Goal: Task Accomplishment & Management: Complete application form

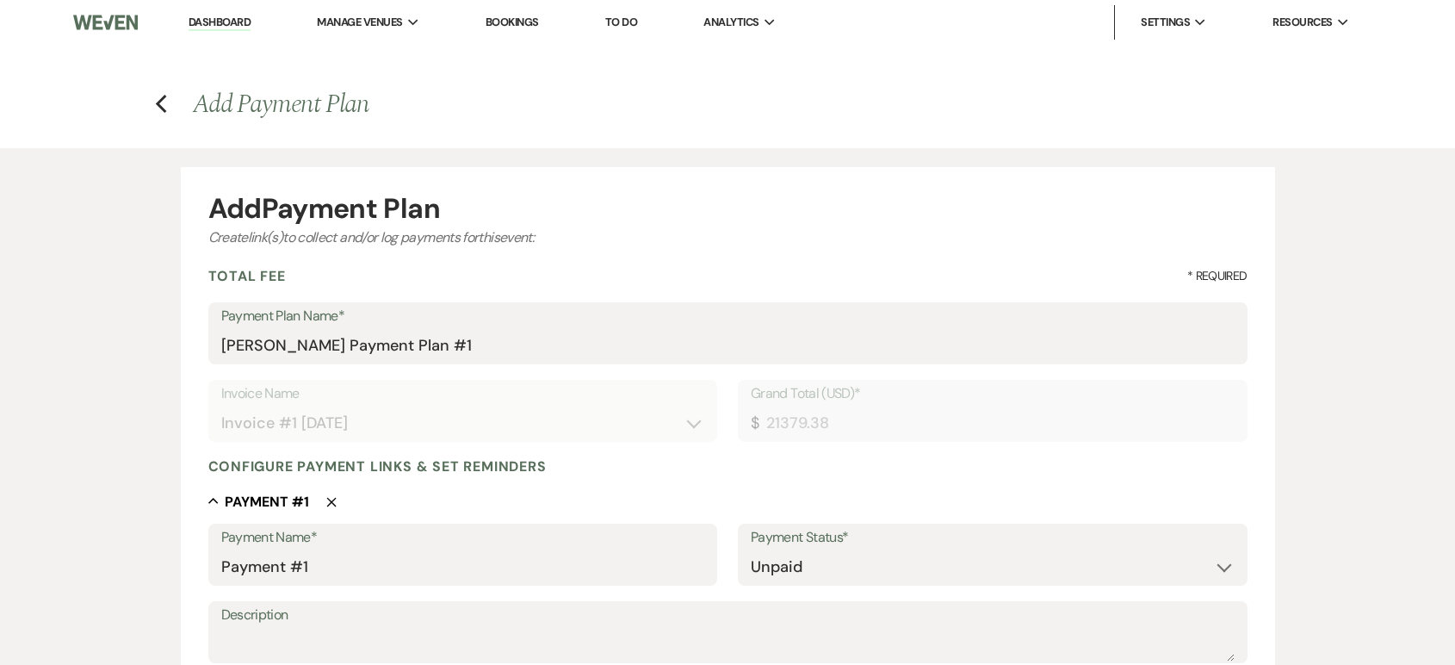
select select "28997"
select select "2"
select select "flat"
select select "true"
select select "both"
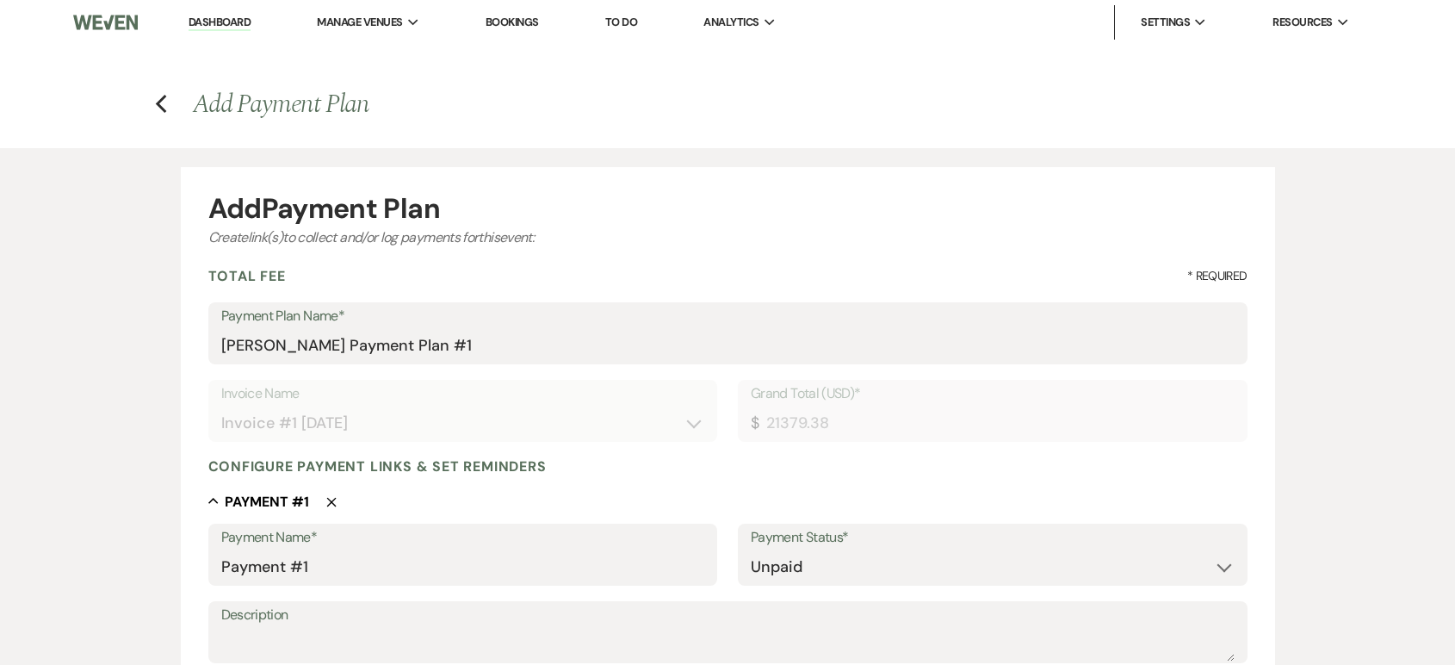
select select "daily"
select select "days"
select select "afterDueDate"
select select "complete"
select select "2"
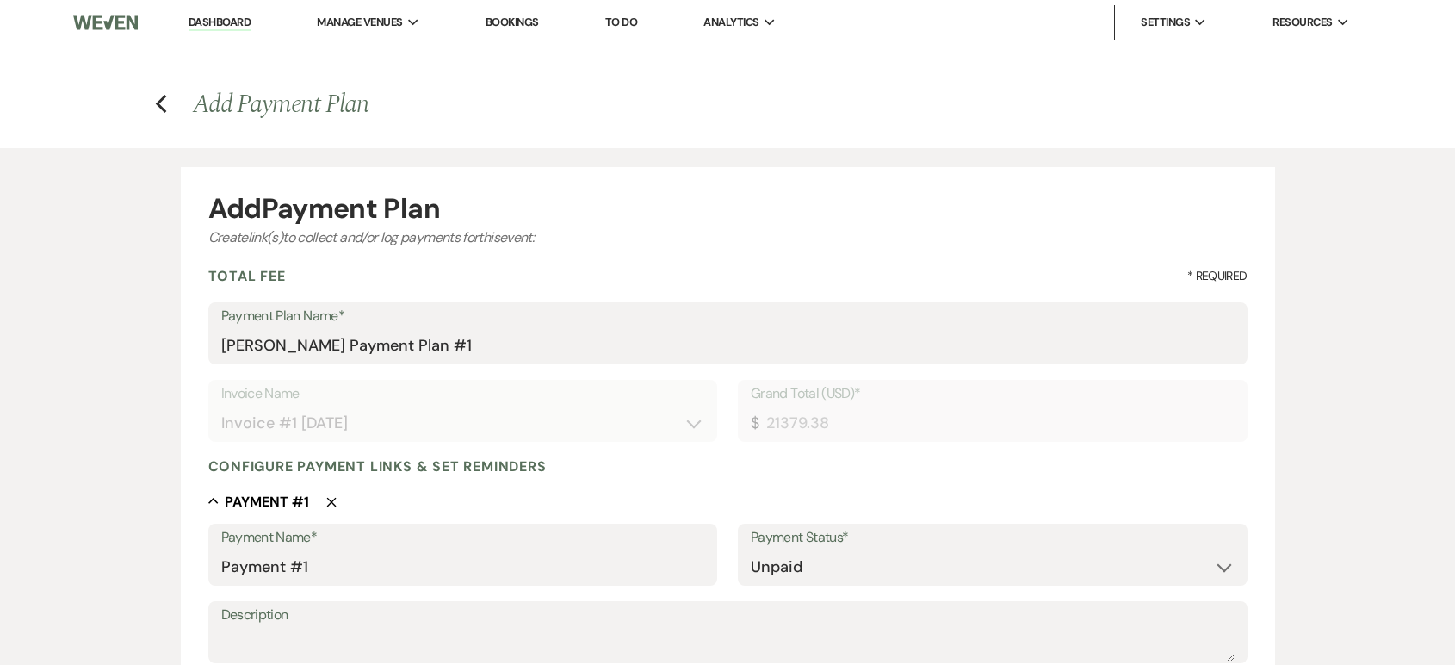
select select "percentage"
select select "true"
select select "client"
select select "weeks"
select select "both"
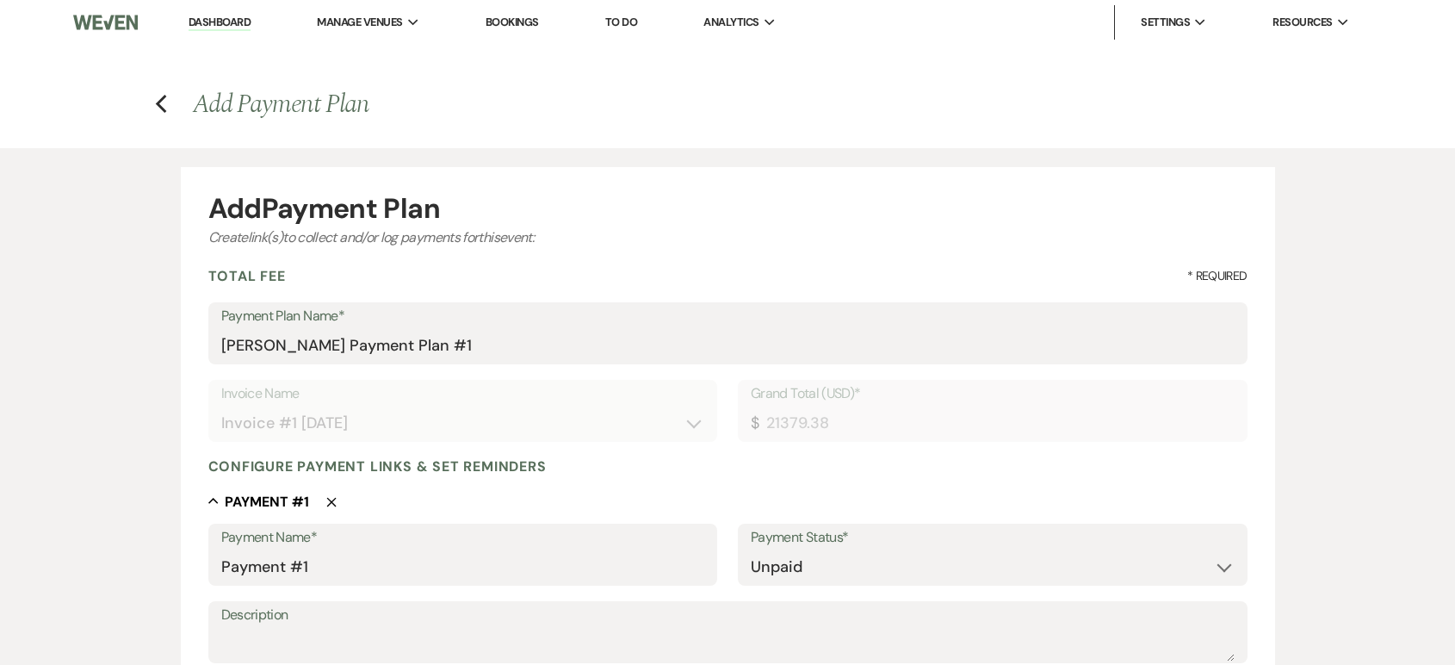
select select "daily"
select select "days"
select select "afterDueDate"
select select "complete"
select select "2"
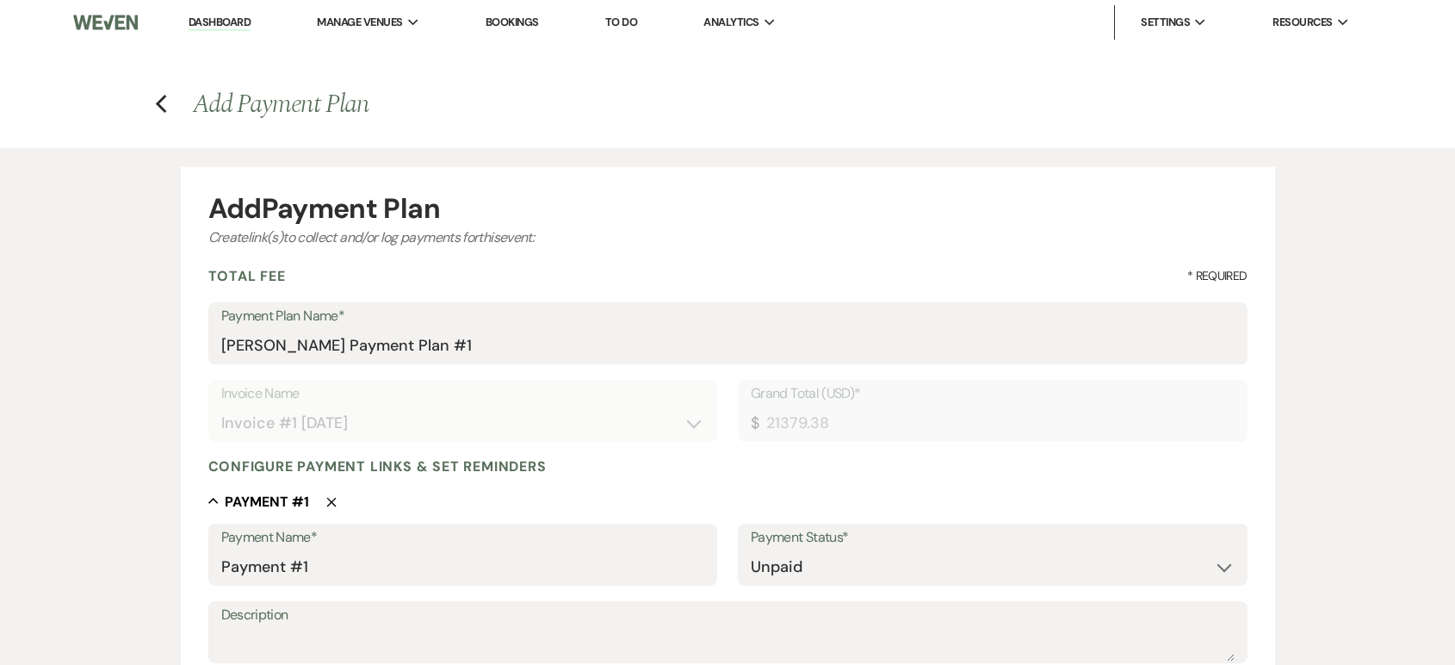
select select "percentage"
select select "true"
select select "client"
select select "weeks"
select select "both"
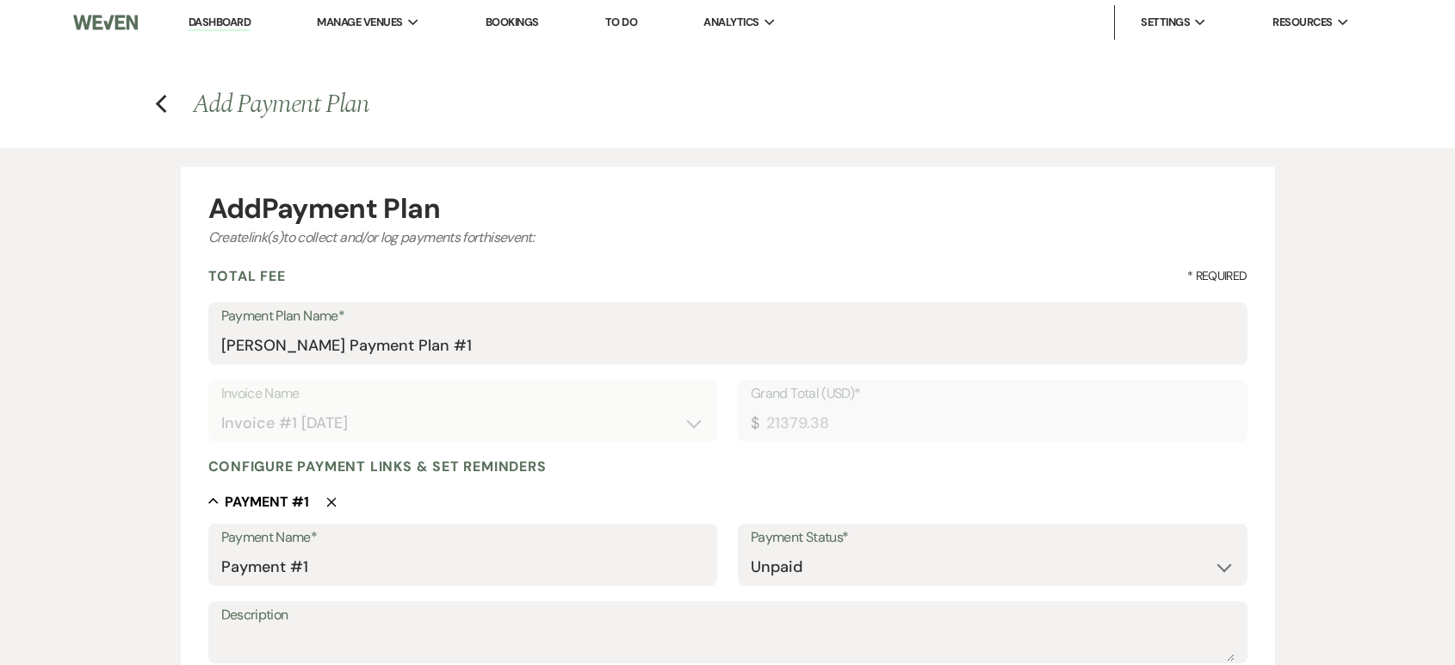
select select "daily"
select select "days"
select select "afterDueDate"
select select "complete"
select select "2"
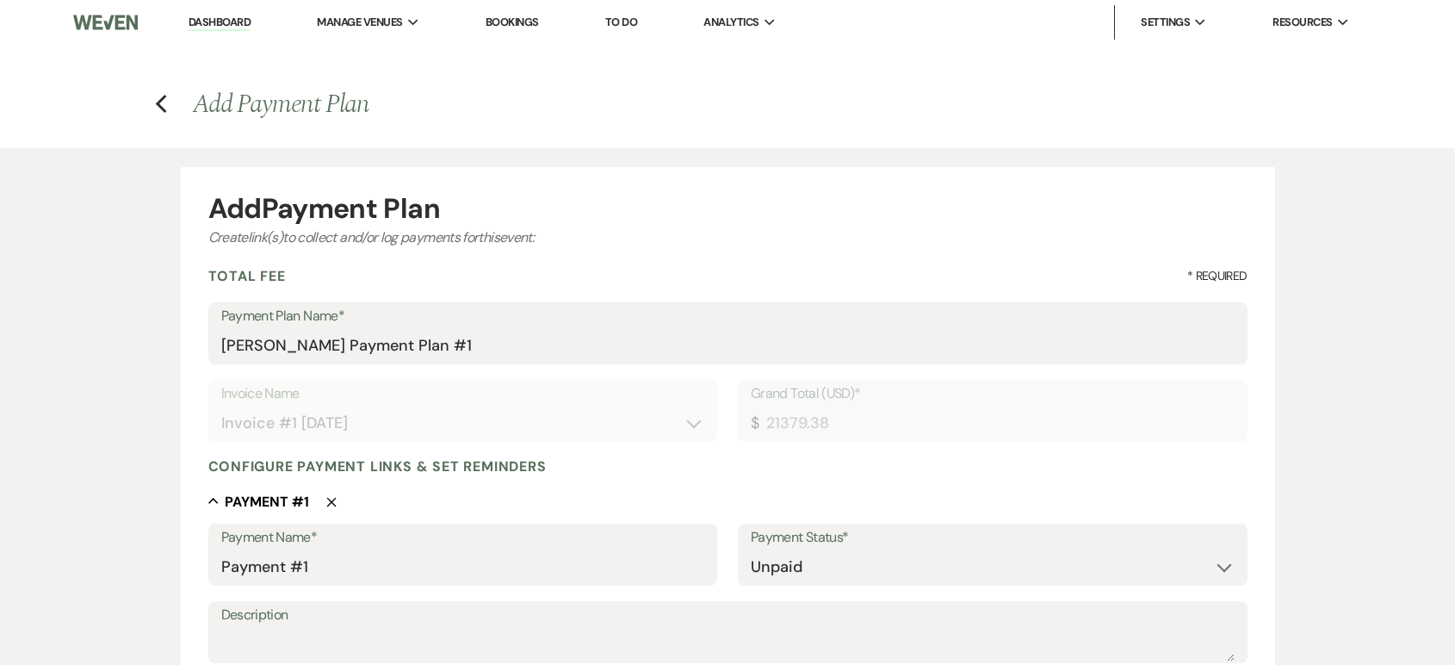
select select "percentage"
select select "true"
select select "client"
select select "weeks"
select select "both"
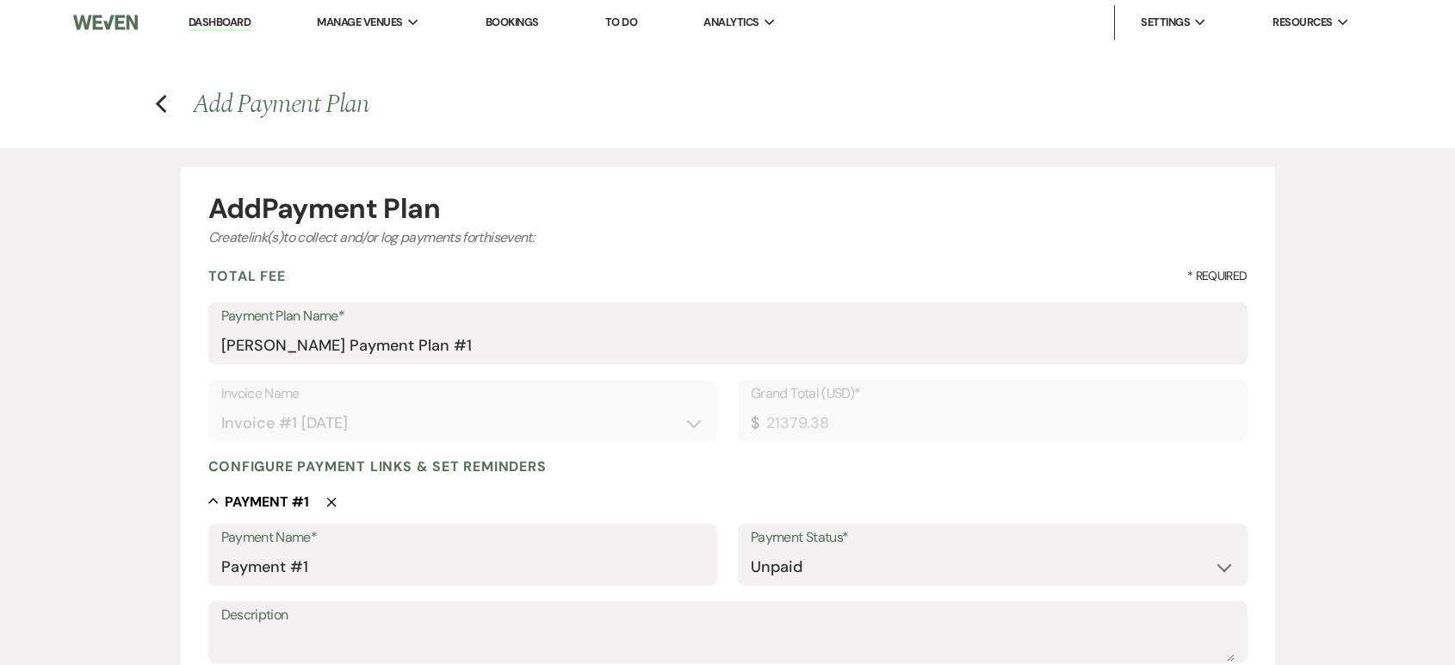
select select "daily"
select select "days"
select select "afterDueDate"
select select "complete"
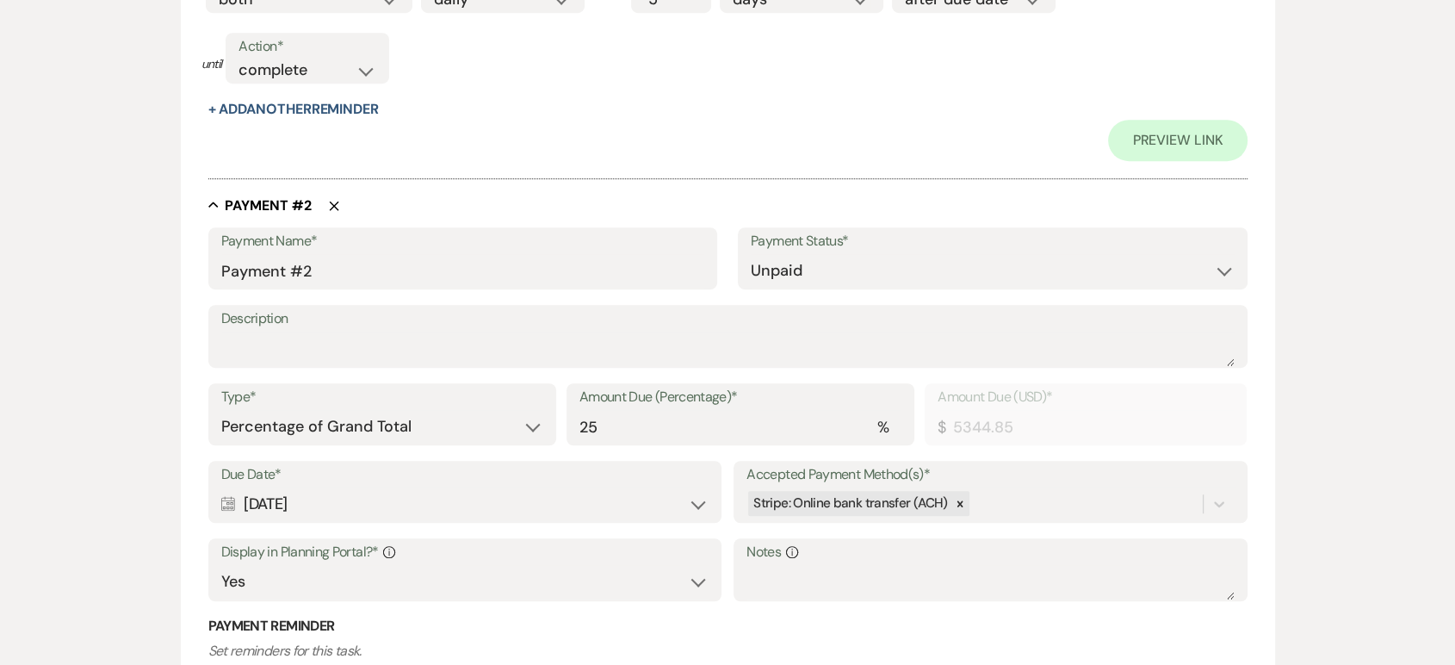
scroll to position [1129, 0]
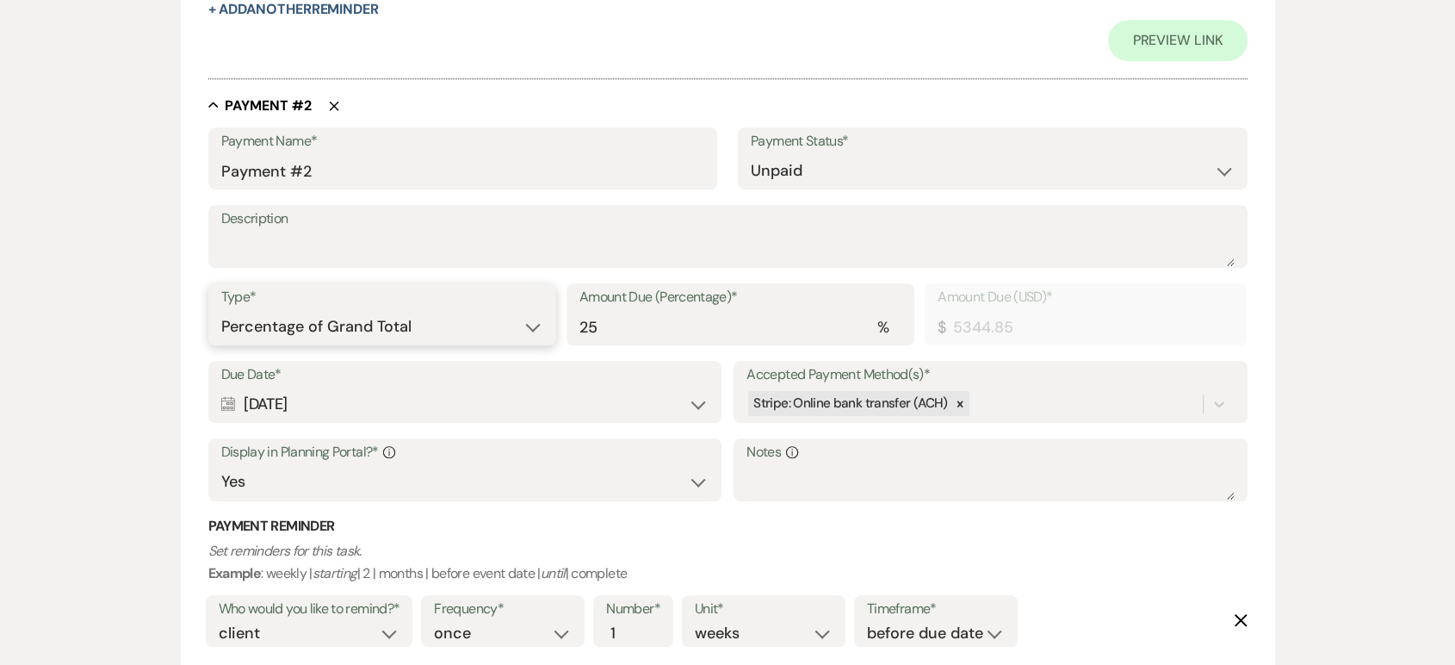
click at [344, 340] on select "Dollar Amount Percentage of Grand Total" at bounding box center [382, 327] width 322 height 34
select select "flat"
click at [221, 310] on select "Dollar Amount Percentage of Grand Total" at bounding box center [382, 327] width 322 height 34
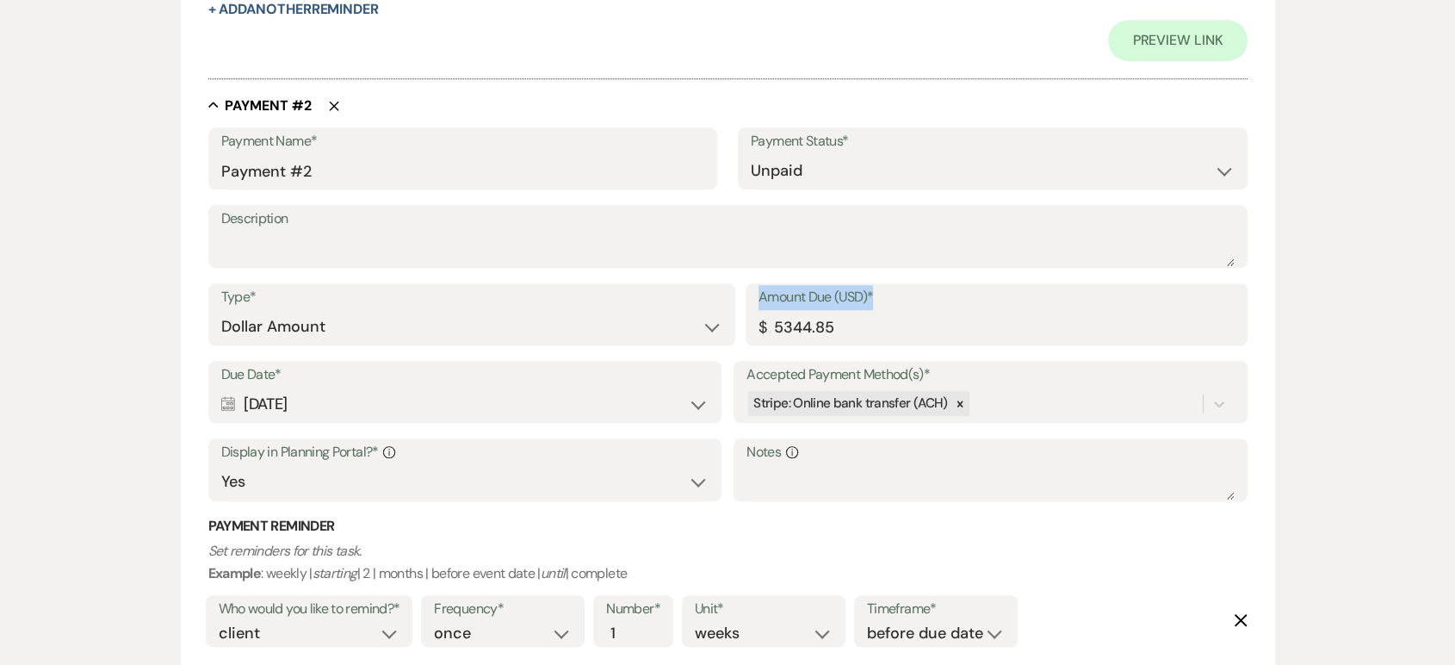
drag, startPoint x: 875, startPoint y: 309, endPoint x: 759, endPoint y: 304, distance: 115.5
click at [759, 304] on label "Amount Due (USD)*" at bounding box center [996, 297] width 476 height 25
drag, startPoint x: 838, startPoint y: 331, endPoint x: 732, endPoint y: 322, distance: 106.3
click at [732, 322] on div "Type* Dollar Amount Percentage of Grand Total Amount Due (USD)* $ 5344.85" at bounding box center [727, 321] width 1039 height 77
type input "965.52"
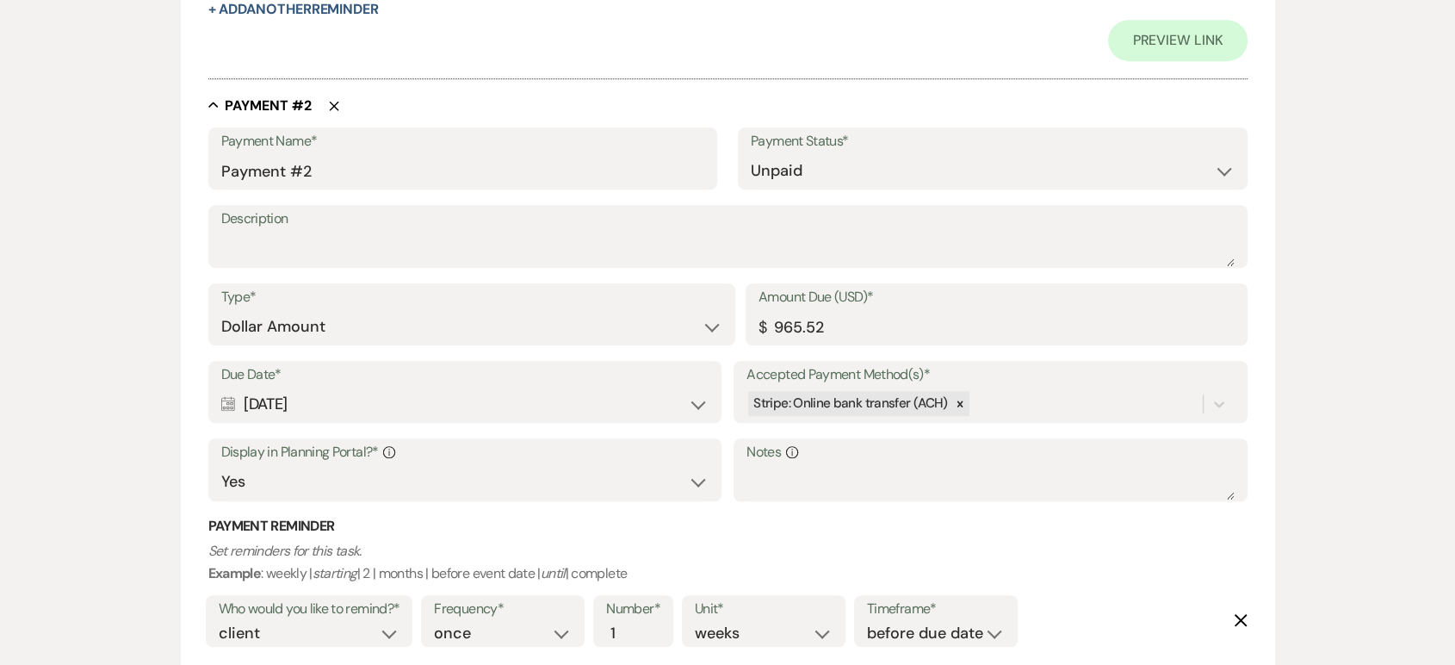
click at [456, 408] on div "Calendar Mar 09, 2027 Expand" at bounding box center [464, 404] width 487 height 34
select select "day"
select select "beforeEventDate"
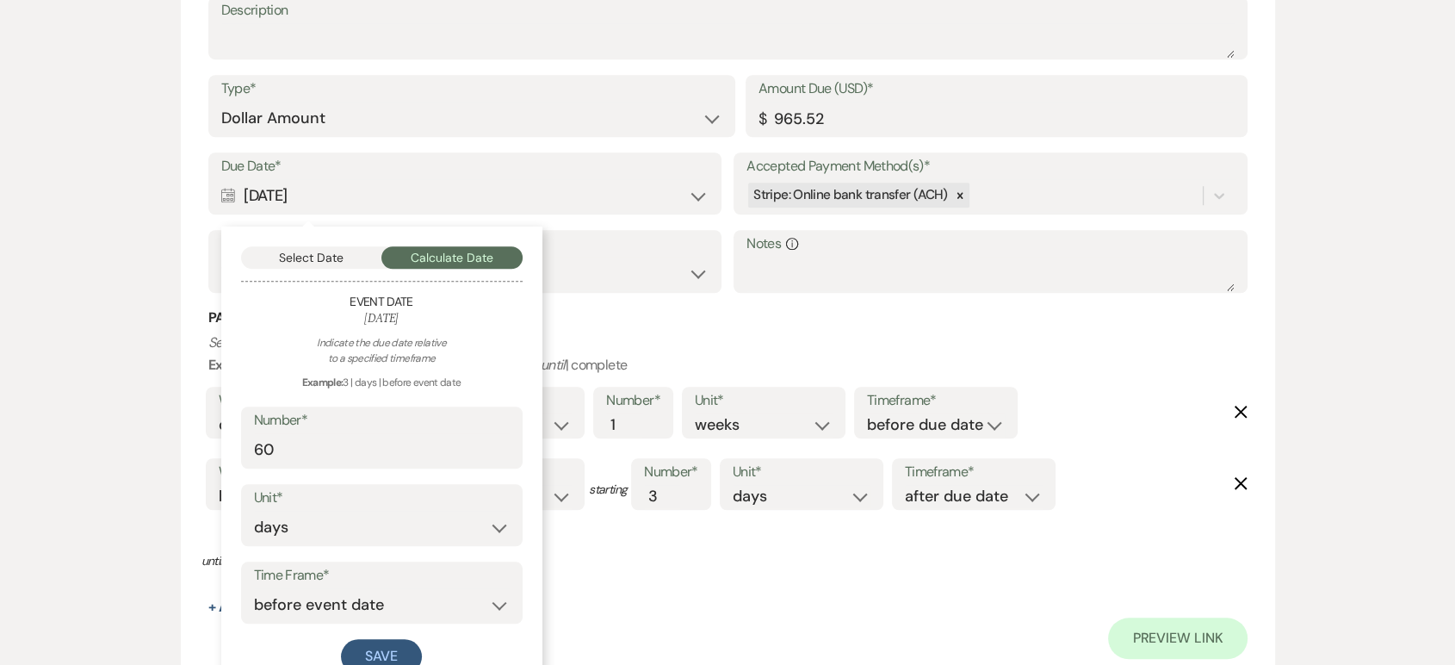
scroll to position [1339, 0]
click at [330, 255] on button "Select Date" at bounding box center [311, 256] width 141 height 22
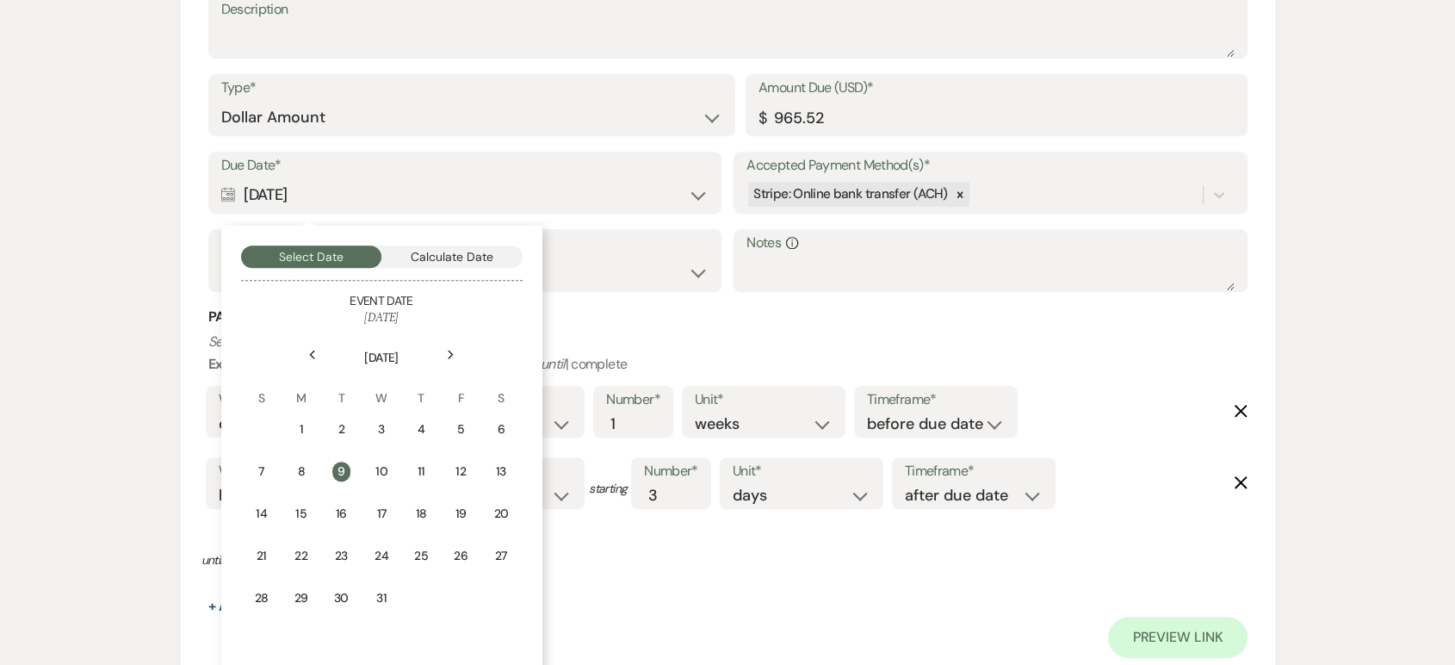
click at [314, 350] on icon "Previous" at bounding box center [312, 355] width 9 height 10
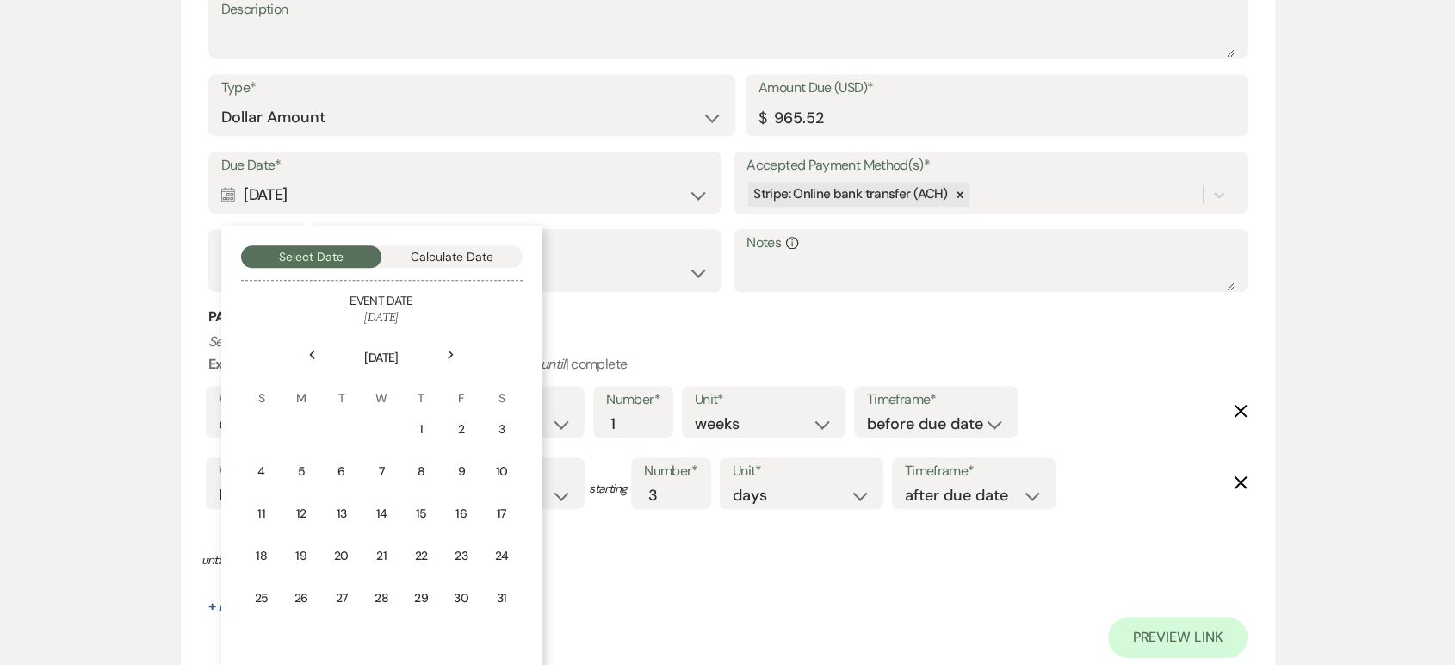
click at [314, 350] on icon "Previous" at bounding box center [312, 355] width 9 height 10
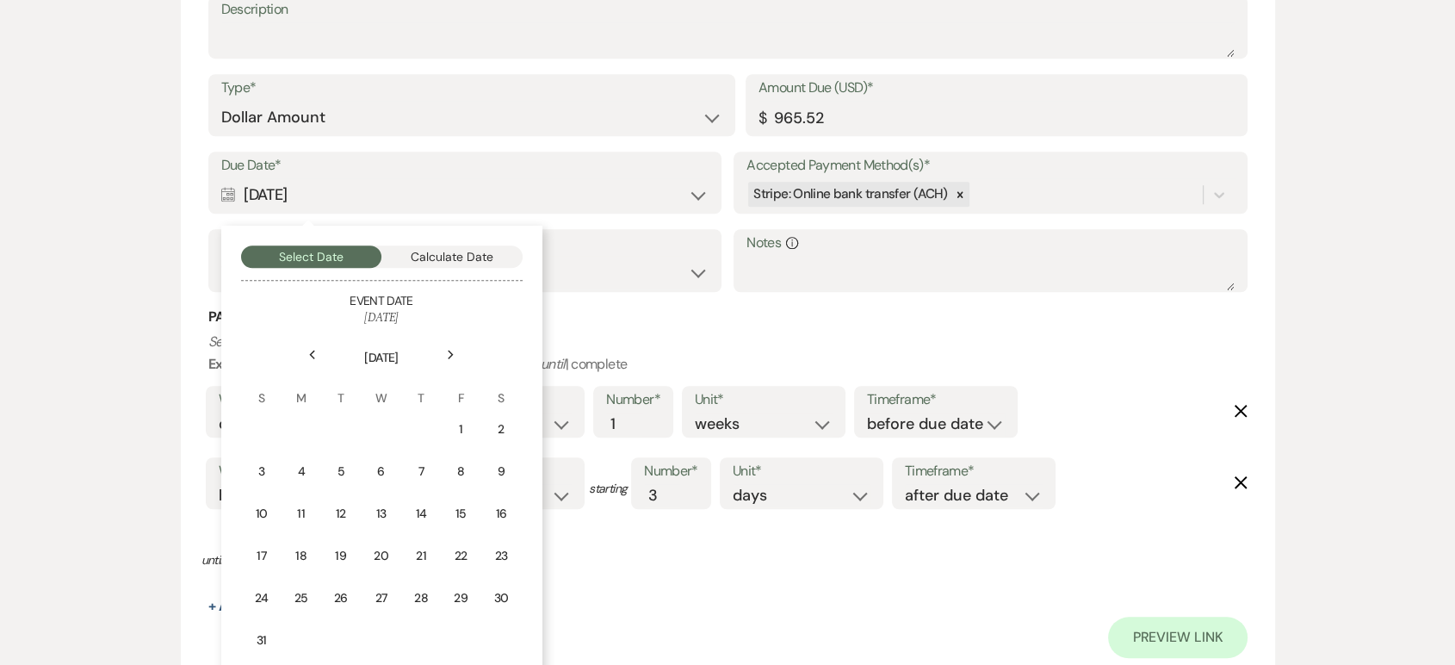
click at [314, 350] on icon "Previous" at bounding box center [312, 355] width 9 height 10
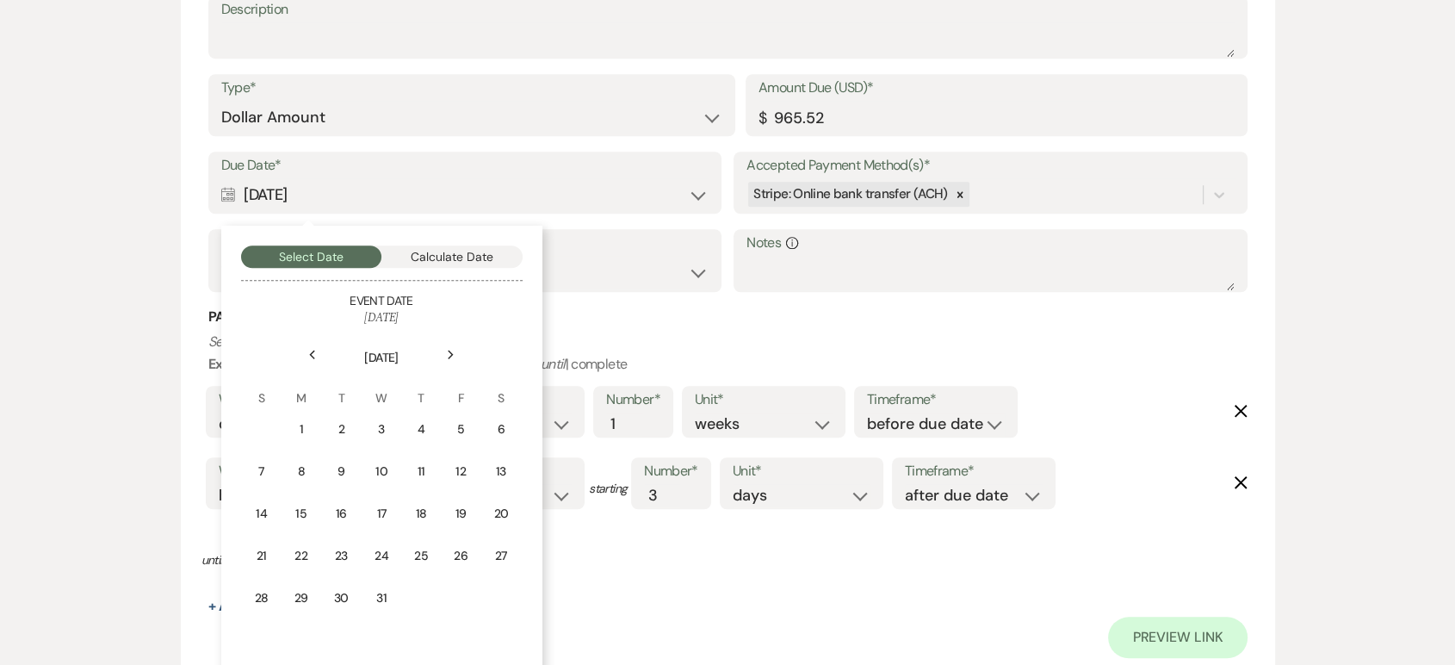
click at [314, 350] on icon "Previous" at bounding box center [312, 355] width 9 height 10
click at [499, 556] on div "25" at bounding box center [500, 556] width 15 height 18
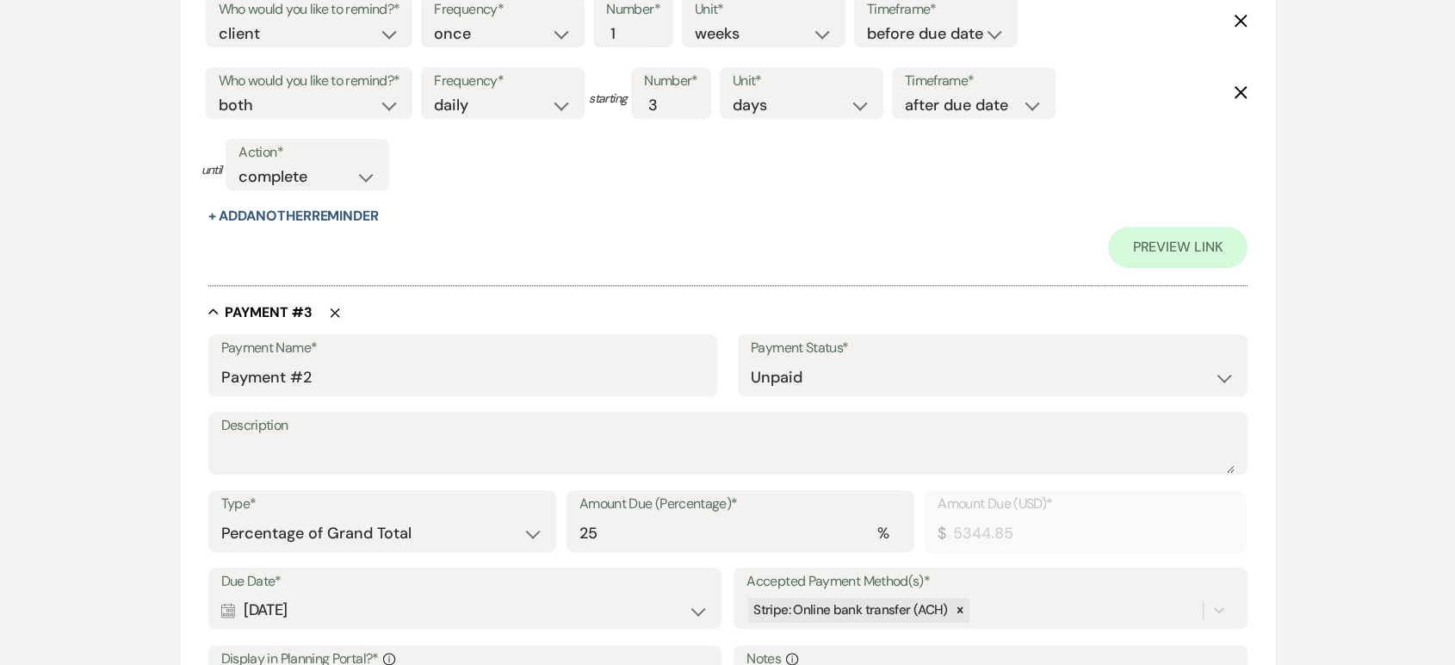
scroll to position [1731, 0]
click at [354, 365] on input "Payment #2" at bounding box center [463, 375] width 484 height 34
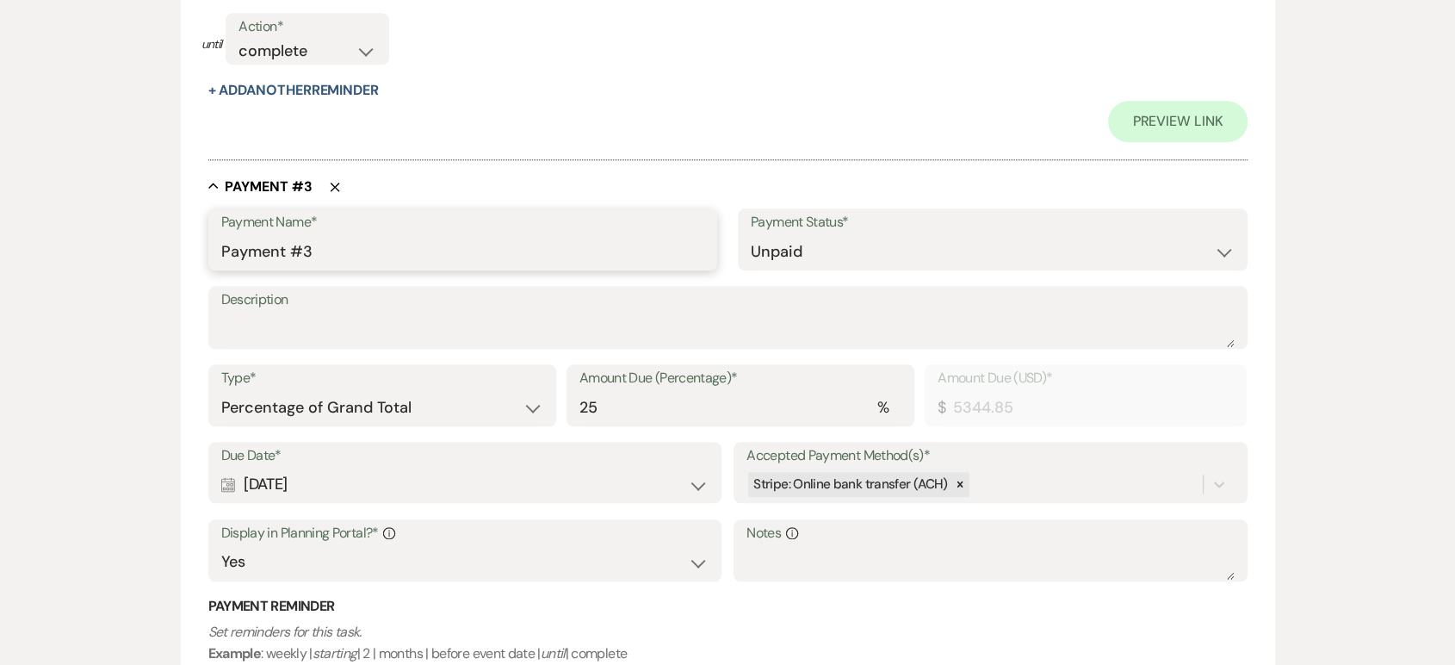
scroll to position [1855, 0]
type input "Payment #3"
click at [435, 415] on select "Dollar Amount Percentage of Grand Total" at bounding box center [382, 407] width 322 height 34
select select "flat"
click at [221, 390] on select "Dollar Amount Percentage of Grand Total" at bounding box center [382, 407] width 322 height 34
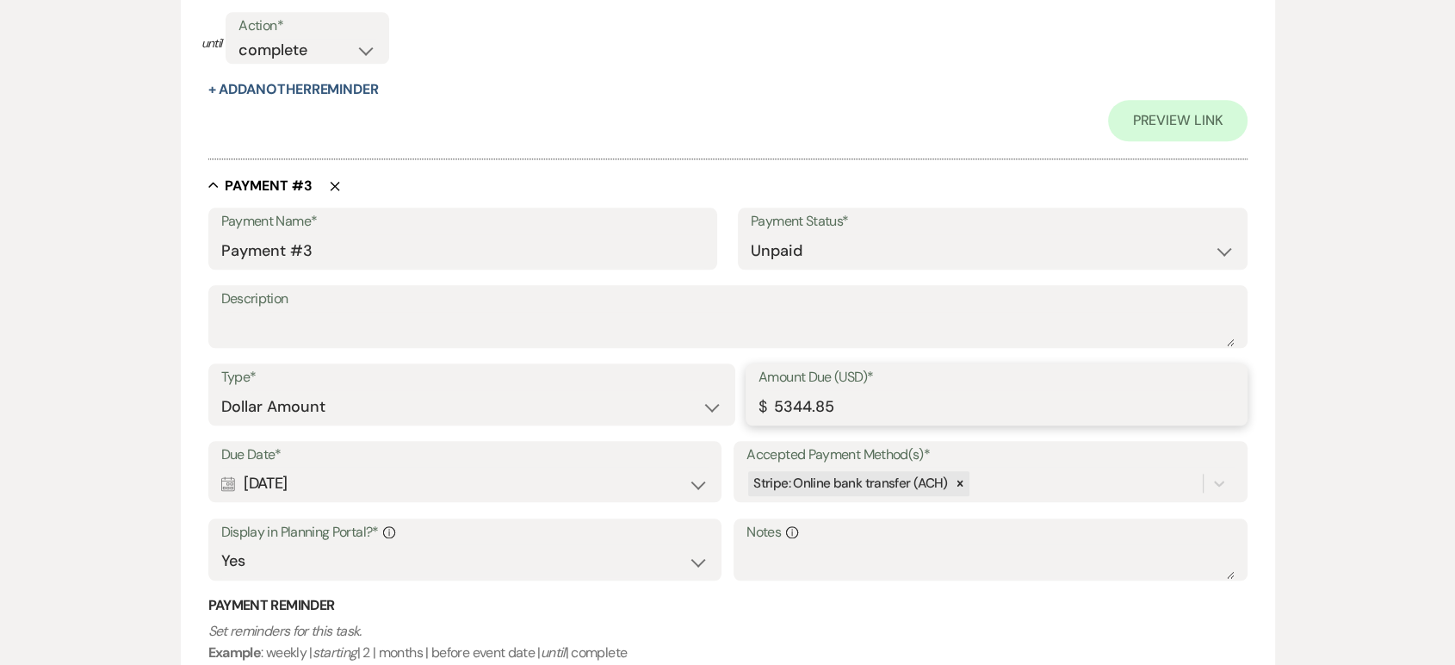
drag, startPoint x: 868, startPoint y: 409, endPoint x: 758, endPoint y: 399, distance: 109.8
click at [758, 399] on div "Amount Due (USD)* $ 5344.85" at bounding box center [997, 394] width 502 height 62
type input "965.52"
click at [399, 489] on div "Calendar Nov 09, 2026 Expand" at bounding box center [464, 484] width 487 height 34
select select "day"
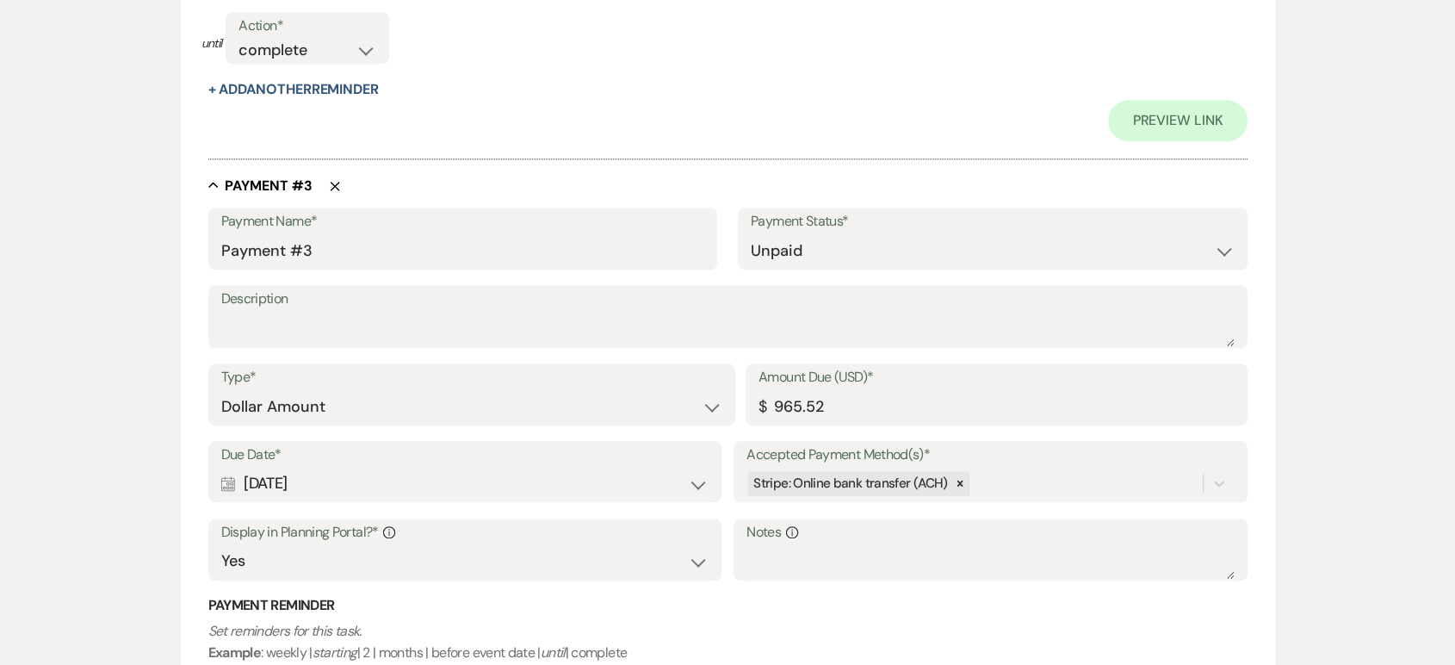
select select "beforeEventDate"
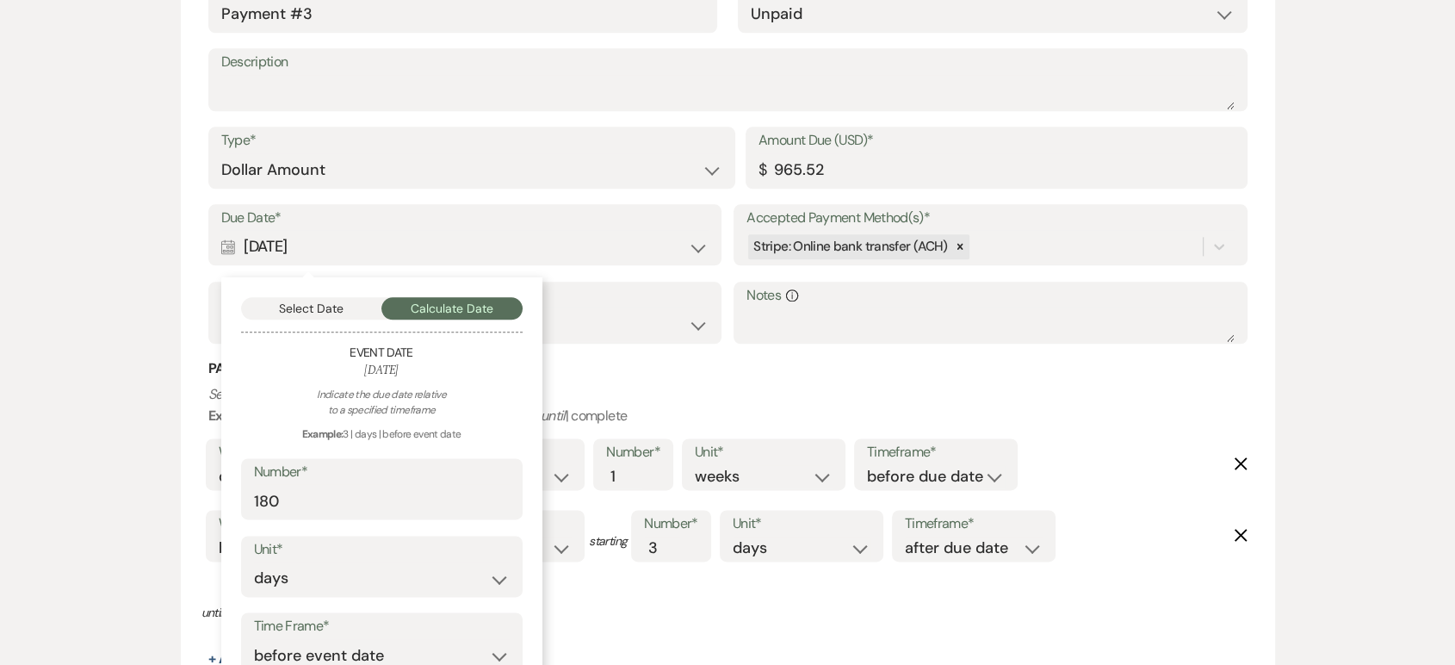
scroll to position [2093, 0]
click at [338, 325] on div "Select Date Calculate Date Event Date May 08, 2027 Indicate the due date relati…" at bounding box center [381, 509] width 321 height 467
click at [343, 318] on button "Select Date" at bounding box center [311, 307] width 141 height 22
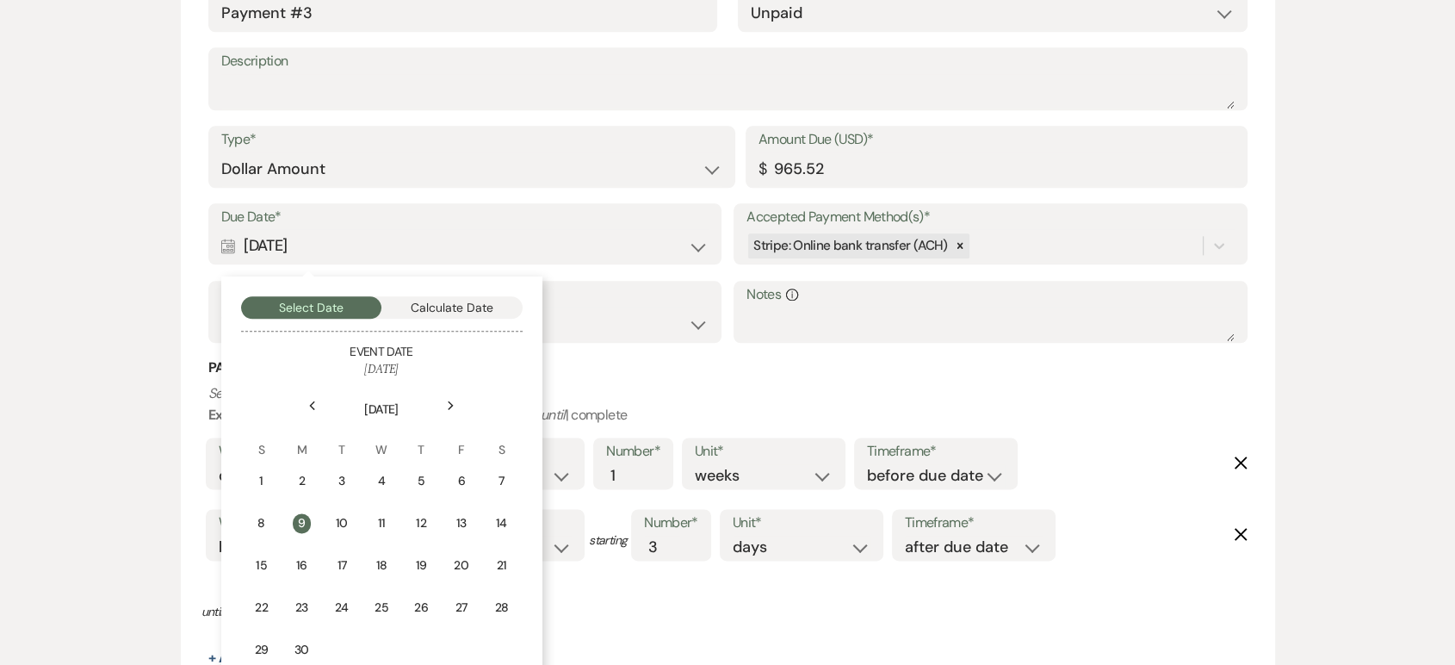
click at [310, 401] on icon "Previous" at bounding box center [312, 405] width 9 height 10
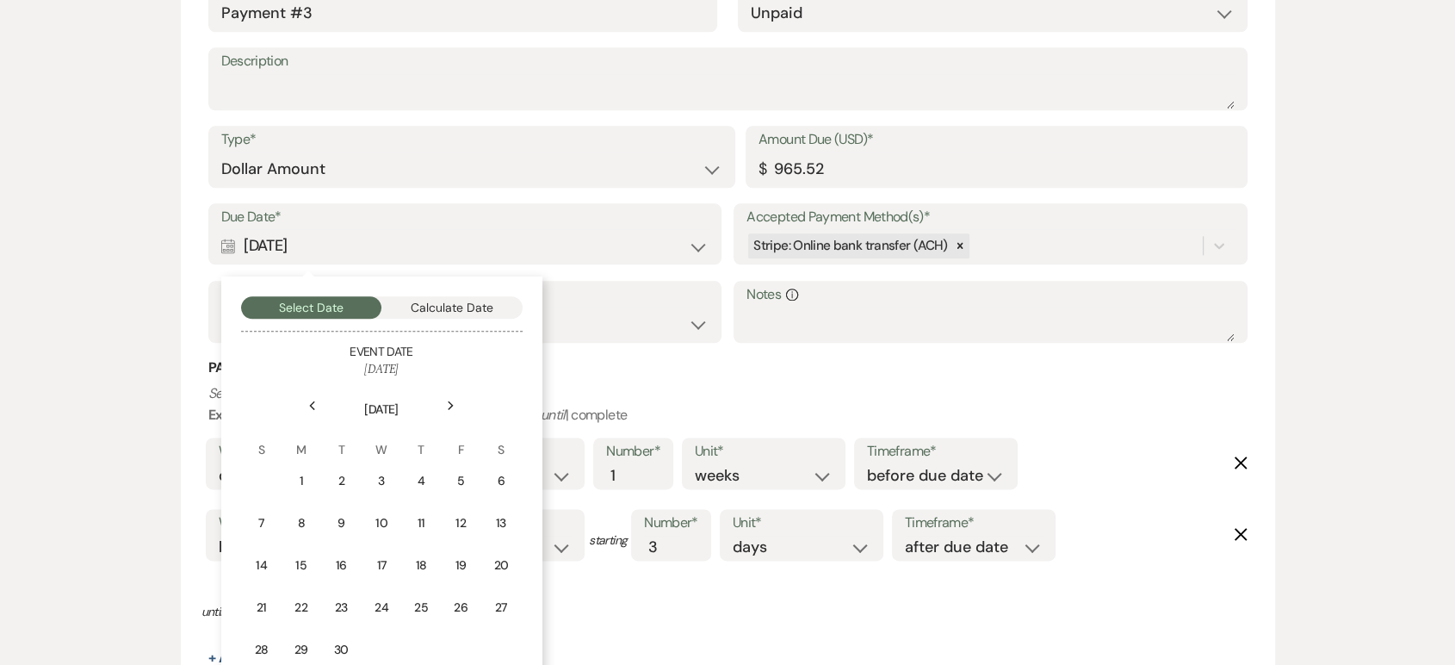
click at [310, 401] on icon "Previous" at bounding box center [312, 405] width 9 height 10
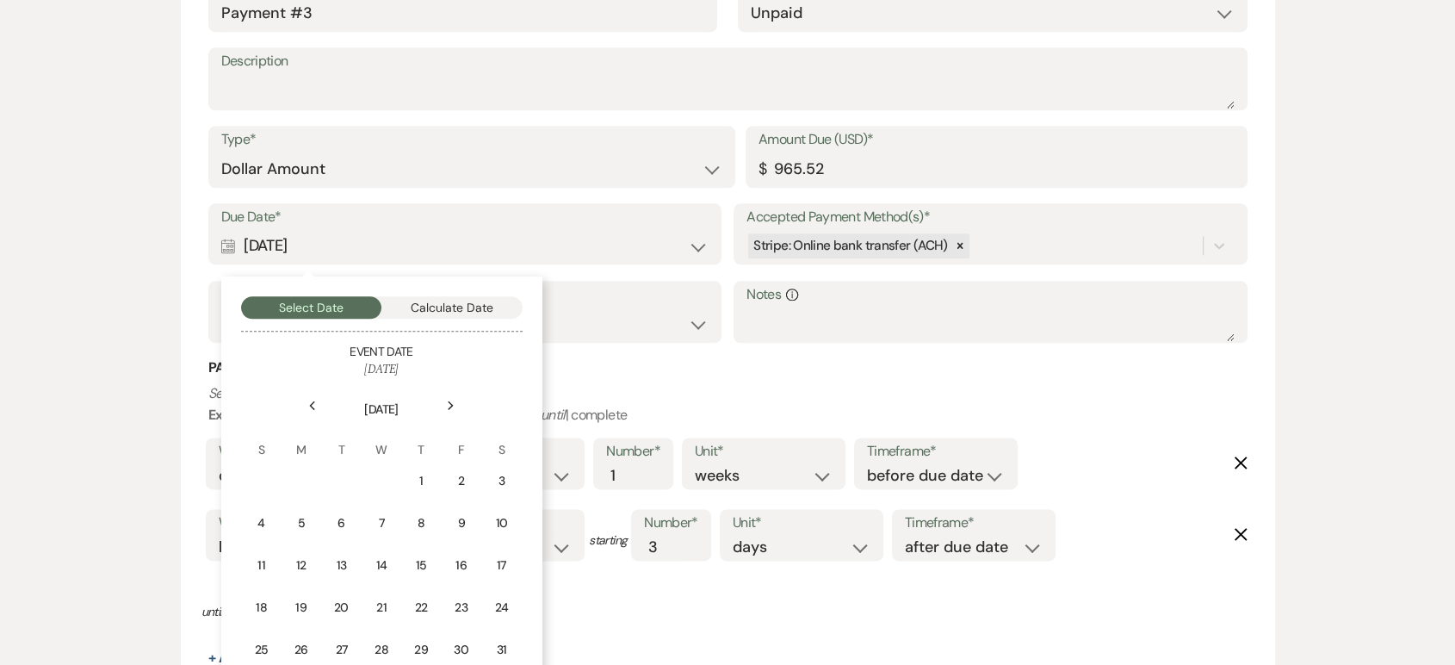
click at [310, 401] on icon "Previous" at bounding box center [312, 405] width 9 height 10
click at [347, 652] on div "25" at bounding box center [341, 649] width 15 height 18
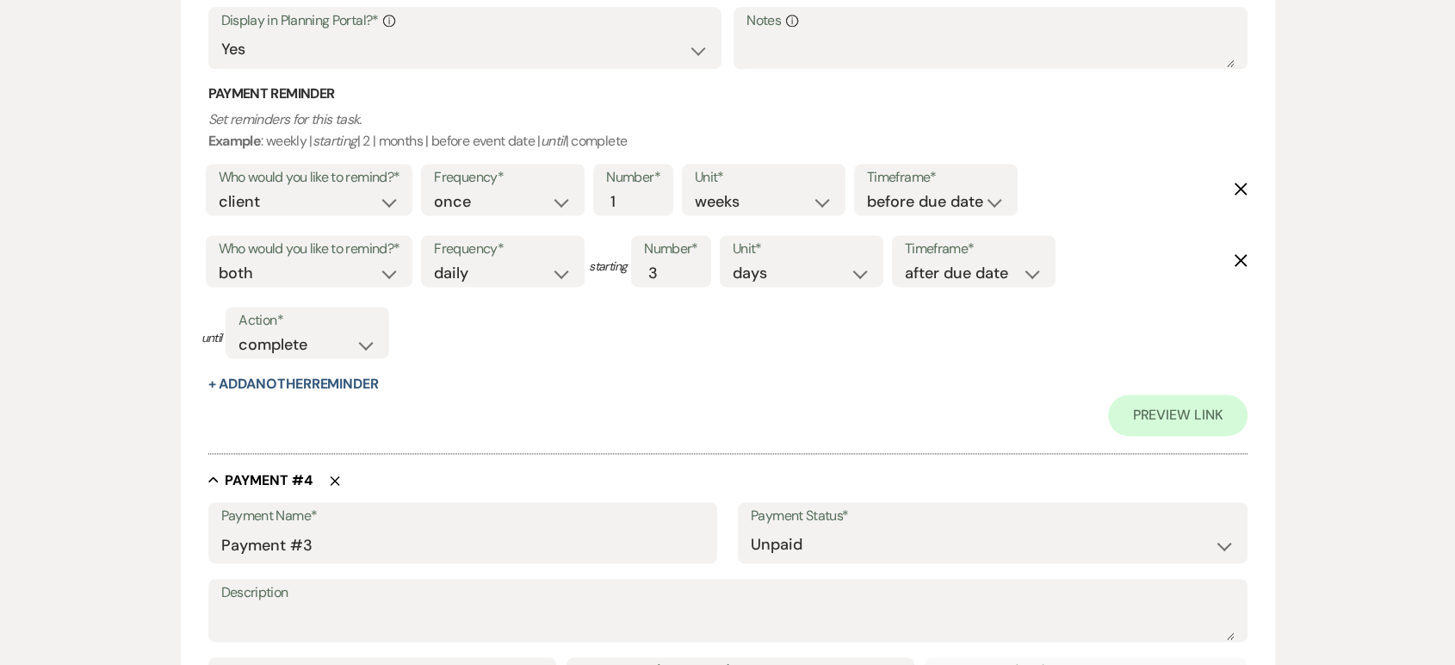
scroll to position [2528, 0]
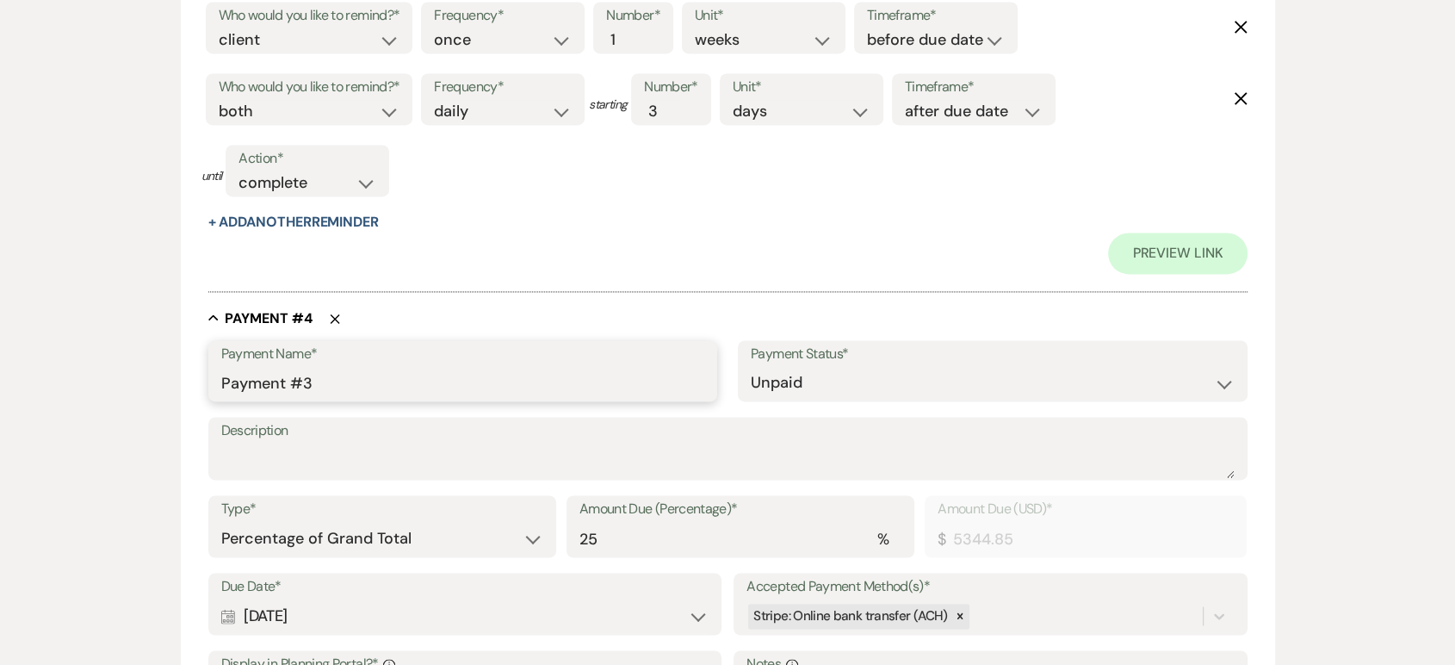
click at [347, 393] on input "Payment #3" at bounding box center [463, 383] width 484 height 34
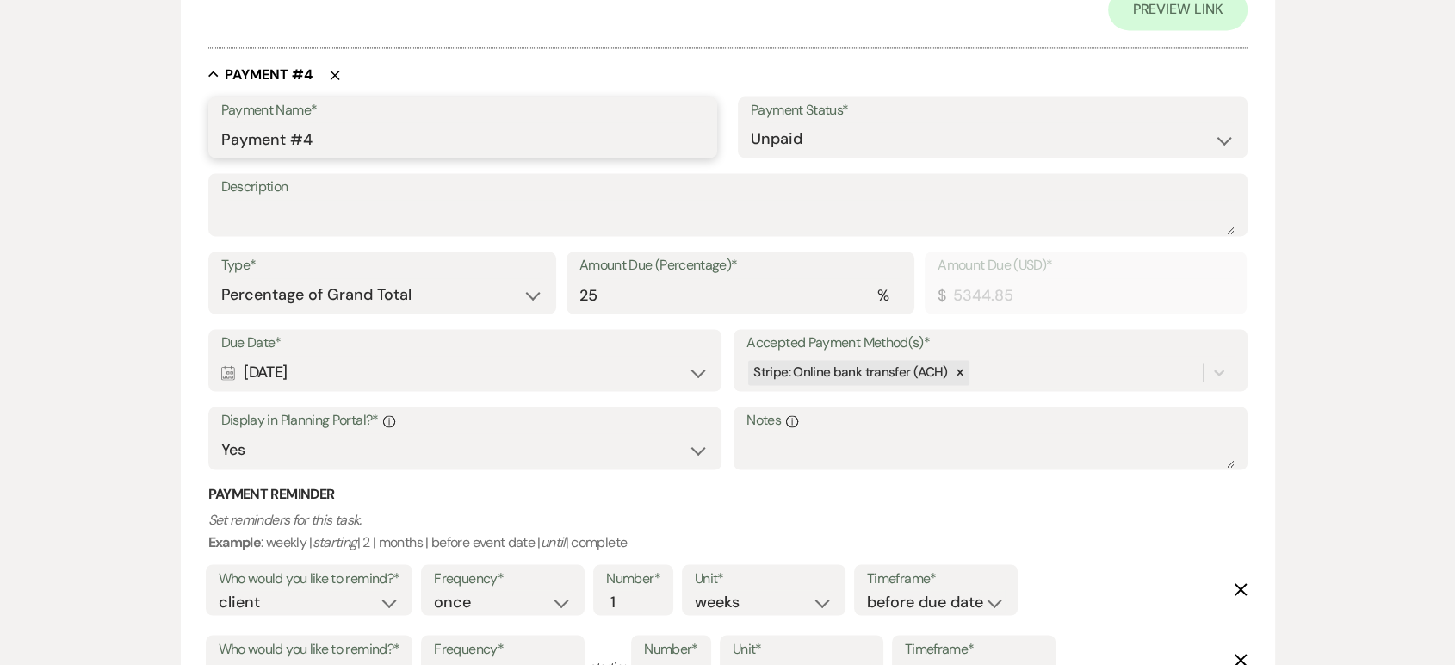
scroll to position [2775, 0]
type input "Payment #4"
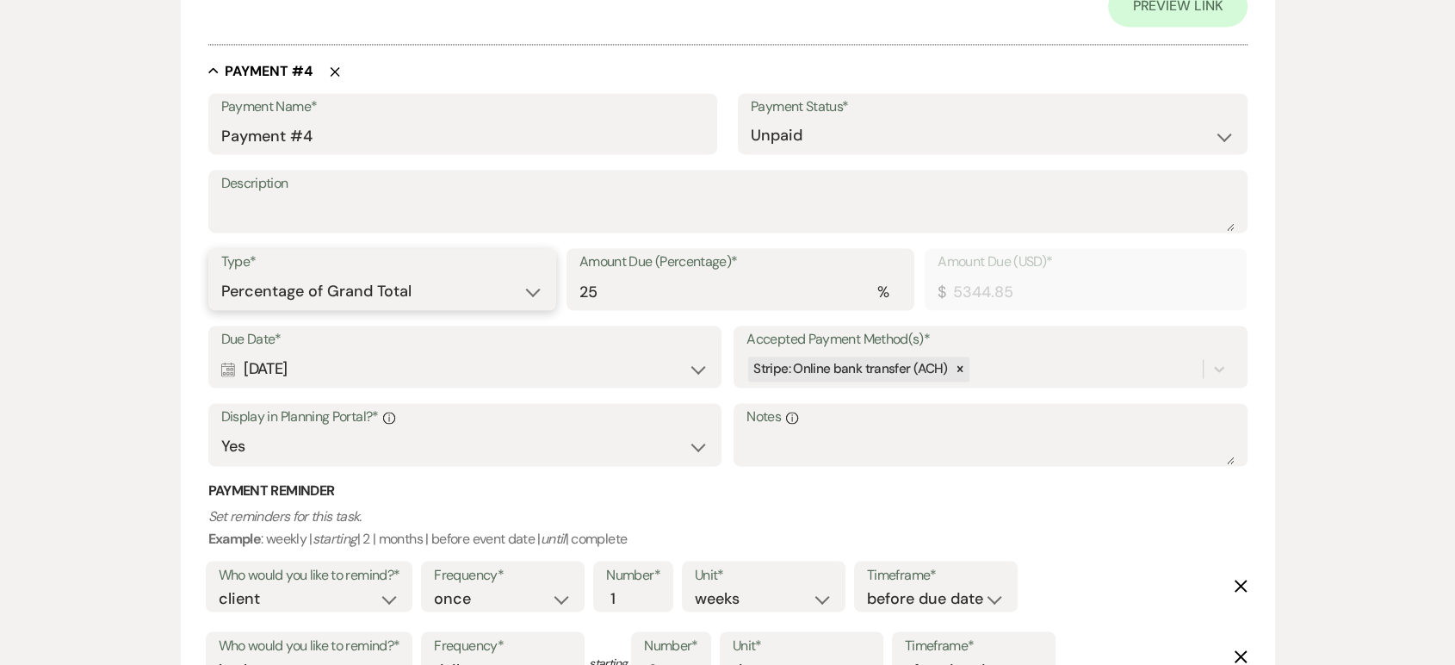
click at [448, 282] on select "Dollar Amount Percentage of Grand Total" at bounding box center [382, 292] width 322 height 34
select select "flat"
click at [221, 275] on select "Dollar Amount Percentage of Grand Total" at bounding box center [382, 292] width 322 height 34
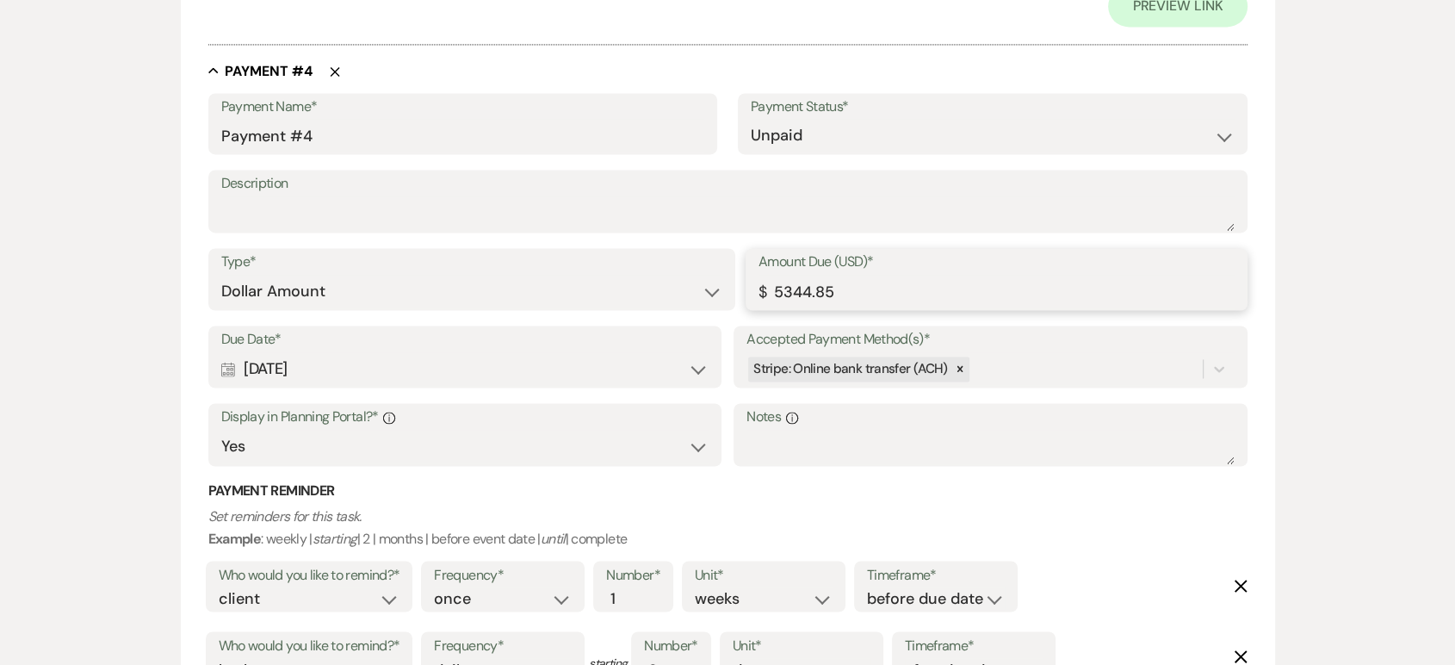
drag, startPoint x: 793, startPoint y: 293, endPoint x: 766, endPoint y: 292, distance: 26.7
click at [766, 292] on div "Amount Due (USD)* $ 5344.85" at bounding box center [997, 279] width 502 height 62
type input "965.52"
click at [456, 352] on div "Calendar Jan 08, 2027 Expand" at bounding box center [464, 369] width 487 height 34
select select "day"
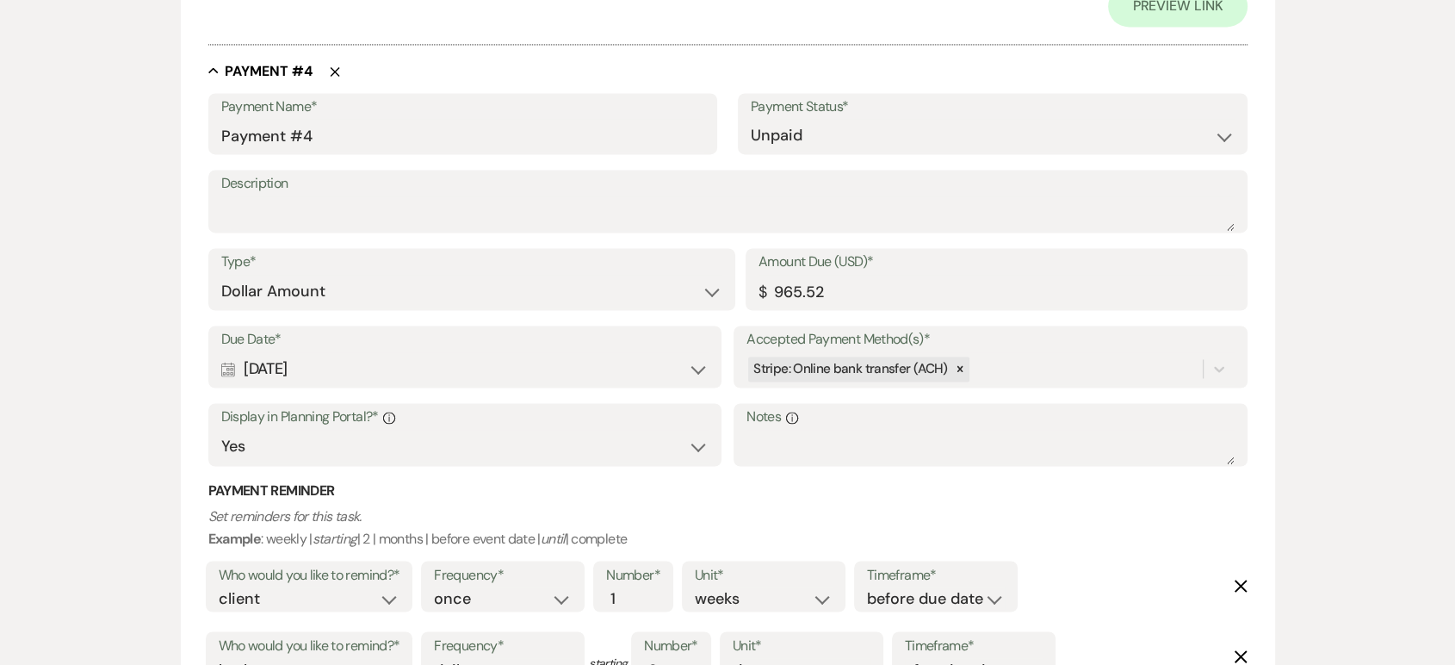
select select "beforeEventDate"
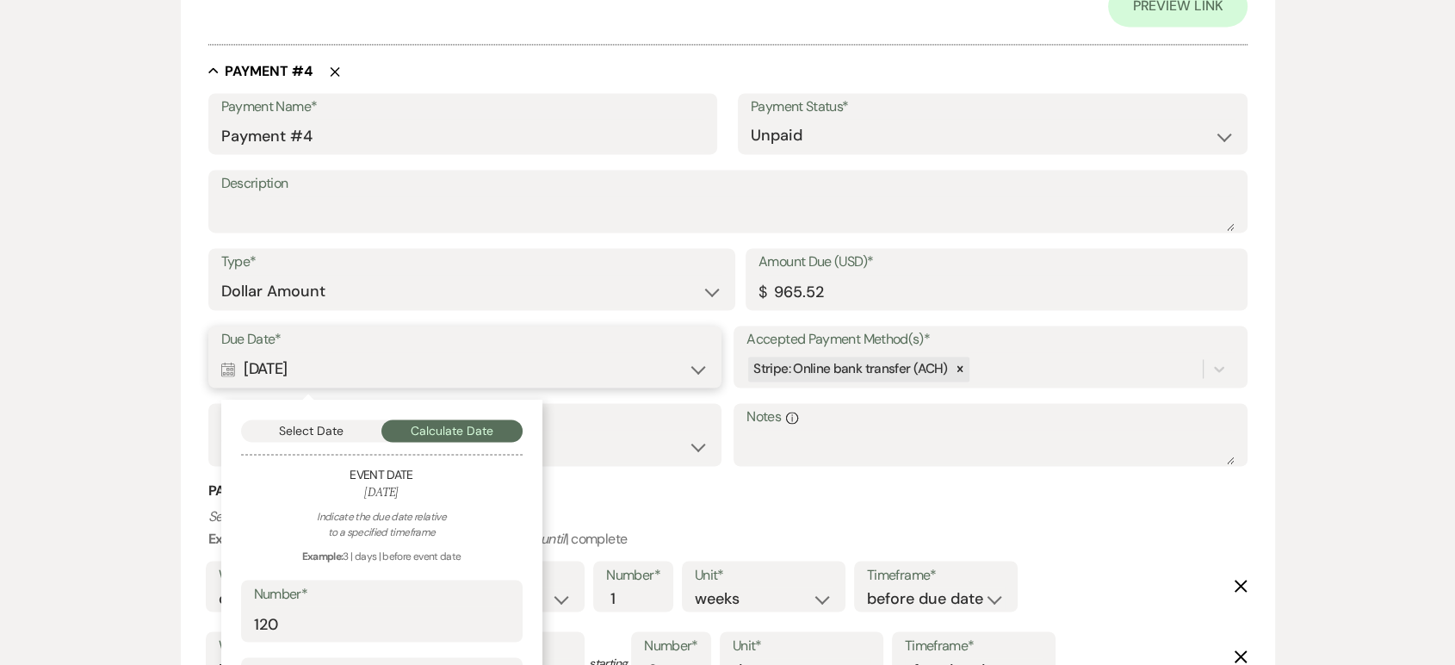
click at [318, 419] on button "Select Date" at bounding box center [311, 430] width 141 height 22
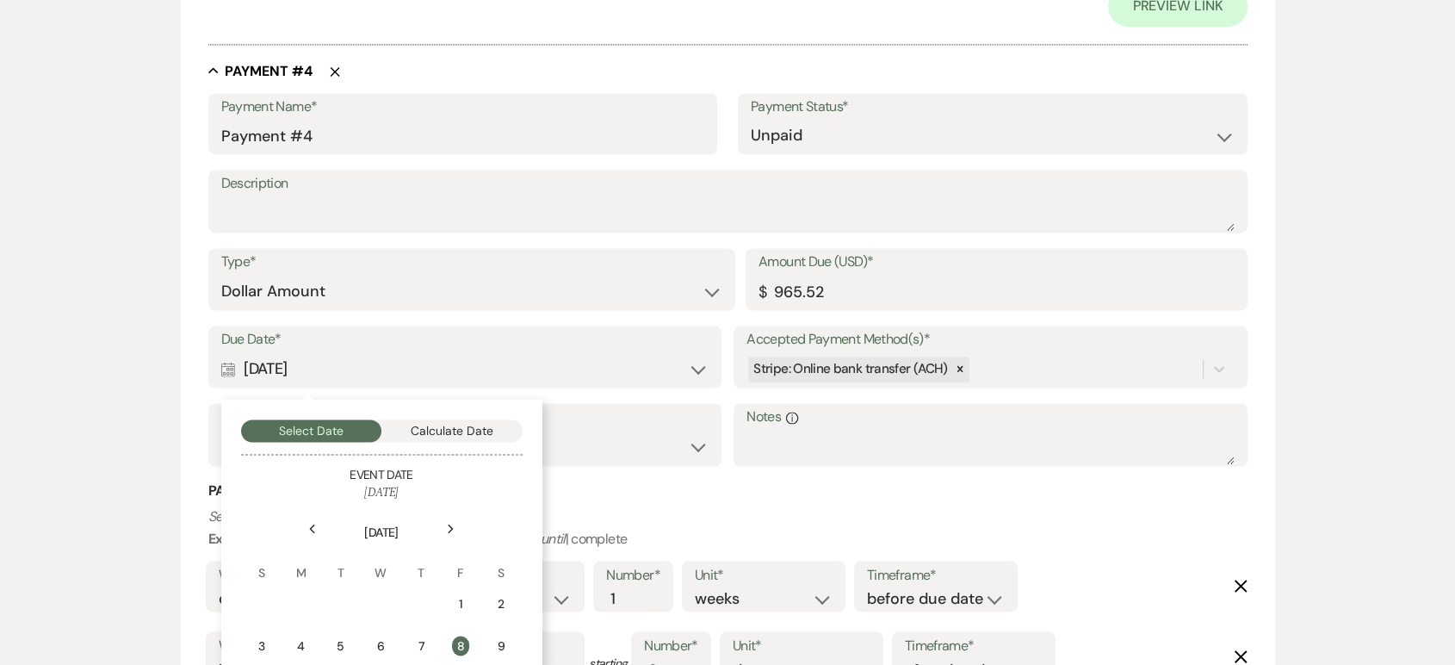
click at [305, 522] on div "Previous" at bounding box center [313, 529] width 28 height 28
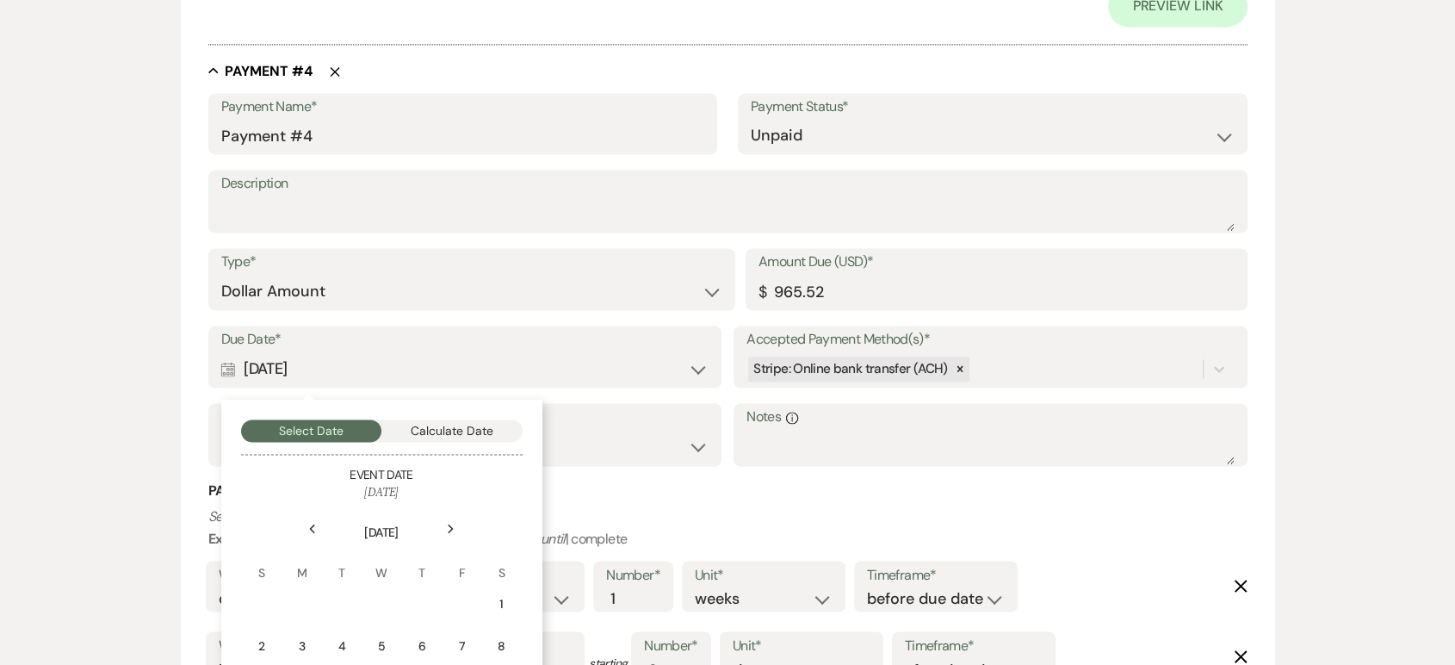
click at [305, 522] on div "Previous" at bounding box center [313, 529] width 28 height 28
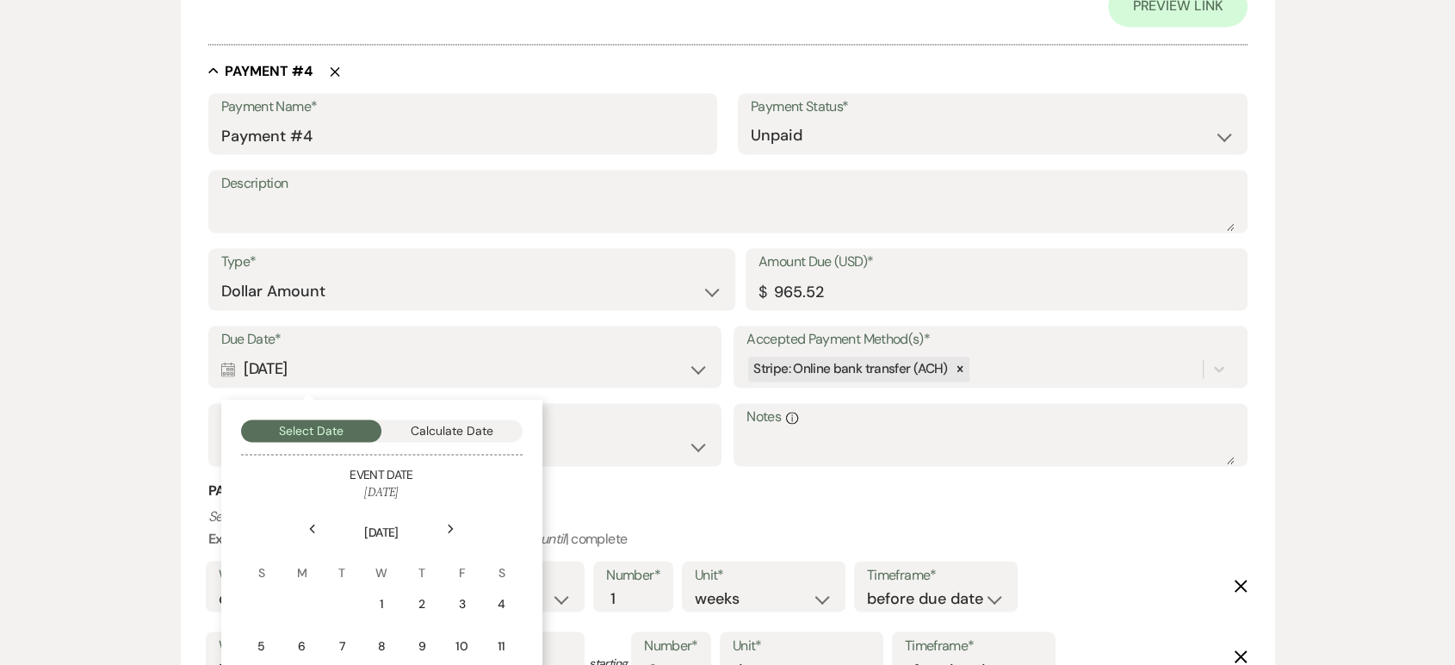
click at [305, 522] on div "Previous" at bounding box center [313, 529] width 28 height 28
click at [460, 529] on div "Next" at bounding box center [451, 529] width 28 height 28
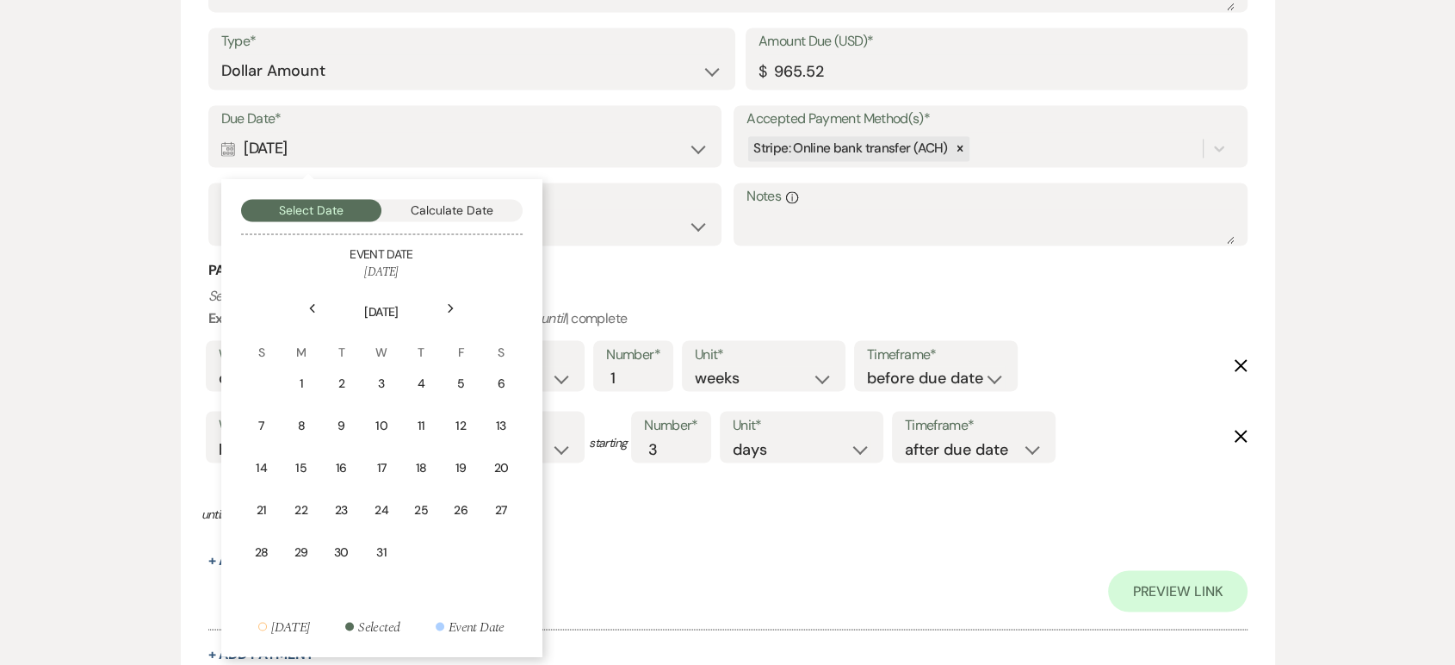
scroll to position [2998, 0]
click at [449, 301] on icon "Next" at bounding box center [451, 306] width 9 height 10
click at [315, 306] on icon "Previous" at bounding box center [312, 306] width 9 height 10
click at [300, 542] on div "29" at bounding box center [301, 550] width 15 height 18
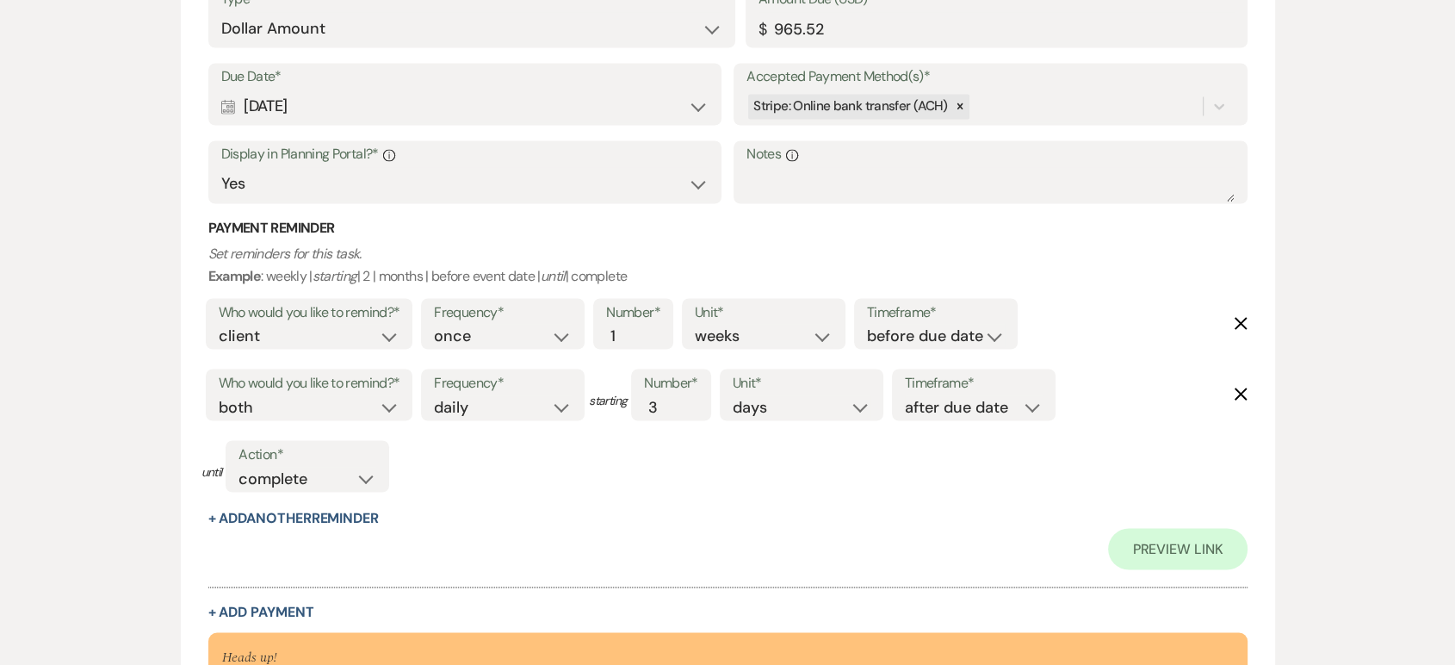
scroll to position [3266, 0]
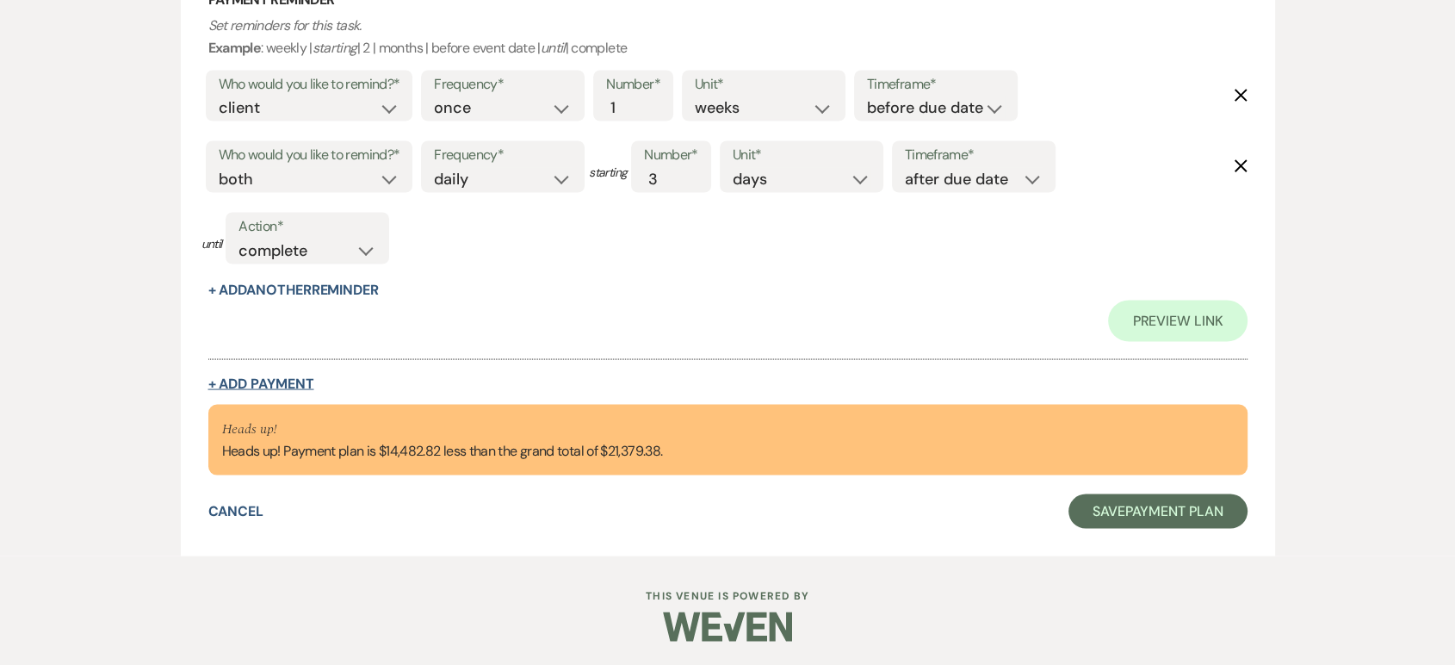
click at [269, 380] on button "+ Add Payment" at bounding box center [261, 383] width 106 height 14
select select "2"
select select "flat"
select select "false"
select select "client"
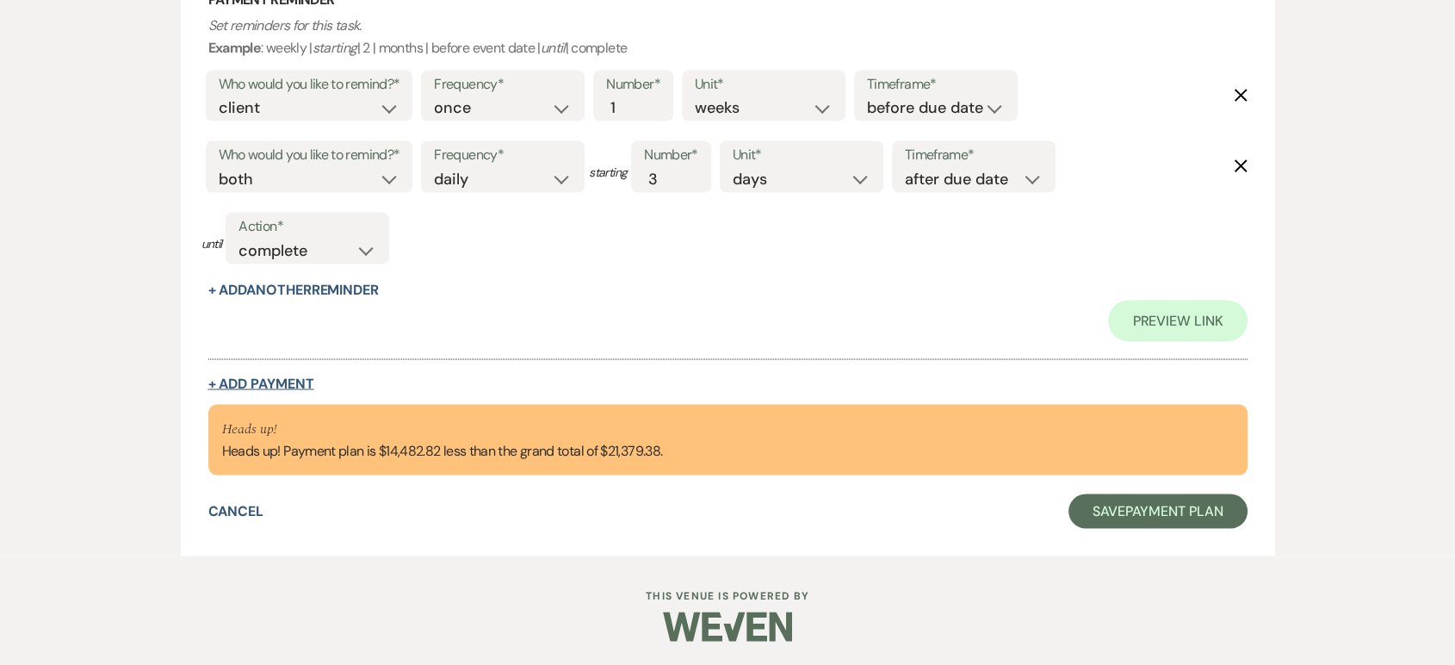
select select "weeks"
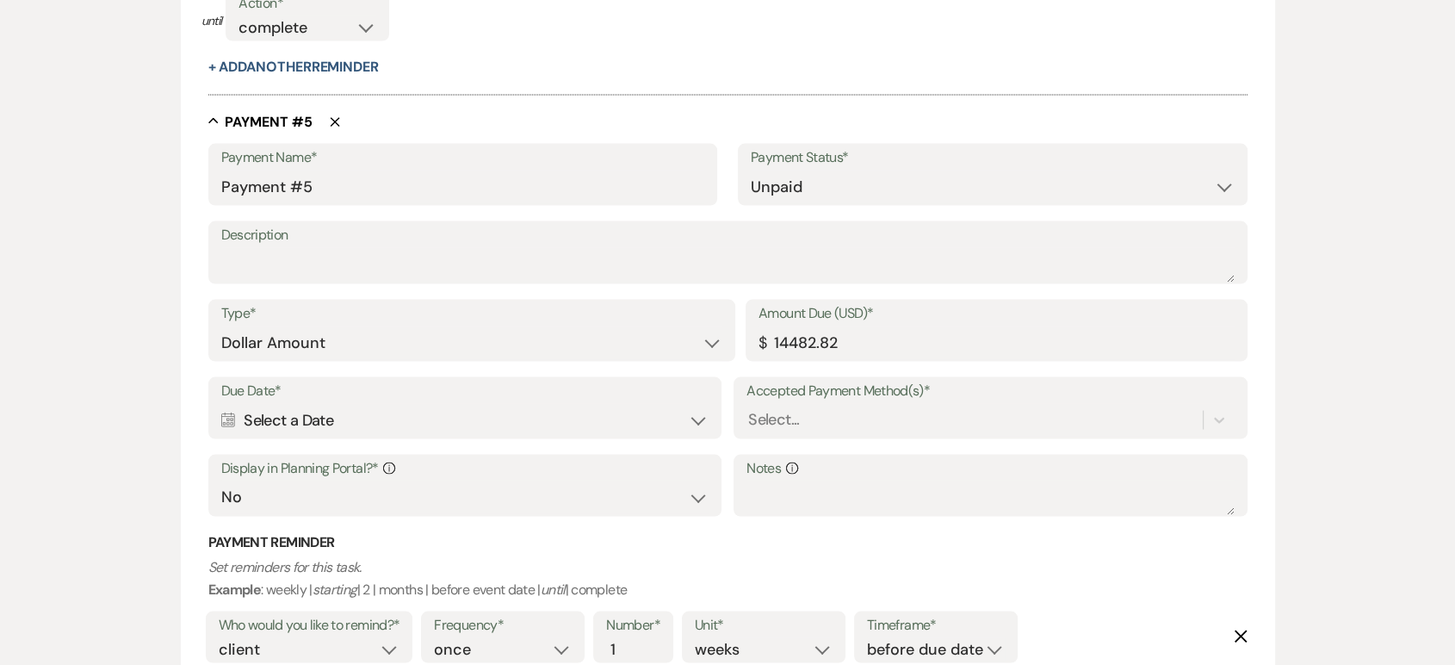
scroll to position [3388, 0]
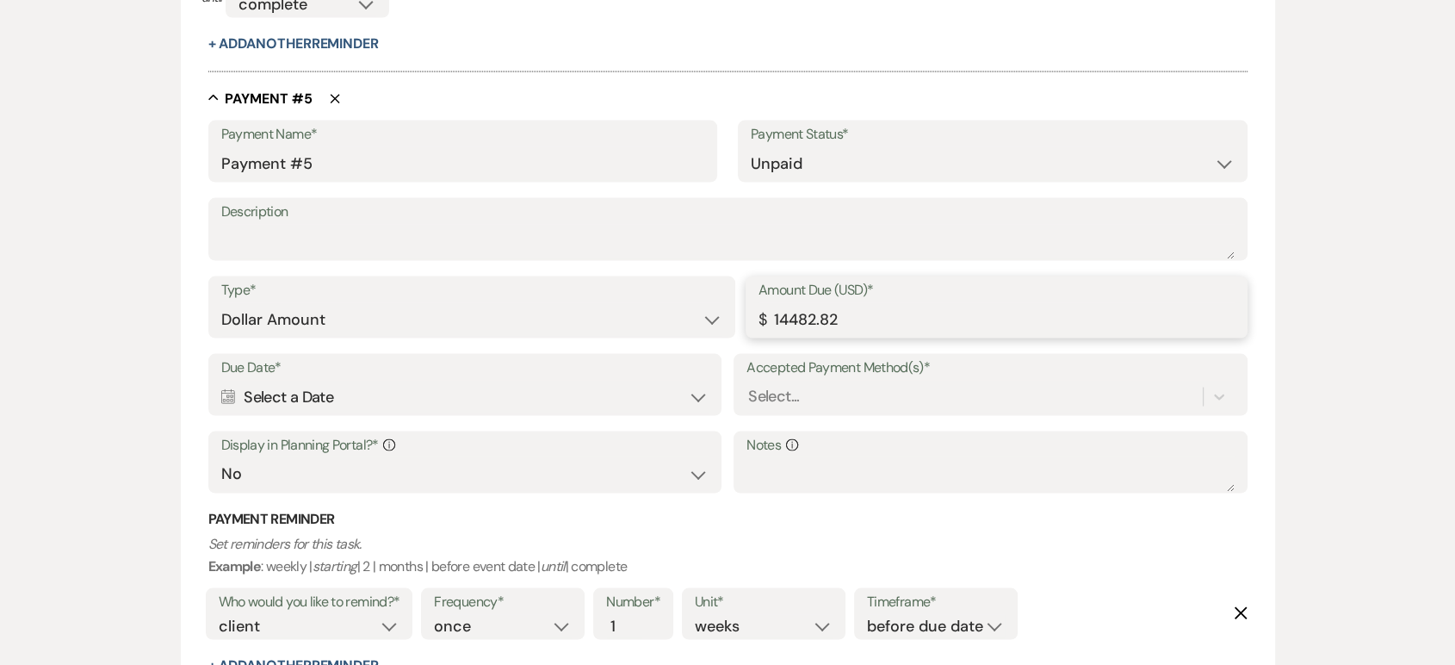
click at [849, 320] on input "14482.82" at bounding box center [996, 320] width 476 height 34
type input "1"
type input "965.52"
click at [244, 391] on div "Calendar Select a Date Expand" at bounding box center [464, 398] width 487 height 34
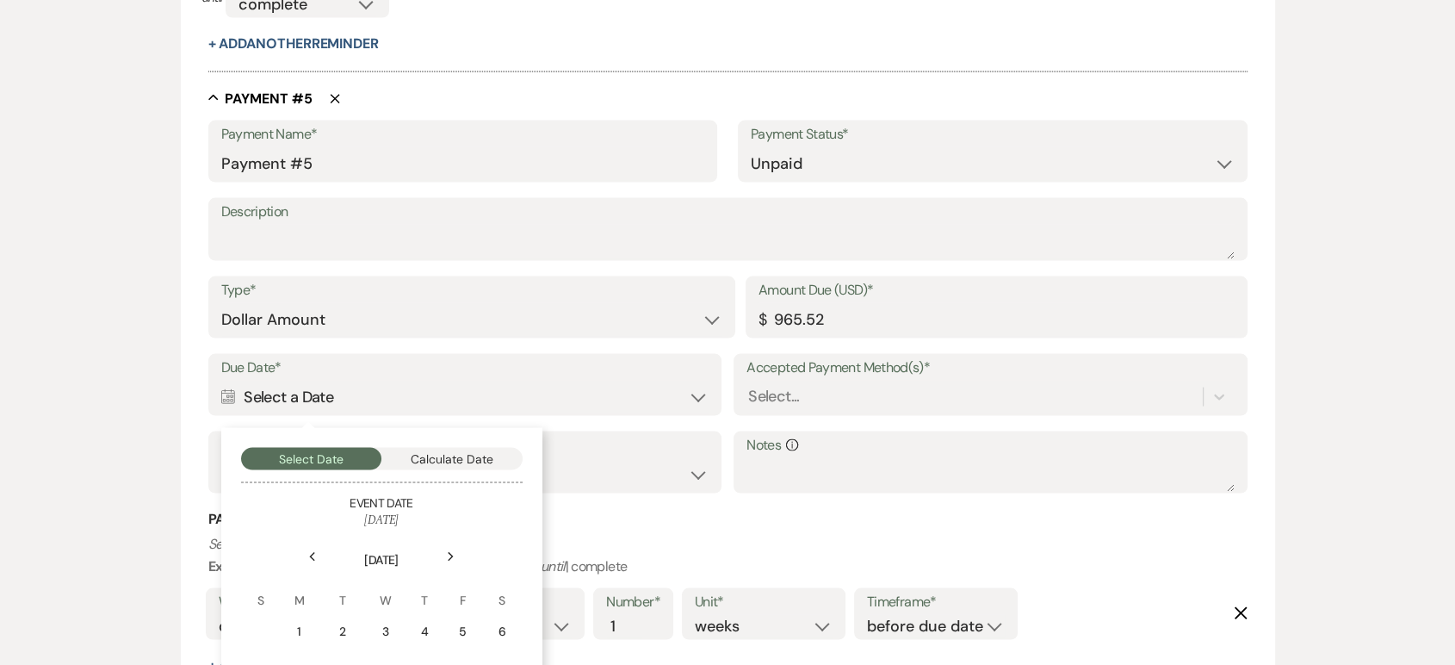
click at [738, 527] on h3 "Payment Reminder" at bounding box center [727, 519] width 1039 height 19
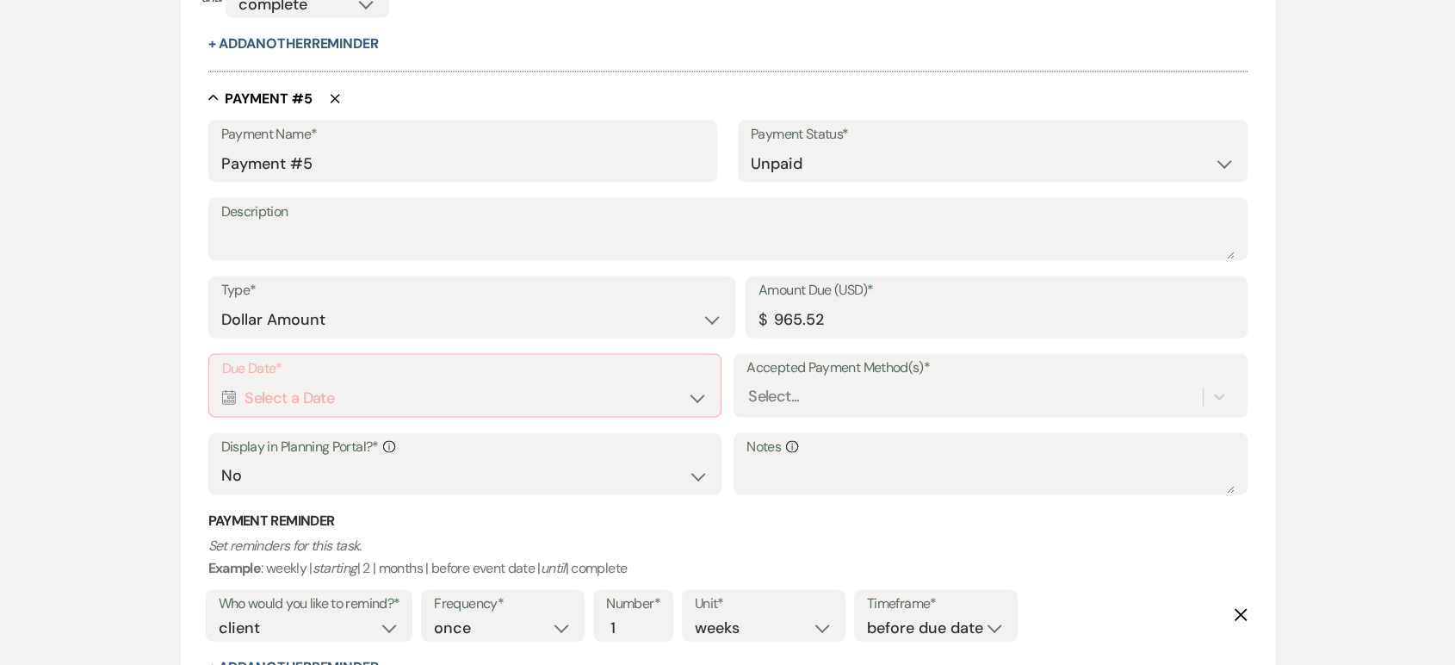
click at [227, 394] on icon "Calendar" at bounding box center [229, 397] width 15 height 15
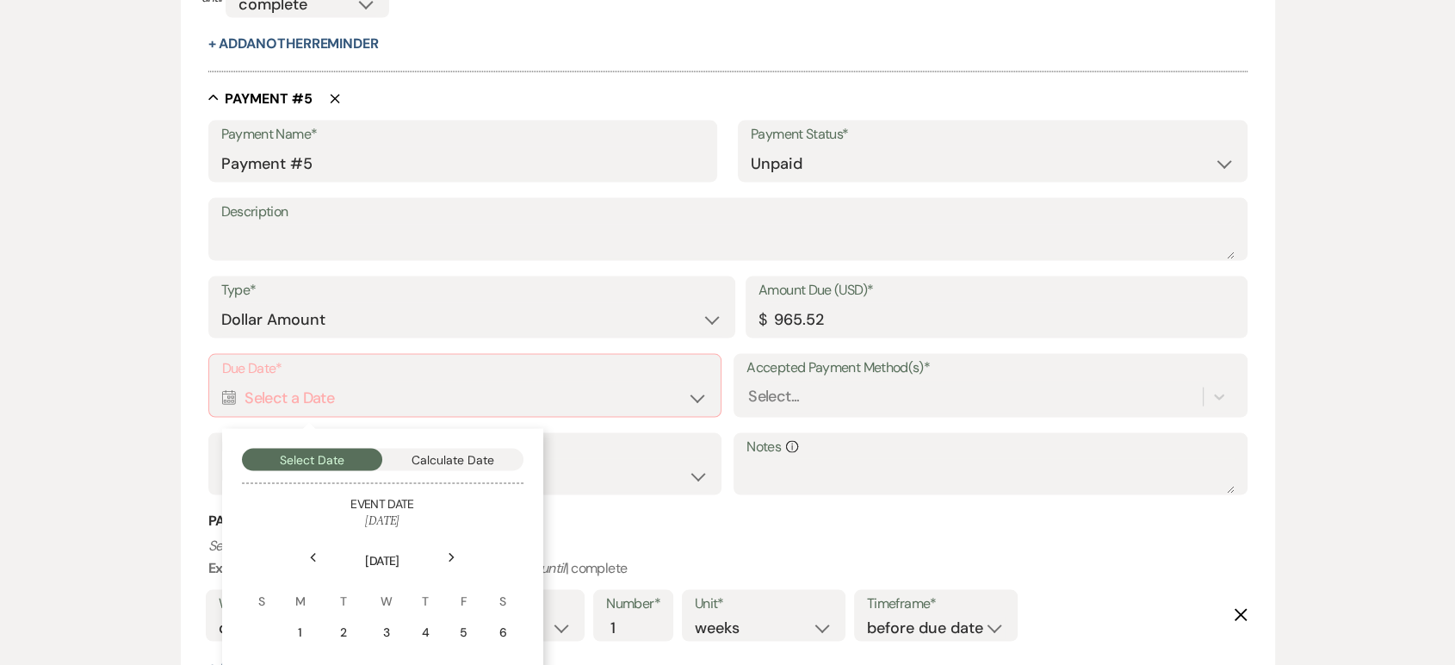
scroll to position [3468, 0]
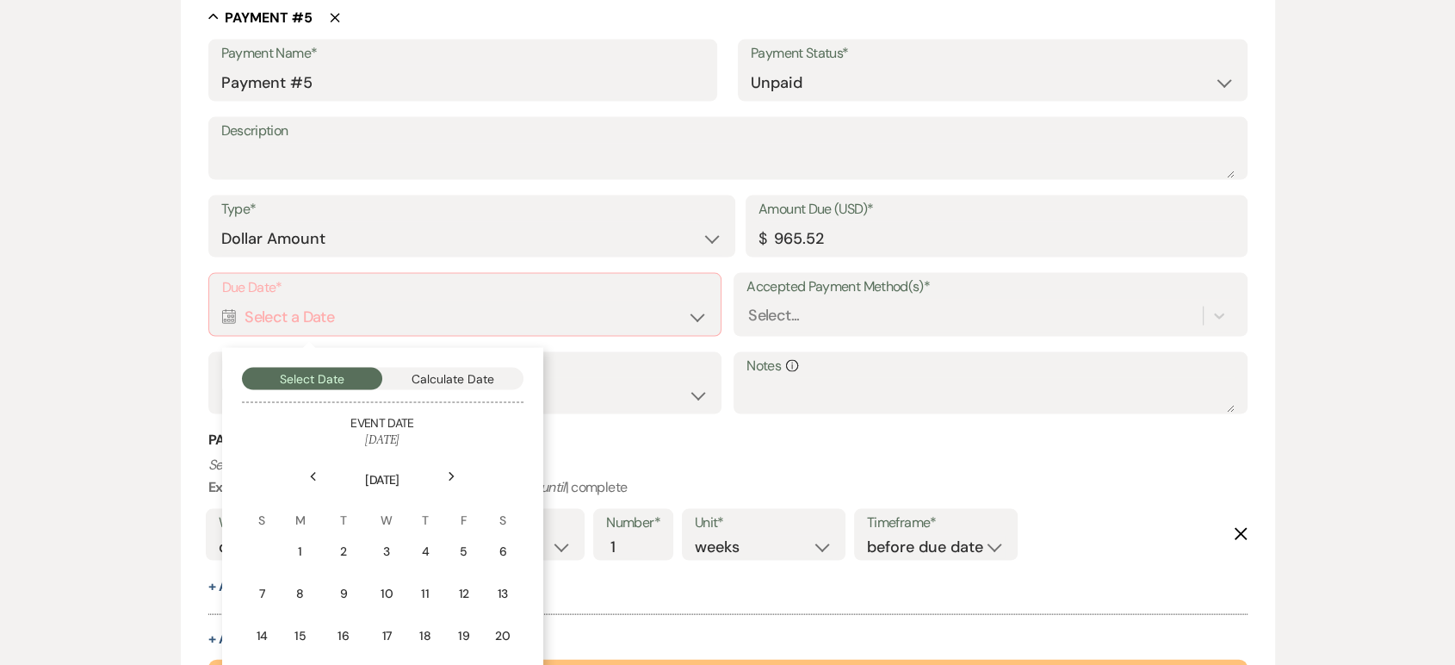
click at [450, 473] on use at bounding box center [452, 476] width 6 height 9
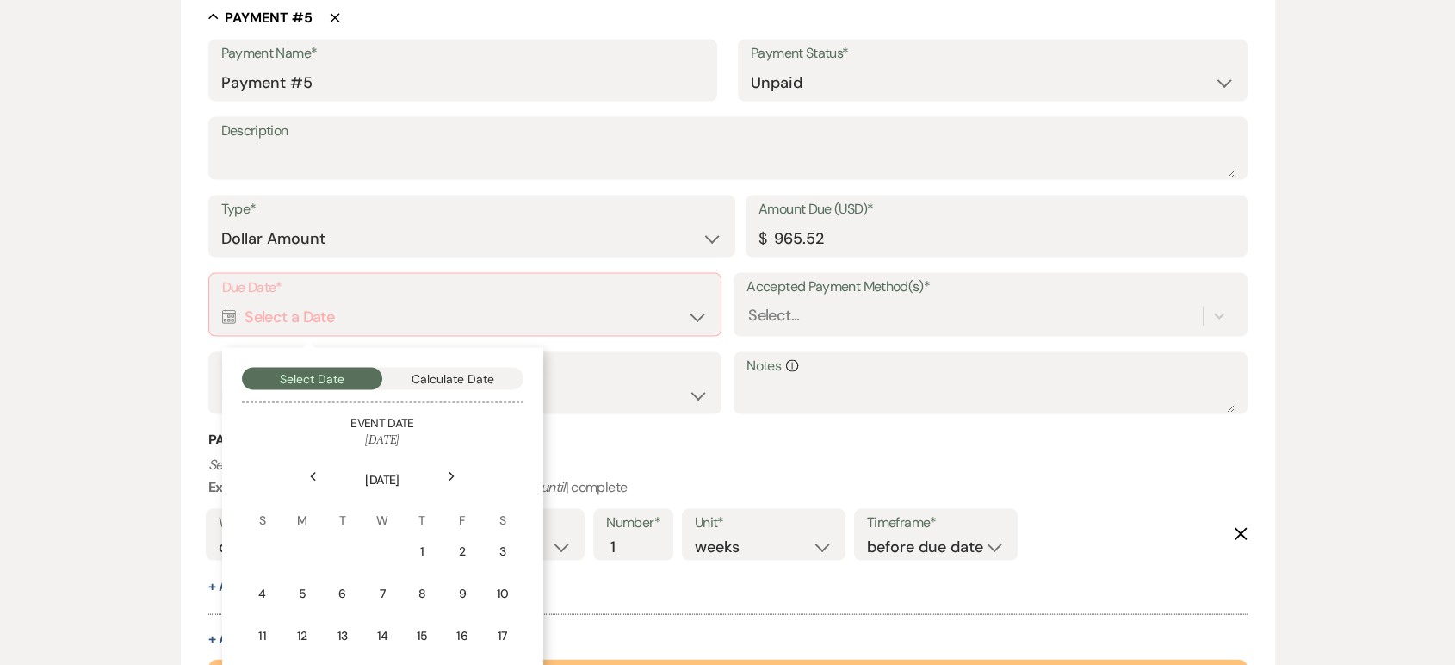
click at [450, 473] on use at bounding box center [452, 476] width 6 height 9
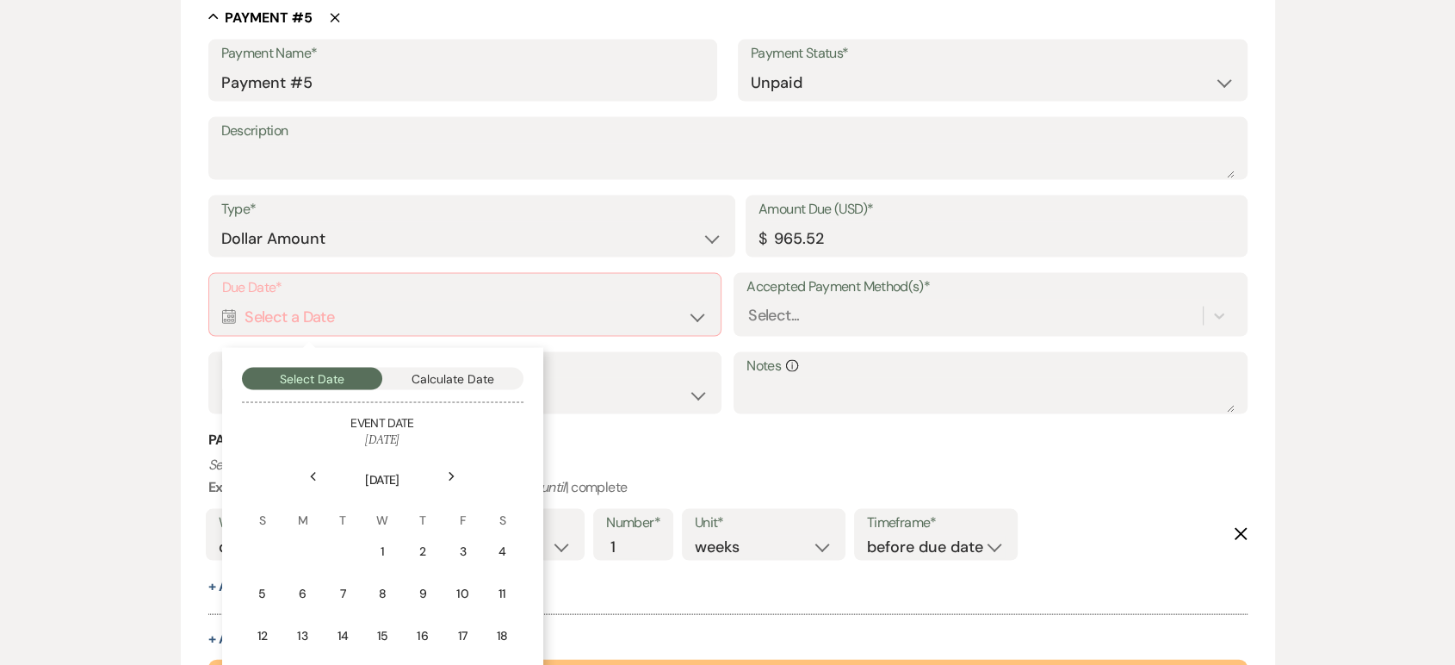
click at [306, 473] on div "Previous" at bounding box center [314, 477] width 28 height 28
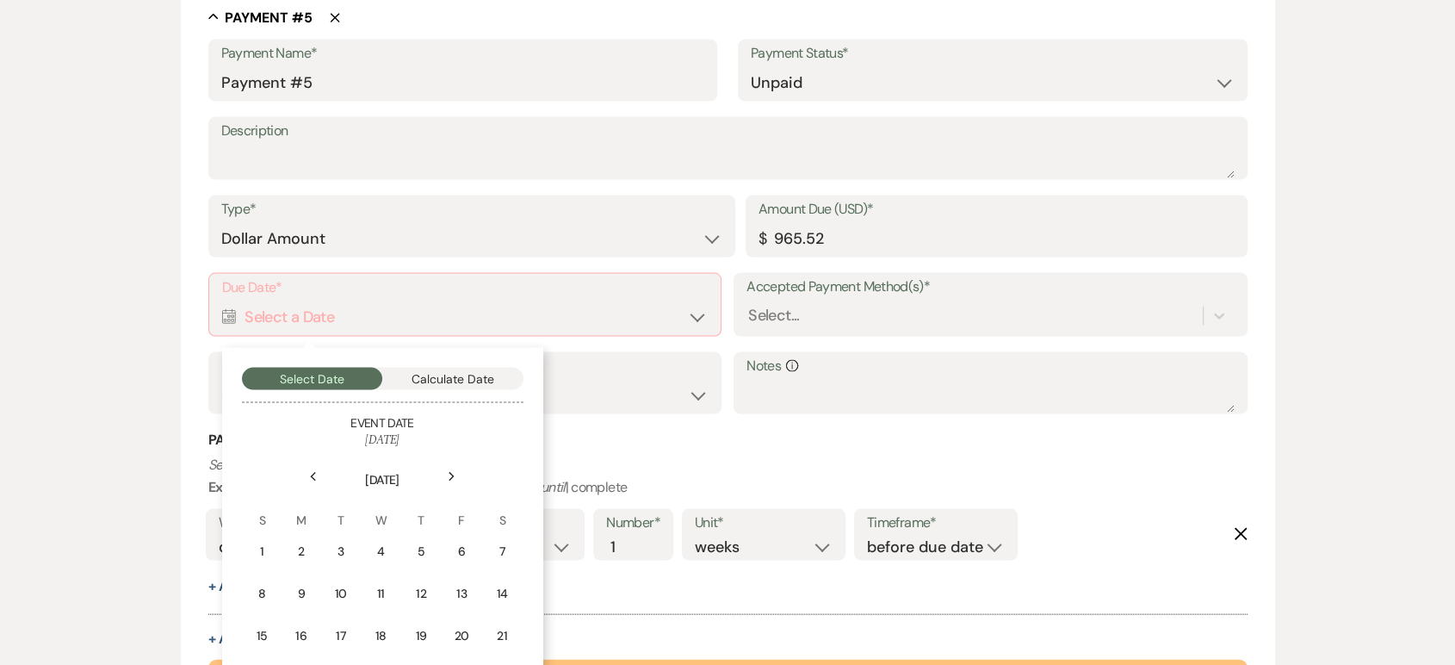
click at [306, 473] on div "Previous" at bounding box center [314, 477] width 28 height 28
click at [451, 479] on icon "Next" at bounding box center [452, 477] width 9 height 10
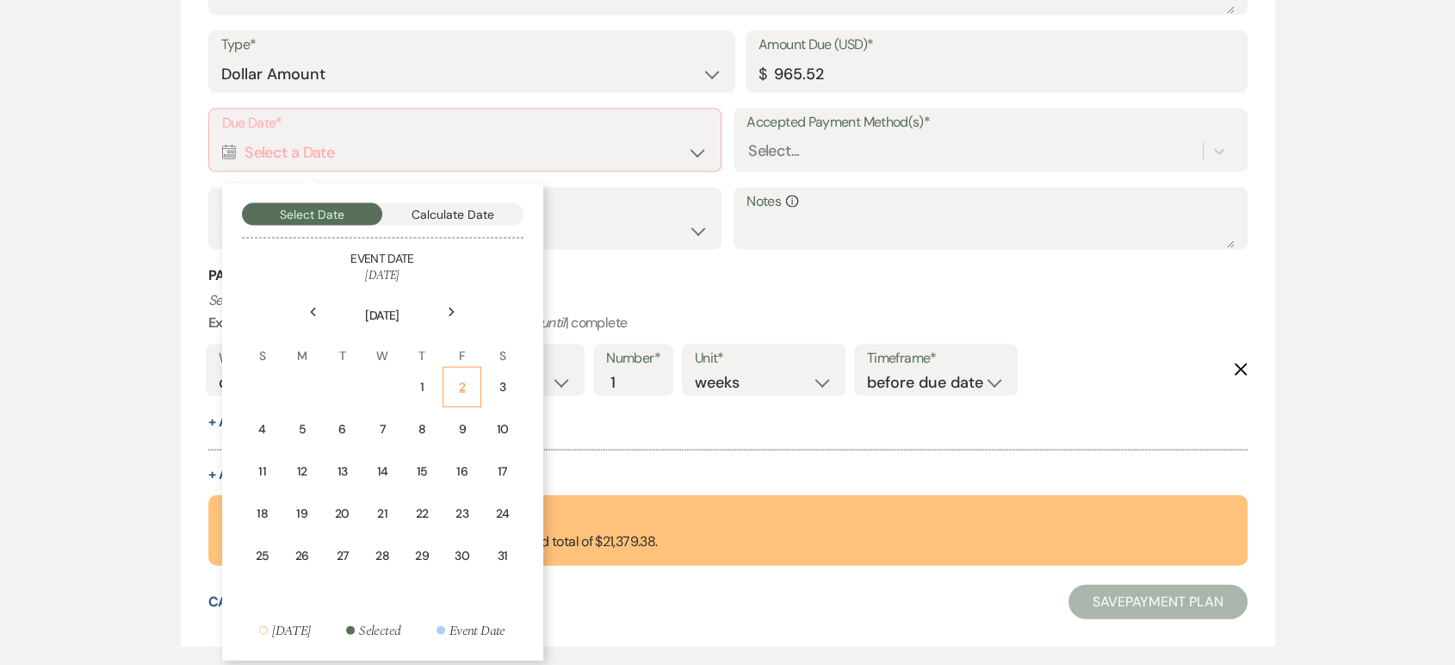
scroll to position [3656, 0]
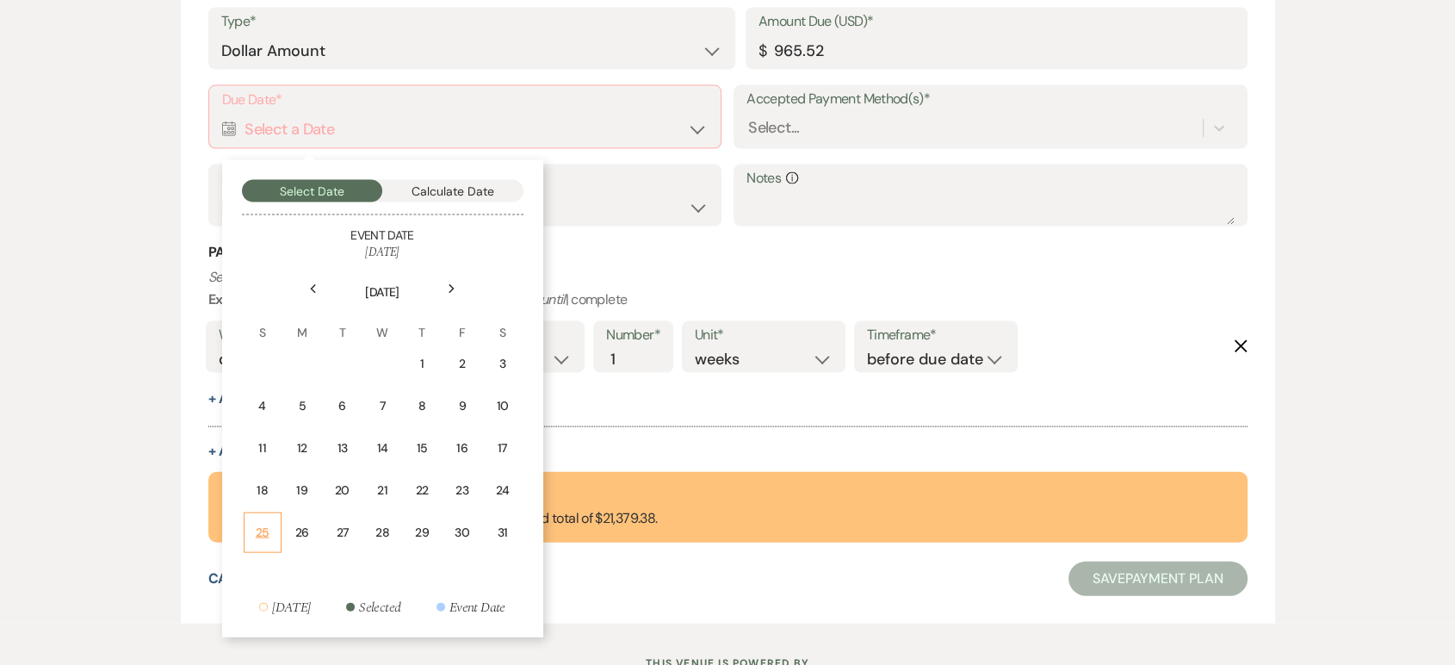
click at [264, 528] on div "25" at bounding box center [262, 532] width 15 height 18
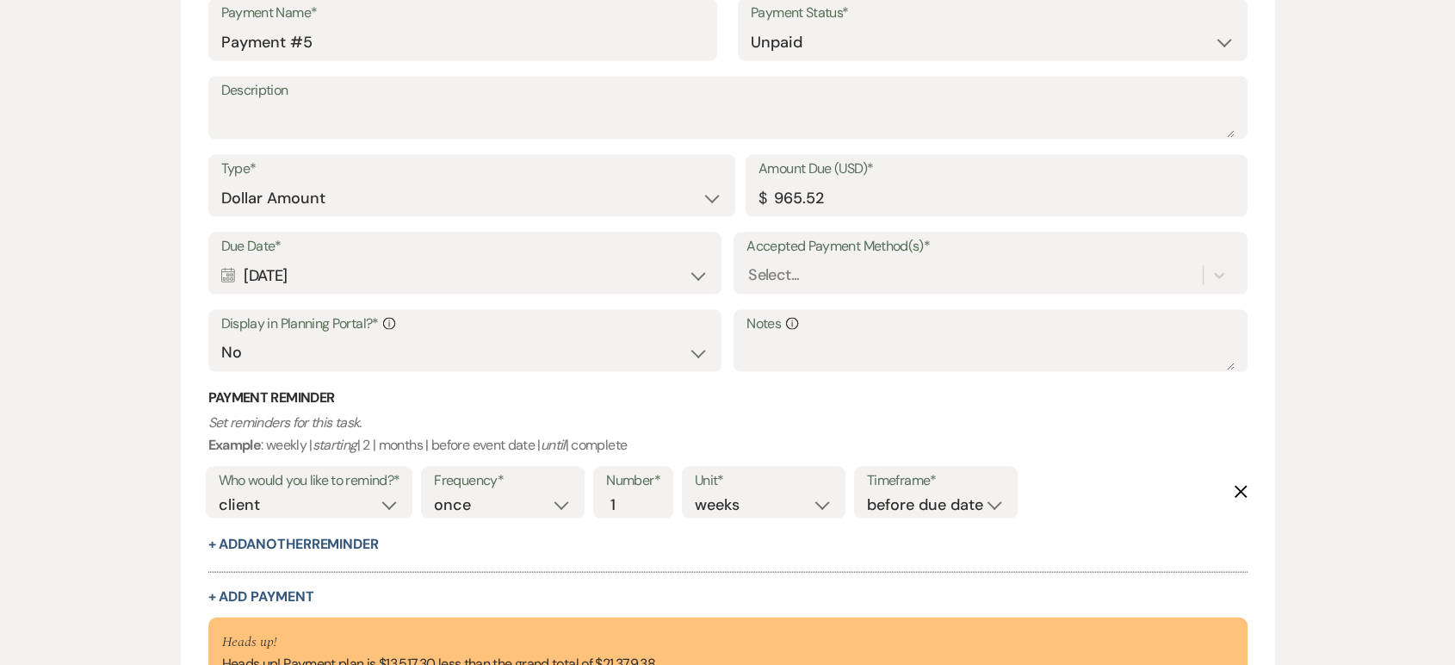
scroll to position [3699, 0]
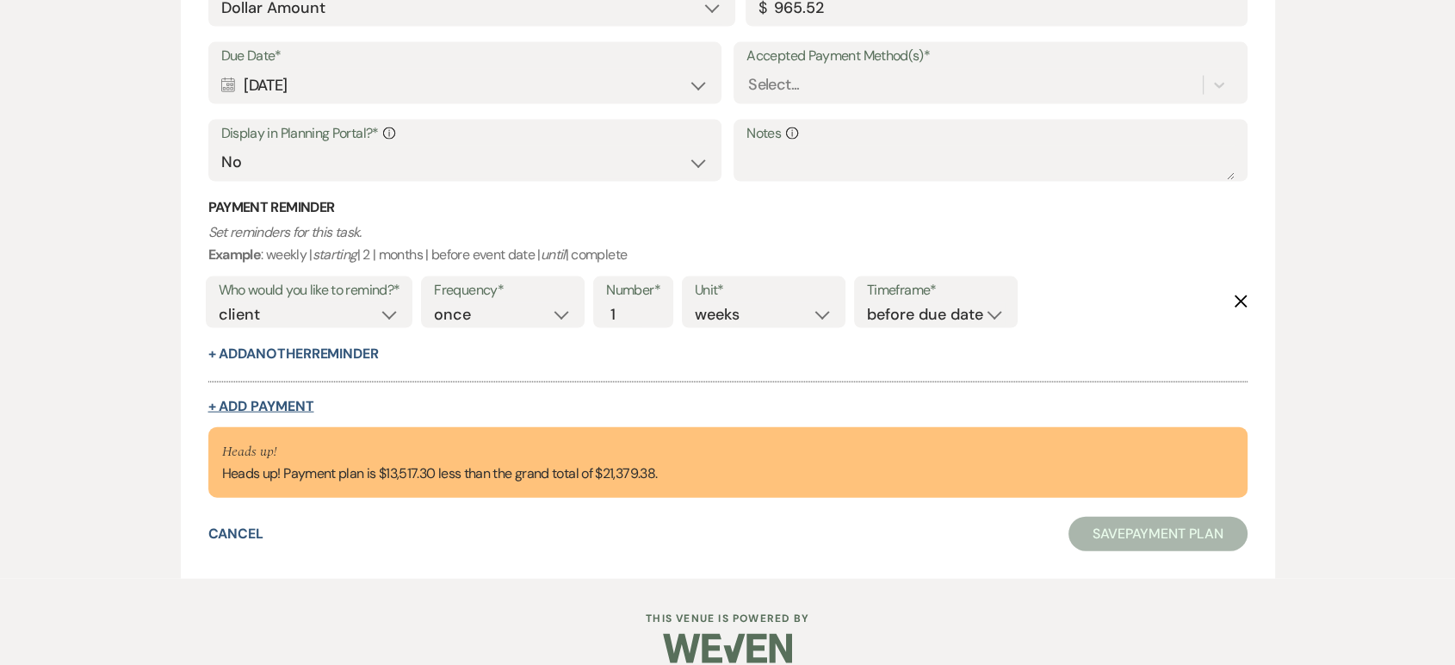
click at [238, 399] on button "+ Add Payment" at bounding box center [261, 406] width 106 height 14
select select "2"
select select "flat"
select select "false"
select select "client"
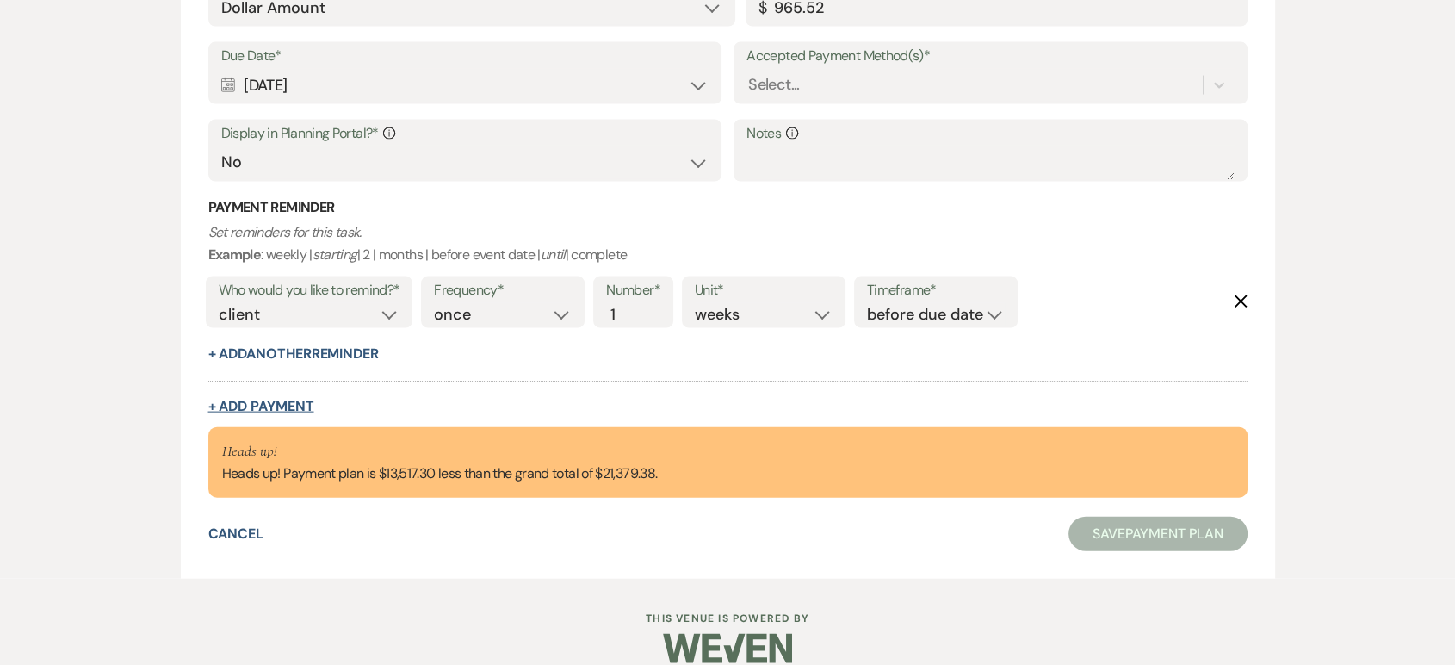
select select "weeks"
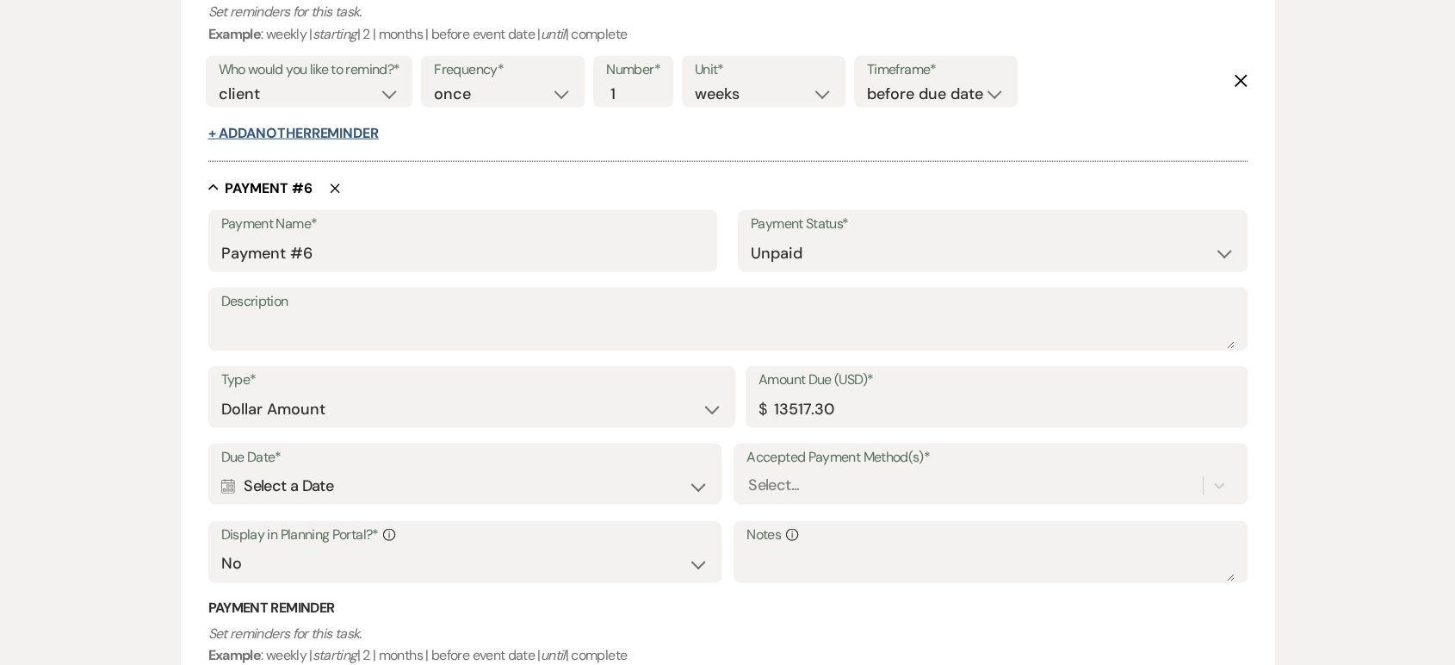
scroll to position [3926, 0]
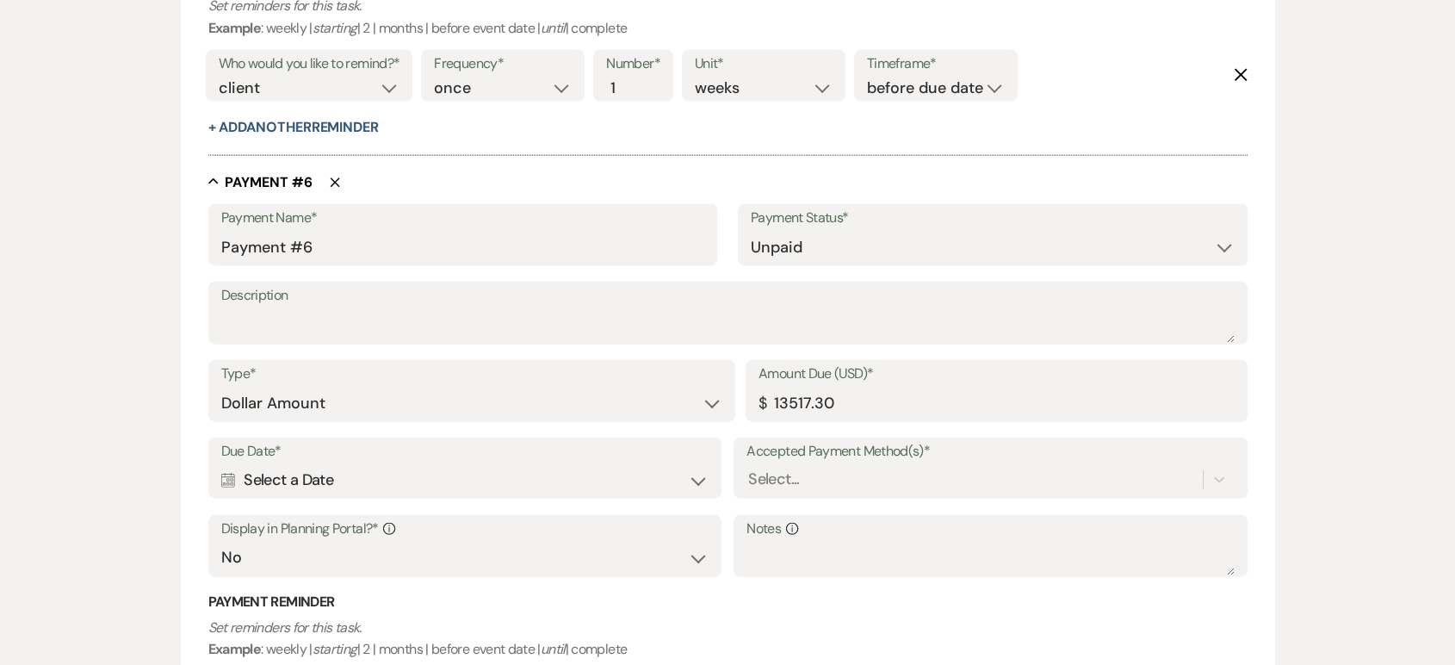
click at [226, 480] on use at bounding box center [228, 480] width 14 height 15
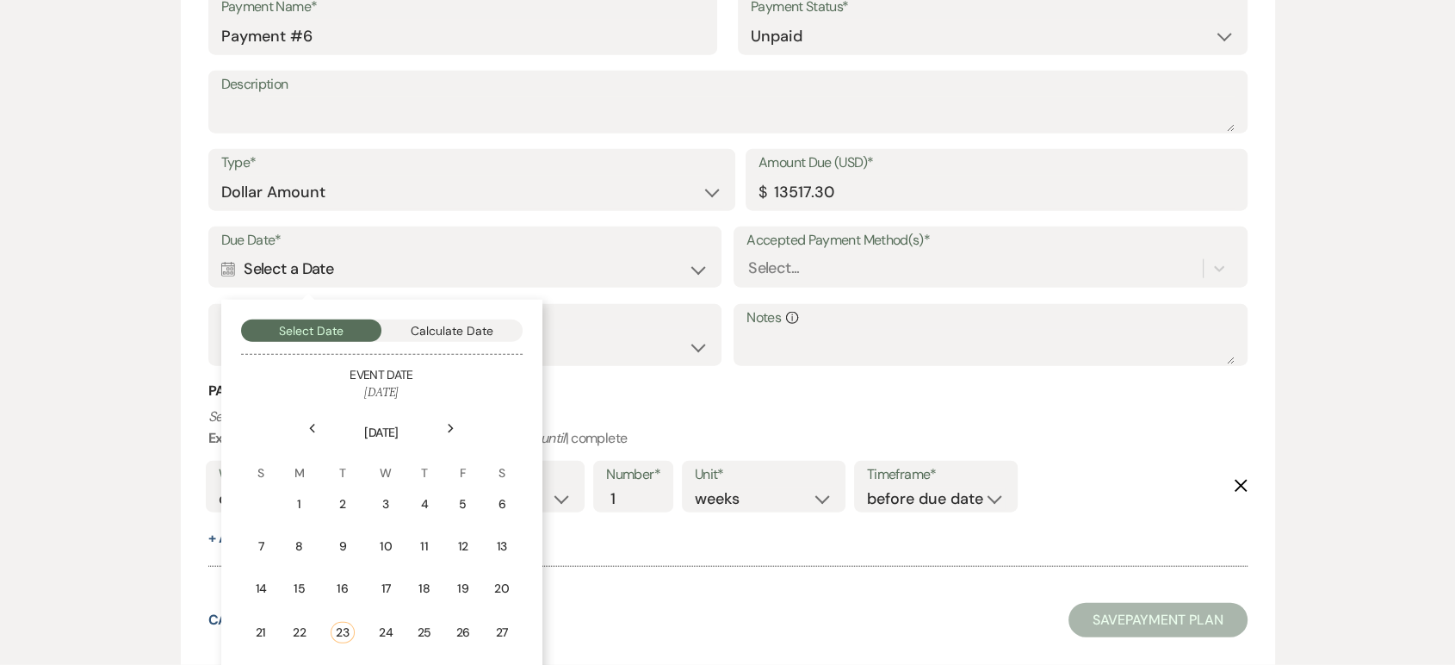
scroll to position [4180, 0]
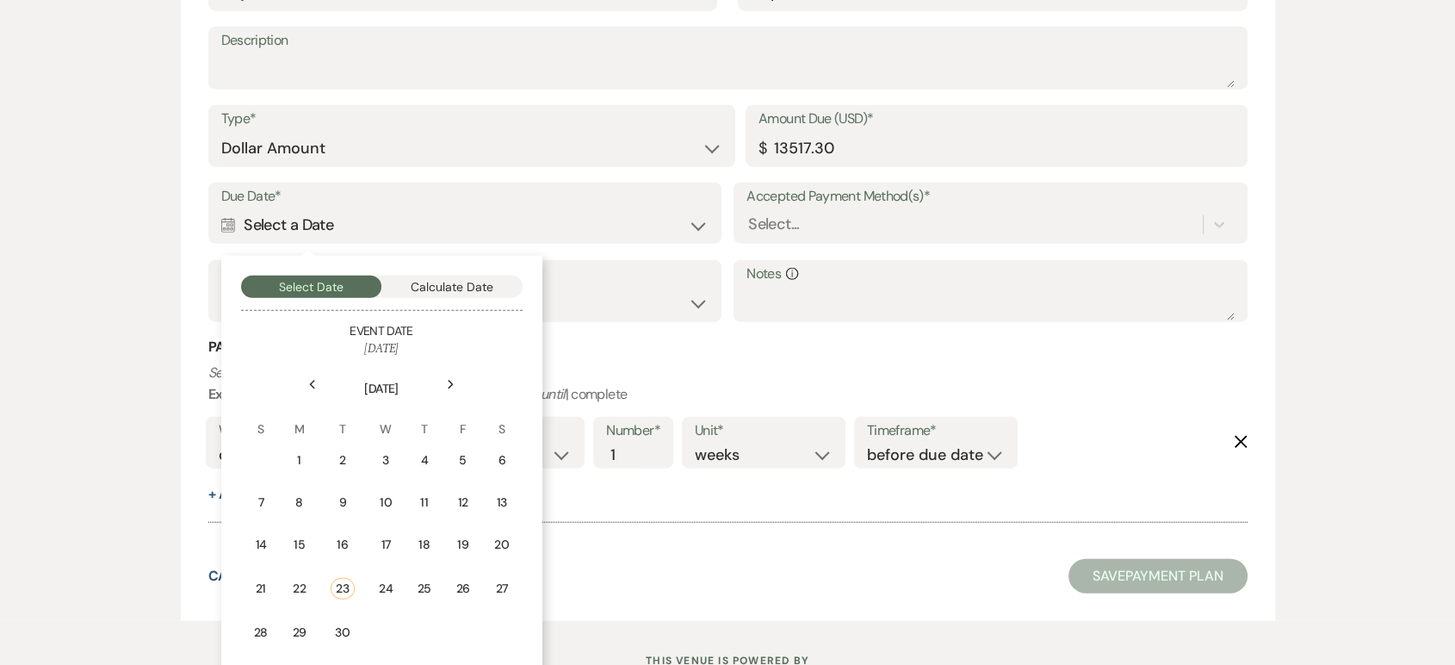
click at [455, 381] on div "Next" at bounding box center [451, 385] width 28 height 28
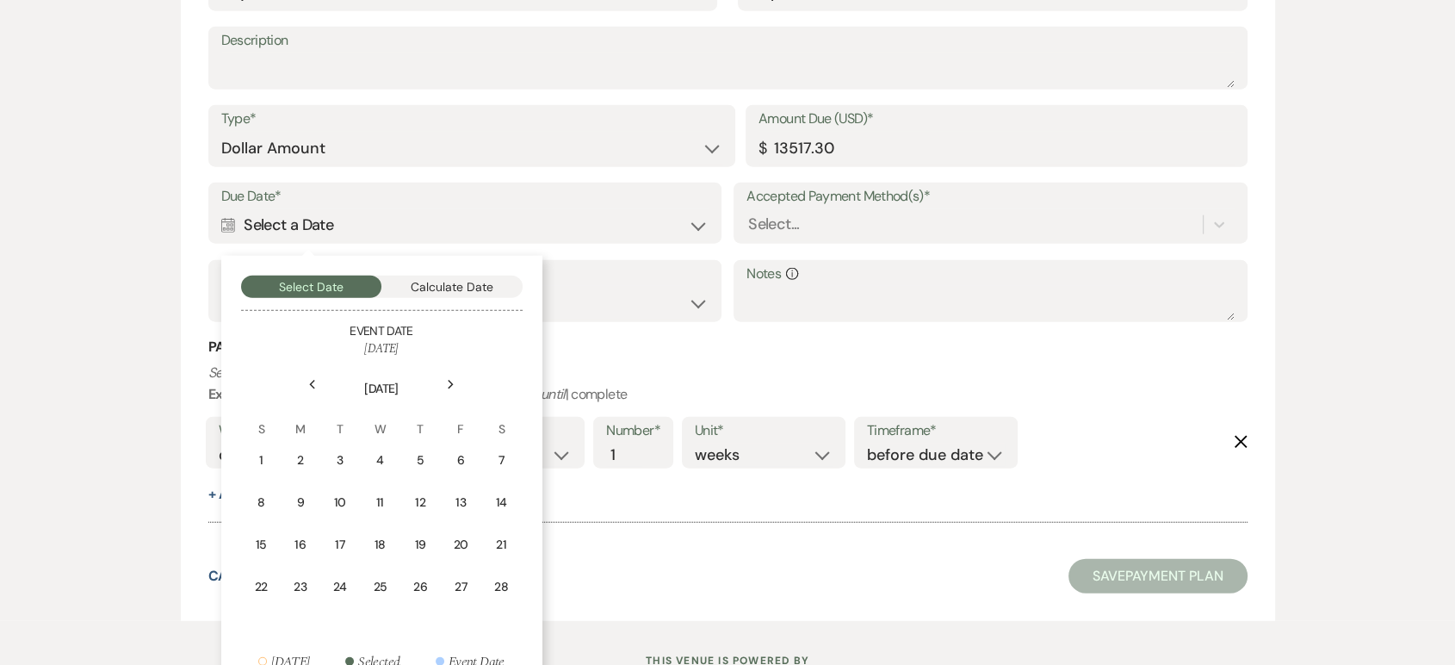
click at [455, 381] on div "Next" at bounding box center [451, 385] width 28 height 28
click at [314, 381] on icon "Previous" at bounding box center [312, 385] width 9 height 10
click at [387, 588] on div "25" at bounding box center [380, 587] width 16 height 18
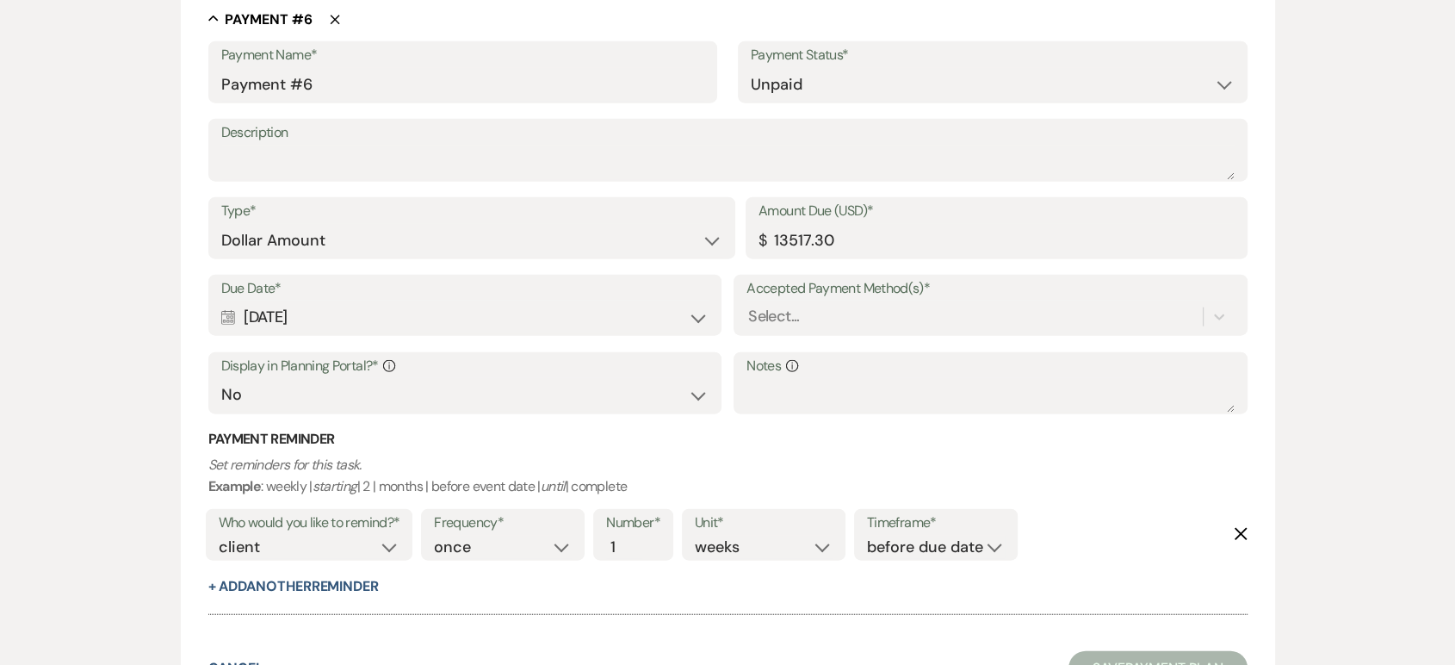
scroll to position [4091, 0]
drag, startPoint x: 858, startPoint y: 246, endPoint x: 762, endPoint y: 236, distance: 97.0
click at [762, 236] on div "Amount Due (USD)* $ 13517.30" at bounding box center [997, 226] width 502 height 62
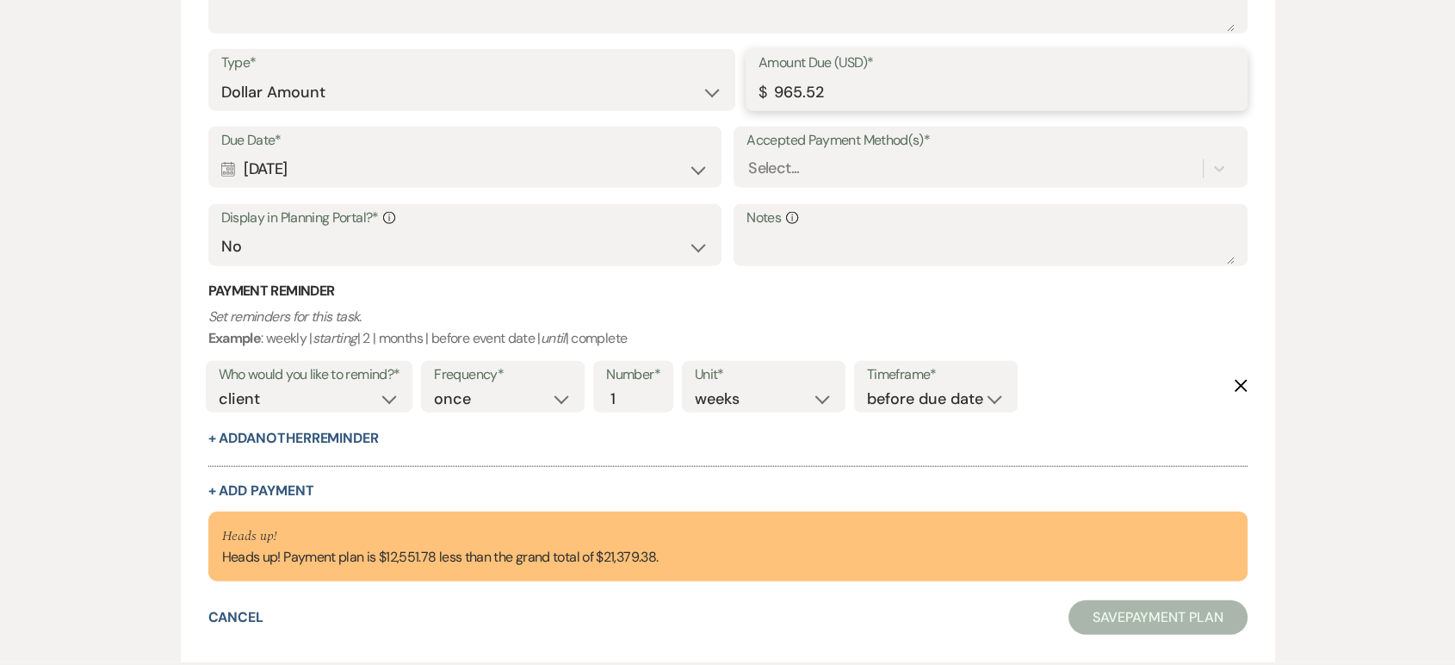
scroll to position [4303, 0]
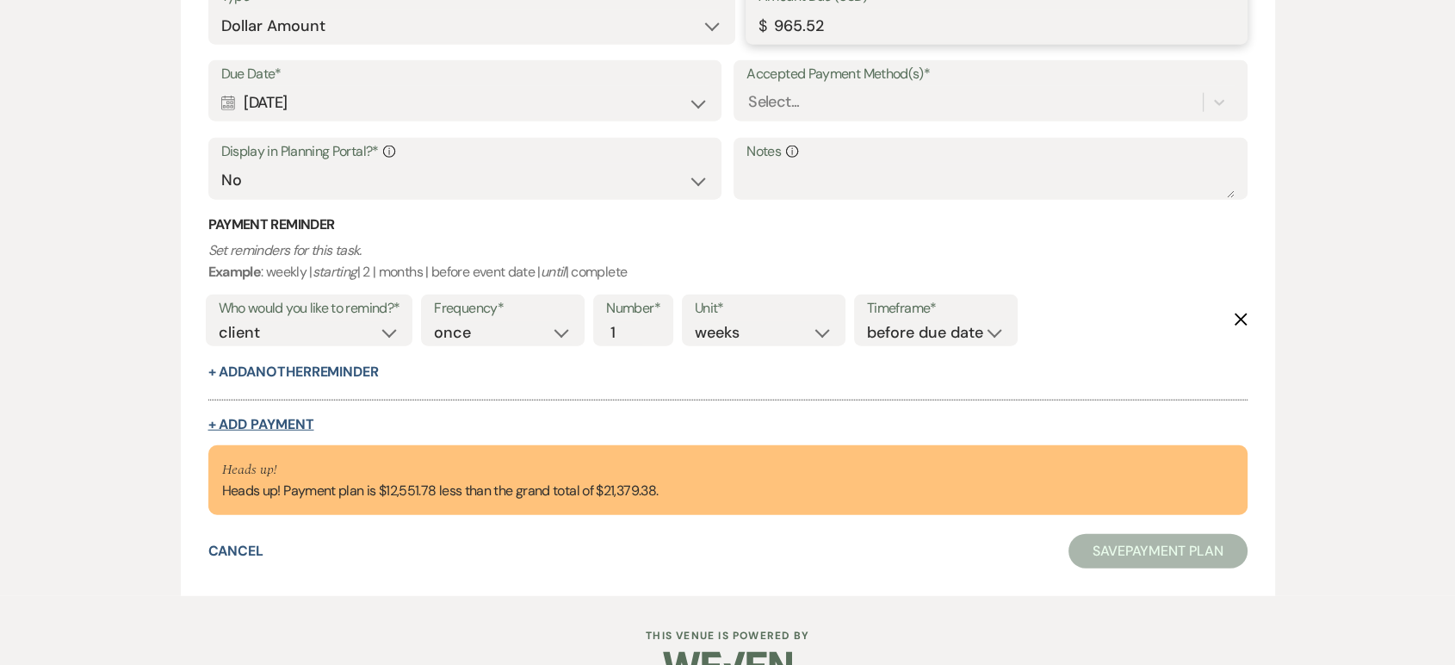
type input "965.52"
click at [292, 420] on button "+ Add Payment" at bounding box center [261, 425] width 106 height 14
select select "2"
select select "flat"
select select "false"
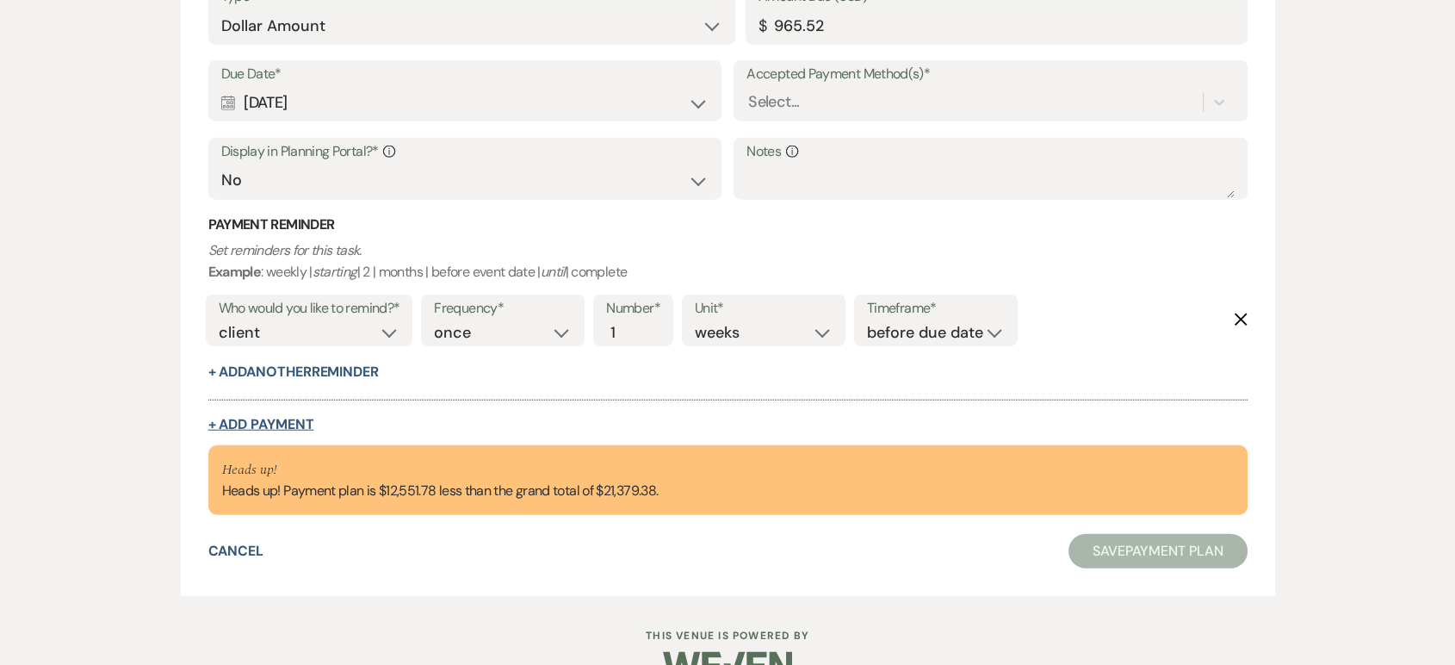
select select "client"
select select "weeks"
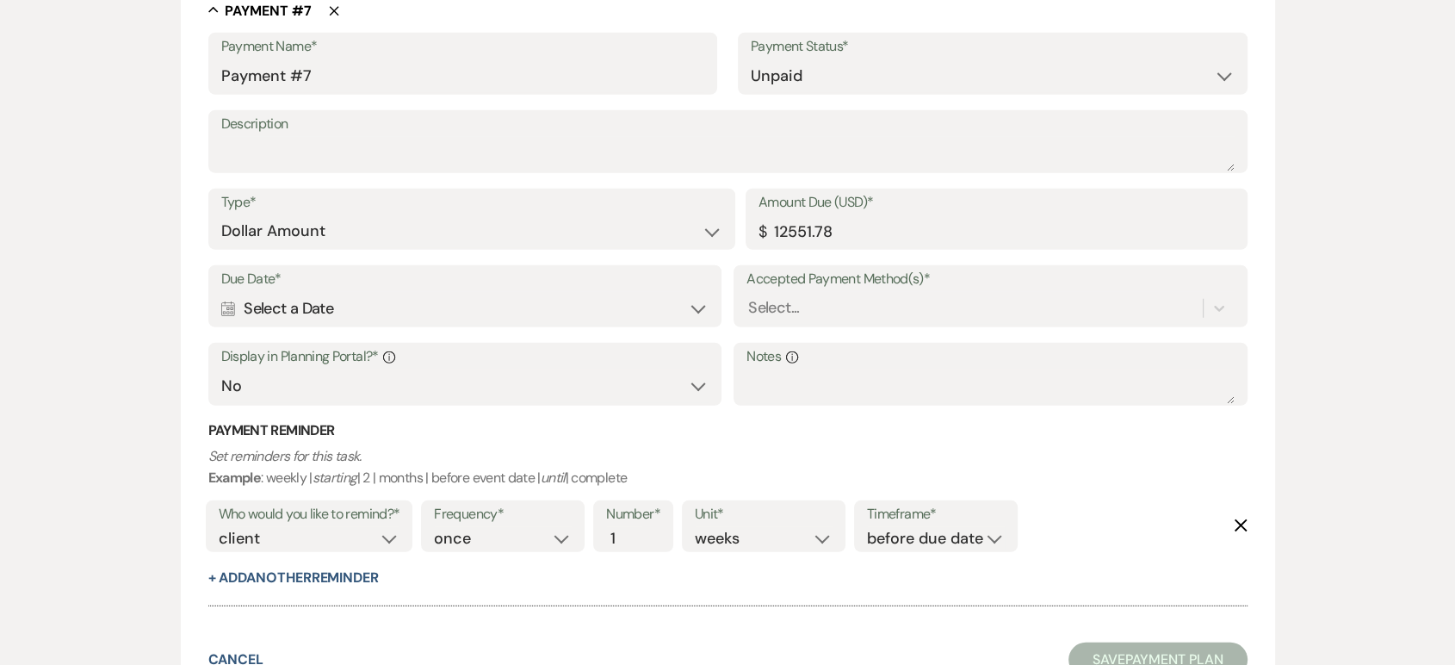
scroll to position [4720, 0]
click at [225, 304] on icon "Calendar" at bounding box center [228, 307] width 15 height 15
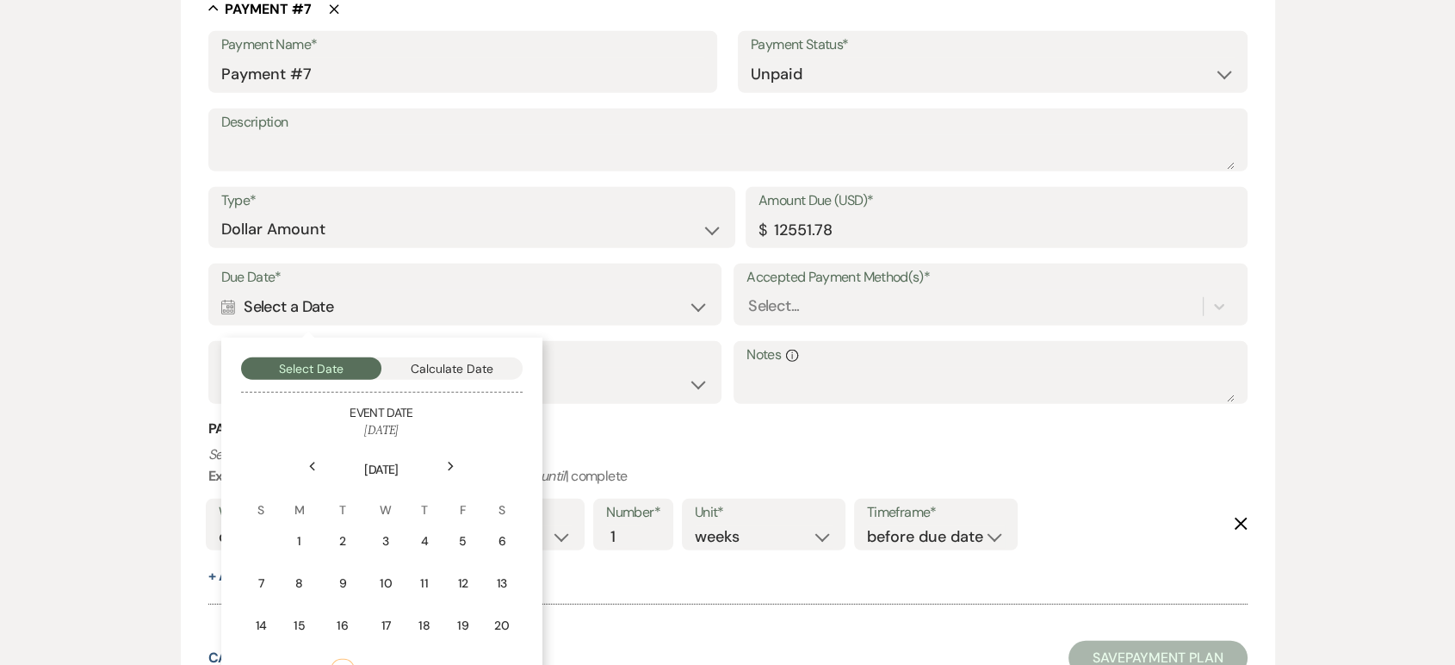
click at [440, 465] on div "Next" at bounding box center [451, 467] width 28 height 28
click at [443, 465] on div "Next" at bounding box center [451, 467] width 28 height 28
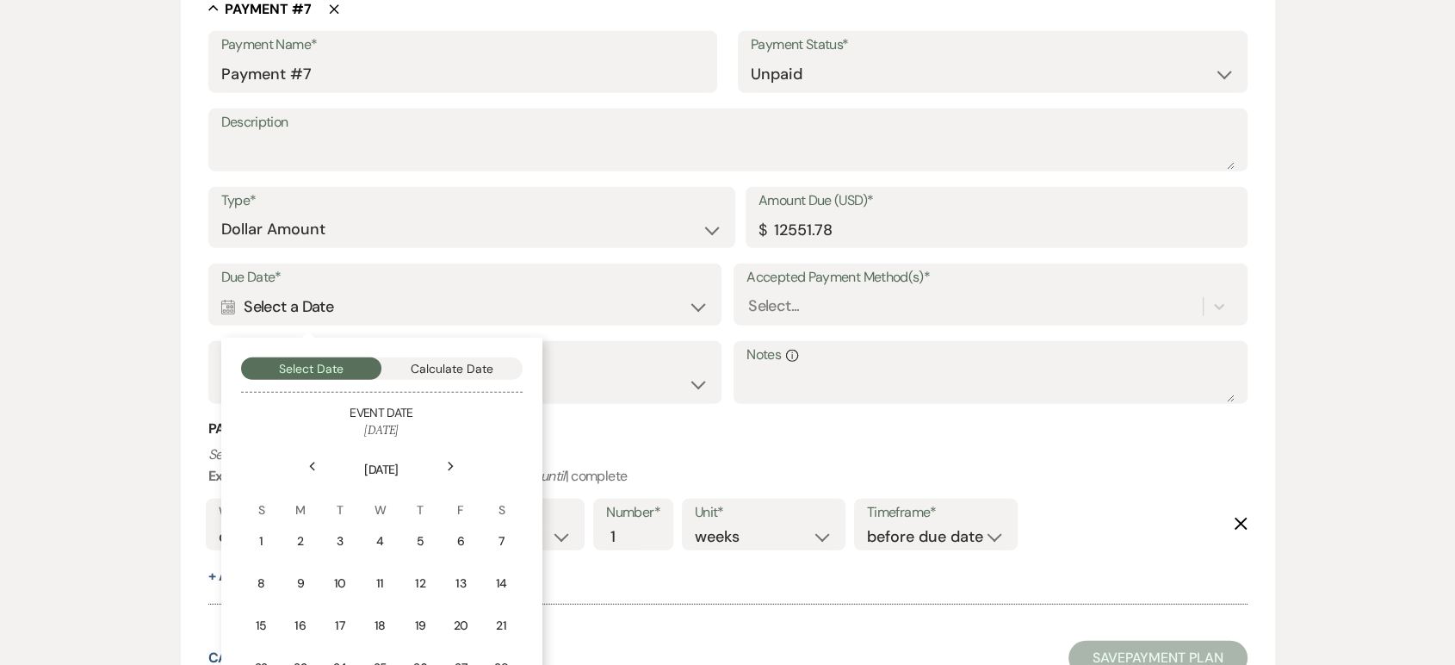
click at [443, 465] on div "Next" at bounding box center [451, 467] width 28 height 28
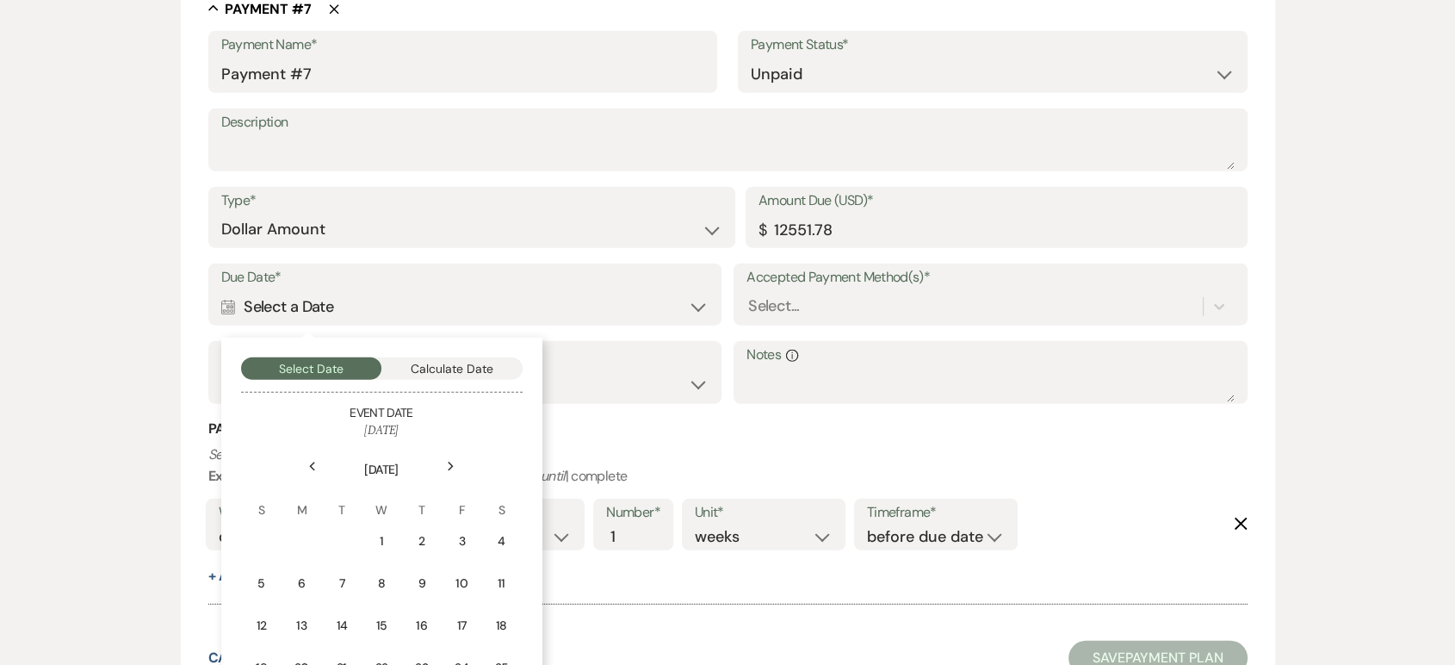
click at [443, 465] on div "Next" at bounding box center [451, 467] width 28 height 28
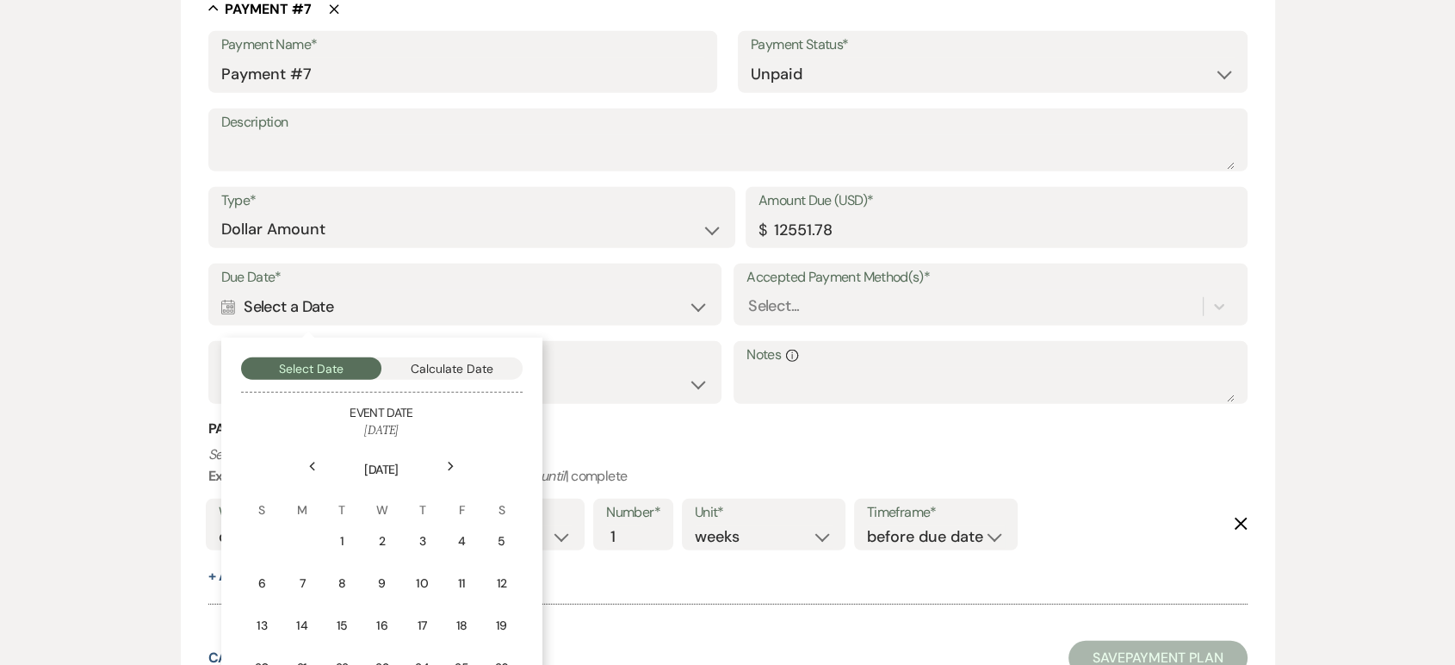
click at [443, 465] on div "Next" at bounding box center [451, 467] width 28 height 28
click at [319, 467] on div "Previous" at bounding box center [313, 467] width 28 height 28
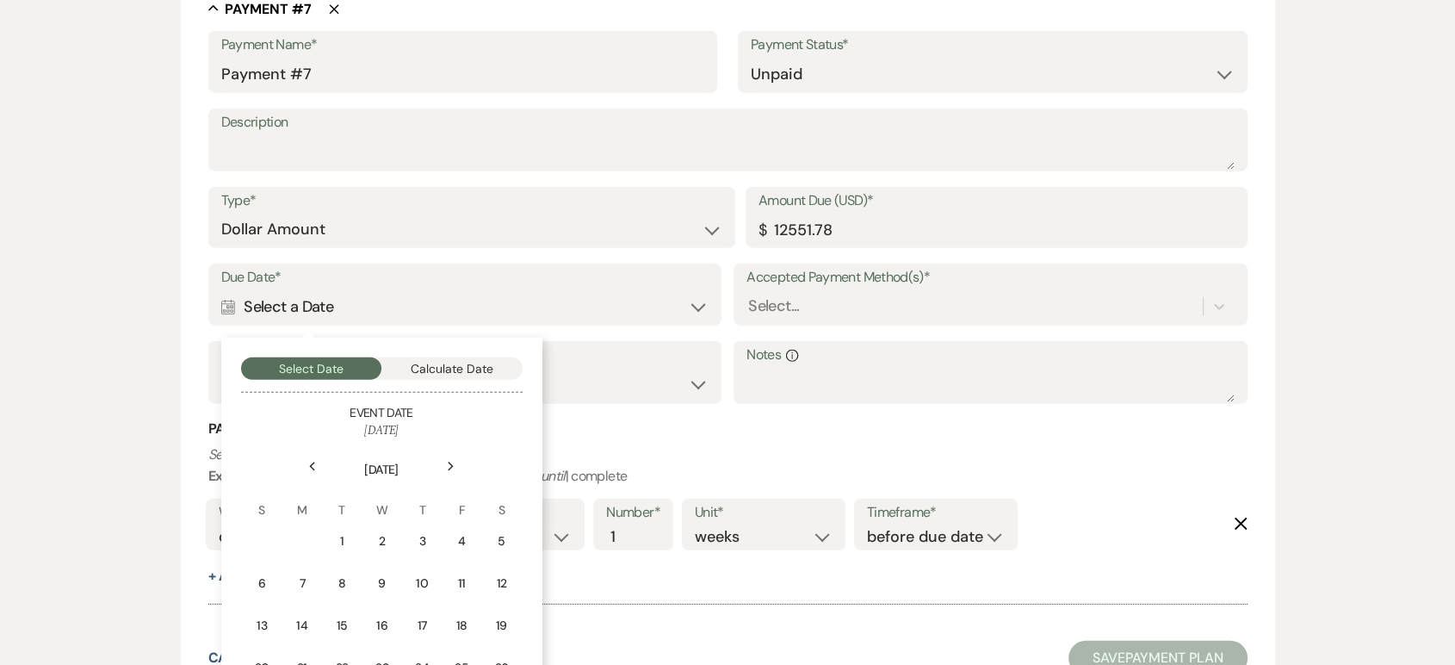
click at [319, 467] on div "Previous" at bounding box center [313, 467] width 28 height 28
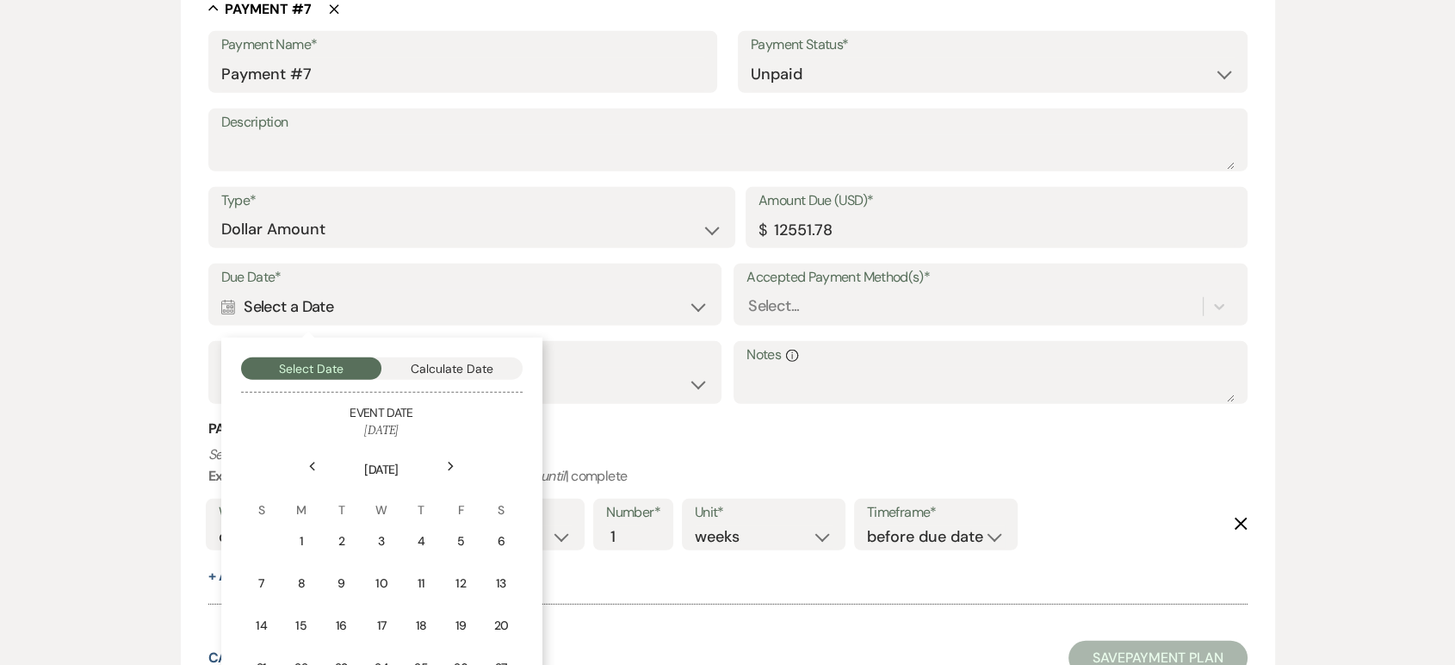
click at [319, 467] on div "Previous" at bounding box center [313, 467] width 28 height 28
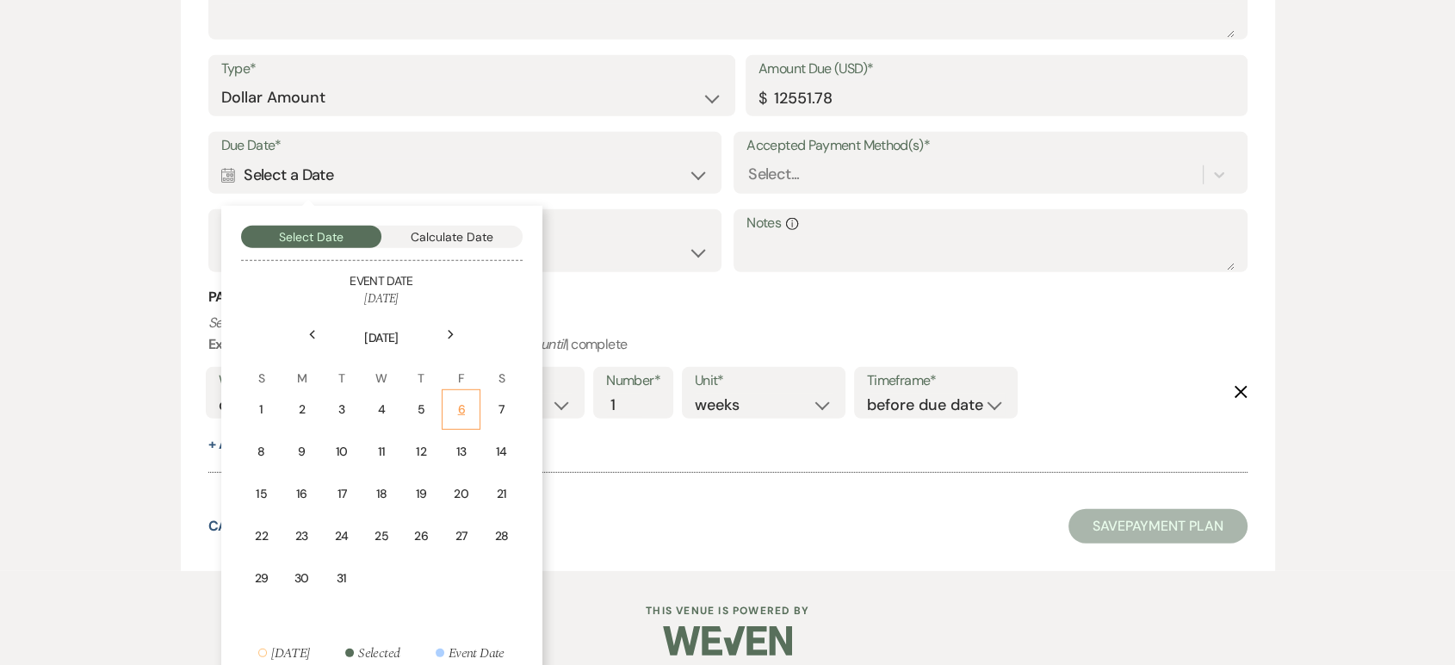
scroll to position [4854, 0]
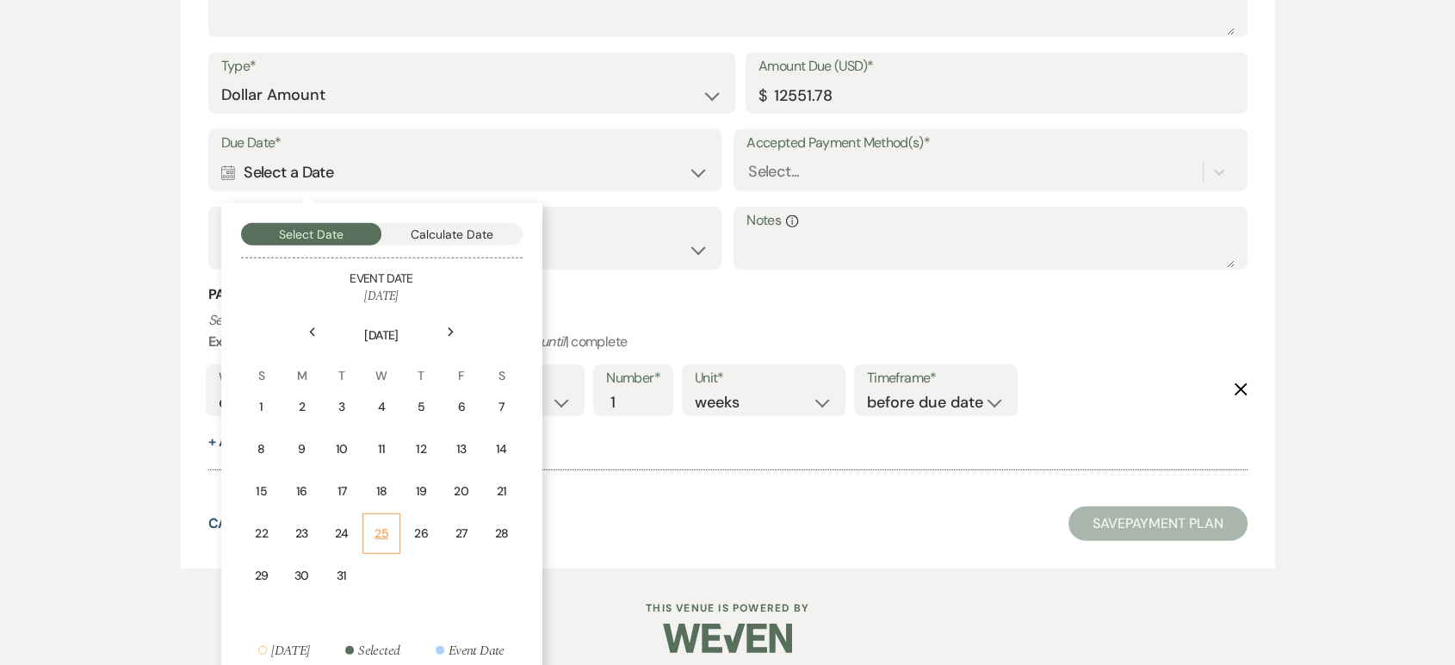
click at [387, 527] on div "25" at bounding box center [381, 533] width 15 height 18
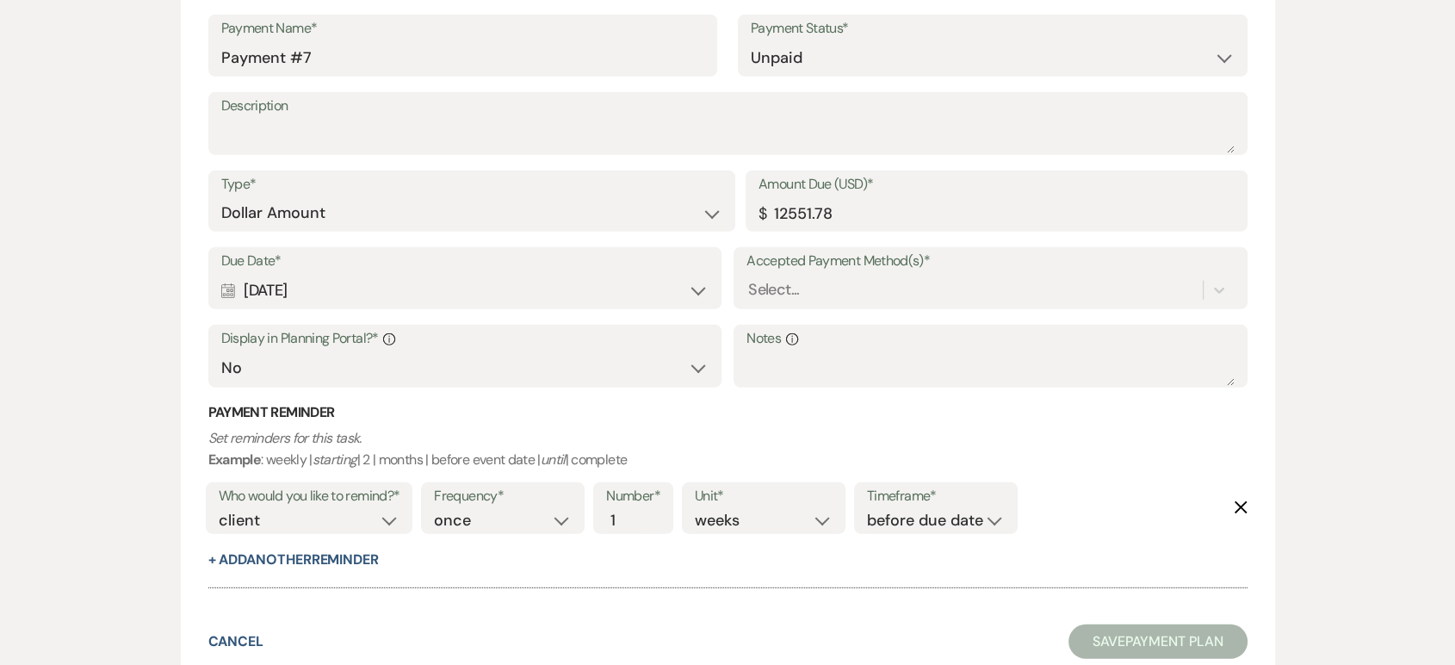
scroll to position [4726, 0]
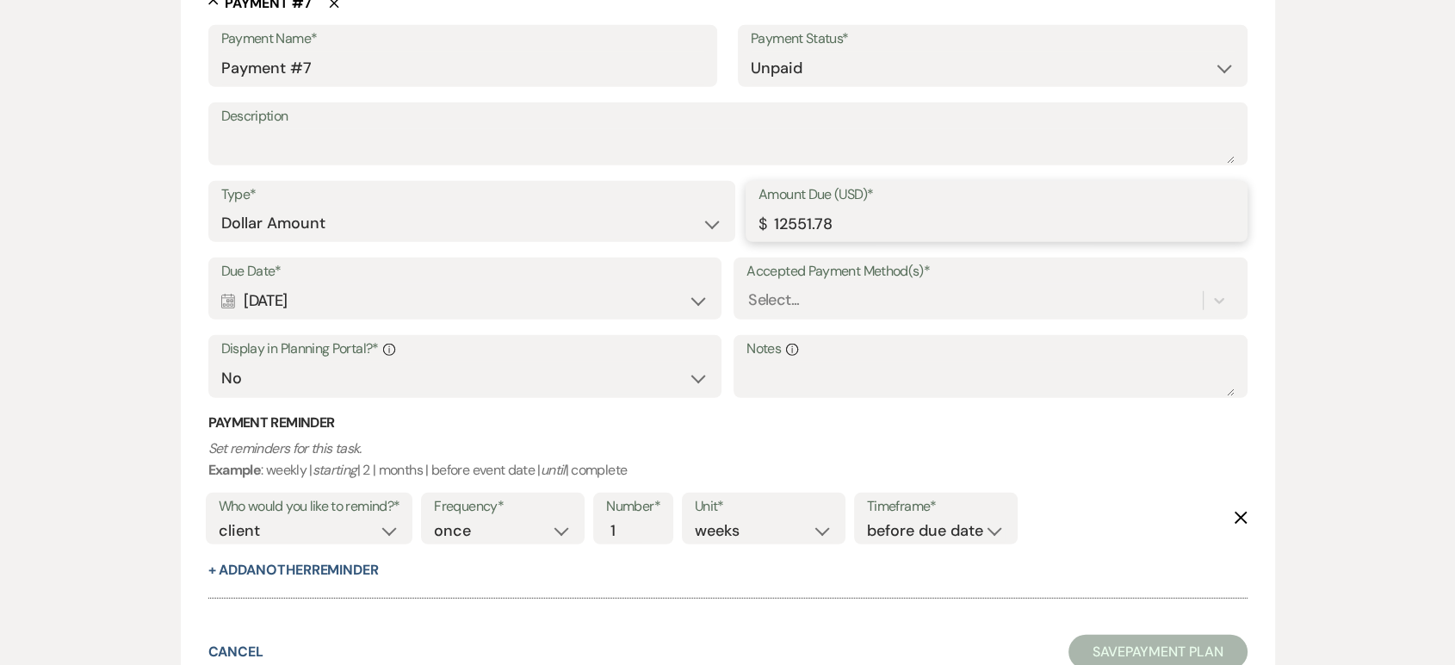
drag, startPoint x: 855, startPoint y: 226, endPoint x: 755, endPoint y: 218, distance: 100.2
click at [755, 218] on div "Amount Due (USD)* $ 12551.78" at bounding box center [997, 212] width 502 height 62
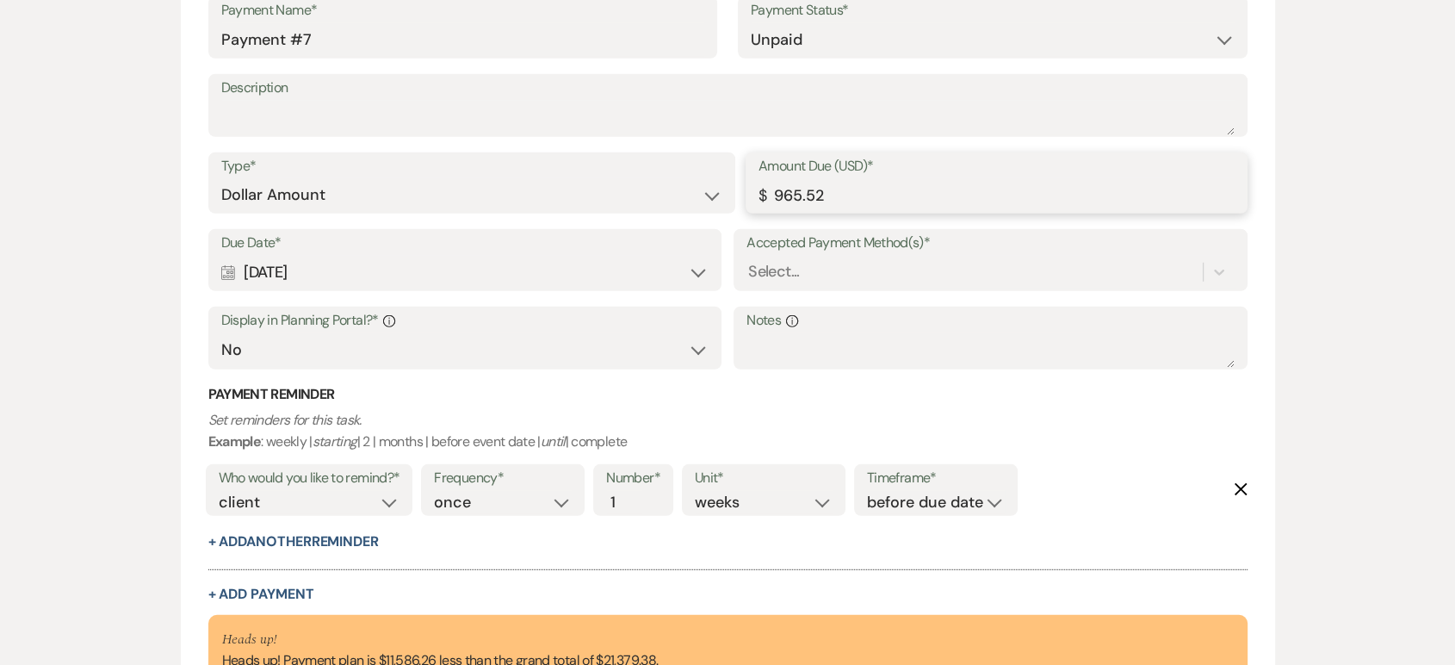
scroll to position [4755, 0]
type input "965.52"
click at [780, 273] on div "Select..." at bounding box center [773, 271] width 51 height 23
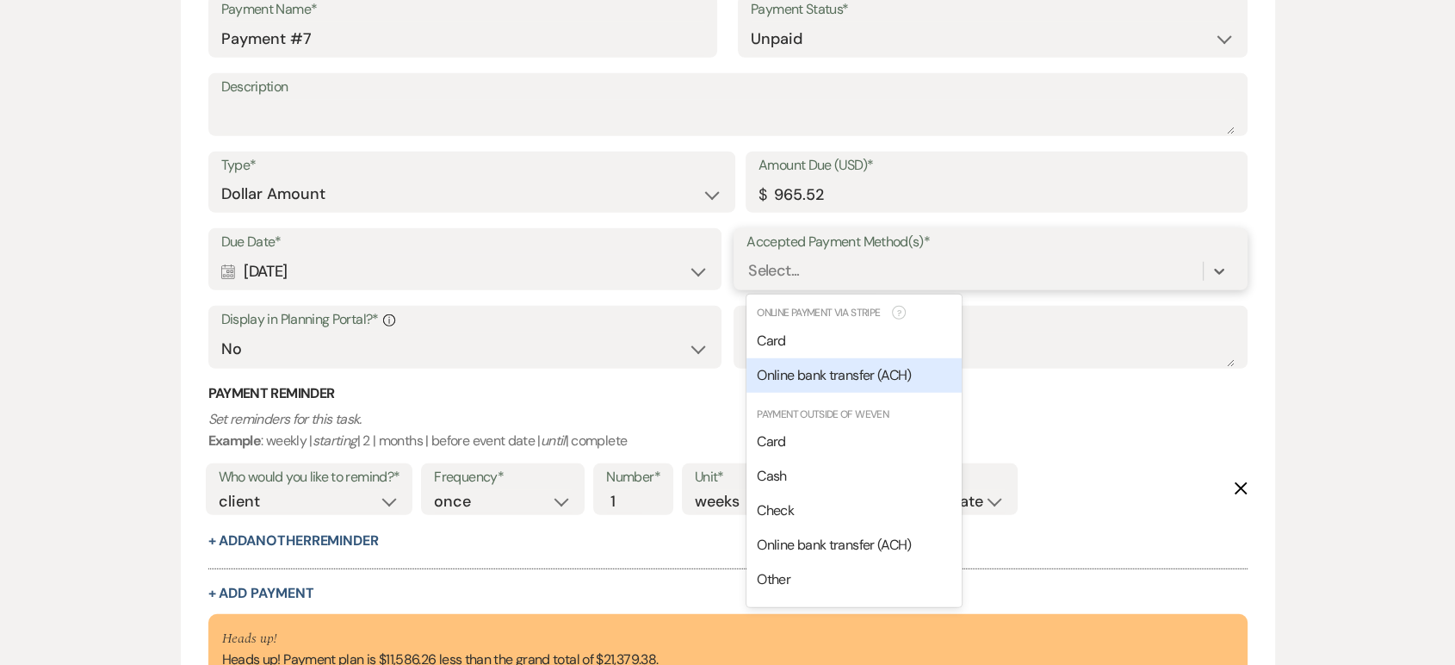
click at [807, 373] on span "Online bank transfer (ACH)" at bounding box center [834, 375] width 154 height 18
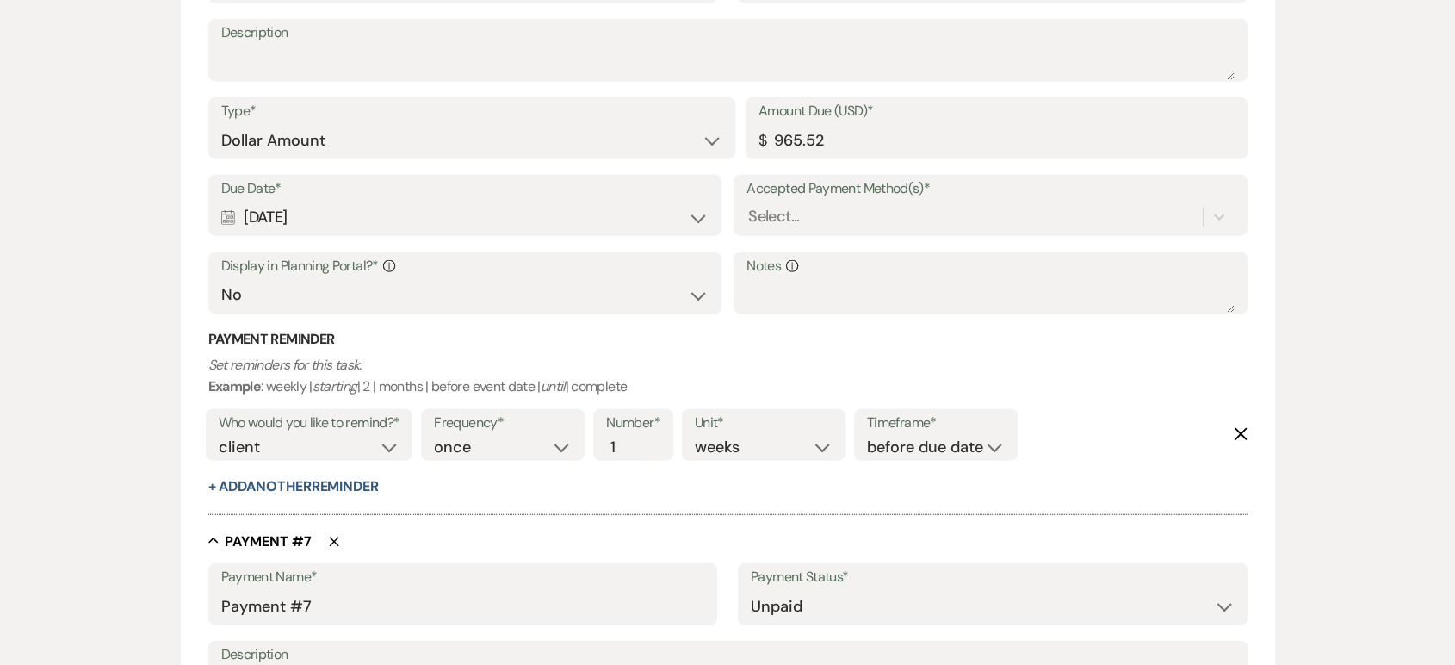
scroll to position [4170, 0]
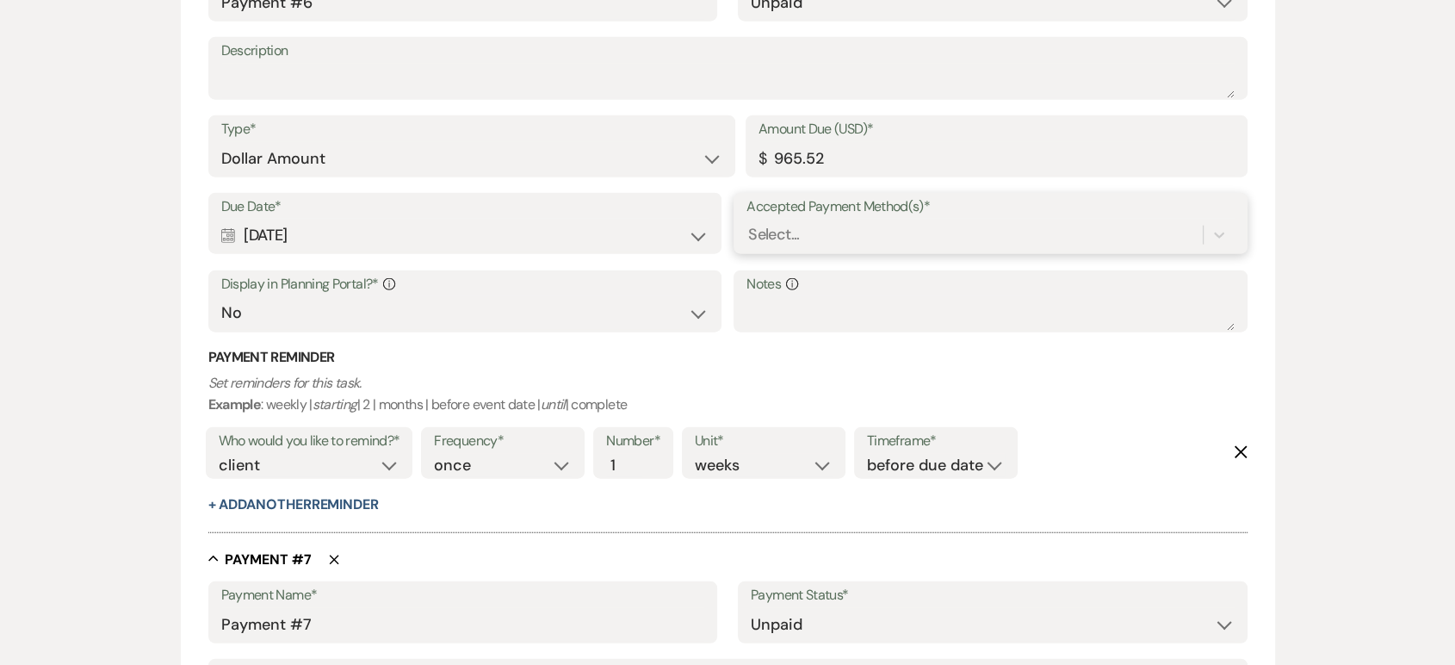
click at [826, 239] on div "Select..." at bounding box center [973, 235] width 455 height 30
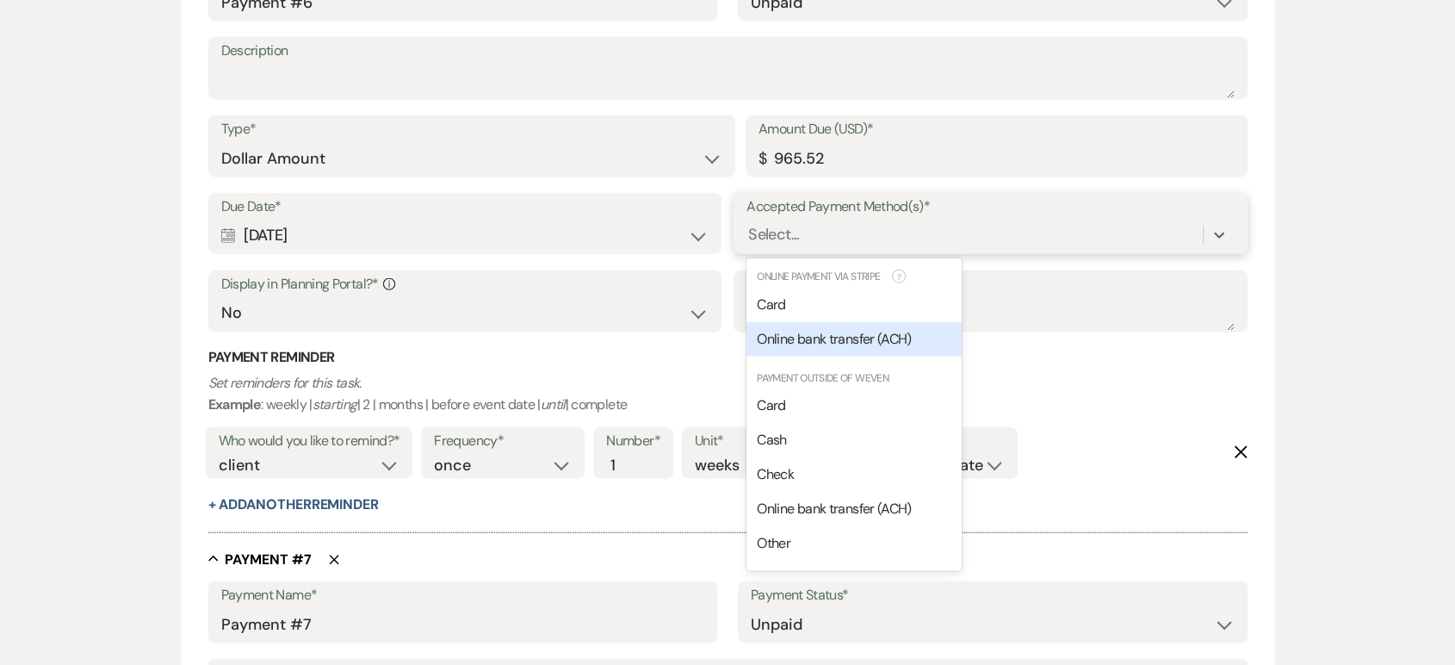
click at [820, 348] on div "Online bank transfer (ACH)" at bounding box center [853, 339] width 215 height 34
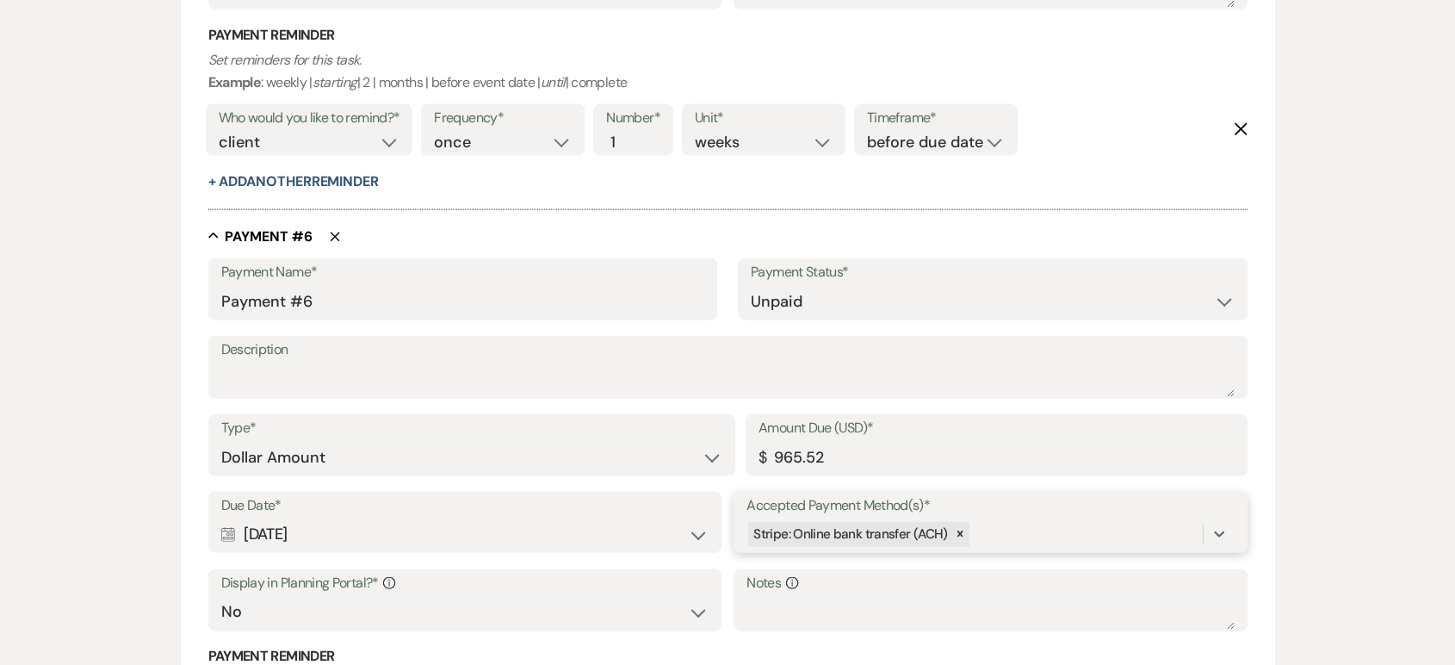
scroll to position [3525, 0]
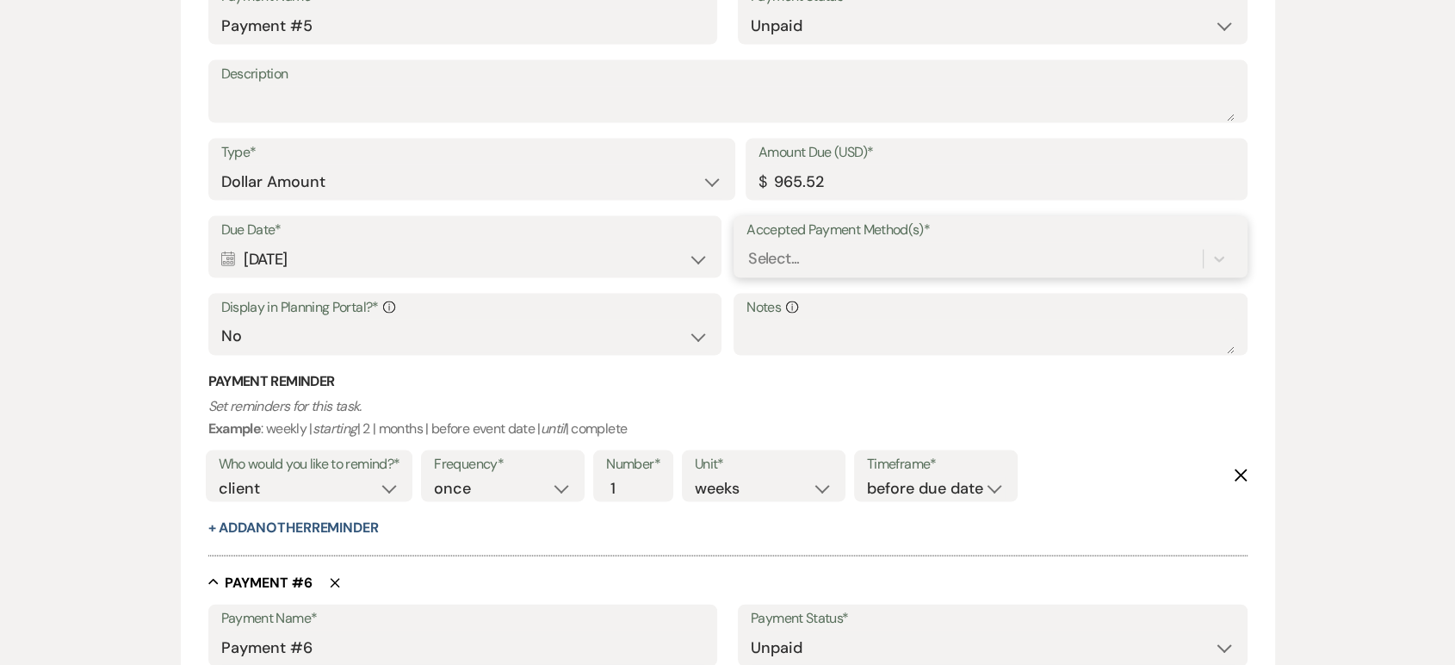
click at [831, 269] on div "Select..." at bounding box center [973, 259] width 455 height 30
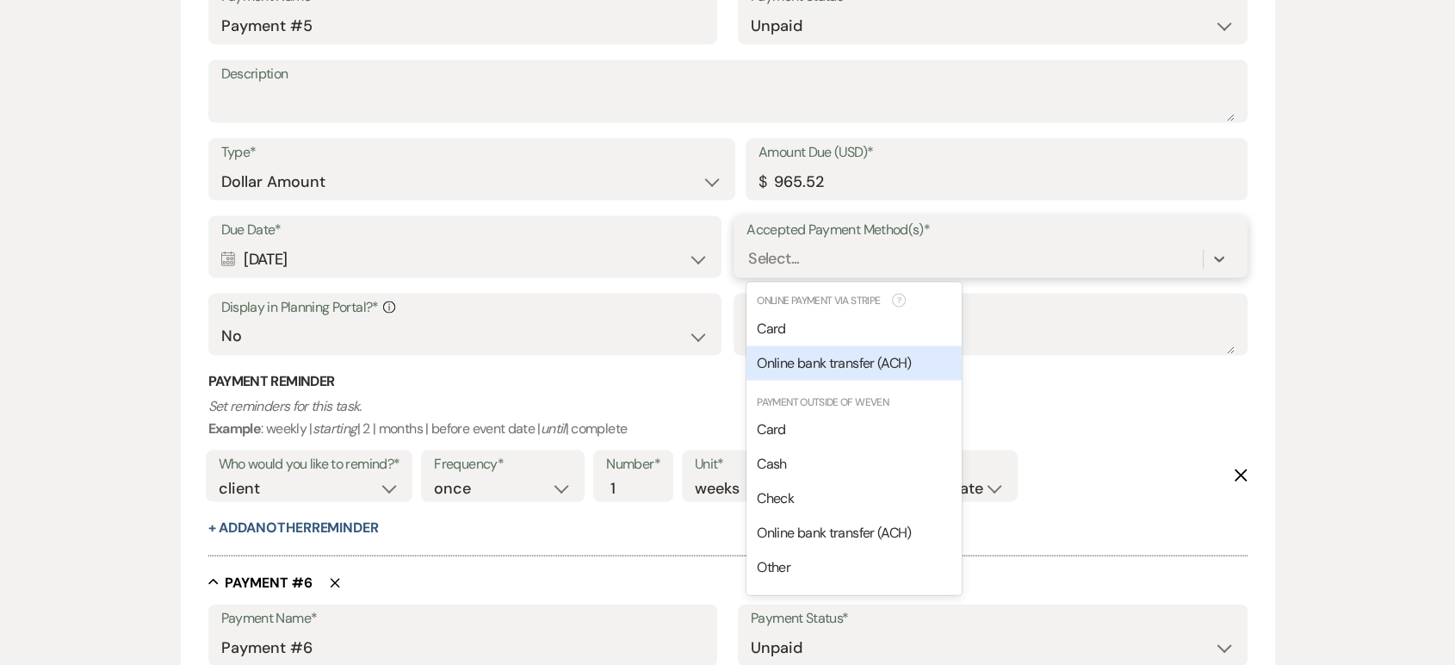
click at [817, 354] on span "Online bank transfer (ACH)" at bounding box center [834, 363] width 154 height 18
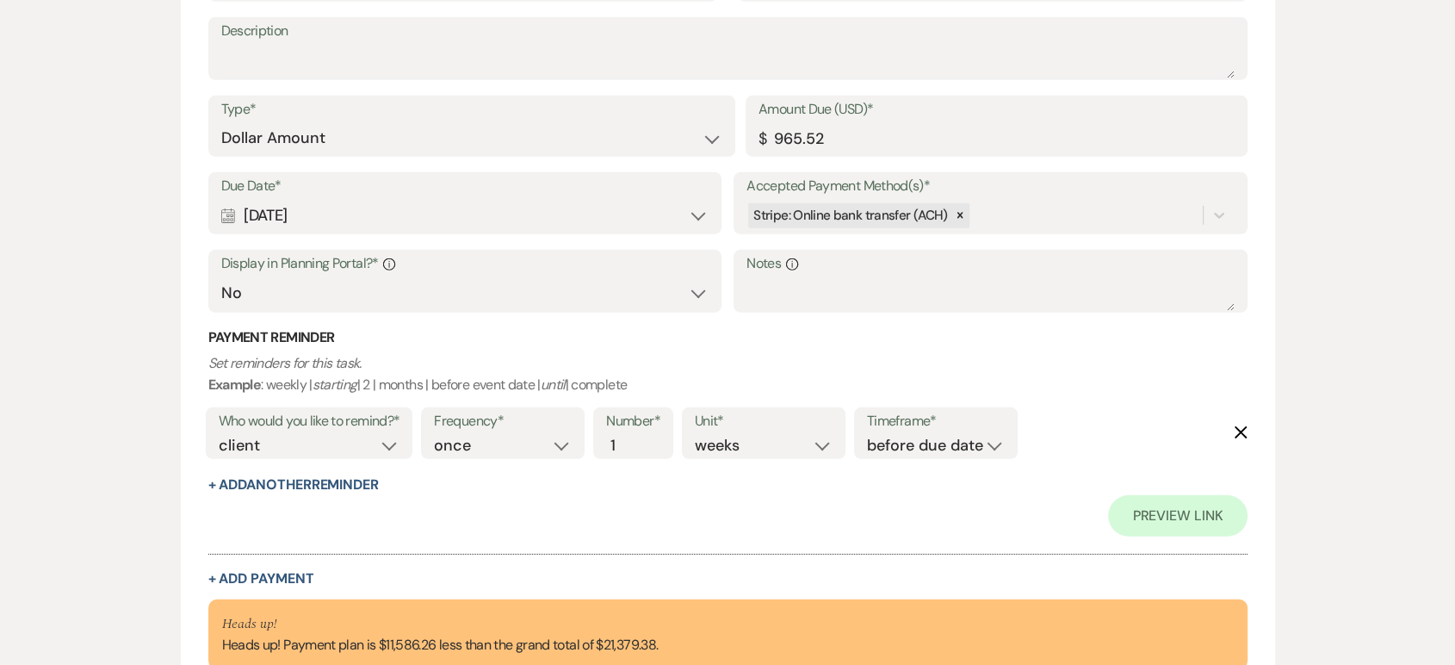
scroll to position [5047, 0]
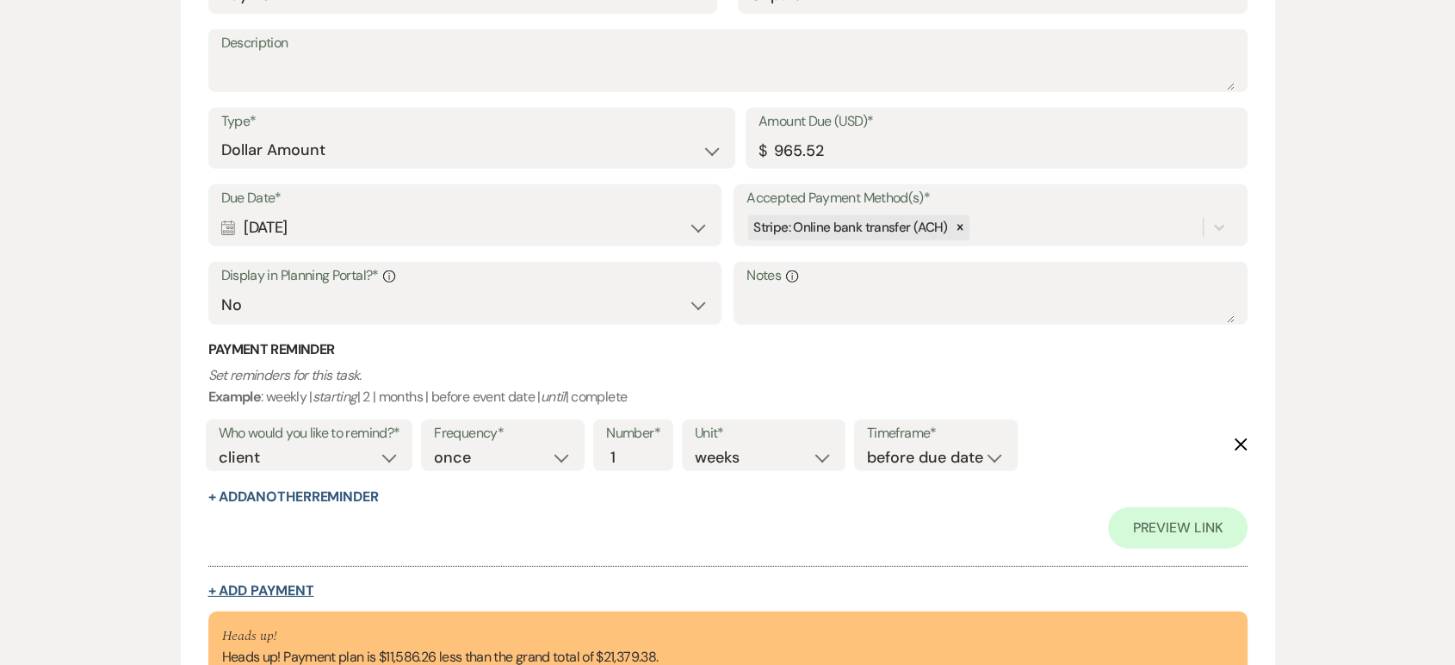
click at [286, 584] on button "+ Add Payment" at bounding box center [261, 591] width 106 height 14
select select "2"
select select "flat"
select select "false"
select select "client"
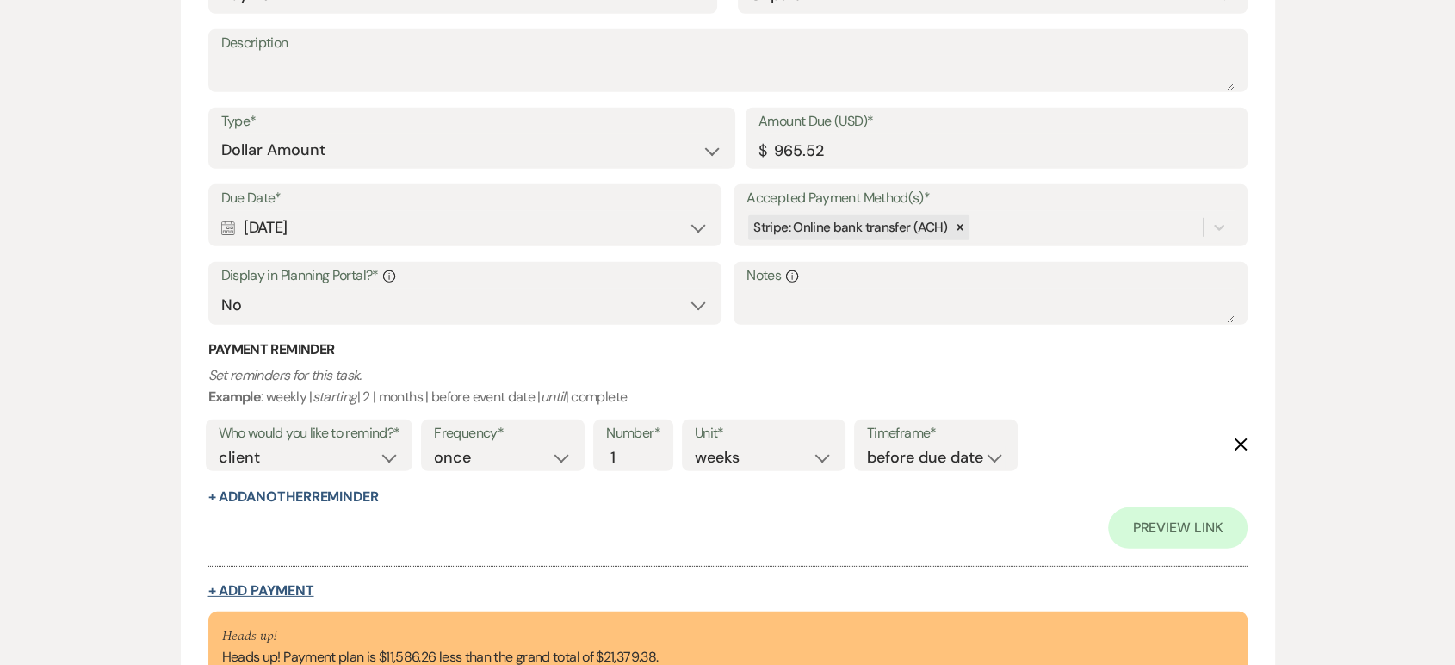
select select "weeks"
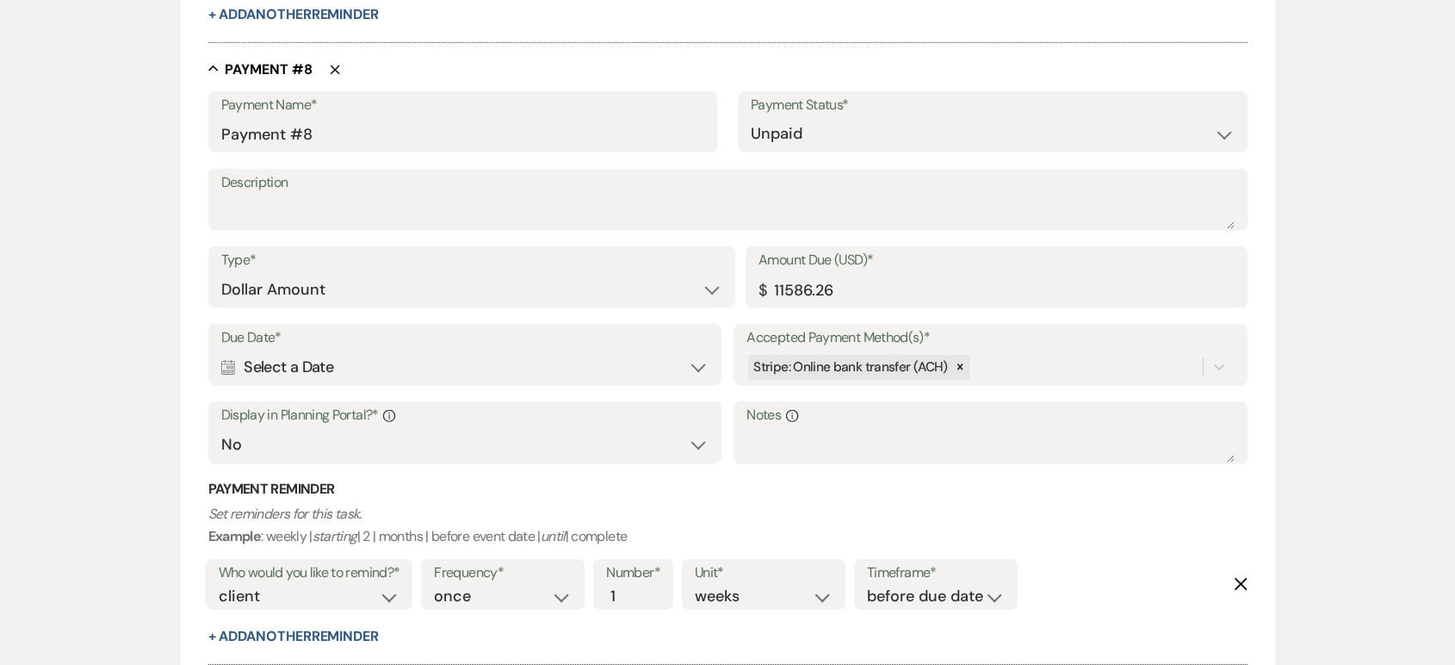
scroll to position [5346, 0]
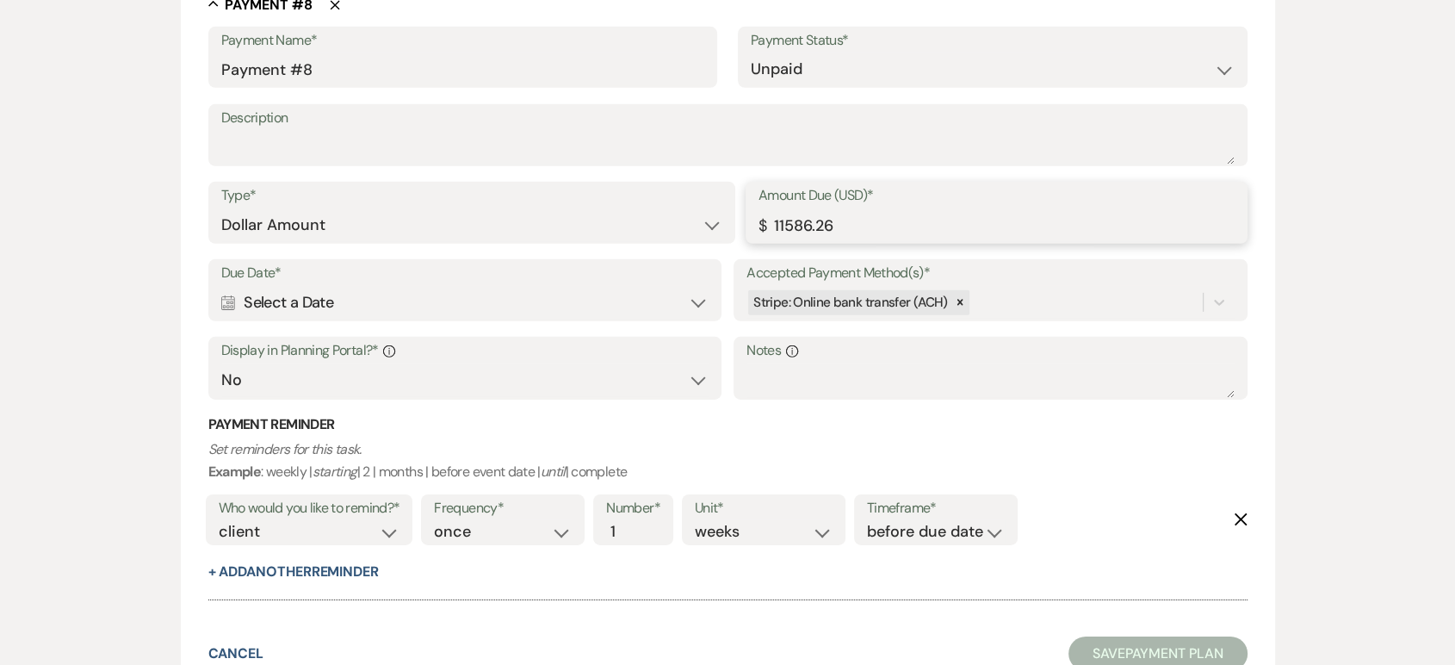
drag, startPoint x: 853, startPoint y: 232, endPoint x: 758, endPoint y: 223, distance: 95.9
click at [758, 223] on div "Amount Due (USD)* $ 11586.26" at bounding box center [997, 213] width 502 height 62
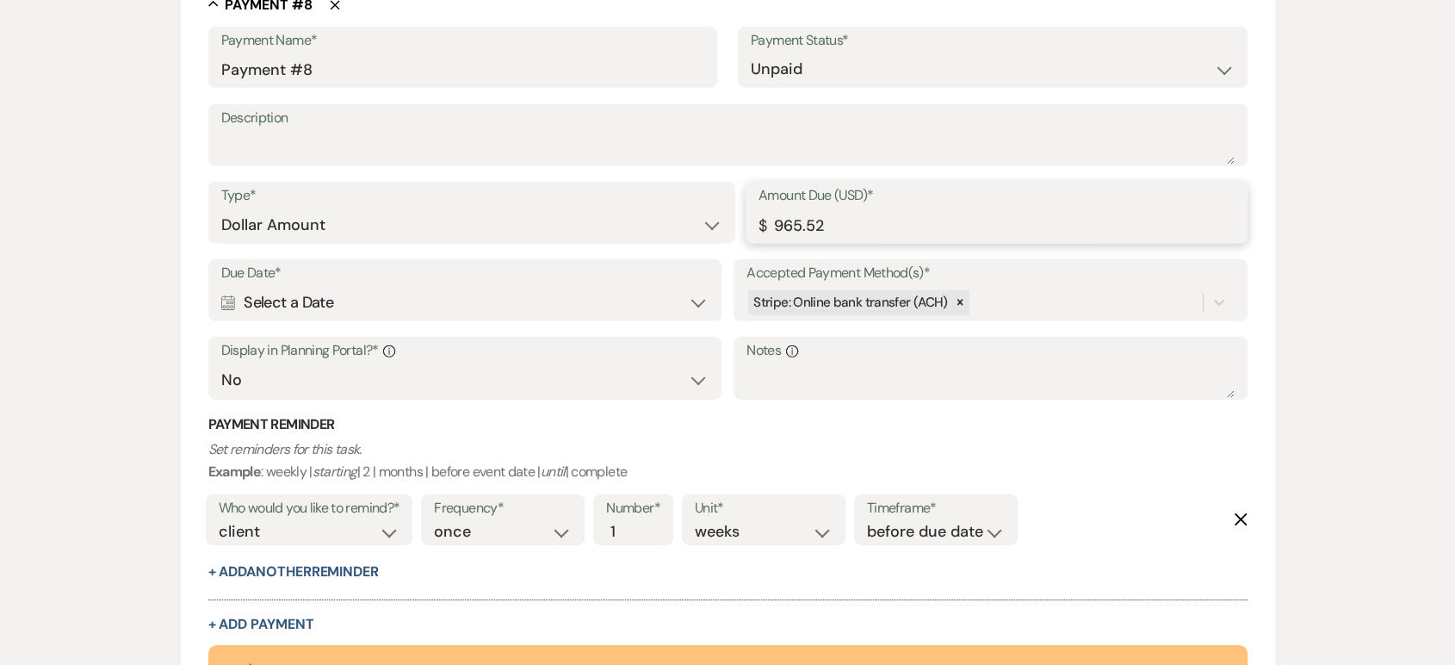
type input "965.52"
click at [232, 300] on use at bounding box center [228, 302] width 14 height 15
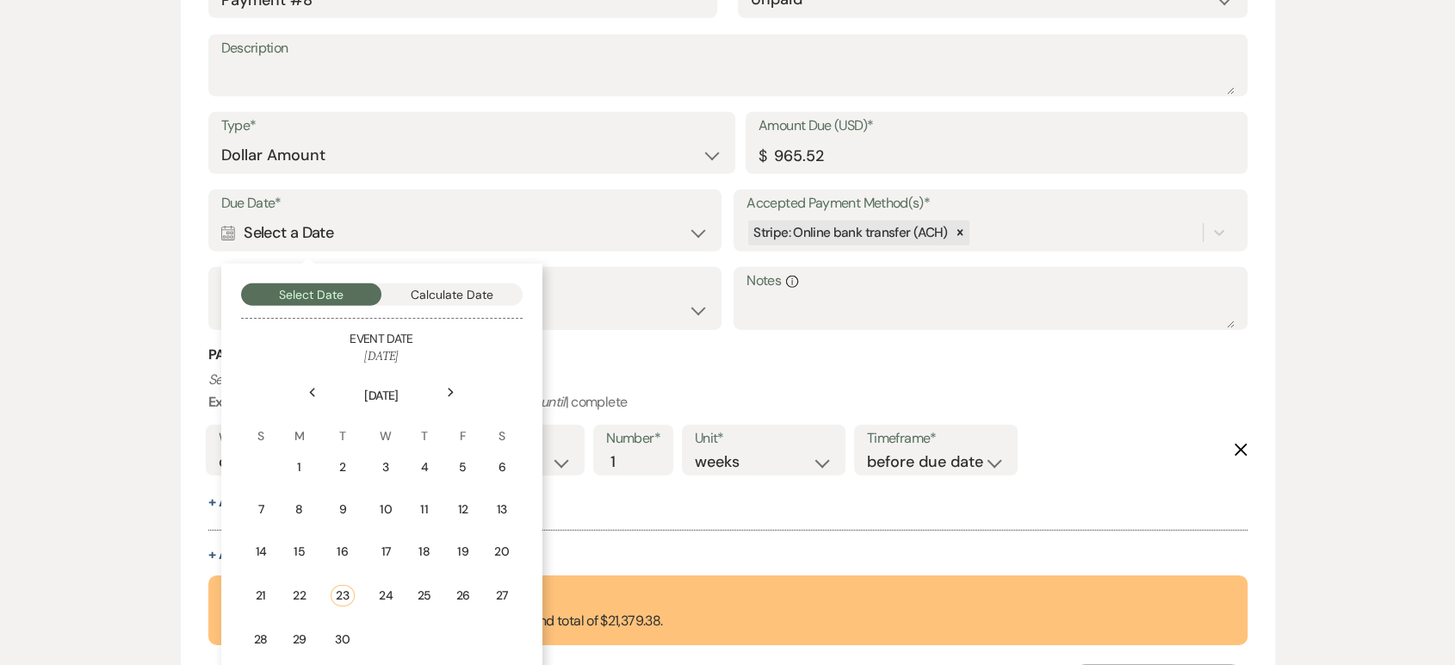
scroll to position [5586, 0]
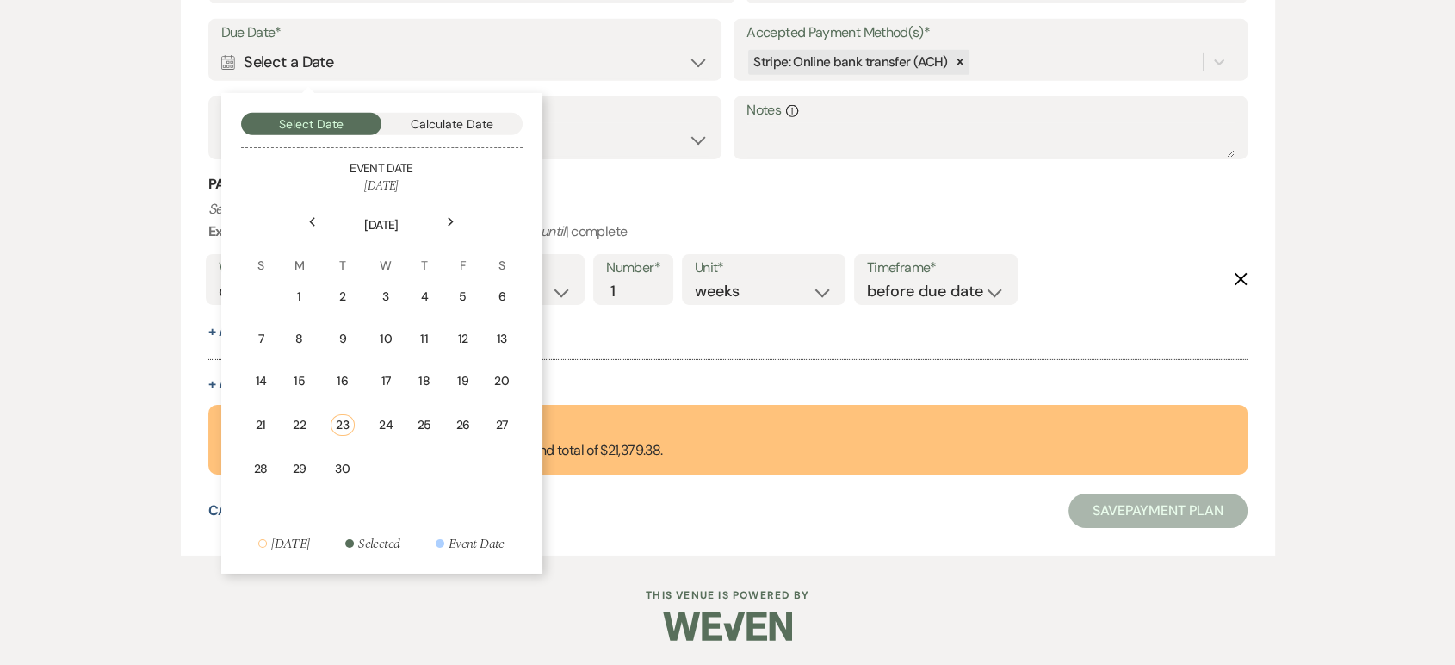
click at [450, 221] on use at bounding box center [451, 221] width 6 height 9
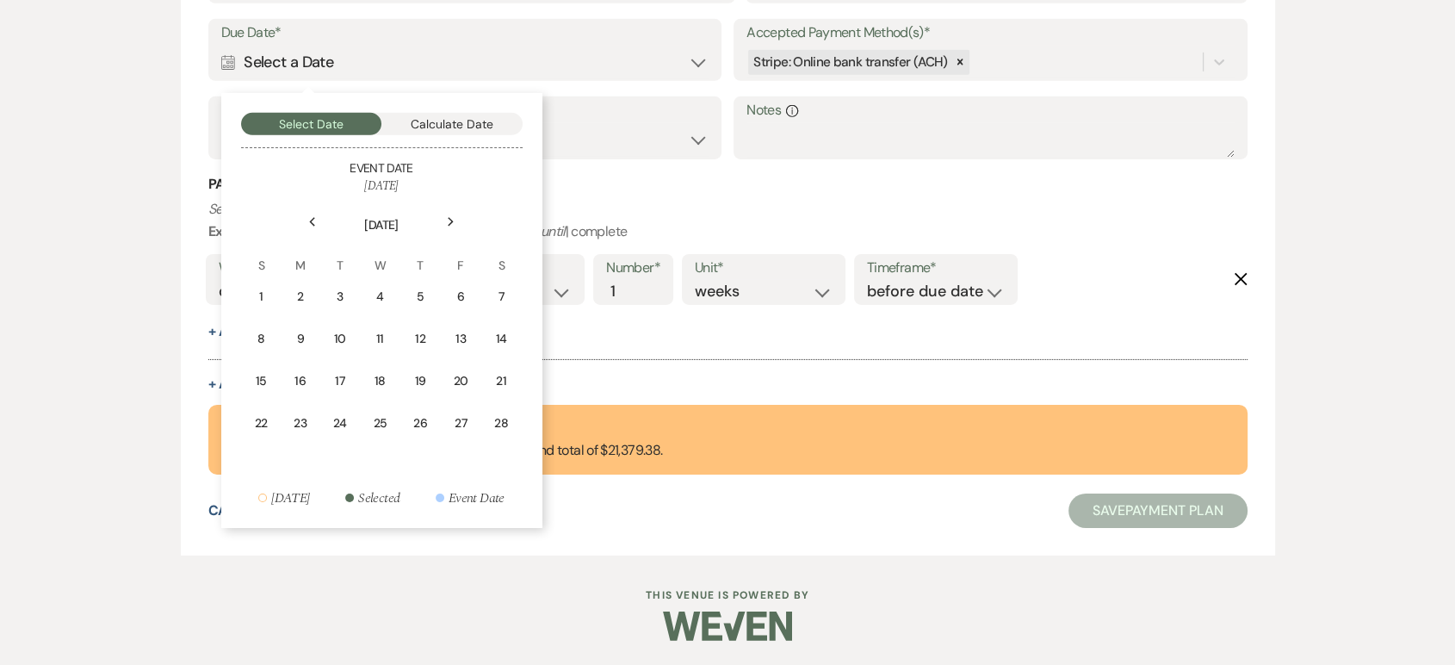
click at [450, 221] on use at bounding box center [451, 221] width 6 height 9
click at [503, 409] on td "25" at bounding box center [501, 423] width 38 height 40
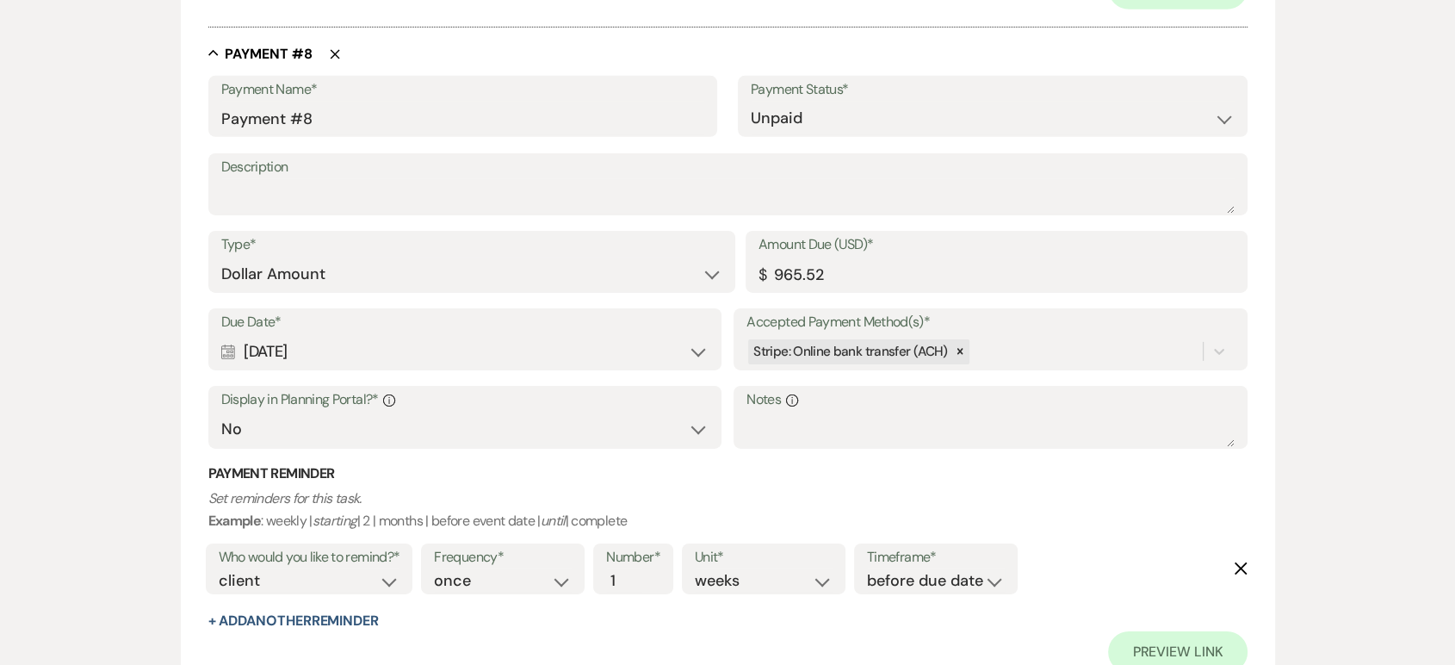
scroll to position [5875, 0]
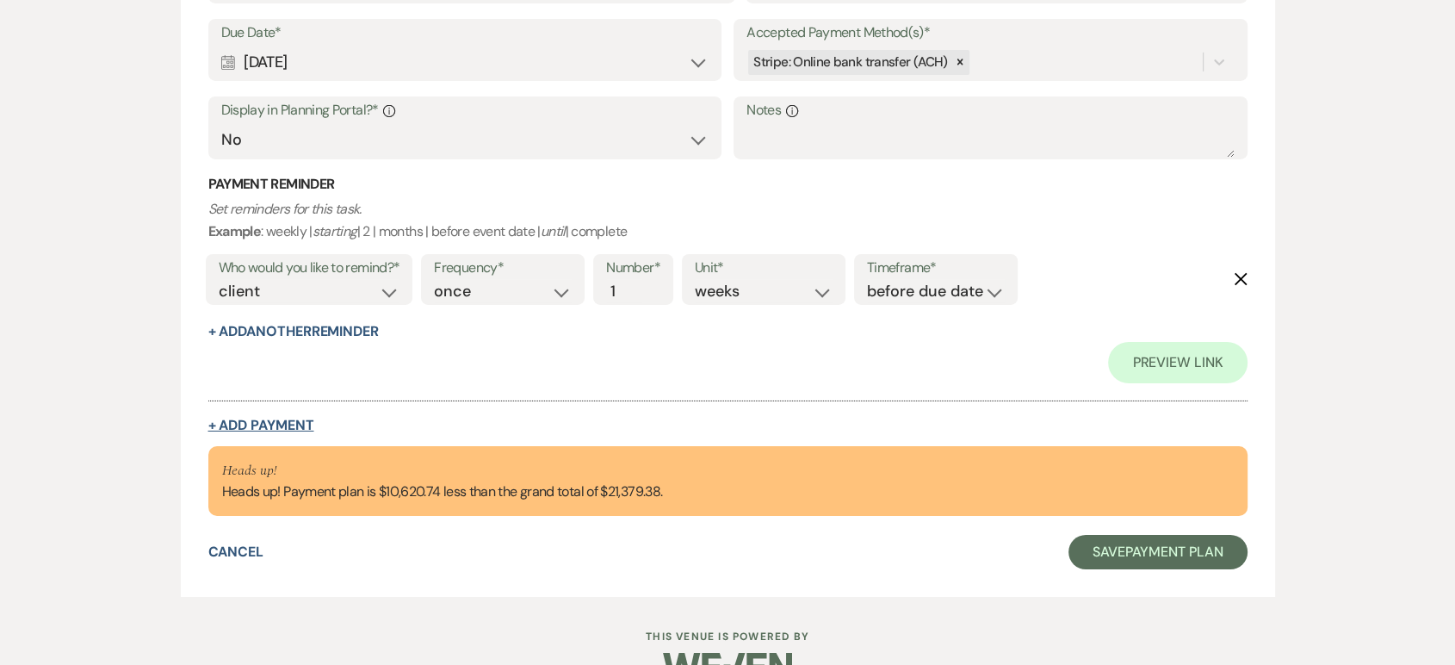
click at [269, 422] on button "+ Add Payment" at bounding box center [261, 425] width 106 height 14
select select "2"
select select "flat"
select select "false"
select select "client"
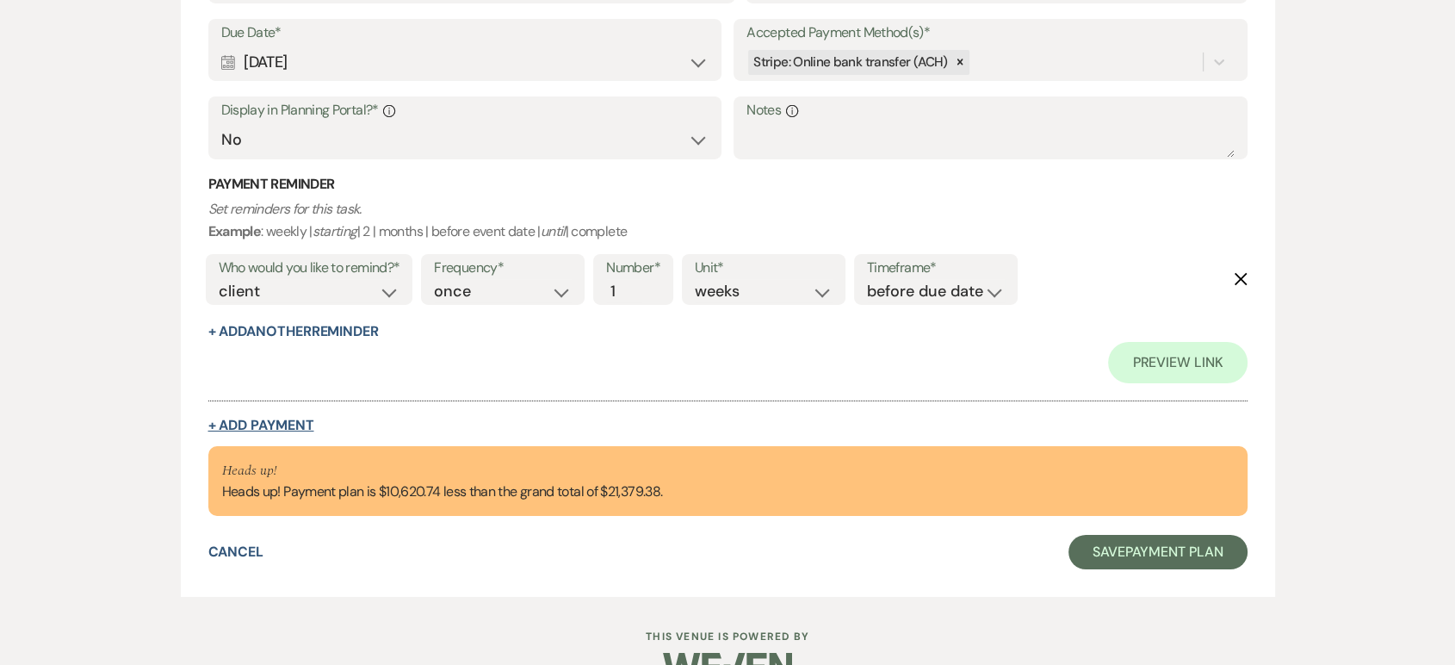
select select "weeks"
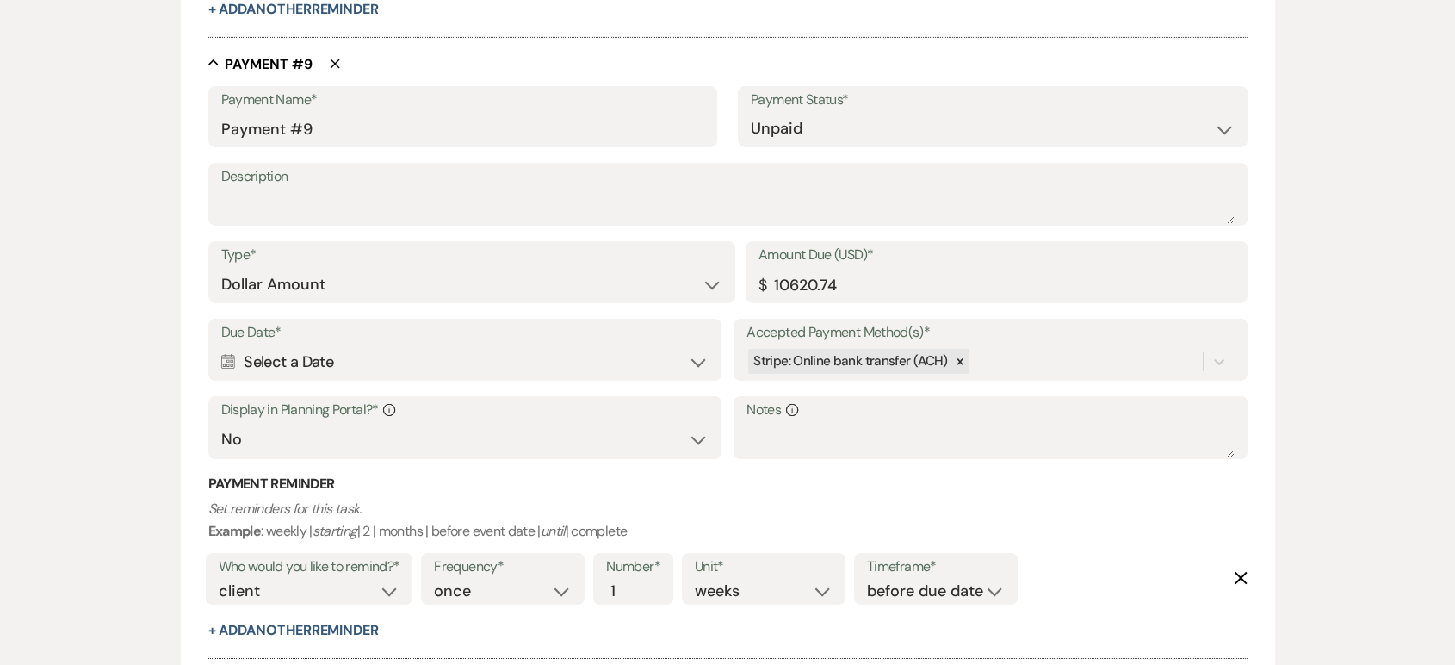
scroll to position [5909, 0]
drag, startPoint x: 858, startPoint y: 285, endPoint x: 732, endPoint y: 274, distance: 127.0
click at [732, 274] on div "Type* Dollar Amount Percentage of Grand Total Amount Due (USD)* $ 10620.74" at bounding box center [727, 278] width 1039 height 77
type input "962.52"
click at [229, 347] on div "Calendar Select a Date Expand" at bounding box center [464, 361] width 487 height 34
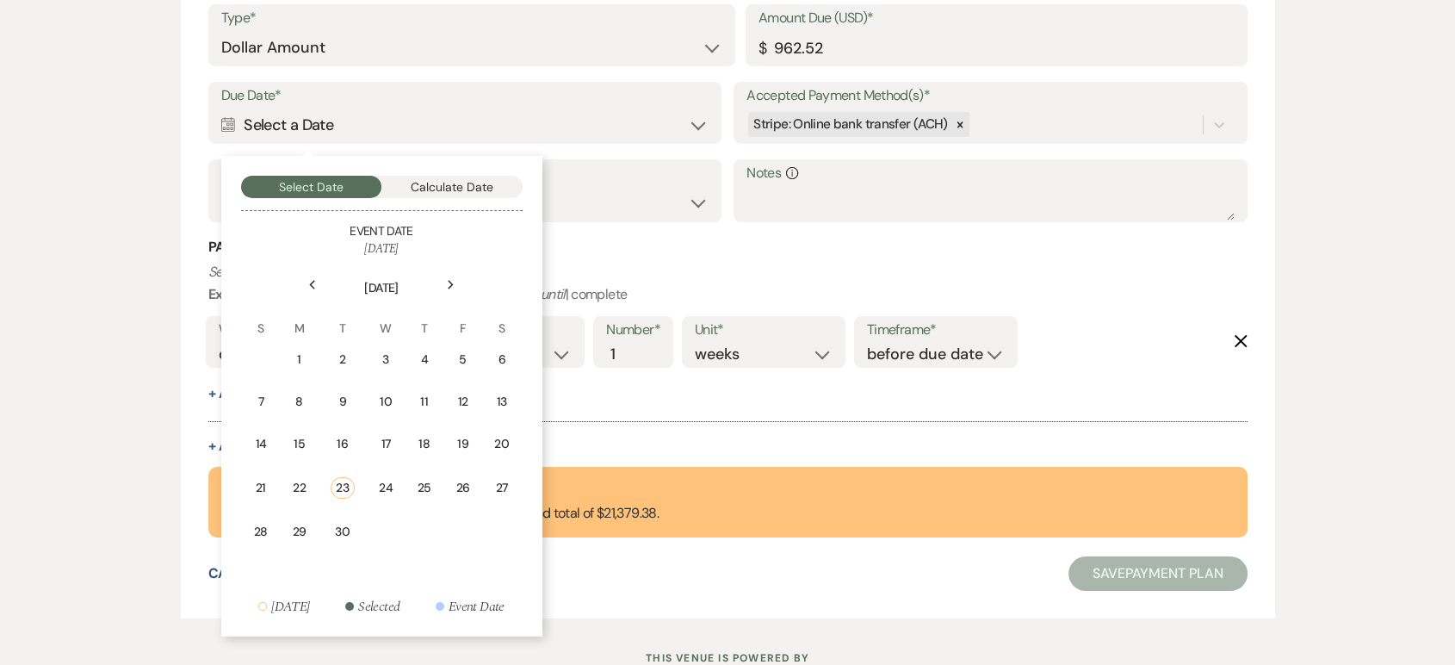
scroll to position [6148, 0]
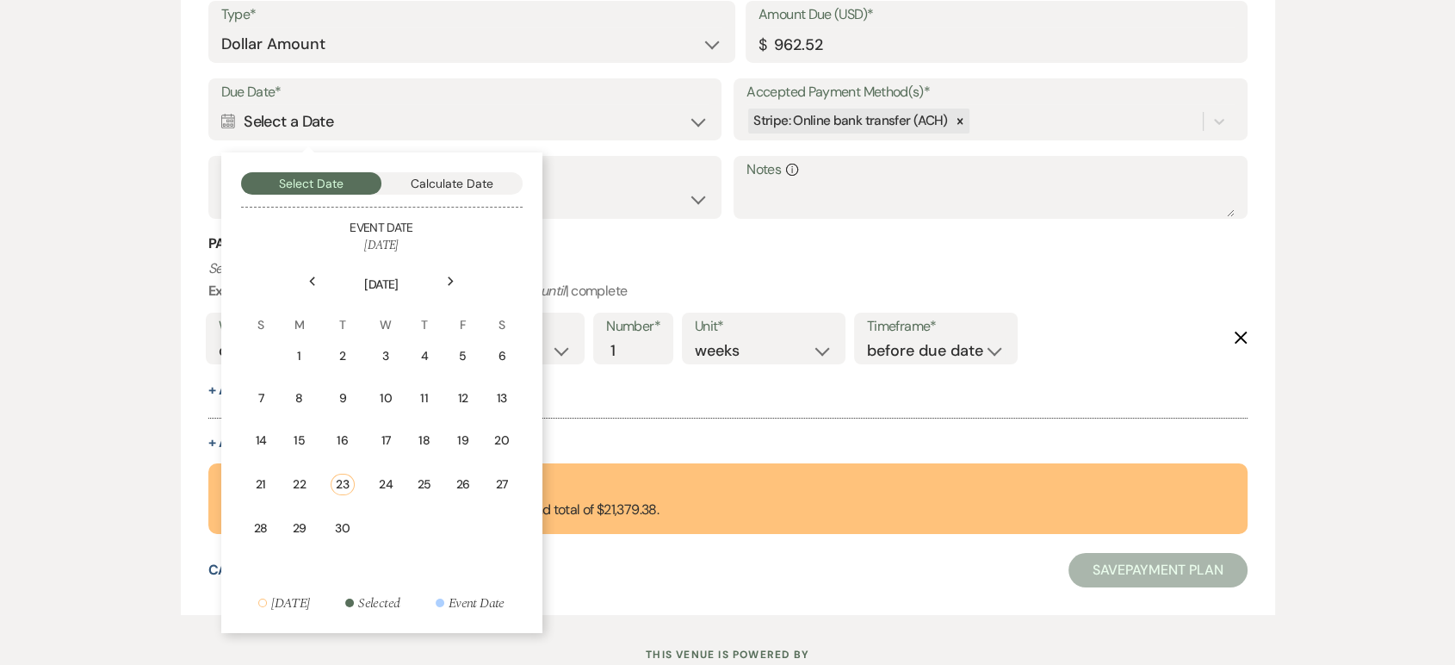
click at [455, 279] on icon "Next" at bounding box center [451, 281] width 9 height 10
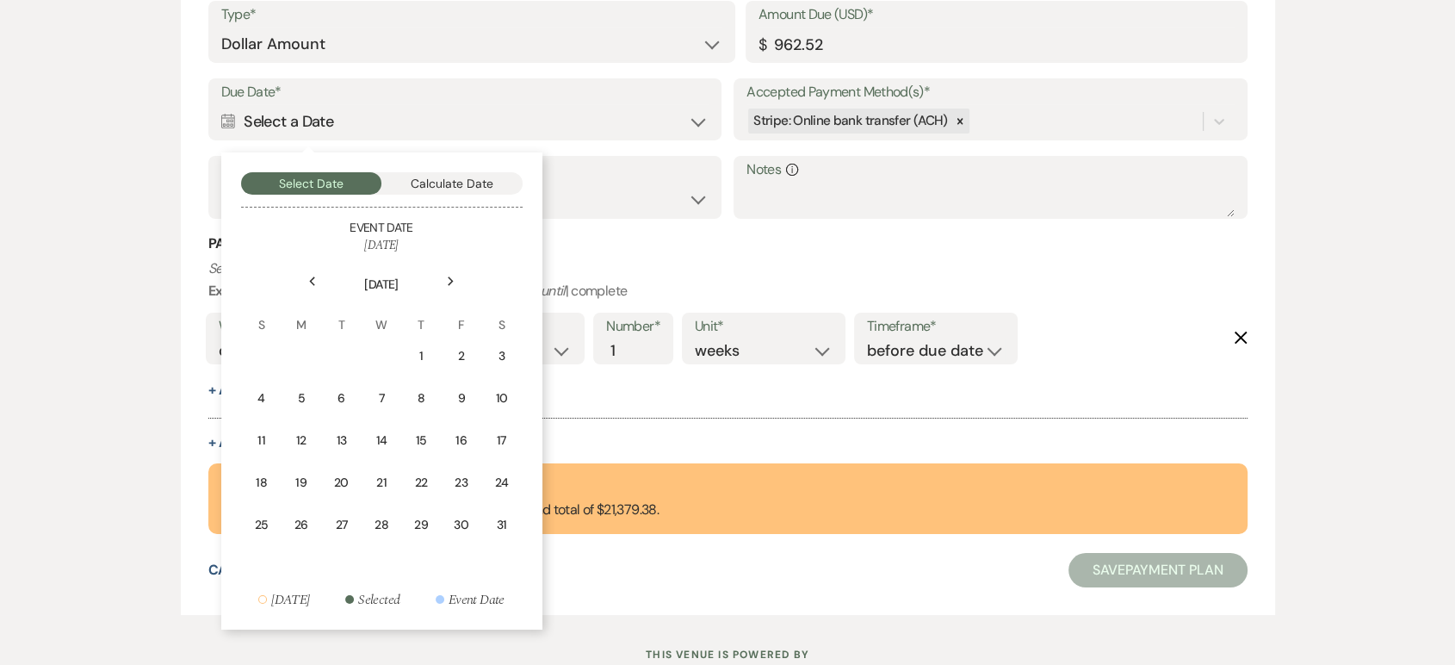
click at [455, 279] on icon "Next" at bounding box center [451, 281] width 9 height 10
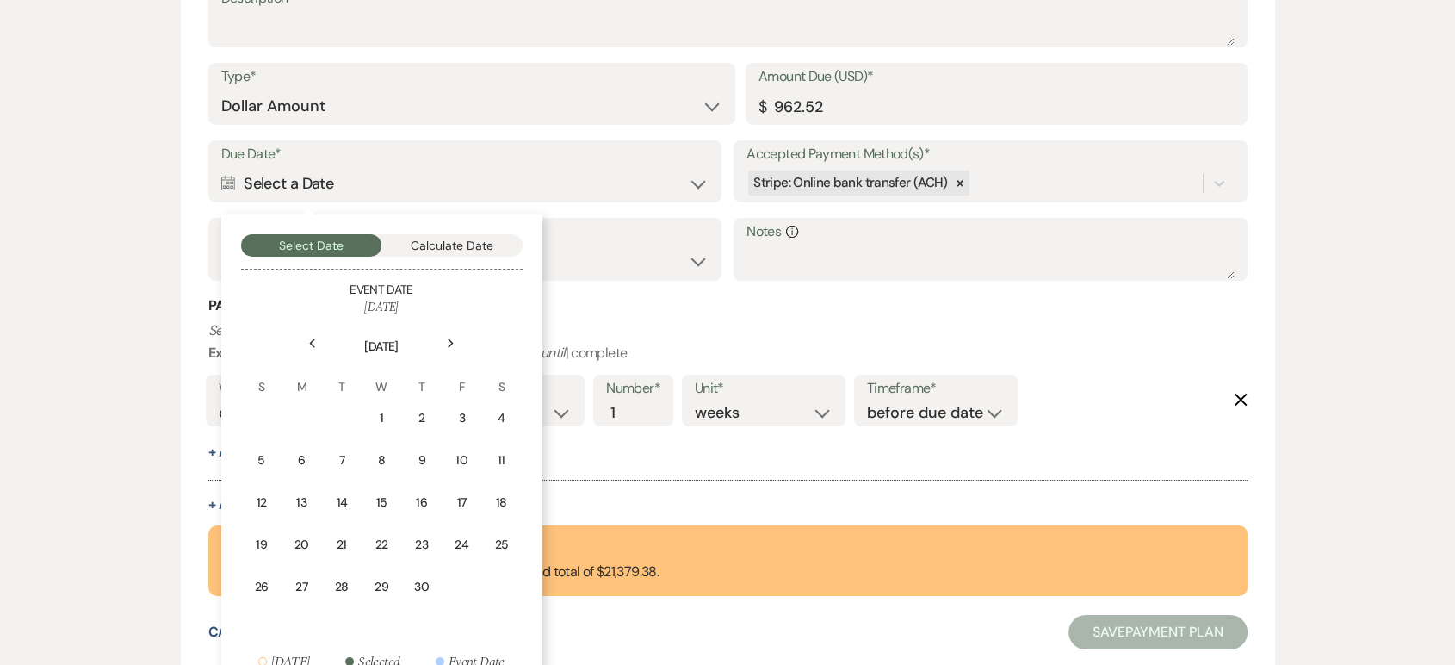
scroll to position [6208, 0]
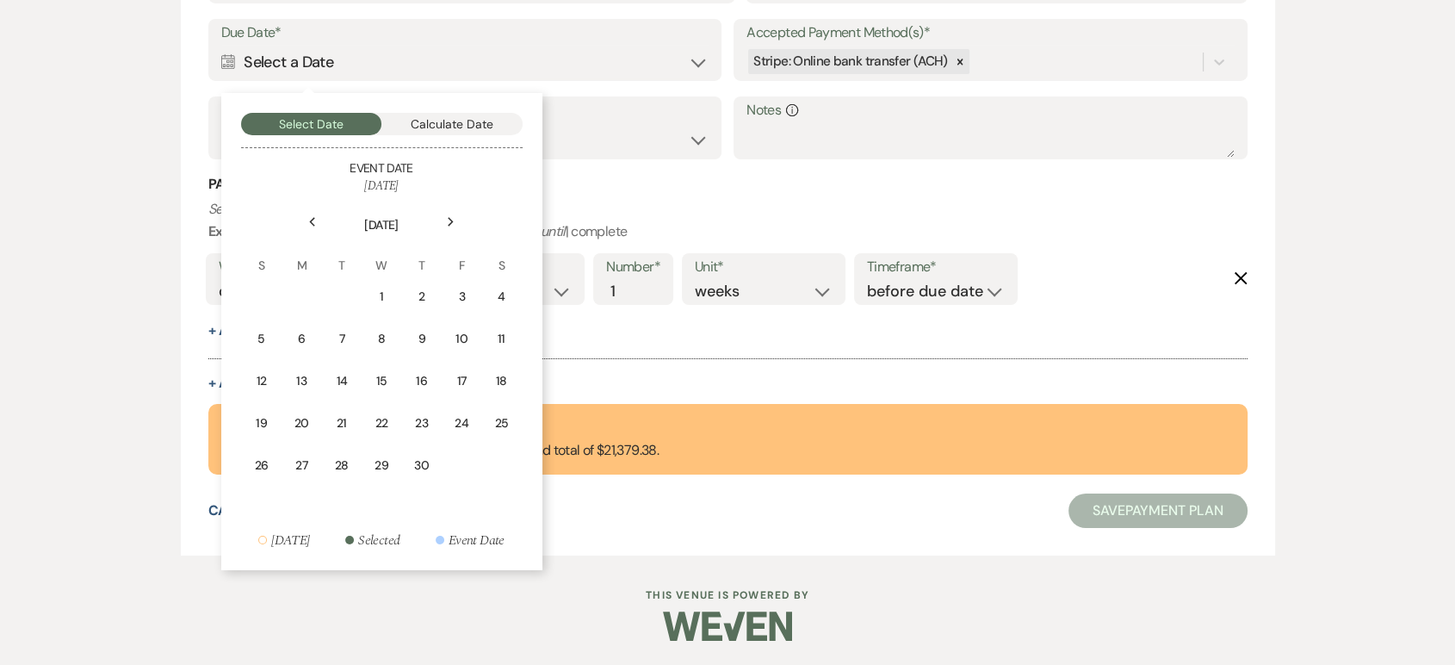
click at [448, 225] on use at bounding box center [451, 221] width 6 height 9
click at [301, 468] on div "25" at bounding box center [301, 465] width 15 height 18
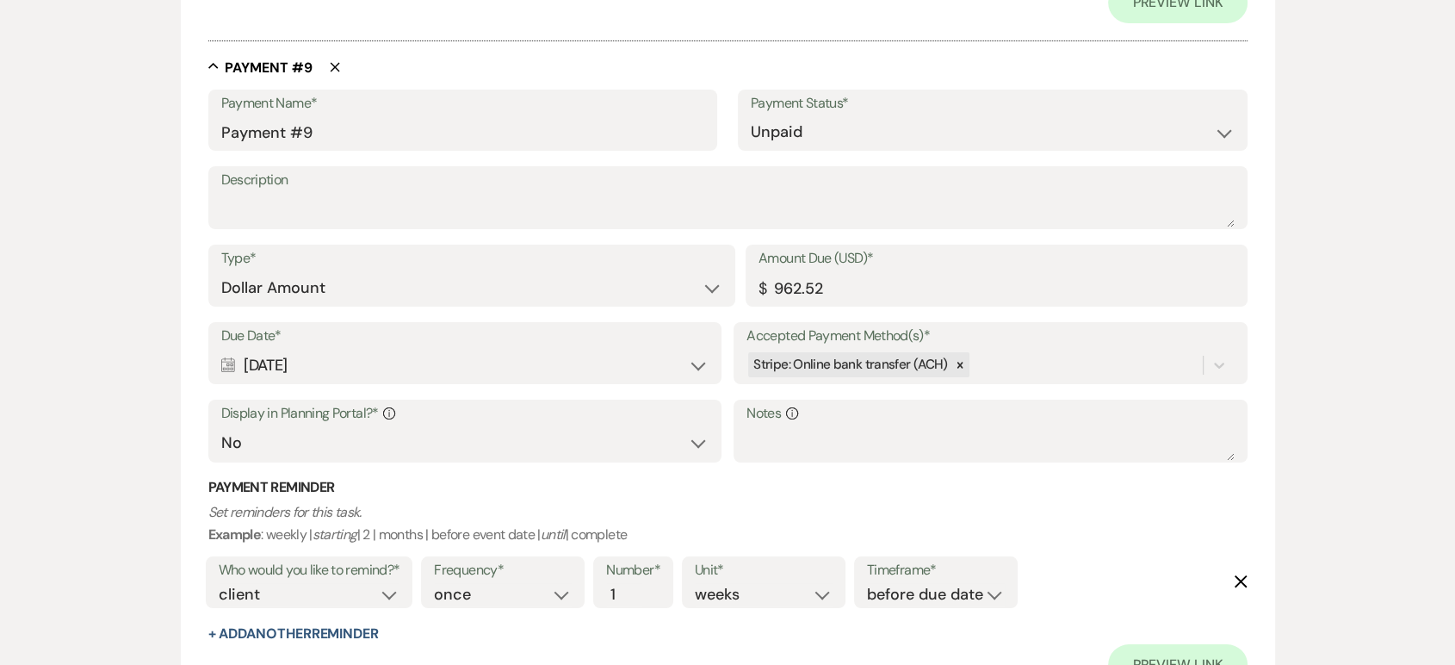
scroll to position [6580, 0]
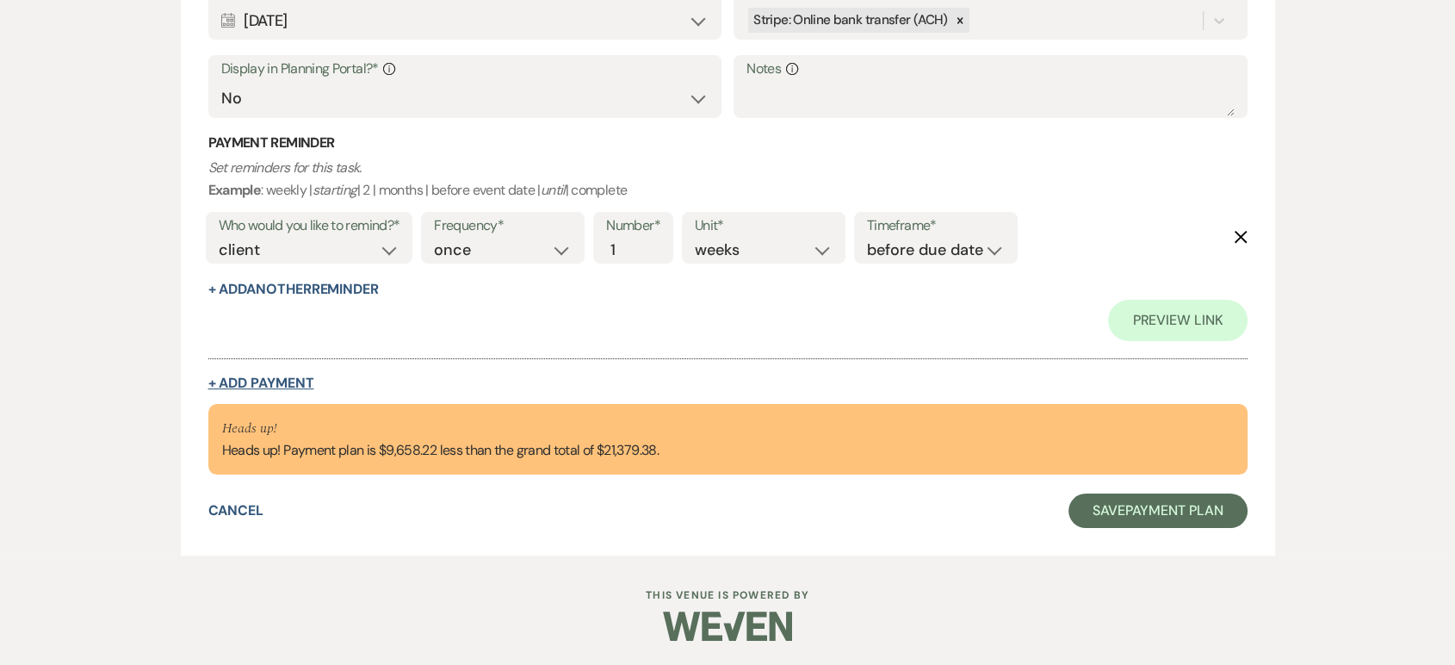
click at [278, 376] on button "+ Add Payment" at bounding box center [261, 383] width 106 height 14
select select "2"
select select "flat"
select select "false"
select select "client"
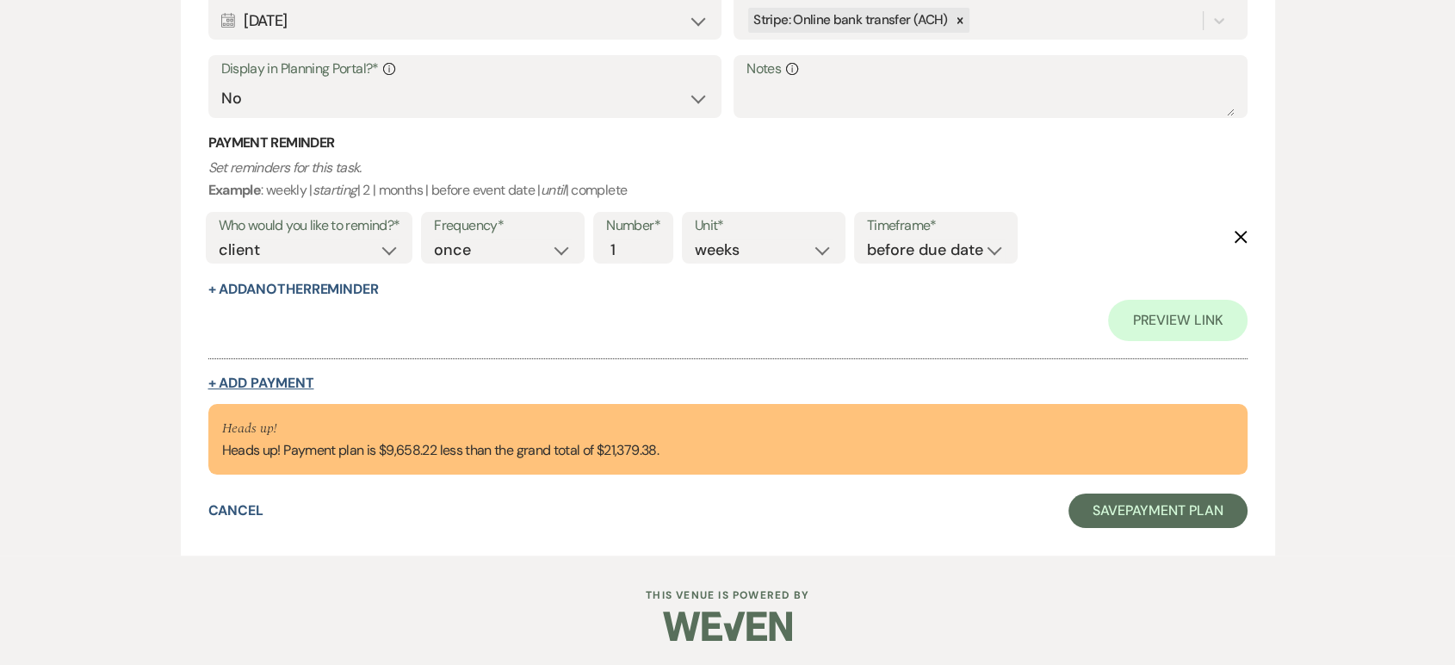
select select "weeks"
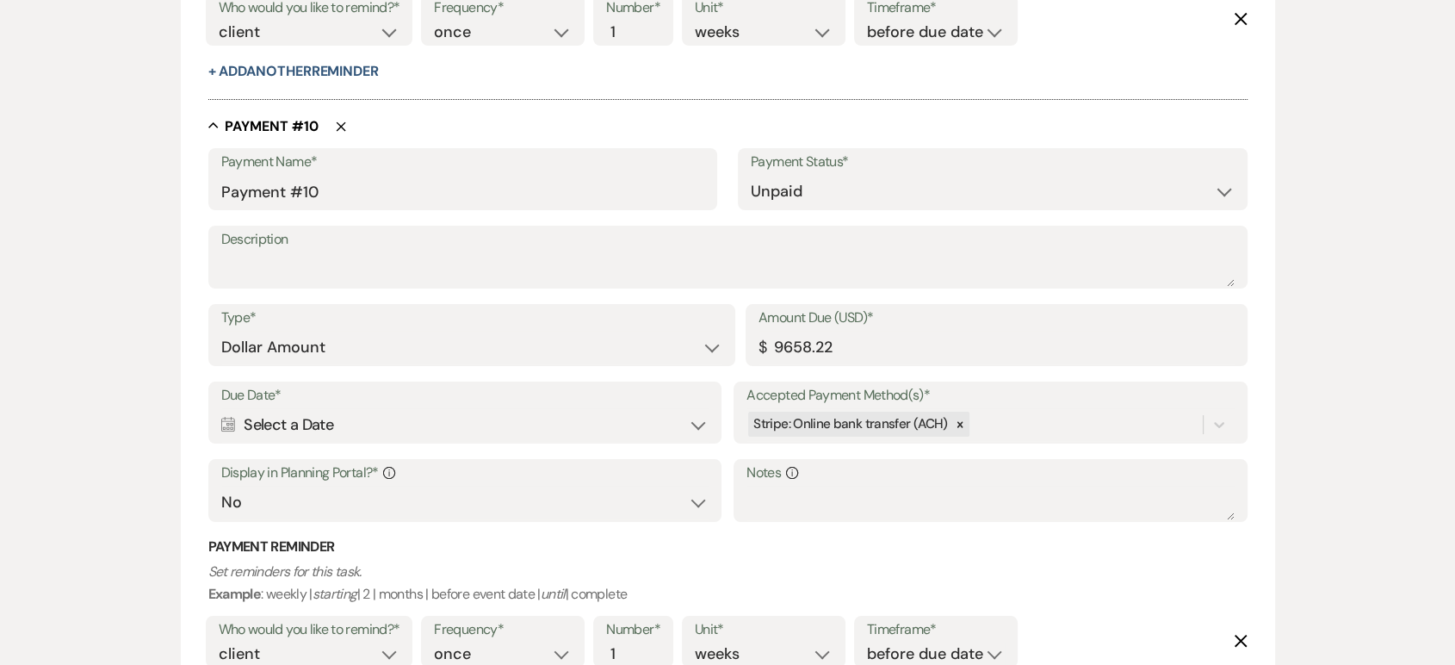
scroll to position [6485, 0]
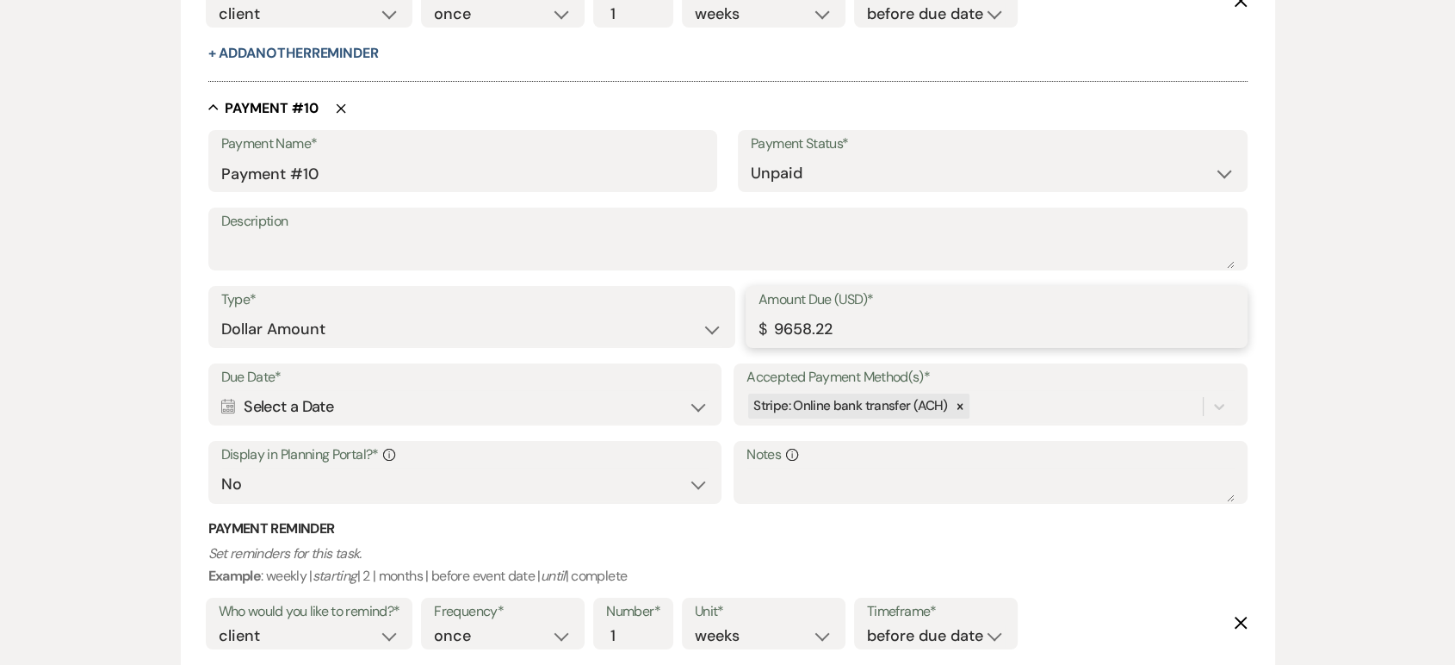
drag, startPoint x: 851, startPoint y: 325, endPoint x: 758, endPoint y: 332, distance: 93.2
click at [758, 332] on div "Amount Due (USD)* $ 9658.22" at bounding box center [997, 317] width 502 height 62
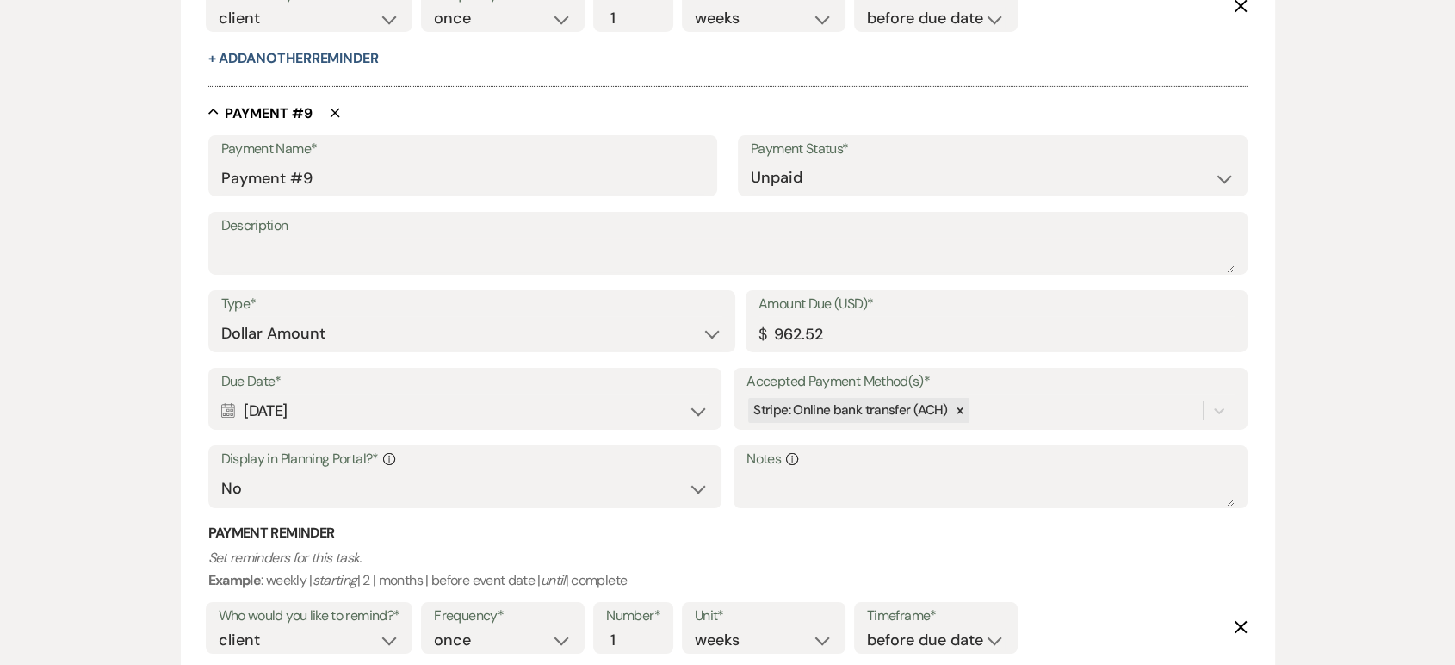
scroll to position [5855, 0]
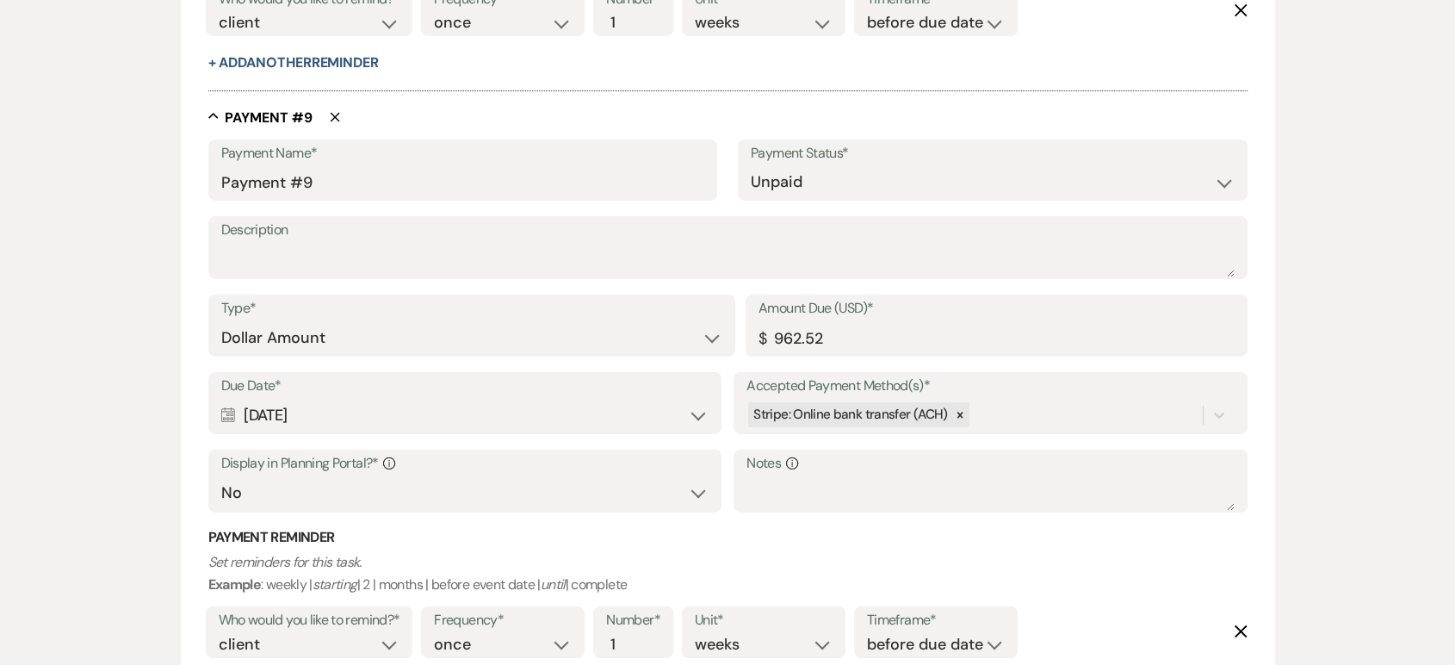
type input "965.52"
click at [801, 336] on input "962.52" at bounding box center [996, 338] width 476 height 34
type input "965.52"
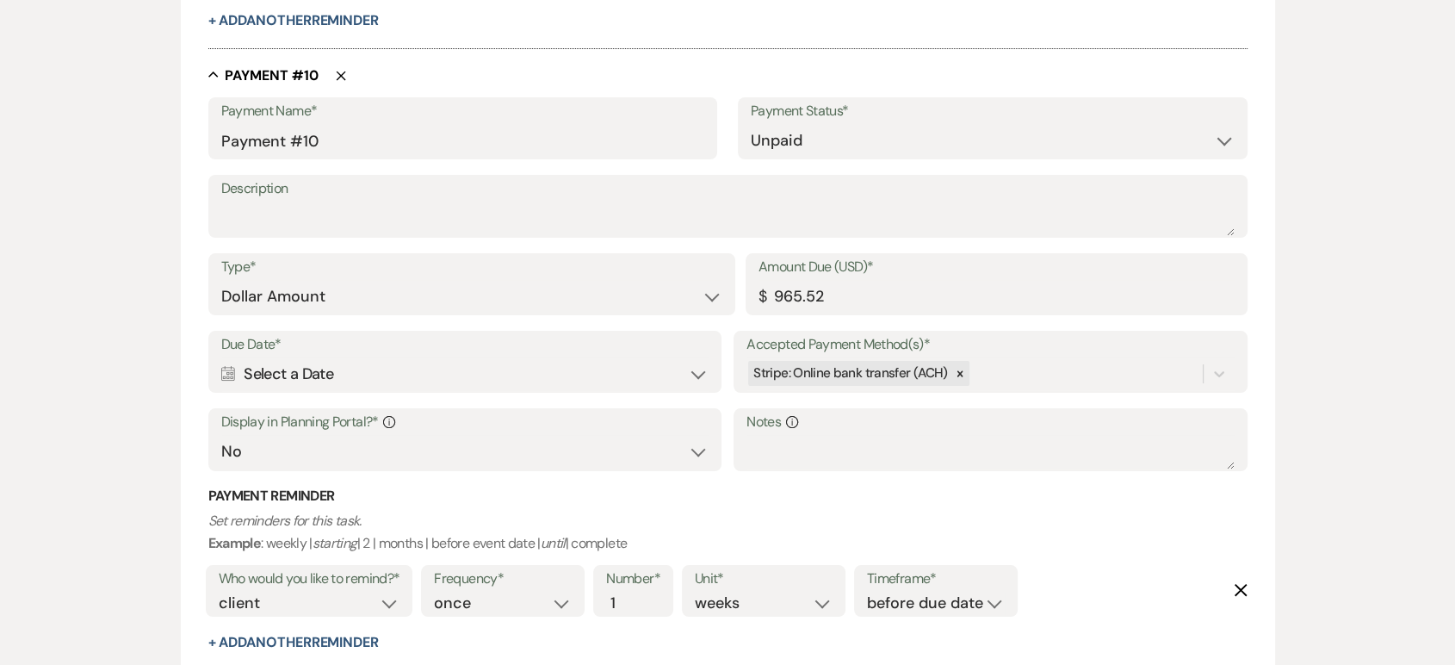
scroll to position [6705, 0]
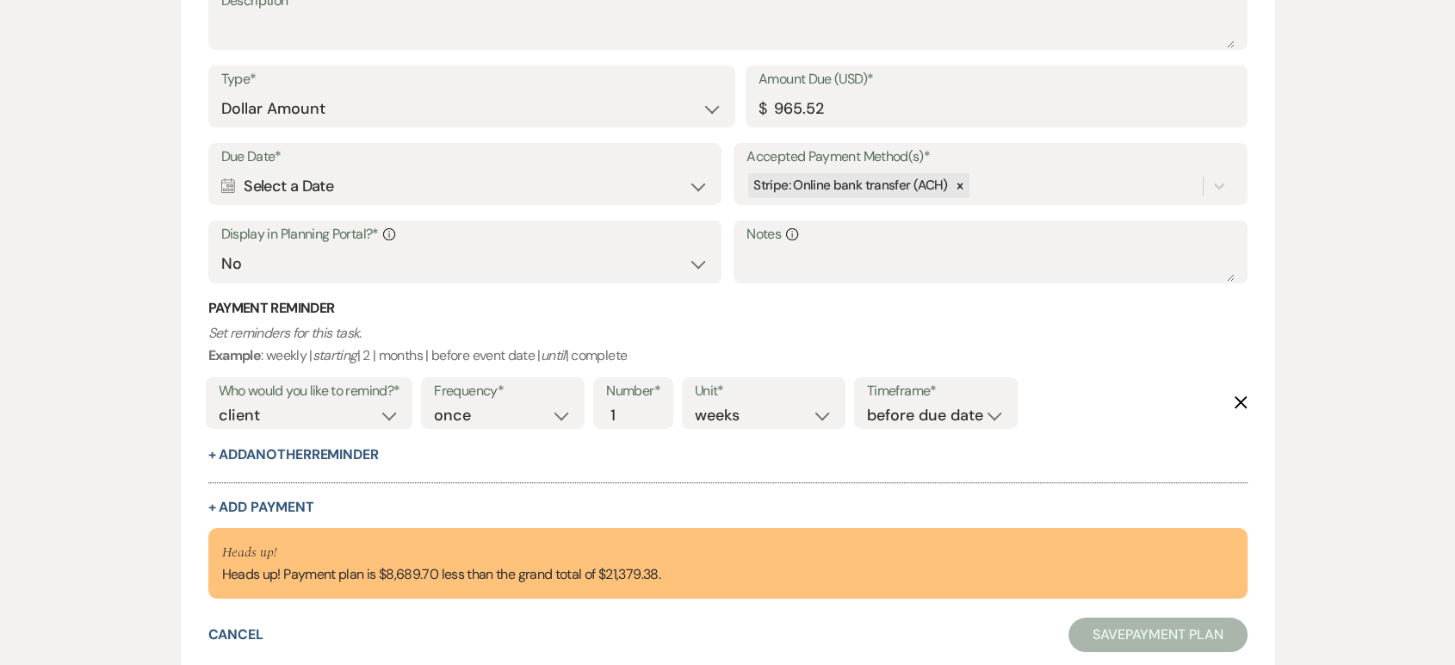
click at [305, 179] on div "Calendar Select a Date Expand" at bounding box center [464, 187] width 487 height 34
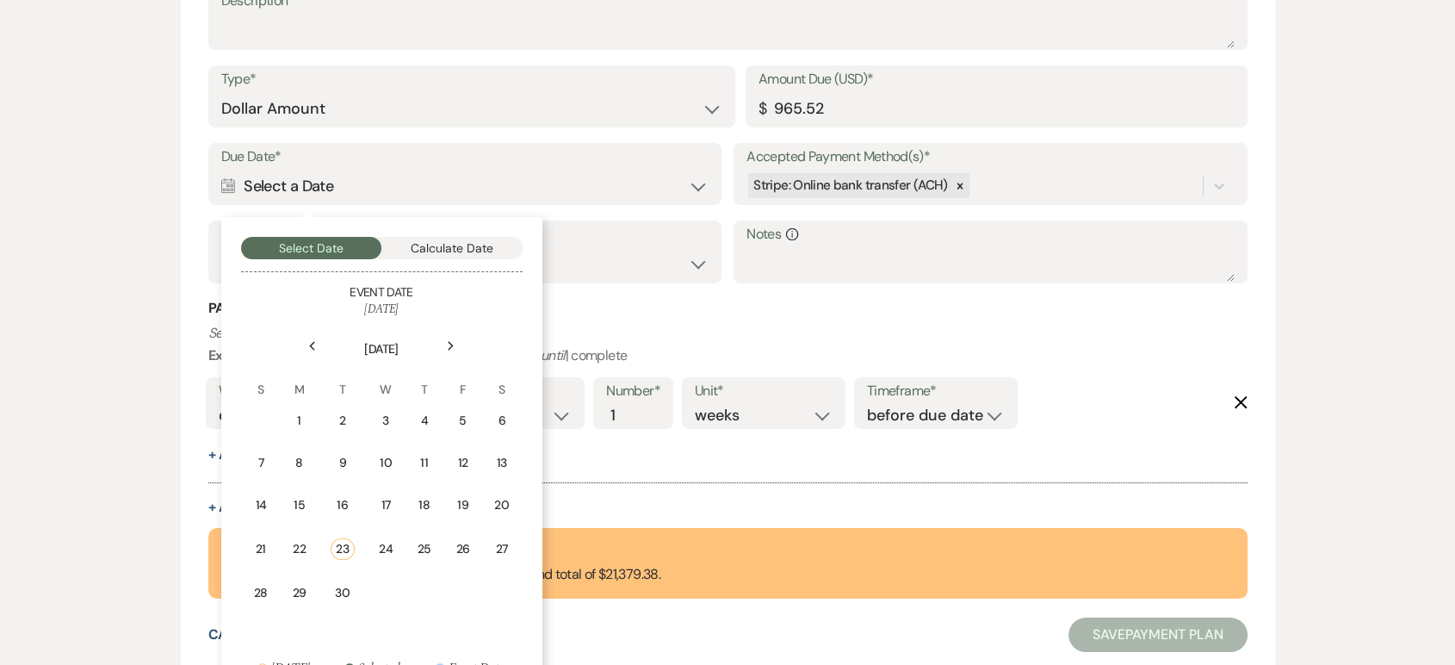
click at [448, 335] on div "Next" at bounding box center [451, 346] width 28 height 28
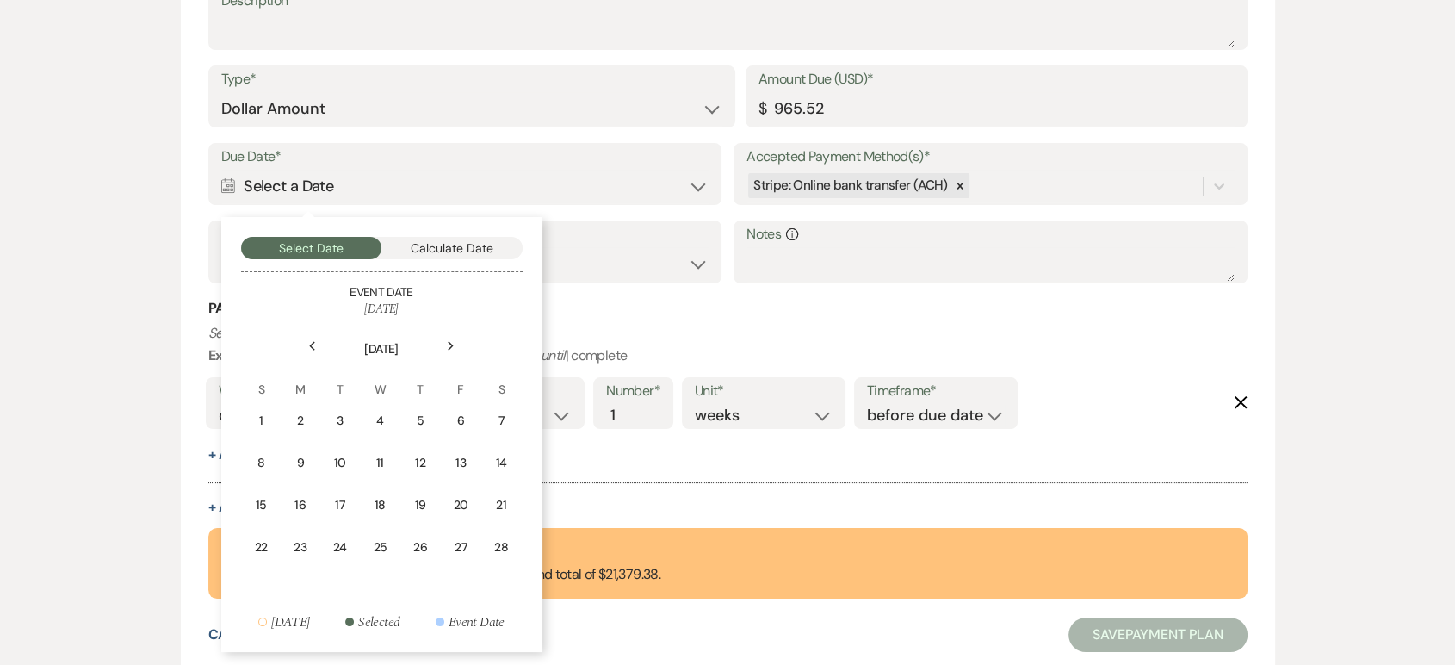
click at [448, 335] on div "Next" at bounding box center [451, 346] width 28 height 28
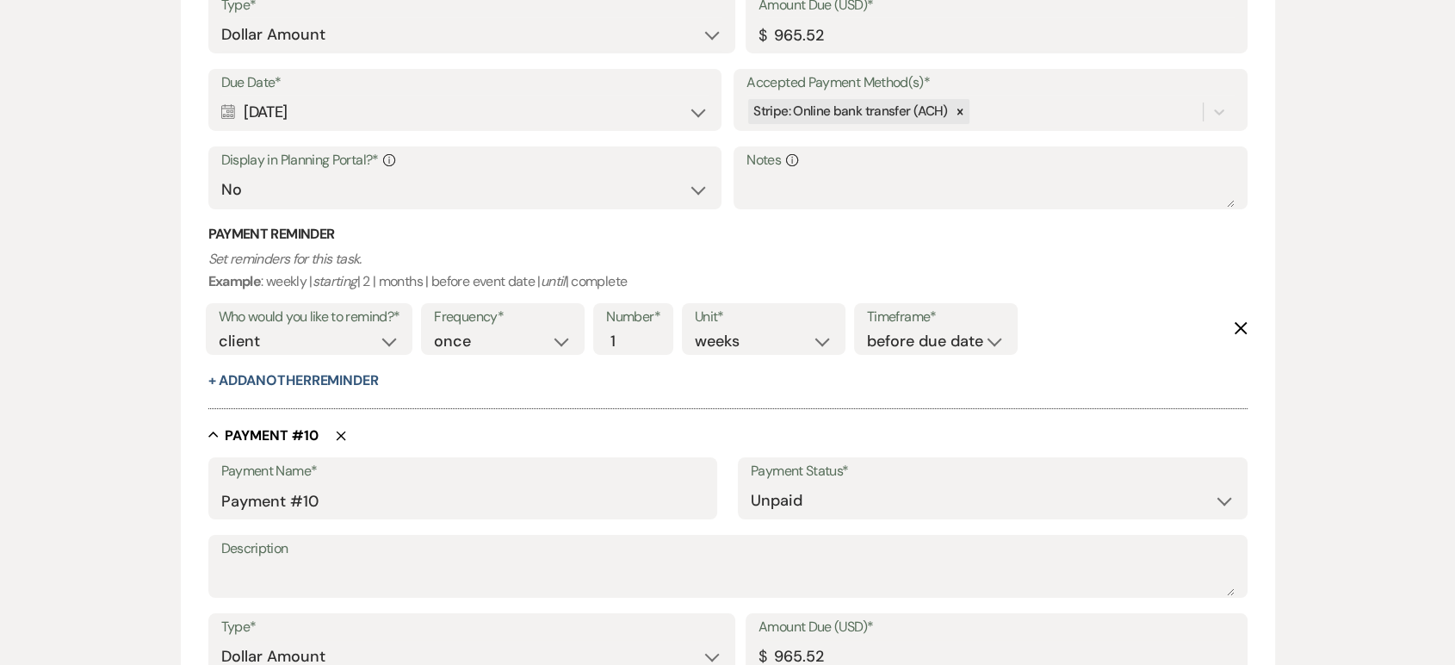
scroll to position [6828, 0]
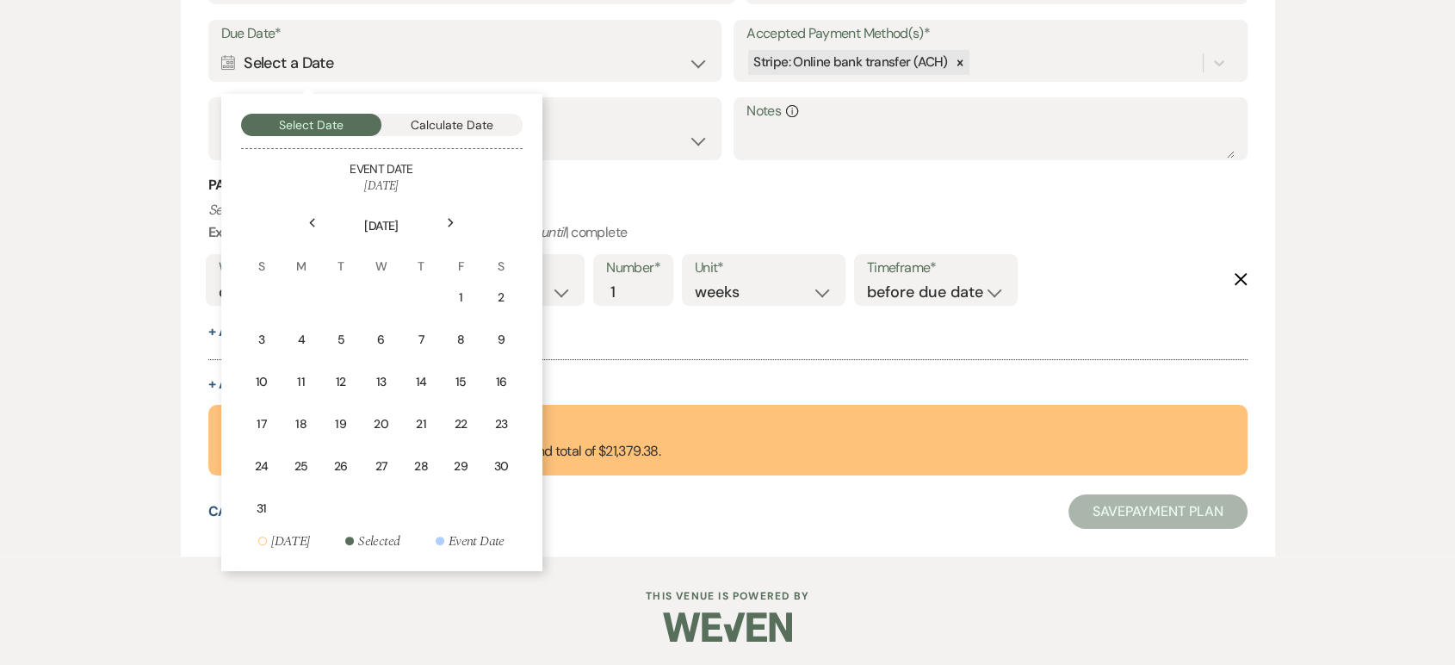
click at [454, 219] on icon "Next" at bounding box center [451, 223] width 9 height 10
click at [418, 418] on div "25" at bounding box center [420, 424] width 15 height 18
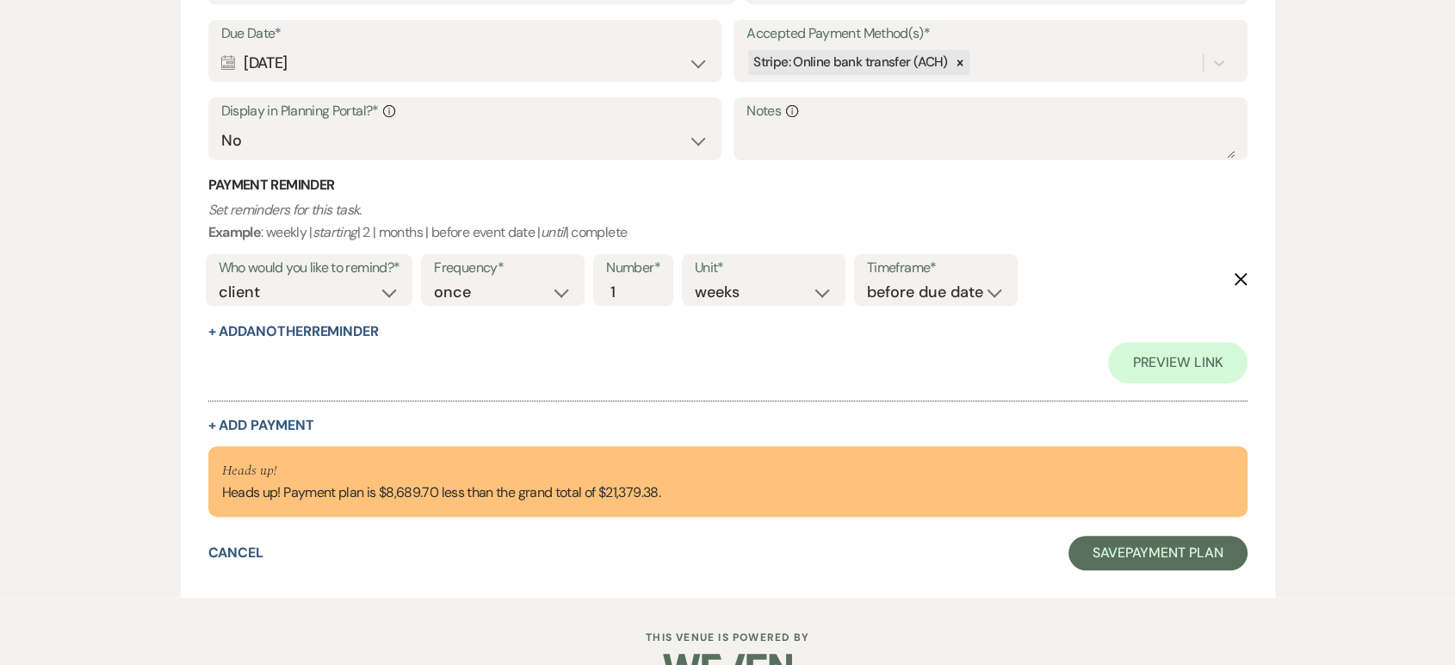
scroll to position [7242, 0]
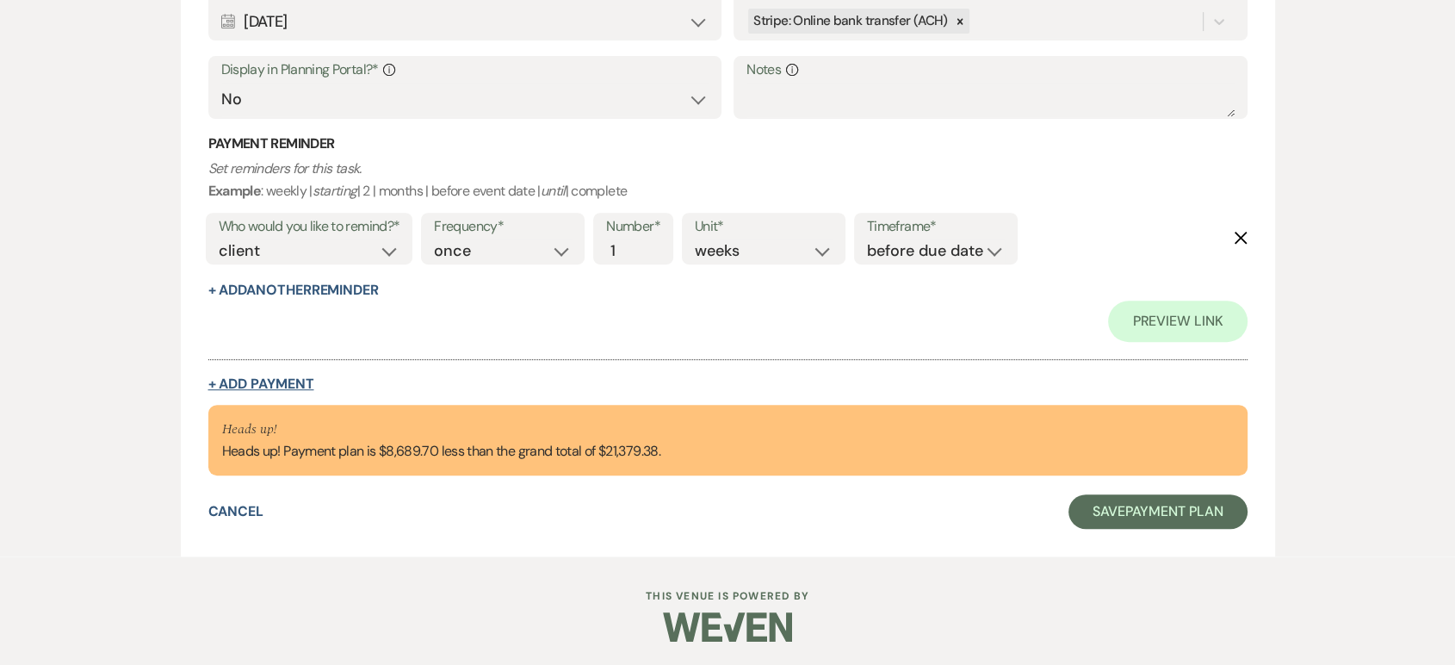
click at [269, 381] on button "+ Add Payment" at bounding box center [261, 384] width 106 height 14
select select "2"
select select "flat"
select select "false"
select select "client"
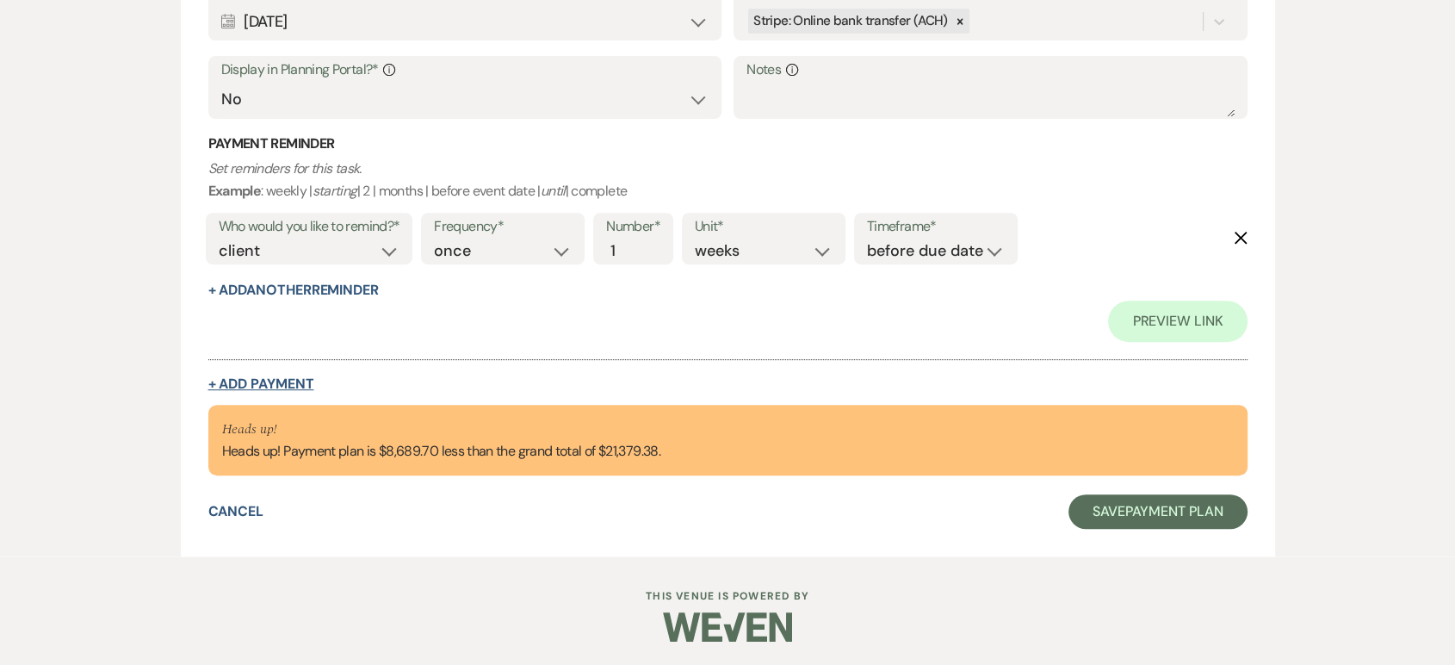
select select "weeks"
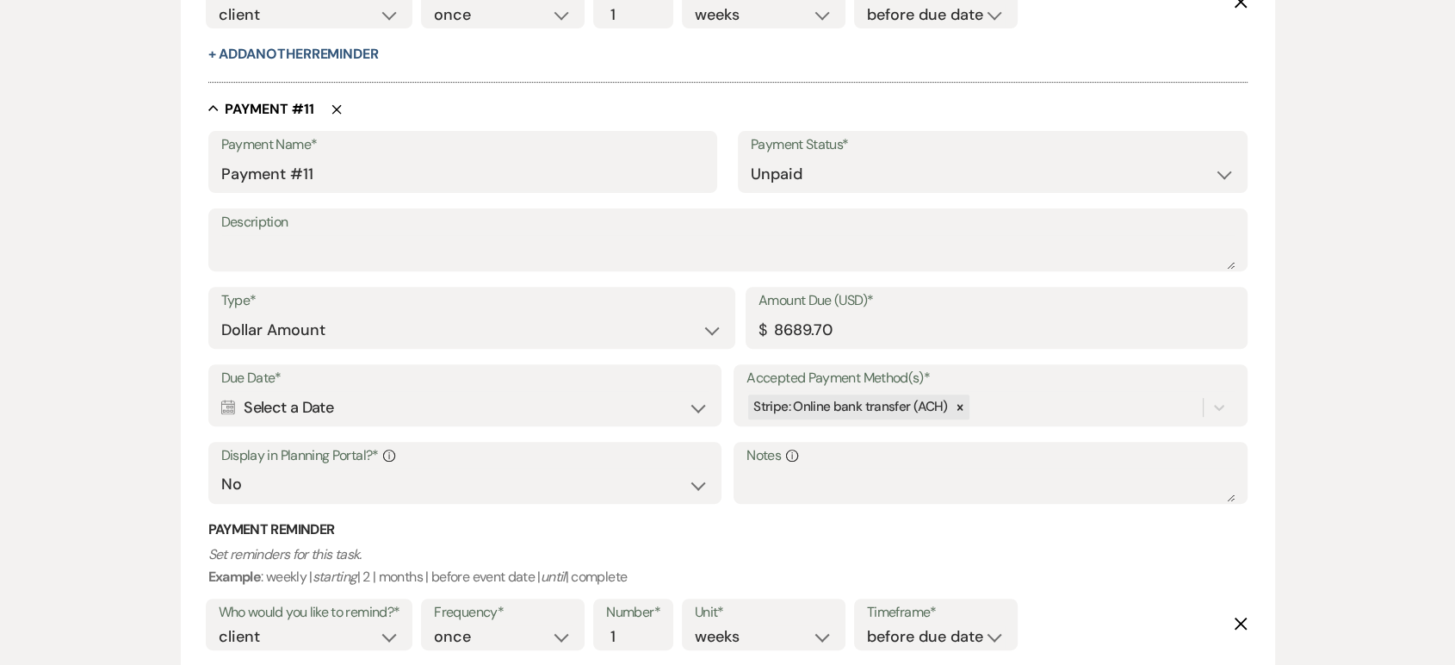
scroll to position [7257, 0]
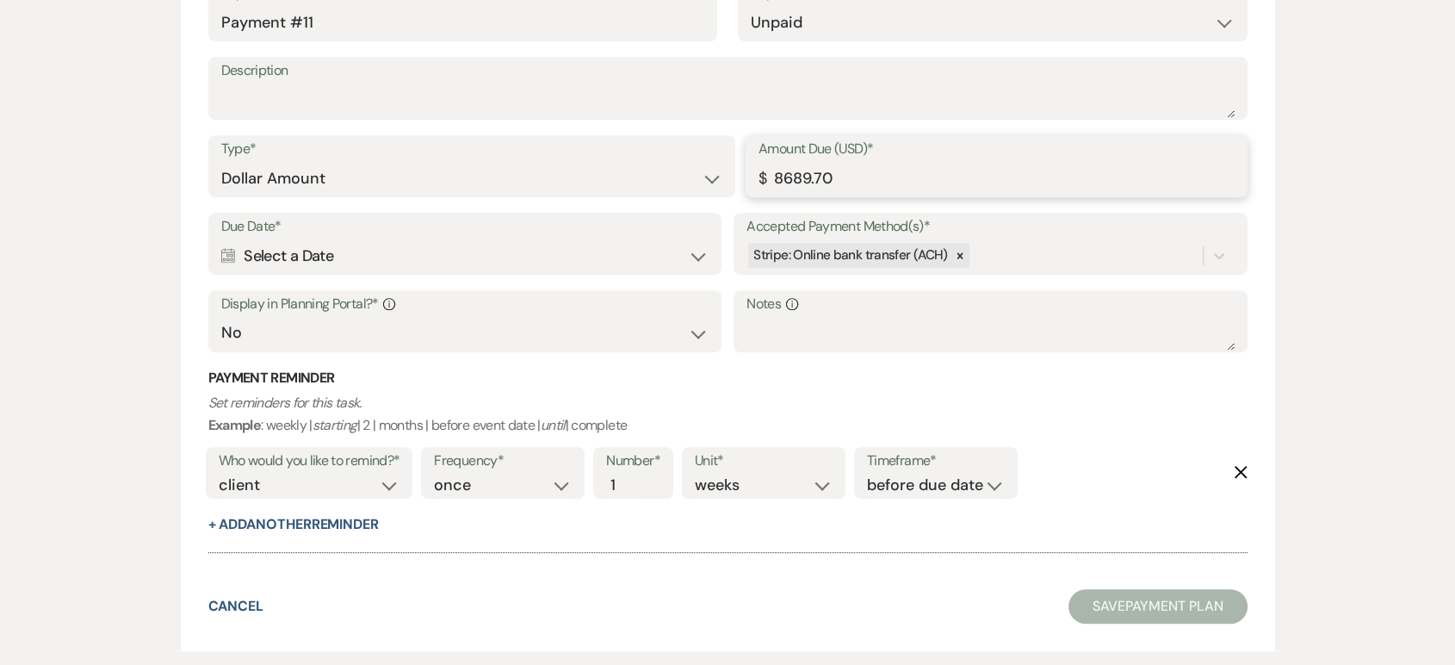
drag, startPoint x: 865, startPoint y: 176, endPoint x: 766, endPoint y: 170, distance: 99.1
click at [766, 170] on div "Amount Due (USD)* $ 8689.70" at bounding box center [997, 166] width 502 height 62
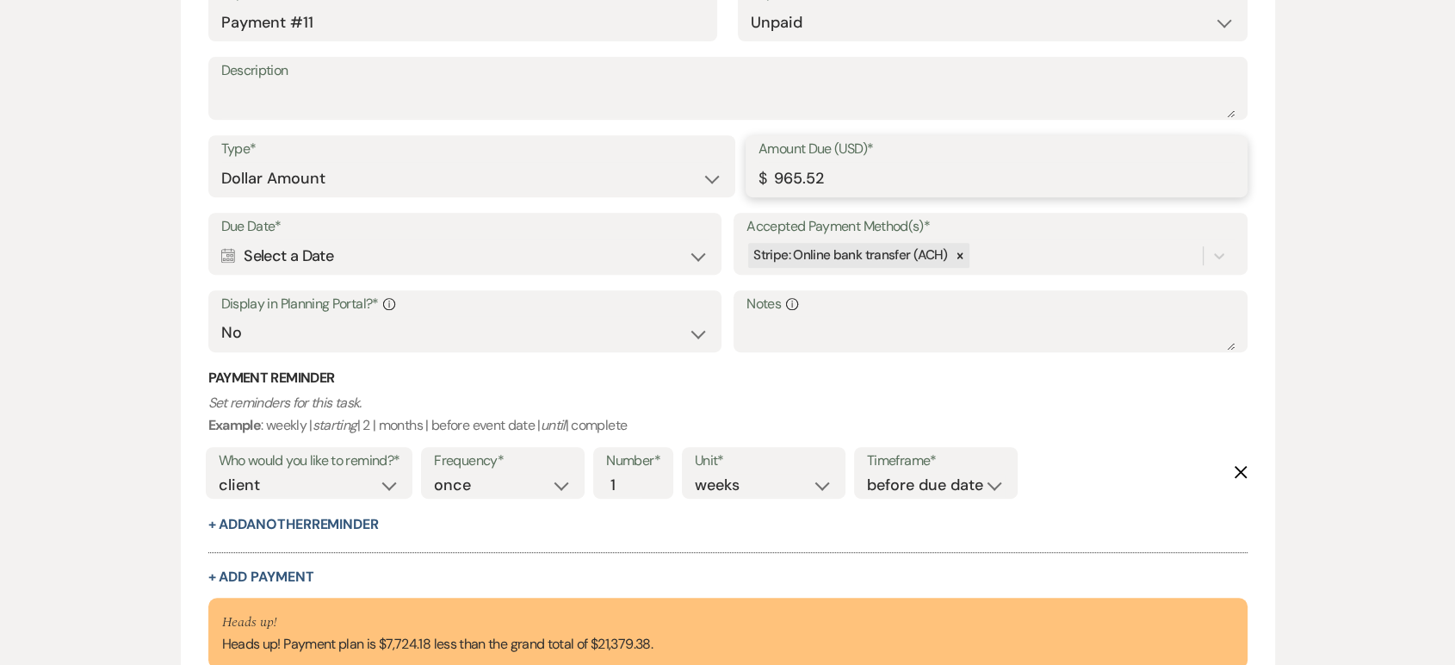
type input "965.52"
click at [403, 257] on div "Calendar Select a Date Expand" at bounding box center [464, 256] width 487 height 34
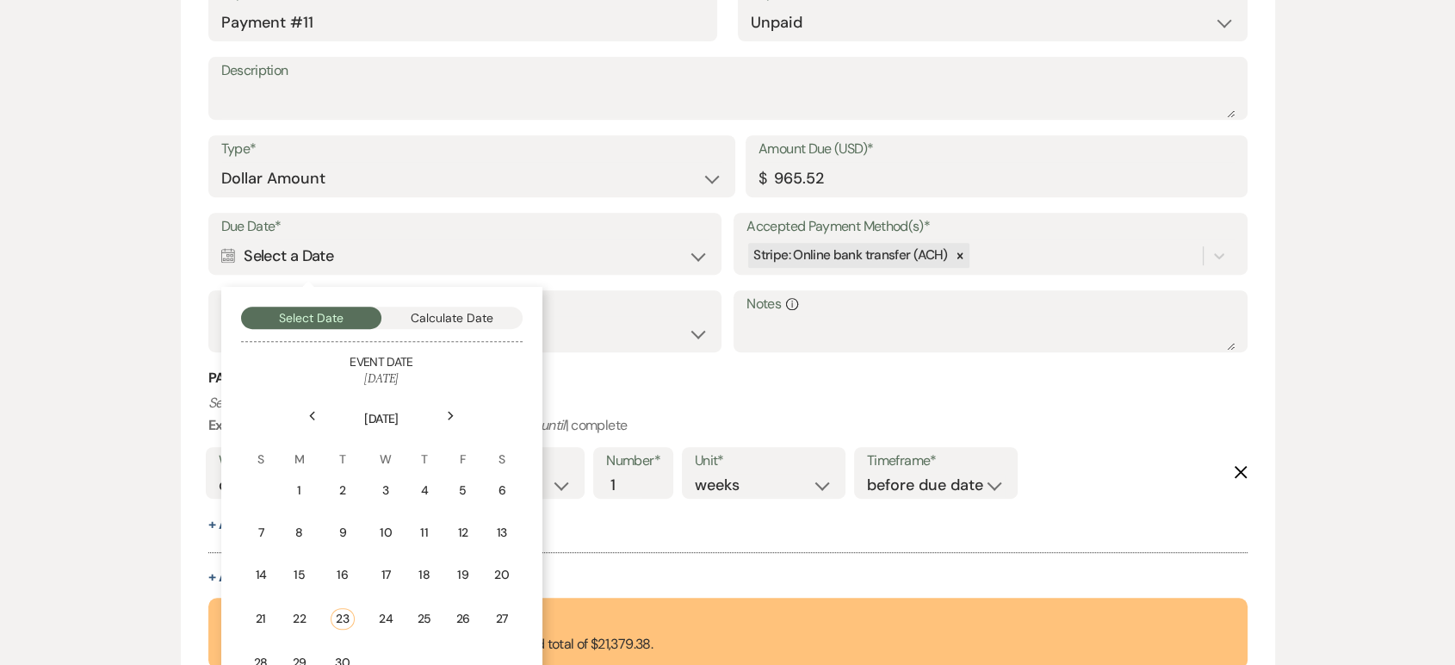
click at [444, 411] on div "Next" at bounding box center [451, 416] width 28 height 28
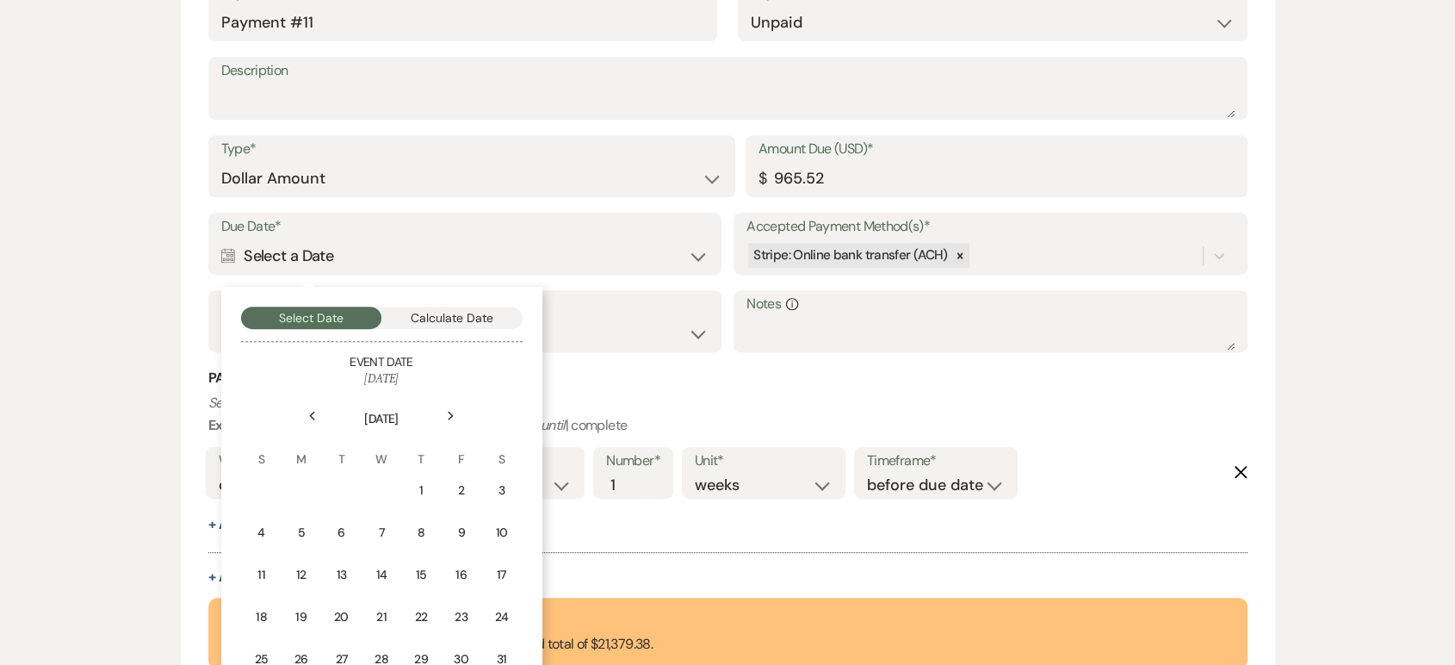
click at [444, 411] on div "Next" at bounding box center [451, 416] width 28 height 28
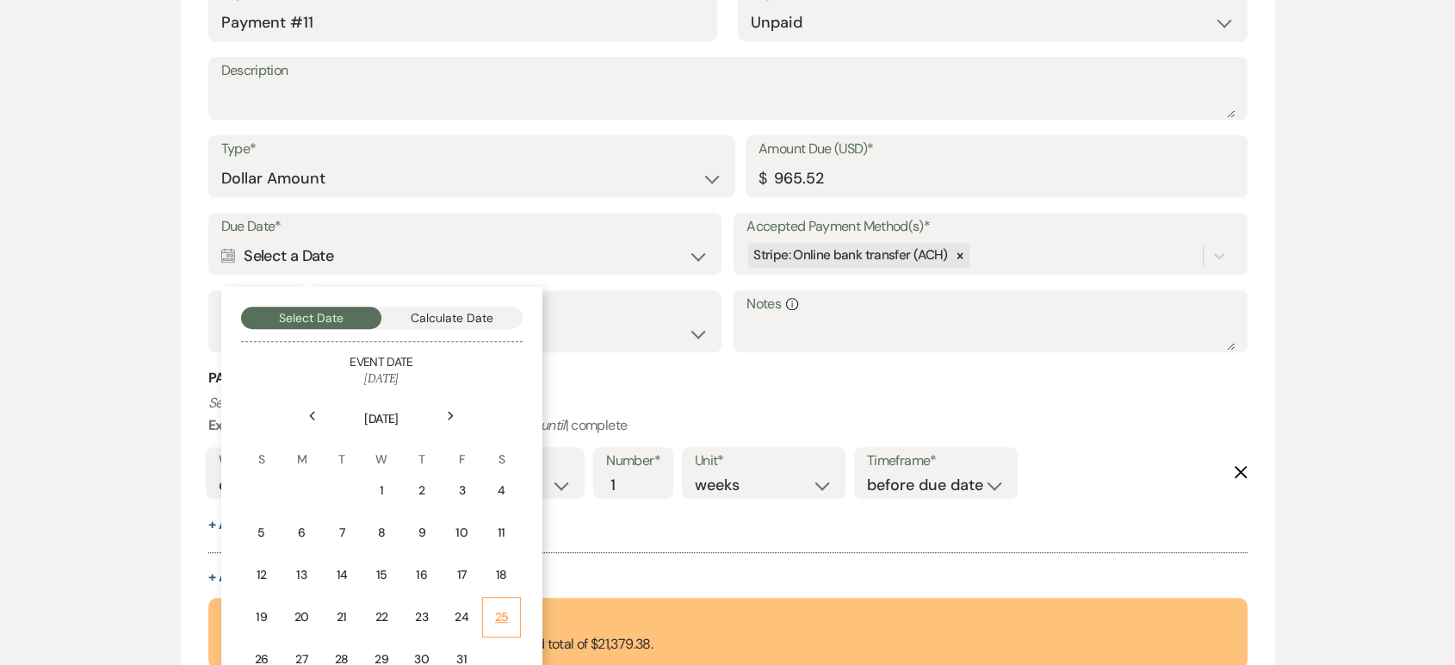
click at [496, 611] on div "25" at bounding box center [500, 617] width 15 height 18
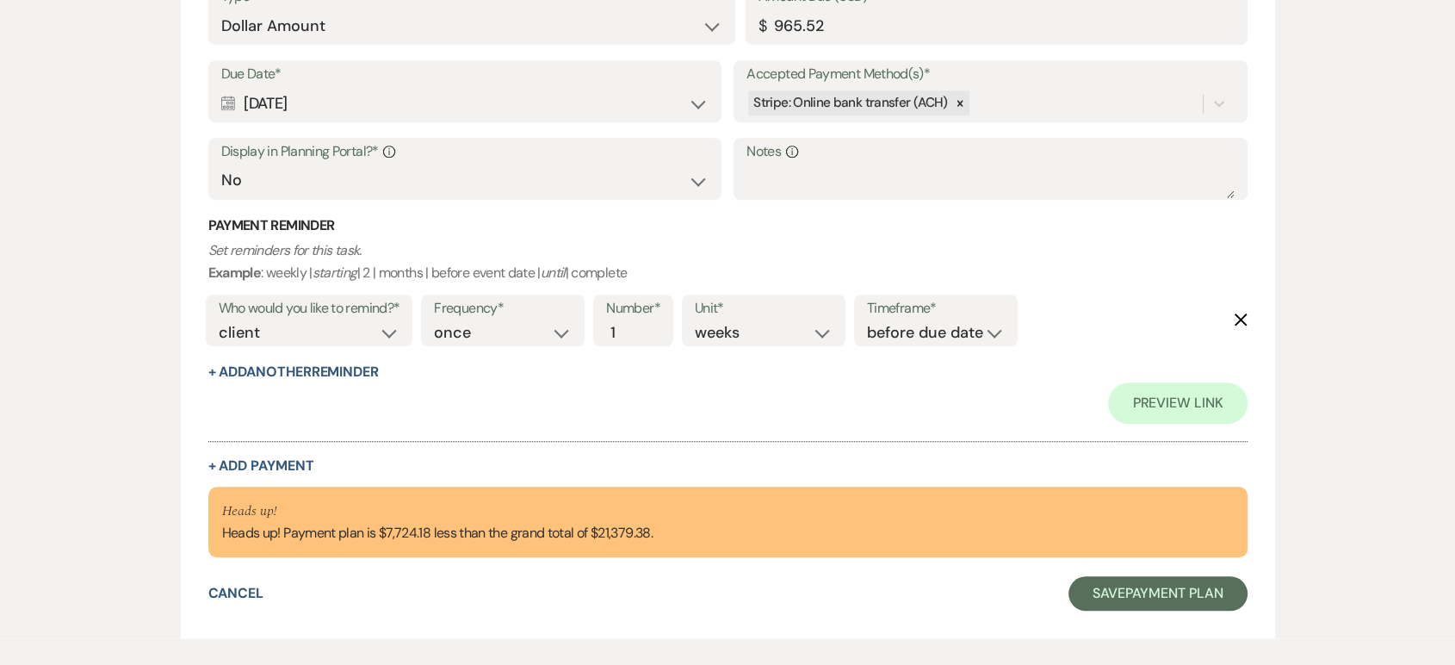
scroll to position [7874, 0]
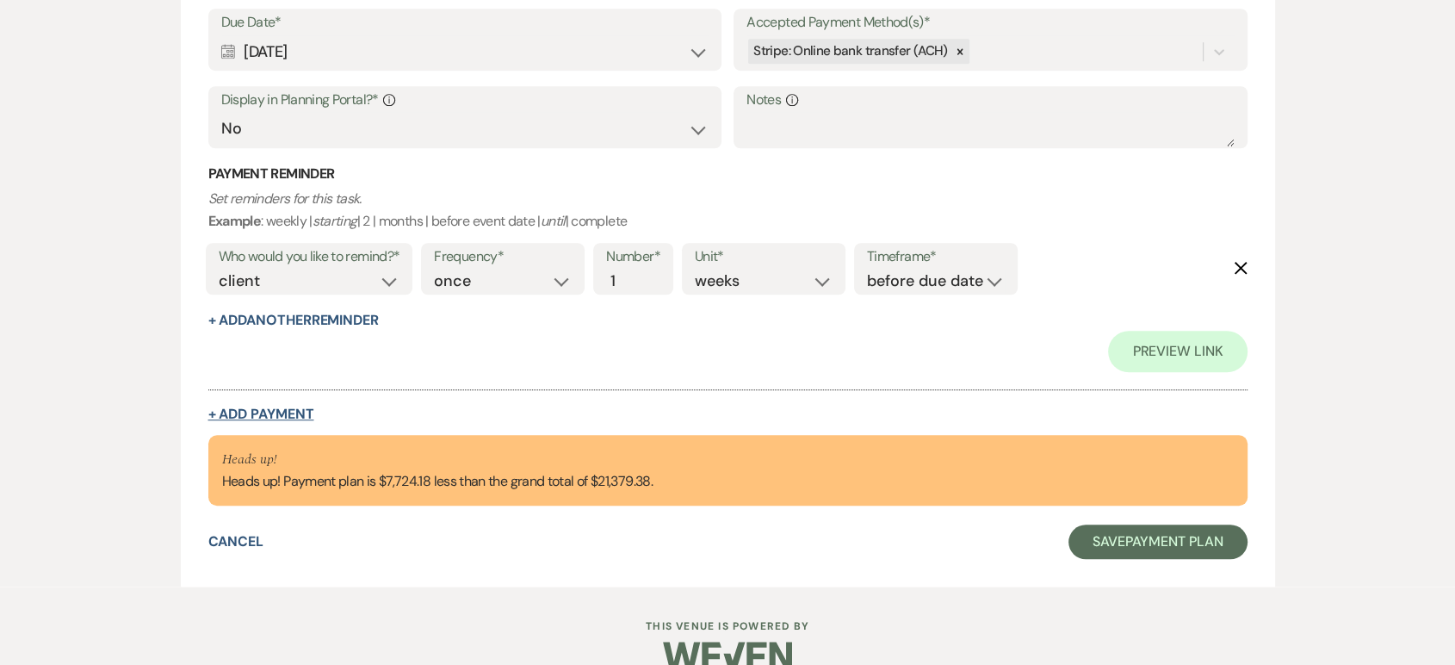
click at [290, 411] on button "+ Add Payment" at bounding box center [261, 414] width 106 height 14
select select "2"
select select "flat"
select select "false"
select select "client"
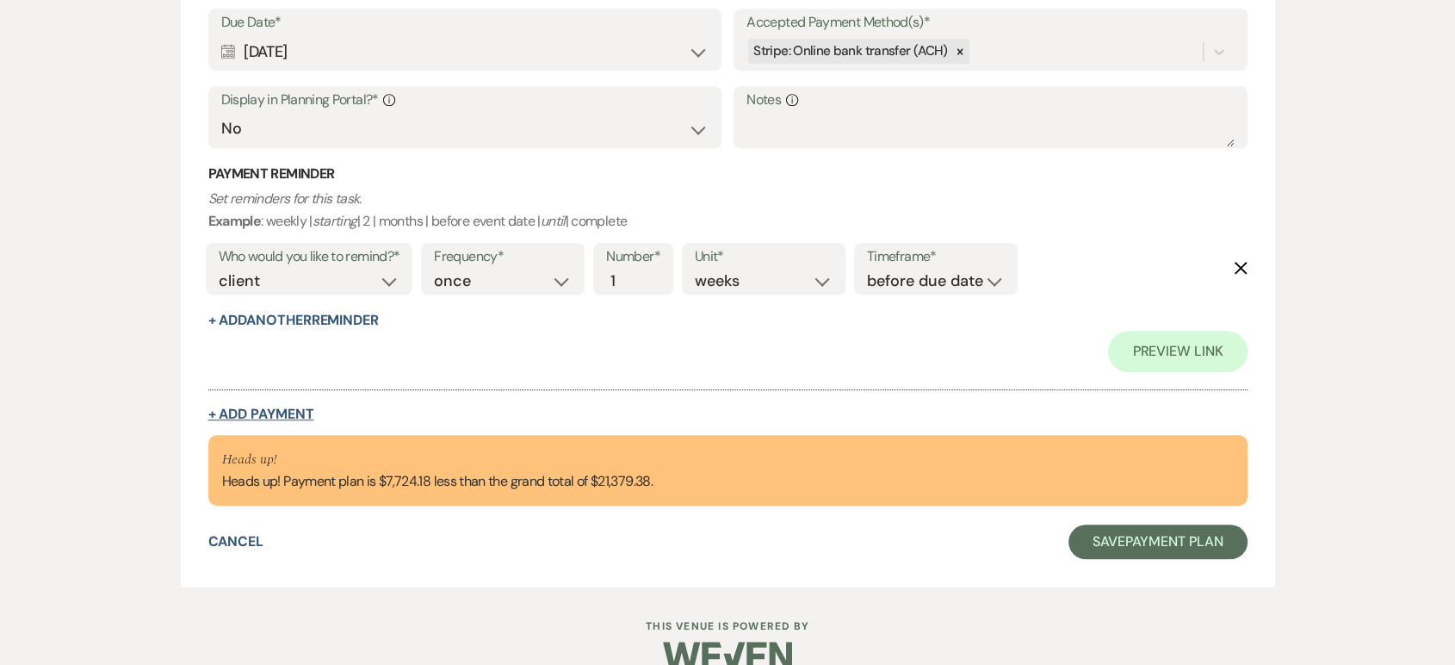
select select "weeks"
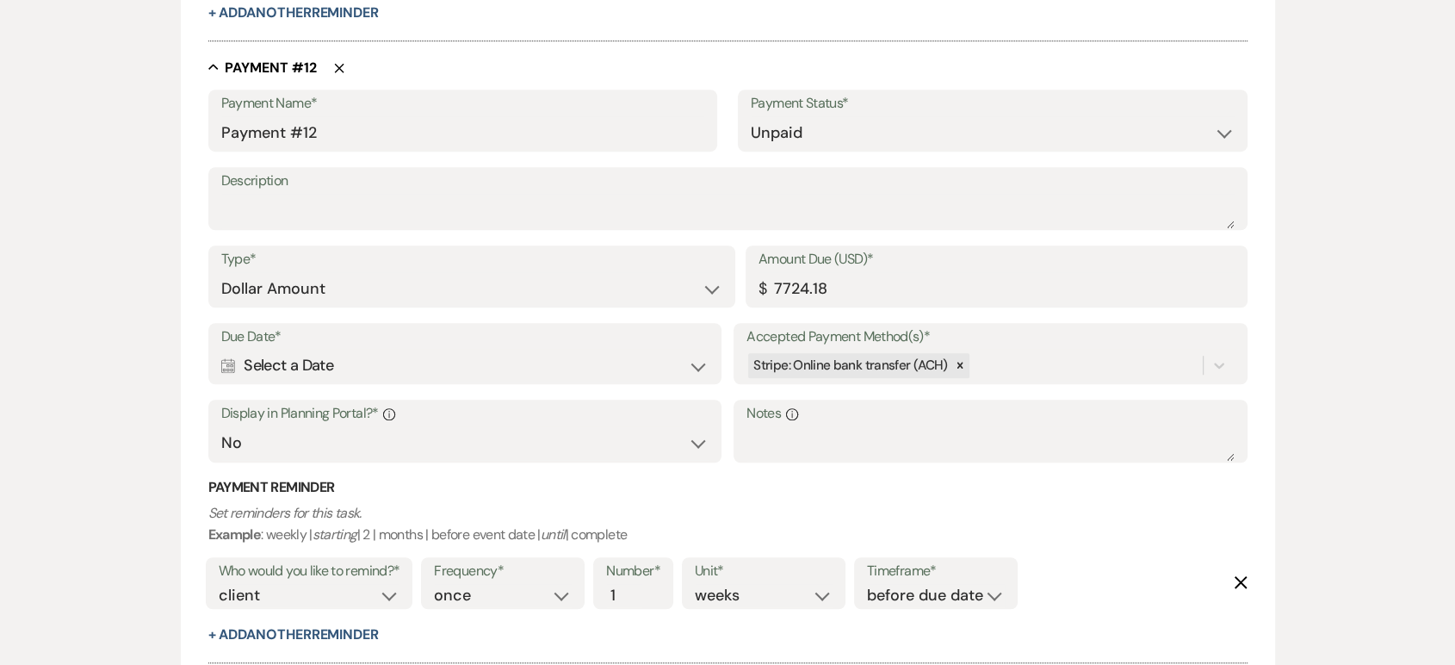
scroll to position [7769, 0]
drag, startPoint x: 833, startPoint y: 281, endPoint x: 741, endPoint y: 265, distance: 93.4
click at [741, 265] on div "Type* Dollar Amount Percentage of Grand Total Amount Due (USD)* $ 7724.18" at bounding box center [727, 282] width 1039 height 77
type input "965.52"
click at [240, 373] on div "Calendar Select a Date Expand" at bounding box center [464, 365] width 487 height 34
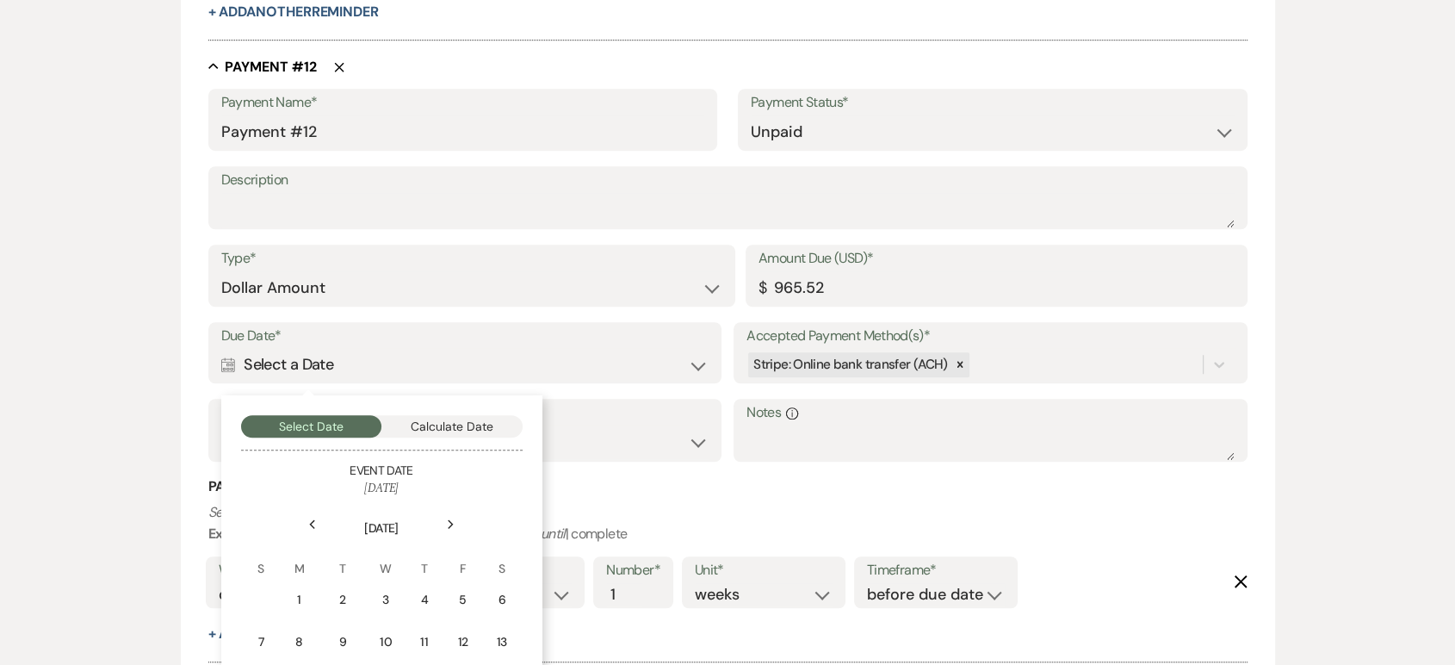
click at [448, 531] on div "Next" at bounding box center [451, 524] width 28 height 28
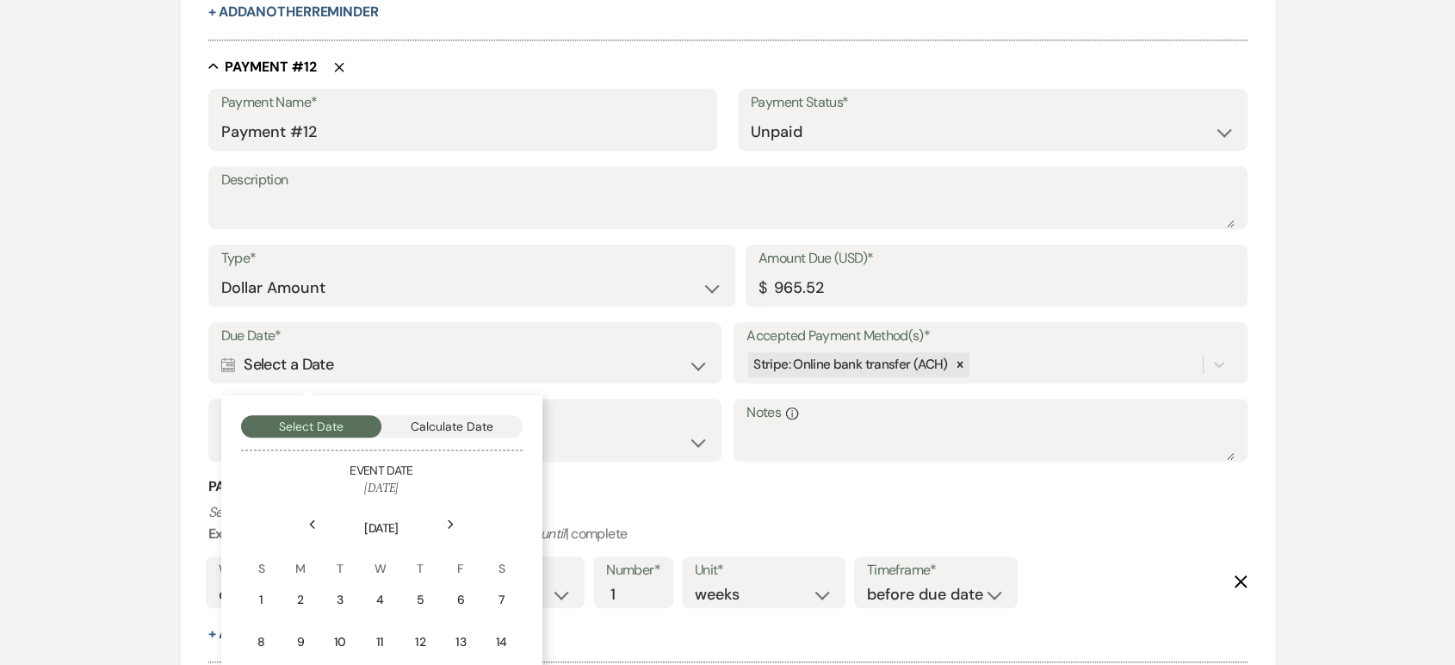
click at [448, 531] on div "Next" at bounding box center [451, 524] width 28 height 28
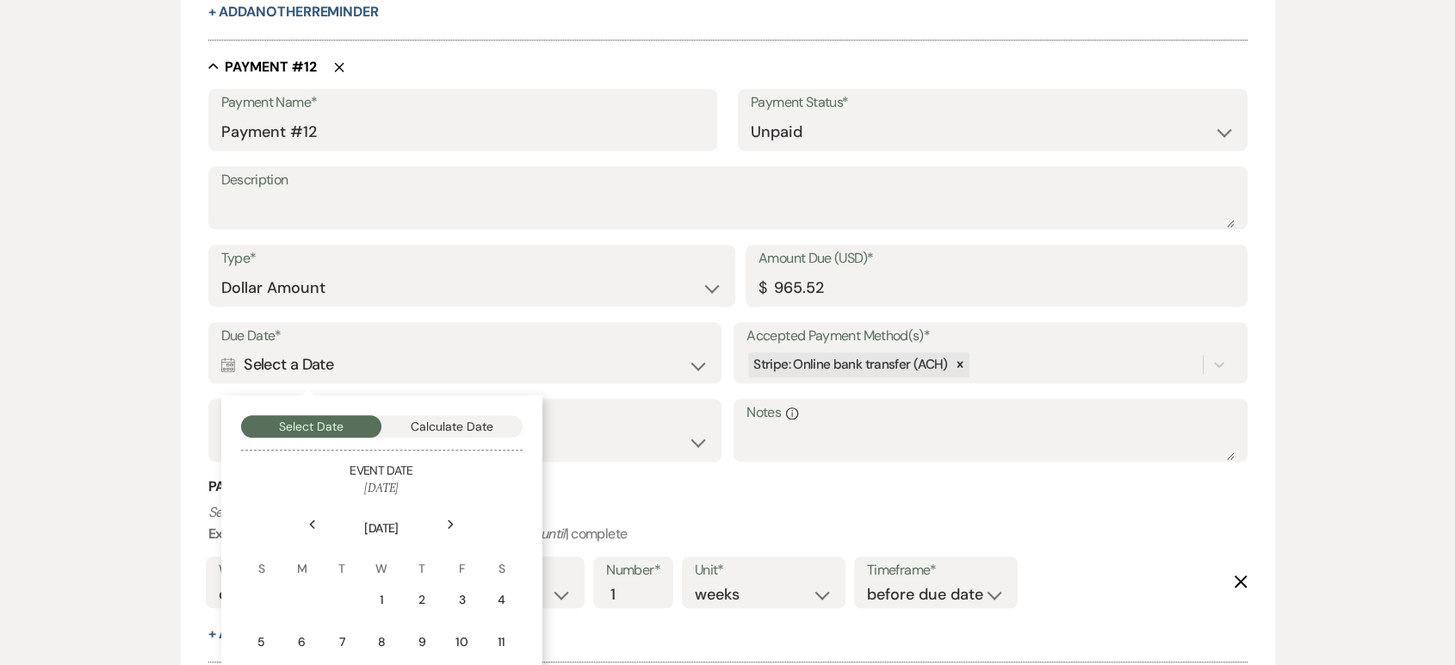
click at [448, 531] on div "Next" at bounding box center [451, 524] width 28 height 28
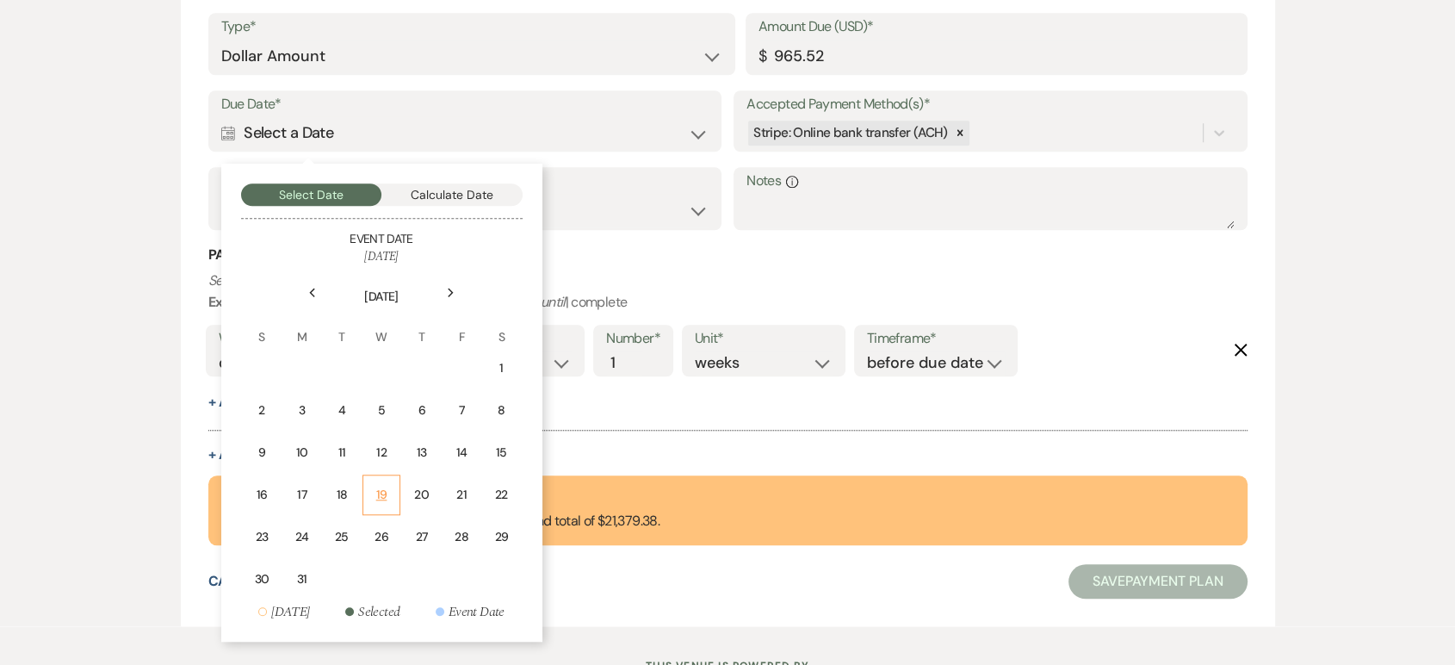
scroll to position [8002, 0]
click at [343, 529] on div "25" at bounding box center [341, 536] width 15 height 18
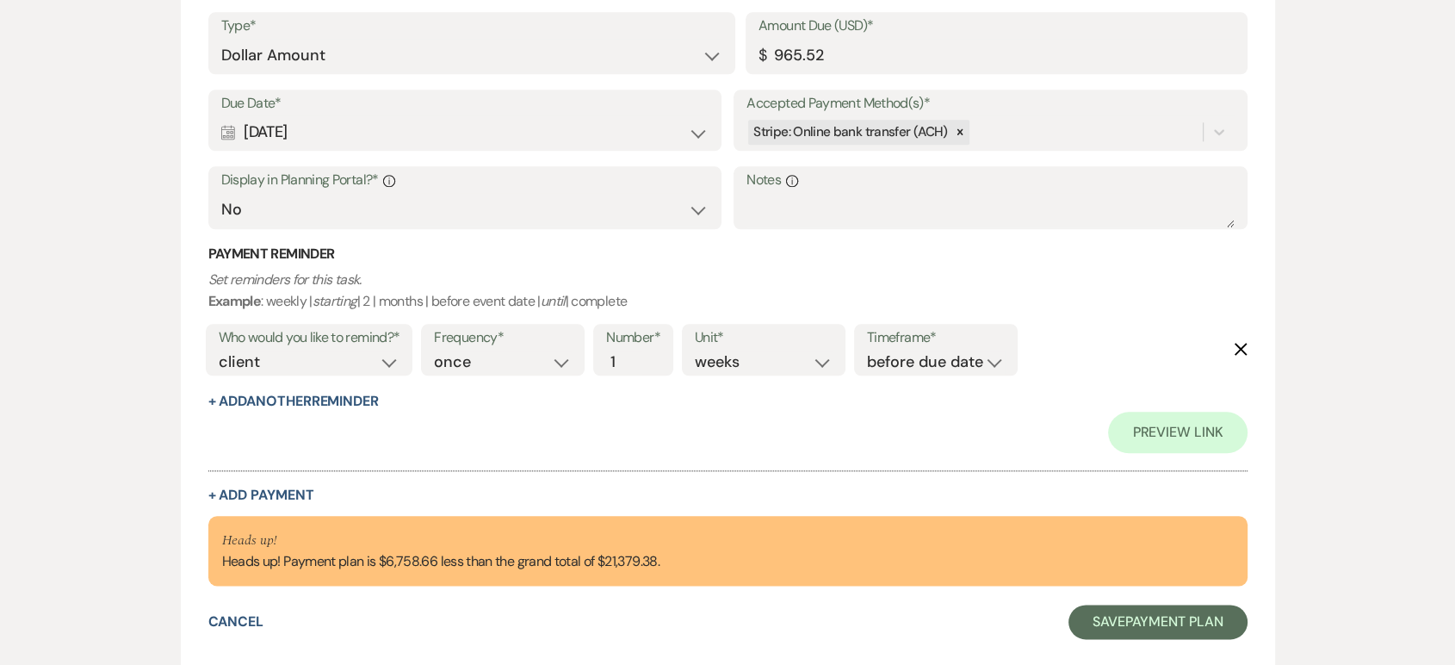
scroll to position [8567, 0]
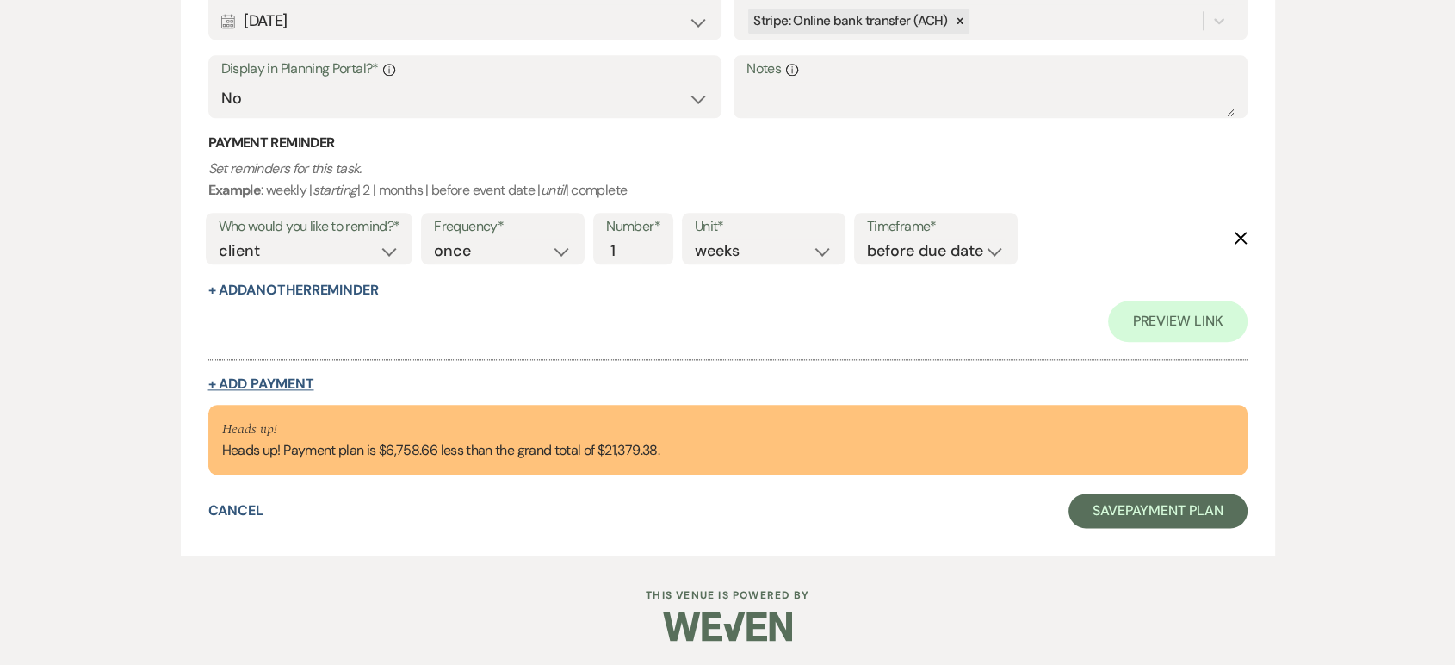
click at [282, 377] on button "+ Add Payment" at bounding box center [261, 384] width 106 height 14
select select "2"
select select "flat"
select select "false"
select select "client"
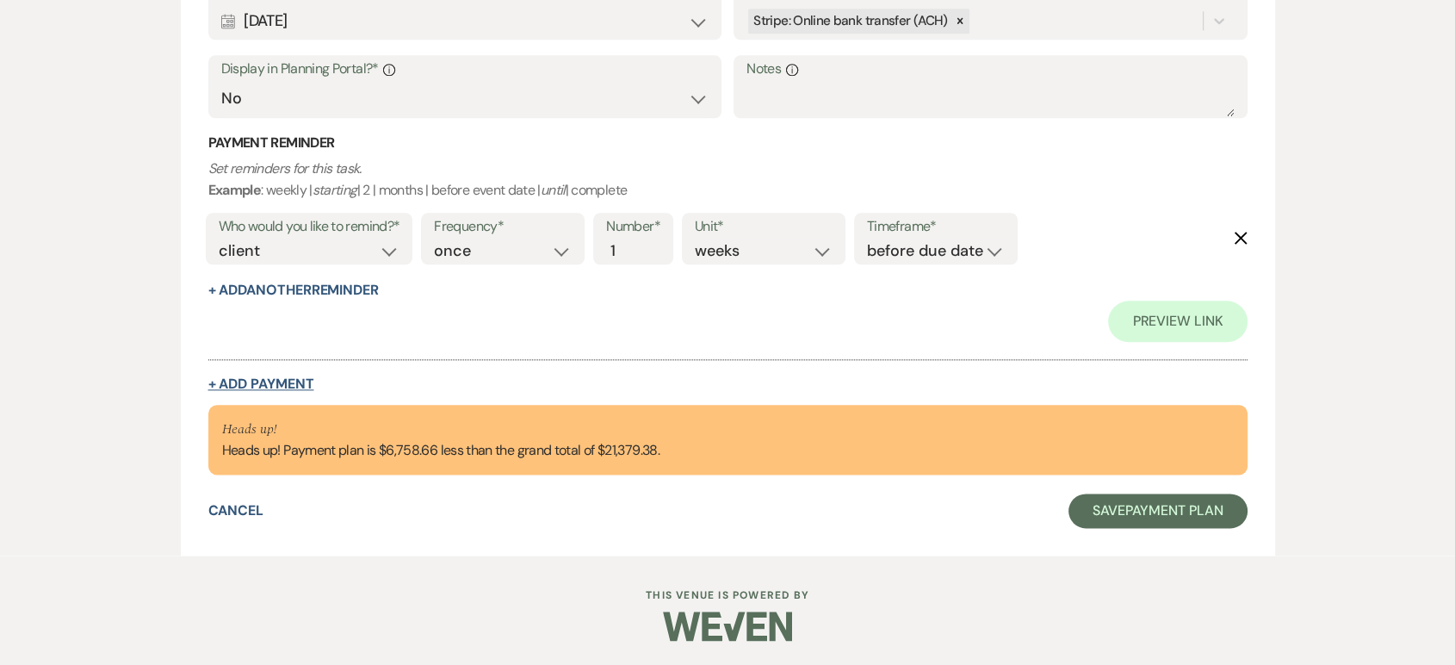
select select "weeks"
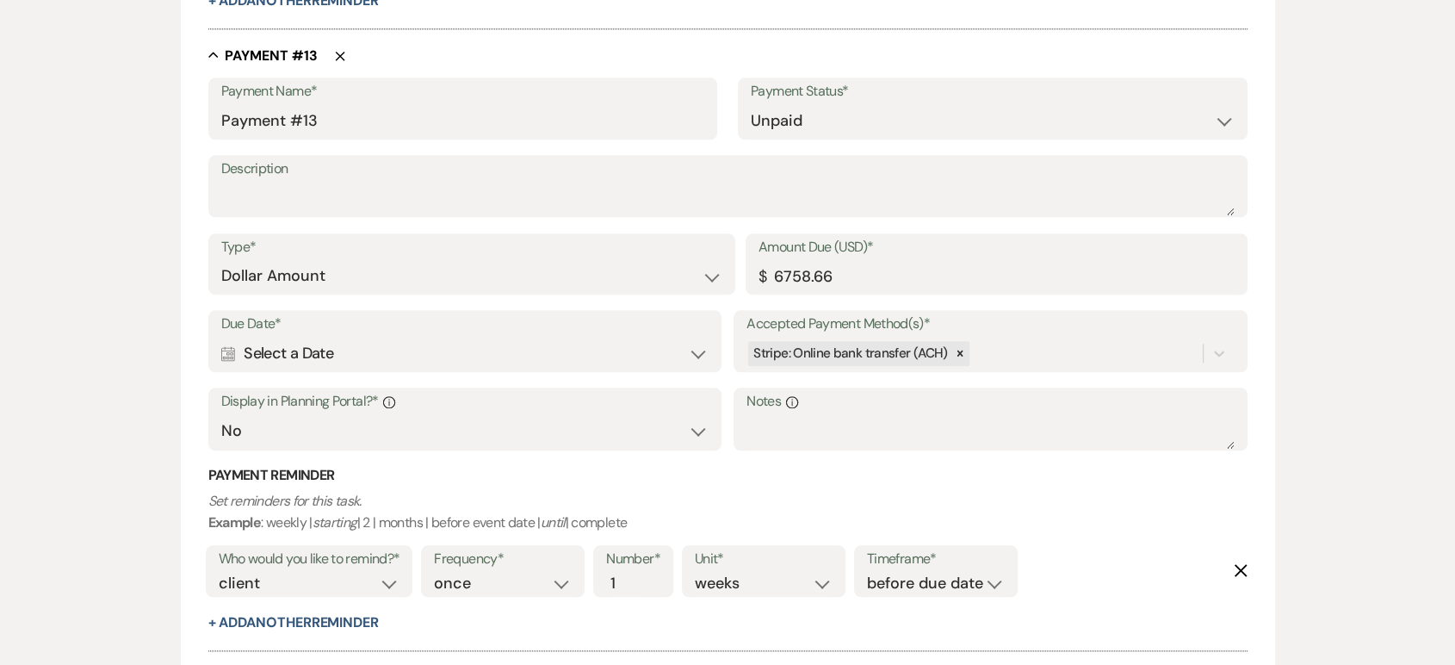
scroll to position [8410, 0]
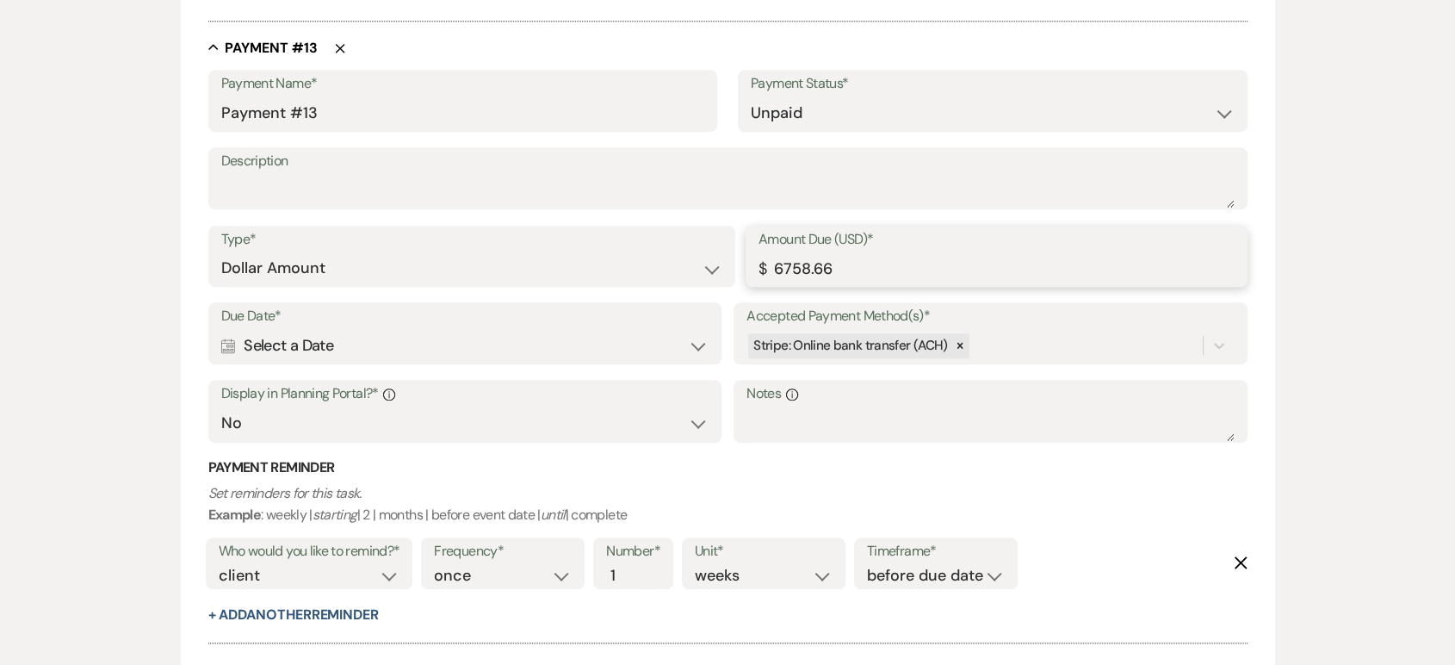
drag, startPoint x: 841, startPoint y: 265, endPoint x: 774, endPoint y: 266, distance: 67.2
click at [774, 266] on input "6758.66" at bounding box center [996, 268] width 476 height 34
type input "965.52"
click at [275, 341] on div "Calendar Select a Date Expand" at bounding box center [464, 346] width 487 height 34
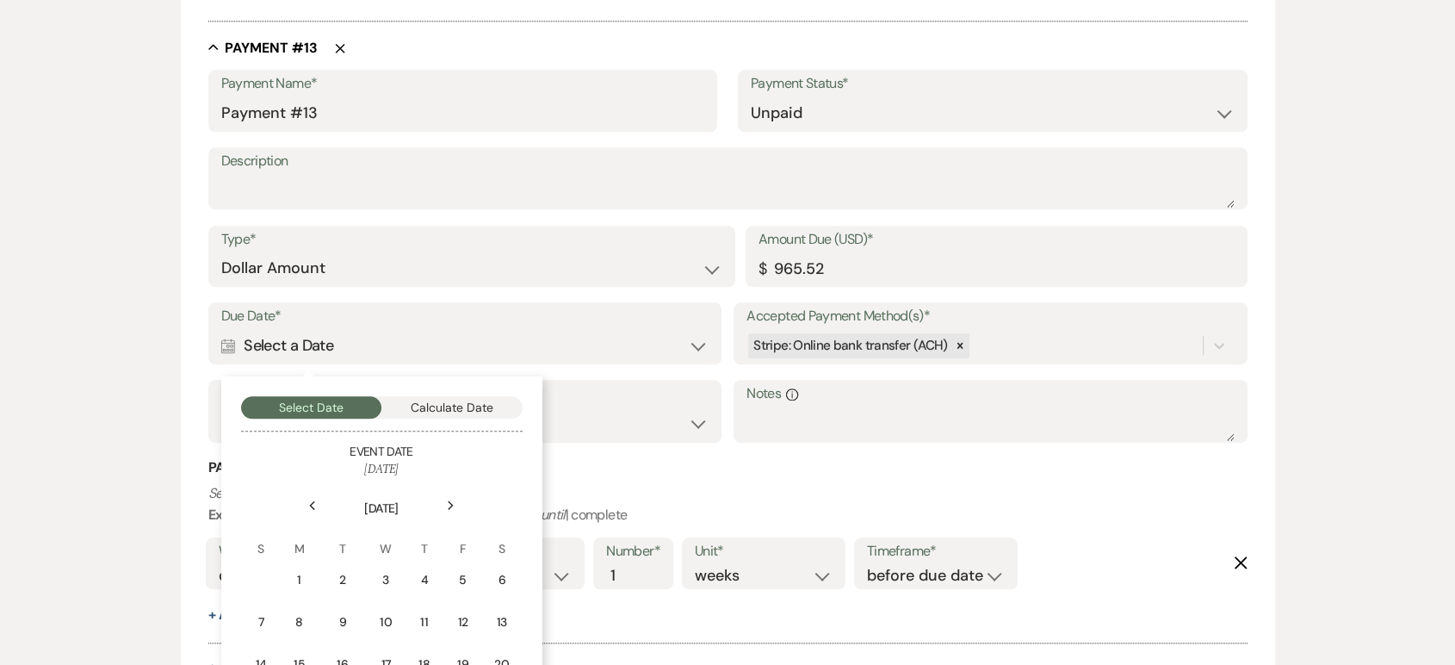
click at [447, 500] on icon "Next" at bounding box center [451, 505] width 9 height 10
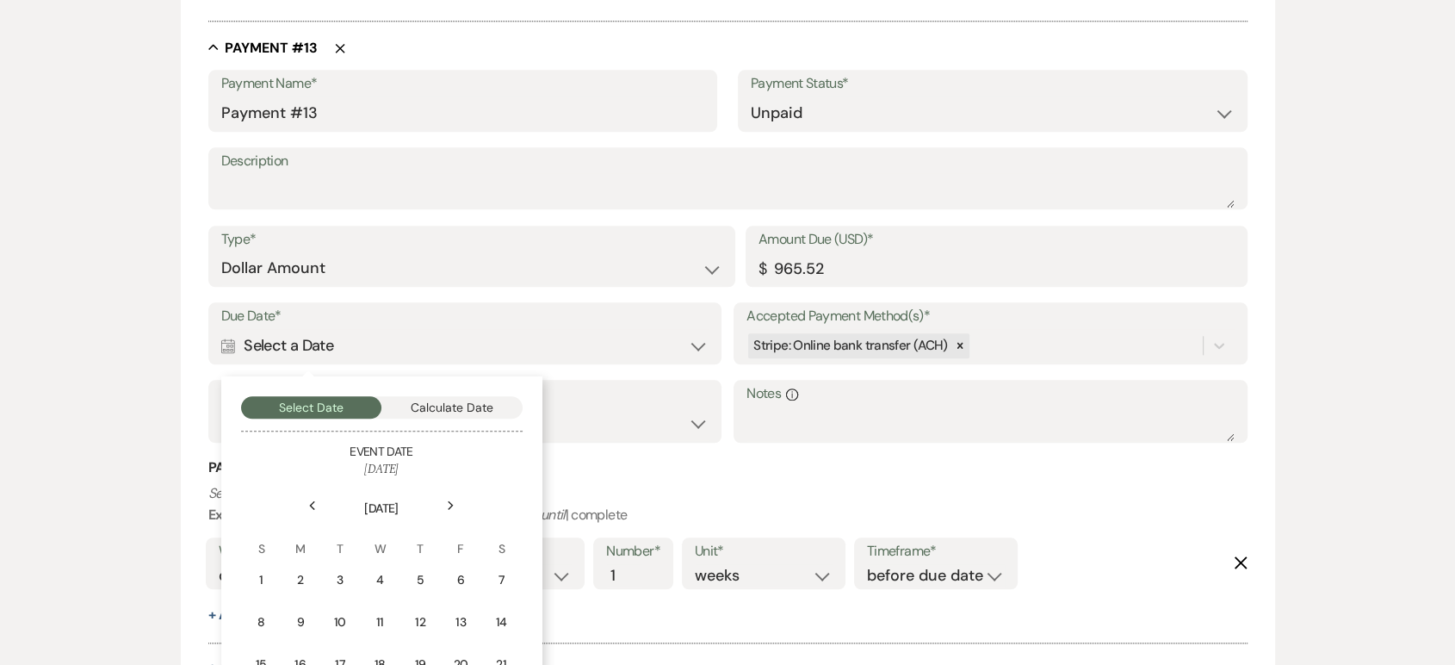
click at [447, 500] on icon "Next" at bounding box center [451, 505] width 9 height 10
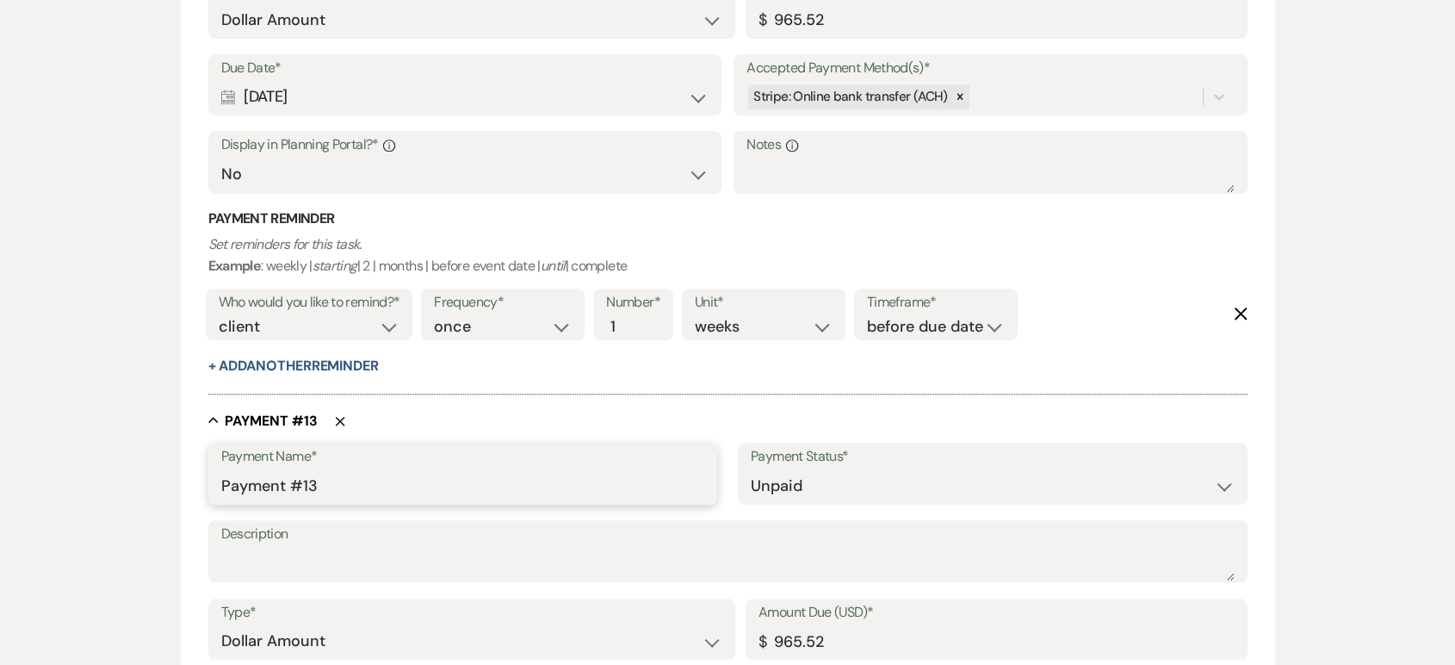
click at [446, 500] on input "Payment #13" at bounding box center [463, 486] width 484 height 34
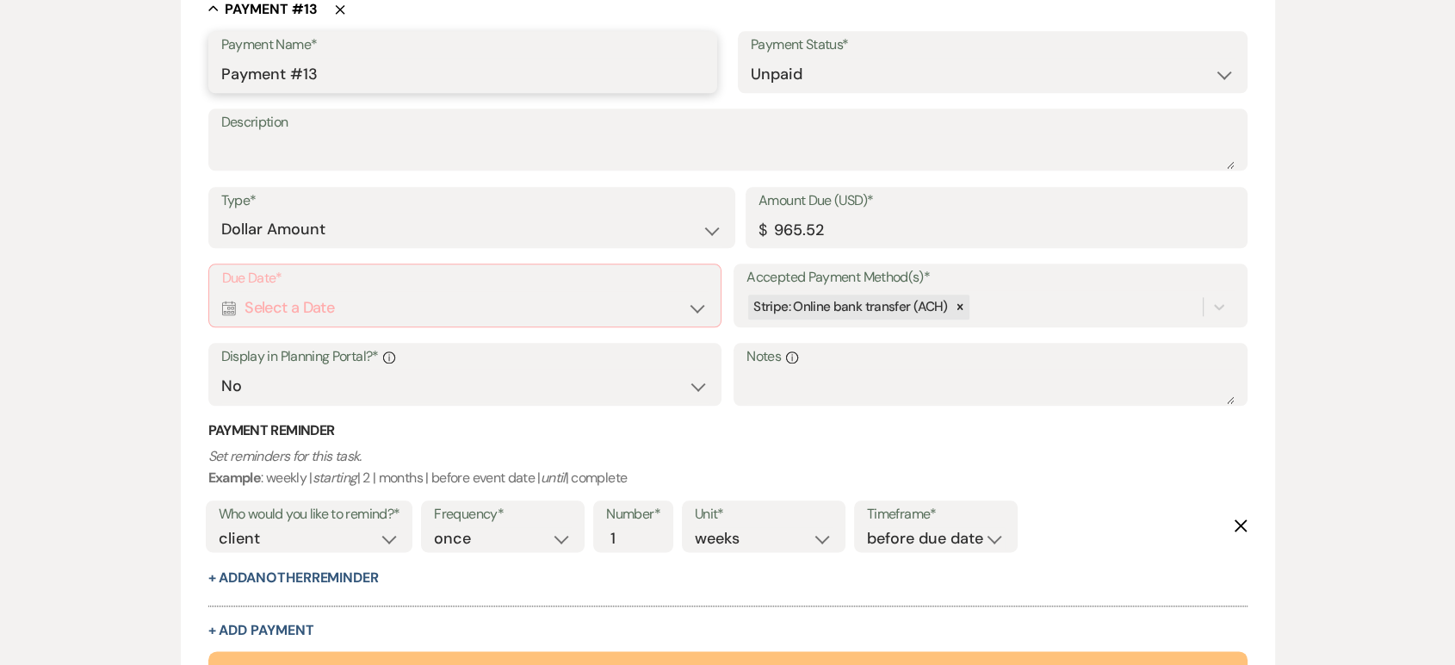
scroll to position [8541, 0]
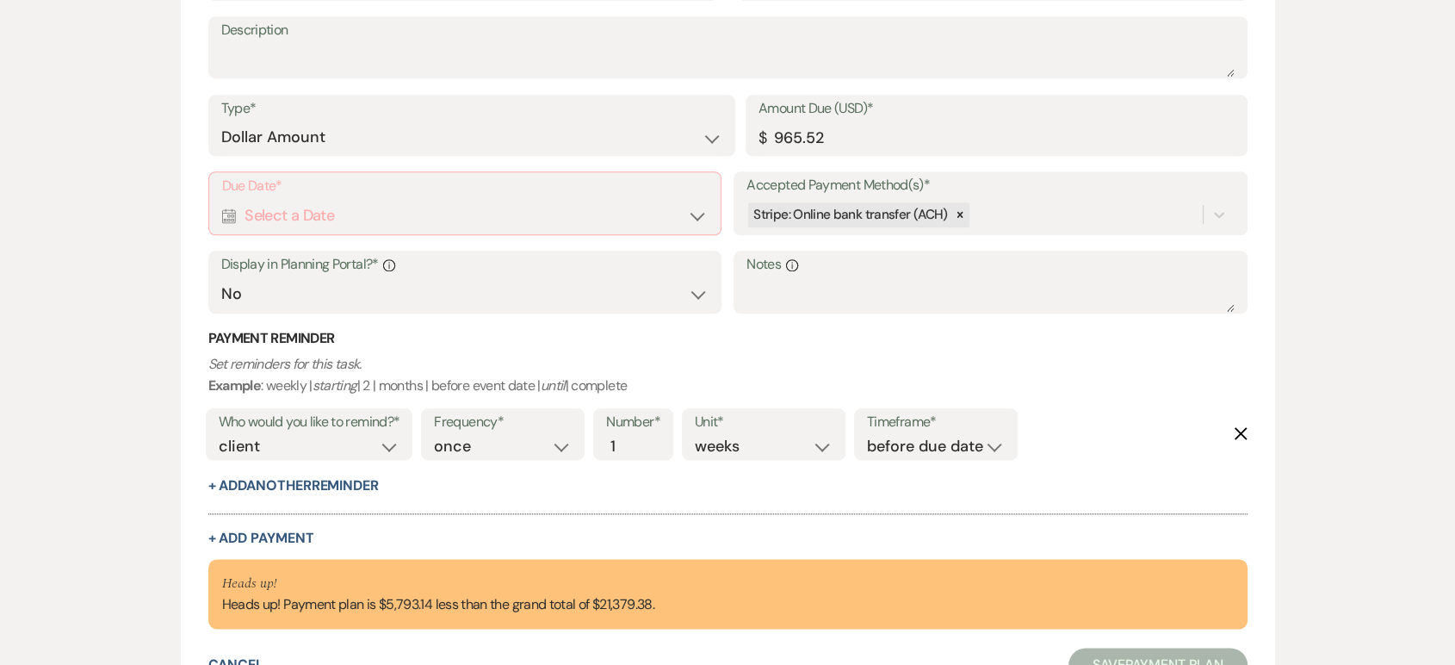
click at [519, 225] on div "Calendar Select a Date Expand" at bounding box center [465, 216] width 486 height 34
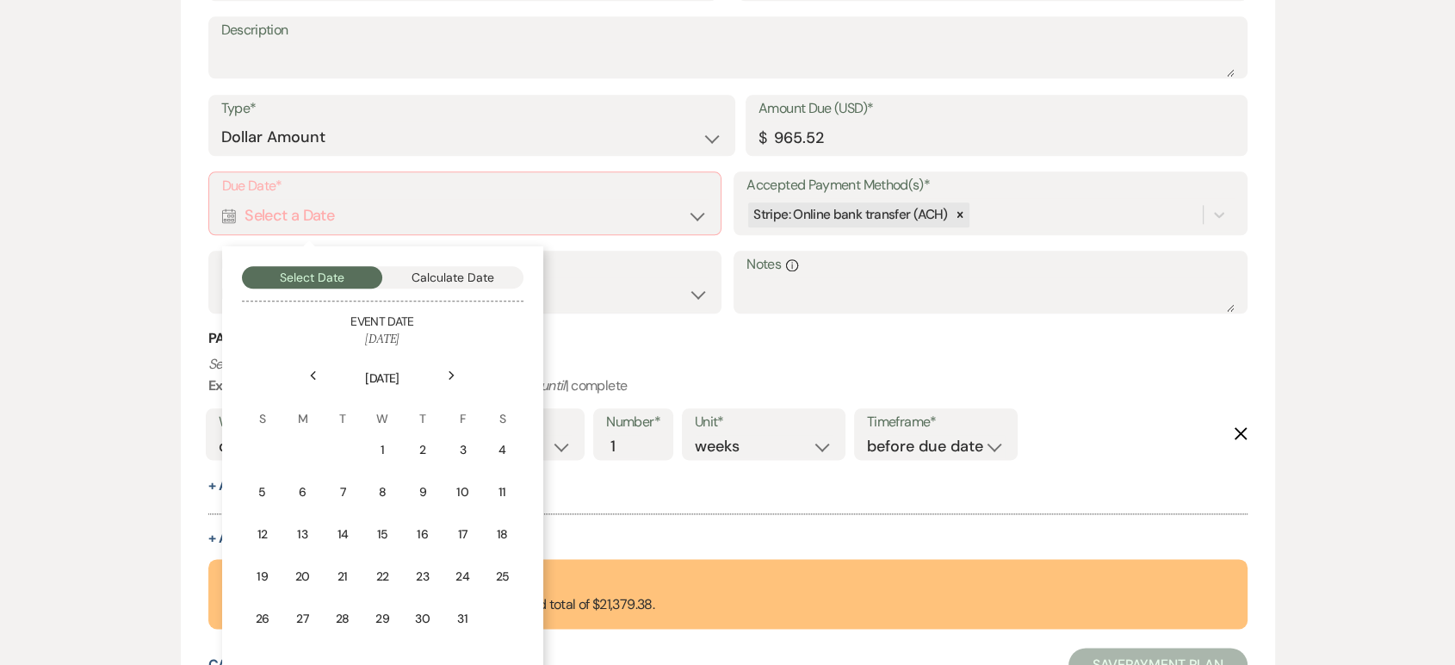
click at [442, 367] on div "Next" at bounding box center [452, 376] width 28 height 28
click at [461, 575] on div "25" at bounding box center [462, 576] width 15 height 18
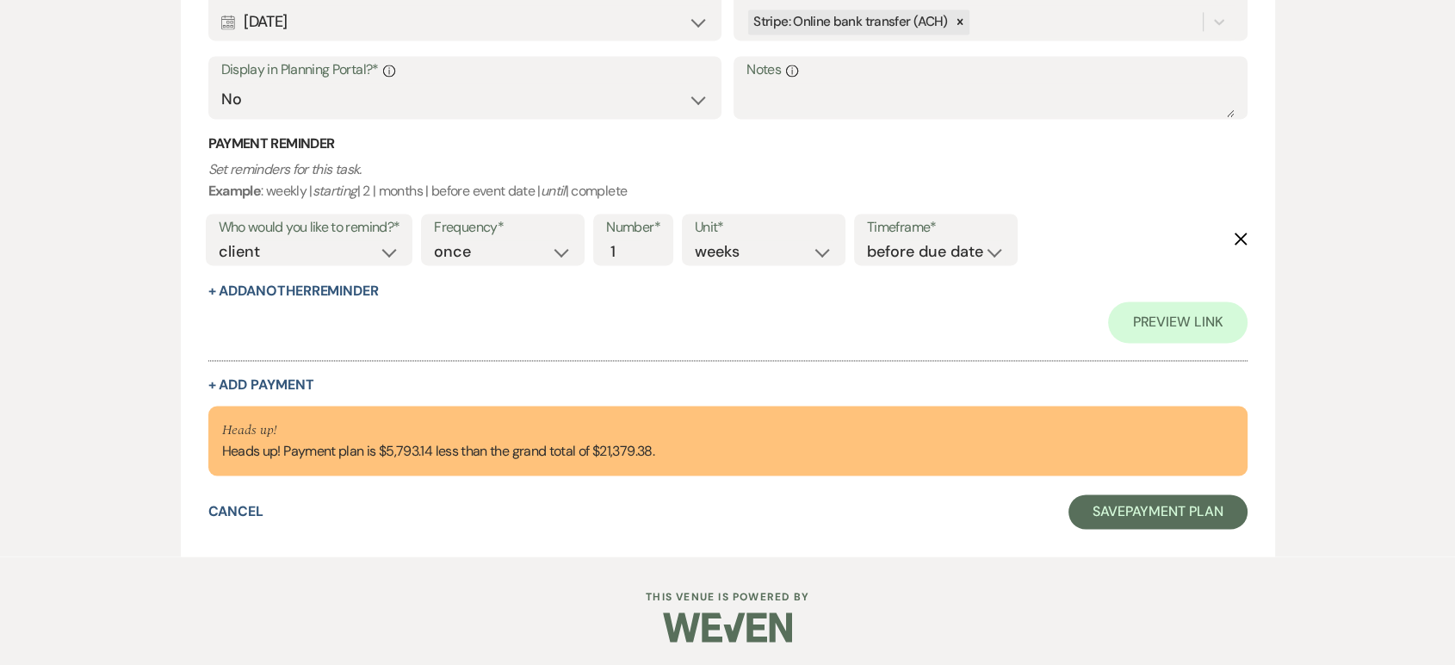
scroll to position [9225, 0]
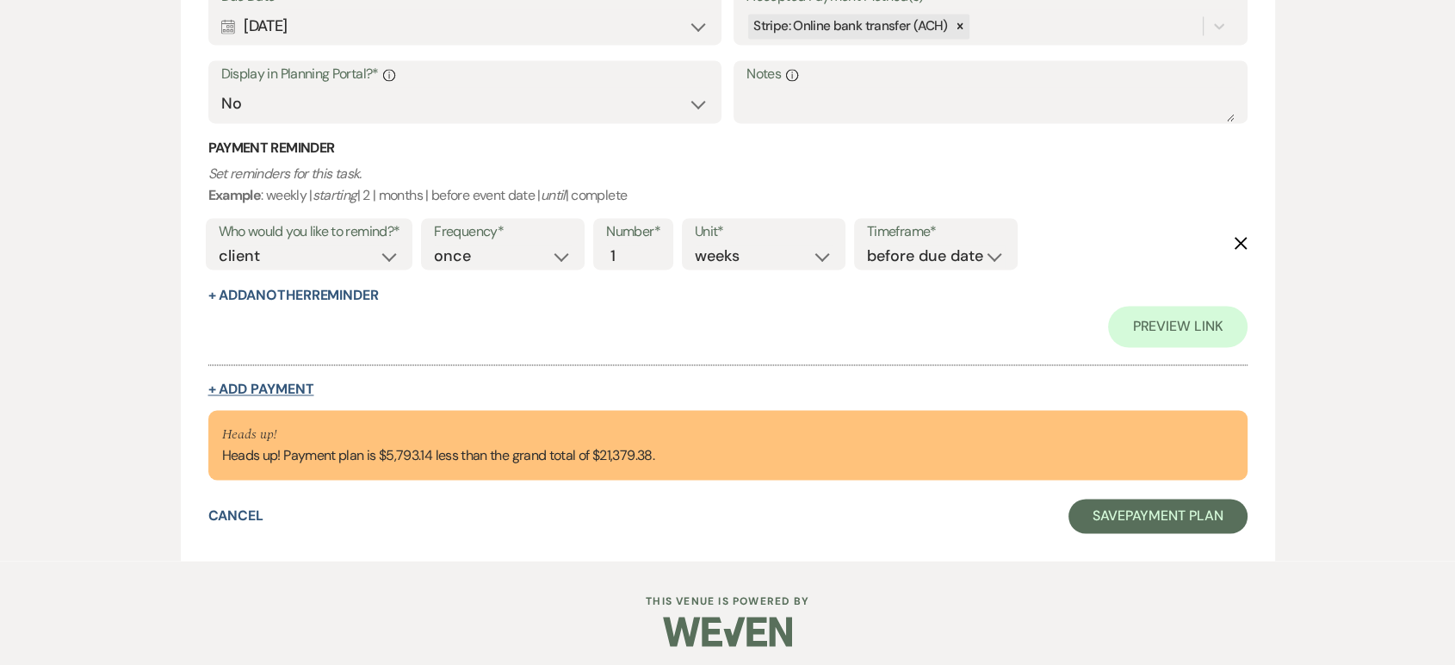
click at [287, 384] on button "+ Add Payment" at bounding box center [261, 389] width 106 height 14
select select "2"
select select "flat"
select select "false"
select select "client"
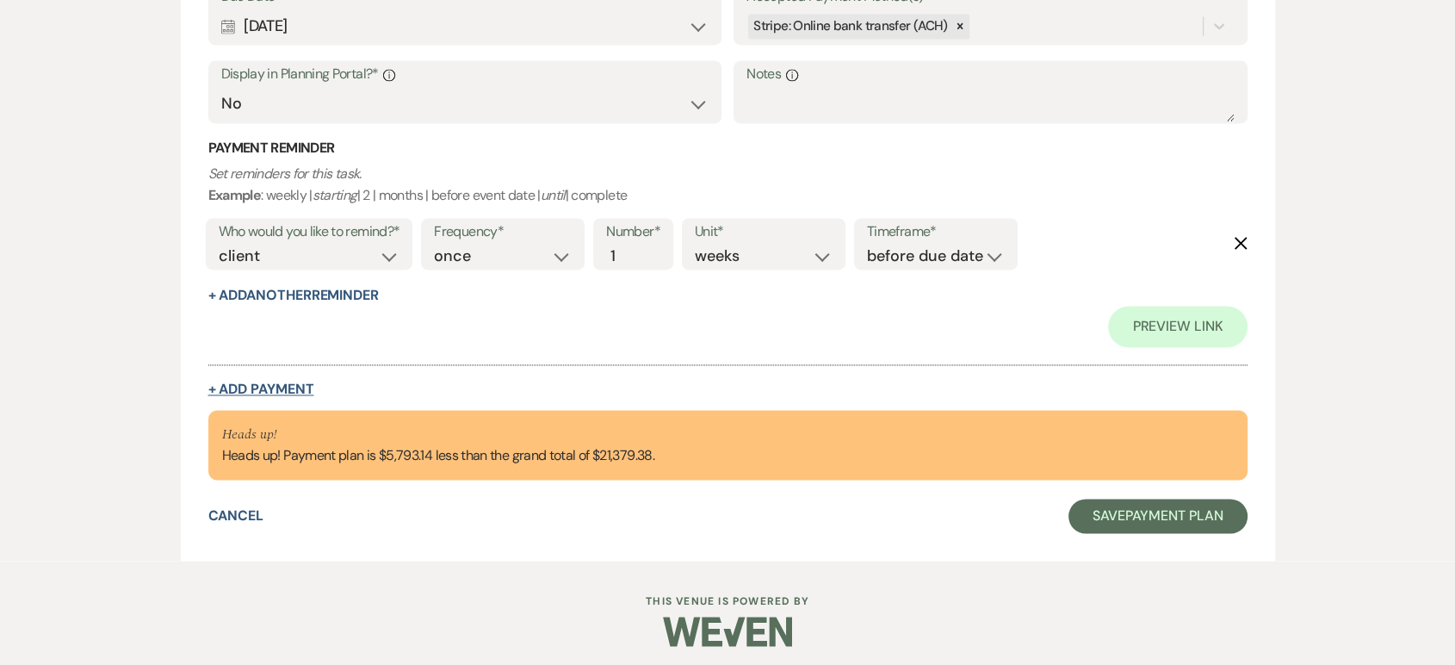
select select "weeks"
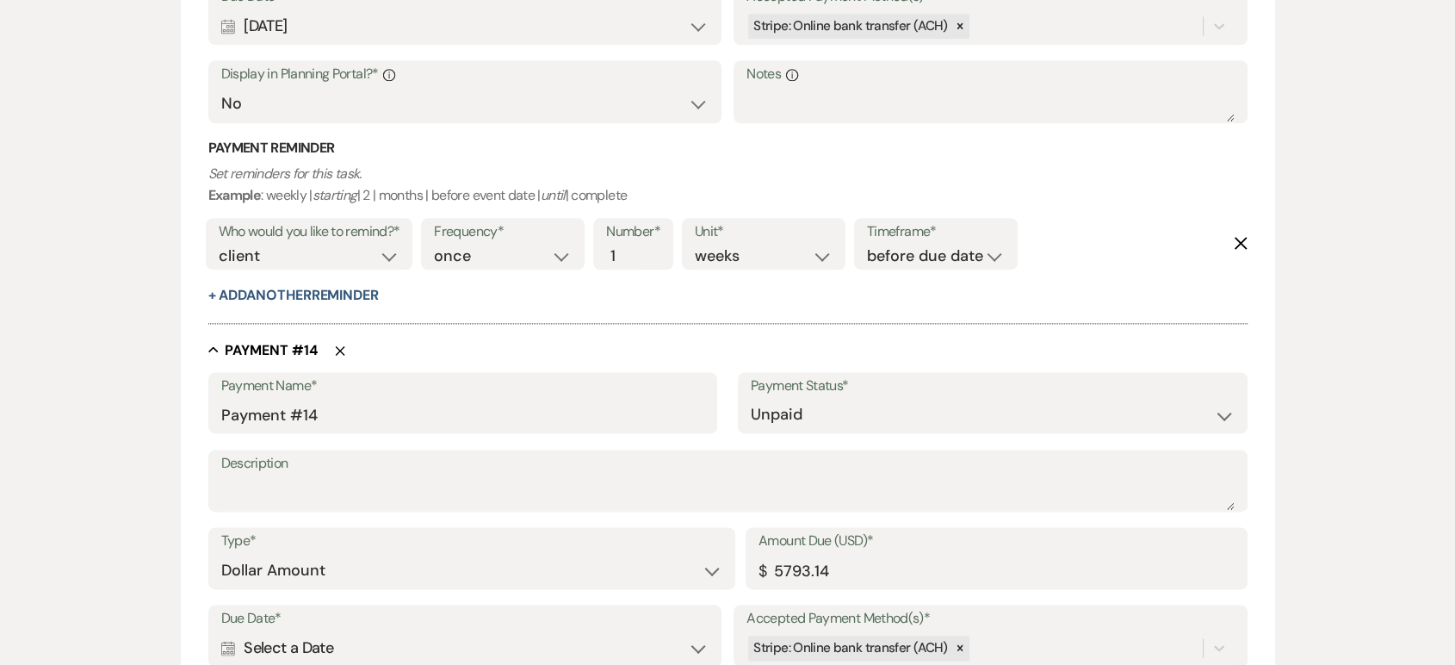
scroll to position [8941, 0]
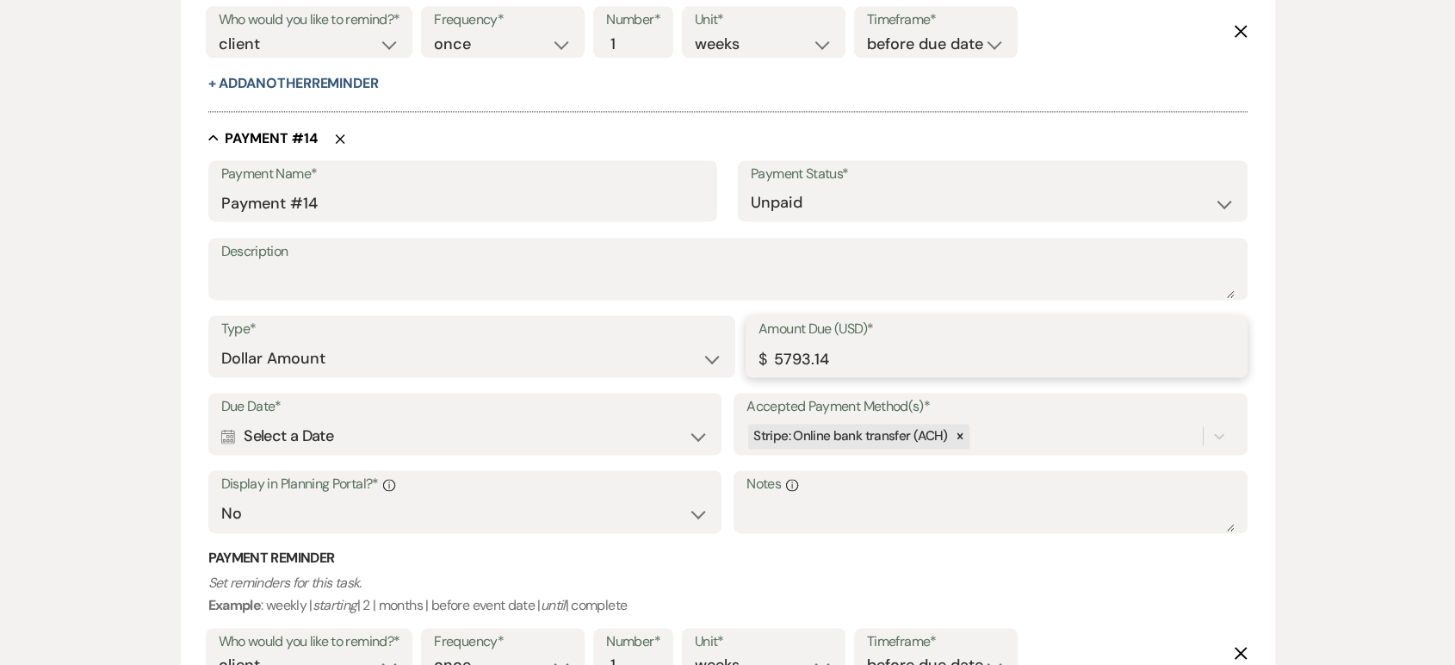
drag, startPoint x: 861, startPoint y: 360, endPoint x: 770, endPoint y: 357, distance: 91.3
click at [770, 357] on input "5793.14" at bounding box center [996, 359] width 476 height 34
type input "965.52"
click at [377, 434] on div "Calendar Select a Date Expand" at bounding box center [464, 436] width 487 height 34
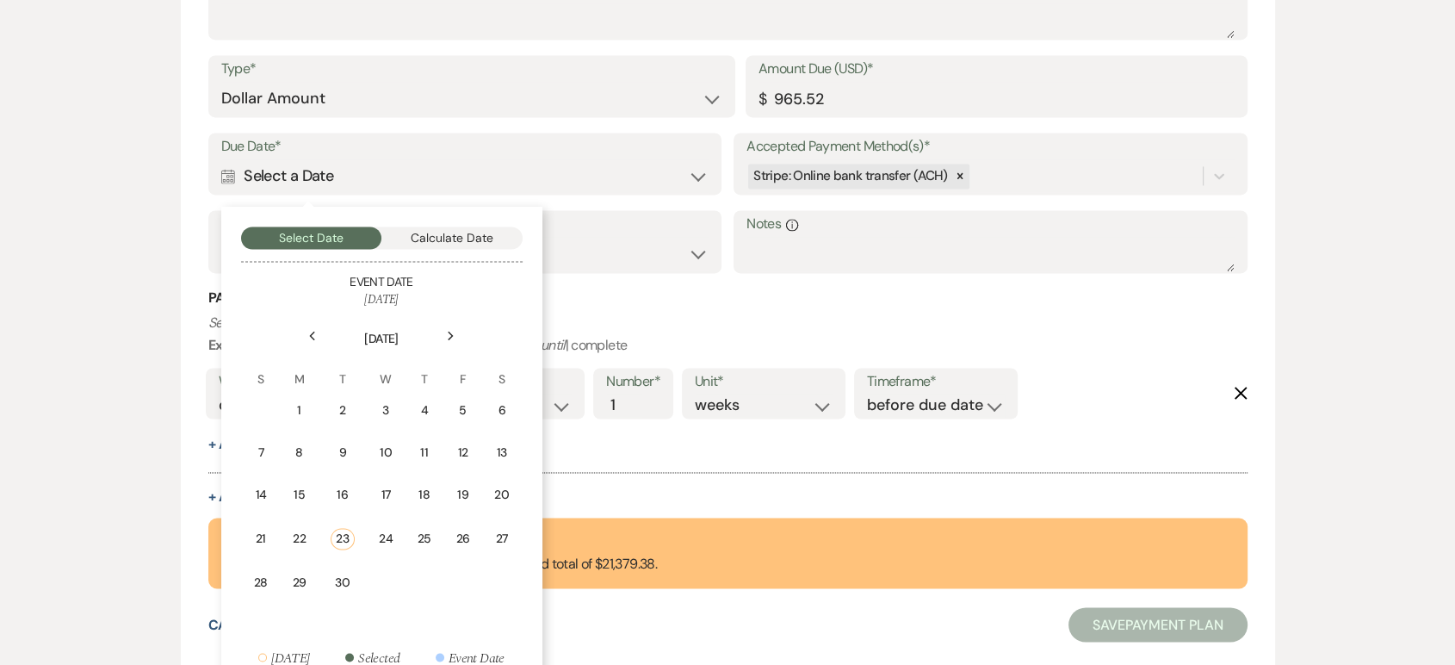
scroll to position [9208, 0]
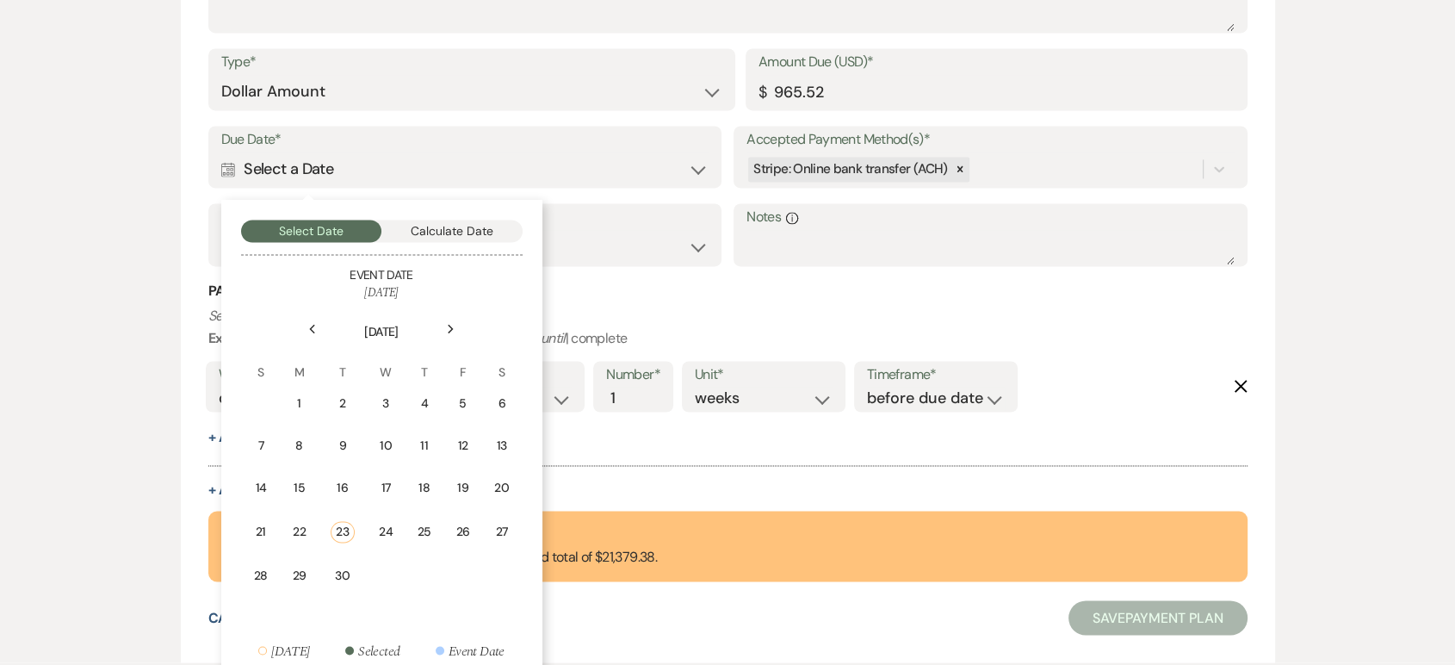
click at [448, 331] on use at bounding box center [451, 328] width 6 height 9
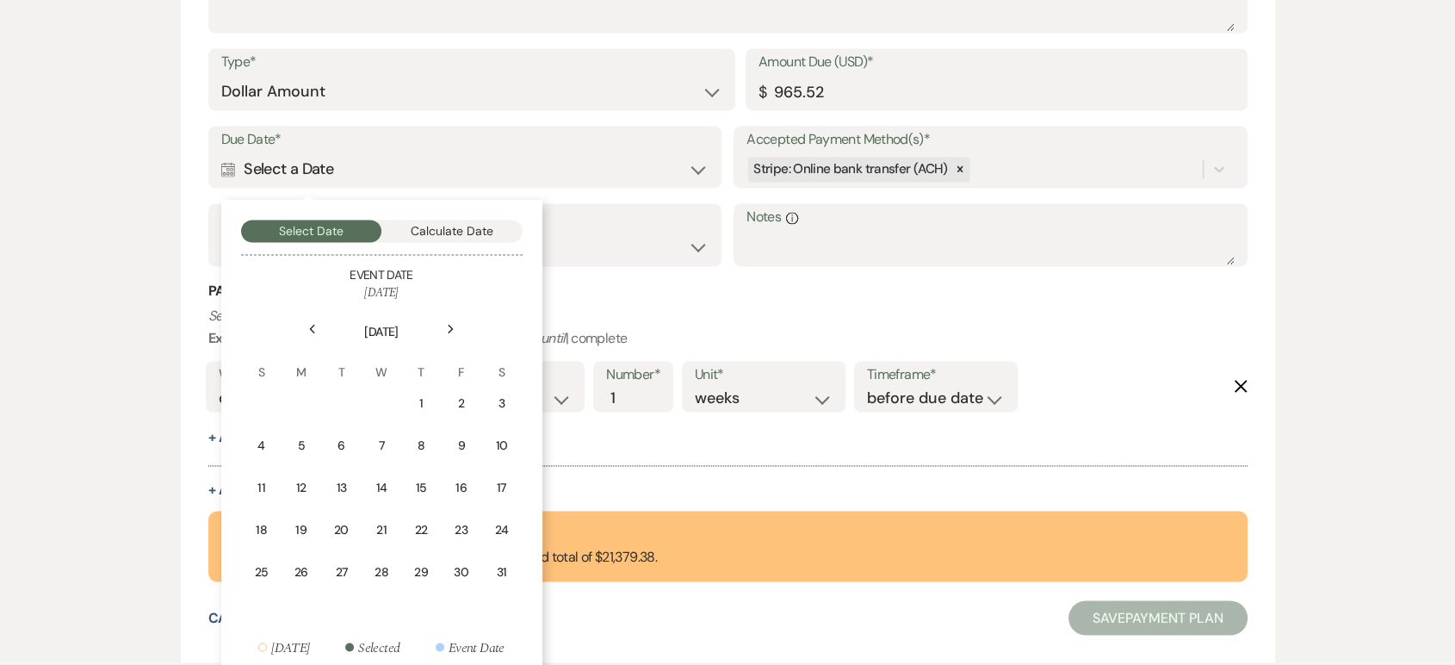
click at [448, 331] on use at bounding box center [451, 328] width 6 height 9
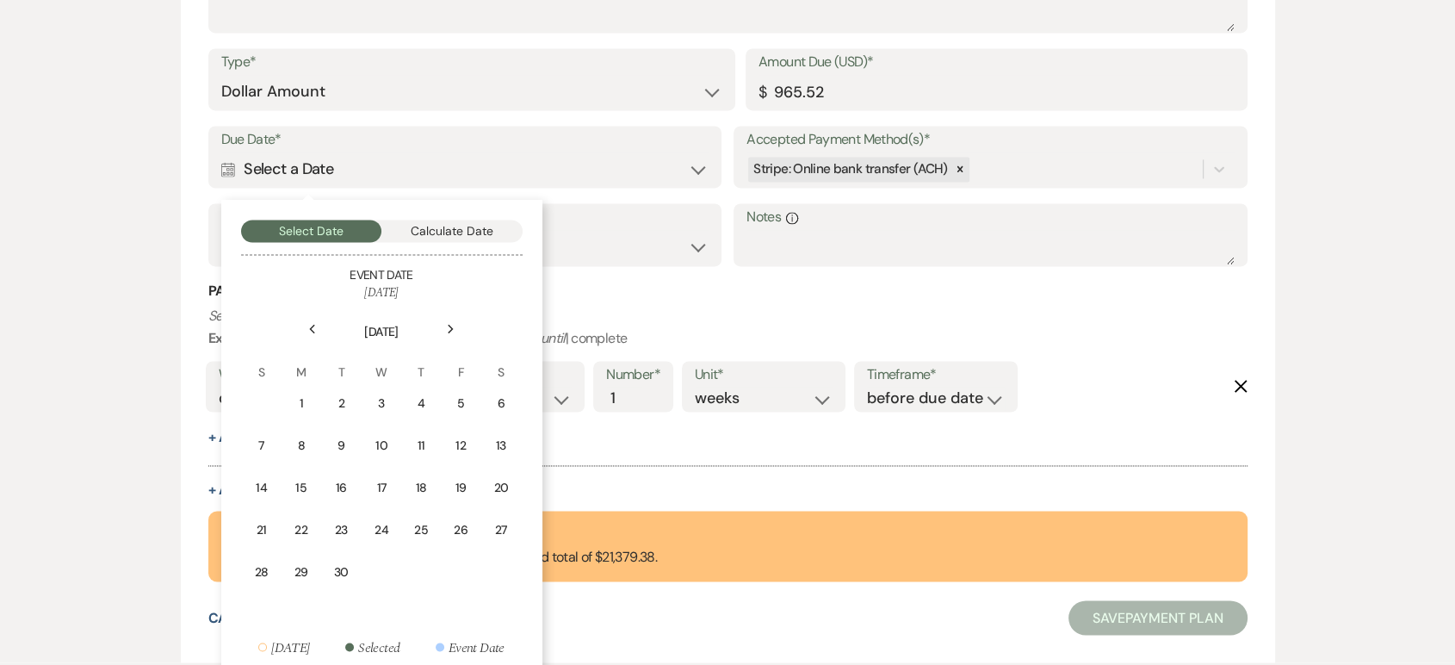
click at [448, 331] on use at bounding box center [451, 328] width 6 height 9
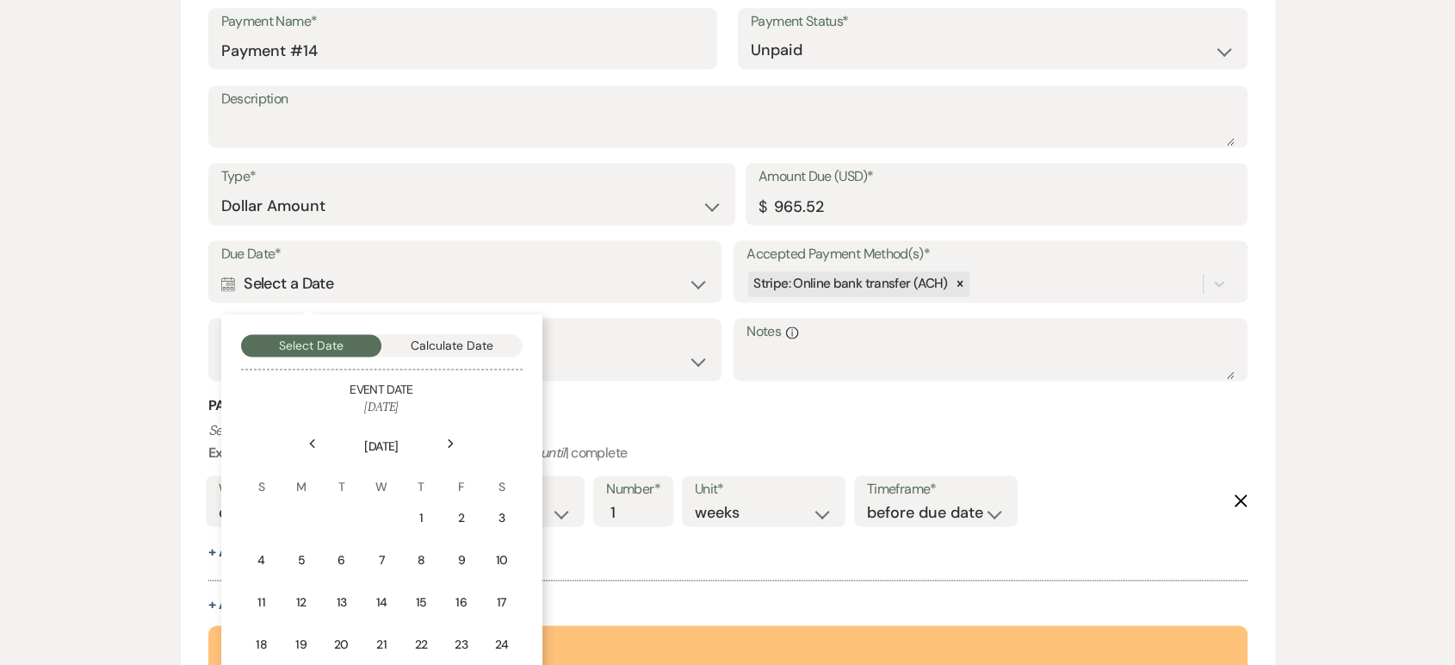
scroll to position [9314, 0]
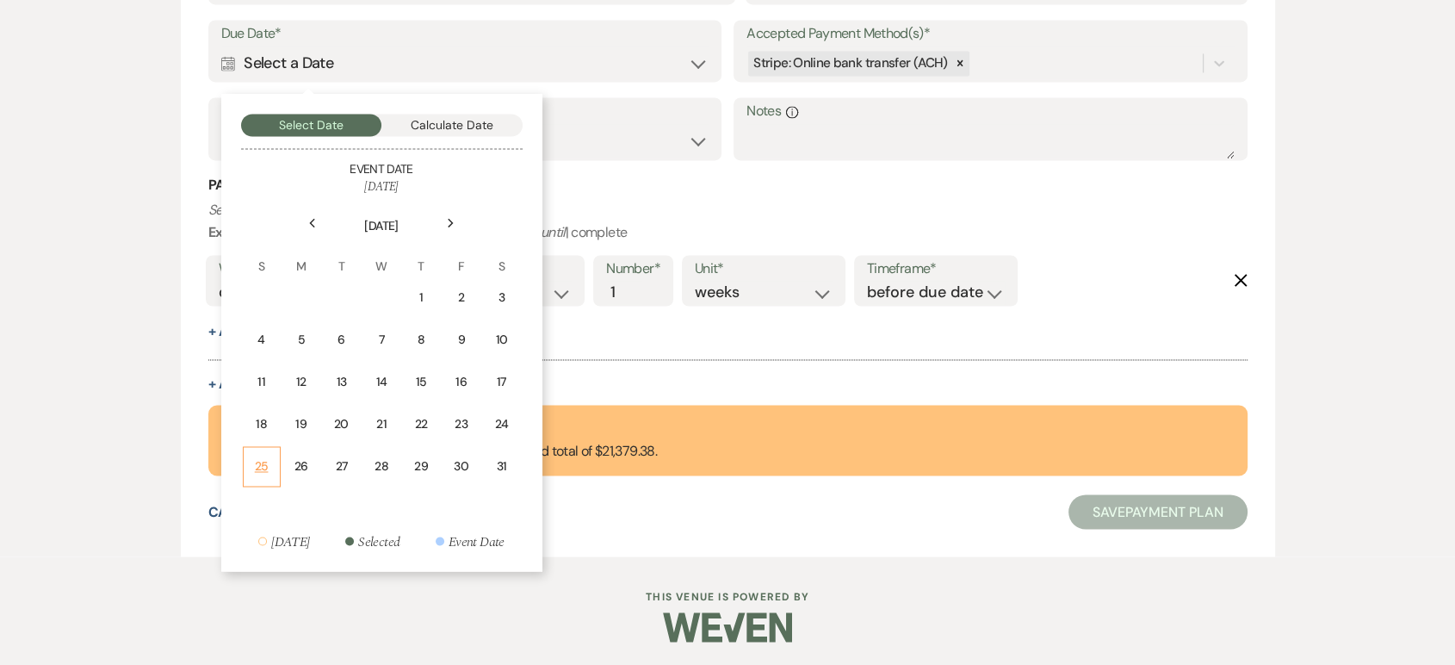
click at [274, 459] on td "25" at bounding box center [262, 466] width 38 height 40
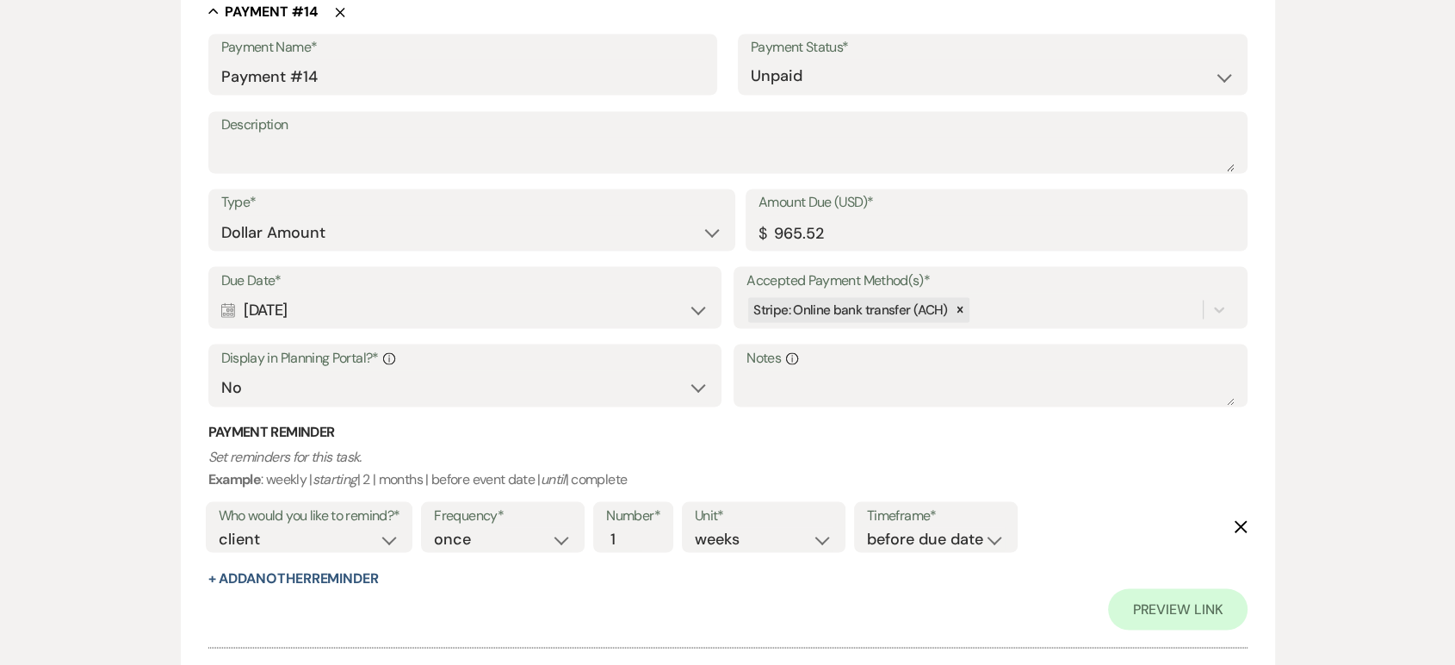
scroll to position [9892, 0]
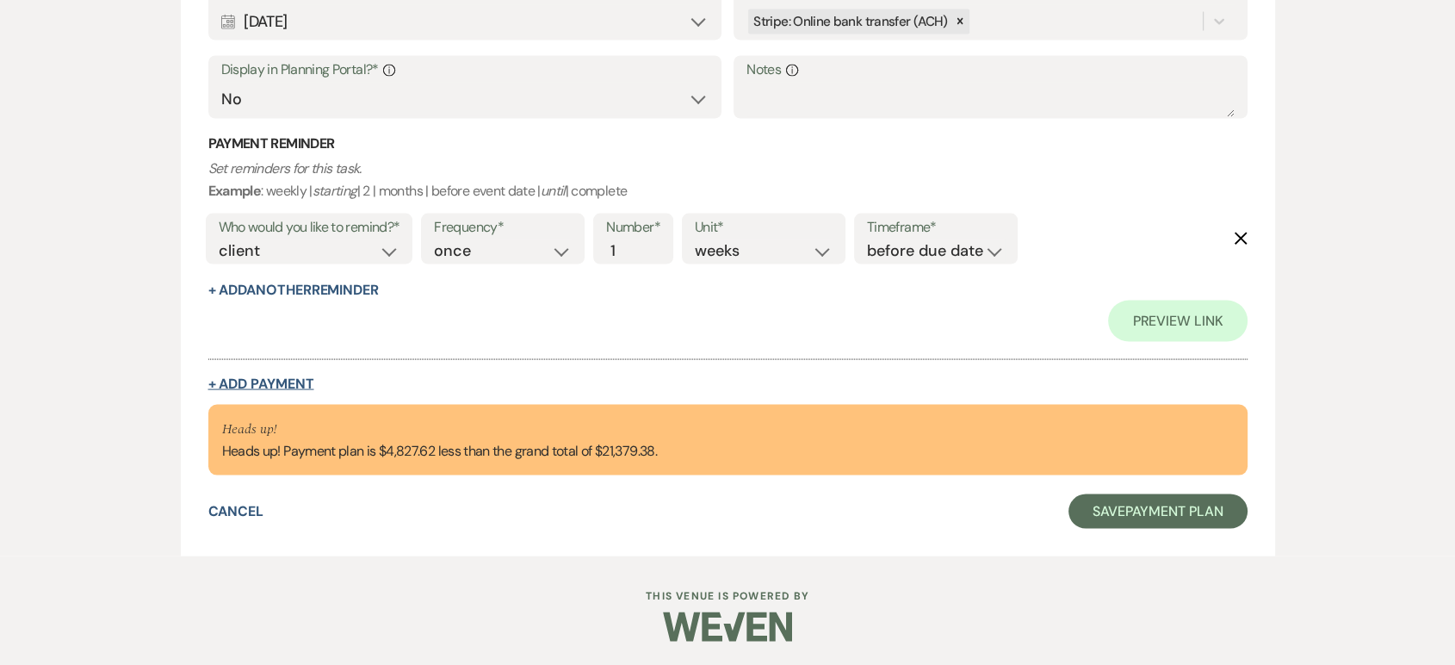
click at [296, 377] on button "+ Add Payment" at bounding box center [261, 384] width 106 height 14
select select "2"
select select "flat"
select select "false"
select select "client"
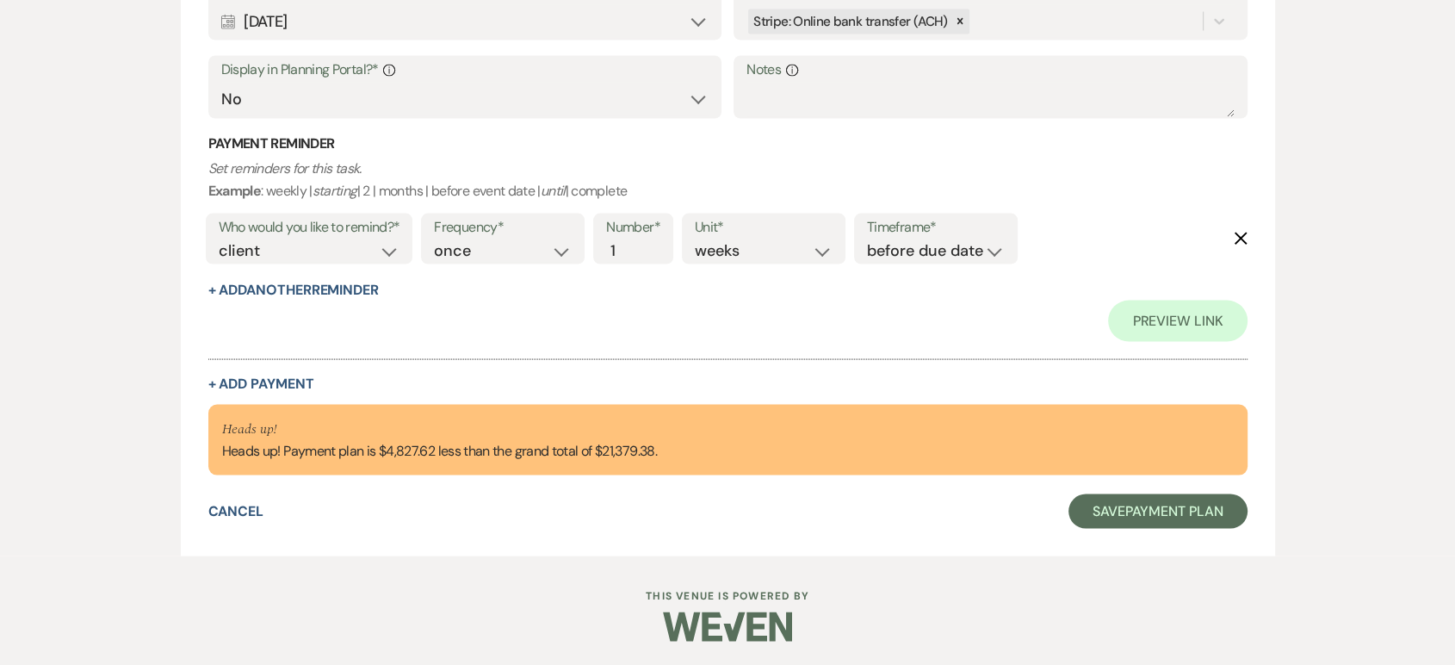
select select "weeks"
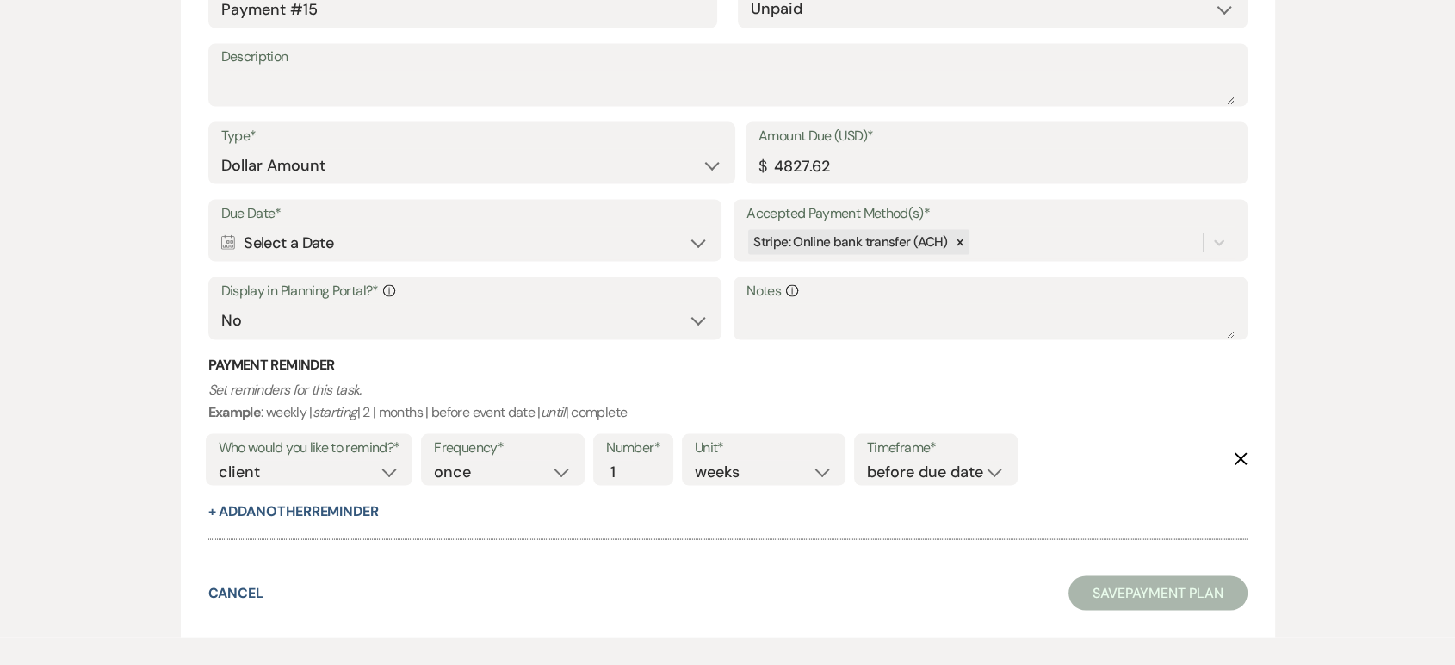
scroll to position [9757, 0]
drag, startPoint x: 807, startPoint y: 158, endPoint x: 733, endPoint y: 157, distance: 74.1
click at [733, 157] on div "Type* Dollar Amount Percentage of Grand Total Amount Due (USD)* $ 4827.62" at bounding box center [727, 159] width 1039 height 77
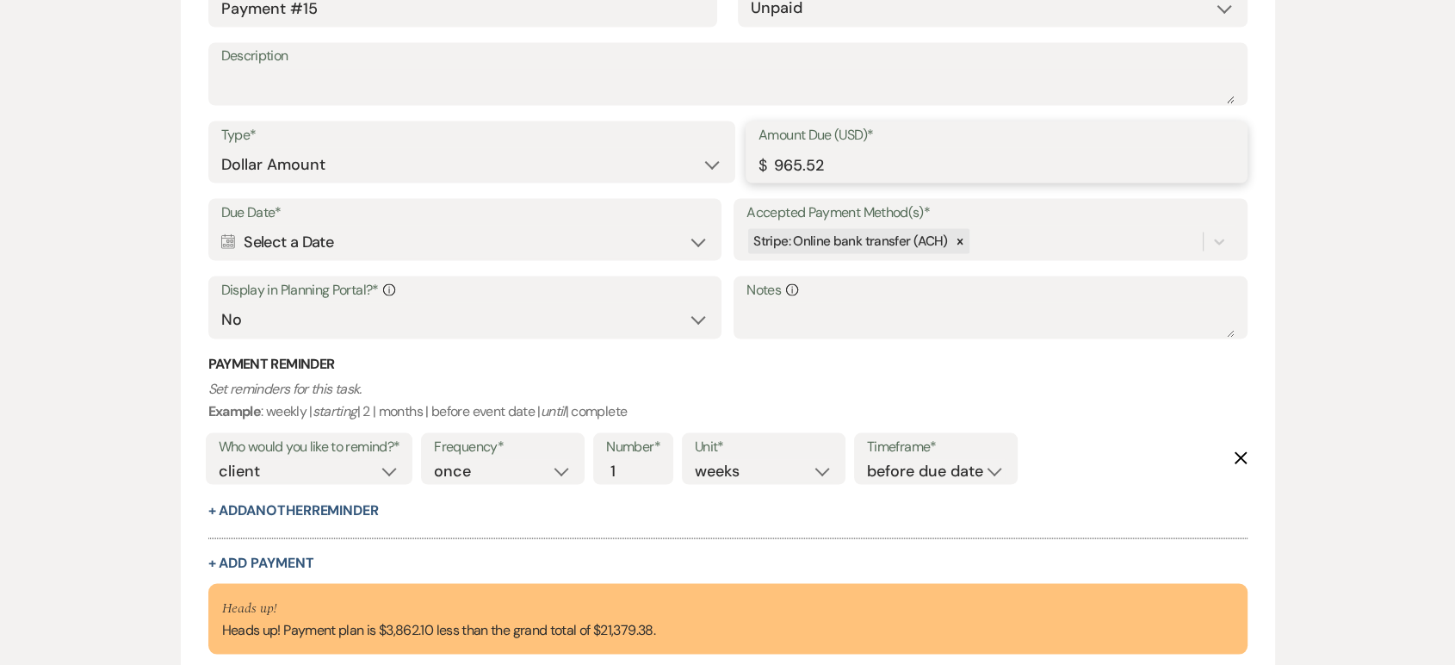
type input "965.52"
click at [549, 237] on div "Calendar Select a Date Expand" at bounding box center [464, 242] width 487 height 34
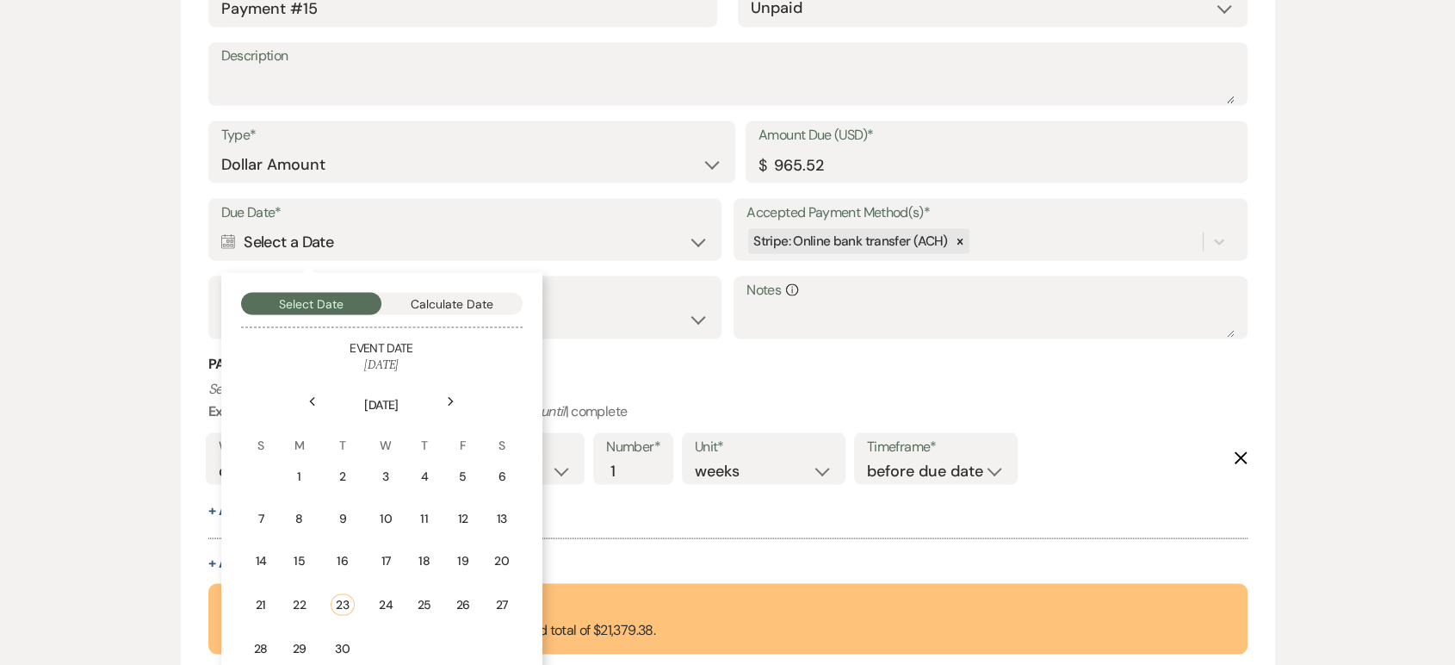
click at [450, 396] on icon "Next" at bounding box center [451, 401] width 9 height 10
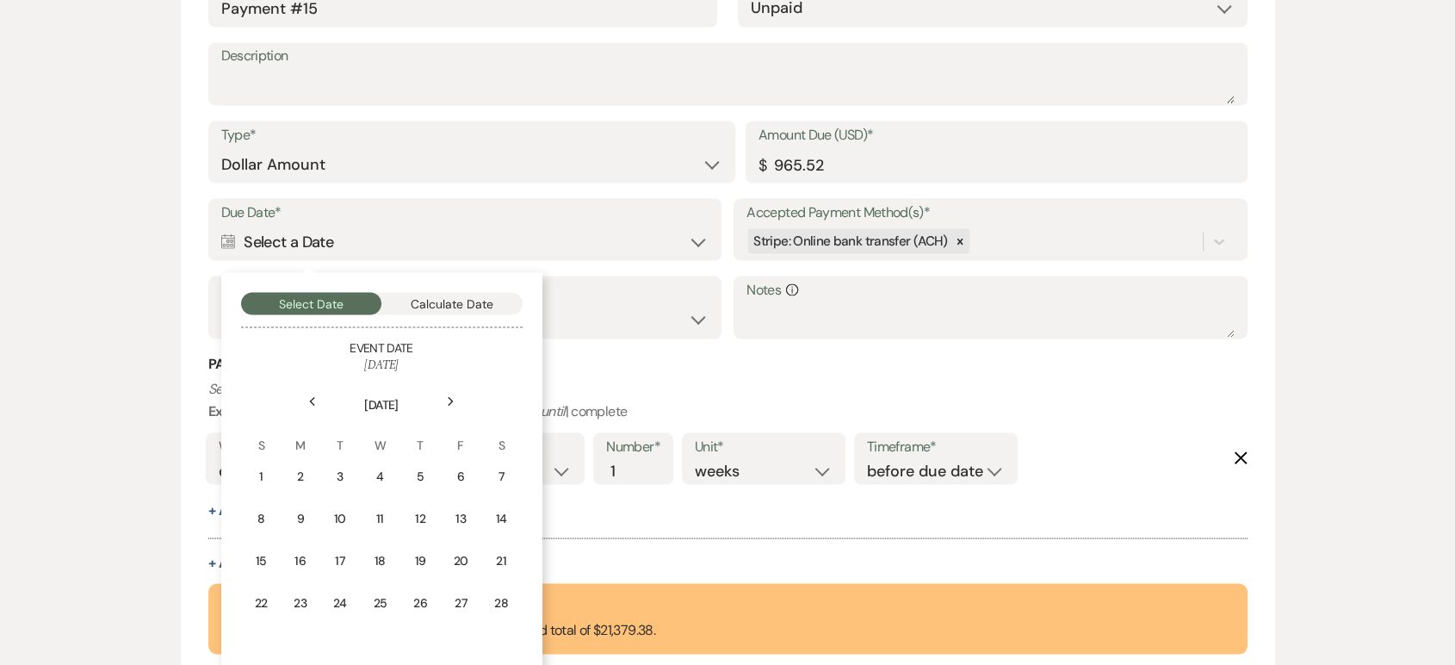
click at [450, 396] on icon "Next" at bounding box center [451, 401] width 9 height 10
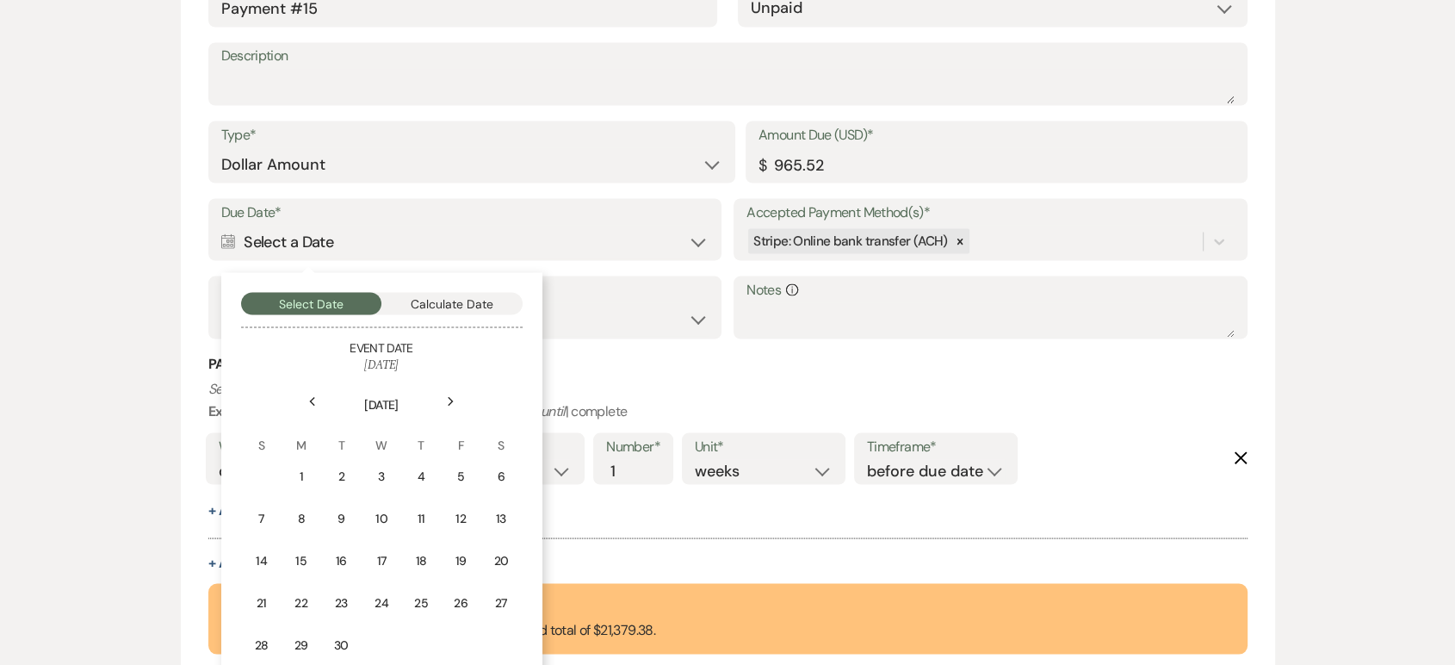
click at [450, 396] on icon "Next" at bounding box center [451, 401] width 9 height 10
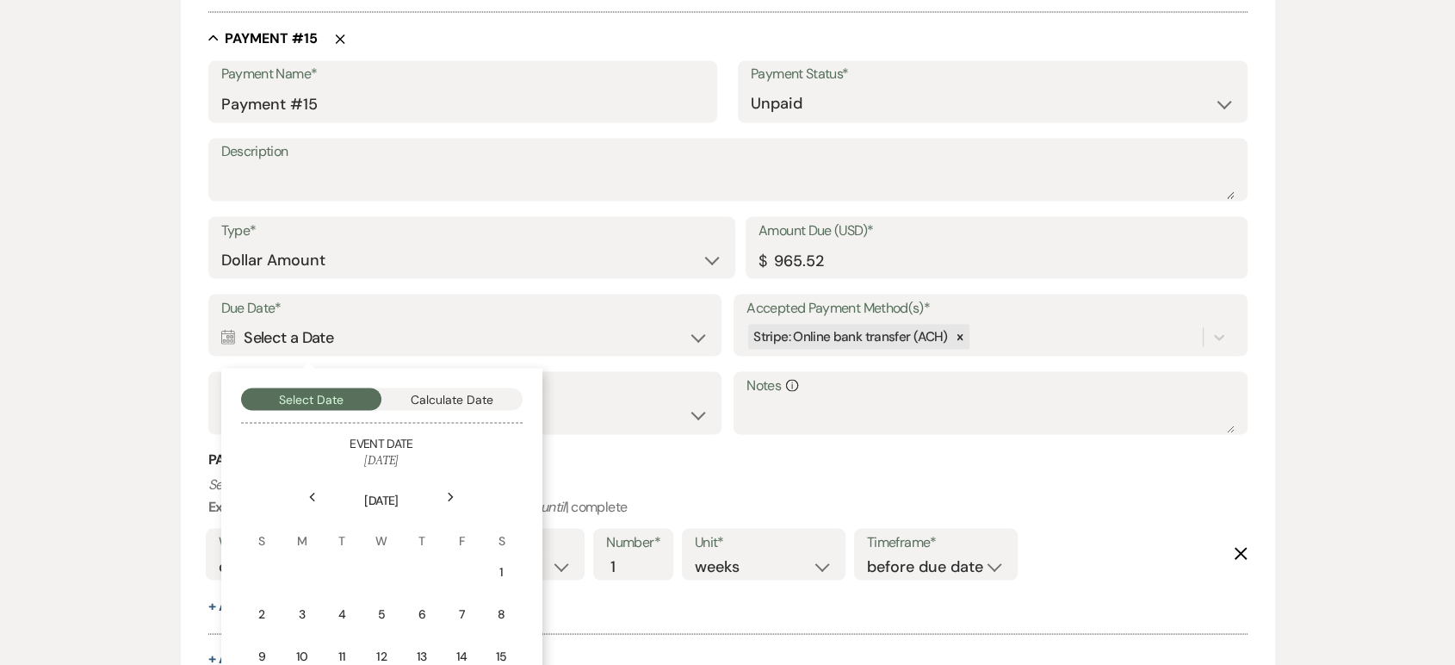
scroll to position [9935, 0]
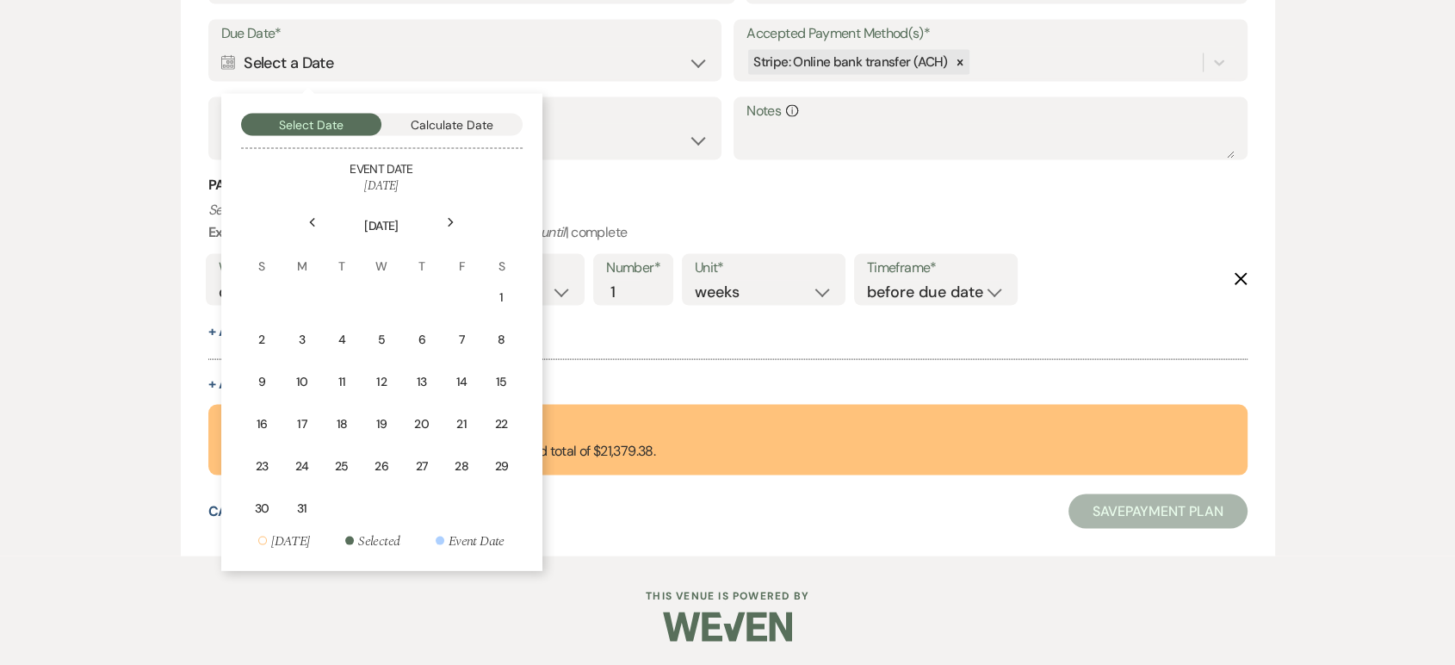
click at [452, 221] on use at bounding box center [451, 222] width 6 height 9
click at [378, 418] on div "25" at bounding box center [381, 424] width 15 height 18
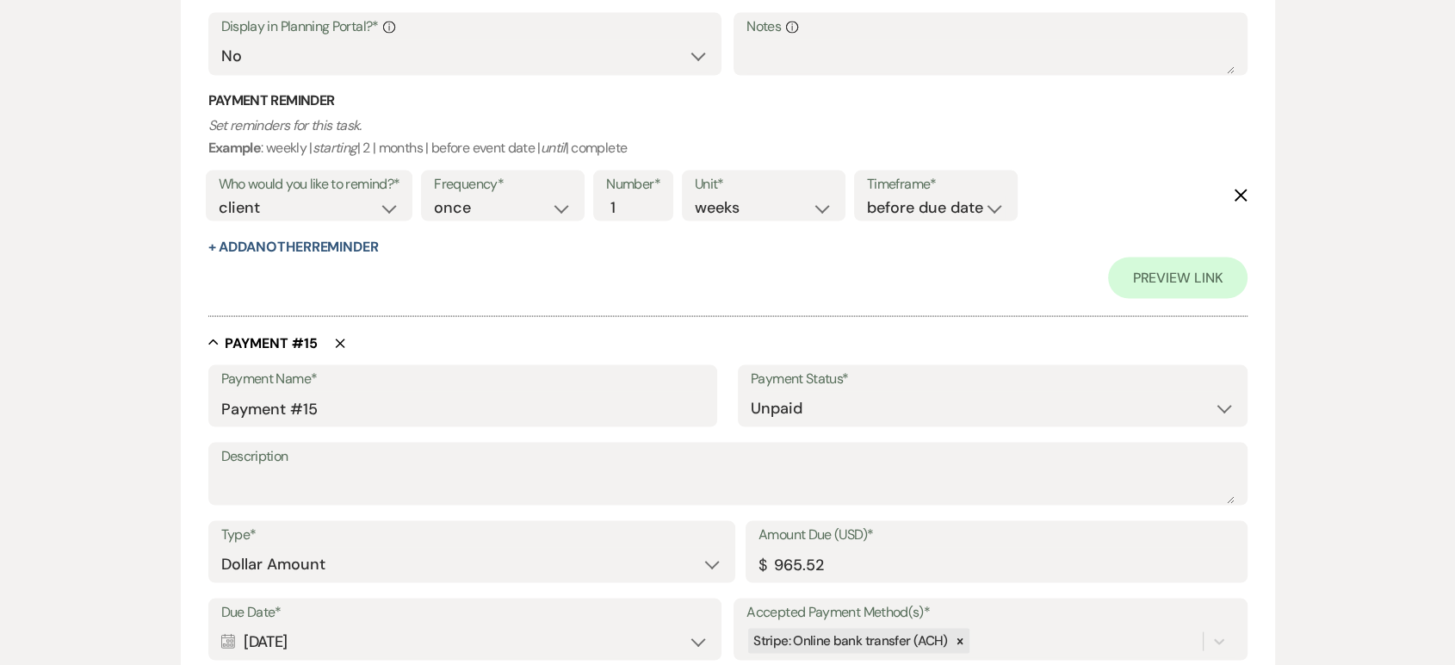
scroll to position [10514, 0]
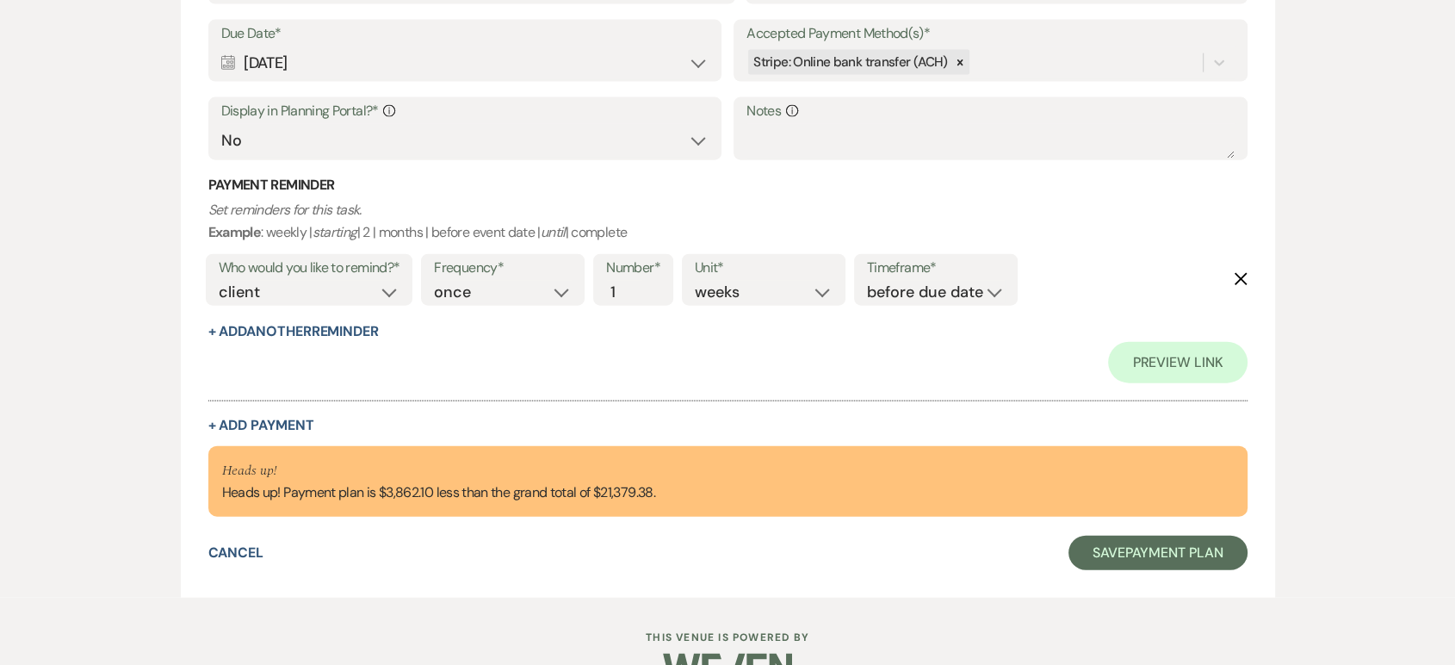
click at [289, 418] on button "+ Add Payment" at bounding box center [261, 425] width 106 height 14
select select "2"
select select "flat"
select select "false"
select select "client"
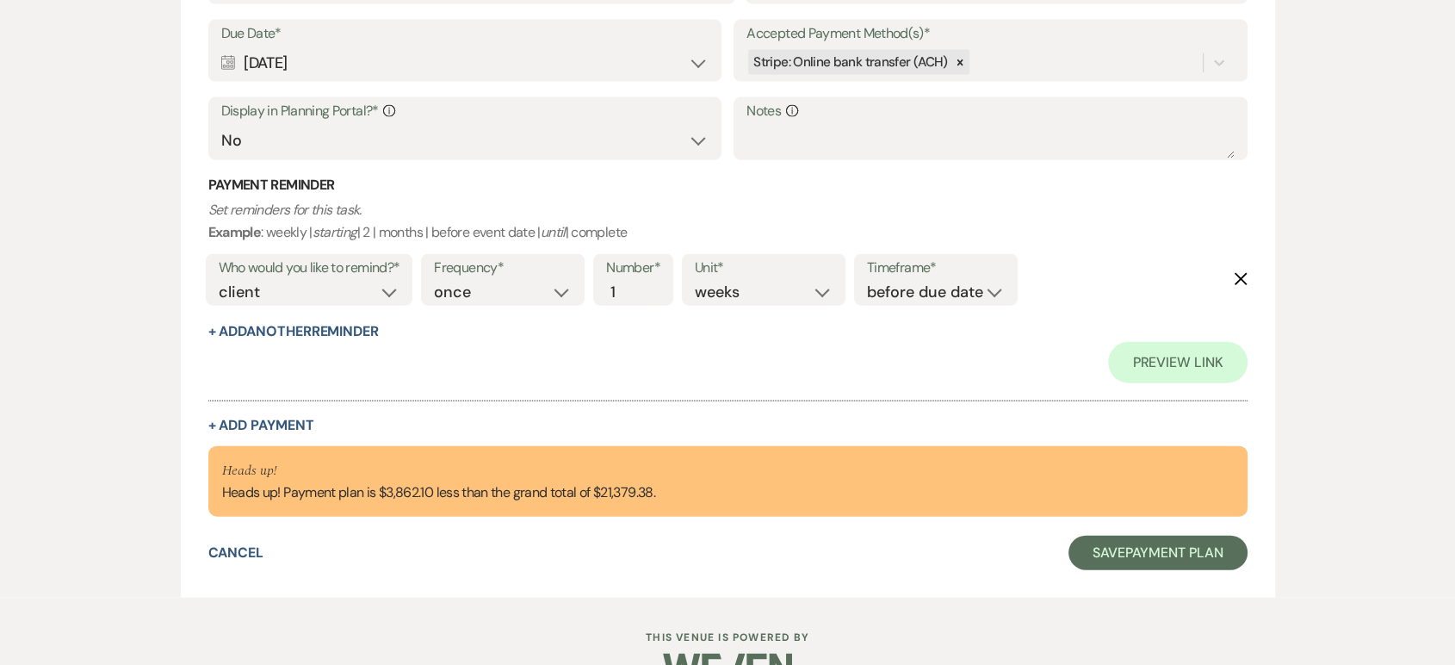
select select "weeks"
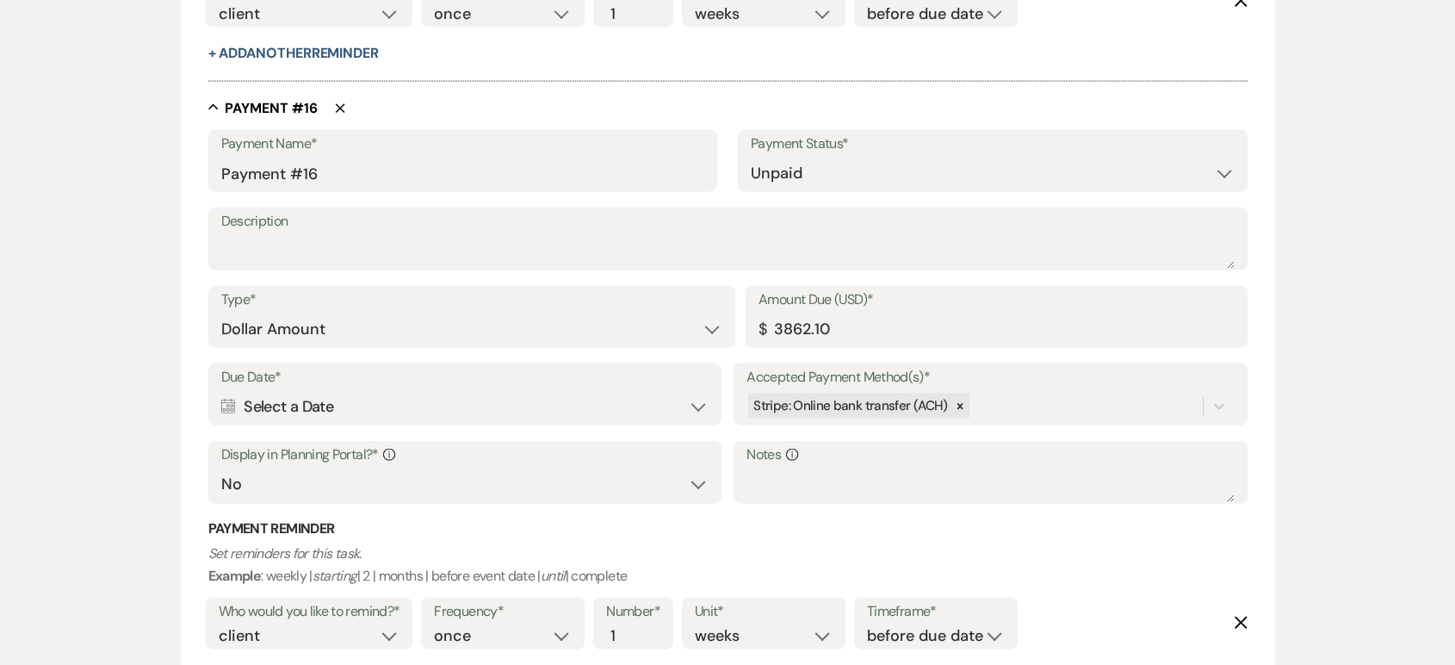
scroll to position [10213, 0]
drag, startPoint x: 833, startPoint y: 321, endPoint x: 762, endPoint y: 320, distance: 71.5
click at [762, 320] on div "Amount Due (USD)* $ 3862.10" at bounding box center [997, 317] width 502 height 62
type input "965.52"
click at [239, 406] on div "Calendar Select a Date Expand" at bounding box center [464, 407] width 487 height 34
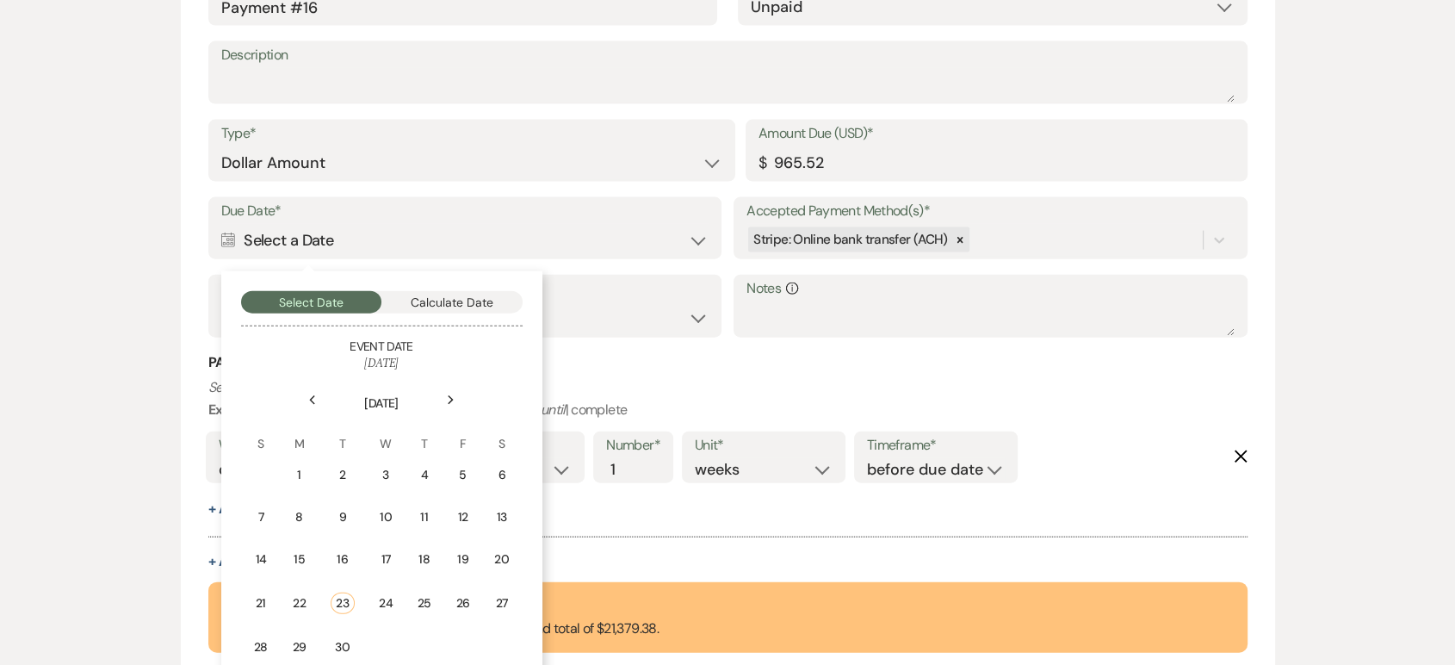
scroll to position [10381, 0]
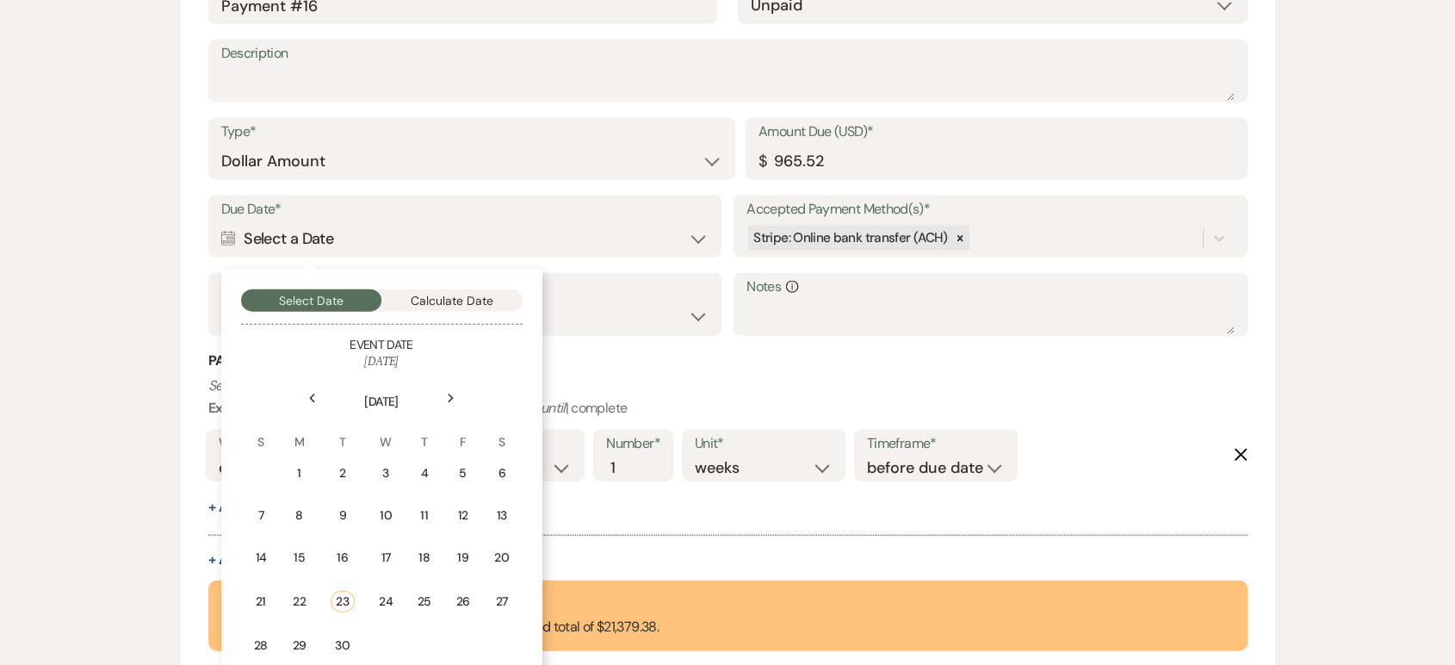
click at [451, 389] on div "Next" at bounding box center [451, 399] width 28 height 28
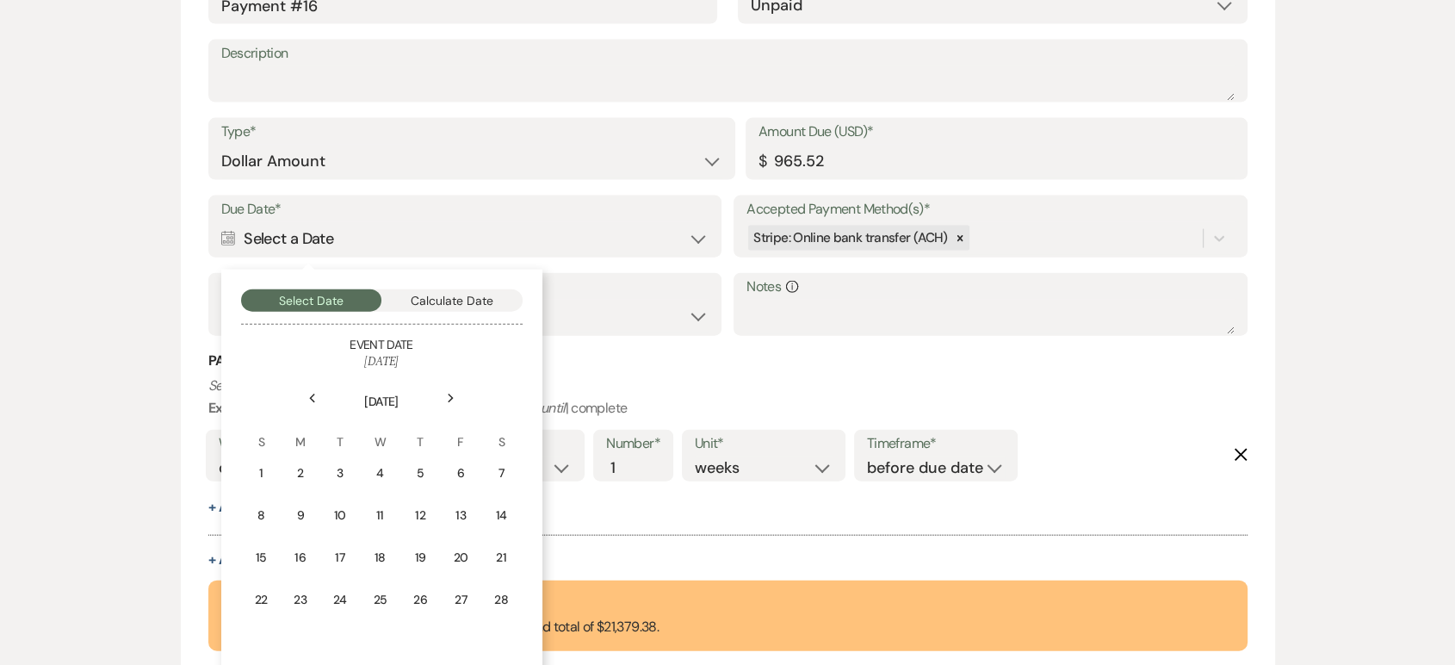
click at [451, 389] on div "Next" at bounding box center [451, 399] width 28 height 28
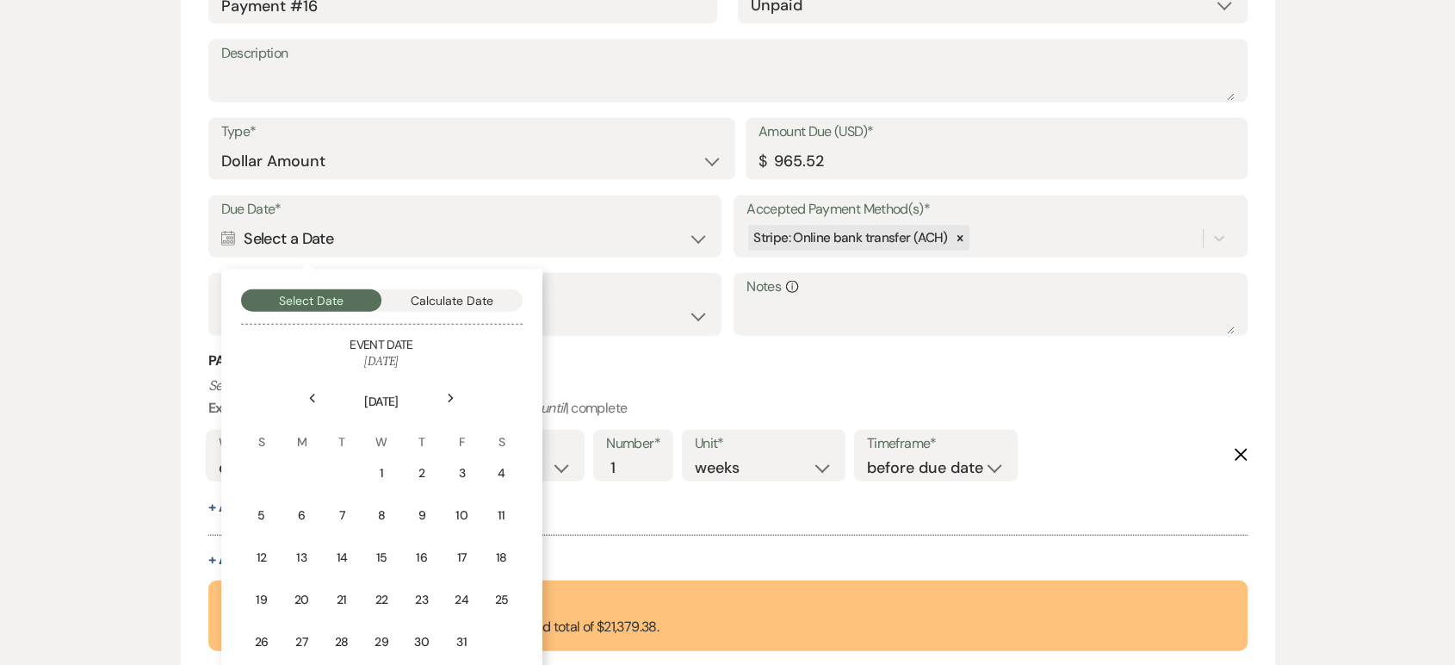
click at [451, 389] on div "Next" at bounding box center [451, 399] width 28 height 28
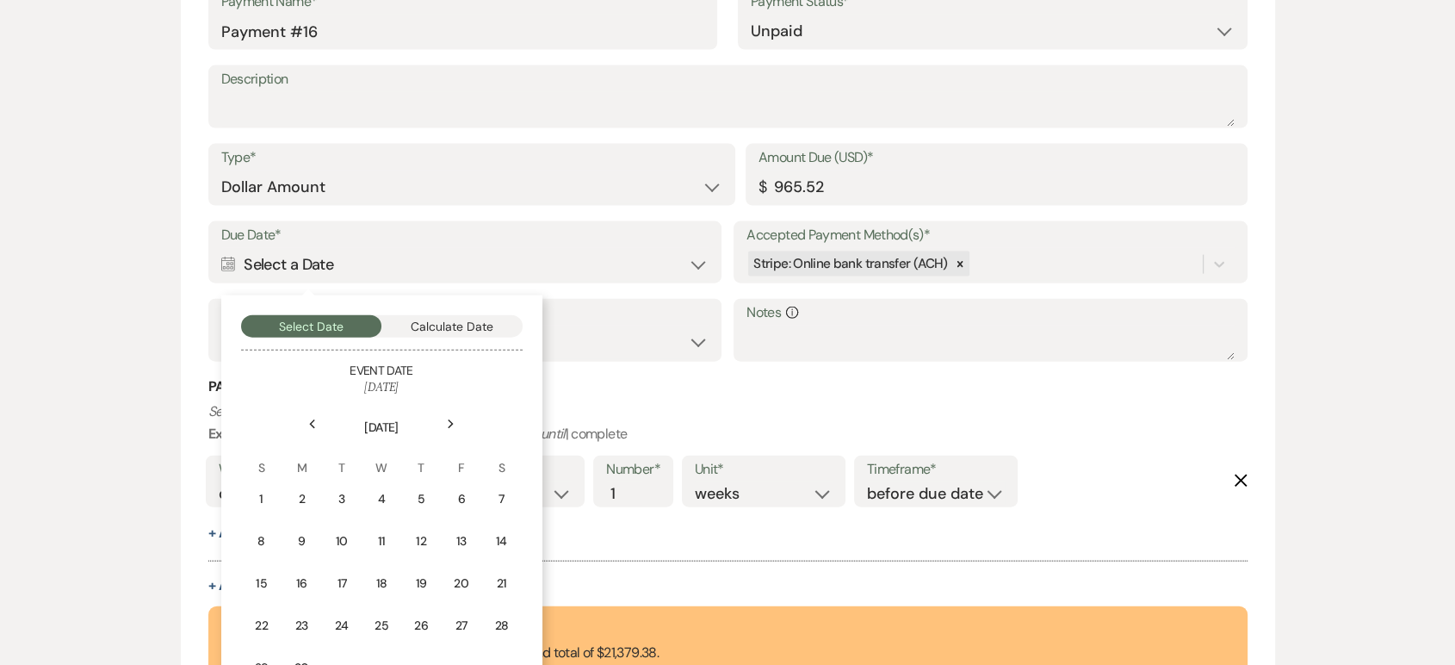
scroll to position [10356, 0]
click at [450, 414] on div "Next" at bounding box center [451, 424] width 28 height 28
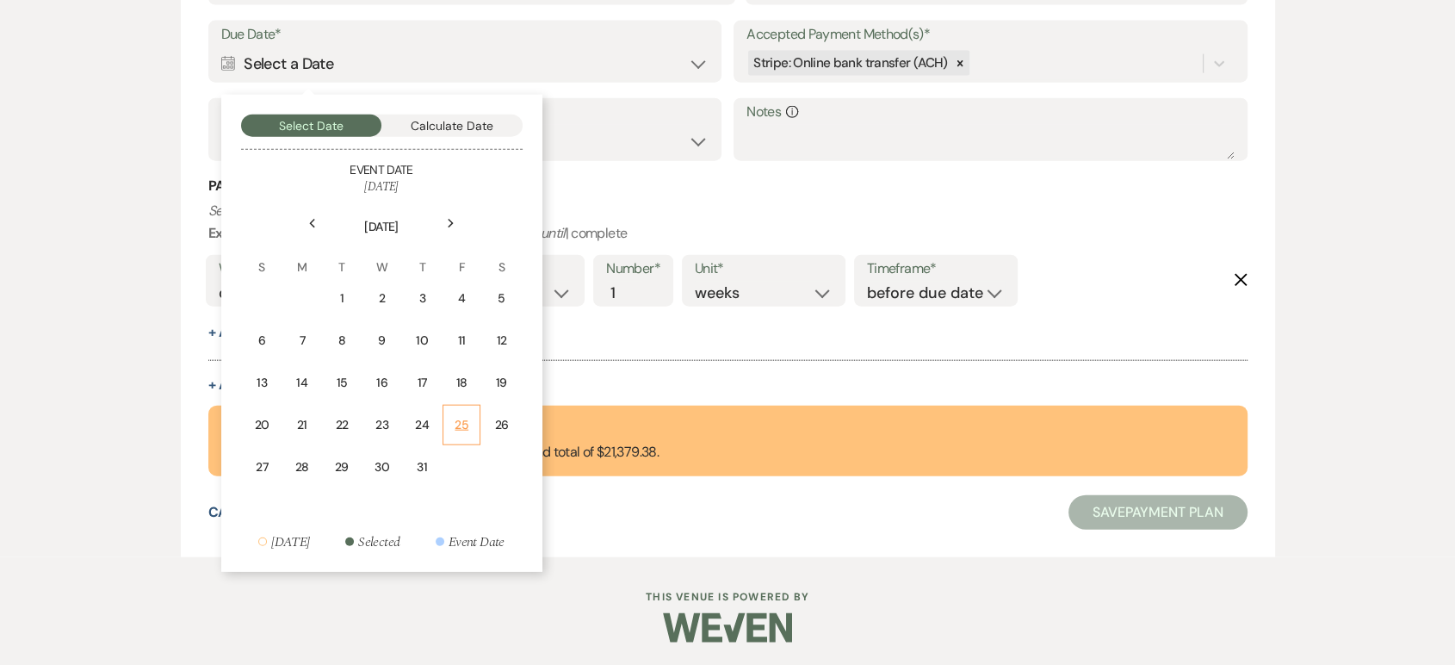
click at [461, 423] on div "25" at bounding box center [461, 425] width 15 height 18
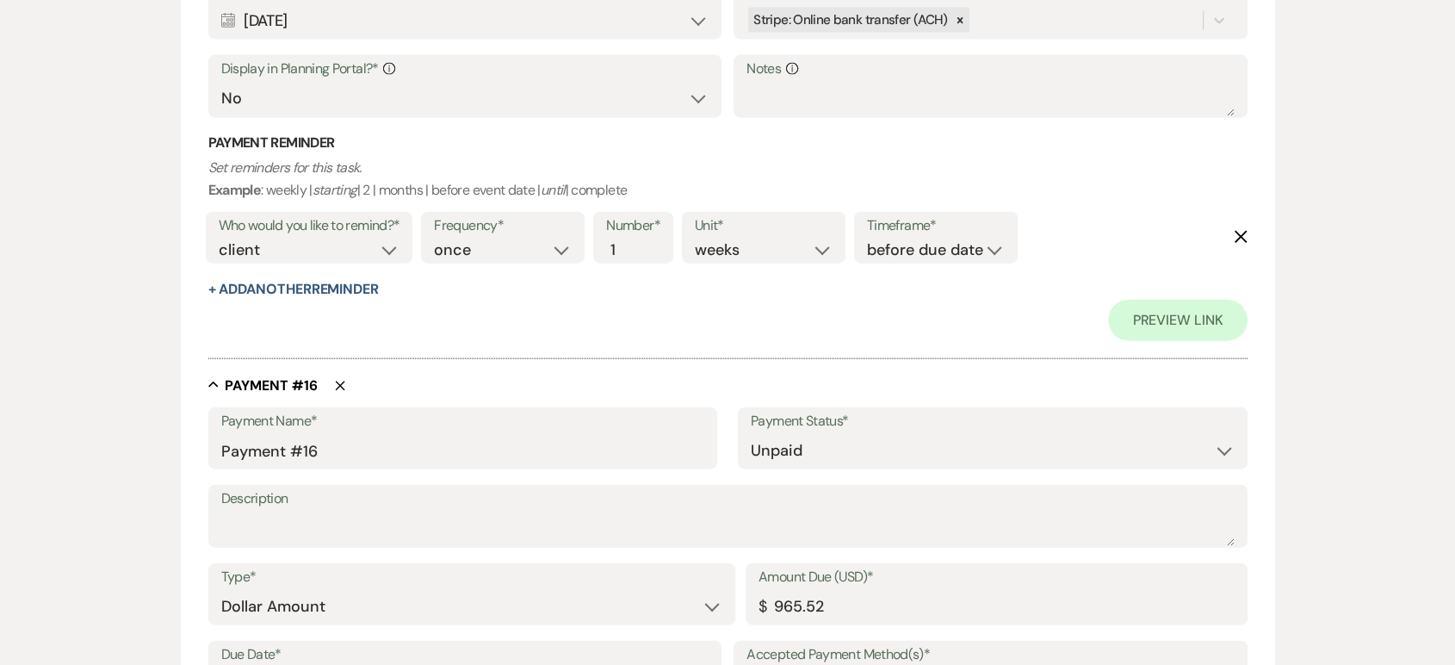
scroll to position [11176, 0]
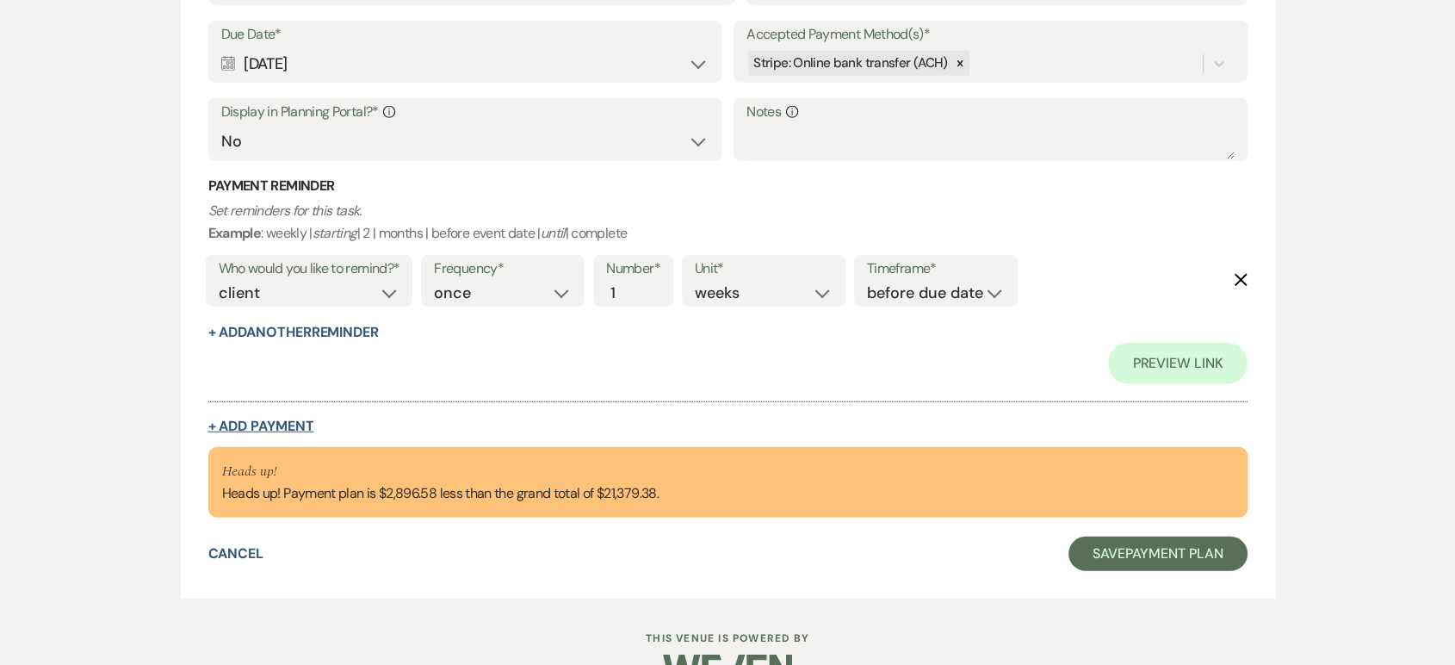
click at [272, 419] on button "+ Add Payment" at bounding box center [261, 426] width 106 height 14
select select "2"
select select "flat"
select select "false"
select select "client"
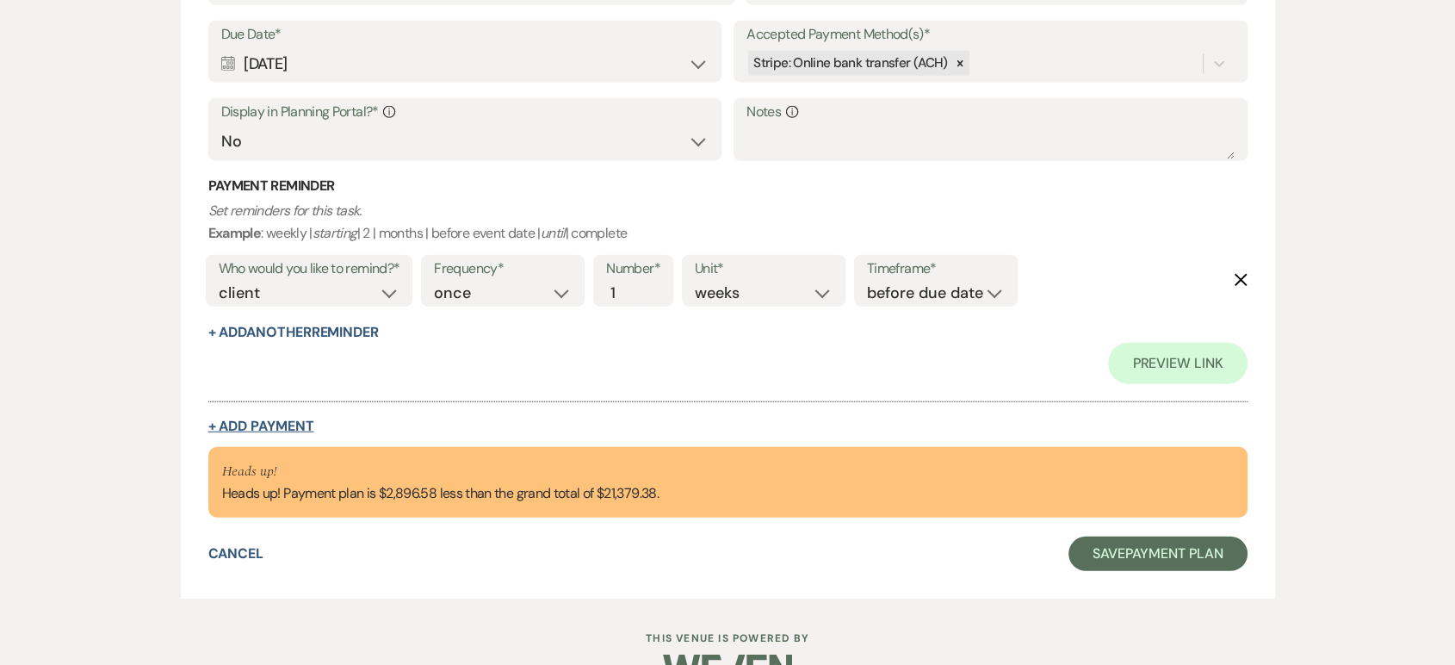
select select "weeks"
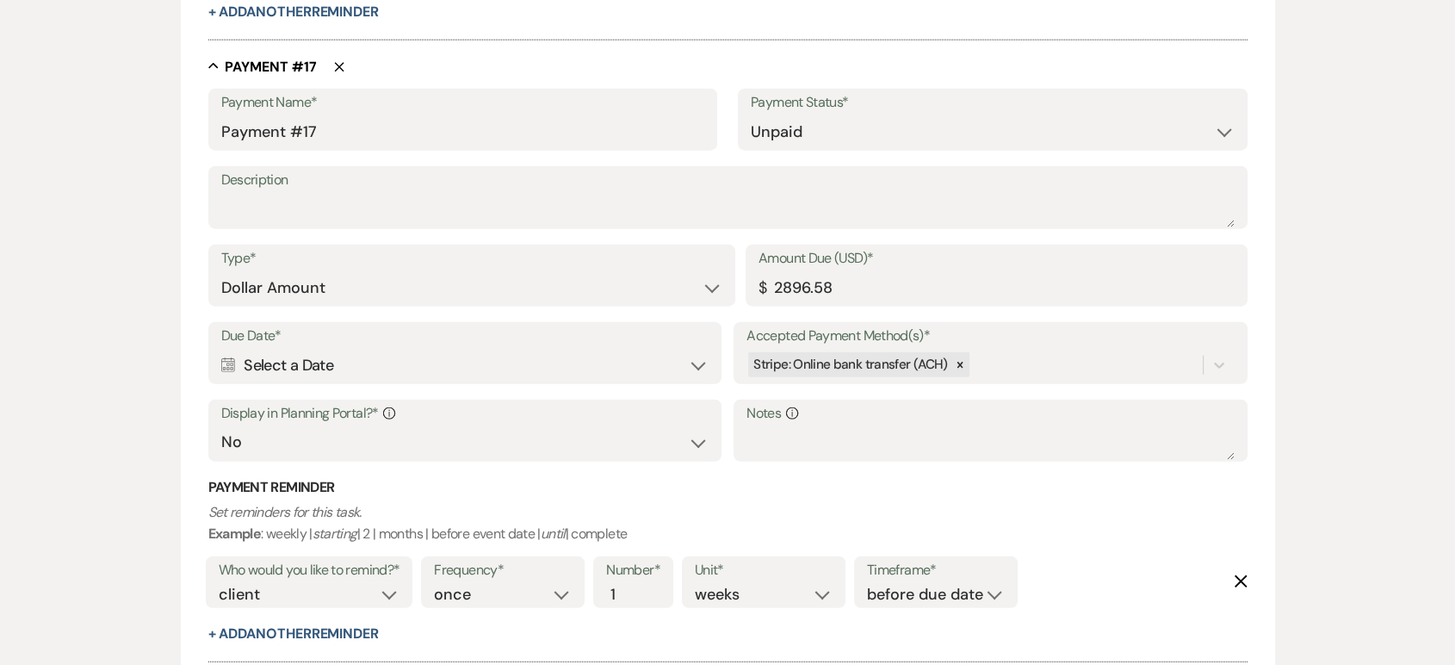
scroll to position [10880, 0]
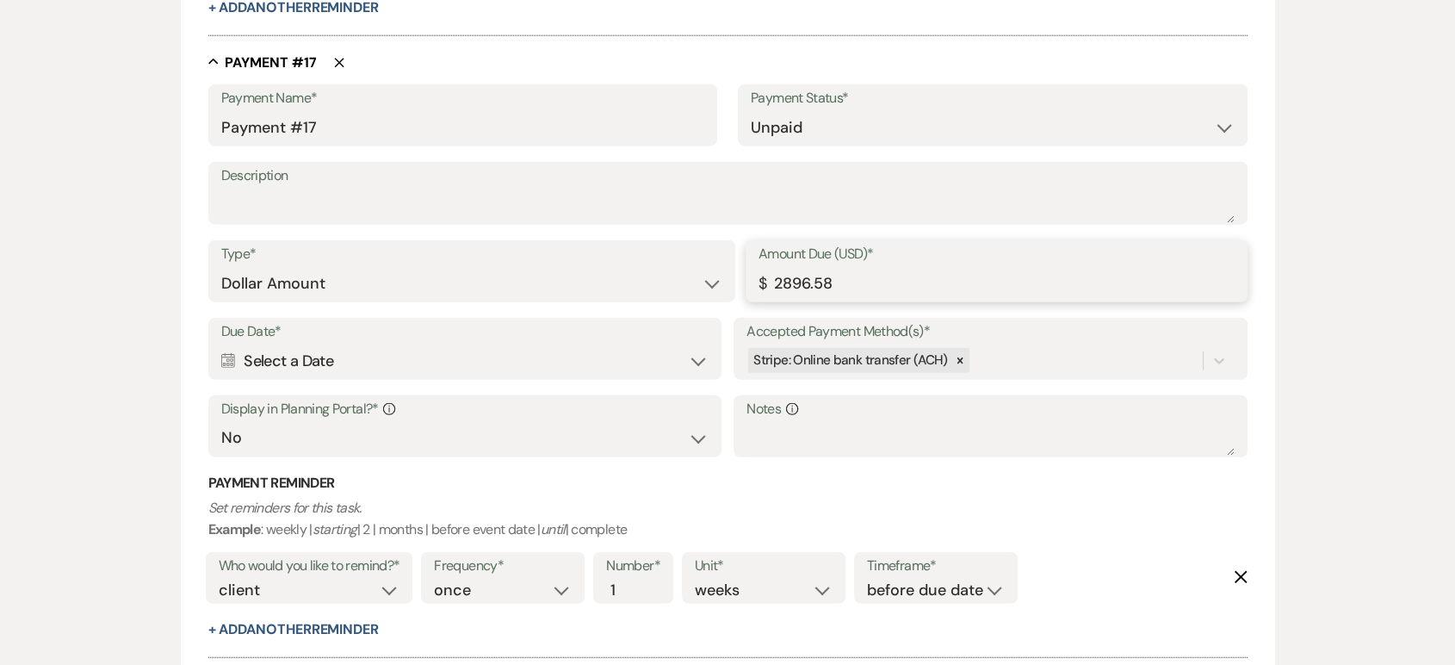
drag, startPoint x: 854, startPoint y: 277, endPoint x: 764, endPoint y: 275, distance: 89.6
click at [764, 275] on div "Amount Due (USD)* $ 2896.58" at bounding box center [997, 271] width 502 height 62
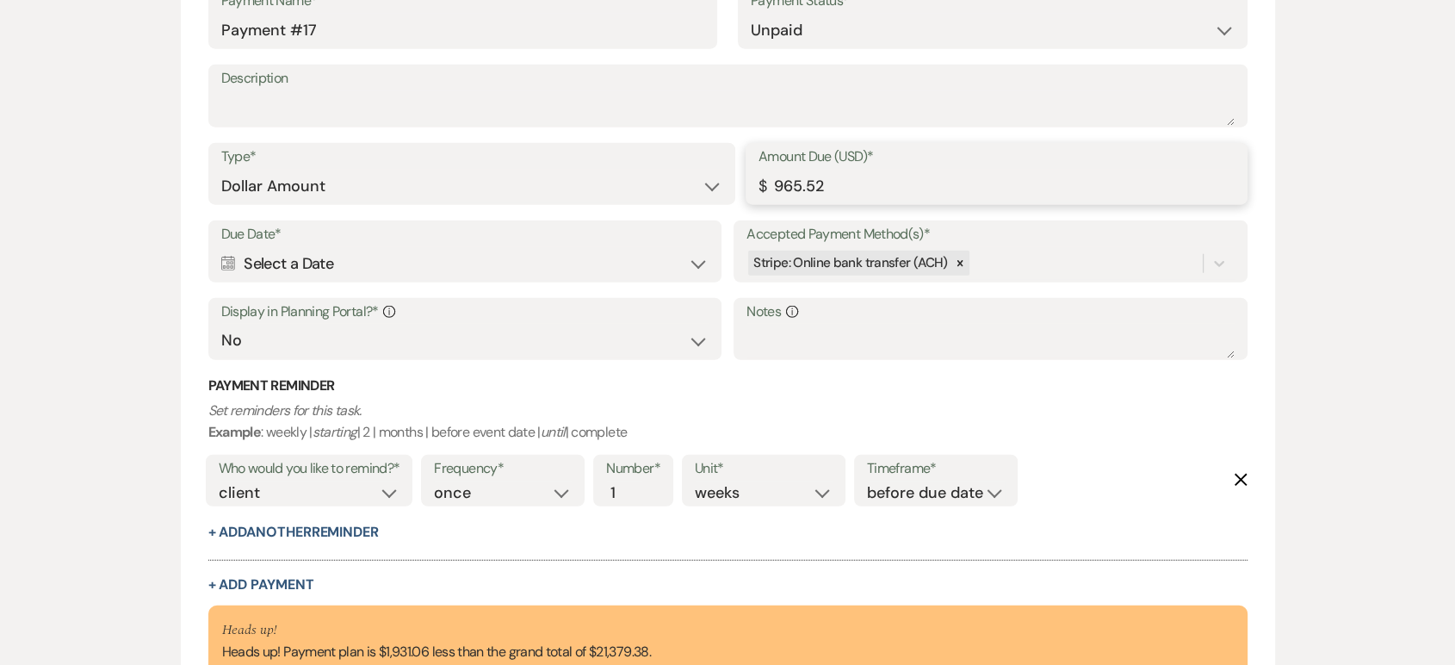
type input "965.52"
click at [306, 262] on div "Calendar Select a Date Expand" at bounding box center [464, 264] width 487 height 34
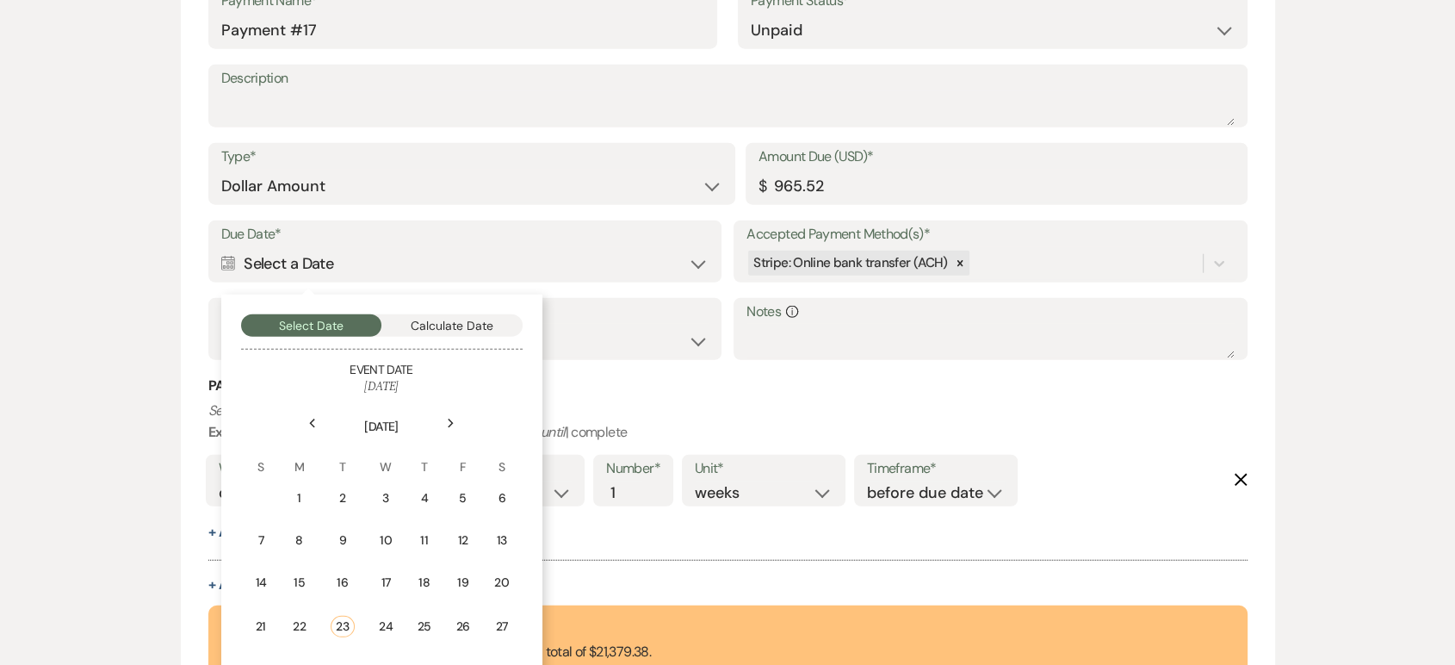
click at [450, 418] on use at bounding box center [451, 422] width 6 height 9
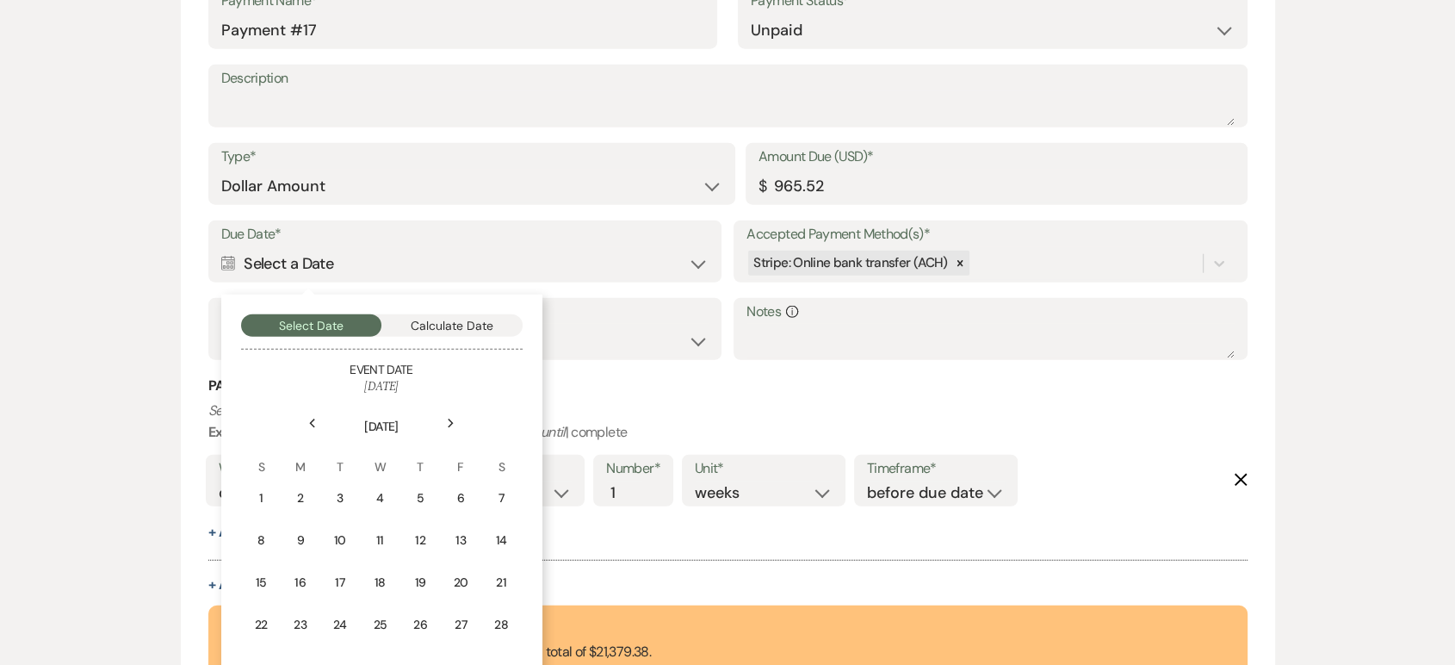
click at [450, 418] on use at bounding box center [451, 422] width 6 height 9
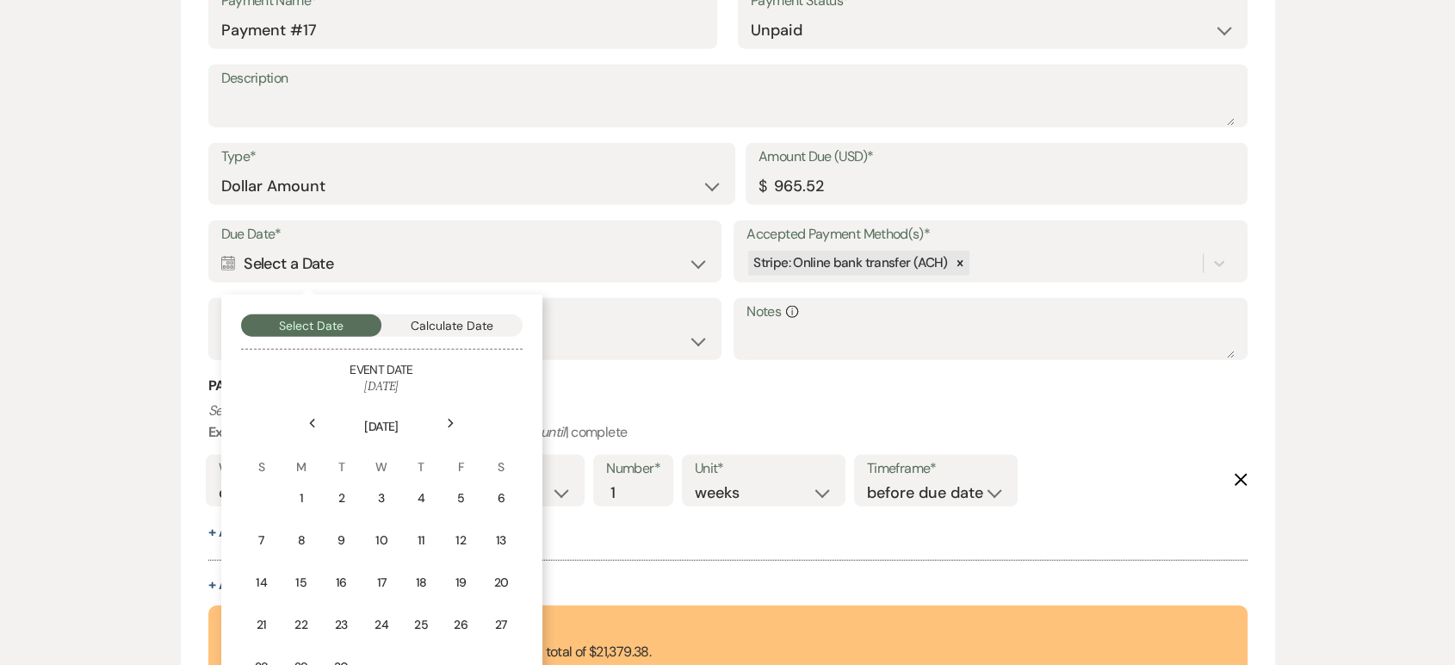
click at [450, 418] on use at bounding box center [451, 422] width 6 height 9
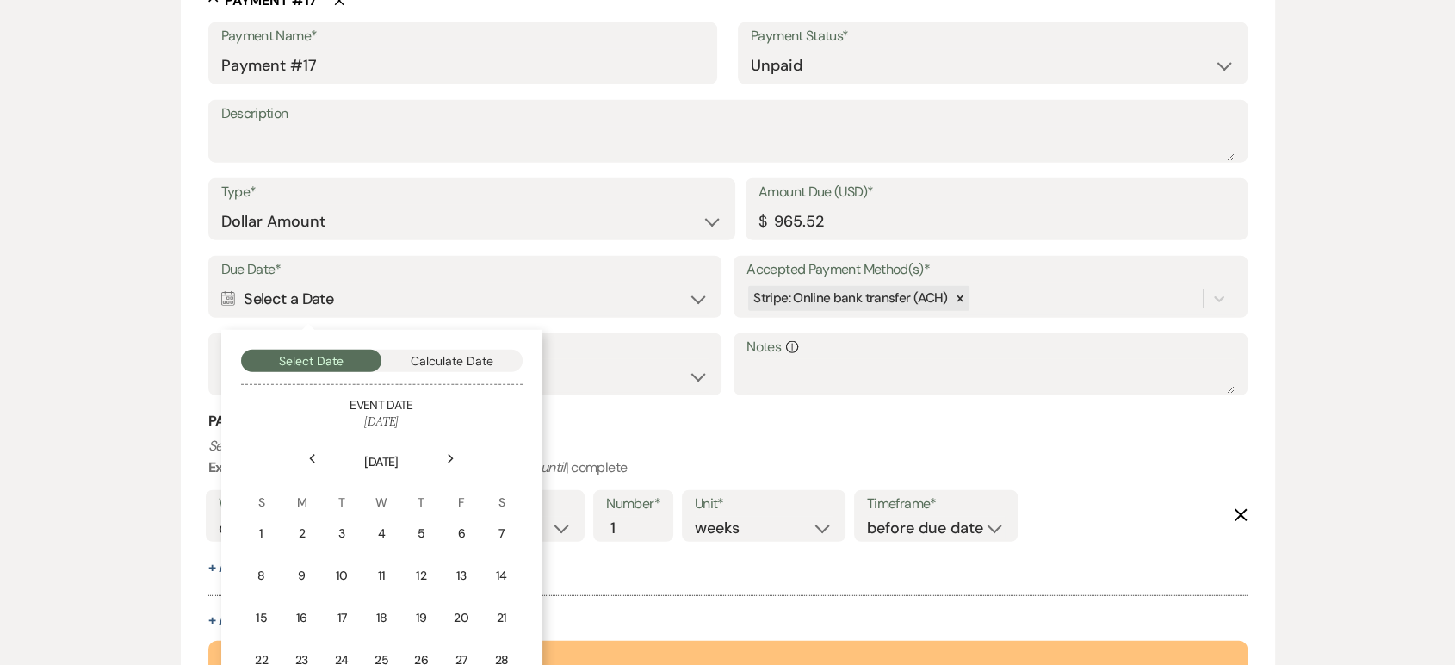
scroll to position [10946, 0]
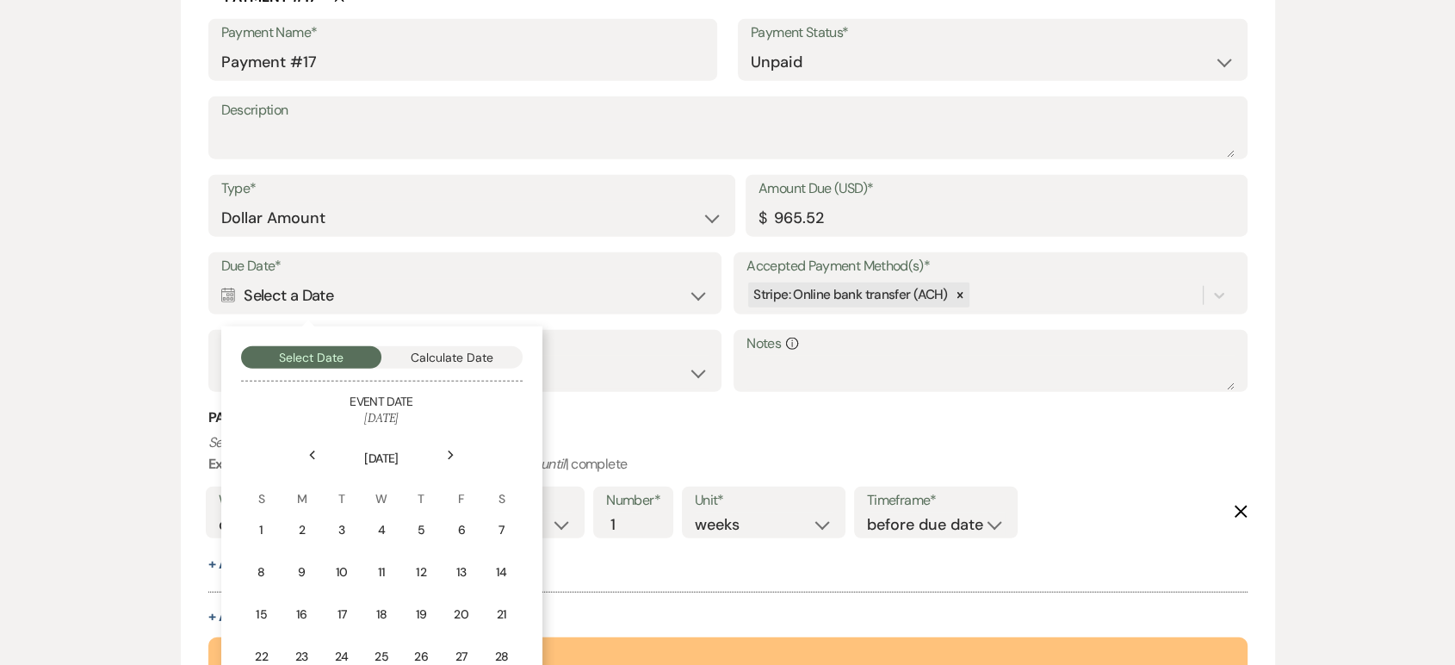
click at [452, 446] on div "Next" at bounding box center [451, 456] width 28 height 28
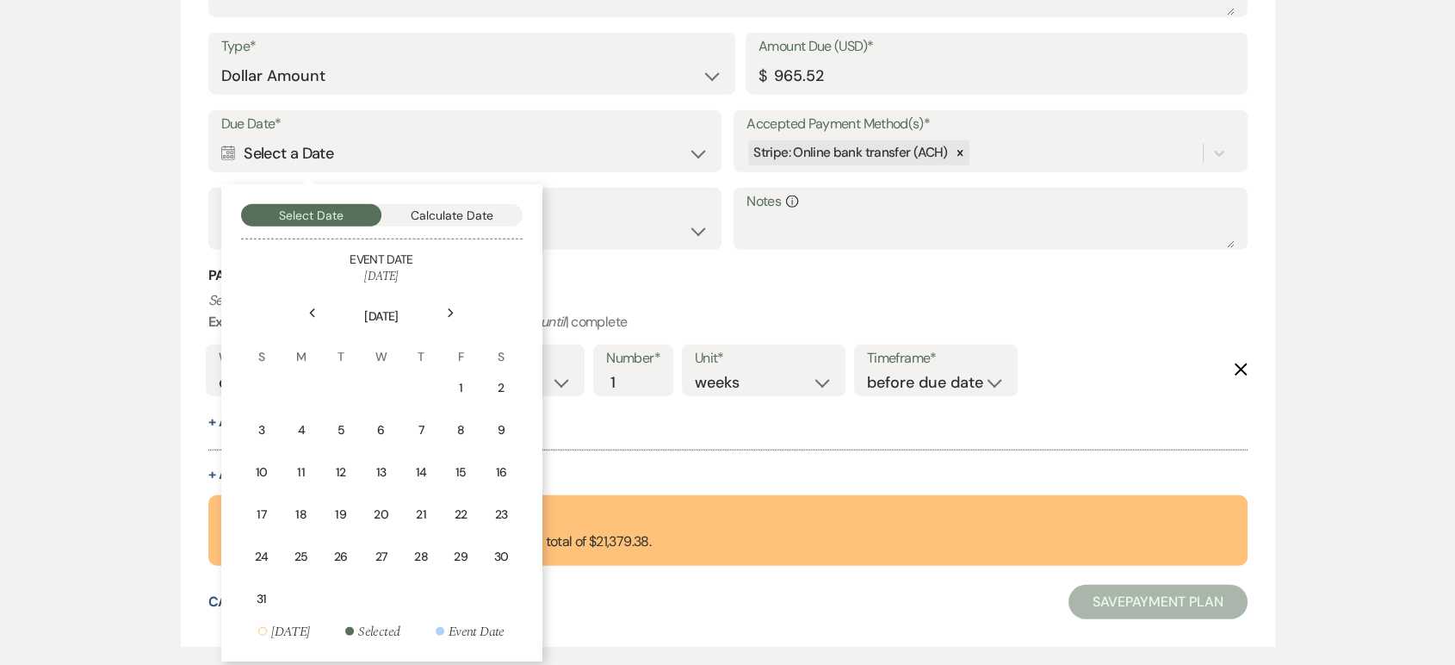
scroll to position [11096, 0]
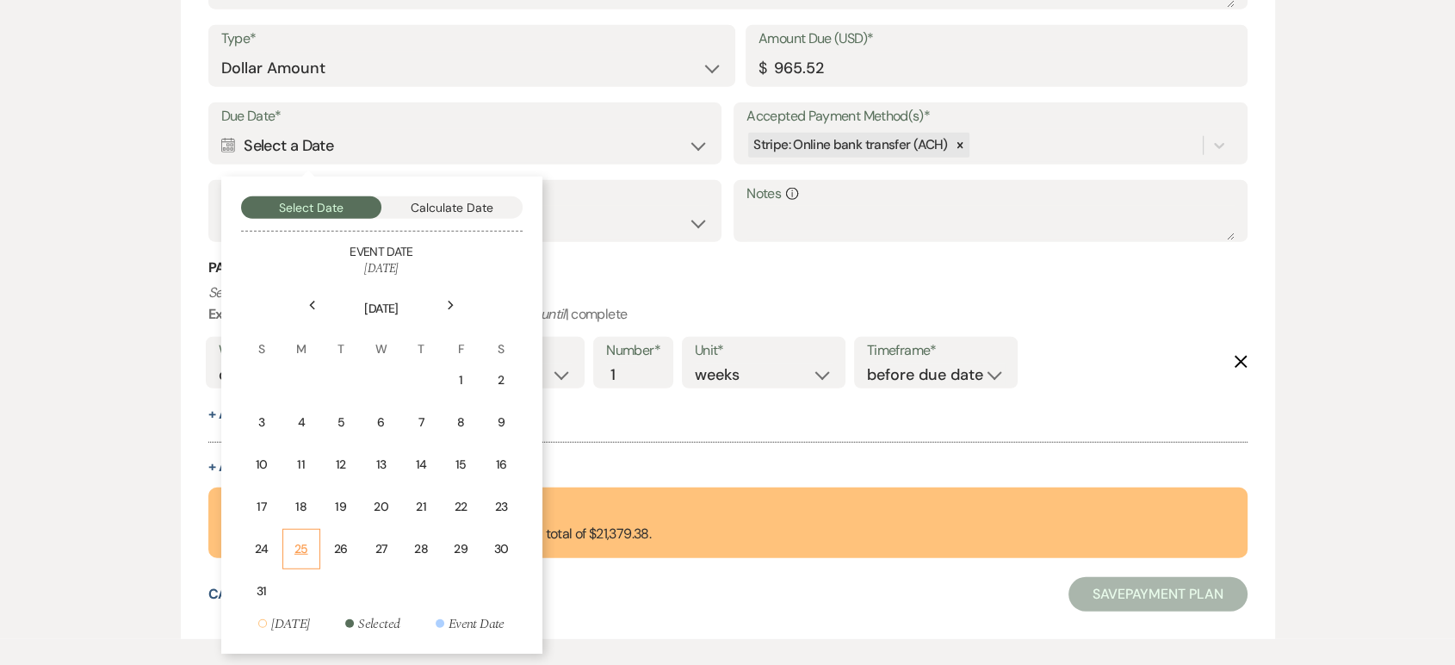
click at [299, 540] on div "25" at bounding box center [301, 549] width 15 height 18
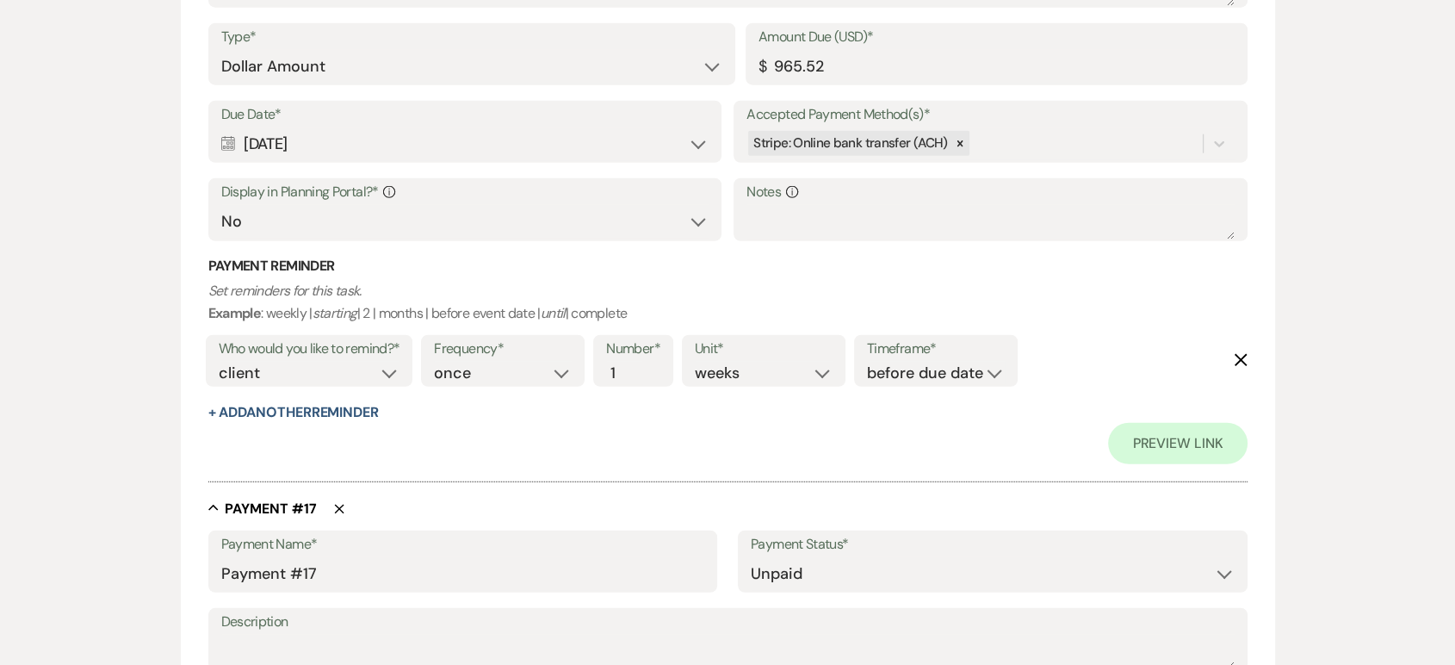
scroll to position [11757, 0]
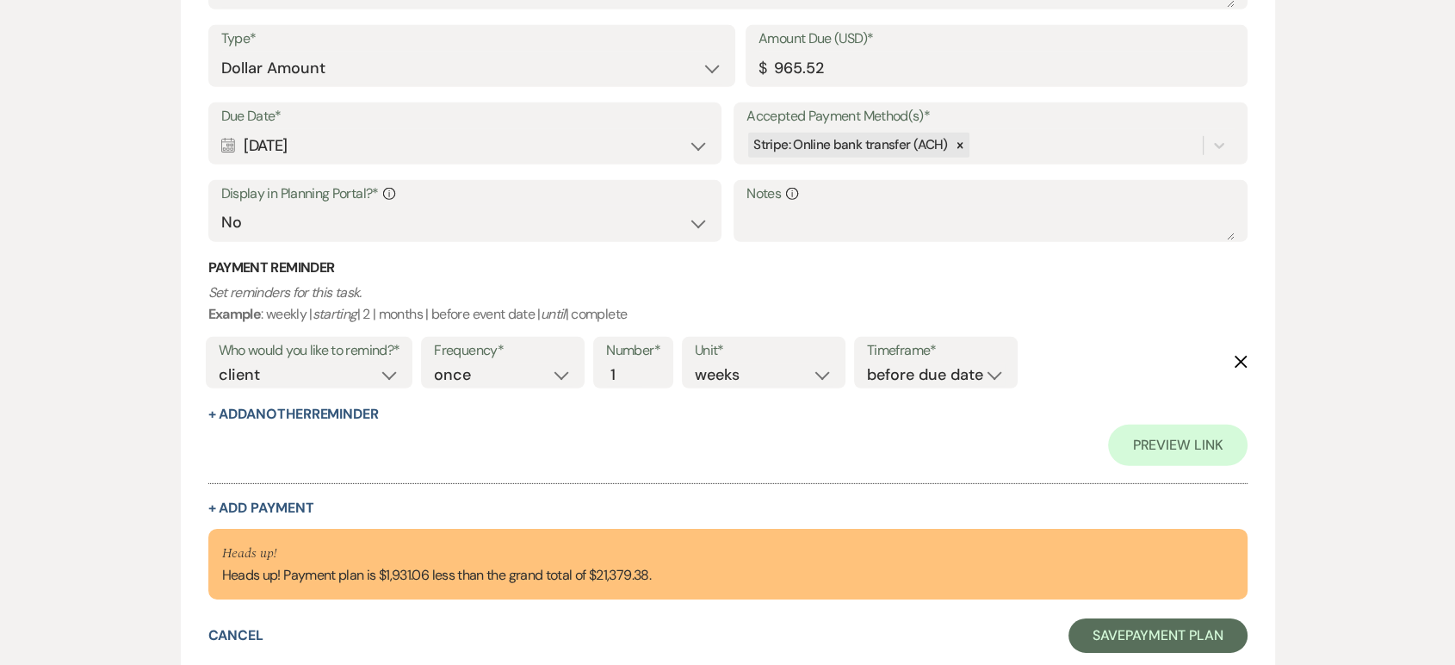
click at [296, 505] on button "+ Add Payment" at bounding box center [261, 508] width 106 height 14
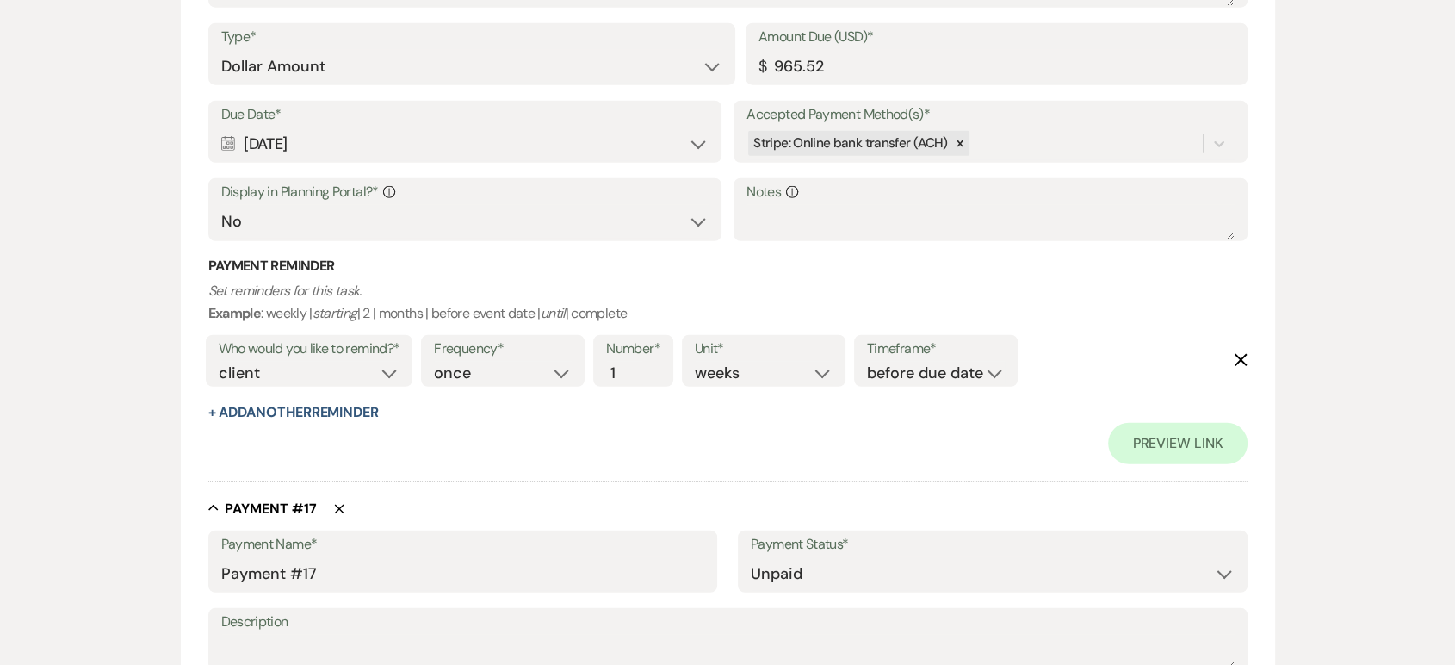
select select "2"
select select "flat"
select select "false"
select select "client"
select select "weeks"
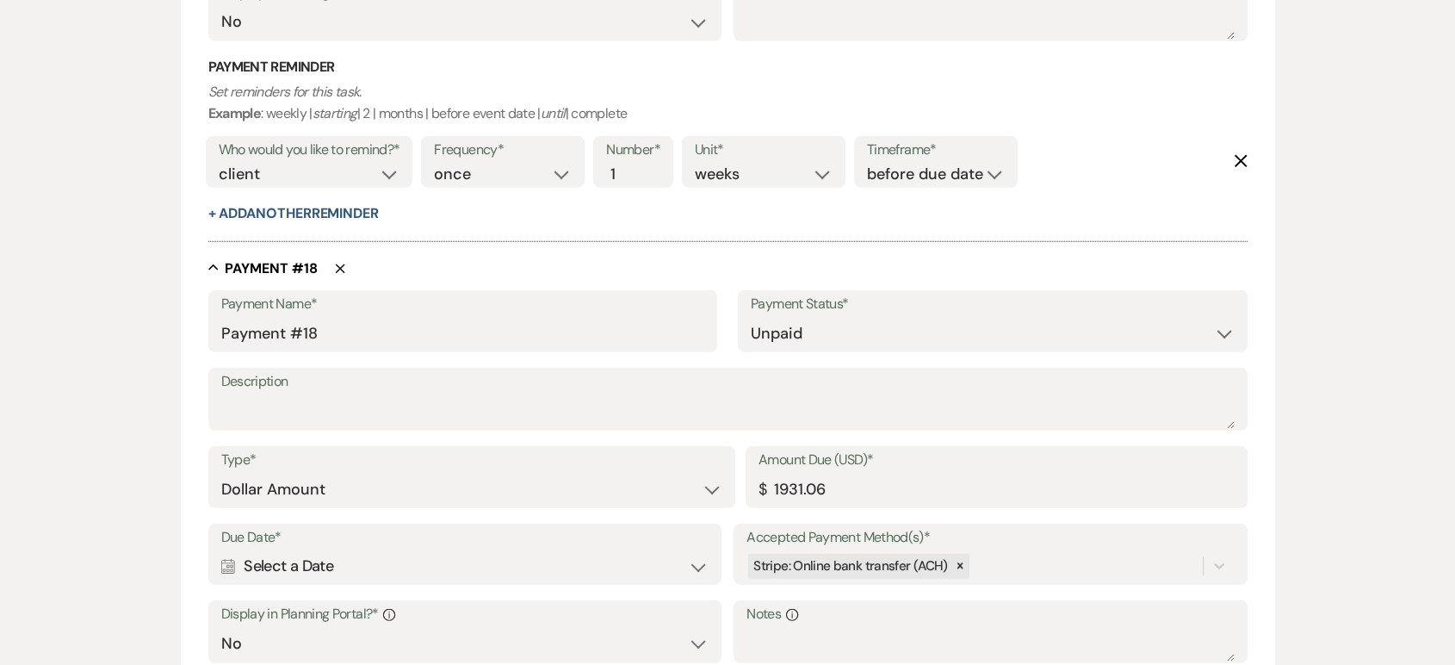
scroll to position [11392, 0]
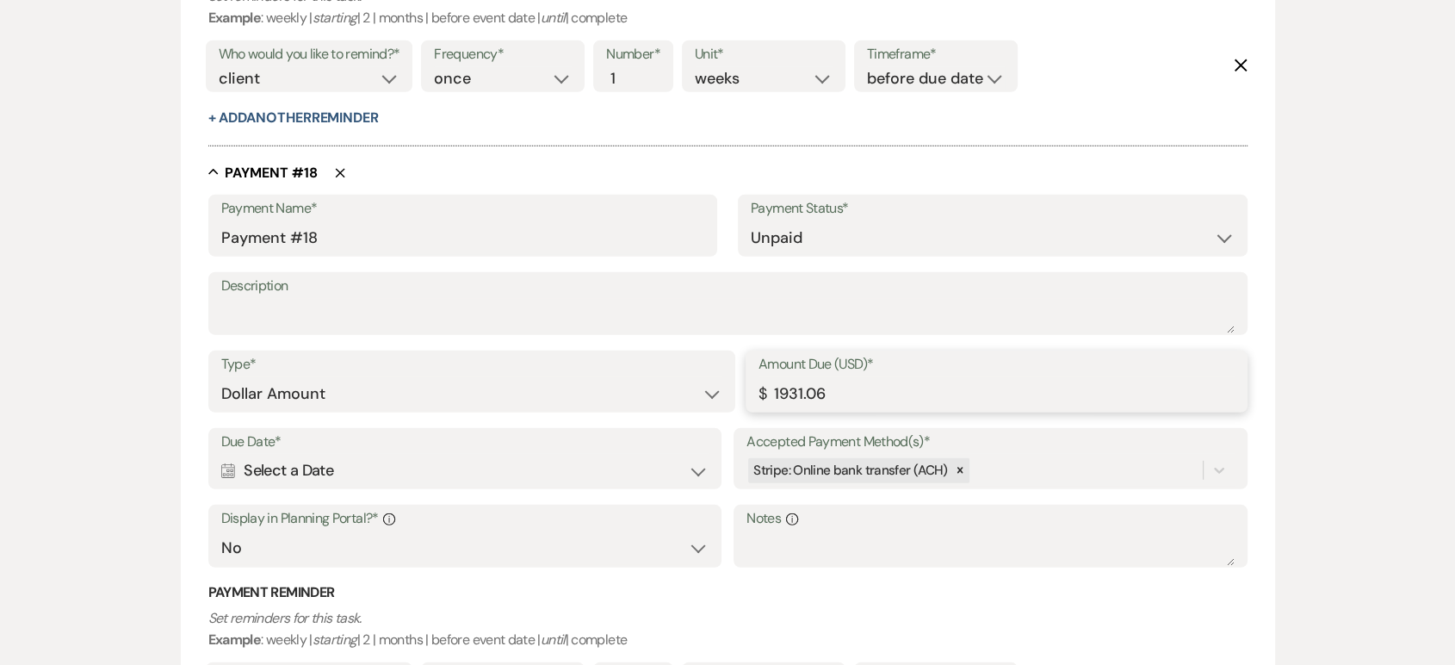
click at [768, 380] on input "1931.06" at bounding box center [996, 394] width 476 height 34
click at [836, 387] on input "1931.06" at bounding box center [996, 394] width 476 height 34
drag, startPoint x: 836, startPoint y: 387, endPoint x: 752, endPoint y: 388, distance: 84.4
click at [752, 388] on div "Amount Due (USD)* $ 1931.06" at bounding box center [997, 381] width 502 height 62
type input "965.52"
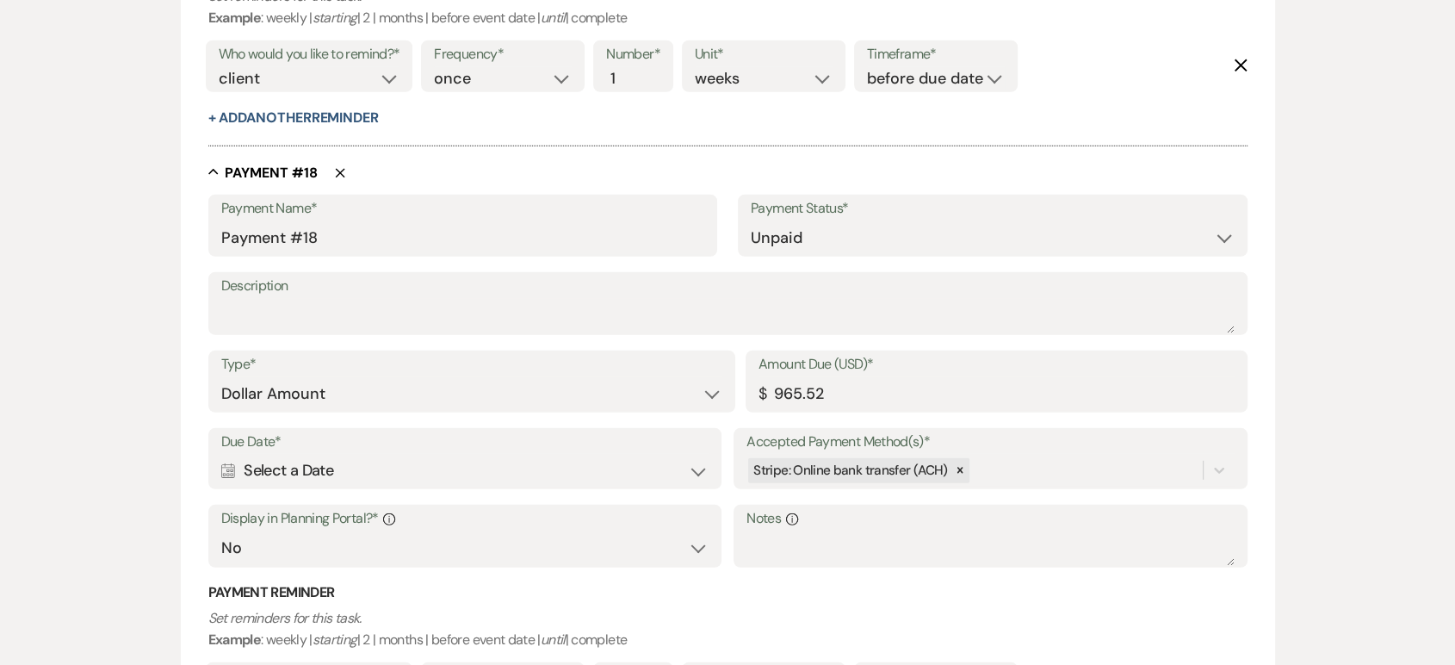
click at [335, 476] on div "Calendar Select a Date Expand" at bounding box center [464, 471] width 487 height 34
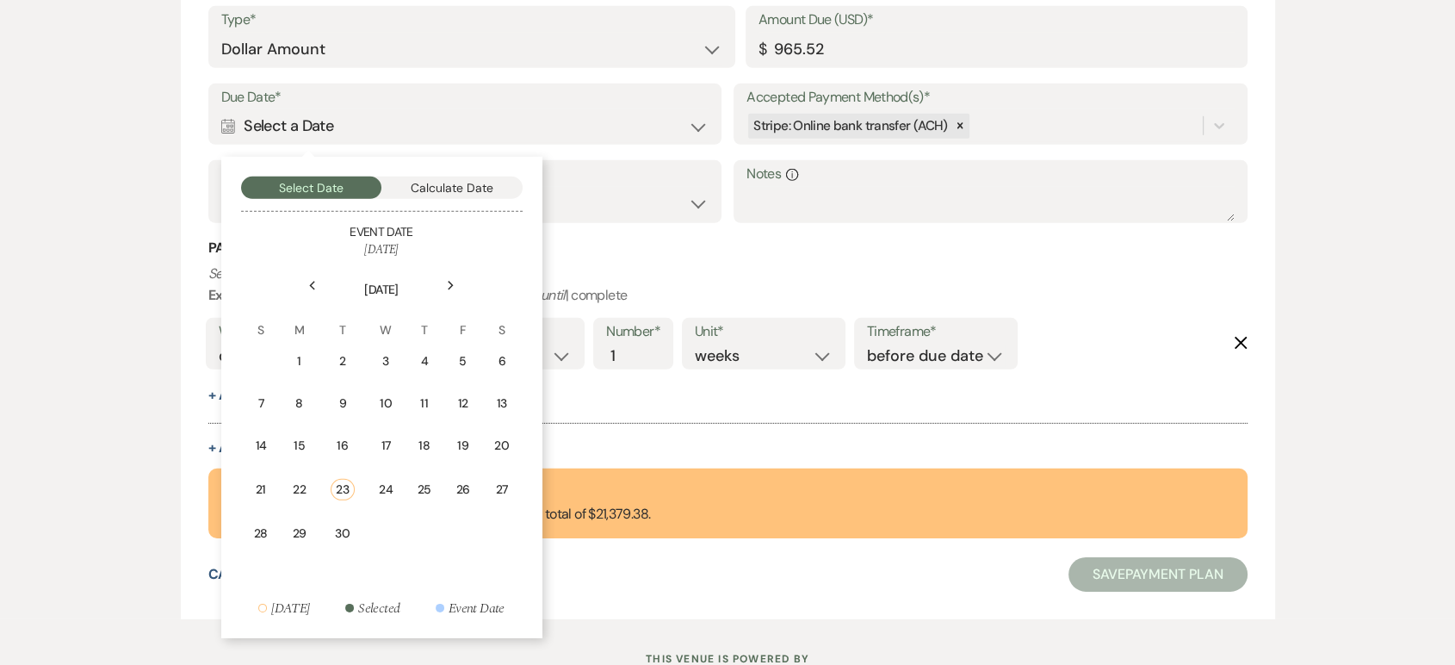
scroll to position [11740, 0]
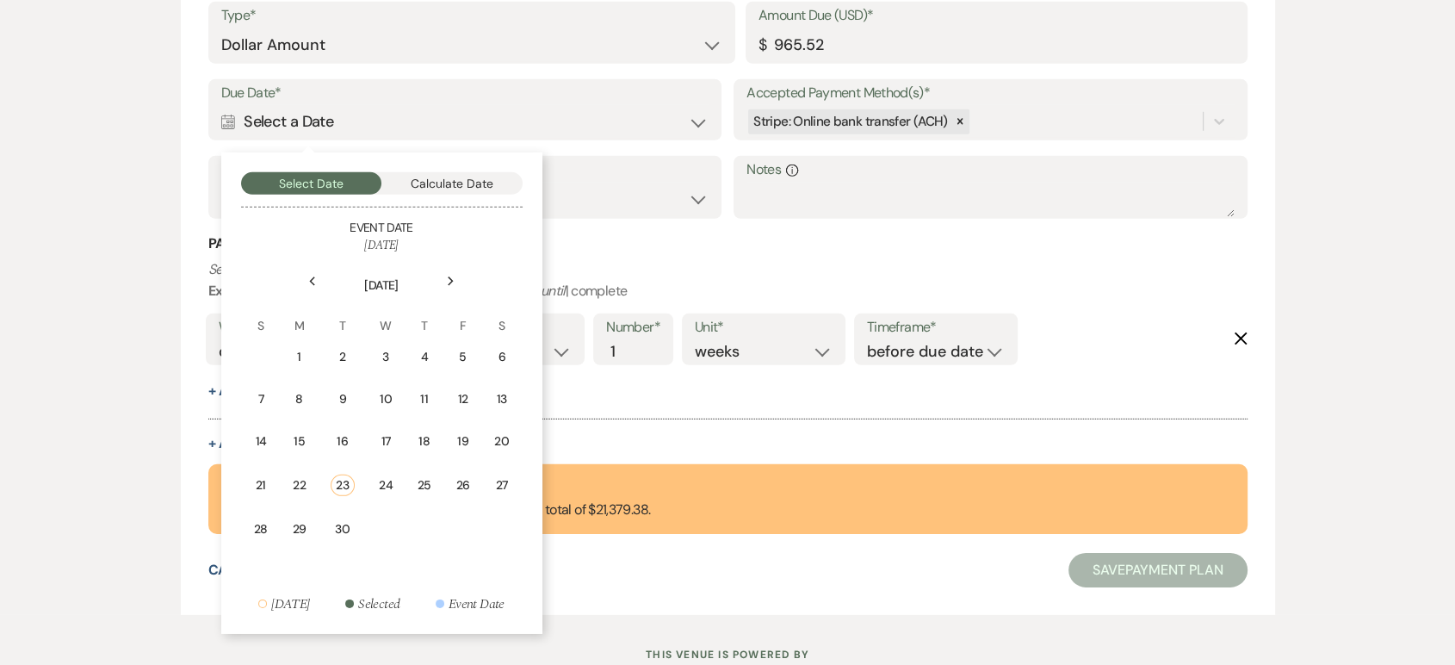
click at [449, 283] on icon "Next" at bounding box center [451, 281] width 9 height 10
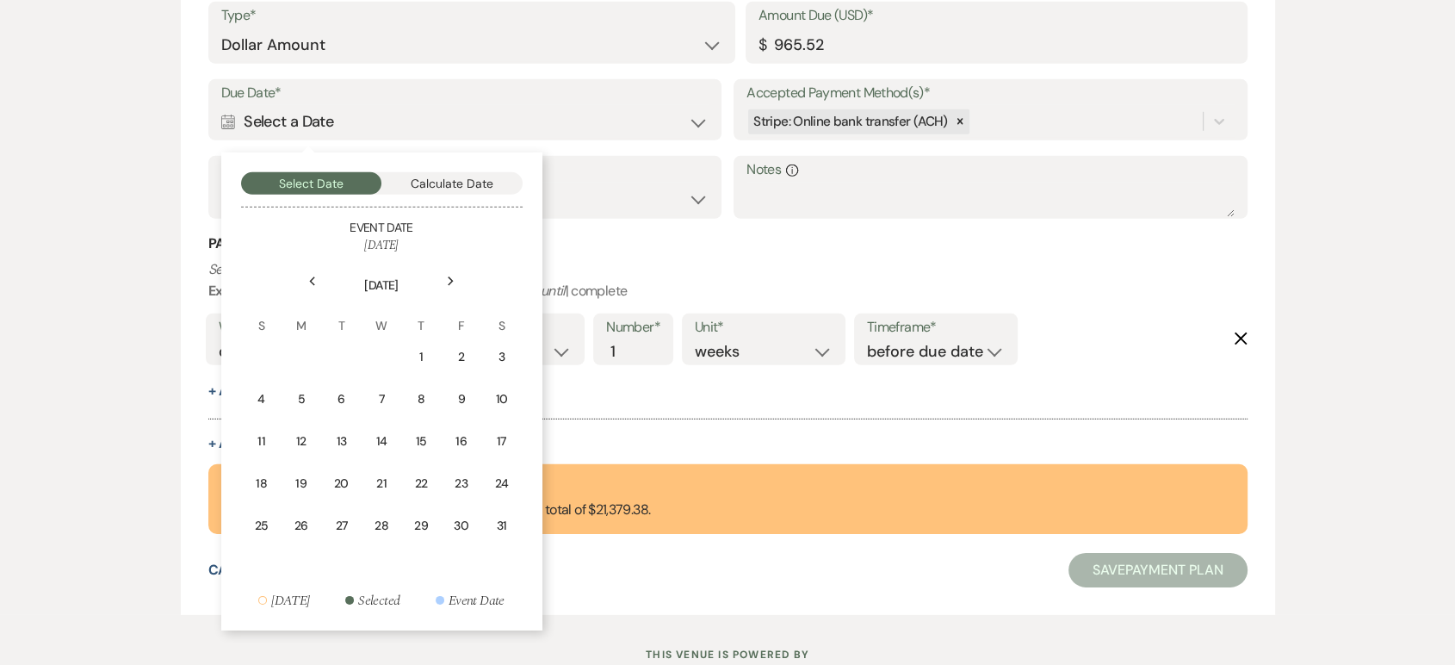
click at [449, 283] on icon "Next" at bounding box center [451, 281] width 9 height 10
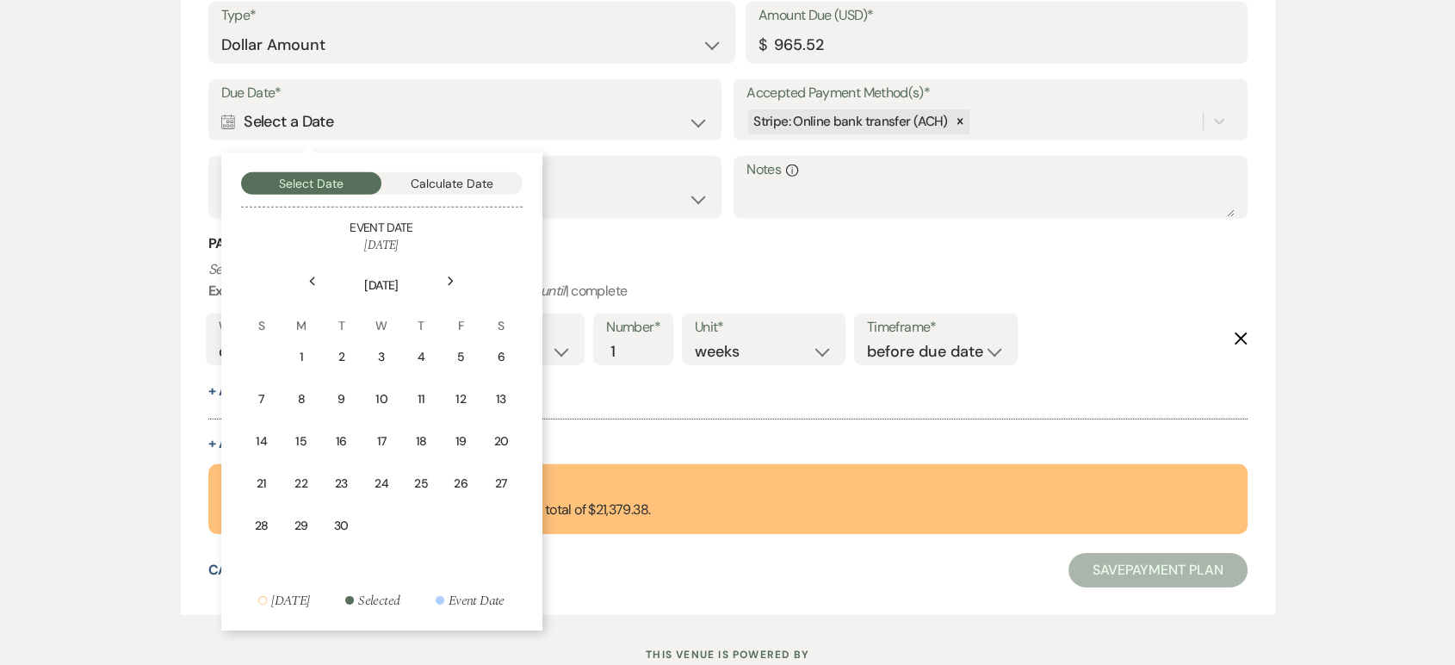
click at [449, 283] on icon "Next" at bounding box center [451, 281] width 9 height 10
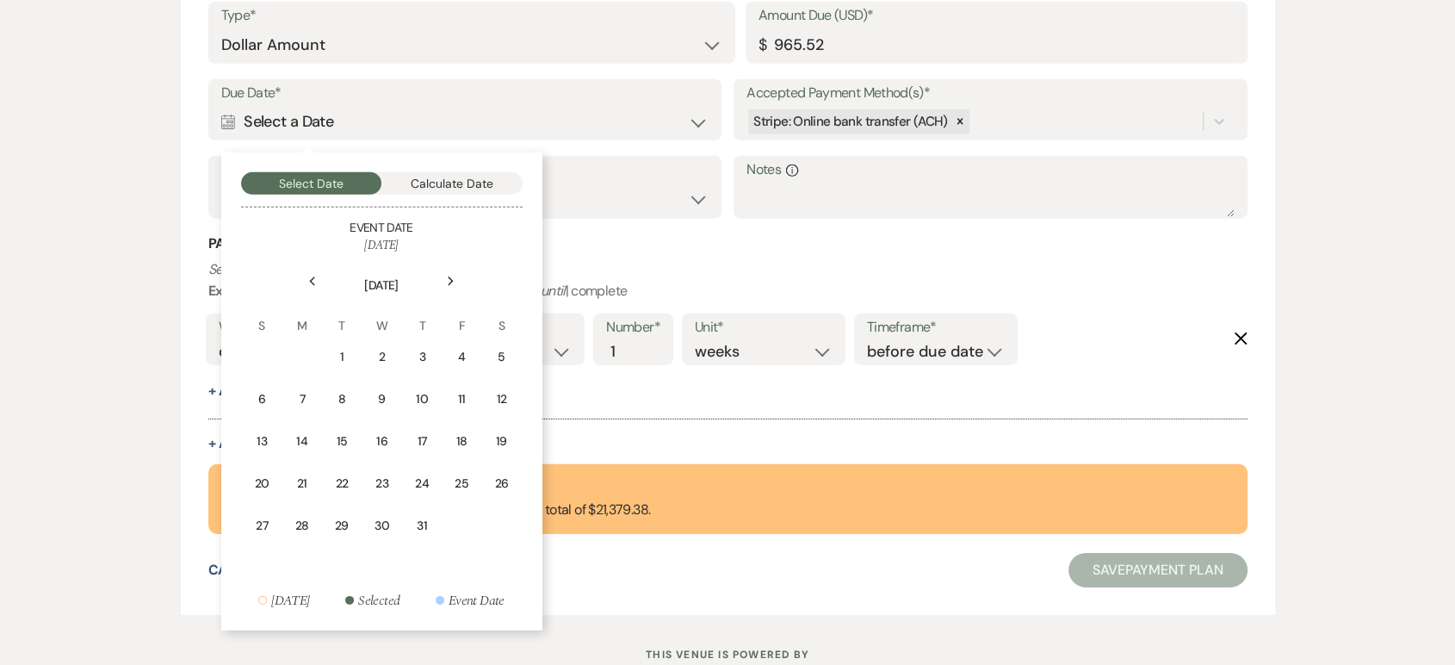
click at [449, 283] on icon "Next" at bounding box center [451, 281] width 9 height 10
click at [416, 480] on div "25" at bounding box center [420, 483] width 16 height 18
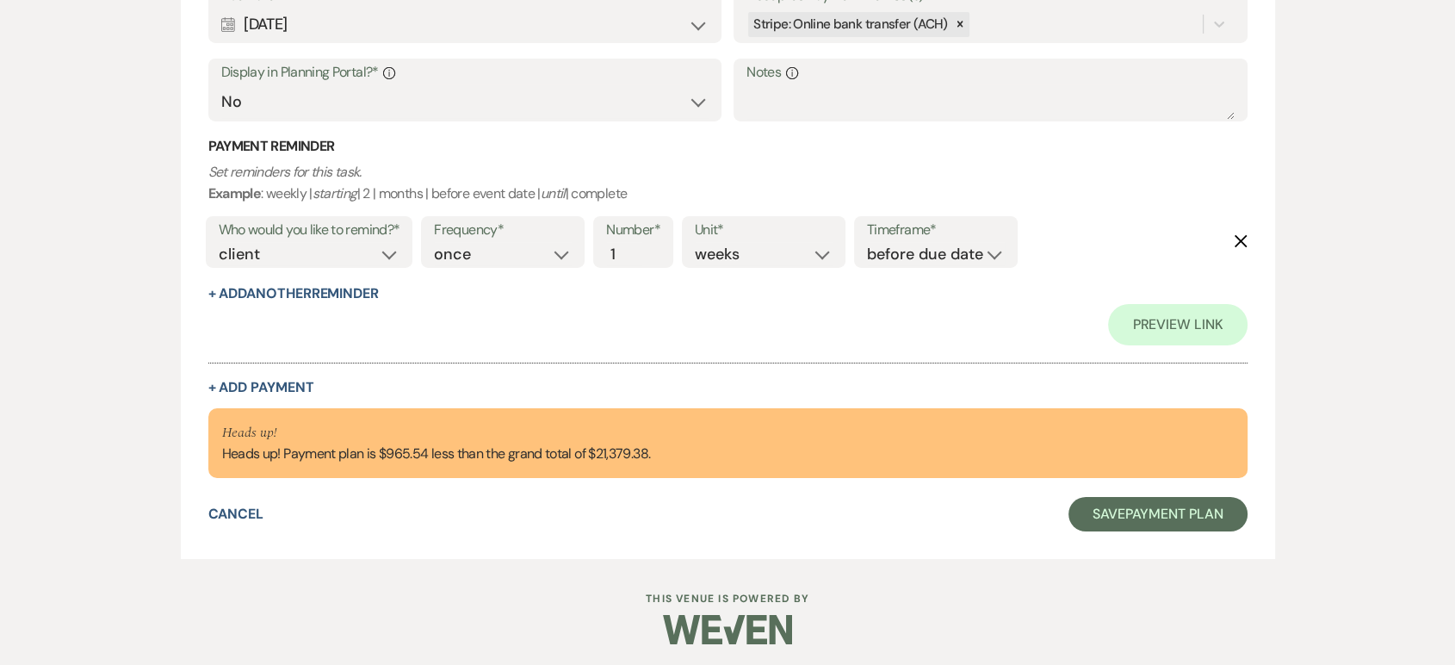
scroll to position [12541, 0]
click at [275, 380] on button "+ Add Payment" at bounding box center [261, 387] width 106 height 14
select select "2"
select select "flat"
select select "false"
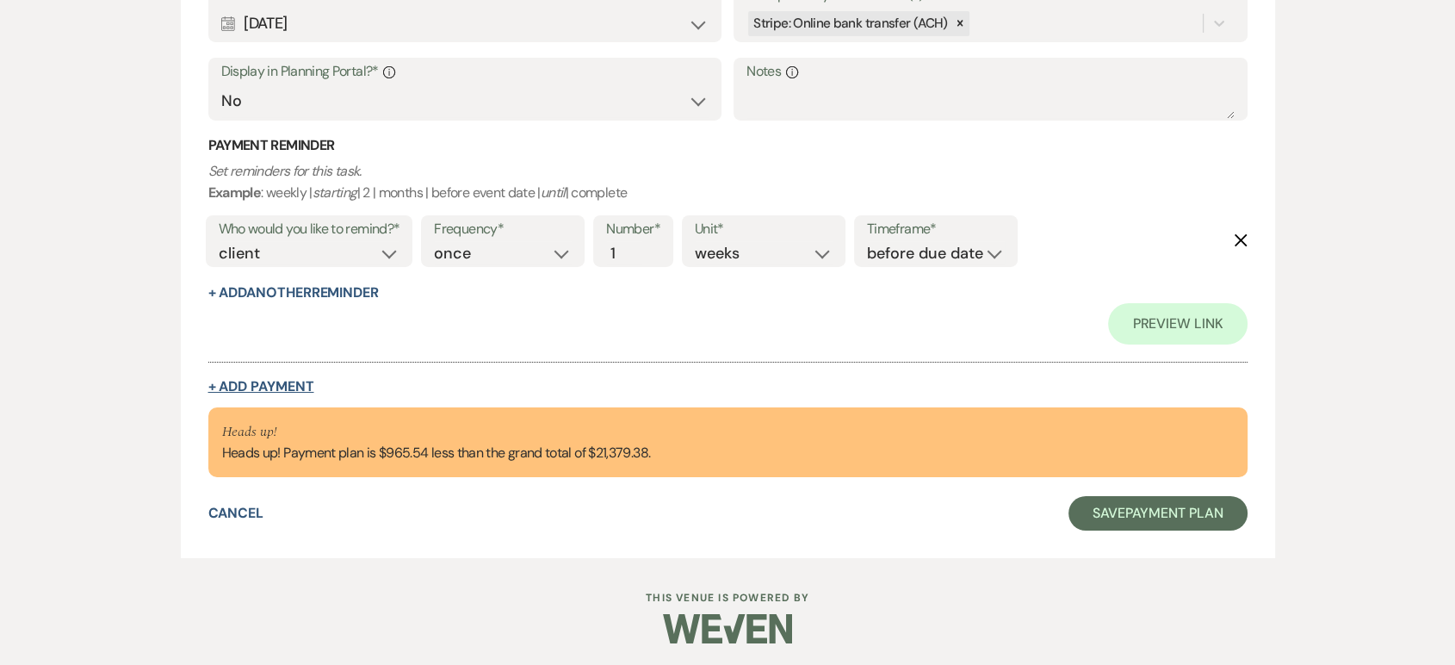
select select "client"
select select "weeks"
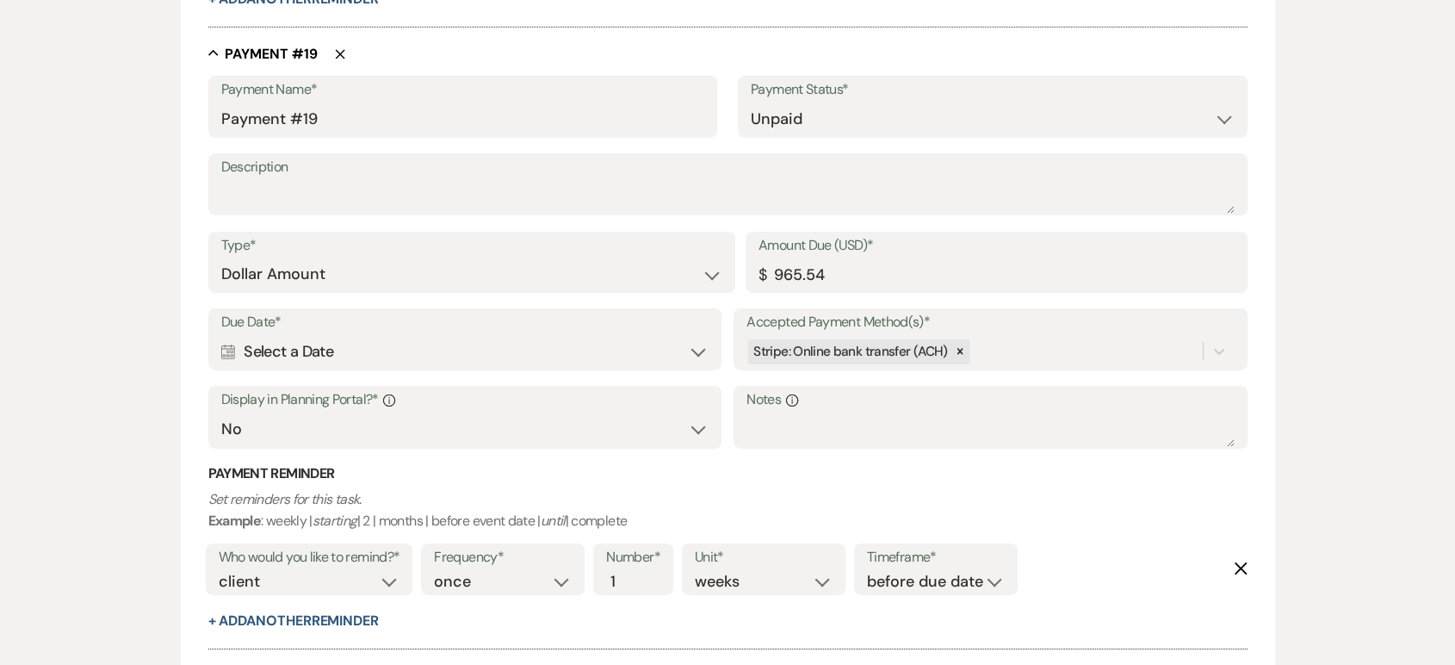
scroll to position [12133, 0]
click at [222, 352] on use at bounding box center [228, 350] width 14 height 15
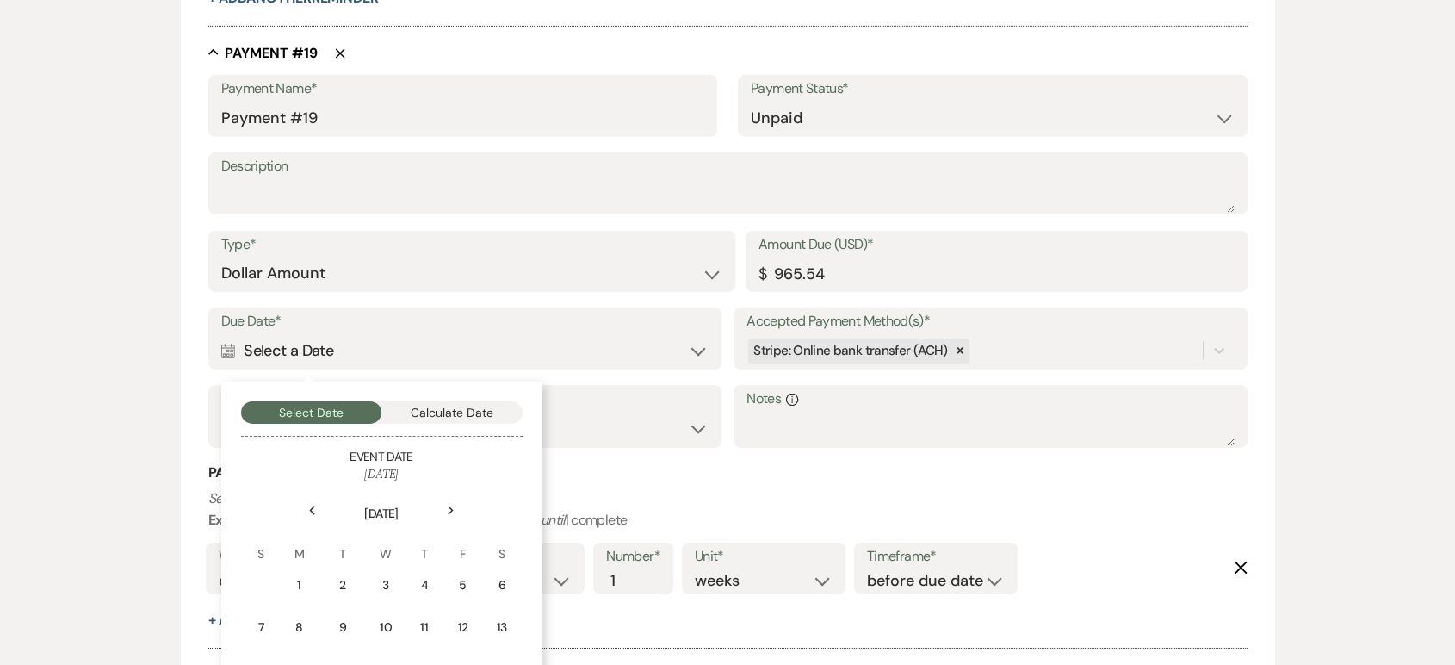
click at [438, 510] on div "Next" at bounding box center [451, 511] width 28 height 28
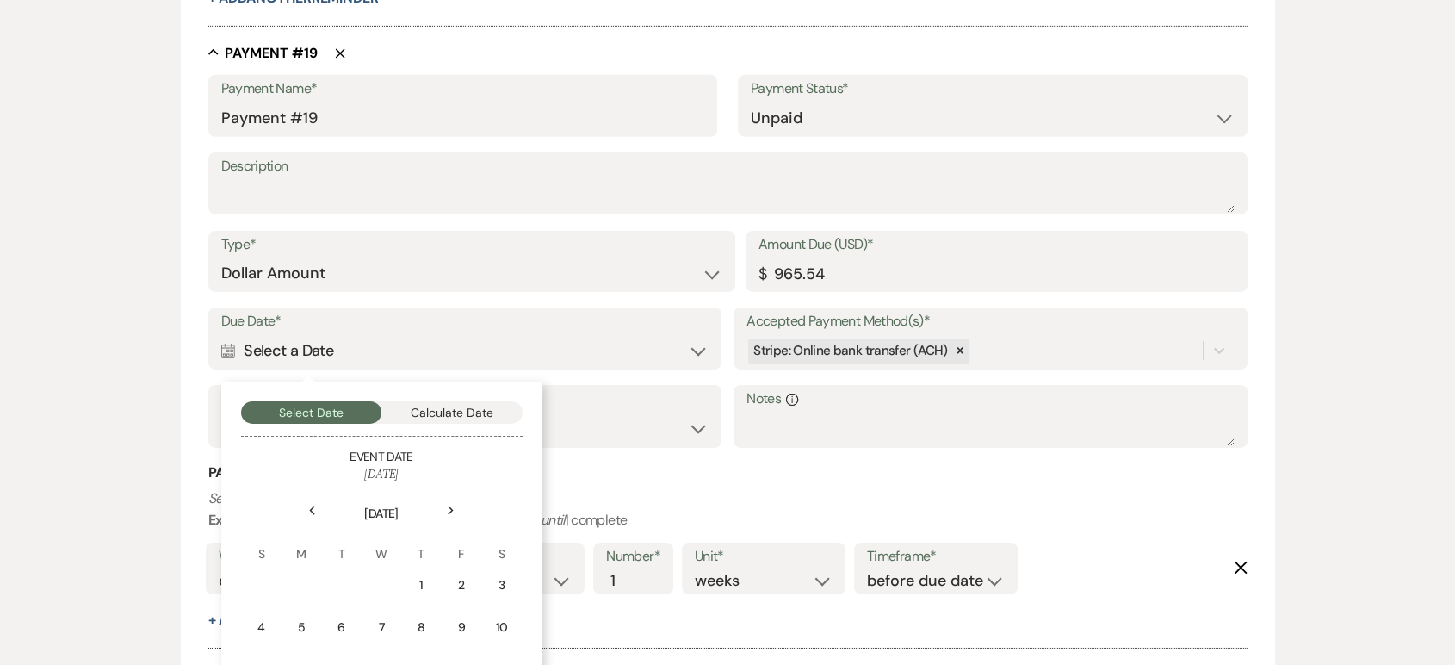
click at [438, 510] on div "Next" at bounding box center [451, 511] width 28 height 28
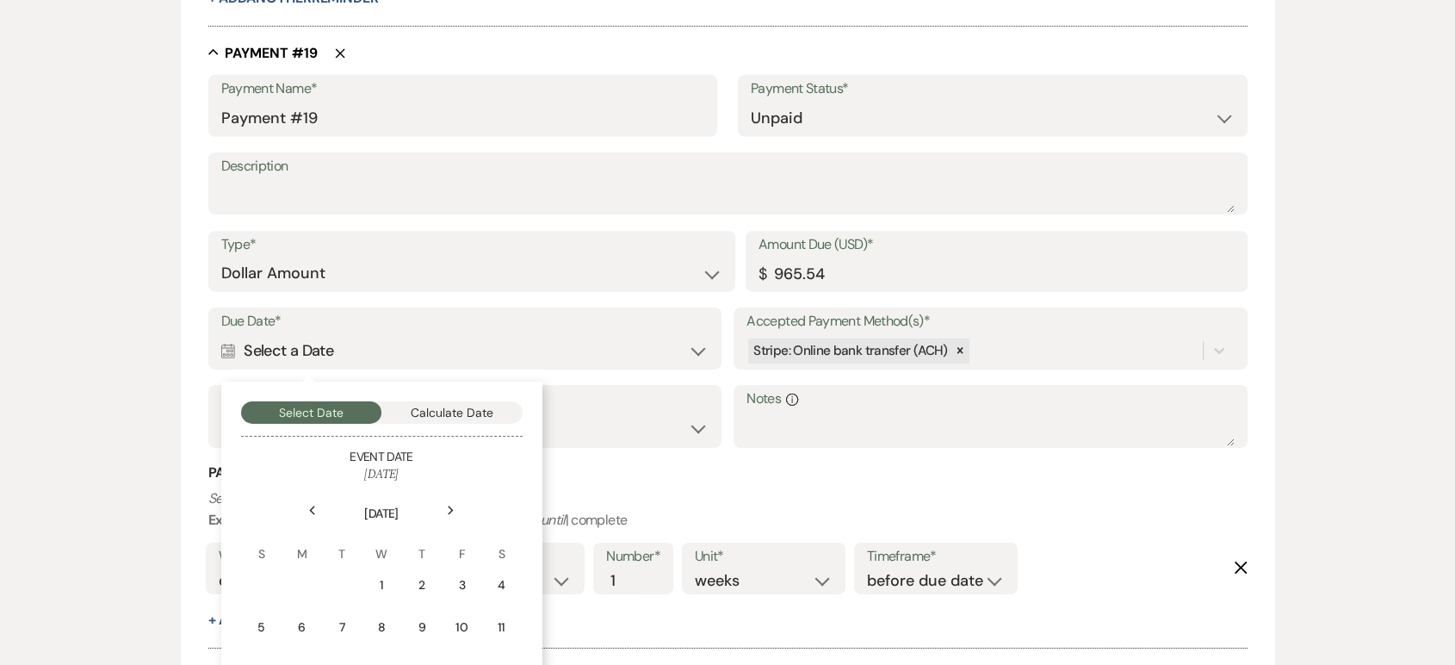
click at [438, 510] on div "Next" at bounding box center [451, 511] width 28 height 28
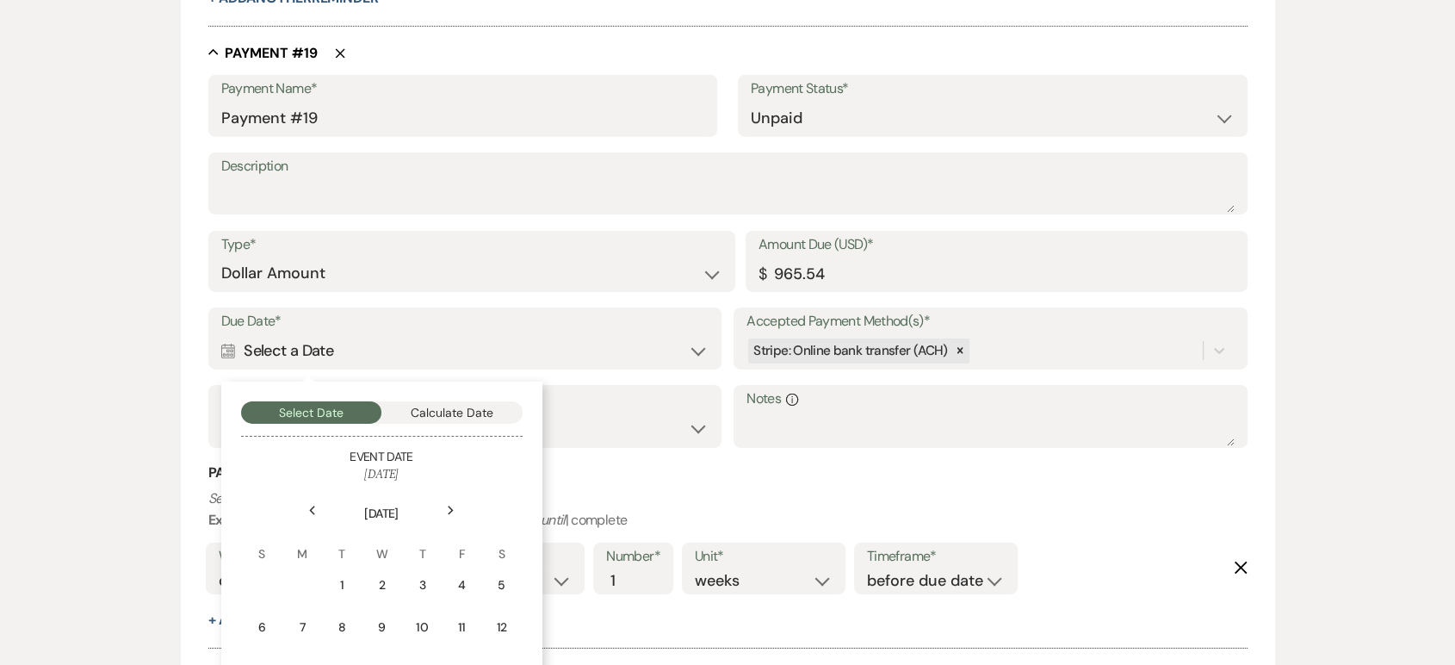
click at [438, 510] on div "Next" at bounding box center [451, 511] width 28 height 28
click at [310, 510] on icon "Previous" at bounding box center [312, 510] width 9 height 10
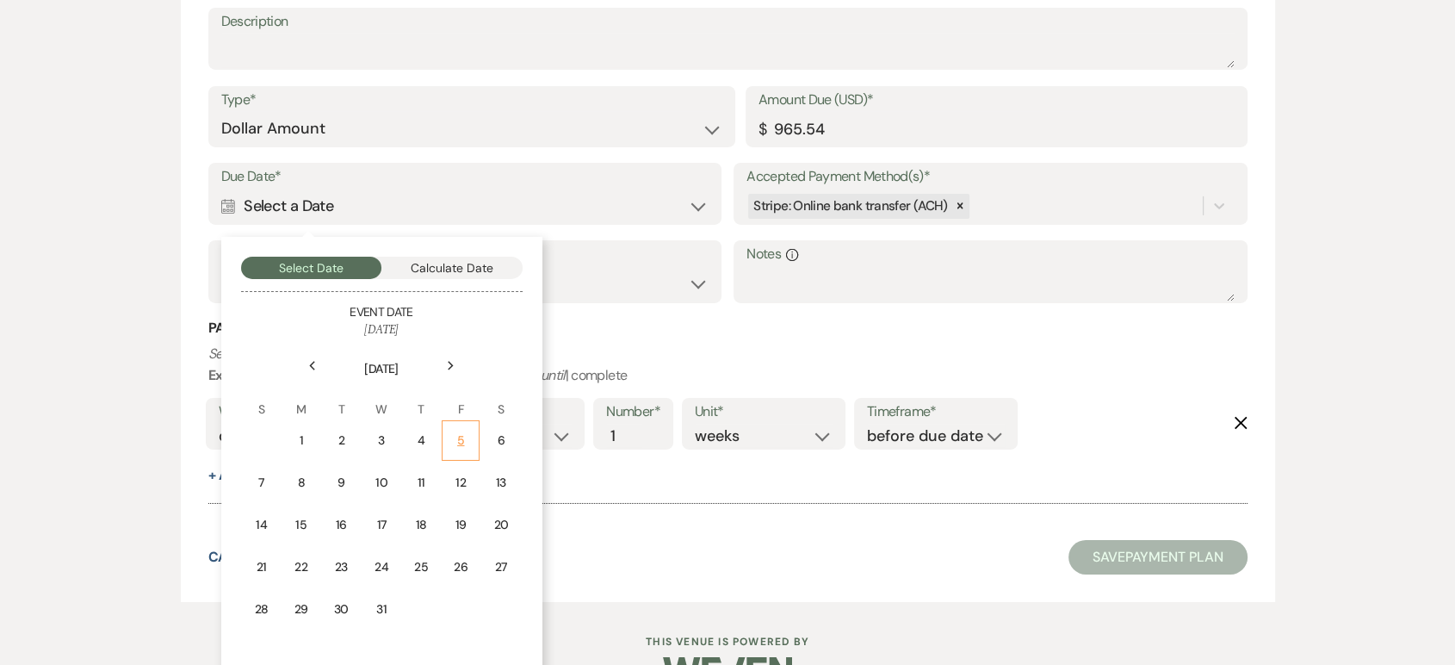
scroll to position [12279, 0]
click at [304, 559] on div "22" at bounding box center [301, 565] width 15 height 18
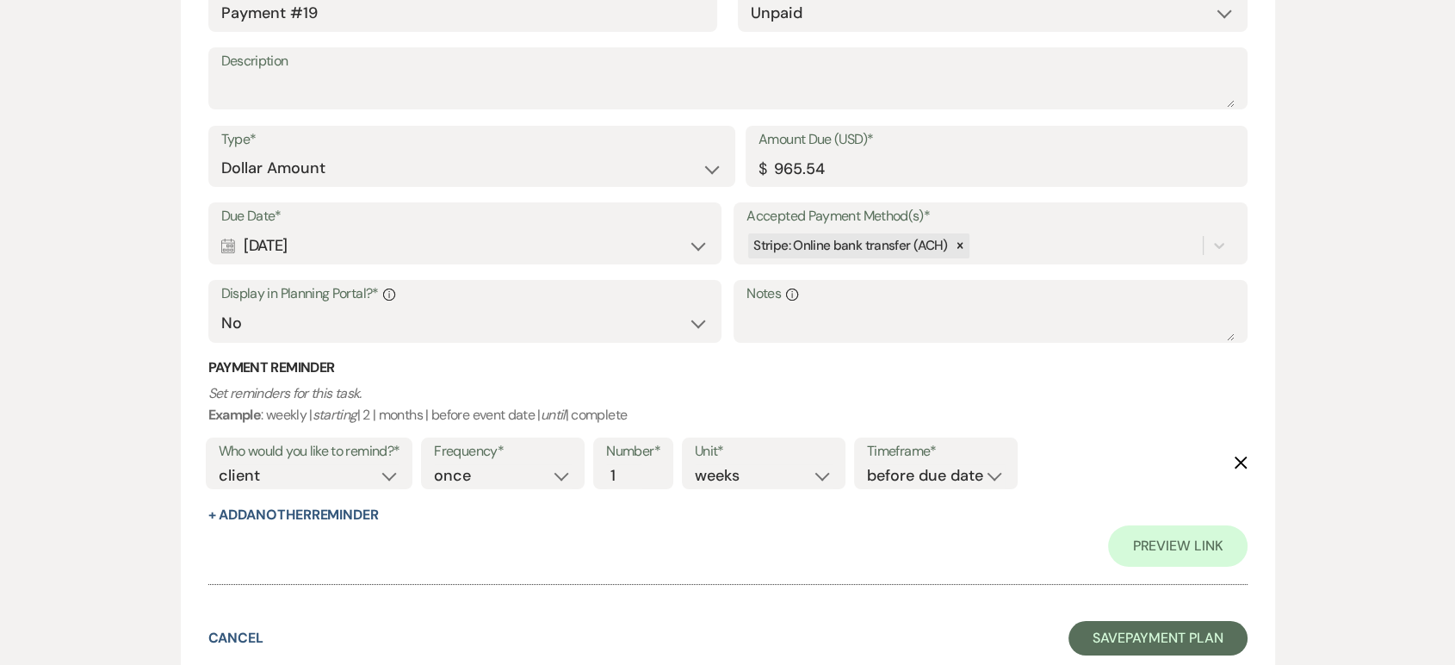
scroll to position [12982, 0]
click at [1129, 640] on button "Save Payment Plan" at bounding box center [1157, 638] width 179 height 34
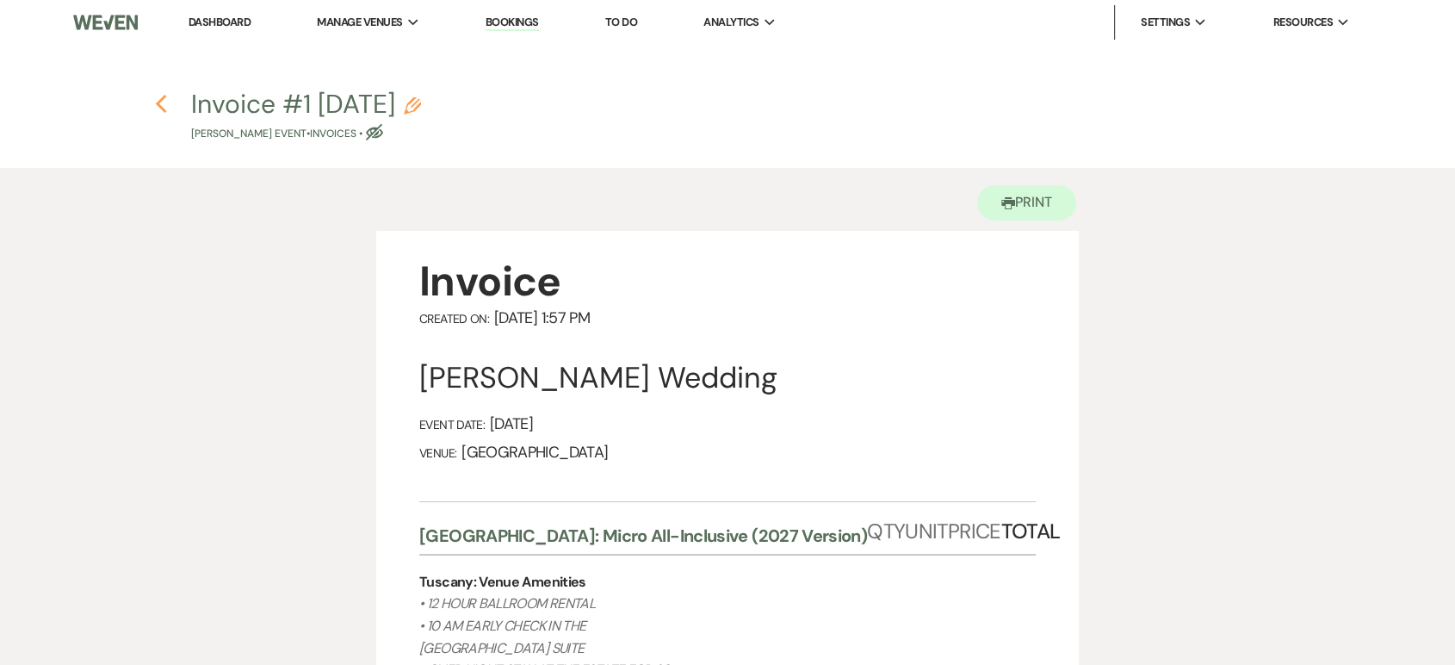
click at [160, 103] on icon "Previous" at bounding box center [161, 104] width 13 height 21
select select "4"
select select "5"
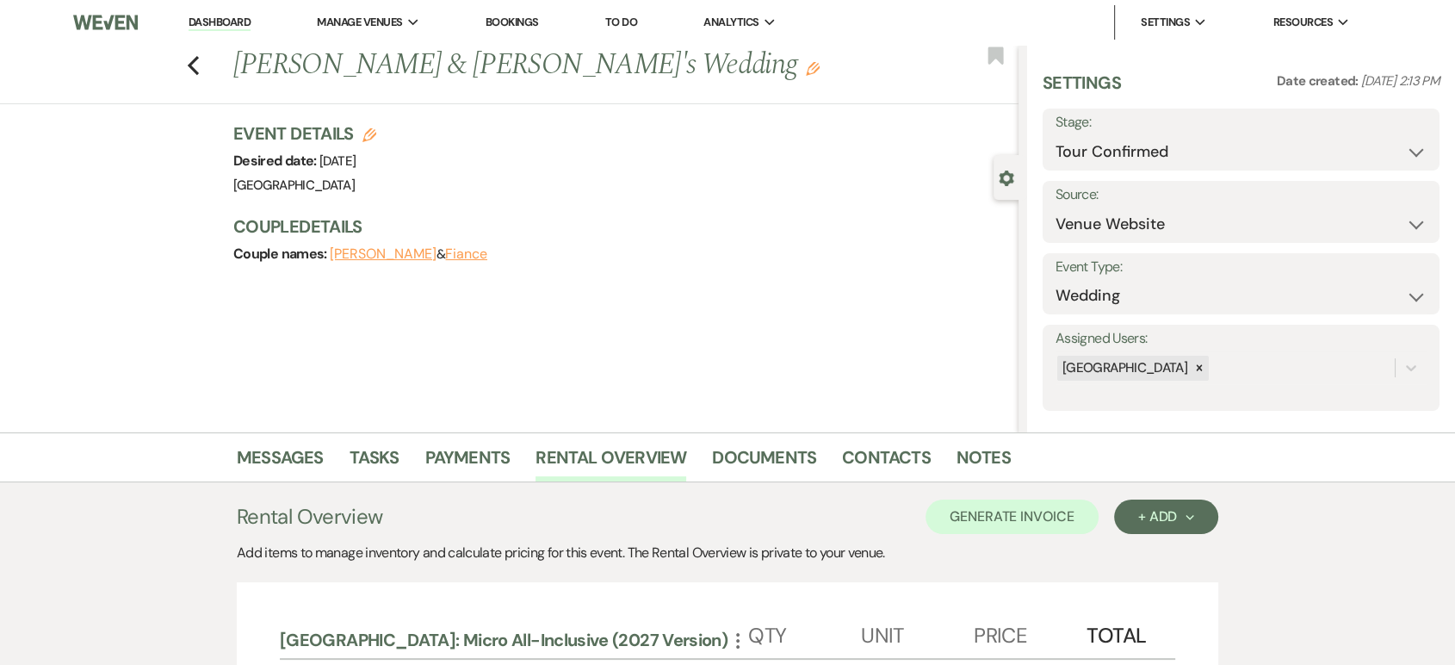
click at [376, 140] on icon "Edit" at bounding box center [369, 135] width 14 height 14
select select "630"
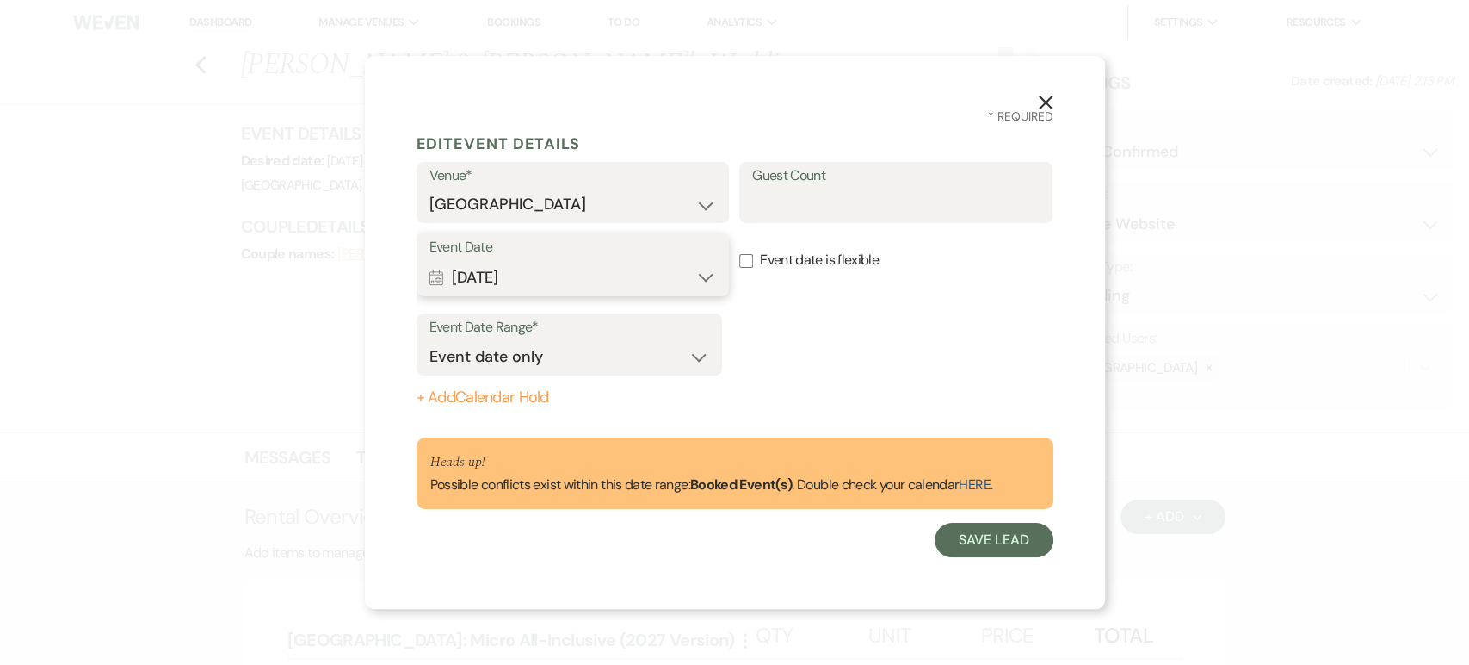
click at [521, 272] on button "Calendar May 08, 2027 Expand" at bounding box center [574, 277] width 288 height 34
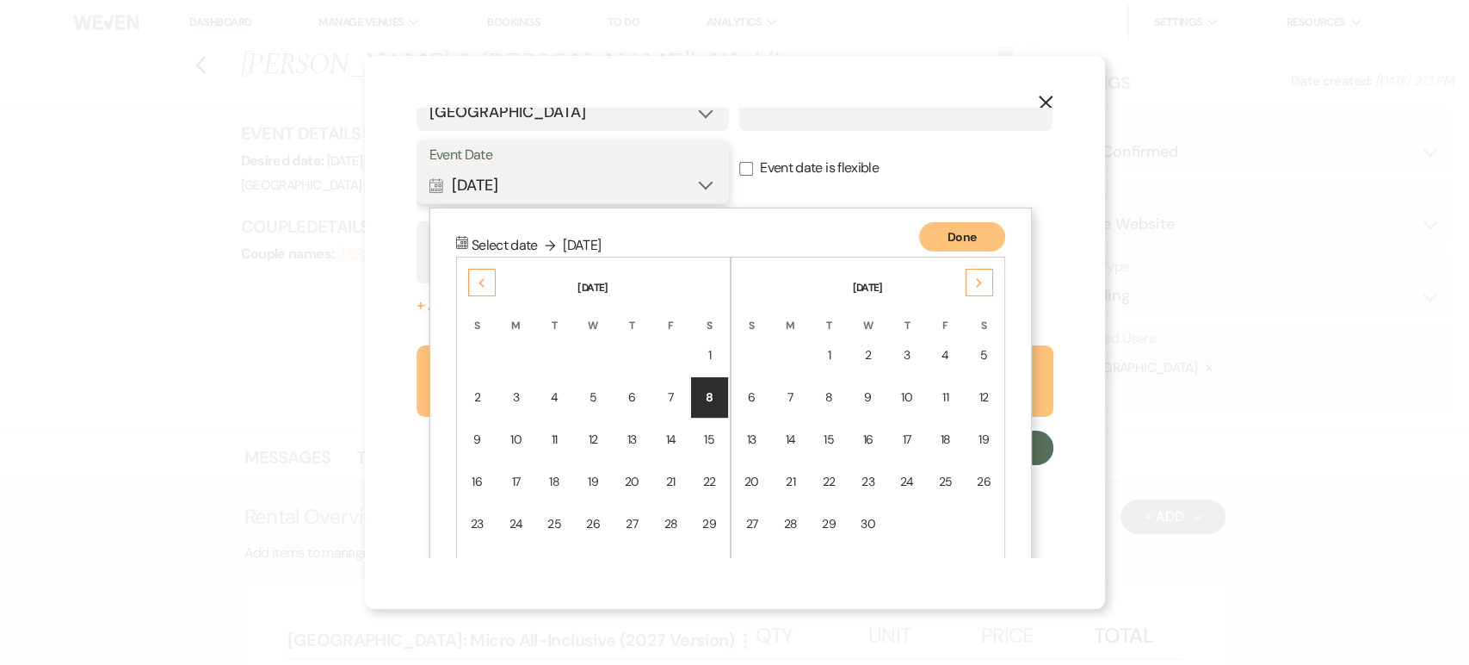
scroll to position [146, 0]
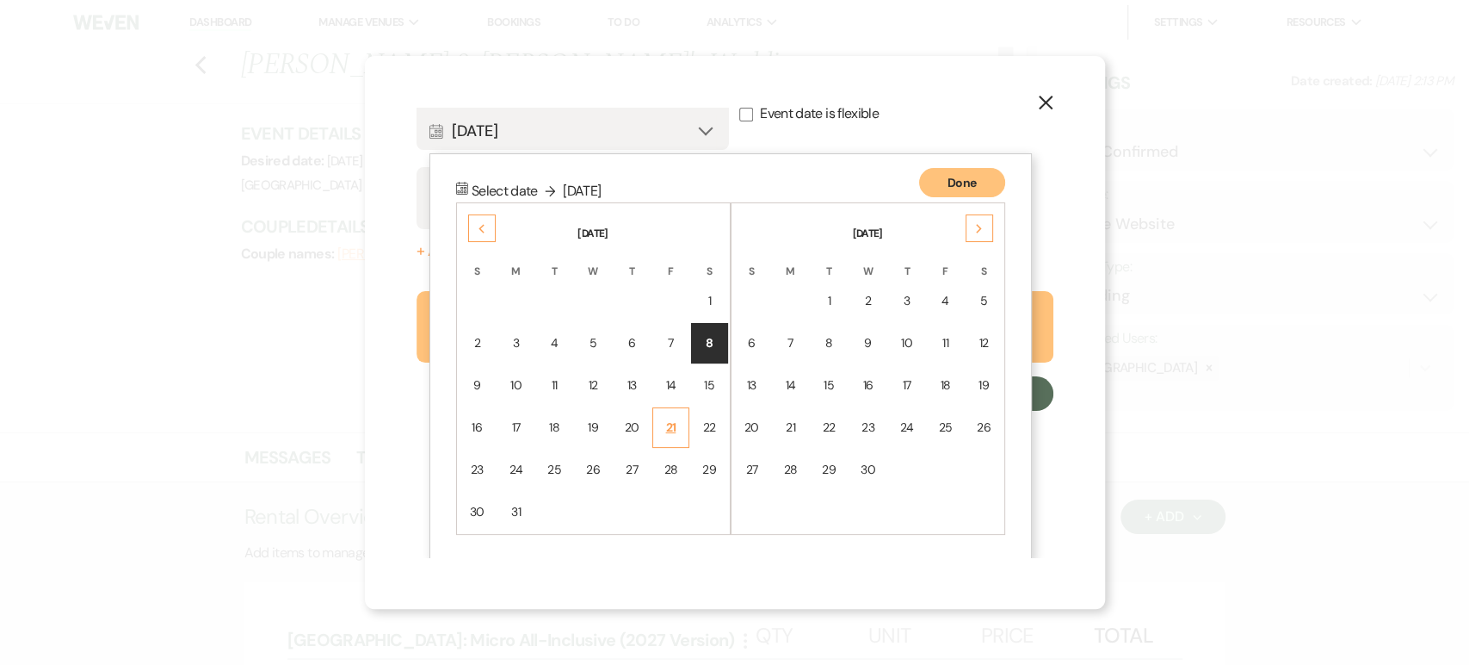
click at [665, 418] on div "21" at bounding box center [671, 427] width 15 height 18
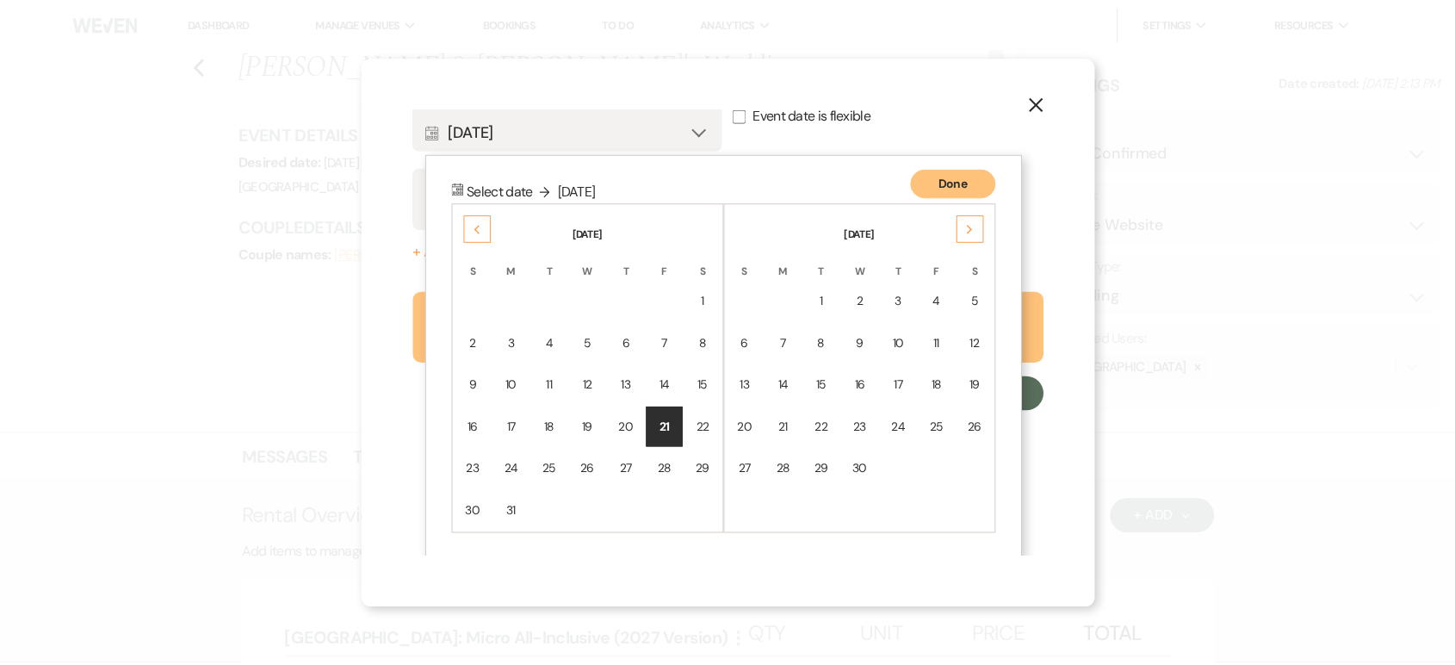
scroll to position [0, 0]
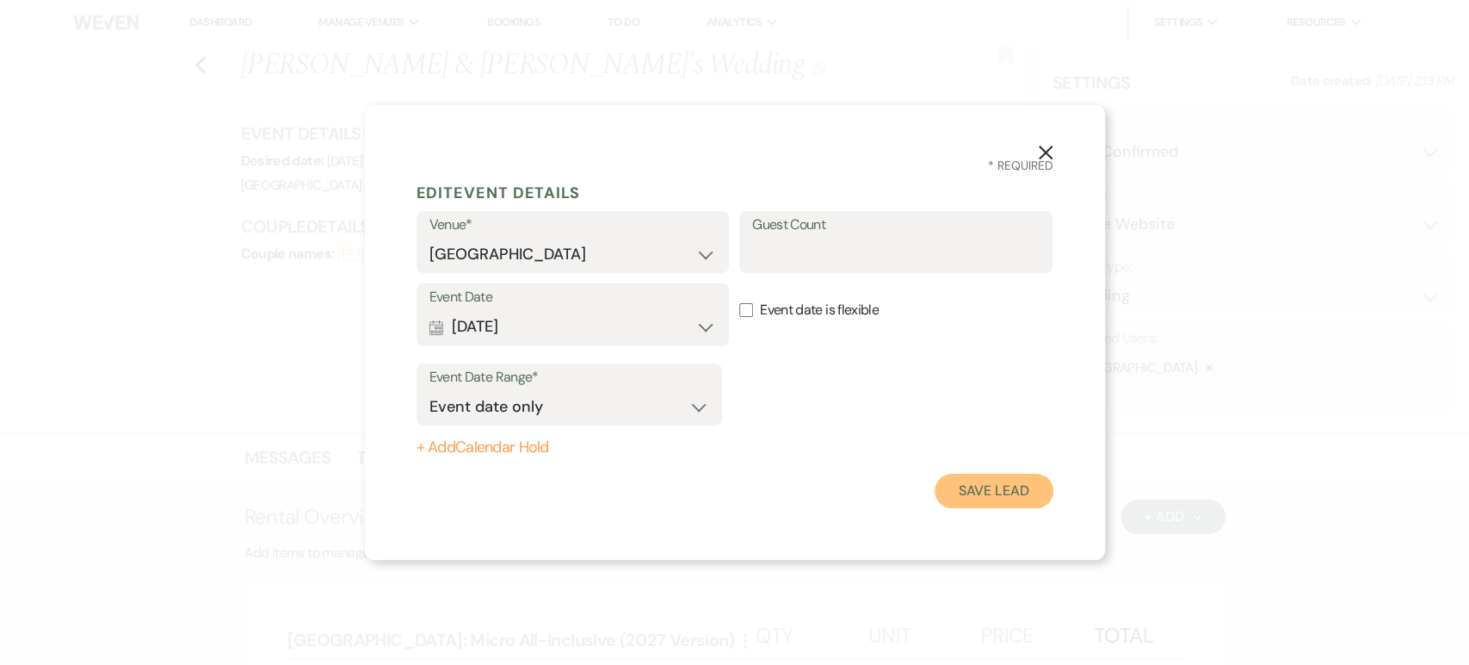
click at [959, 496] on button "Save Lead" at bounding box center [994, 490] width 118 height 34
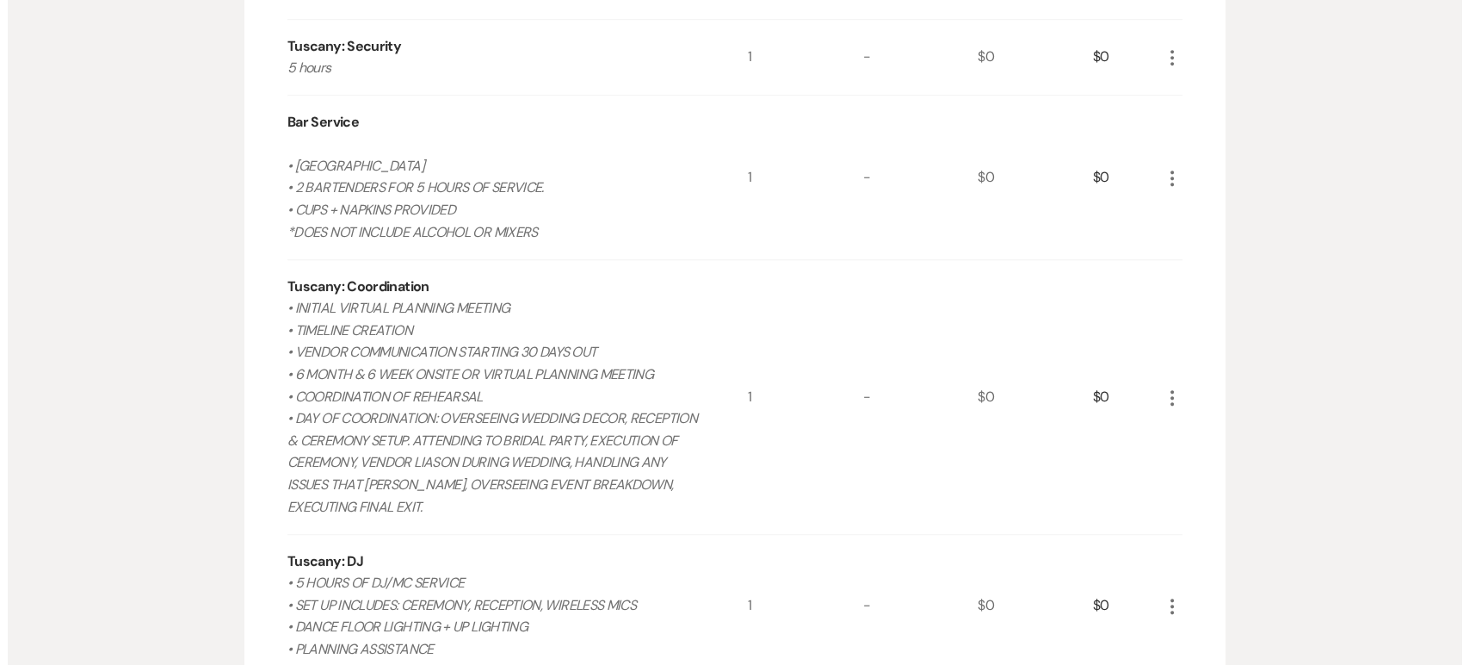
scroll to position [1620, 0]
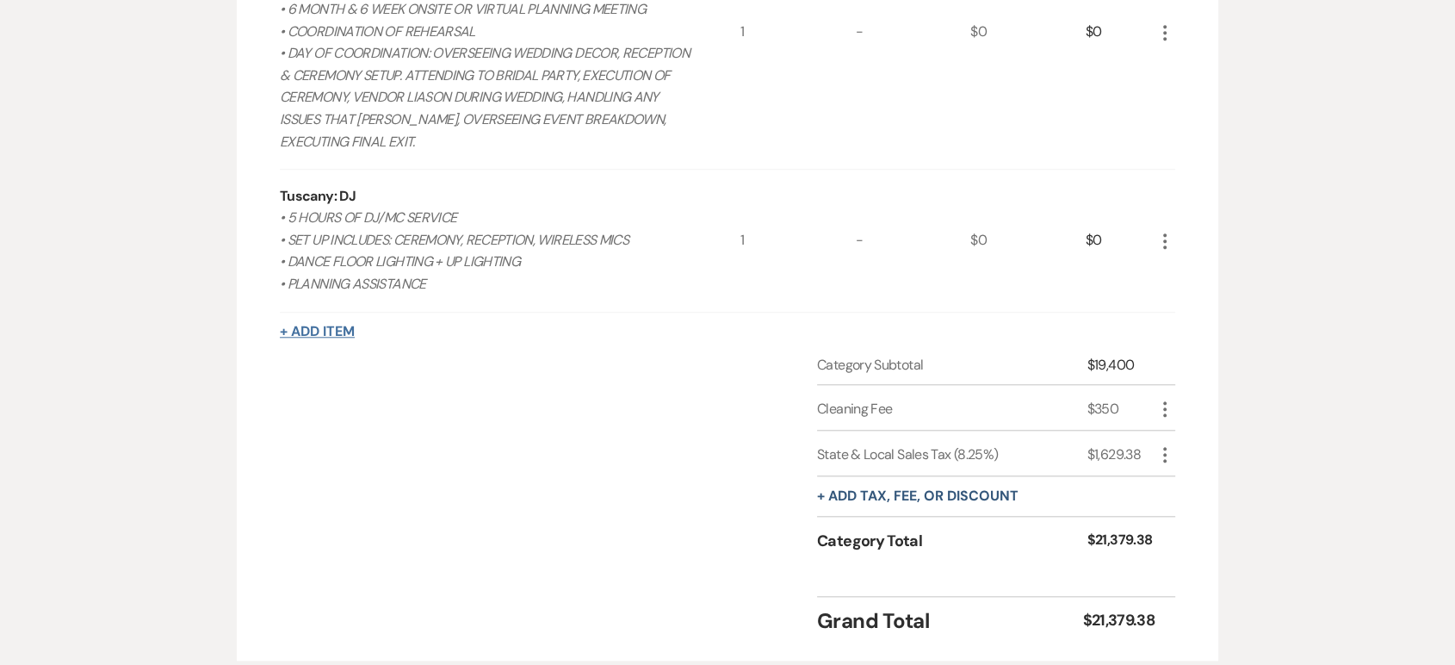
click at [332, 325] on button "+ Add Item" at bounding box center [317, 332] width 75 height 14
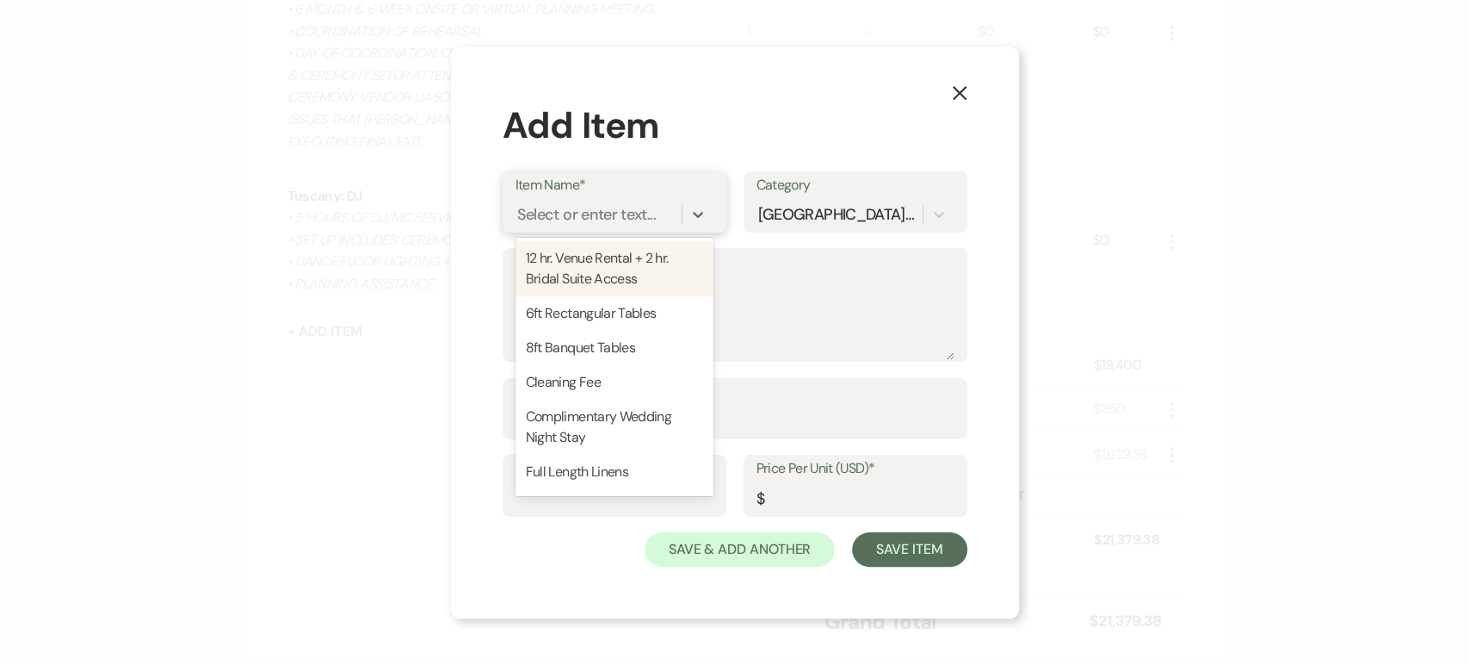
click at [609, 205] on div "Select or enter text..." at bounding box center [586, 213] width 139 height 23
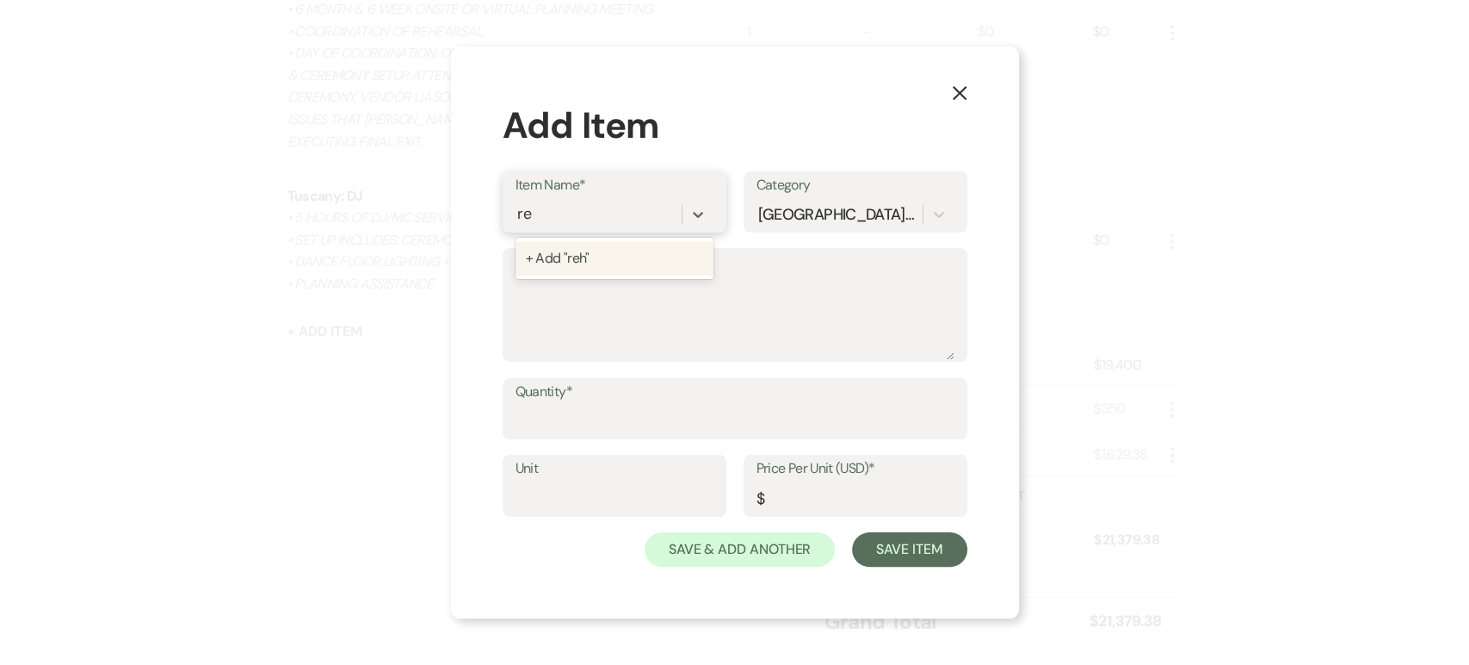
type input "r"
type input "Rehearsal Overnight Stay"
click at [659, 258] on div "+ Add "Rehearsal Overnight Stay"" at bounding box center [615, 268] width 198 height 55
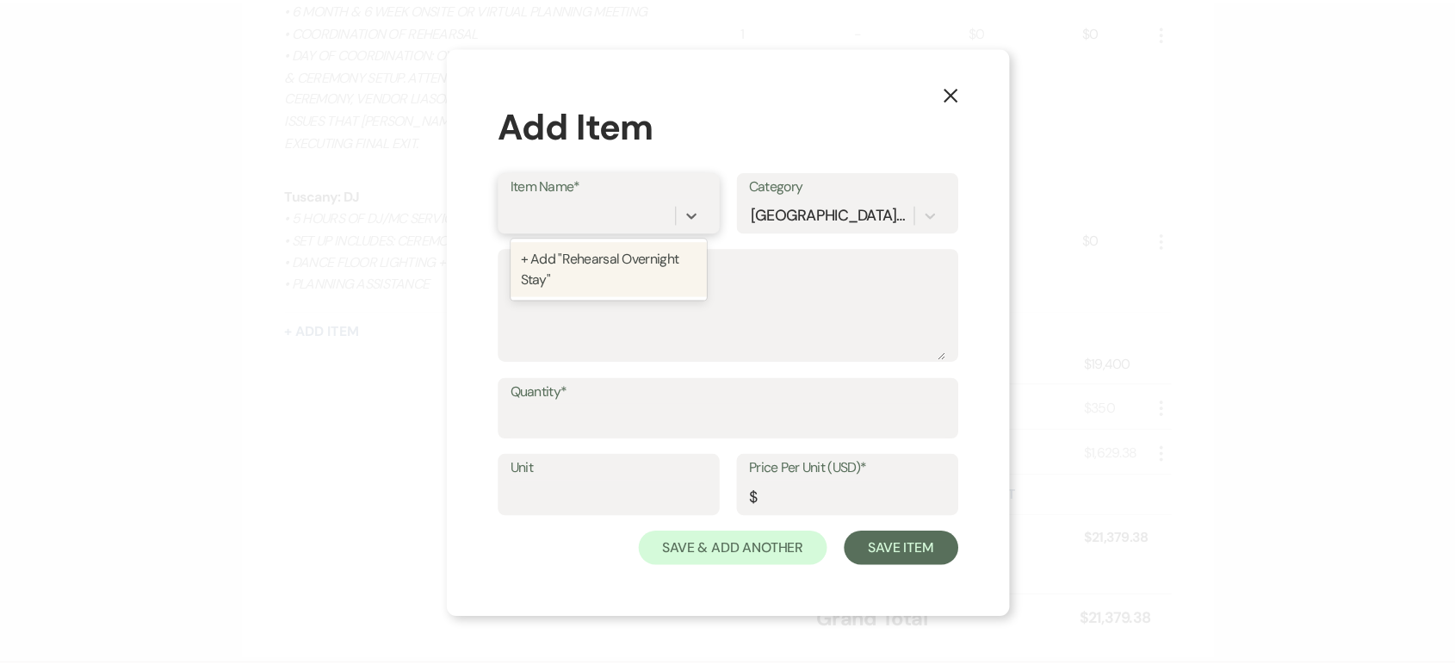
scroll to position [0, 0]
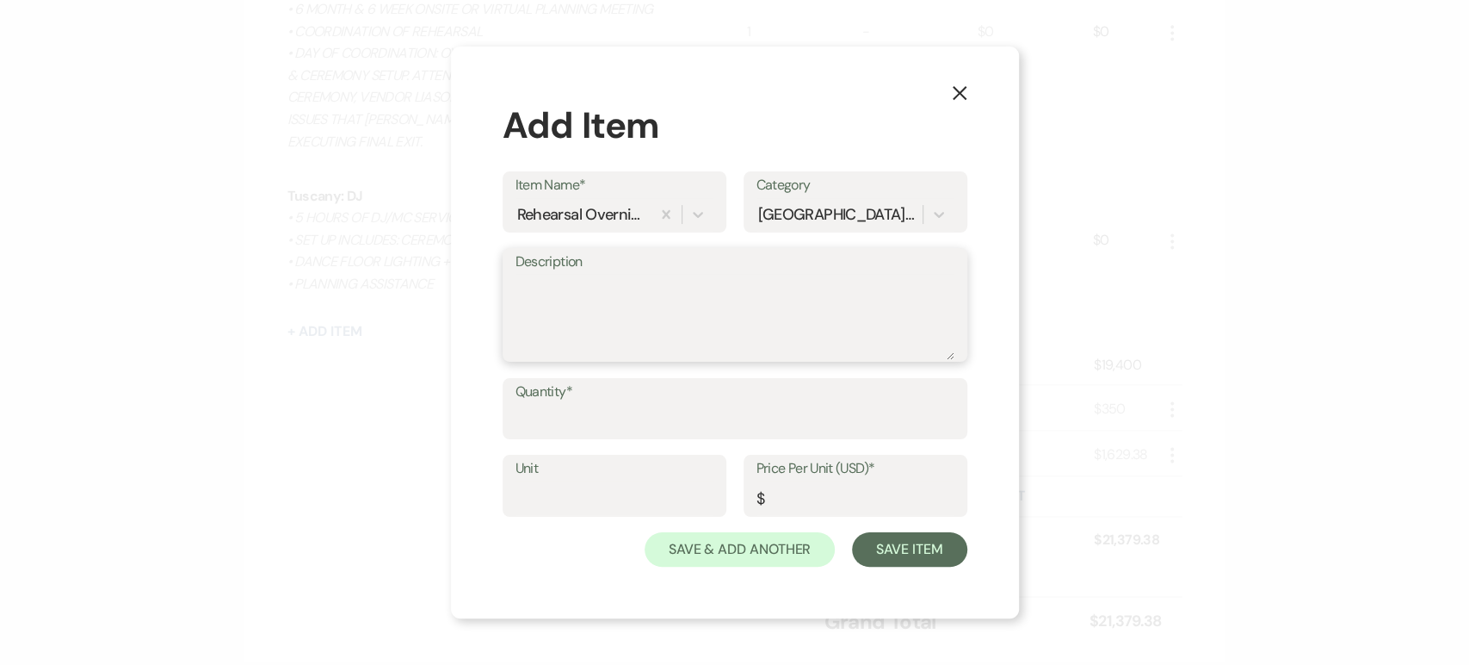
click at [632, 291] on textarea "Description" at bounding box center [735, 317] width 439 height 86
click at [616, 284] on textarea "Check in 3:00 - 3/20/27 Check out 10:00 am - 3/22/27" at bounding box center [735, 317] width 439 height 86
click at [660, 311] on textarea "Check in 3:00 PM - 3/20/27 Check out 10:00 am - 3/22/27" at bounding box center [735, 317] width 439 height 86
type textarea "Check in 3:00 PM - 3/20/27 Check out 10:00 AM - 3/22/27"
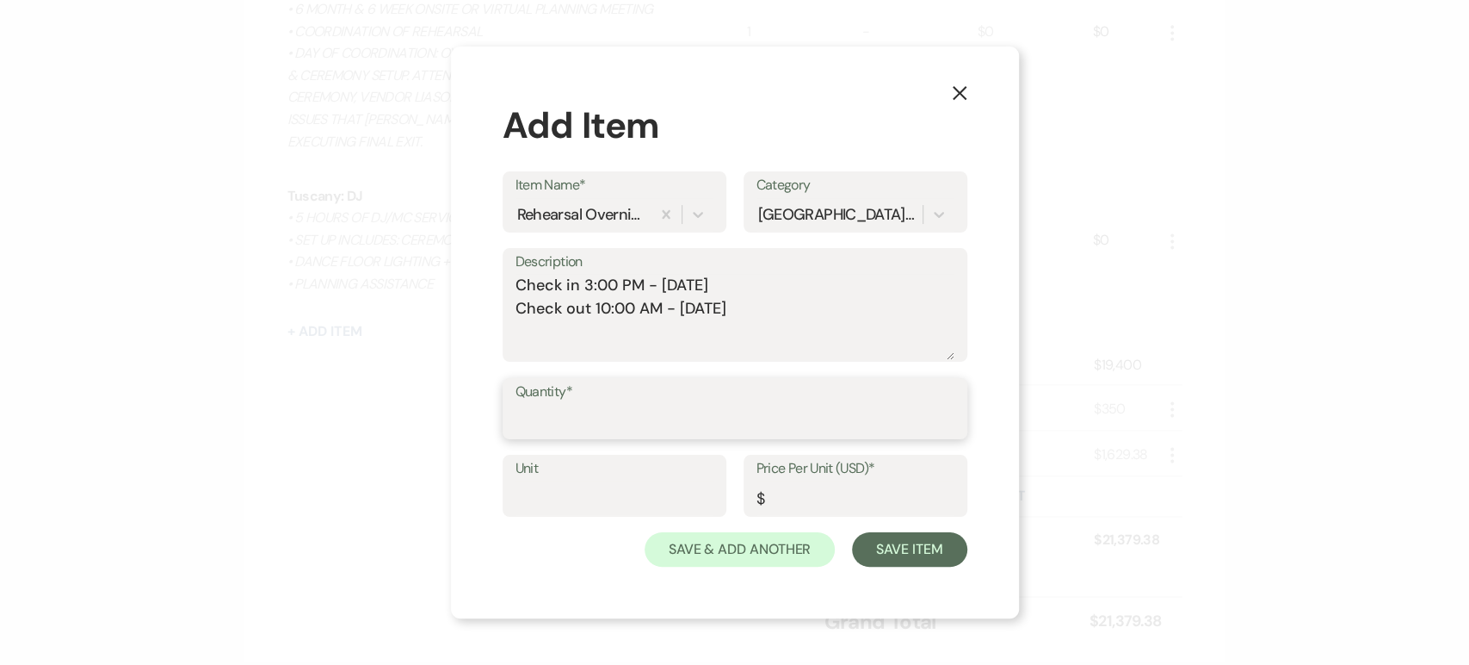
click at [589, 418] on input "Quantity*" at bounding box center [735, 421] width 439 height 34
type input "1"
type input "2"
click at [785, 501] on input "Price Per Unit (USD)*" at bounding box center [856, 498] width 198 height 34
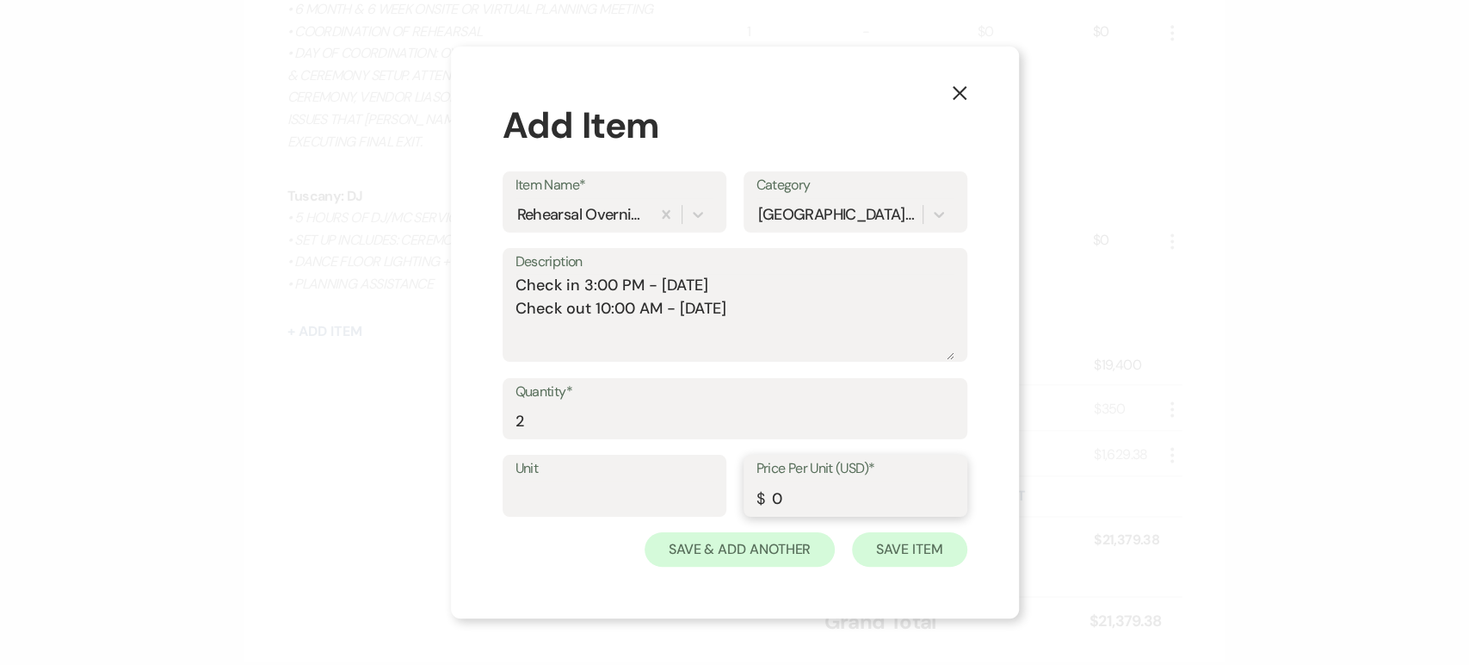
type input "0"
click at [883, 542] on button "Save Item" at bounding box center [909, 549] width 114 height 34
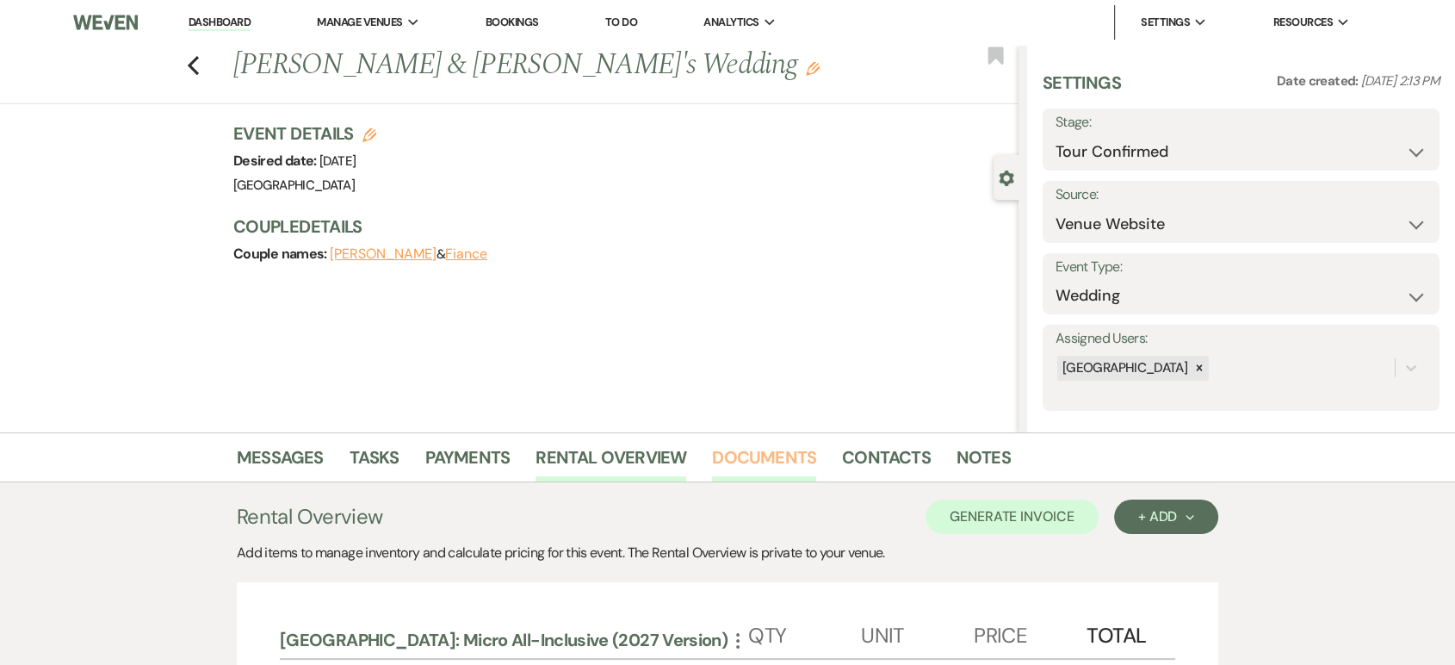
click at [775, 453] on link "Documents" at bounding box center [764, 462] width 104 height 38
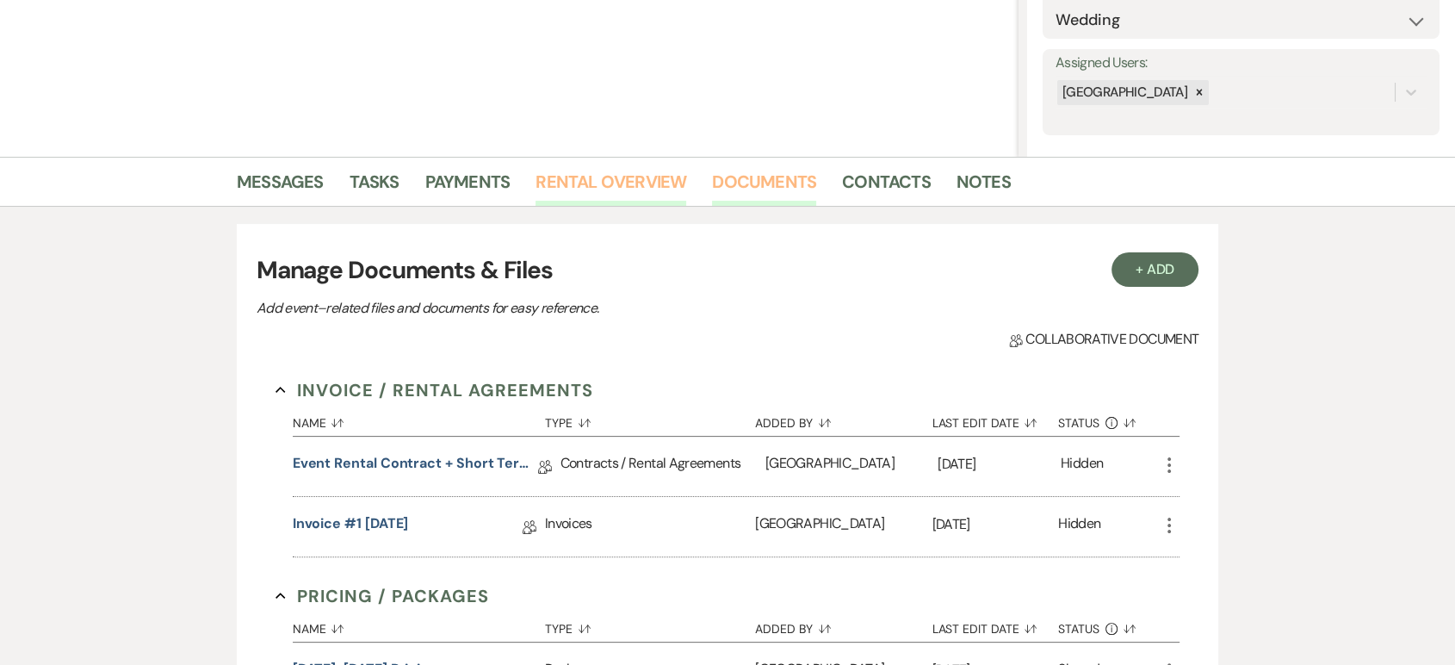
scroll to position [269, 0]
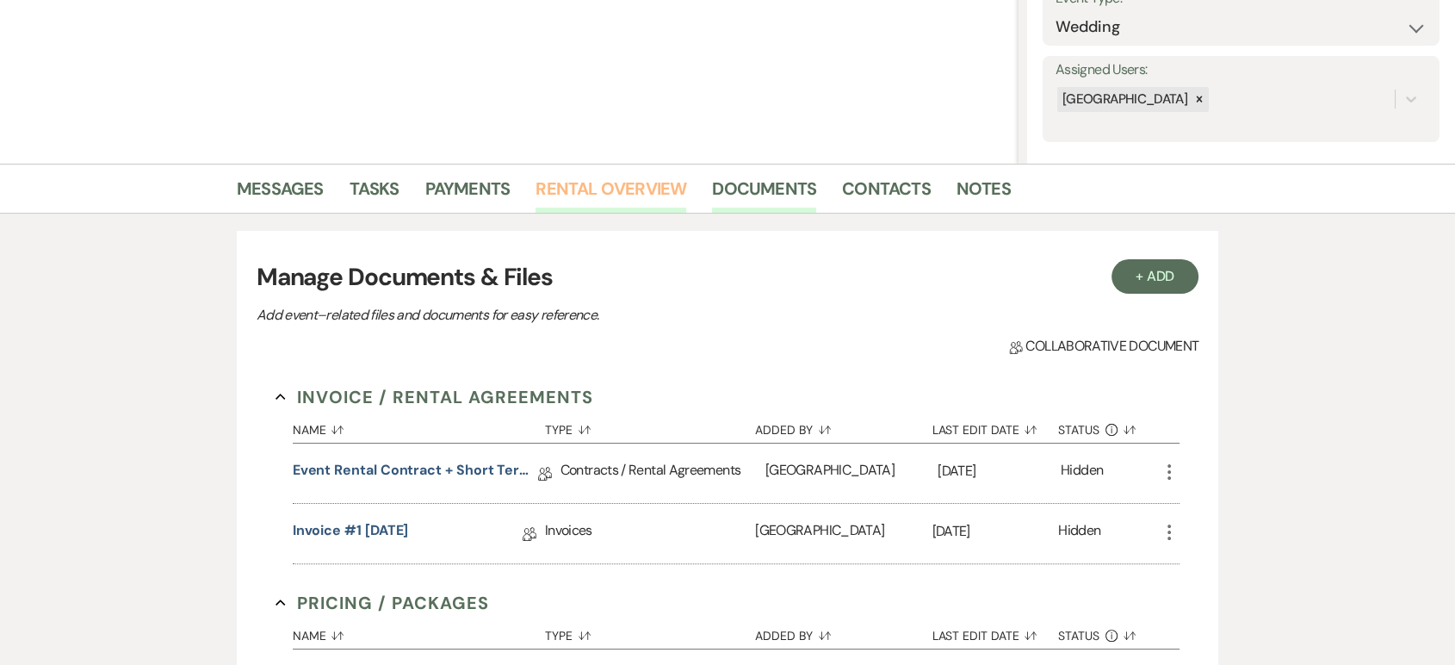
click at [619, 175] on link "Rental Overview" at bounding box center [610, 194] width 151 height 38
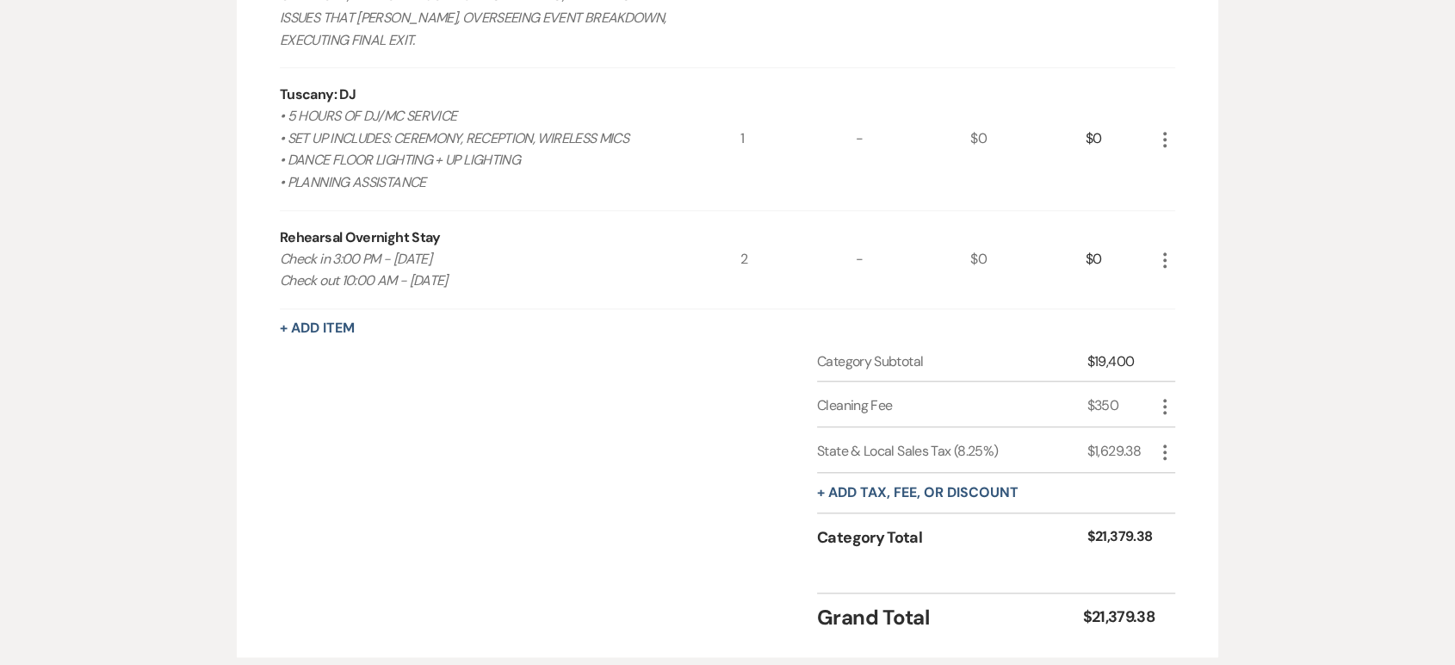
scroll to position [1840, 0]
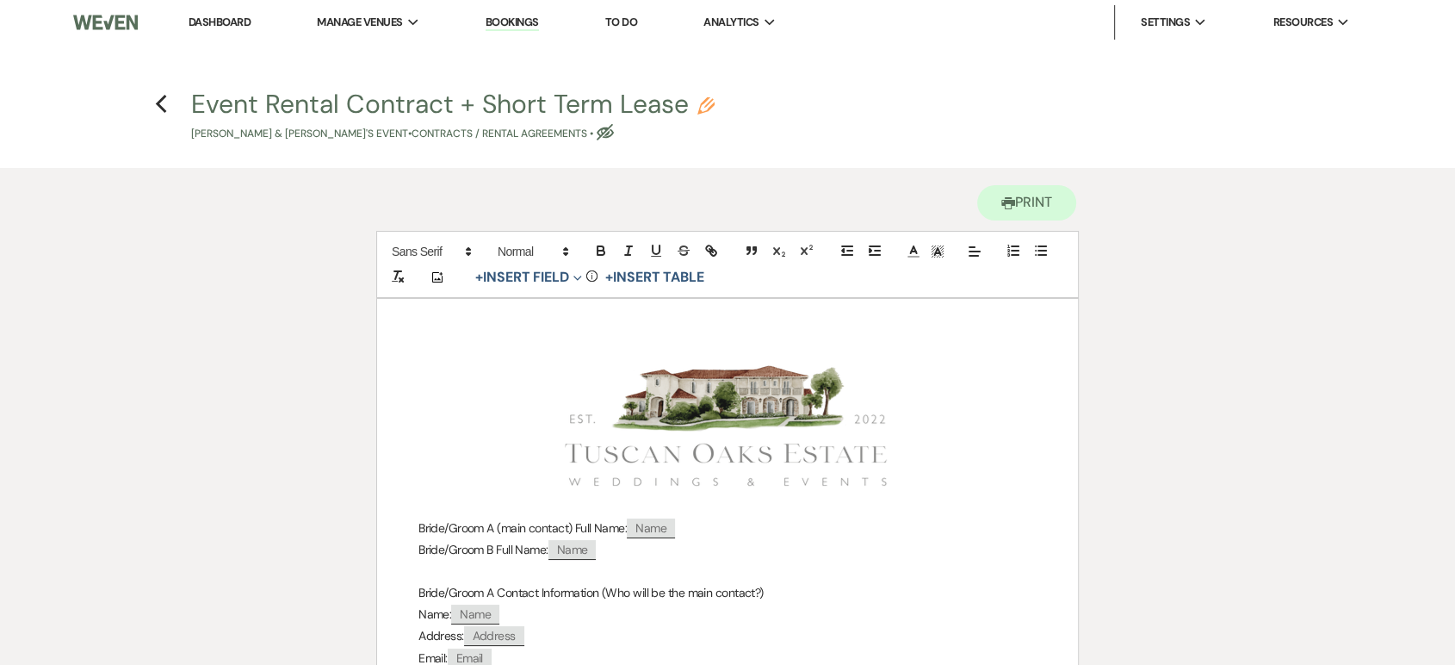
click at [232, 25] on link "Dashboard" at bounding box center [220, 22] width 62 height 15
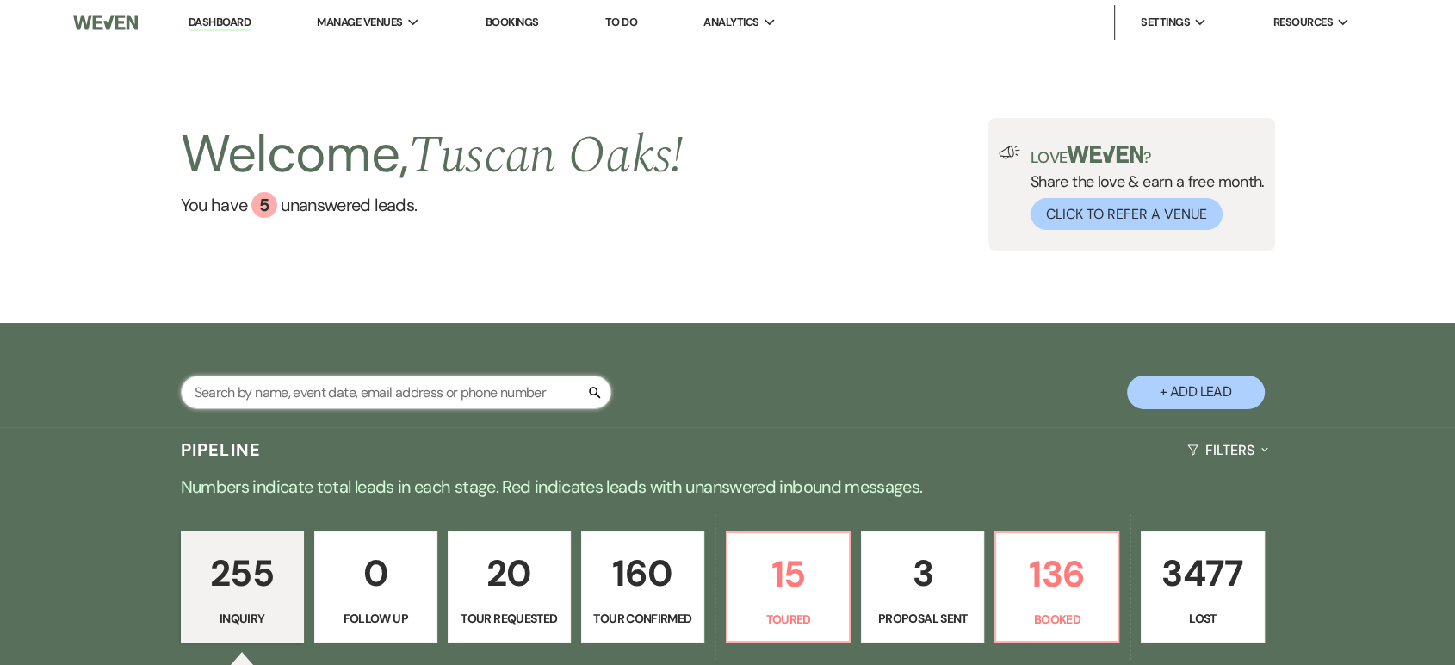
click at [325, 395] on input "text" at bounding box center [396, 392] width 430 height 34
type input "[PERSON_NAME]"
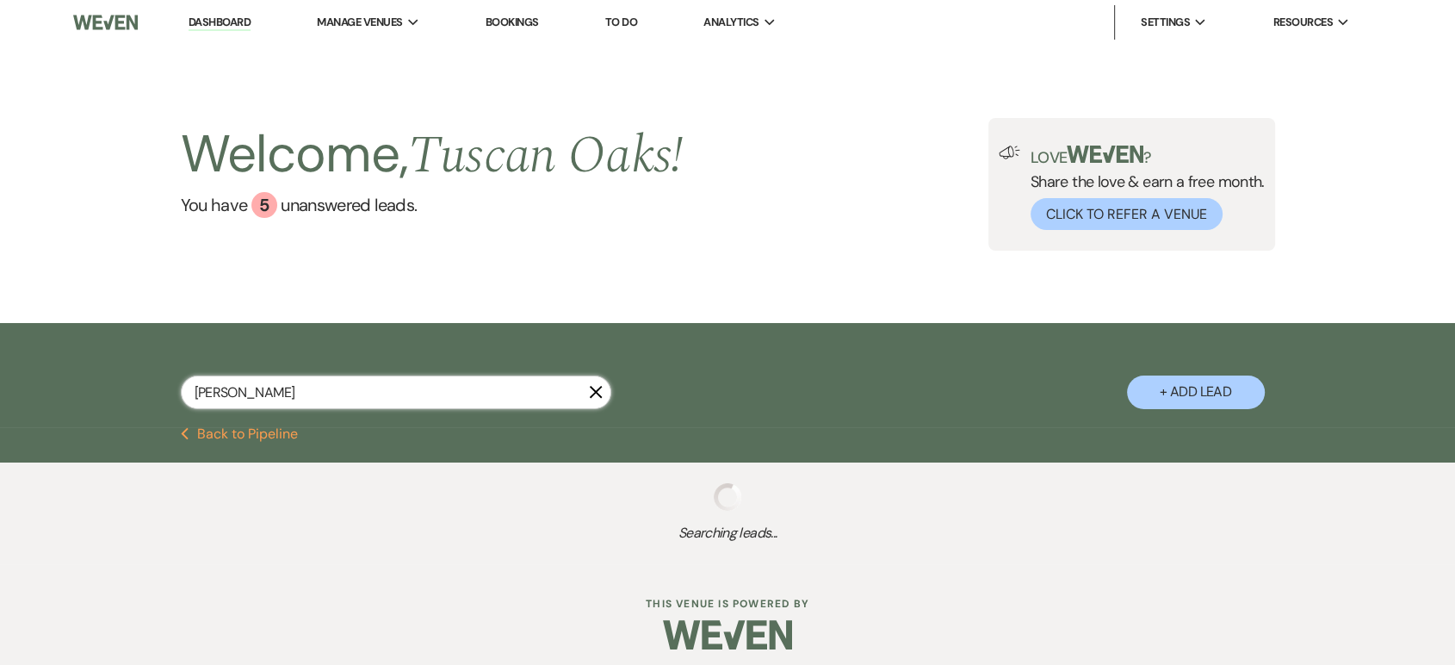
scroll to position [9, 0]
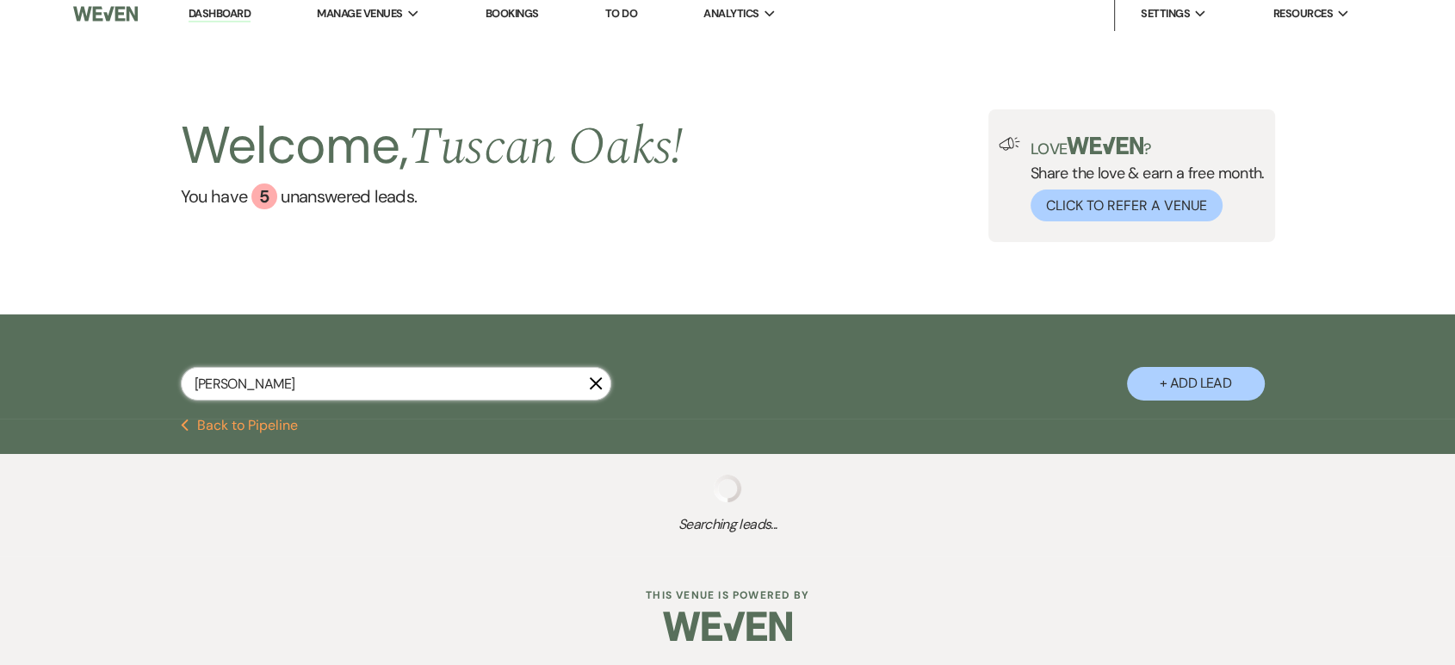
select select "4"
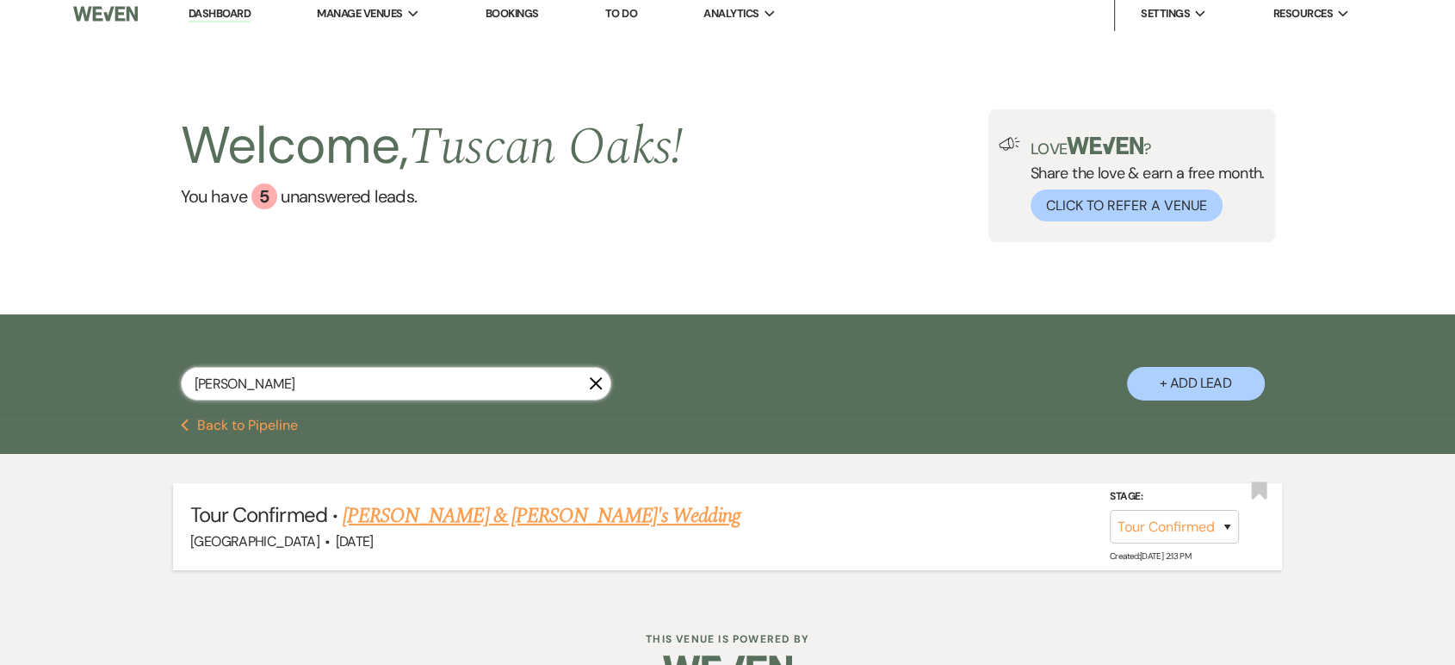
type input "[PERSON_NAME]"
click at [455, 504] on link "[PERSON_NAME] & [PERSON_NAME]'s Wedding" at bounding box center [542, 515] width 398 height 31
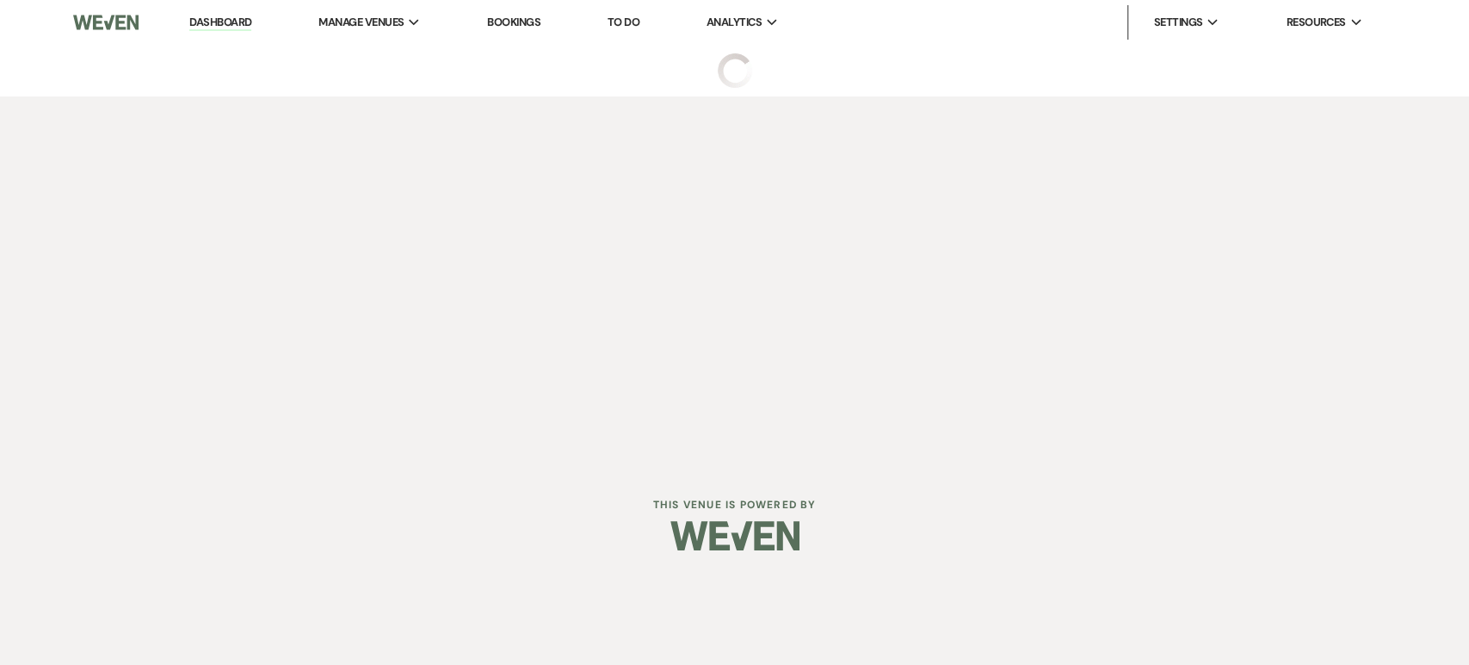
select select "4"
select select "5"
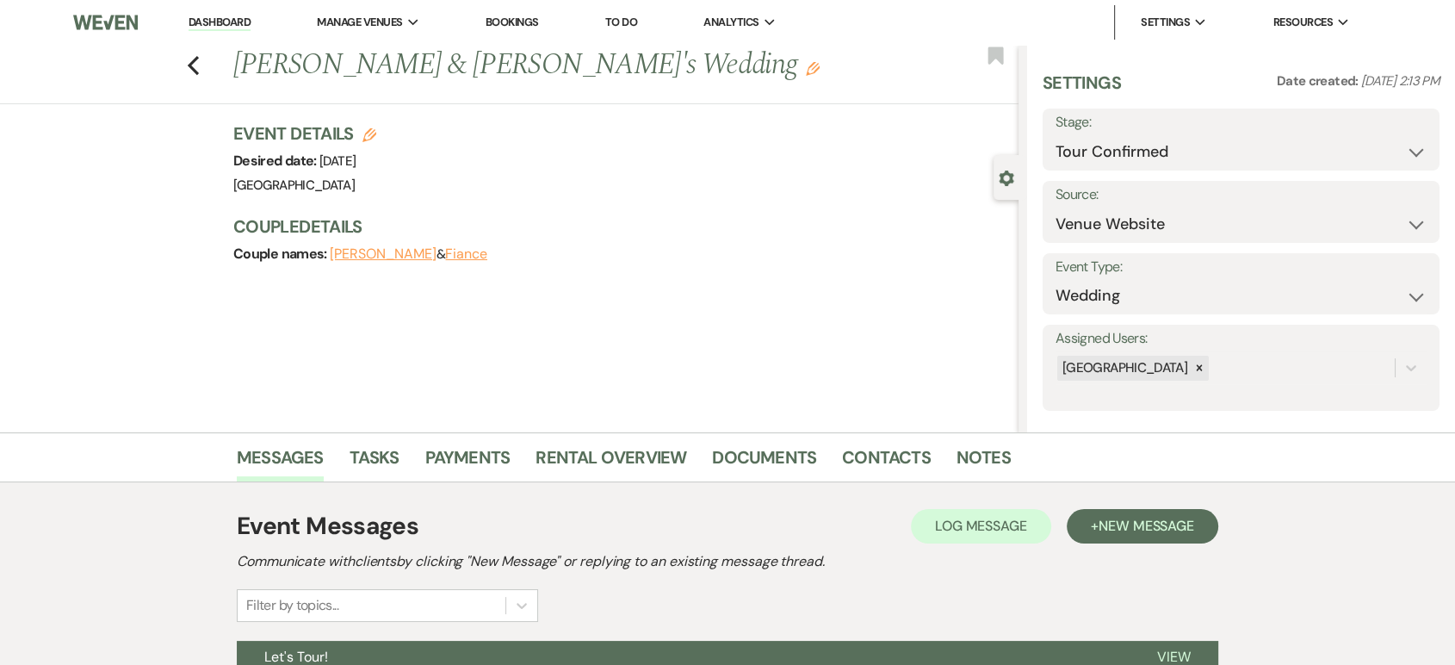
scroll to position [145, 0]
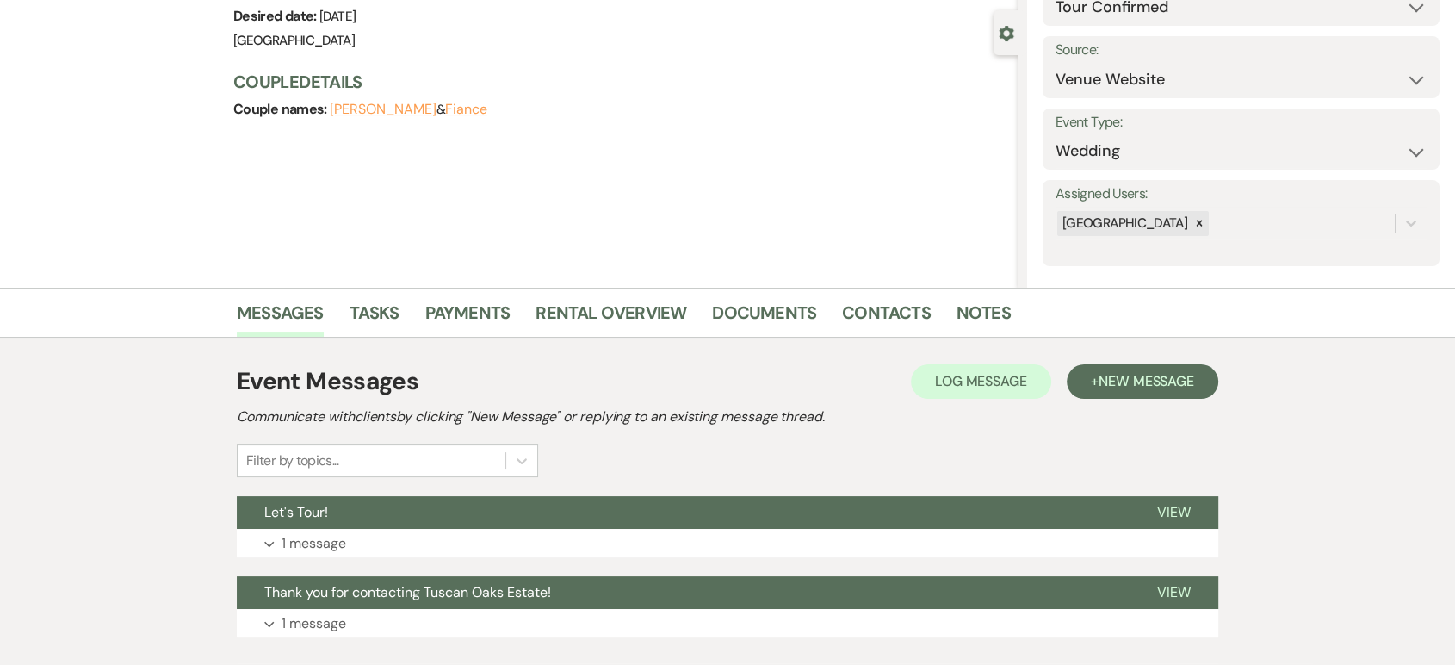
click at [753, 296] on li "Documents" at bounding box center [777, 315] width 130 height 41
click at [753, 306] on link "Documents" at bounding box center [764, 318] width 104 height 38
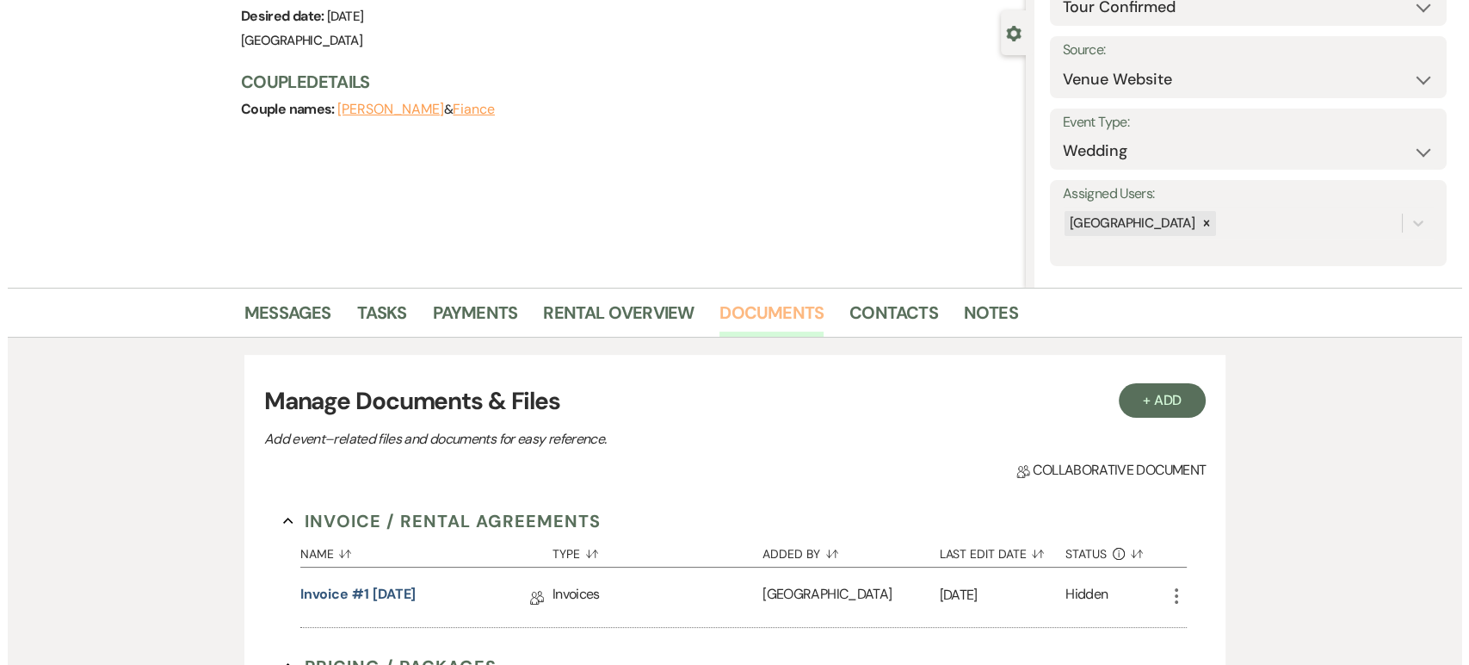
scroll to position [356, 0]
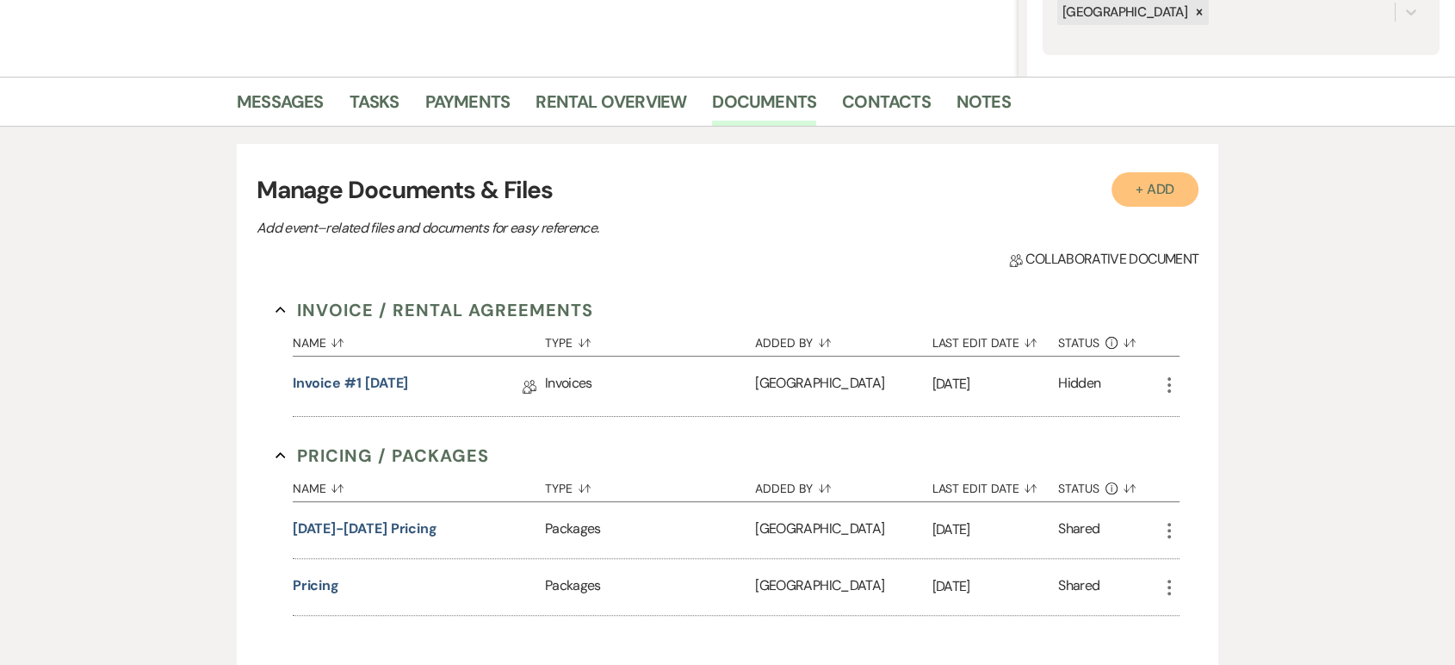
click at [1160, 193] on button "+ Add" at bounding box center [1155, 189] width 88 height 34
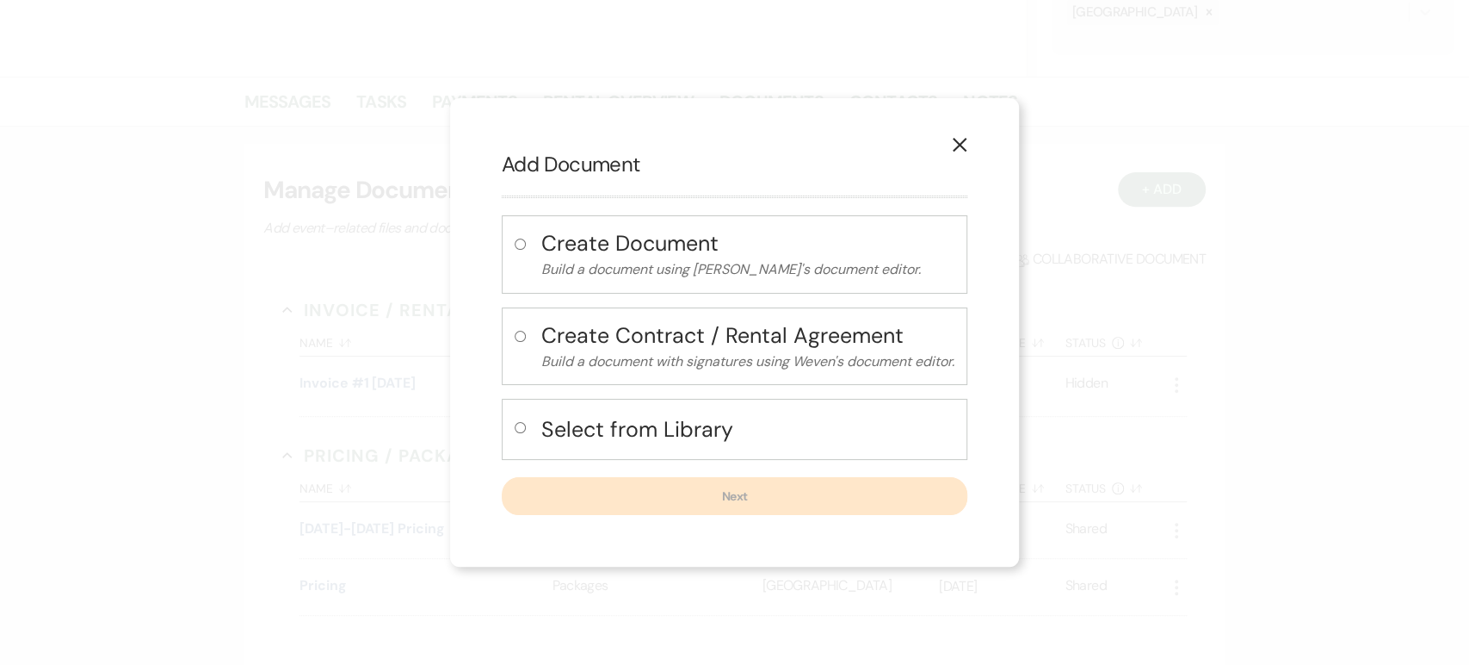
click at [524, 425] on label at bounding box center [524, 432] width 18 height 28
click at [524, 425] on input "radio" at bounding box center [520, 427] width 11 height 11
radio input "true"
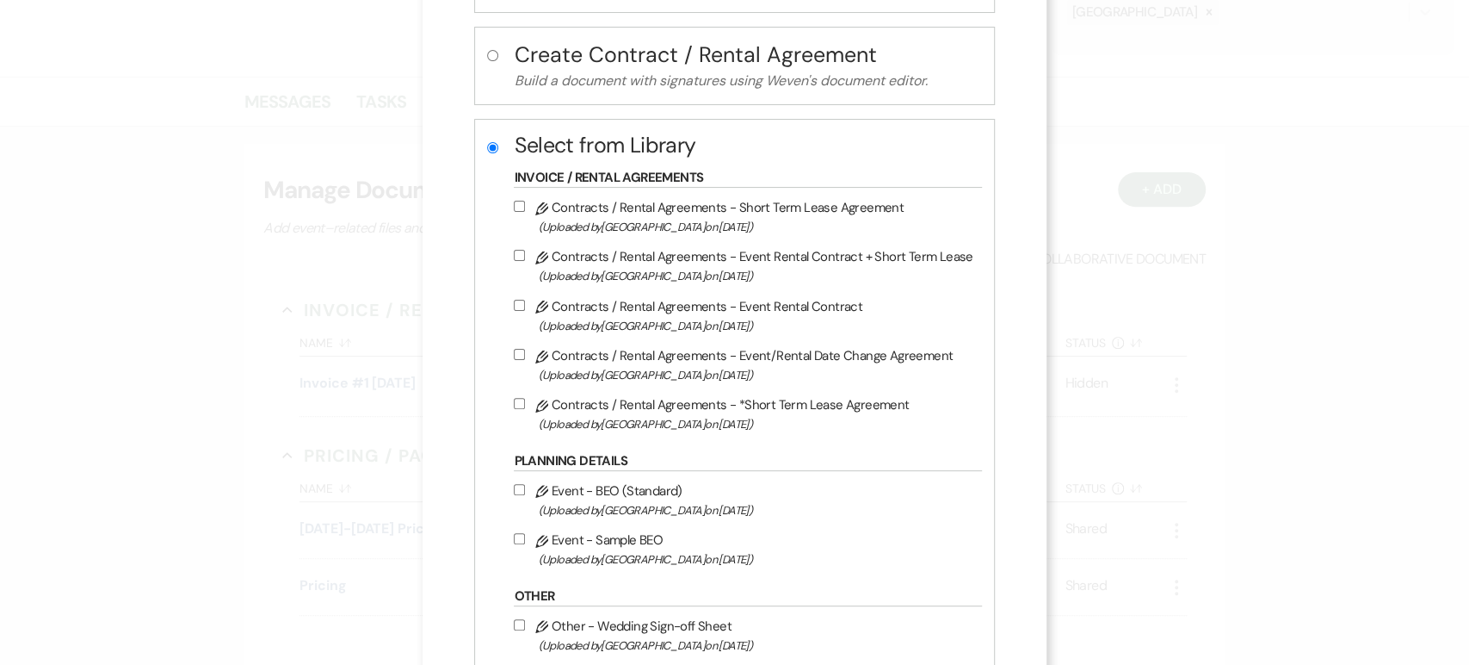
scroll to position [191, 0]
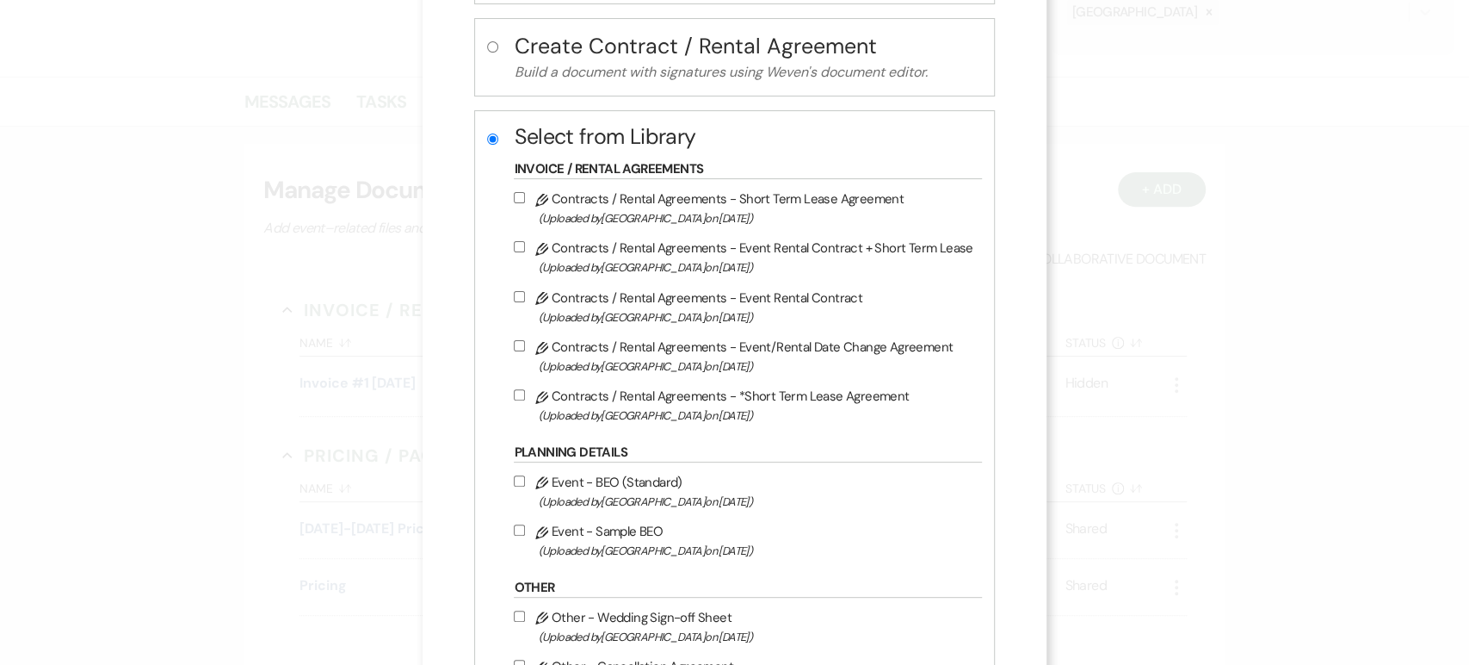
click at [519, 249] on input "Pencil Contracts / Rental Agreements - Event Rental Contract + Short Term Lease…" at bounding box center [519, 246] width 11 height 11
checkbox input "true"
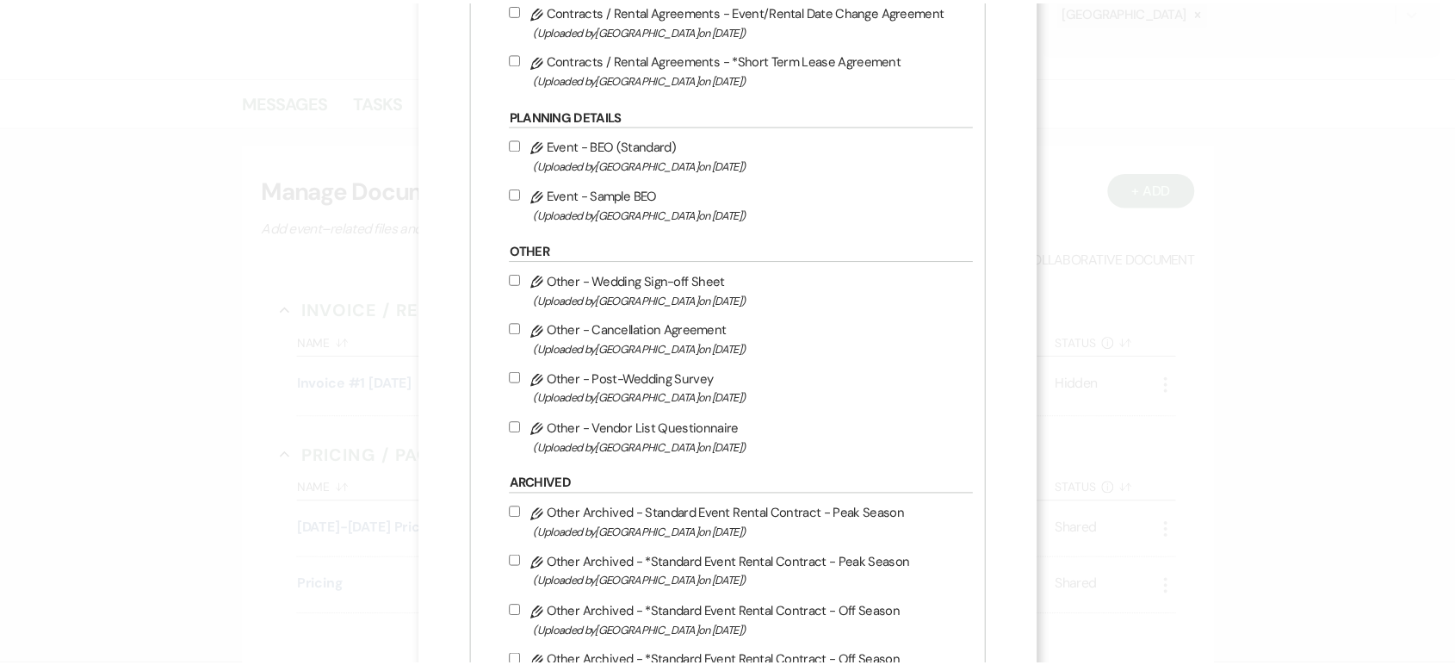
scroll to position [748, 0]
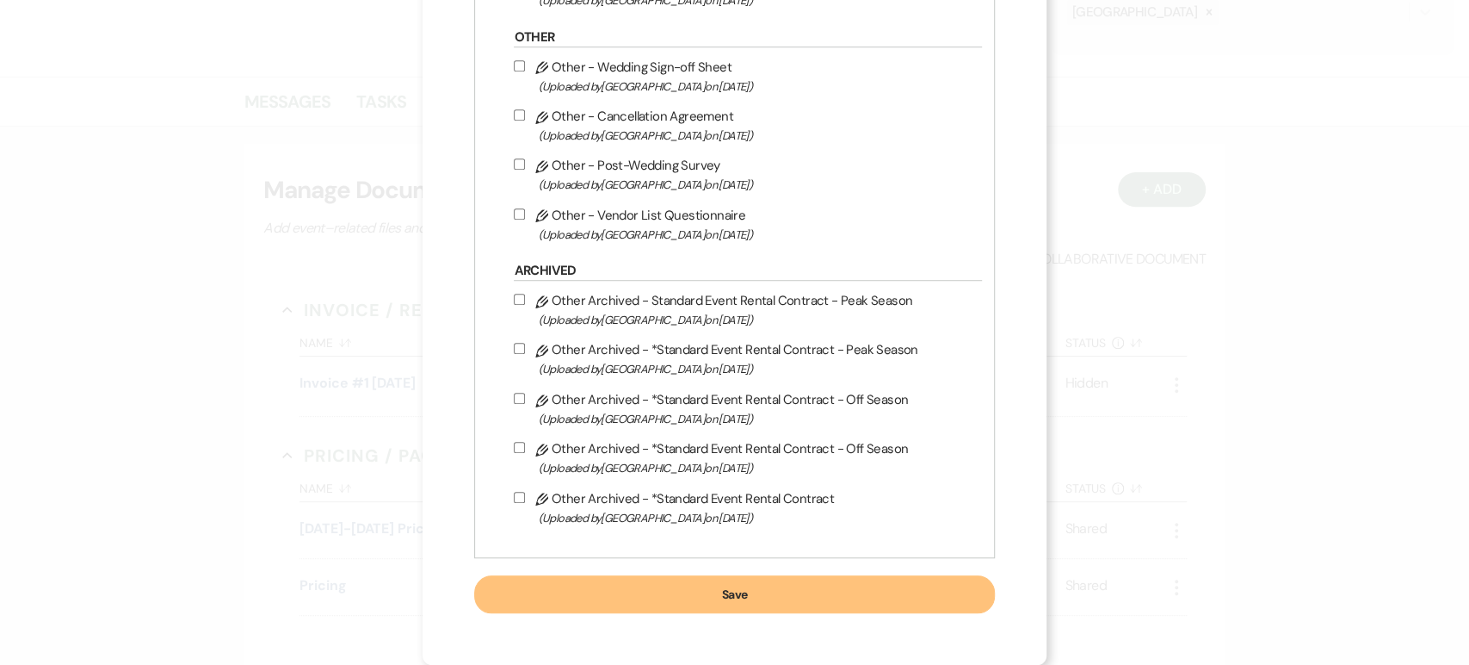
click at [637, 590] on button "Save" at bounding box center [734, 594] width 520 height 38
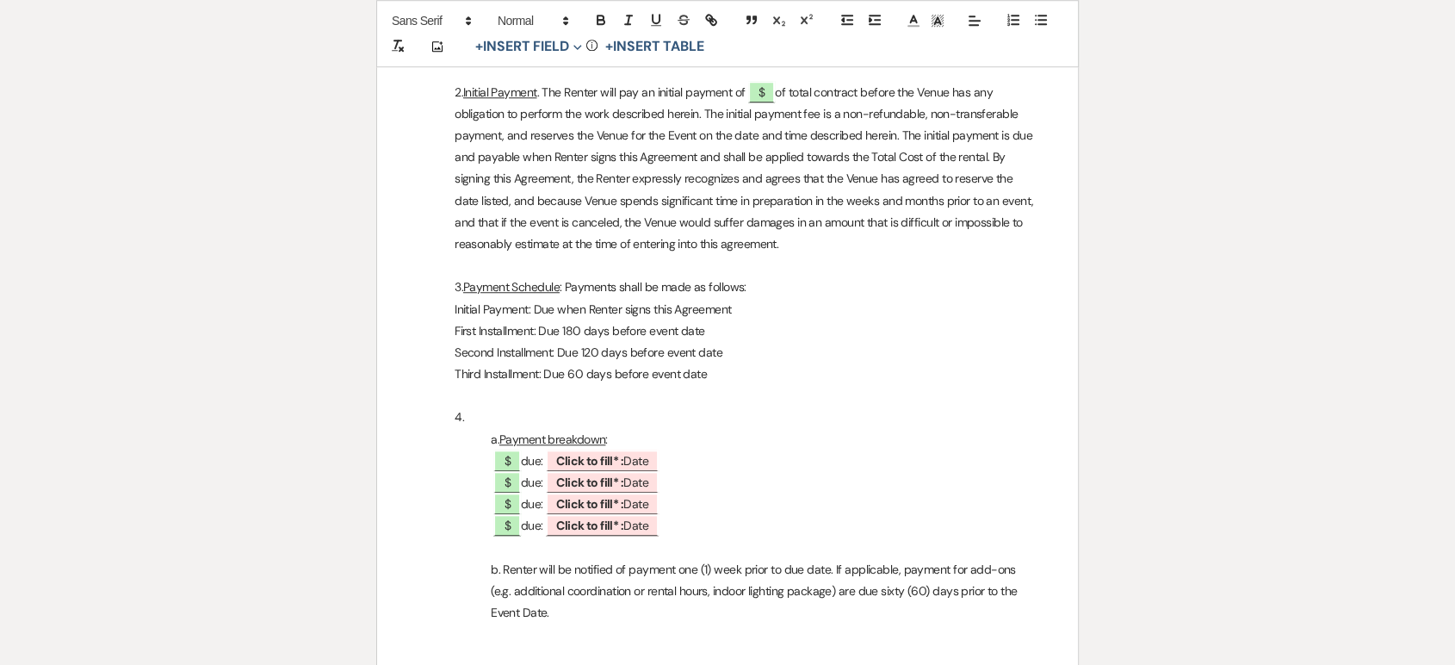
scroll to position [1491, 0]
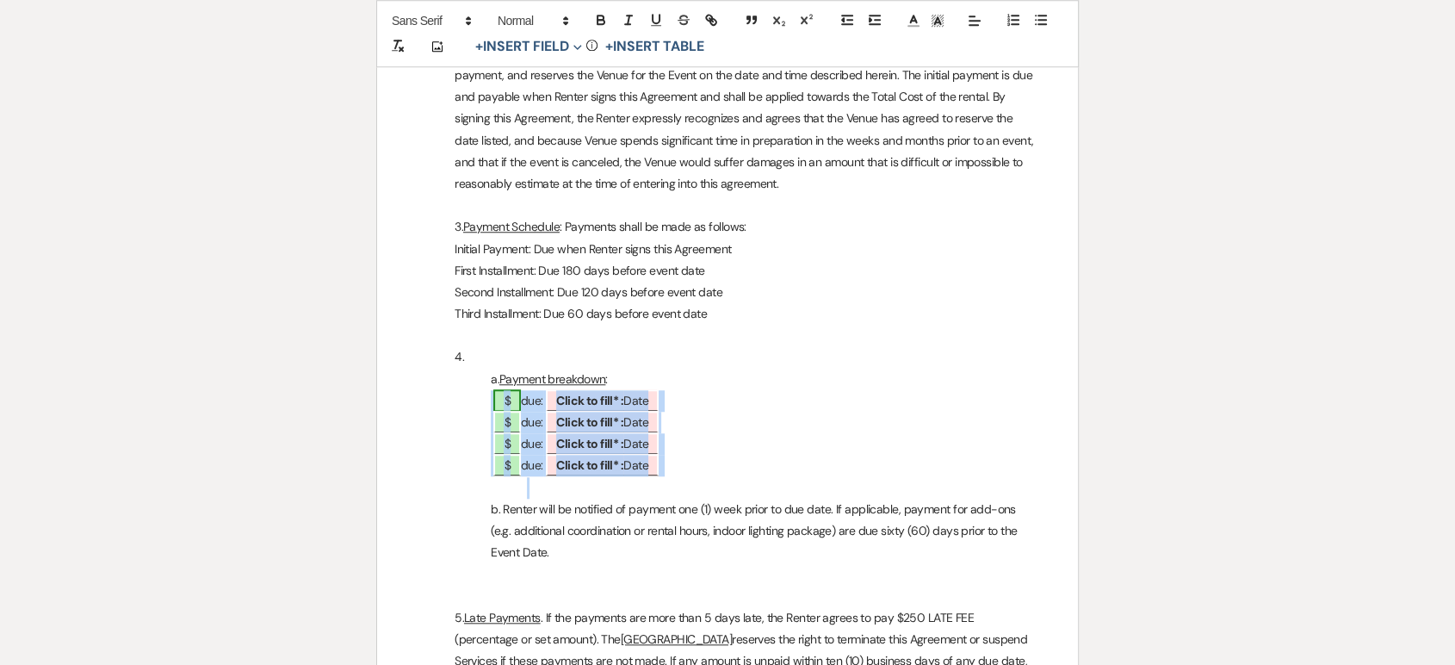
drag, startPoint x: 707, startPoint y: 504, endPoint x: 493, endPoint y: 429, distance: 226.5
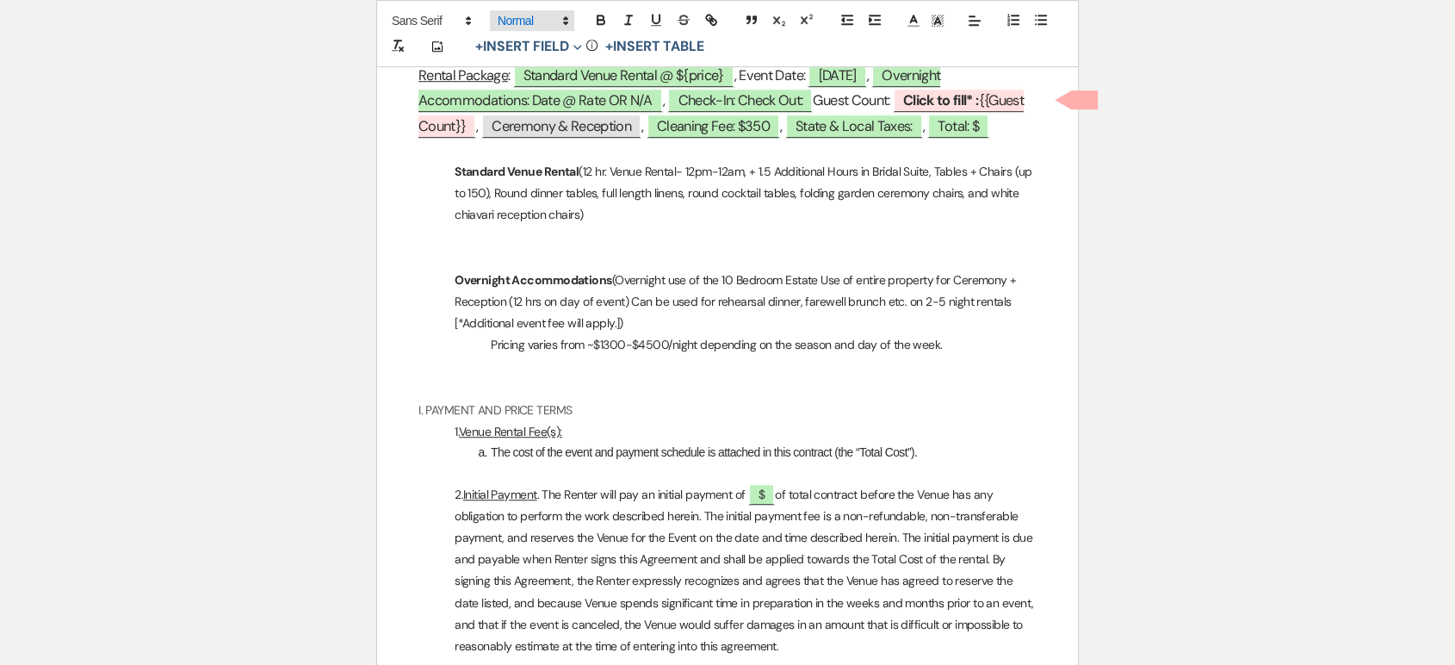
scroll to position [1027, 0]
click at [607, 249] on p at bounding box center [727, 238] width 618 height 22
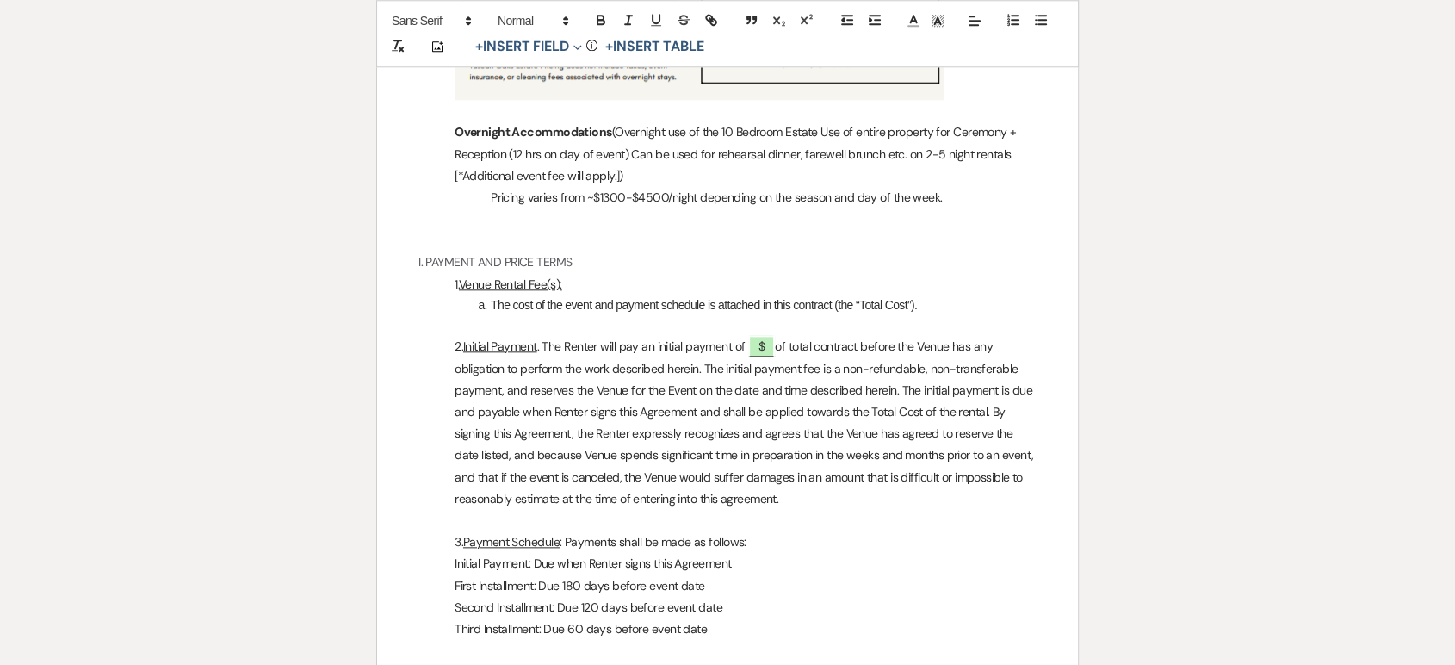
scroll to position [1797, 0]
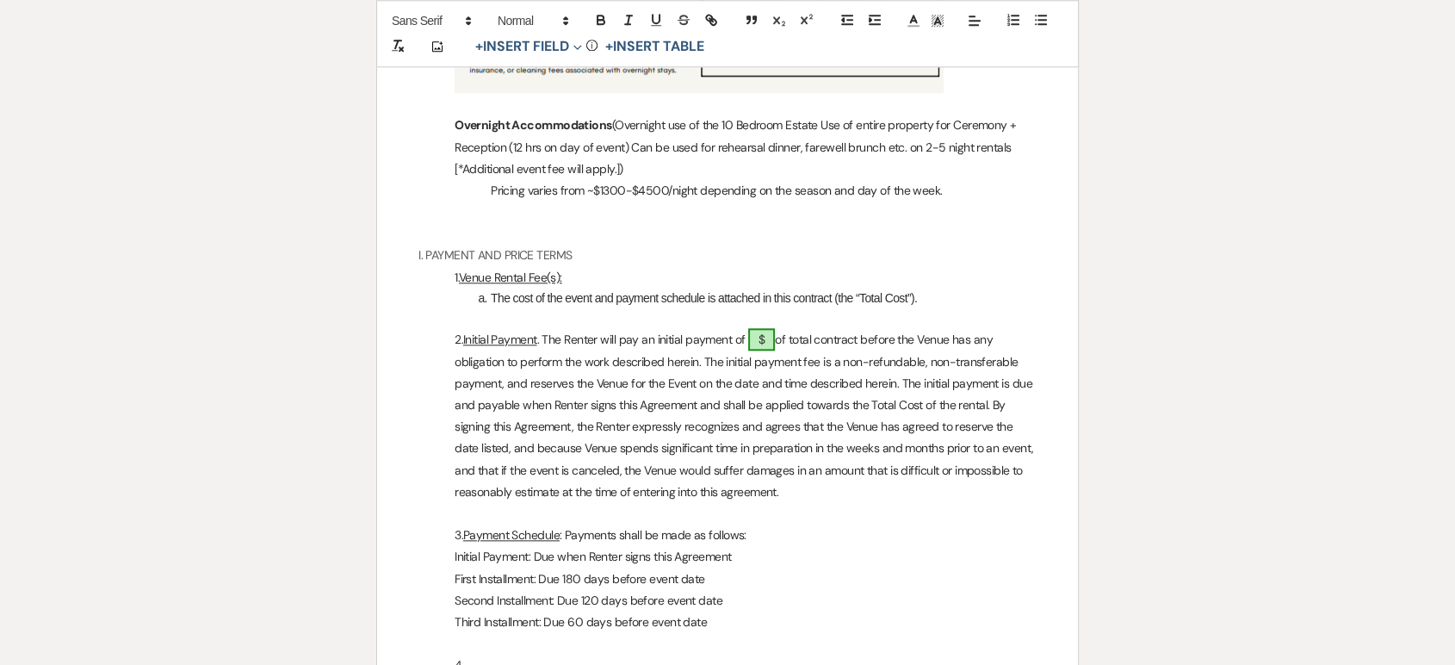
click at [770, 350] on span "$" at bounding box center [761, 339] width 27 height 22
select select "owner"
select select "Number"
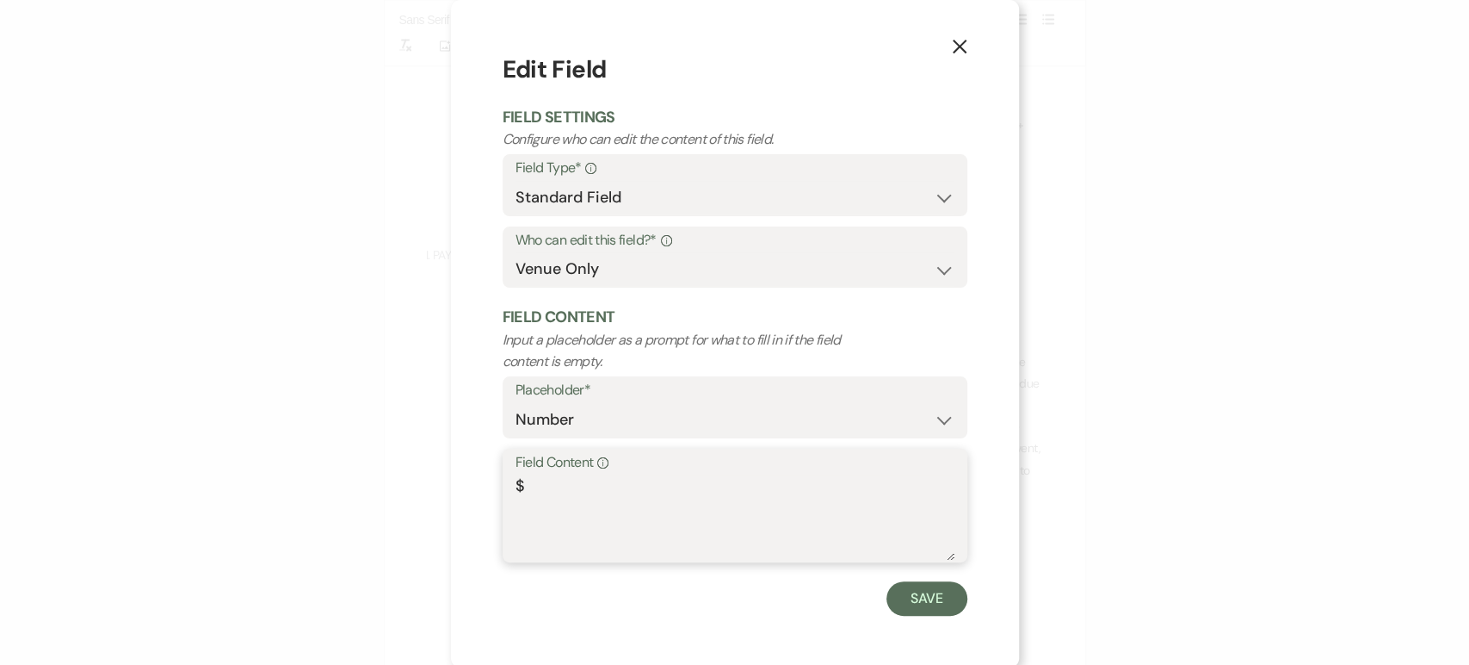
click at [538, 494] on textarea "$" at bounding box center [735, 517] width 439 height 86
type textarea "$4000"
click at [901, 609] on button "Save" at bounding box center [927, 598] width 81 height 34
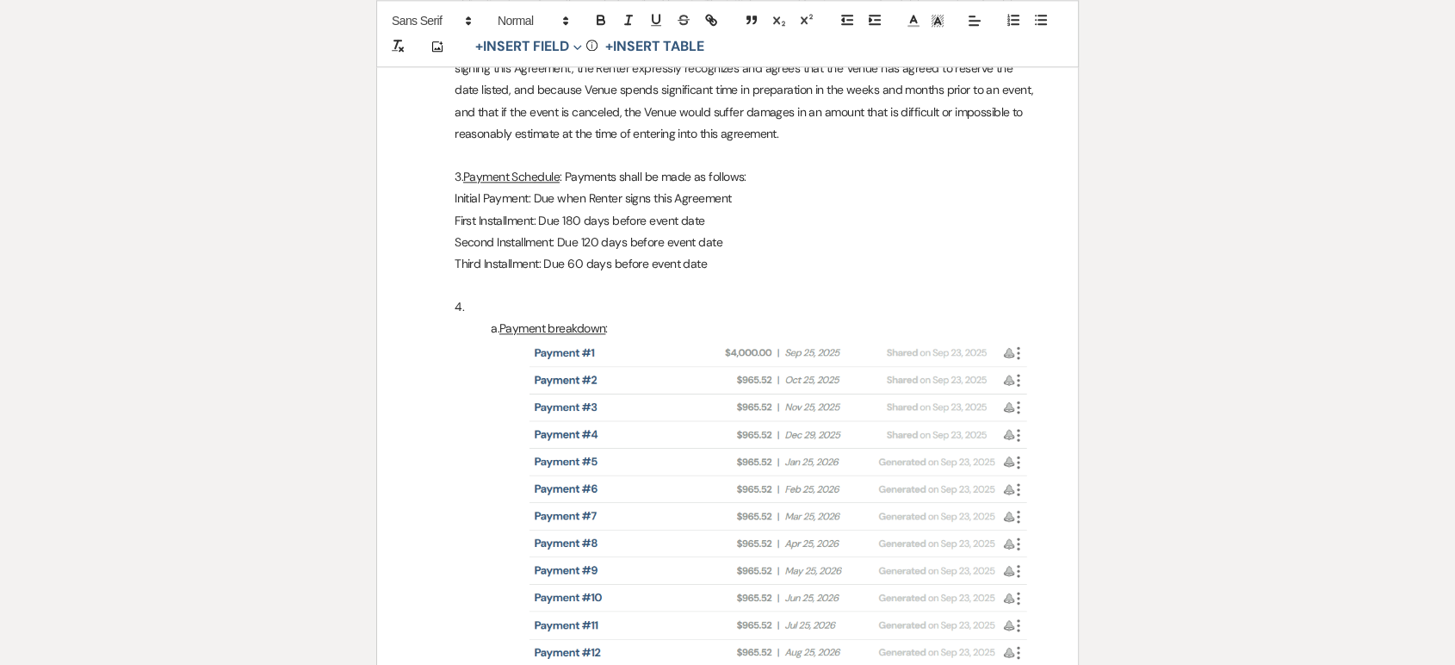
scroll to position [2156, 0]
drag, startPoint x: 484, startPoint y: 288, endPoint x: 452, endPoint y: 284, distance: 32.0
click at [452, 274] on p "Third Installment: Due 60 days before event date" at bounding box center [727, 263] width 618 height 22
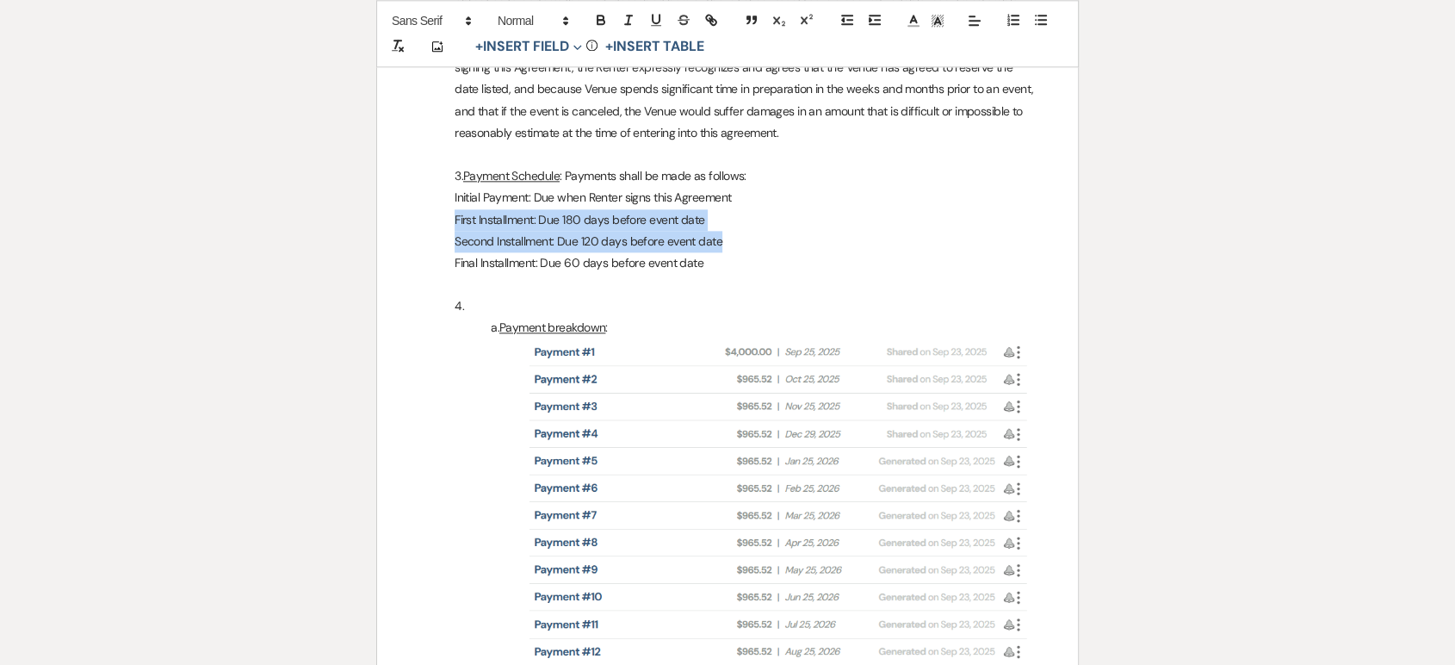
drag, startPoint x: 725, startPoint y: 267, endPoint x: 436, endPoint y: 241, distance: 290.4
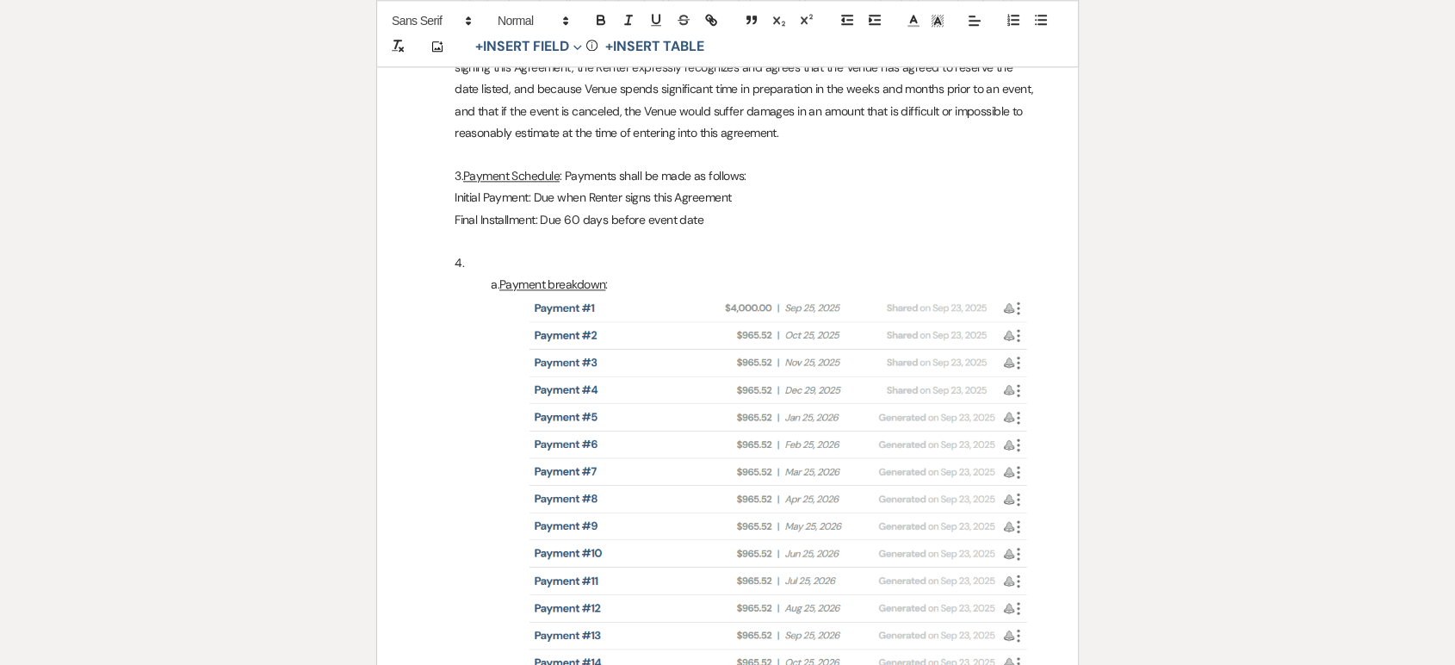
click at [744, 231] on p "Final Installment: Due 60 days before event date" at bounding box center [727, 220] width 618 height 22
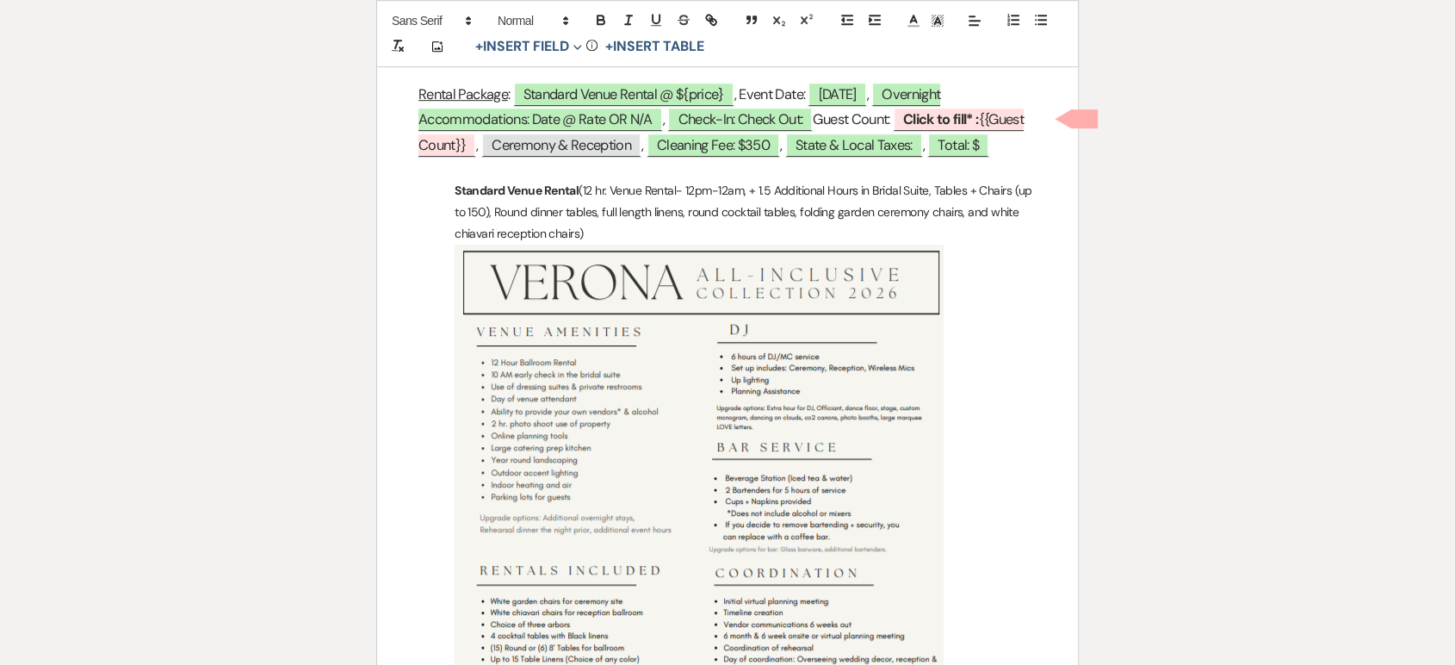
scroll to position [1000, 0]
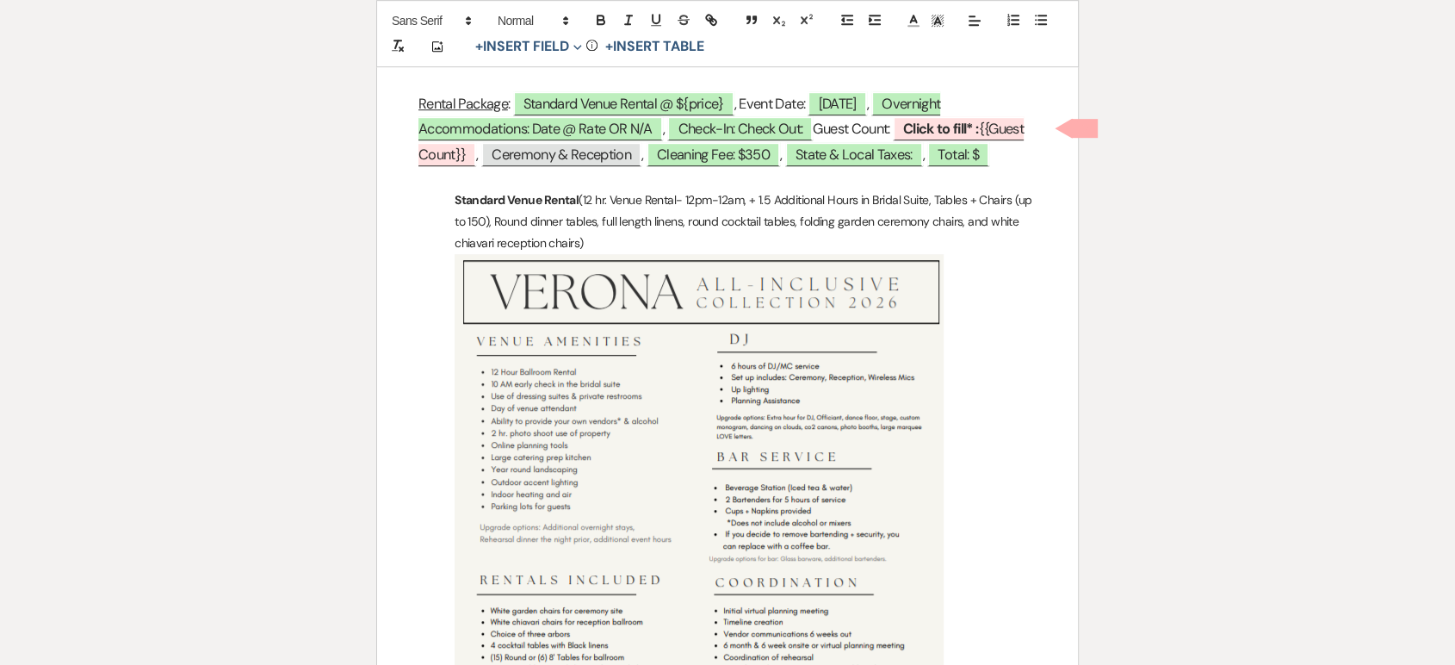
click at [776, 220] on p "Standard Venue Rental (12 hr. Venue Rental- 12pm-12am, + 1.5 Additional Hours i…" at bounding box center [727, 221] width 618 height 65
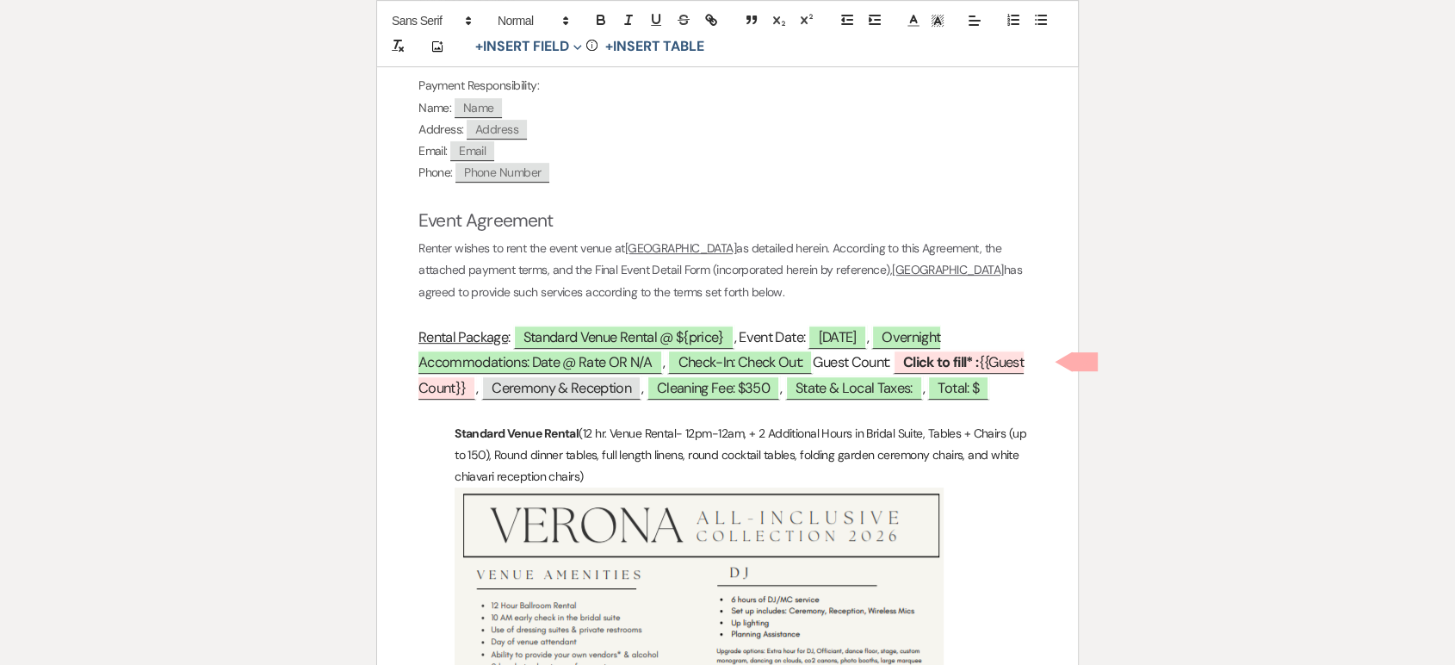
scroll to position [749, 0]
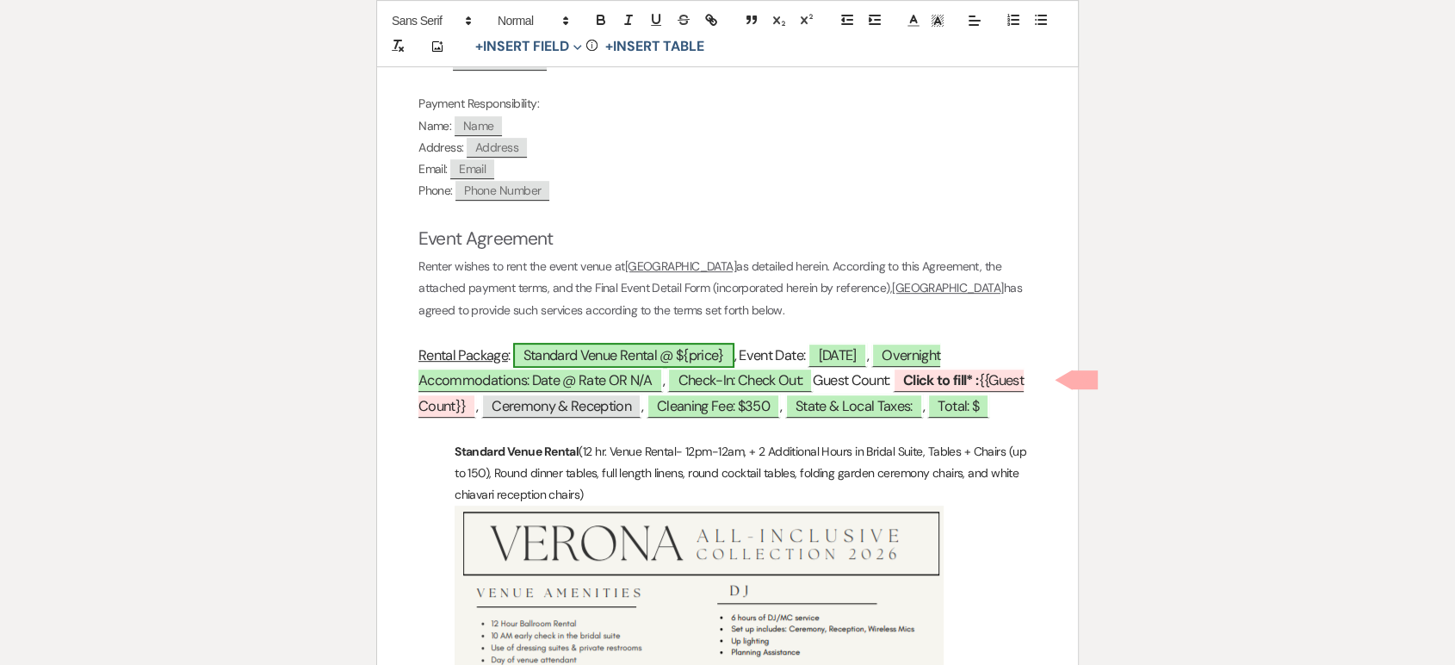
click at [700, 356] on span "Standard Venue Rental @ ${price}" at bounding box center [623, 355] width 221 height 25
select select "owner"
select select "custom_placeholder"
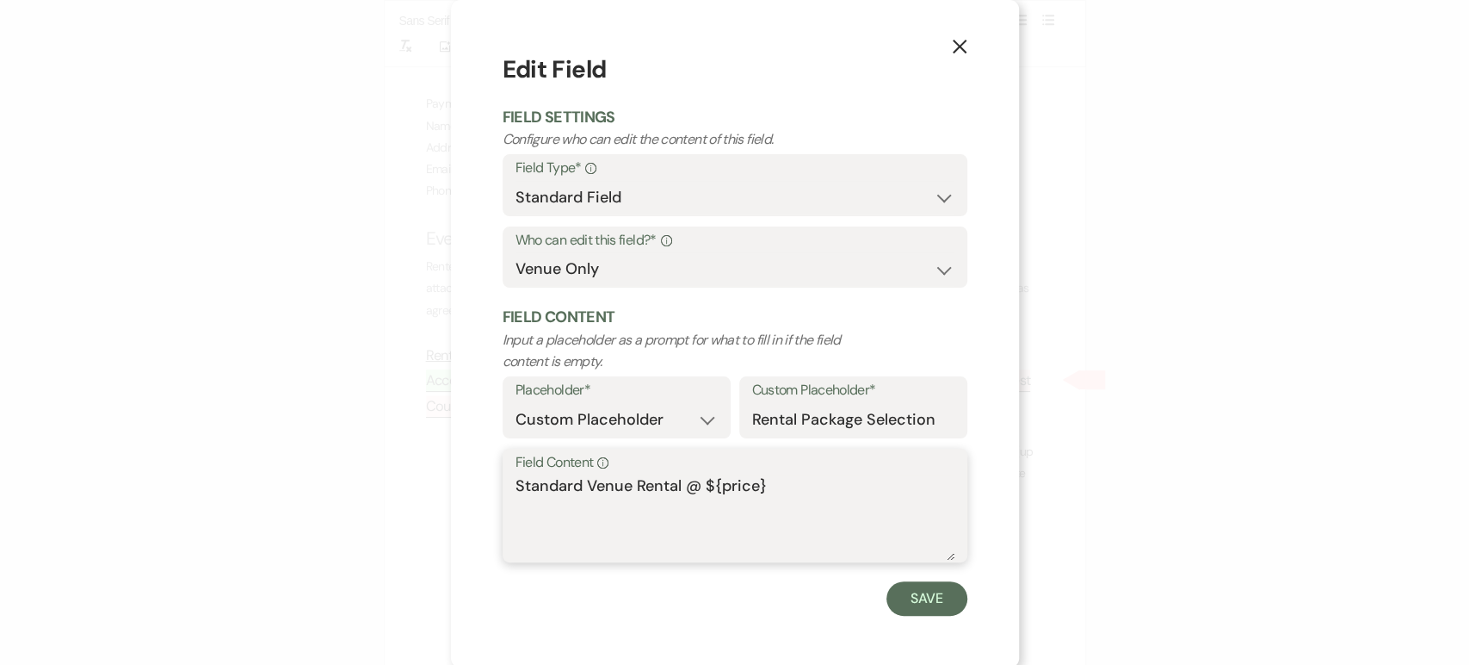
click at [763, 478] on textarea "Standard Venue Rental @ ${price}" at bounding box center [735, 517] width 439 height 86
type textarea "Standard Venue Rental @ $19,400"
click at [944, 590] on button "Save" at bounding box center [927, 598] width 81 height 34
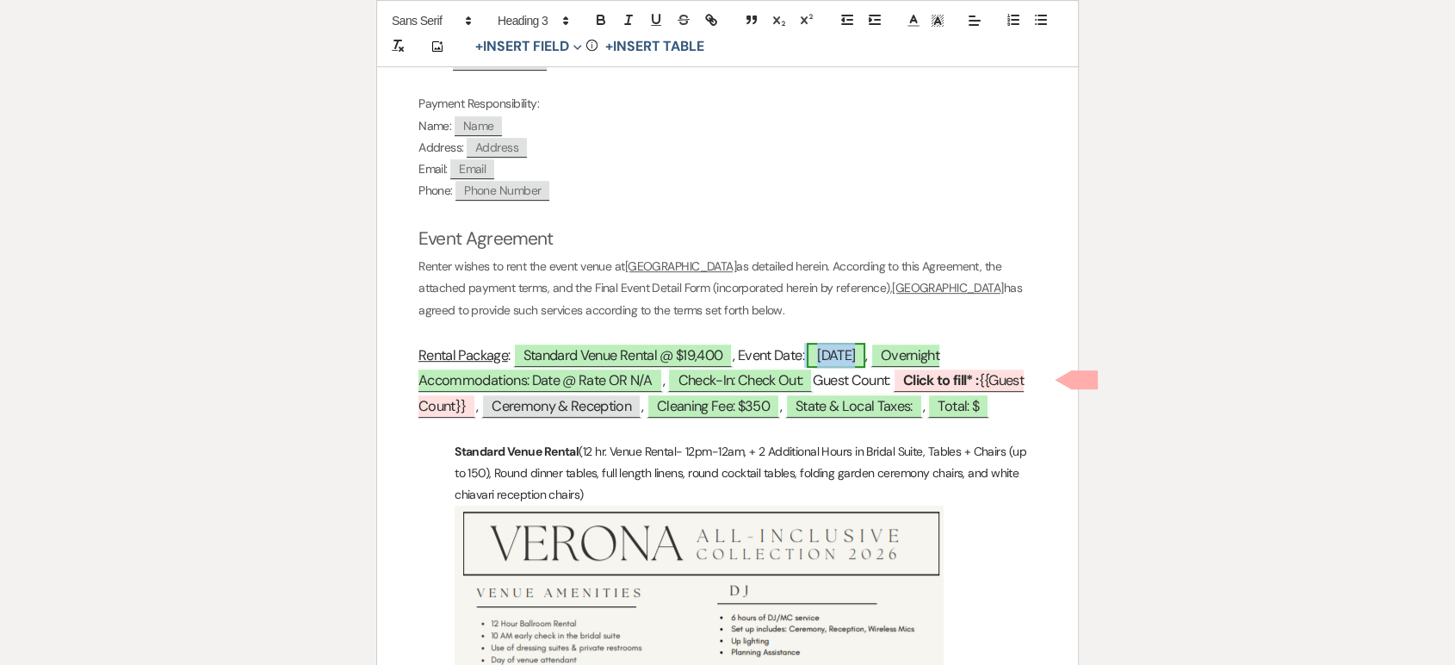
click at [865, 353] on span "[DATE]" at bounding box center [836, 355] width 59 height 25
select select "smartCustomField"
select select "owner"
select select "{{eventDate}}"
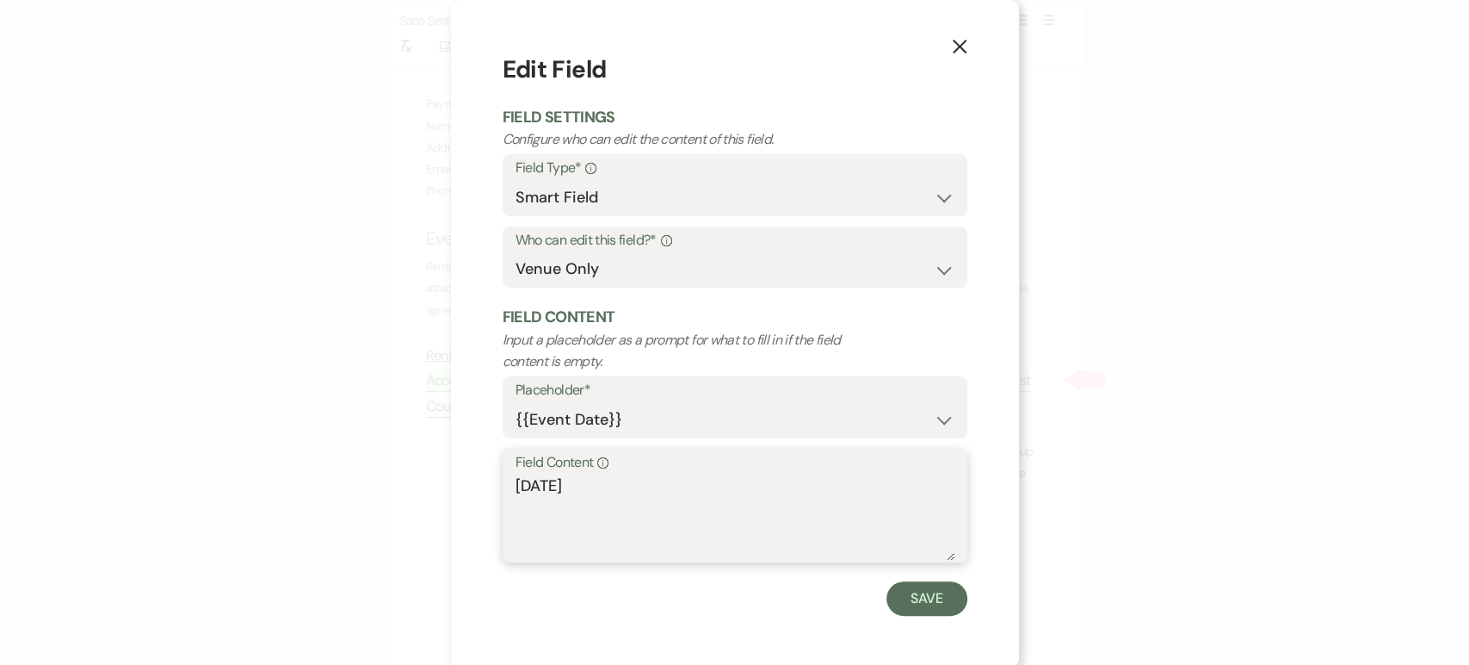
click at [545, 477] on textarea "[DATE]" at bounding box center [735, 517] width 439 height 86
type textarea "[DATE]"
click at [913, 602] on button "Save" at bounding box center [927, 598] width 81 height 34
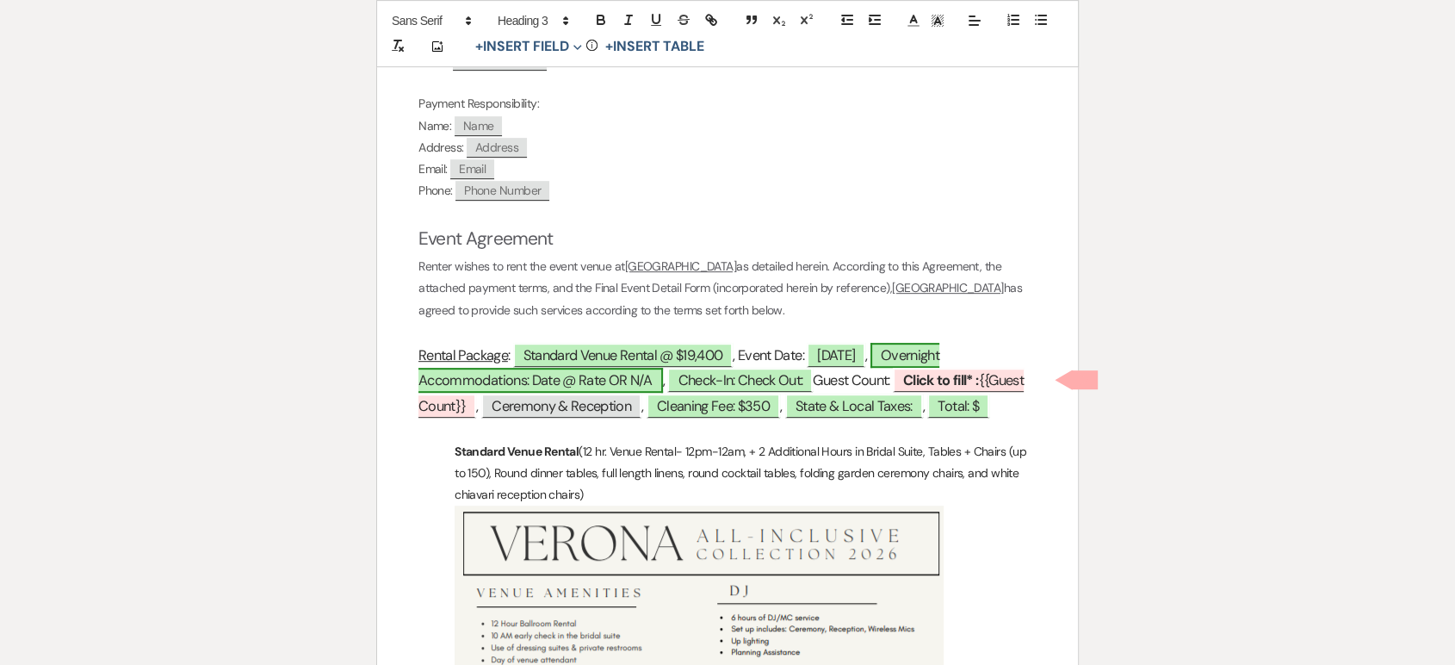
click at [626, 378] on span "Overnight Accommodations: Date @ Rate OR N/A" at bounding box center [678, 368] width 521 height 50
select select "owner"
select select "Type"
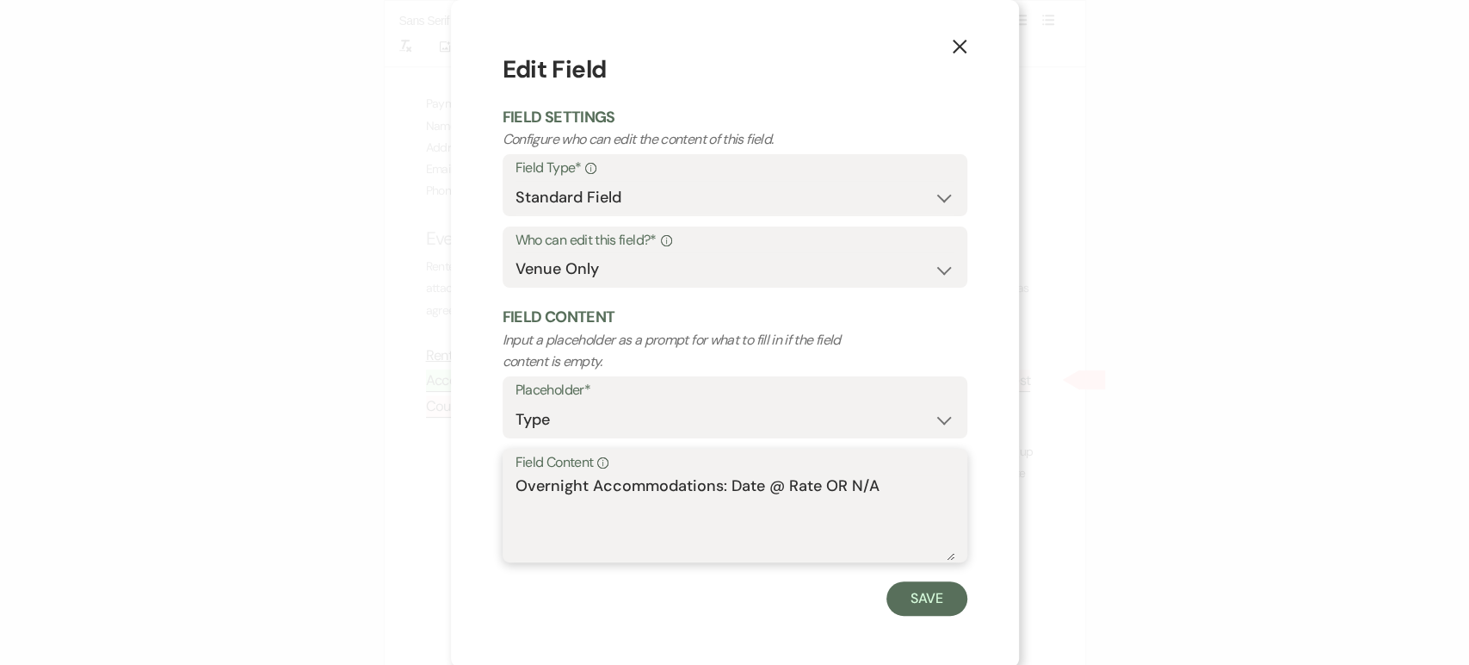
drag, startPoint x: 888, startPoint y: 480, endPoint x: 760, endPoint y: 482, distance: 128.3
click at [760, 482] on textarea "Overnight Accommodations: Date @ Rate OR N/A" at bounding box center [735, 517] width 439 height 86
type textarea "Overnight Accommodations: Date [DATE] & [DATE]"
click at [901, 593] on button "Save" at bounding box center [927, 598] width 81 height 34
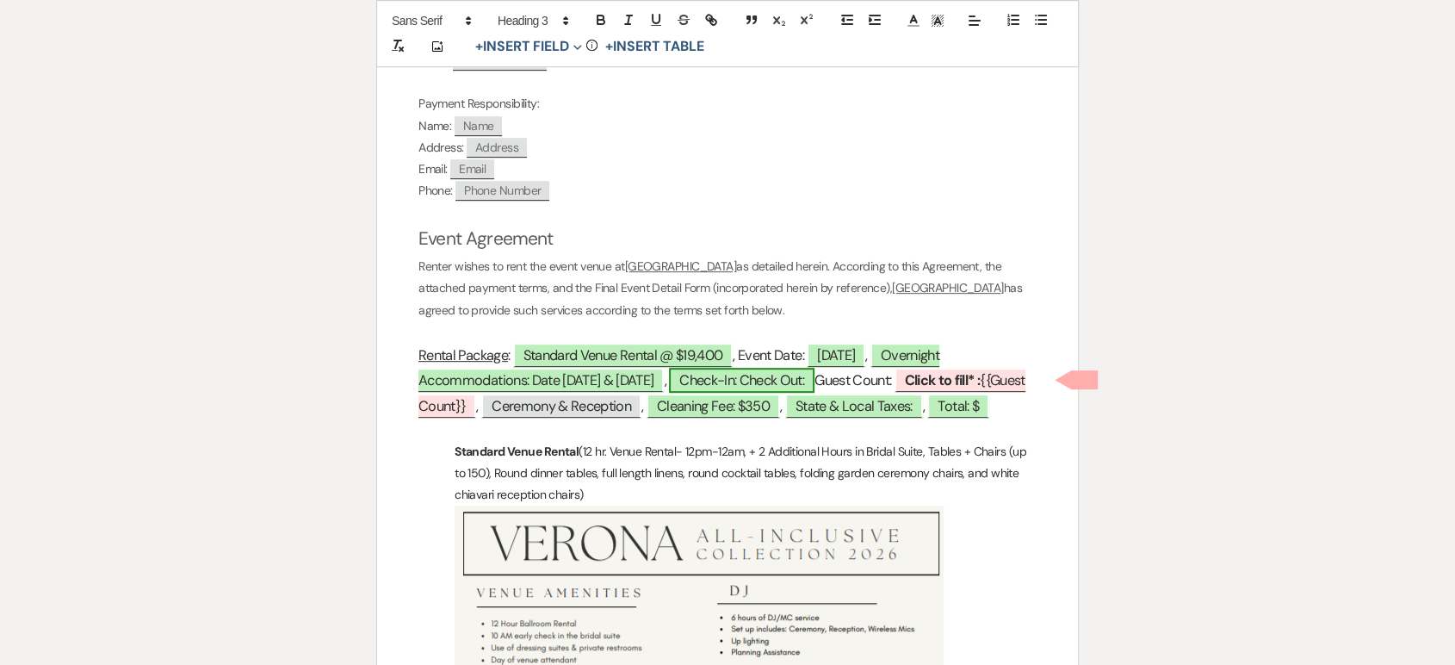
click at [814, 372] on span "Check-In: Check Out:" at bounding box center [741, 380] width 145 height 25
select select "owner"
select select "Type"
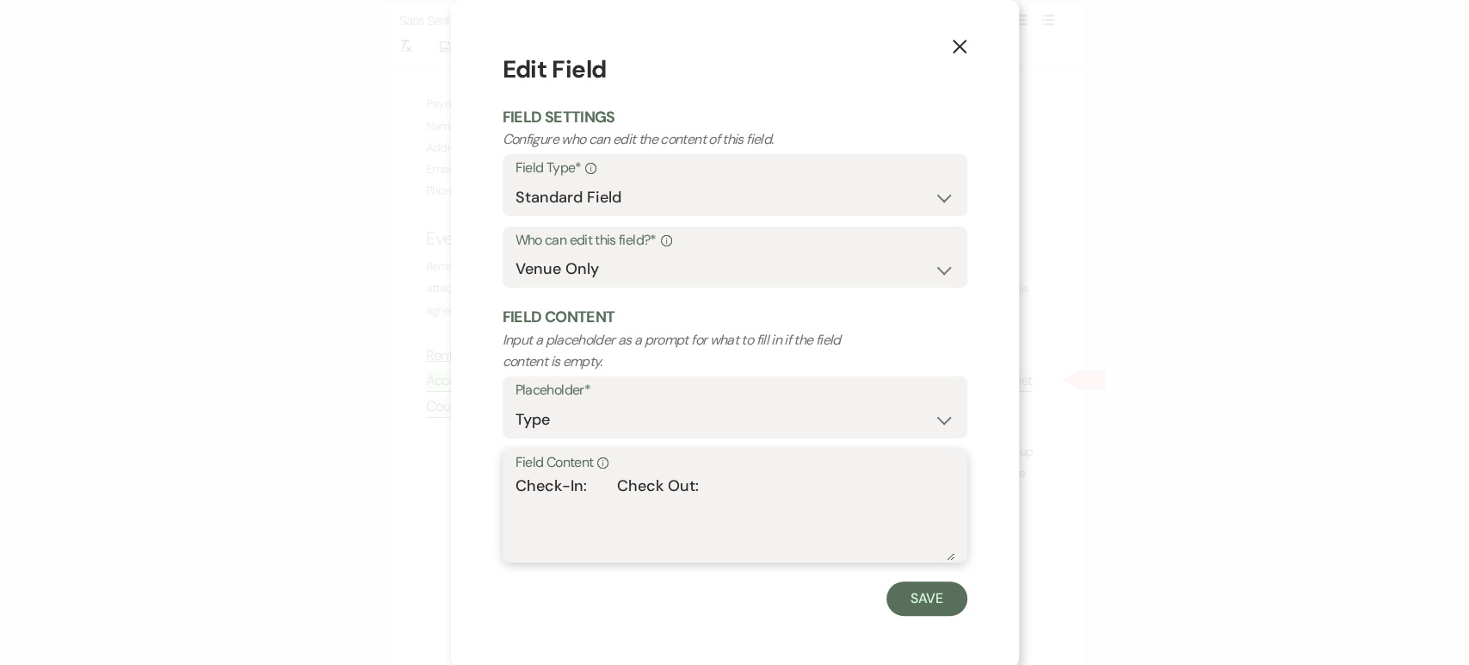
click at [580, 484] on textarea "Check-In: Check Out:" at bounding box center [735, 517] width 439 height 86
click at [729, 482] on textarea "Check-In:3:00 pm [DATE] Check Out:" at bounding box center [735, 517] width 439 height 86
click at [804, 485] on textarea "Check-In:3:00 pm [DATE] Check Out:" at bounding box center [735, 517] width 439 height 86
type textarea "Check-In:3:00 pm [DATE] Check Out: 10:00 [DATE]"
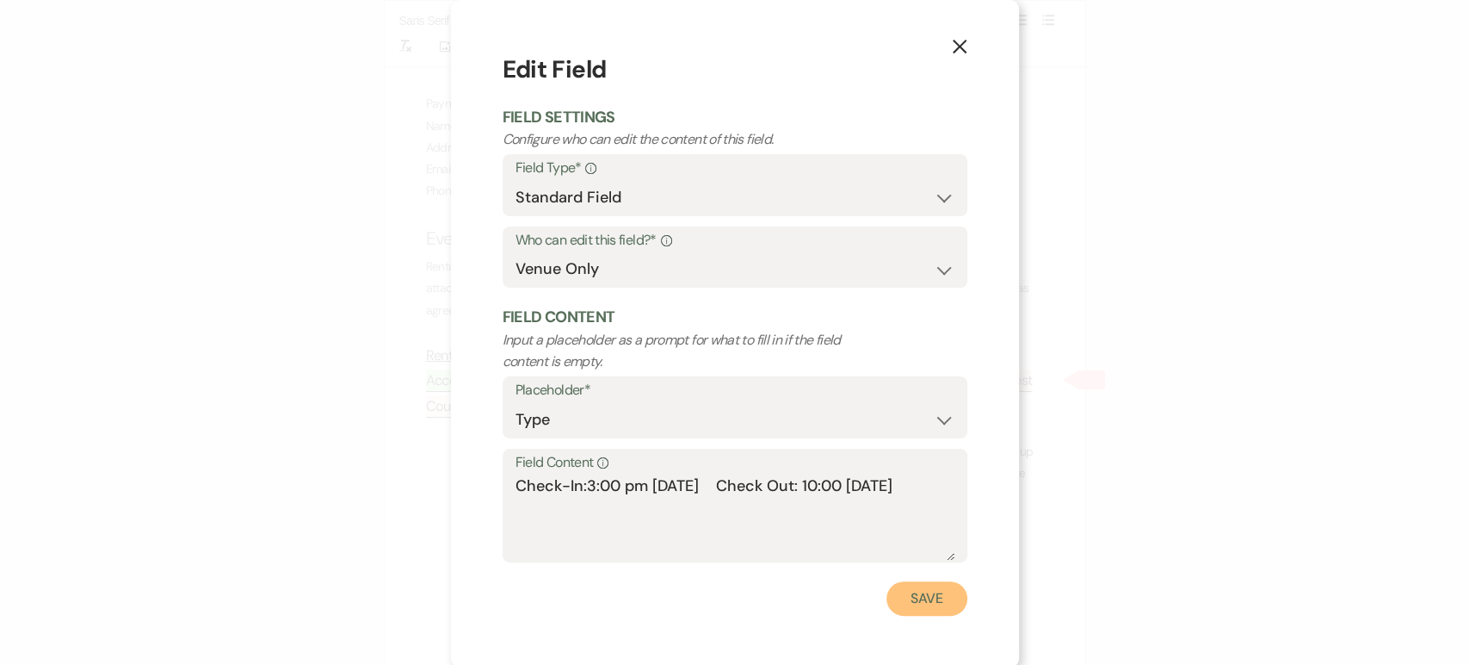
click at [913, 595] on button "Save" at bounding box center [927, 598] width 81 height 34
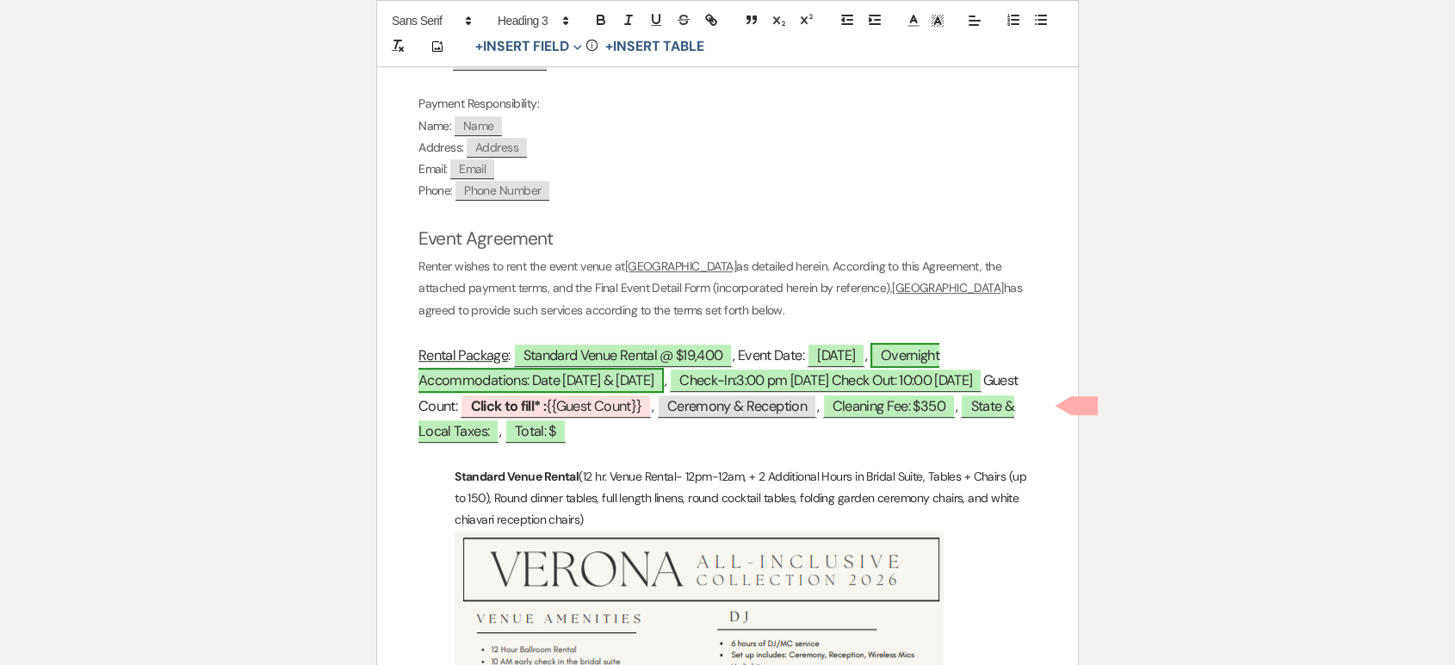
click at [653, 370] on span "Overnight Accommodations: Date [DATE] & [DATE]" at bounding box center [678, 368] width 521 height 50
select select "owner"
select select "Type"
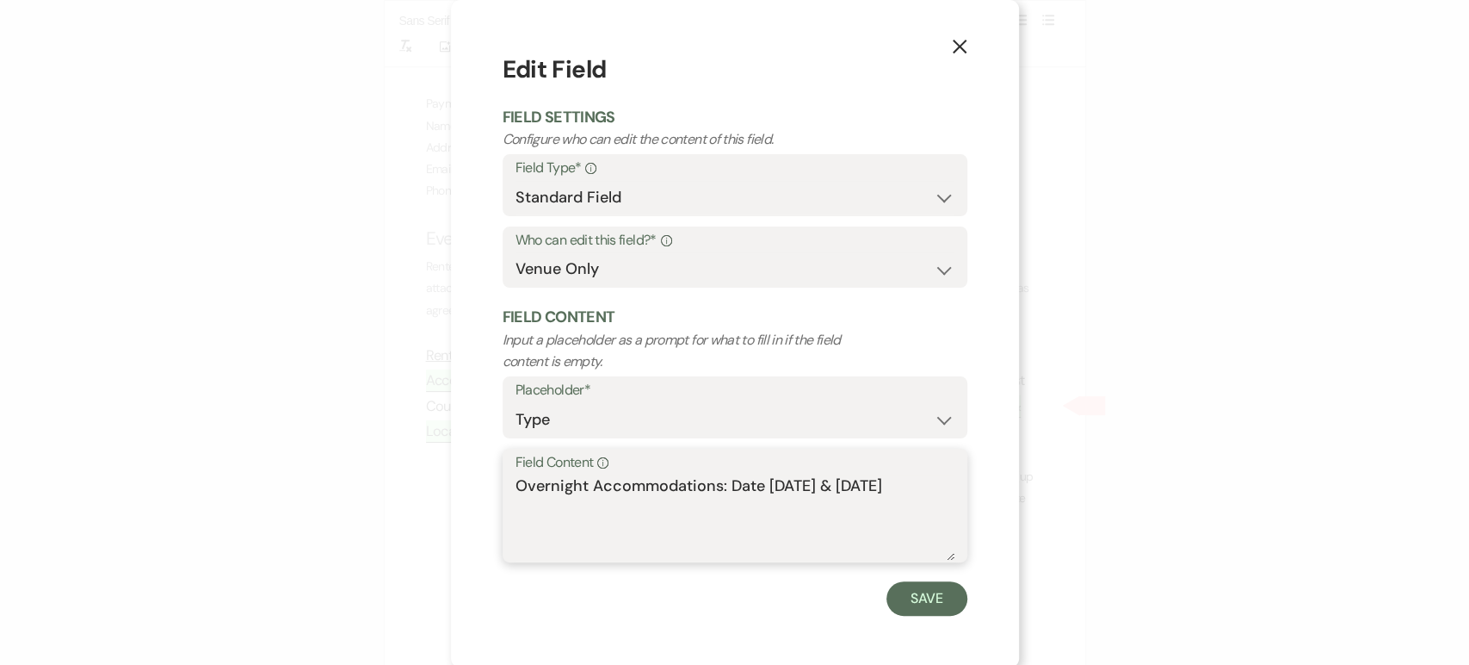
click at [787, 482] on textarea "Overnight Accommodations: Date [DATE] & [DATE]" at bounding box center [735, 517] width 439 height 86
click at [868, 487] on textarea "Overnight Accommodations: Date [DATE] & [DATE]" at bounding box center [735, 517] width 439 height 86
type textarea "Overnight Accommodations: Date [DATE] & [DATE]"
click at [918, 597] on button "Save" at bounding box center [927, 598] width 81 height 34
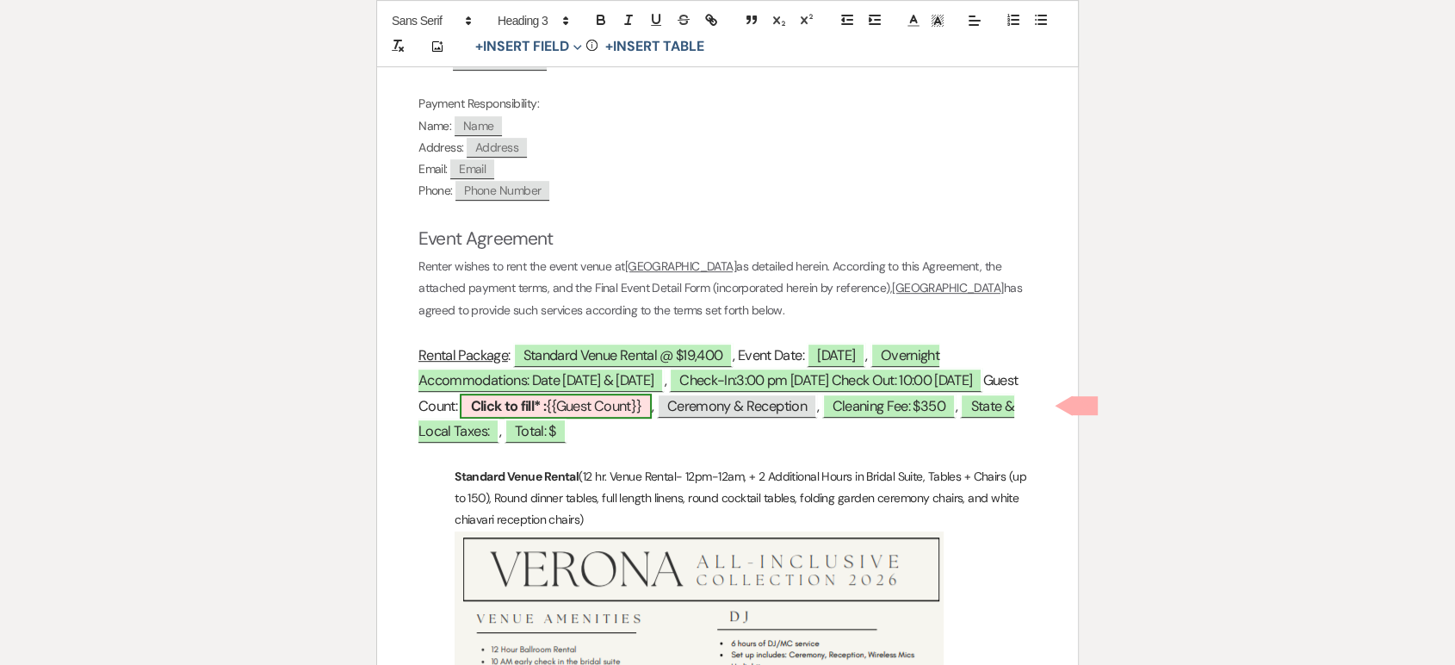
click at [652, 399] on span "Click to fill* : {{Guest Count}}" at bounding box center [556, 405] width 192 height 25
select select "smartCustomField"
select select "owner"
select select "{{guestCount}}"
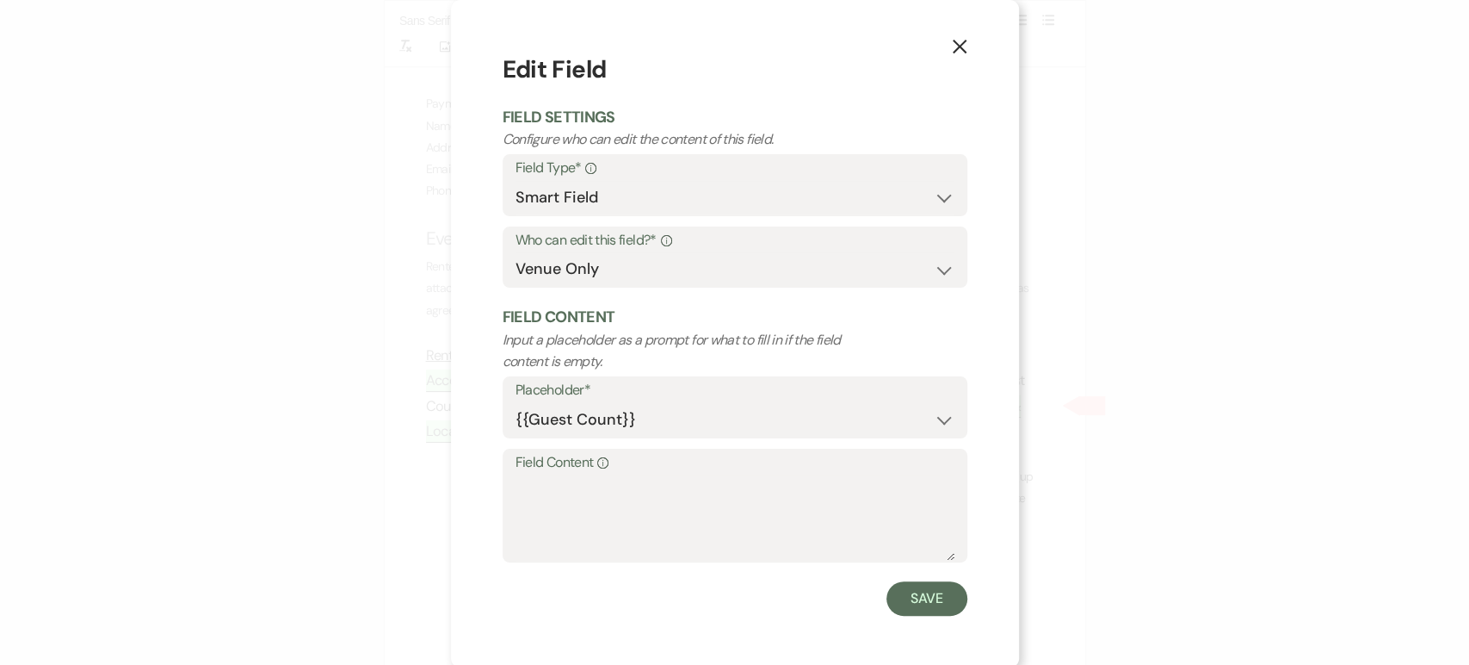
click at [615, 473] on label "Field Content Info" at bounding box center [735, 462] width 439 height 25
click at [615, 474] on textarea "Field Content Info" at bounding box center [735, 517] width 439 height 86
type textarea "120"
click at [931, 584] on button "Save" at bounding box center [927, 598] width 81 height 34
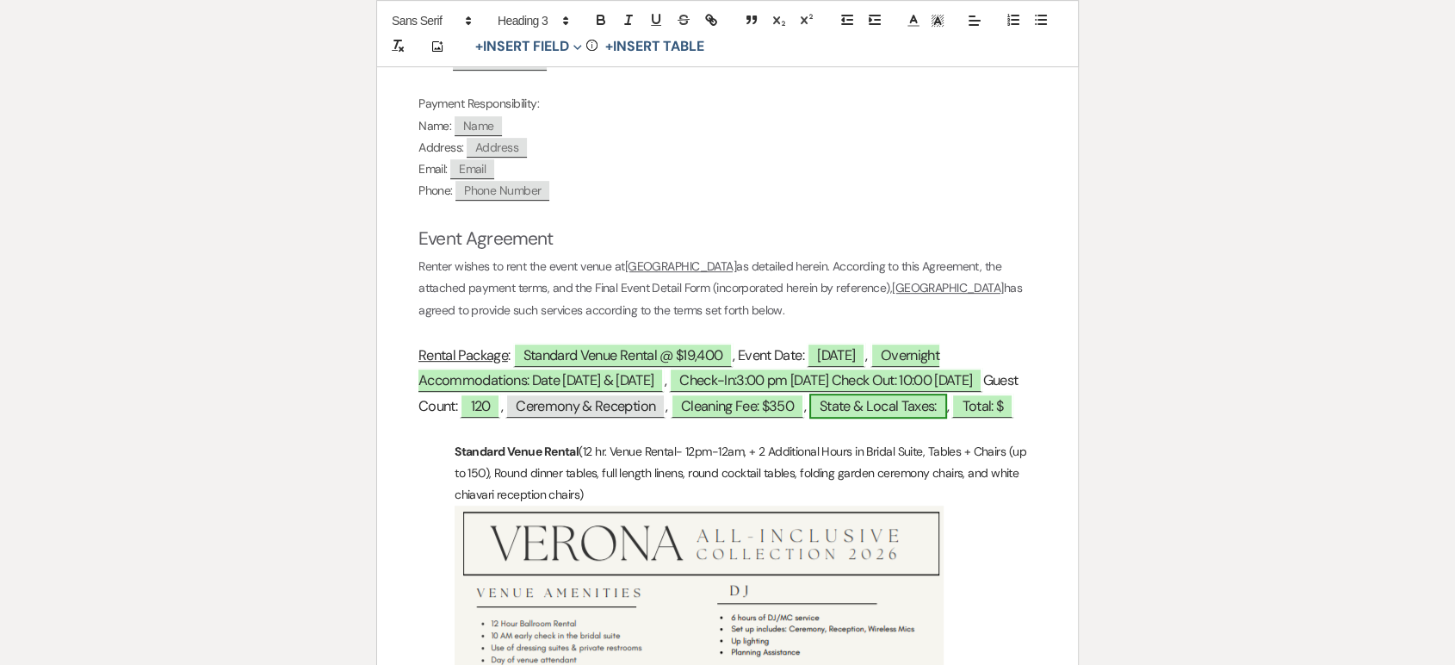
click at [925, 418] on span "State & Local Taxes:" at bounding box center [878, 405] width 138 height 25
select select "owner"
select select "Type"
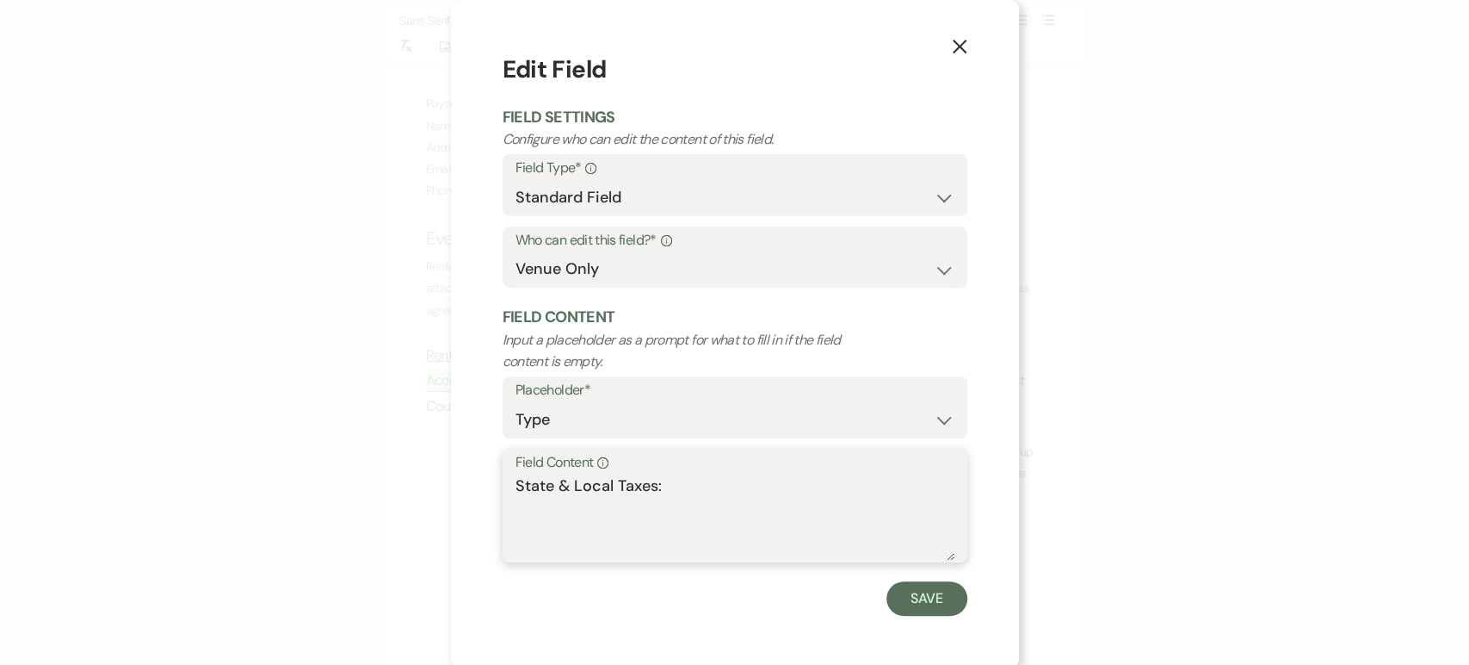
click at [690, 474] on textarea "State & Local Taxes:" at bounding box center [735, 517] width 439 height 86
type textarea "State & Local Taxes:1629.38"
click at [915, 611] on button "Save" at bounding box center [927, 598] width 81 height 34
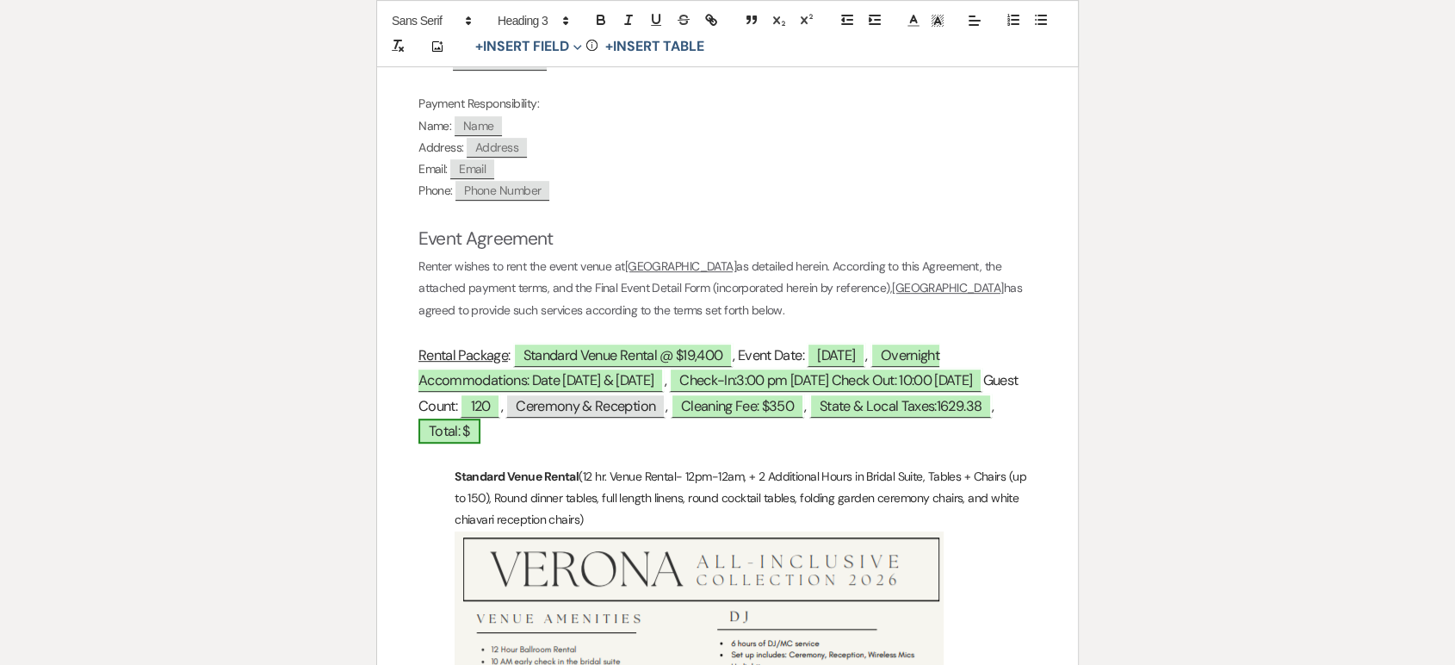
click at [480, 418] on span "Total: $" at bounding box center [449, 430] width 62 height 25
select select "owner"
select select "Type"
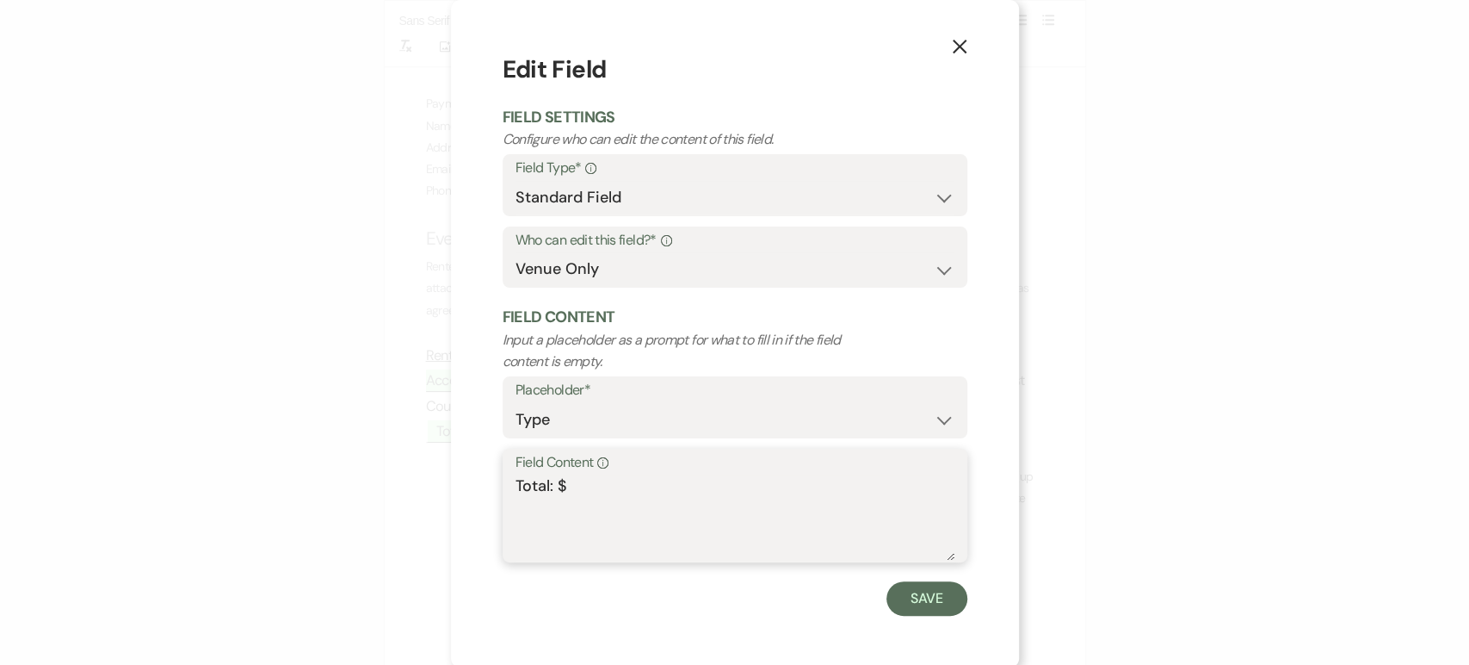
click at [568, 475] on textarea "Total: $" at bounding box center [735, 517] width 439 height 86
type textarea "Total: $21,379.38"
click at [918, 609] on button "Save" at bounding box center [927, 598] width 81 height 34
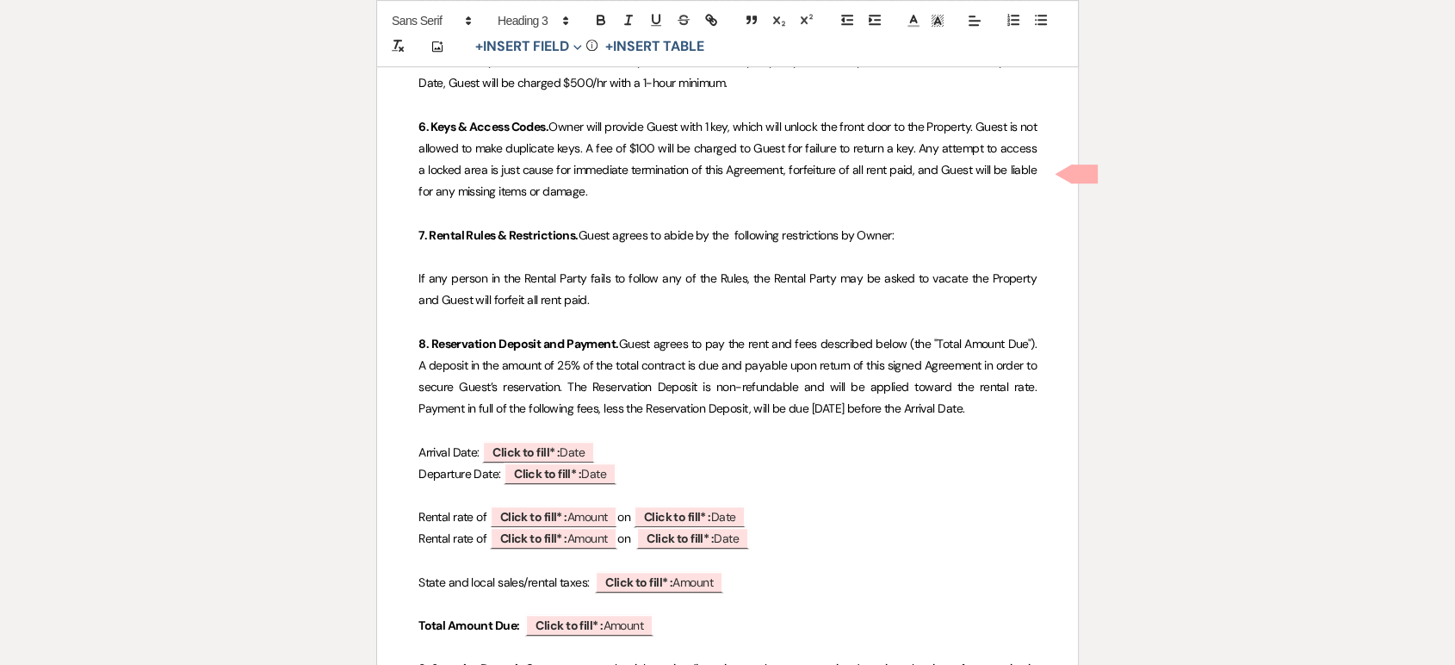
scroll to position [14077, 0]
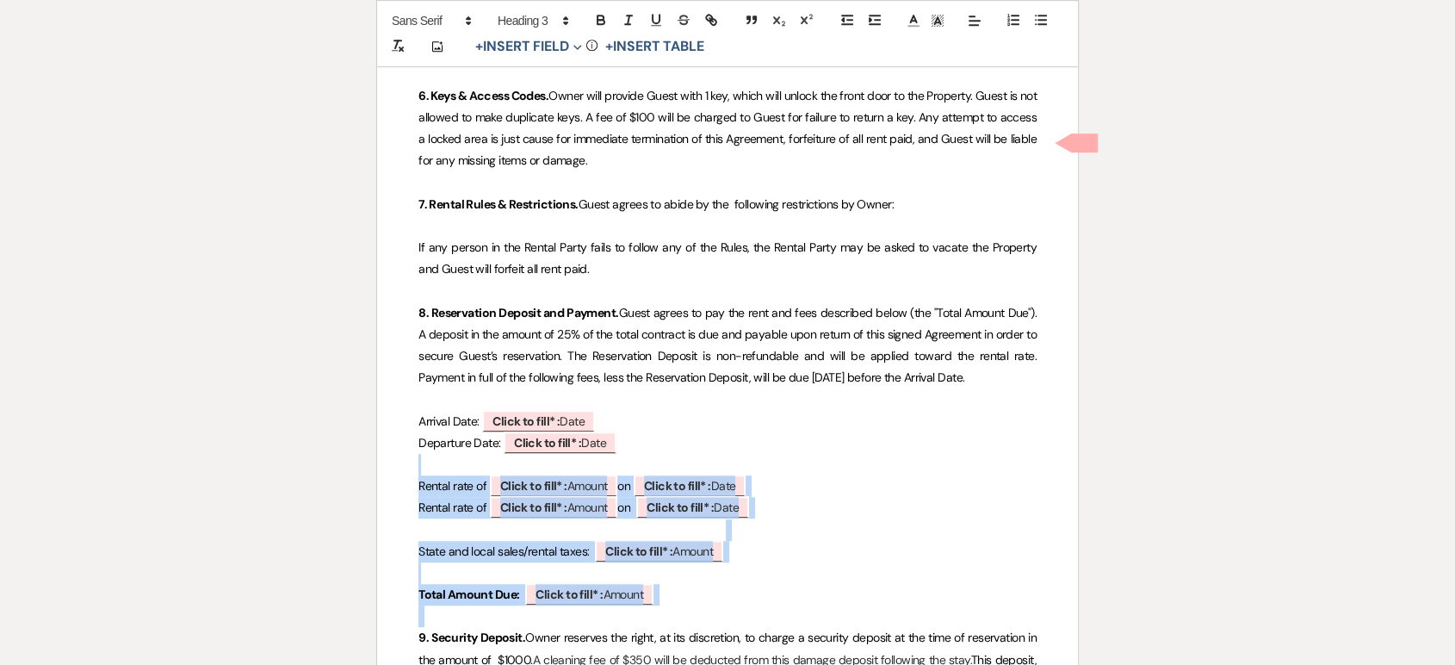
drag, startPoint x: 678, startPoint y: 330, endPoint x: 425, endPoint y: 190, distance: 288.2
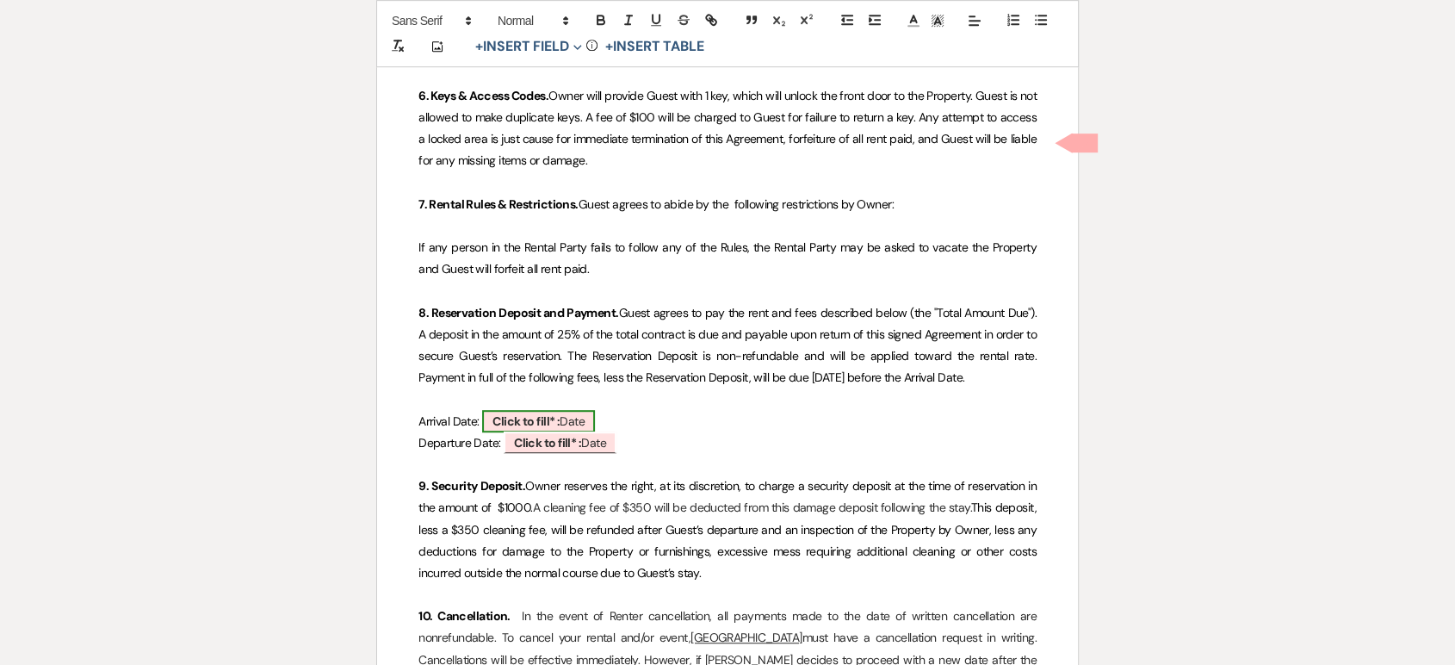
click at [564, 410] on span "Click to fill* : Date" at bounding box center [538, 421] width 113 height 22
select select "owner"
select select "Date"
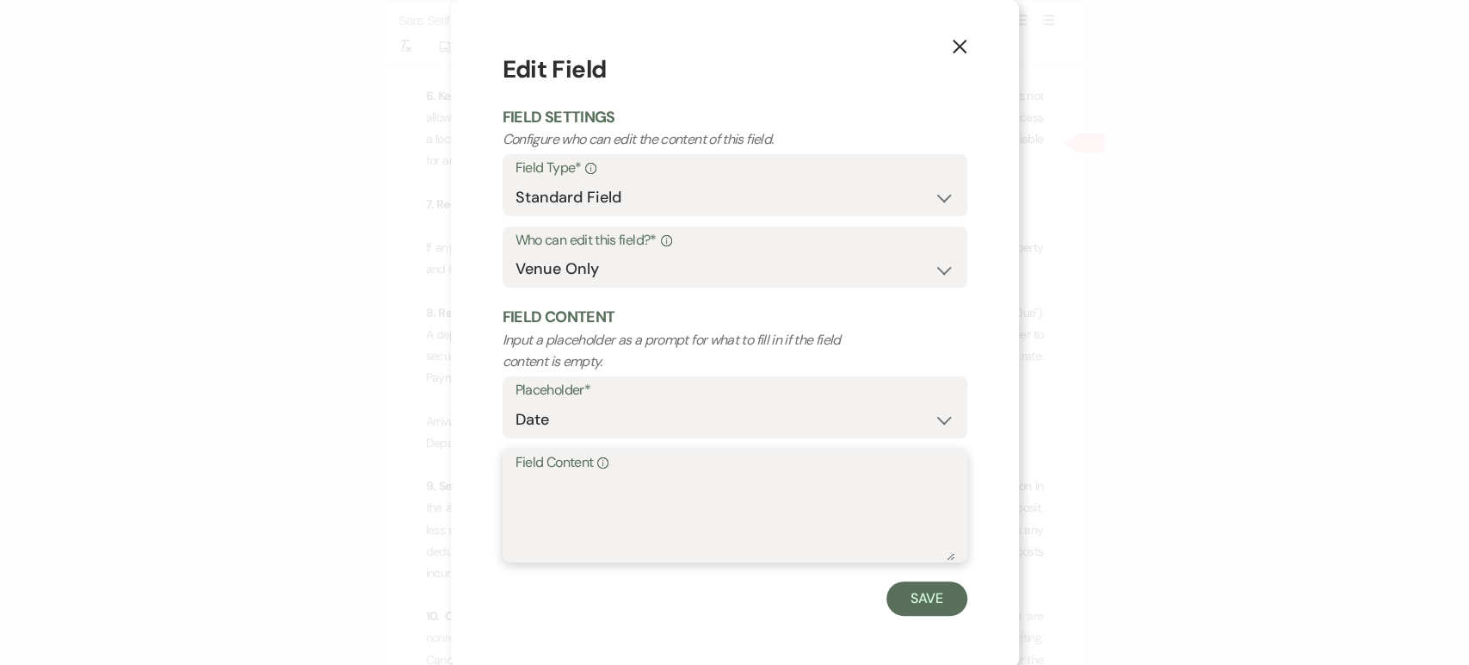
click at [561, 493] on textarea "Field Content Info" at bounding box center [735, 517] width 439 height 86
type textarea "3:00 [DATE]"
click at [895, 608] on button "Save" at bounding box center [927, 598] width 81 height 34
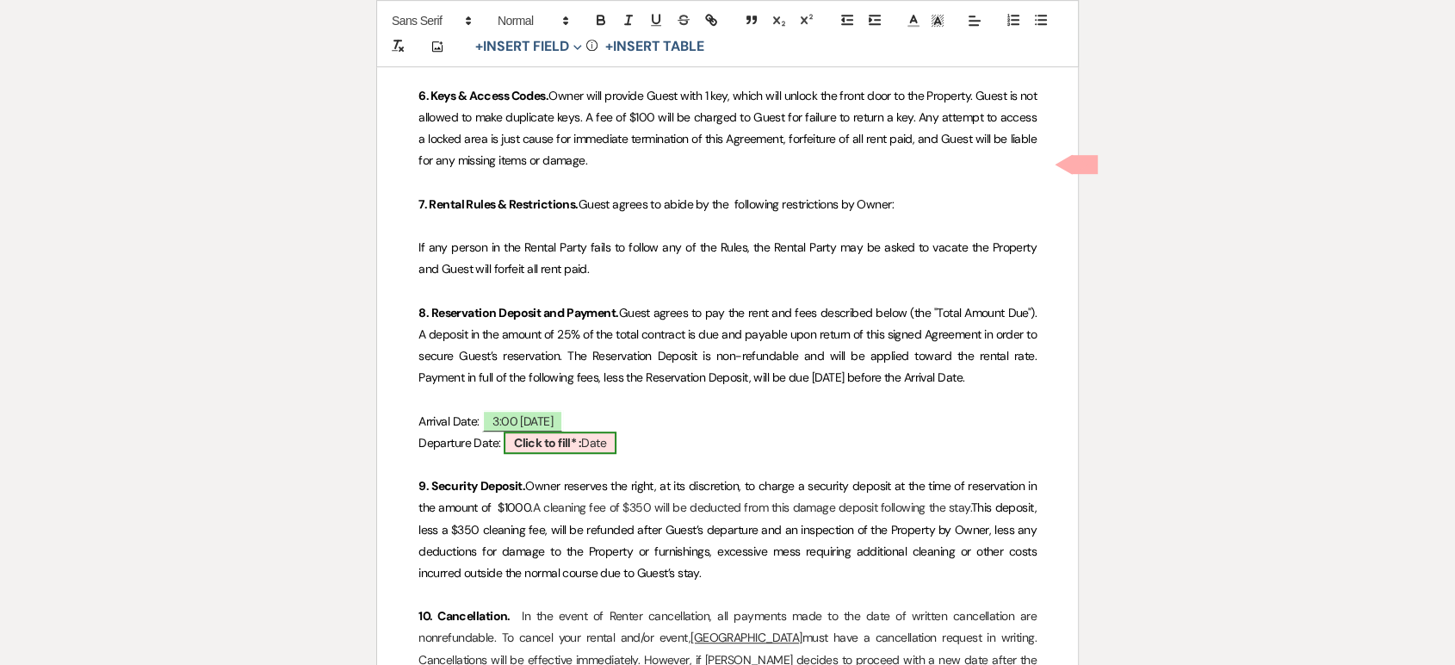
click at [578, 435] on b "Click to fill* :" at bounding box center [547, 442] width 67 height 15
select select "owner"
select select "Date"
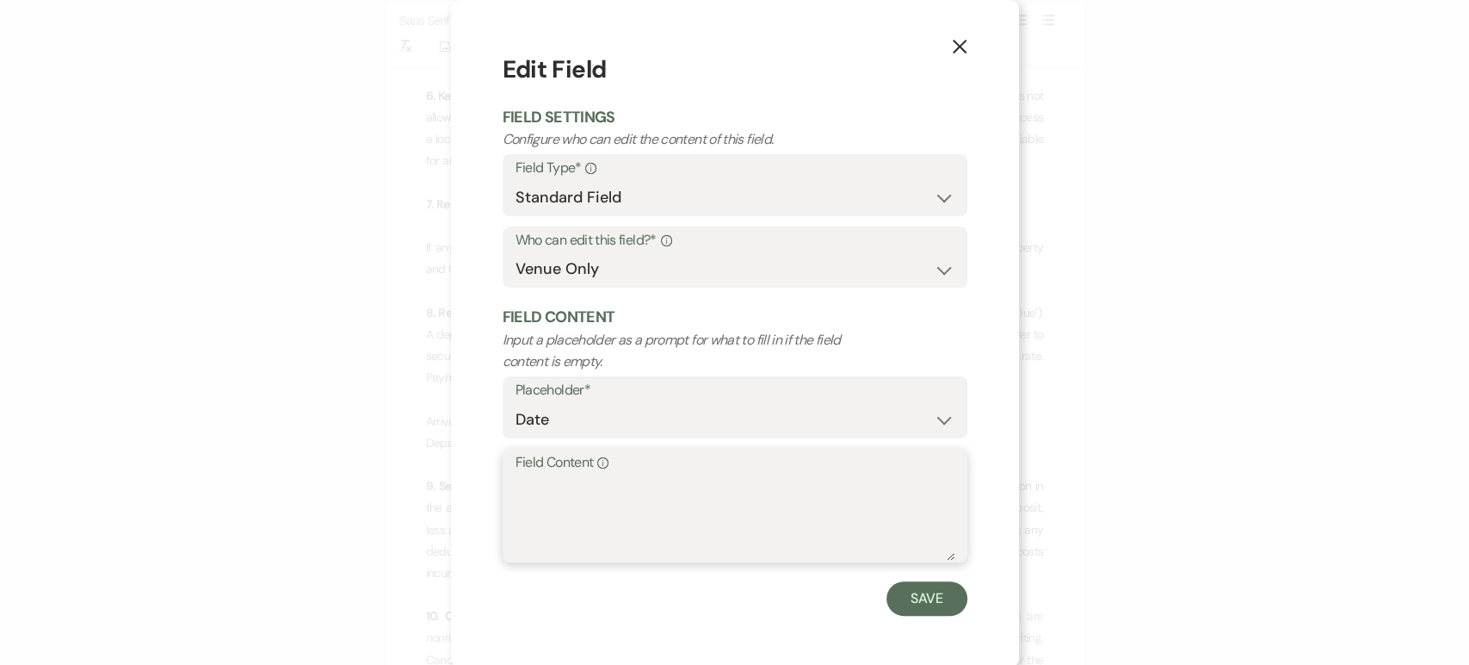
click at [629, 510] on textarea "Field Content Info" at bounding box center [735, 517] width 439 height 86
type textarea "10:00 am [DATE]"
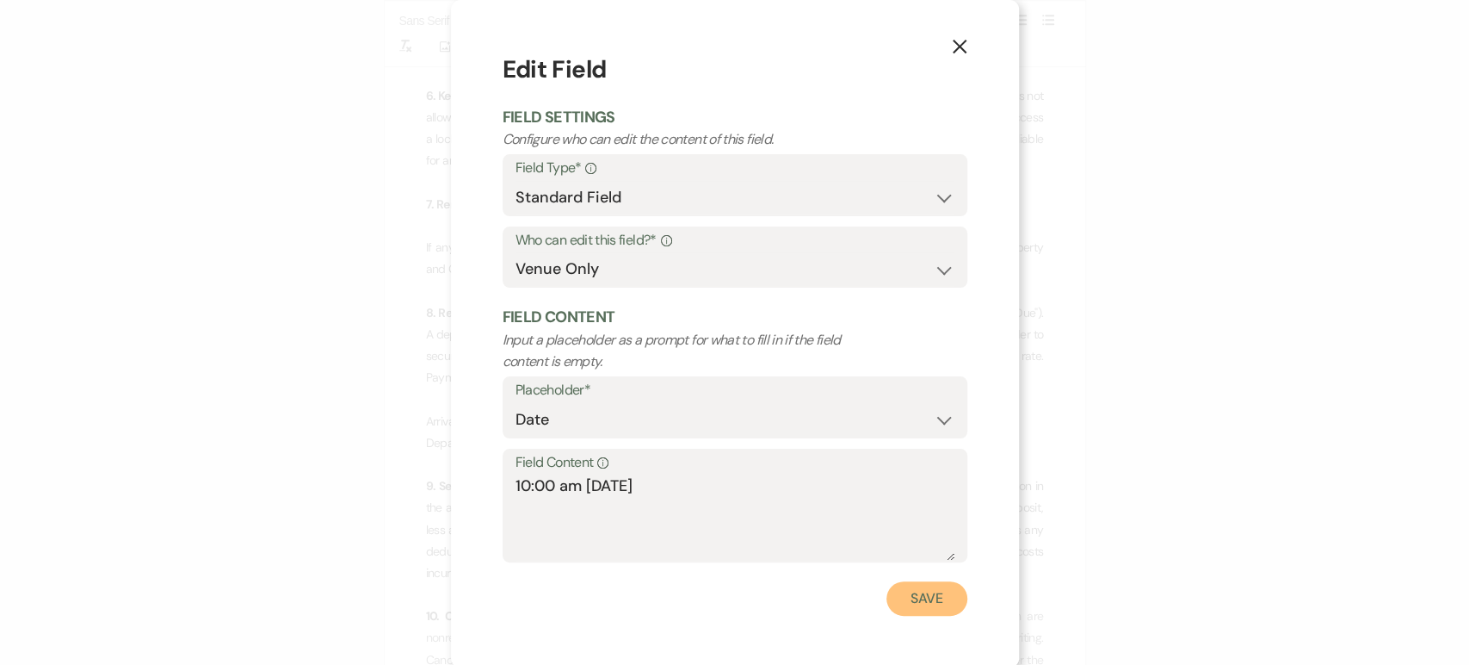
click at [916, 605] on button "Save" at bounding box center [927, 598] width 81 height 34
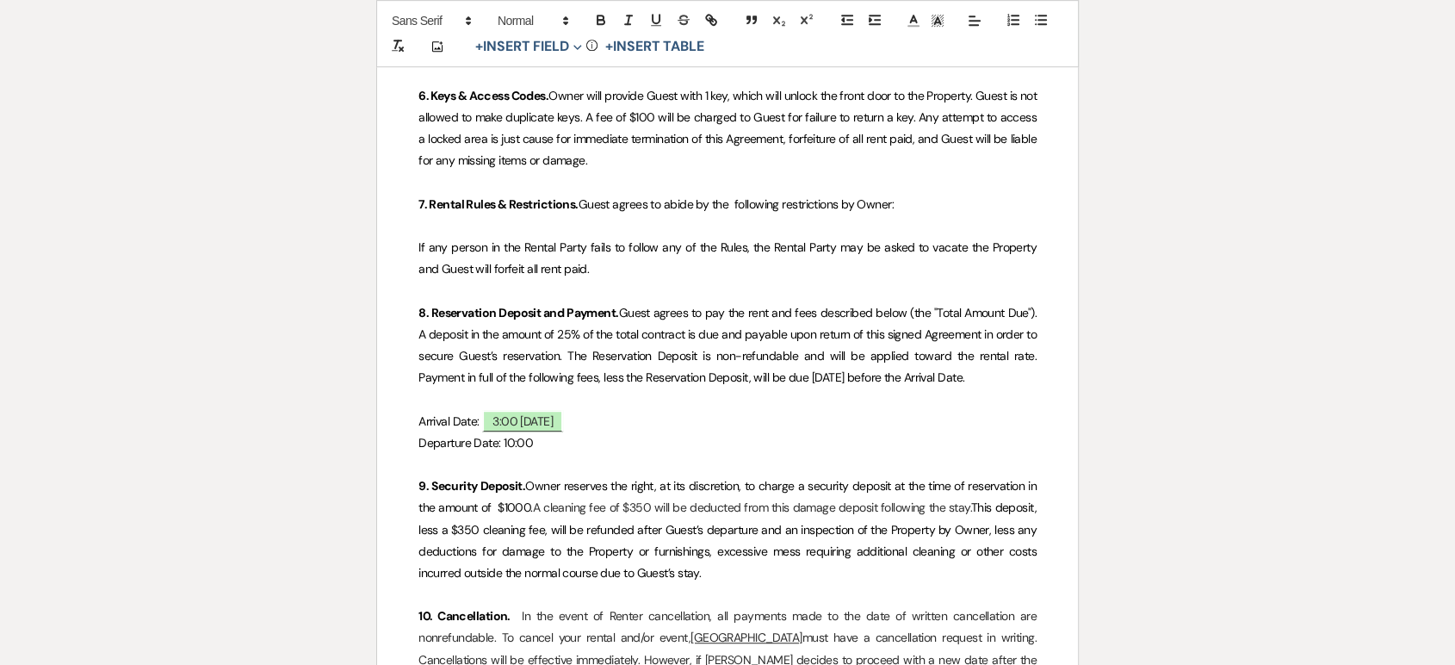
click at [534, 432] on p "Departure Date: 10:00" at bounding box center [727, 443] width 618 height 22
click at [540, 48] on button "+ Insert Field Expand" at bounding box center [528, 46] width 119 height 21
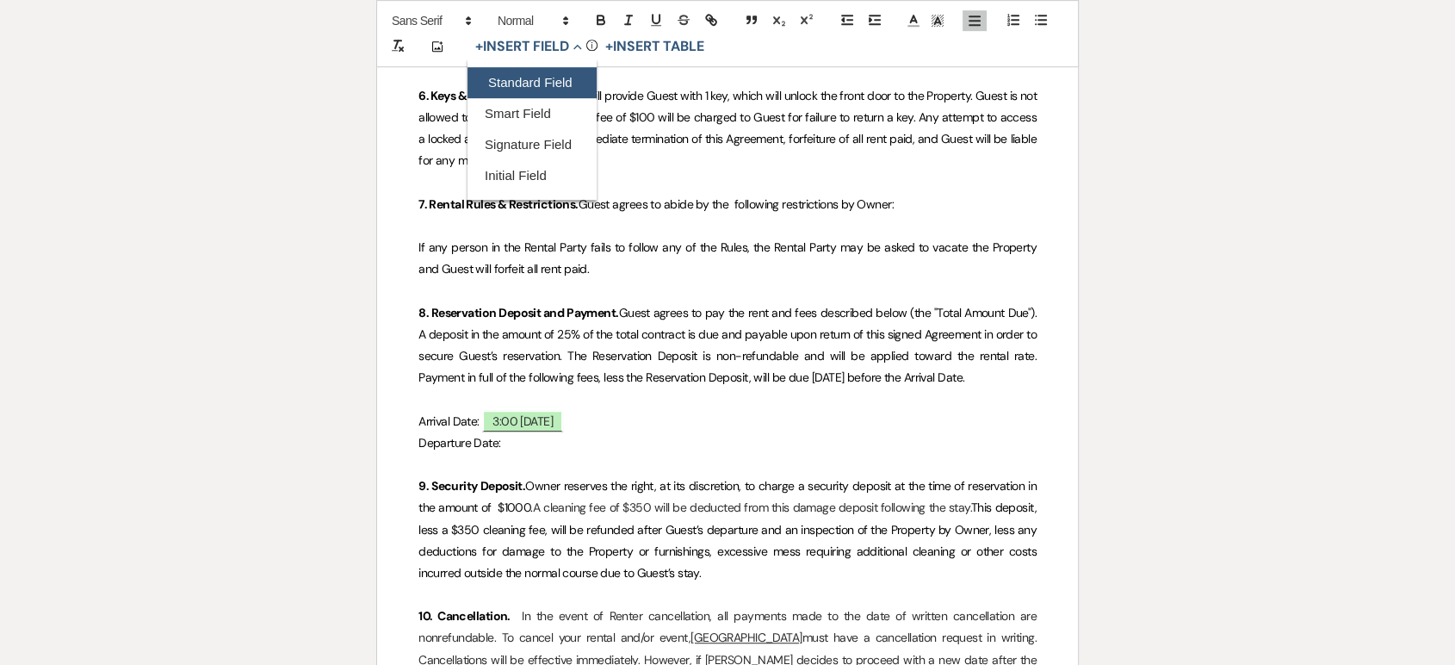
click at [541, 84] on button "Standard Field" at bounding box center [531, 82] width 129 height 31
select select "owner"
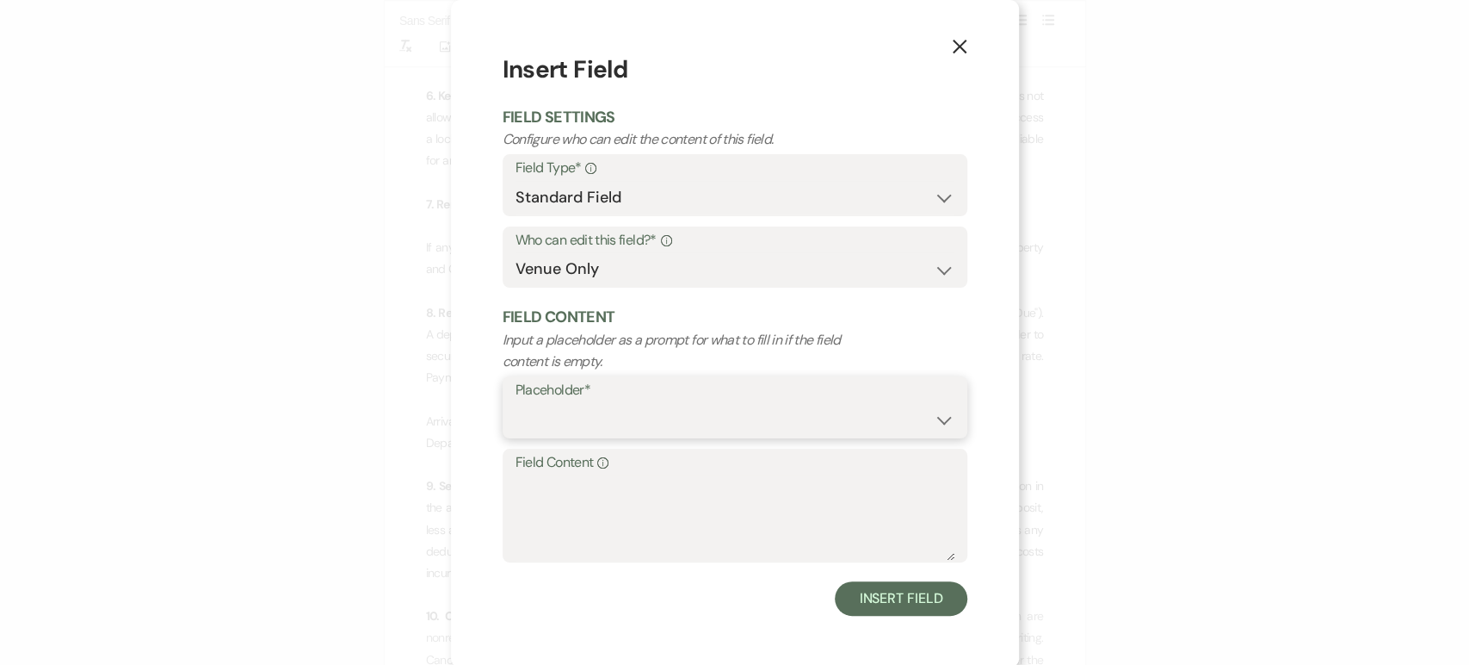
click at [587, 418] on select "Custom Placeholder Date Time Name Location Venue Name Type Number Budget Addres…" at bounding box center [735, 420] width 439 height 34
select select "Time"
click at [516, 403] on select "Custom Placeholder Date Time Name Location Venue Name Type Number Budget Addres…" at bounding box center [735, 420] width 439 height 34
click at [570, 482] on textarea "Field Content Info" at bounding box center [735, 517] width 439 height 86
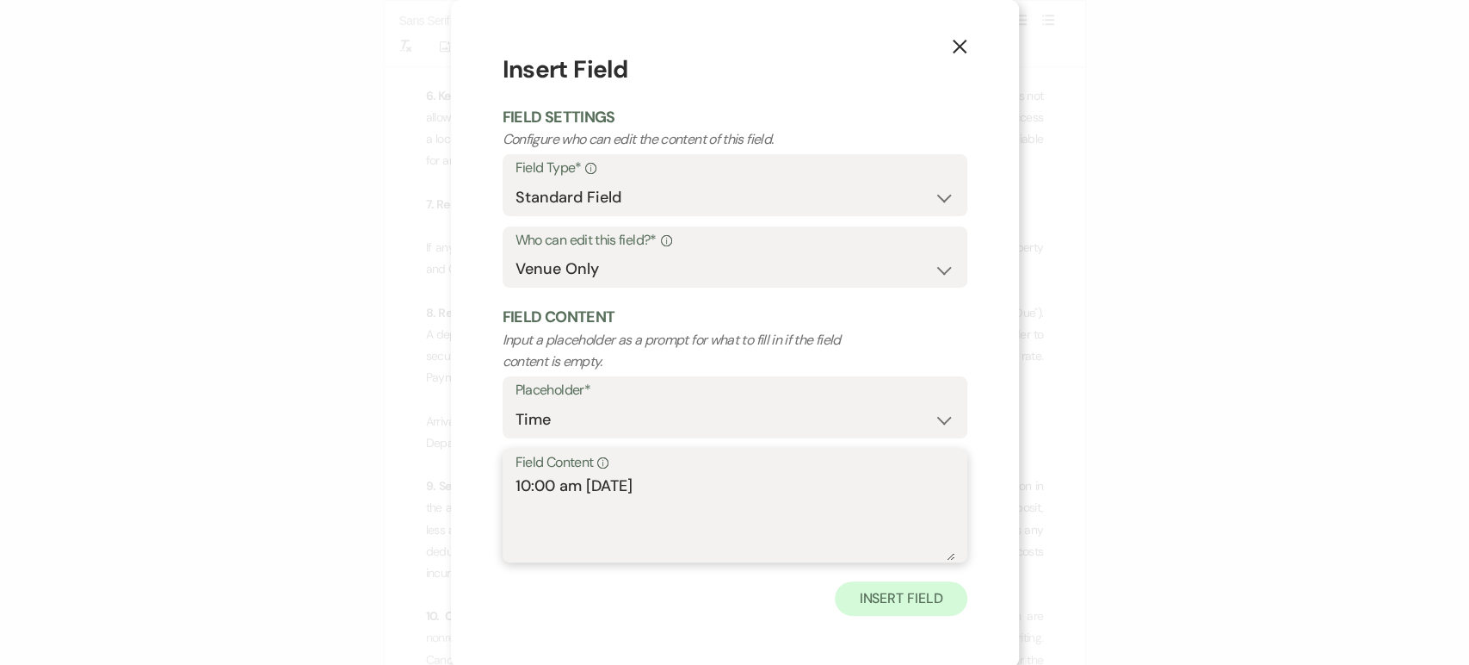
type textarea "10:00 am [DATE]"
click at [939, 603] on button "Insert Field" at bounding box center [901, 598] width 132 height 34
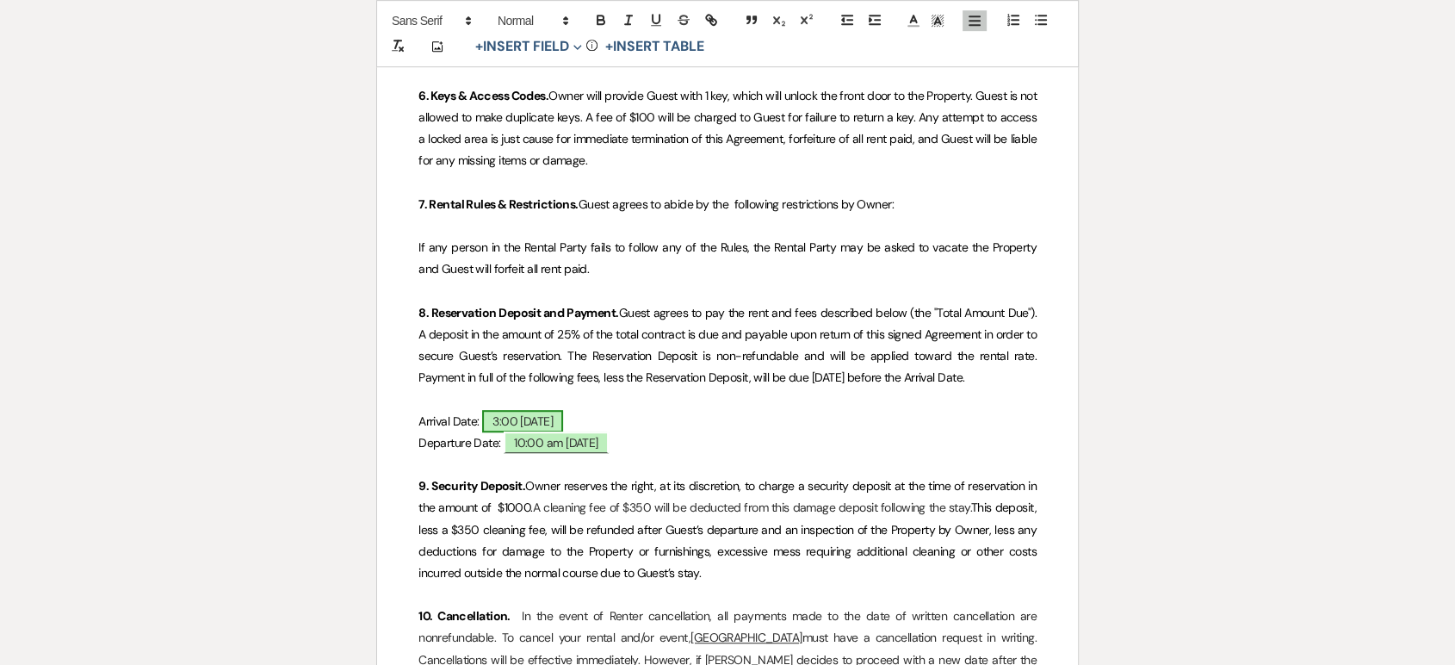
click at [541, 410] on span "3:00 [DATE]" at bounding box center [522, 421] width 81 height 22
select select "owner"
select select "Date"
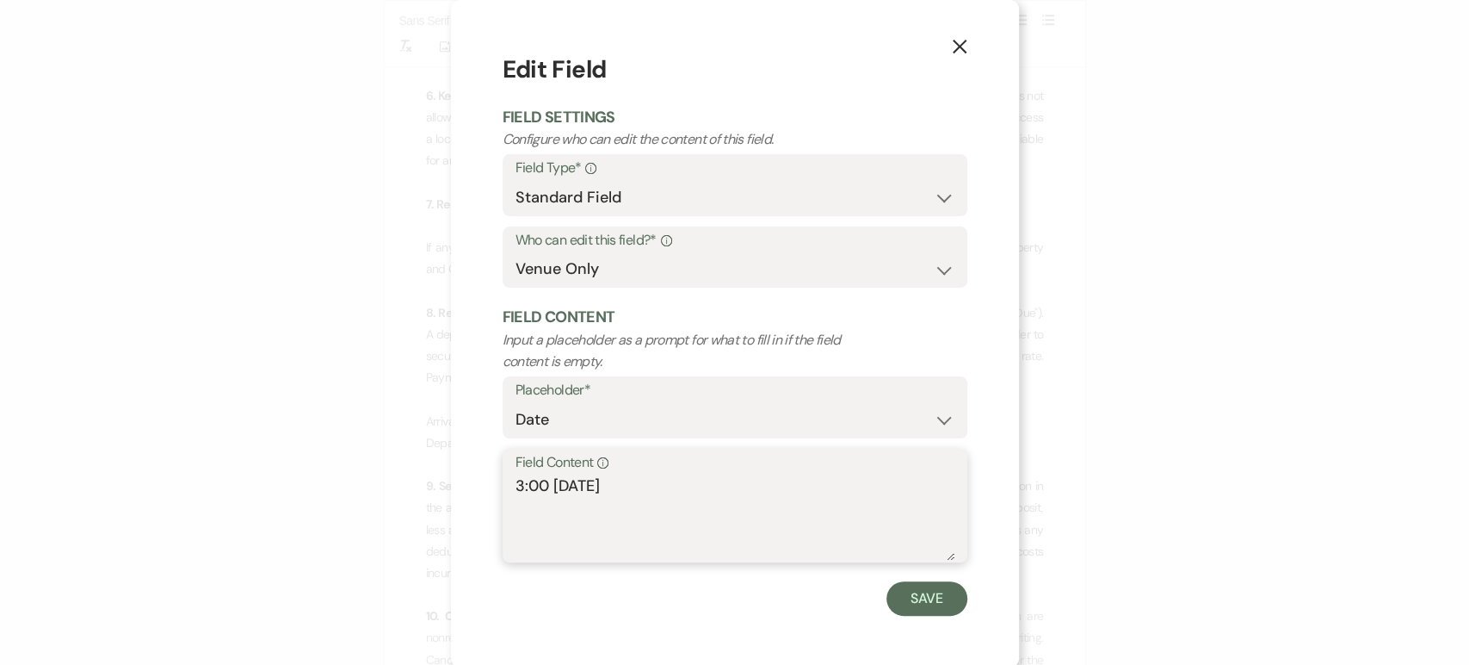
click at [540, 480] on textarea "3:00 [DATE]" at bounding box center [735, 517] width 439 height 86
type textarea "3:00 pm [DATE]"
click at [916, 590] on button "Save" at bounding box center [927, 598] width 81 height 34
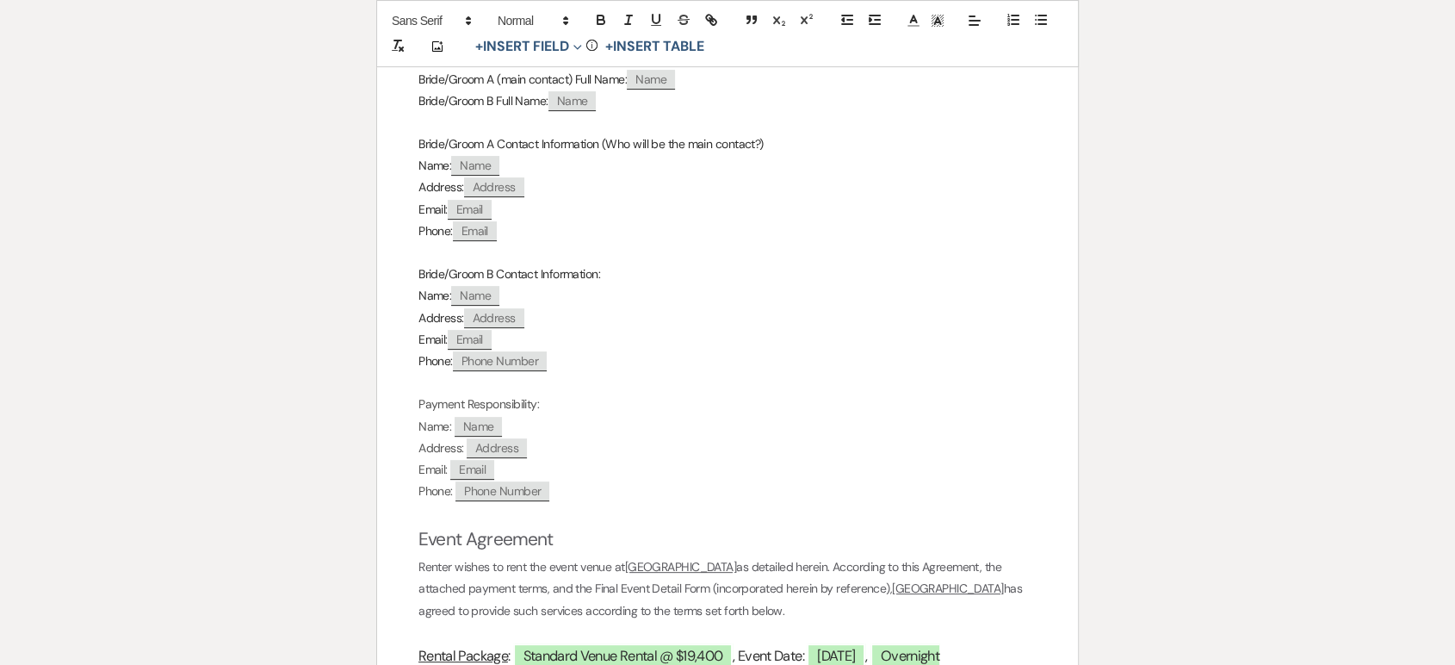
scroll to position [0, 0]
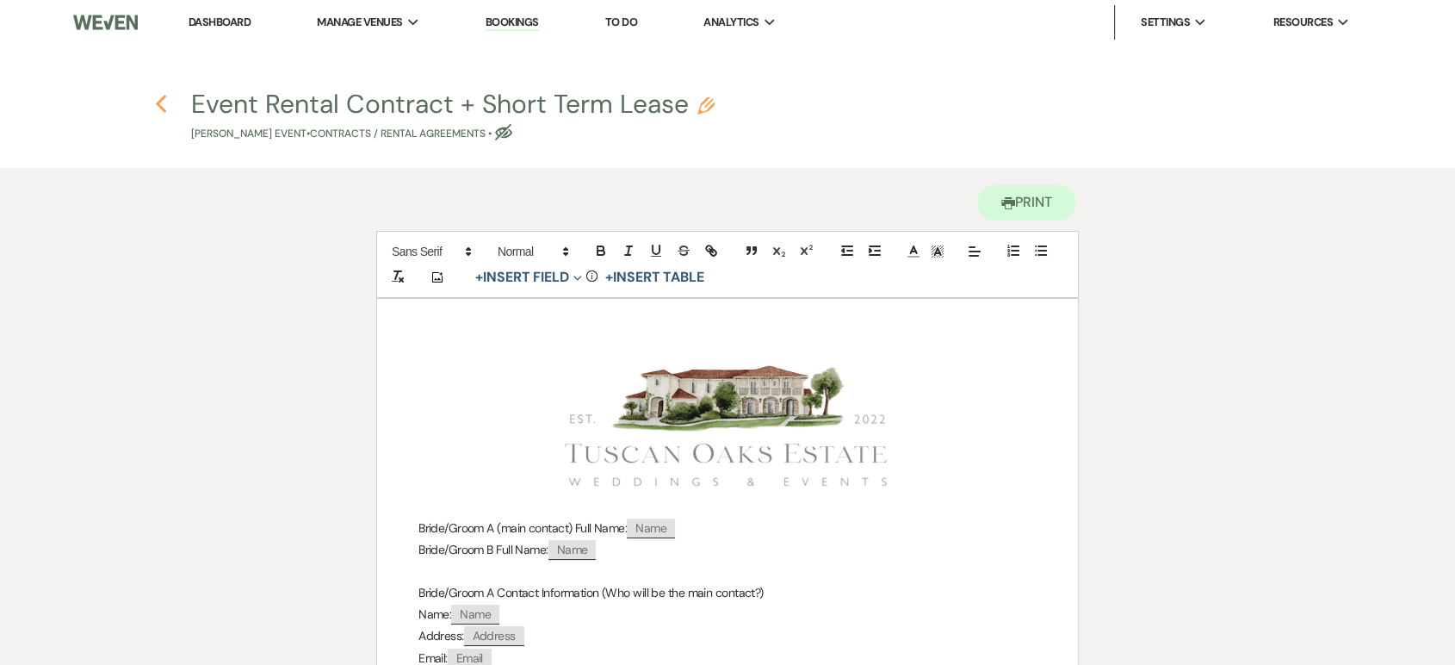
click at [165, 104] on icon "Previous" at bounding box center [161, 104] width 13 height 21
select select "4"
select select "5"
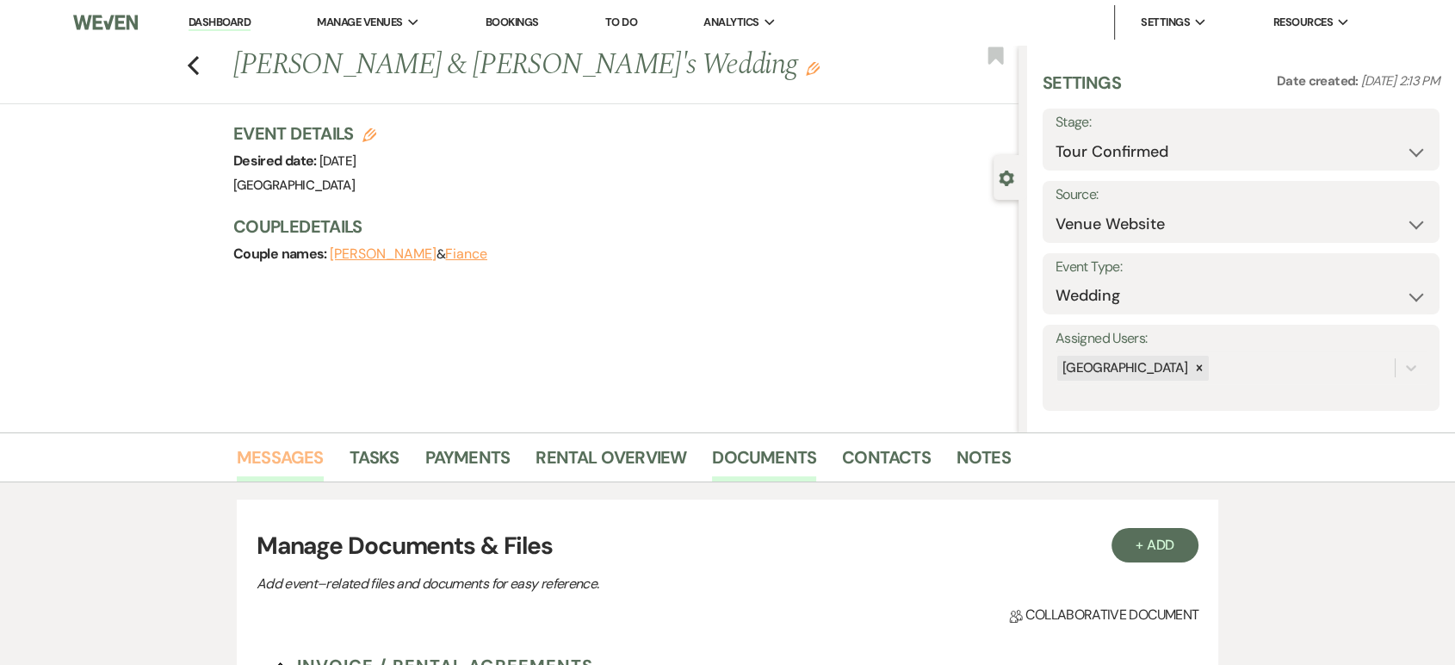
click at [290, 455] on link "Messages" at bounding box center [280, 462] width 87 height 38
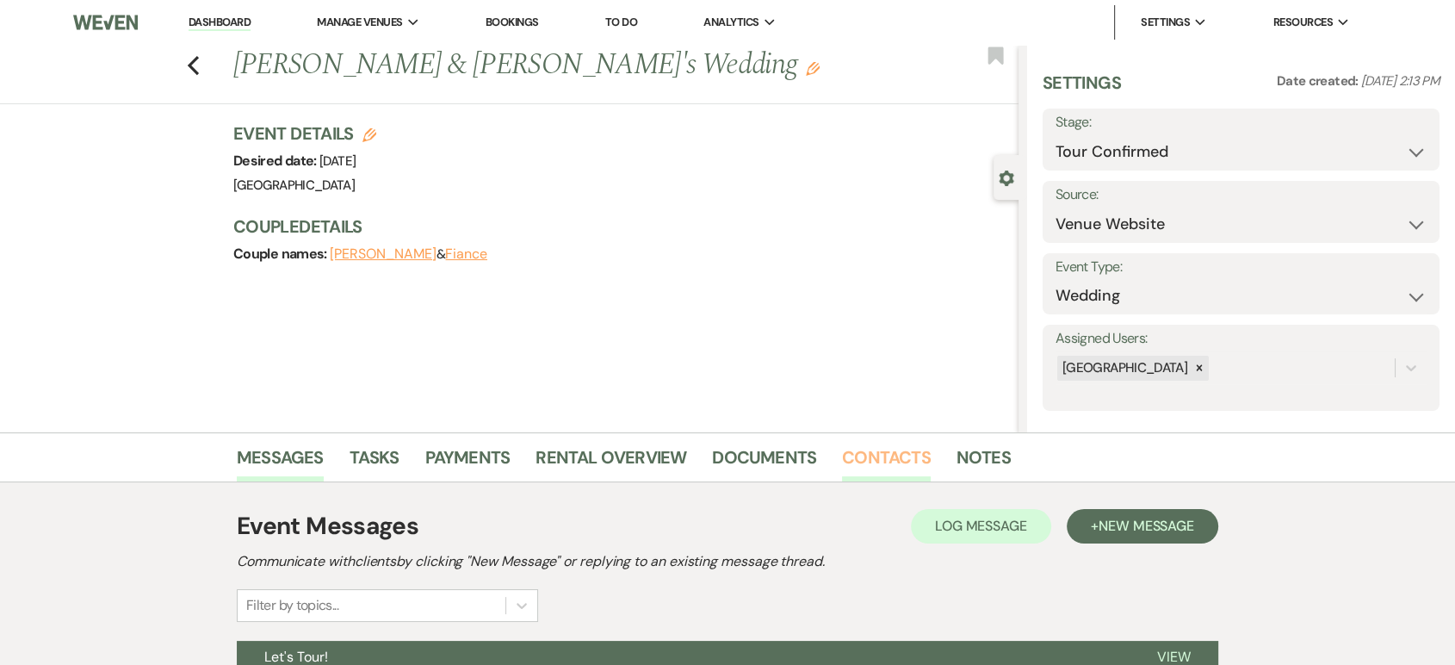
click at [845, 459] on link "Contacts" at bounding box center [886, 462] width 89 height 38
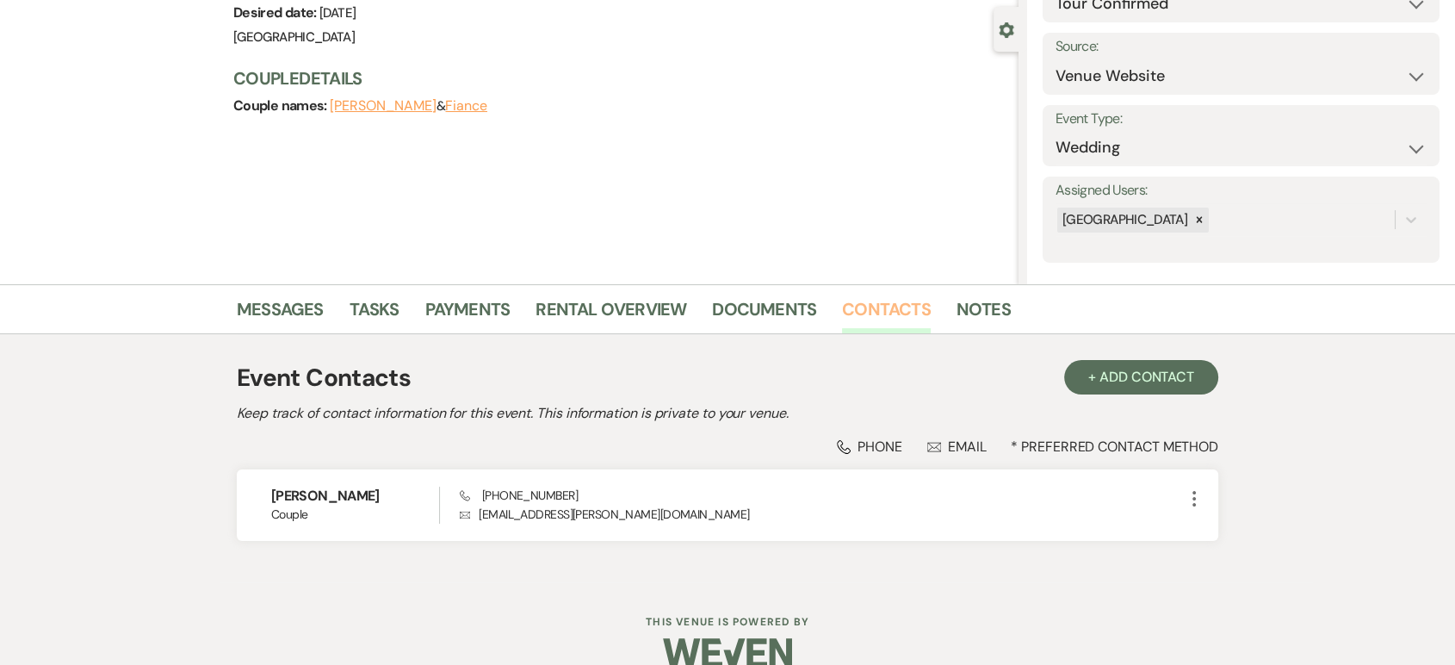
scroll to position [149, 0]
click at [289, 313] on link "Messages" at bounding box center [280, 313] width 87 height 38
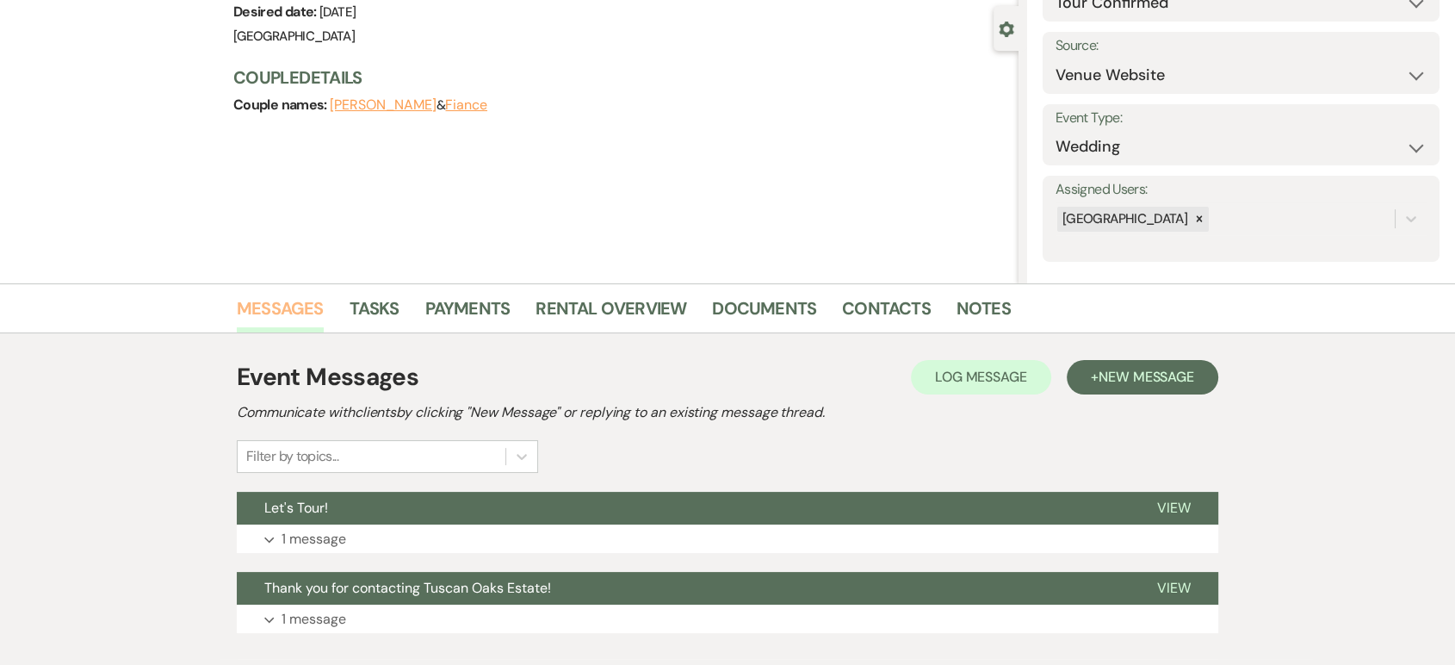
scroll to position [253, 0]
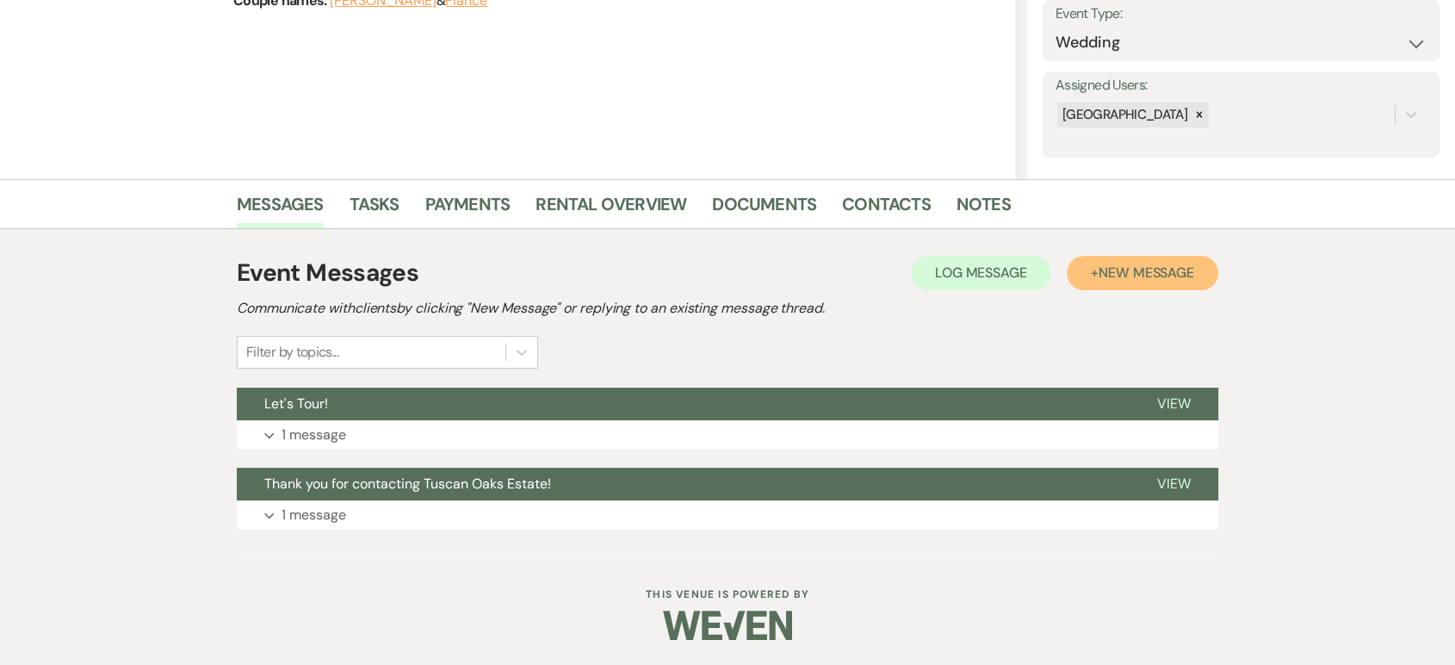
click at [1089, 265] on button "+ New Message" at bounding box center [1143, 273] width 152 height 34
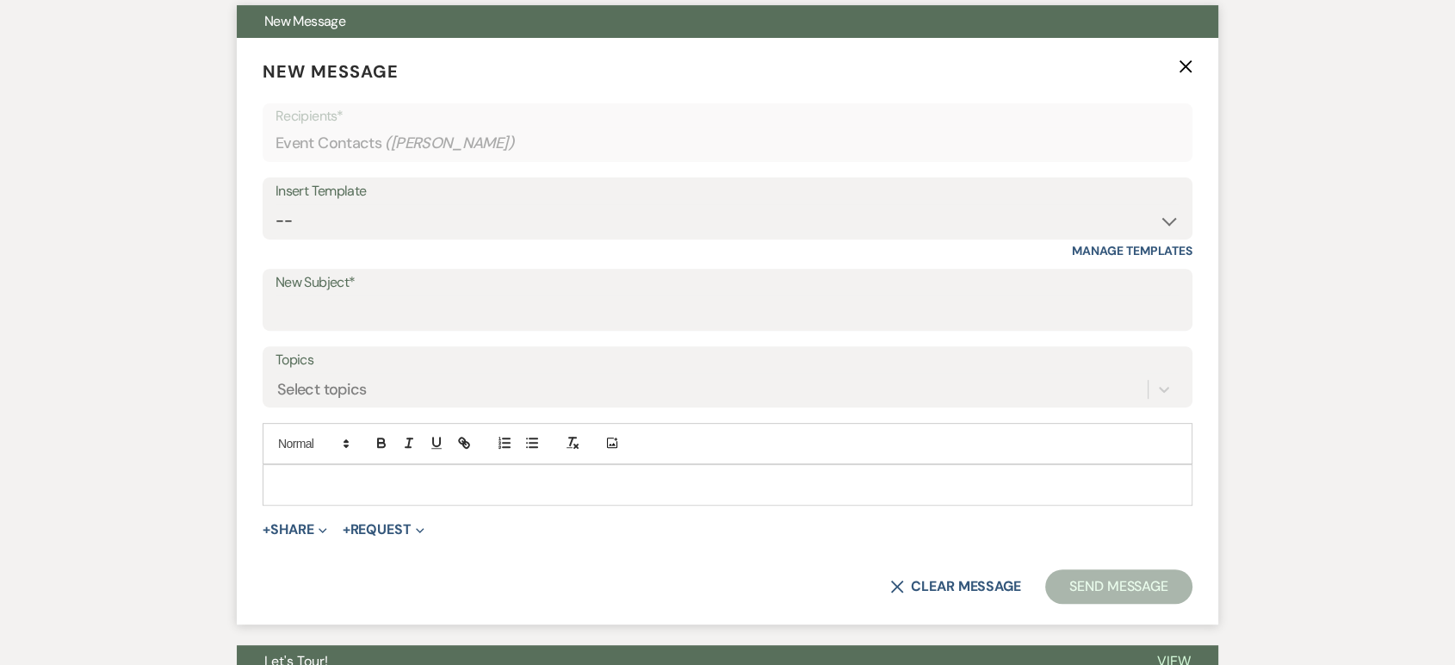
scroll to position [658, 0]
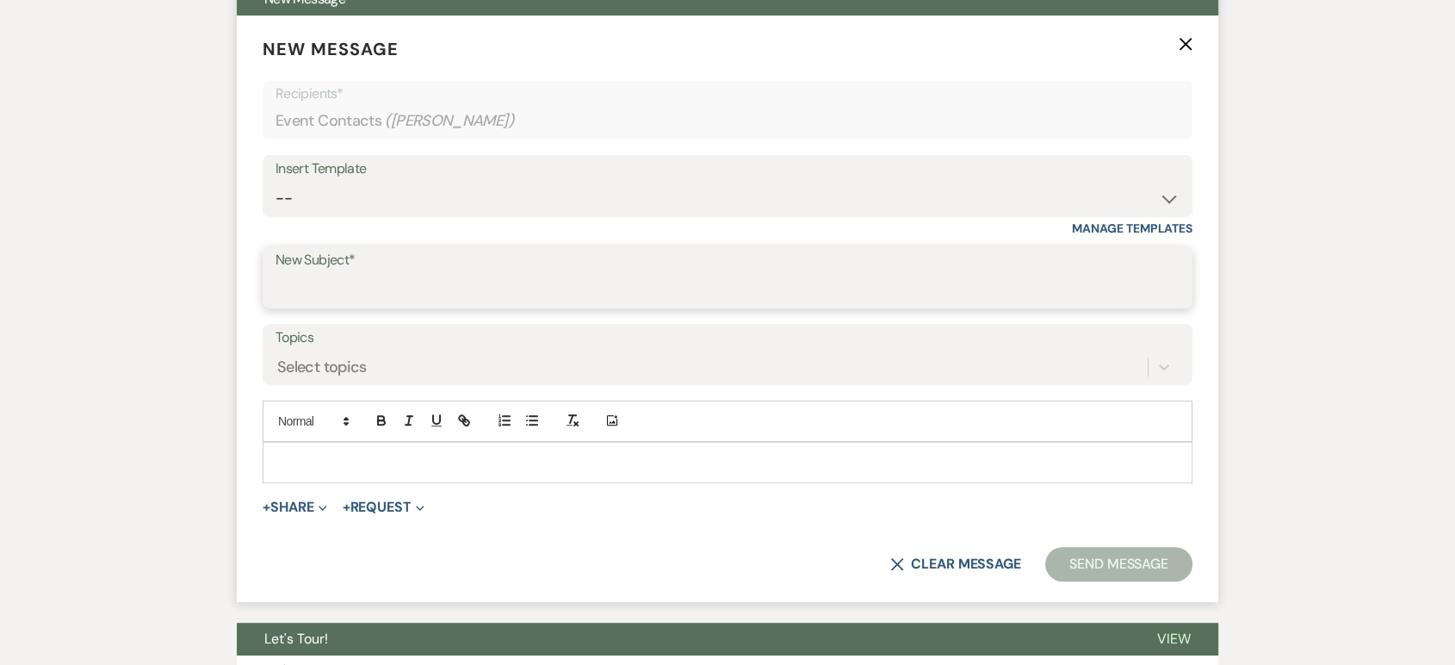
click at [342, 276] on input "New Subject*" at bounding box center [727, 290] width 904 height 34
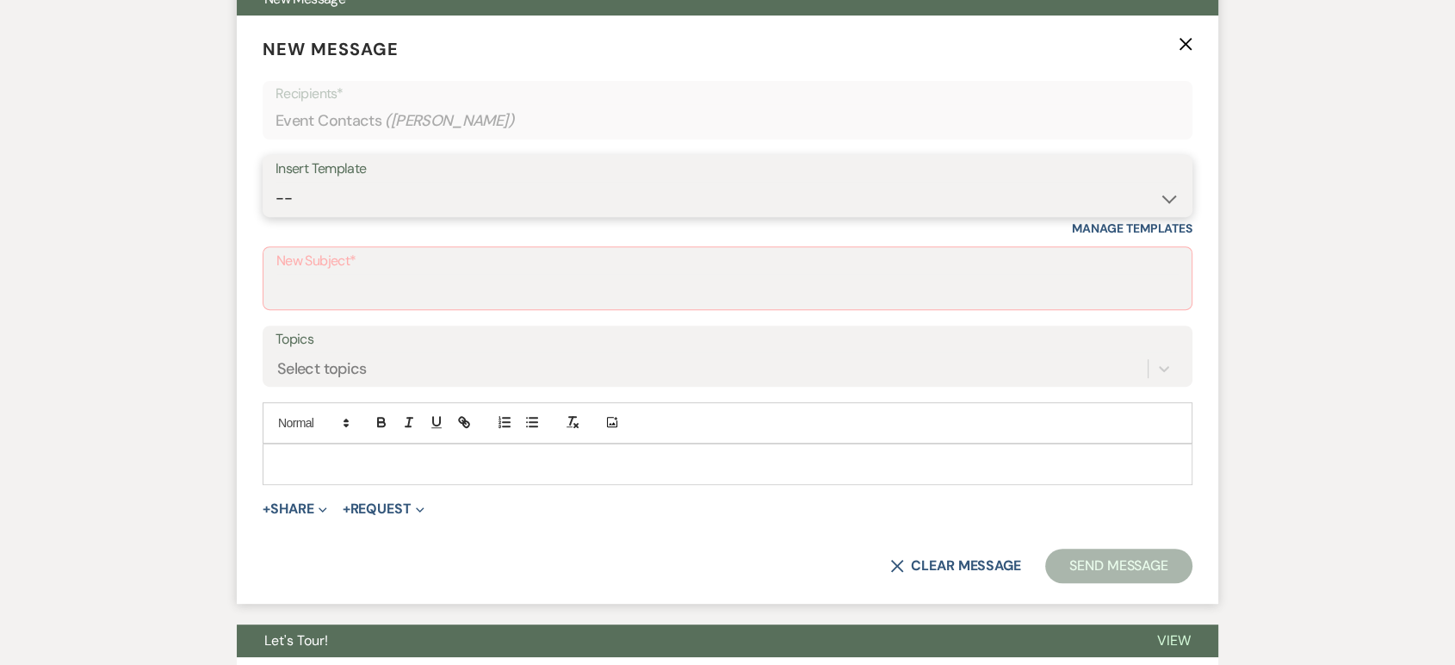
click at [358, 204] on select "-- Lead: Automated Intro Email (Wedding) Lead: 1st Follow Up Email Images Lead:…" at bounding box center [727, 199] width 904 height 34
select select "1209"
click at [275, 182] on select "-- Lead: Automated Intro Email (Wedding) Lead: 1st Follow Up Email Images Lead:…" at bounding box center [727, 199] width 904 height 34
type input "Booking your event!"
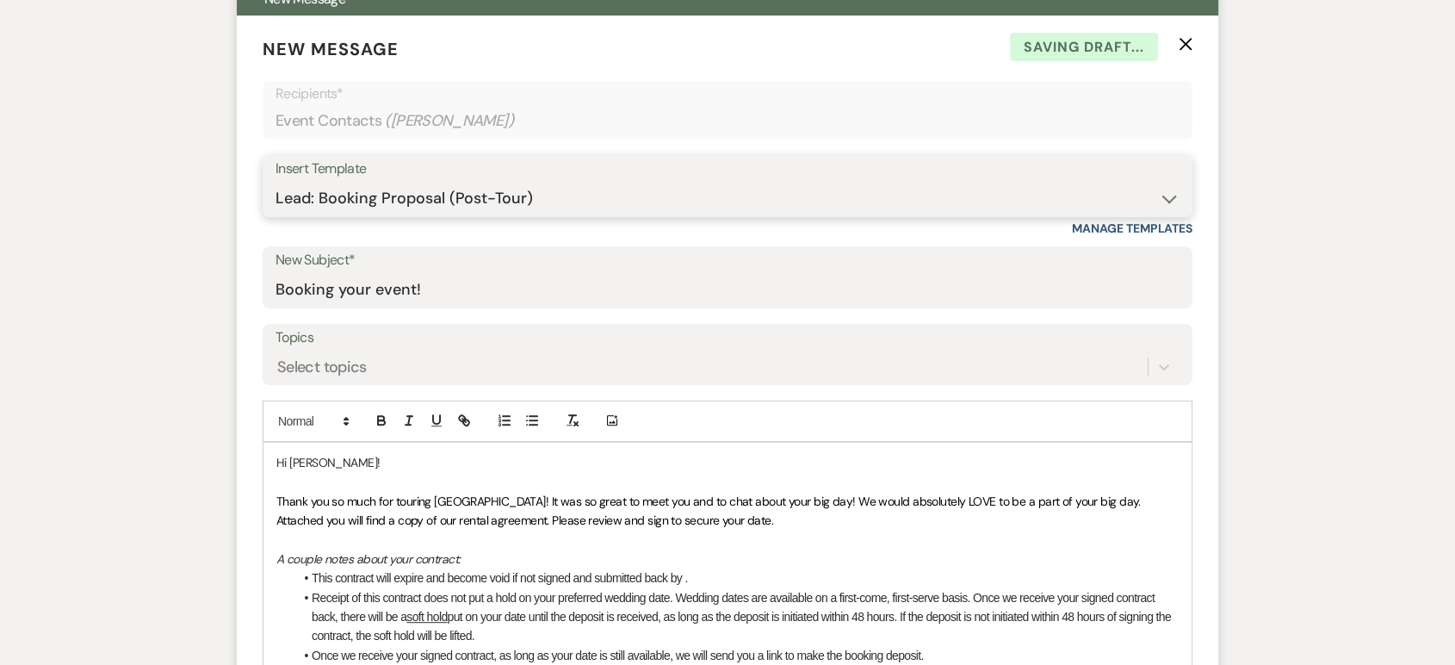
scroll to position [815, 0]
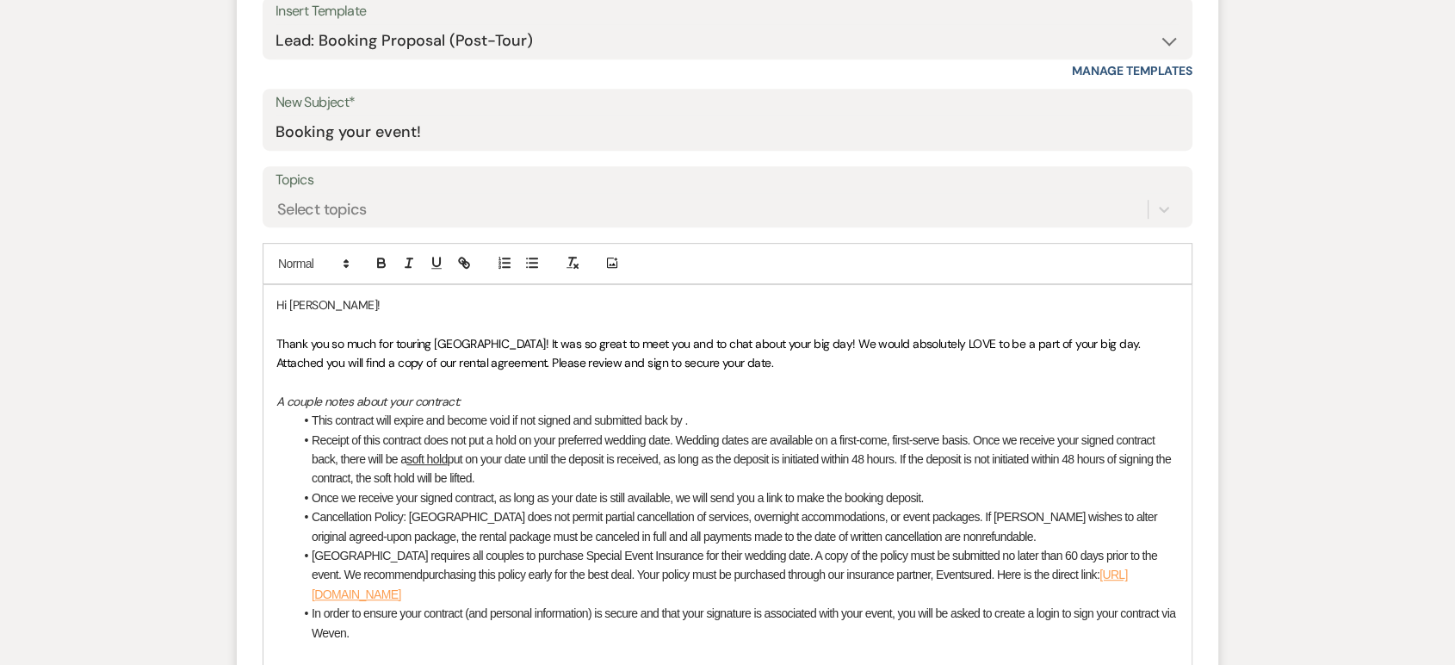
click at [681, 415] on li "This contract will expire and become void if not signed and submitted back by ." at bounding box center [736, 420] width 885 height 19
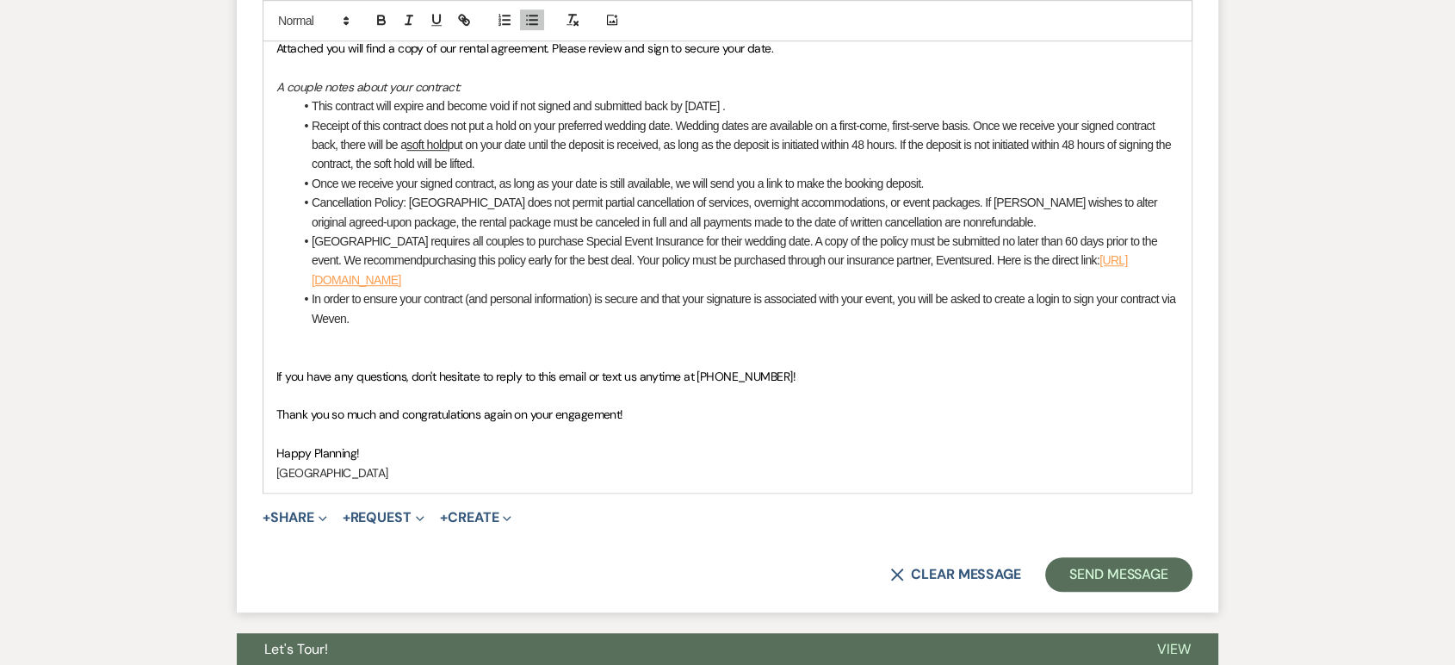
scroll to position [1221, 0]
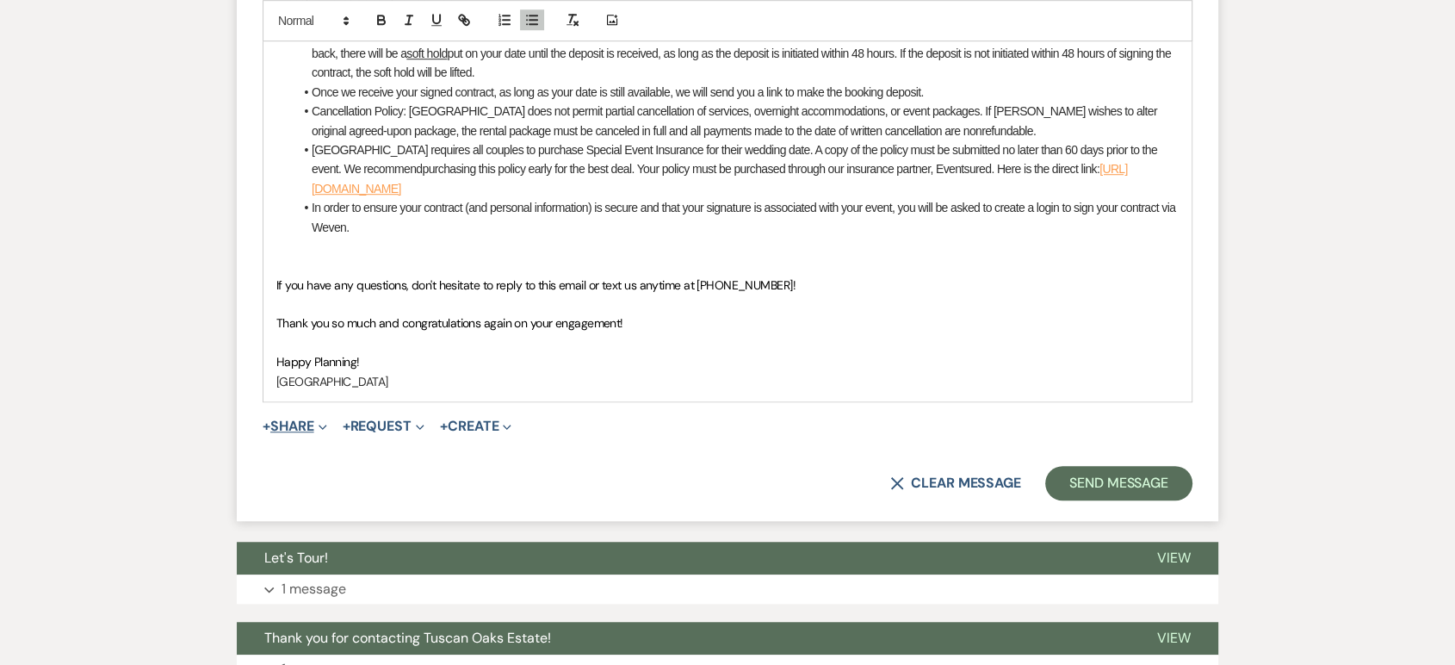
click at [297, 426] on button "+ Share Expand" at bounding box center [295, 426] width 65 height 14
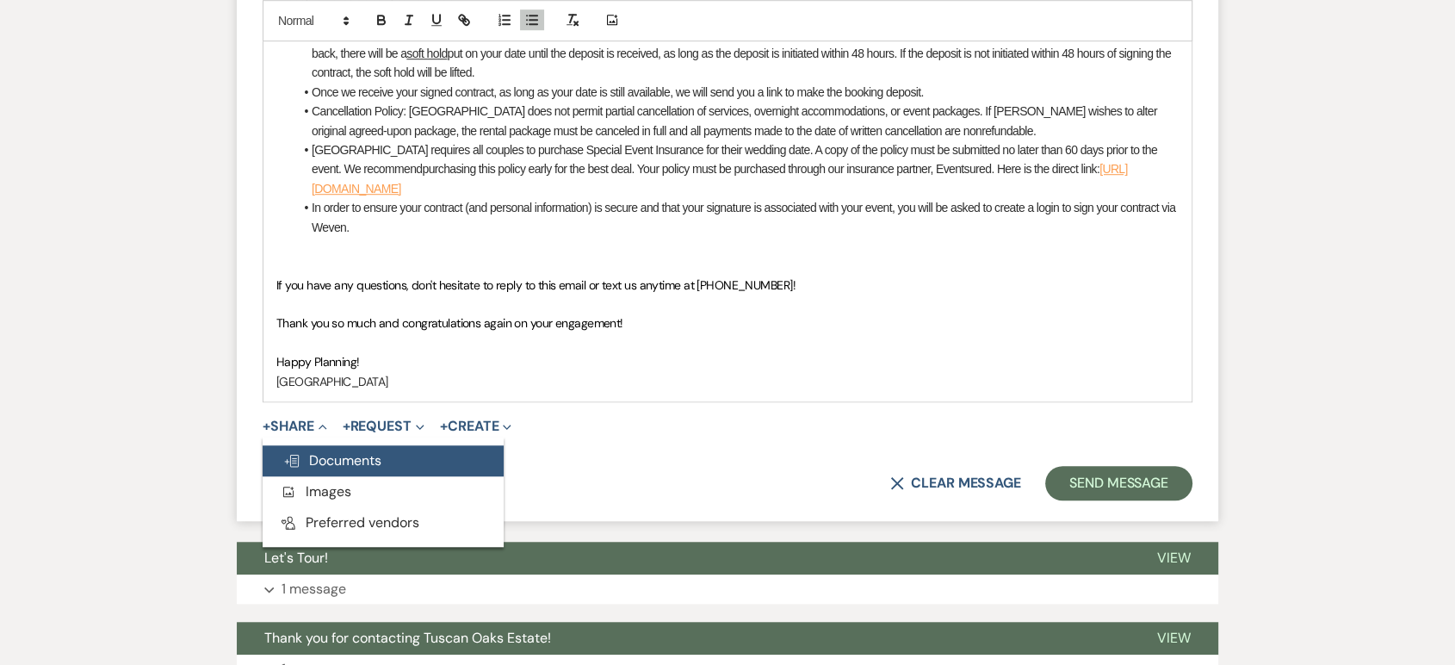
click at [338, 453] on span "Doc Upload Documents" at bounding box center [332, 460] width 98 height 18
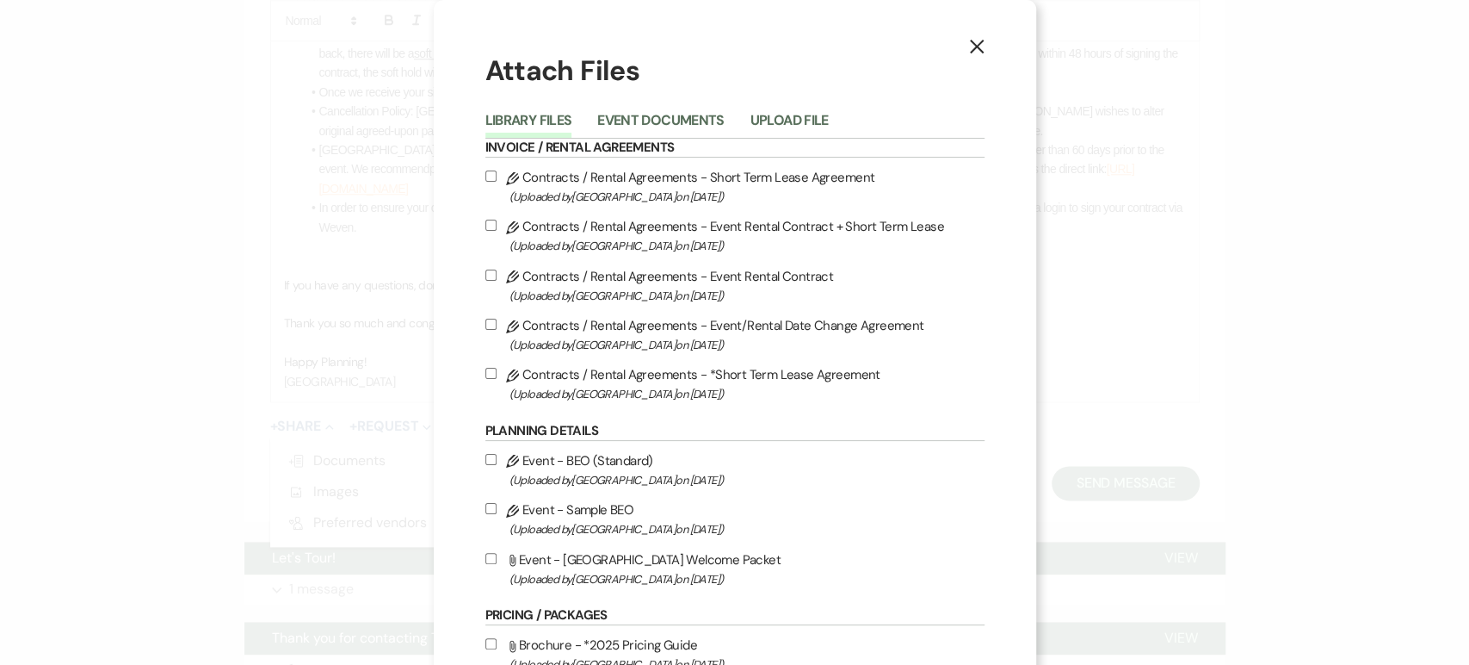
click at [685, 109] on li "Event Documents" at bounding box center [673, 123] width 152 height 28
click at [688, 132] on button "Event Documents" at bounding box center [660, 126] width 127 height 24
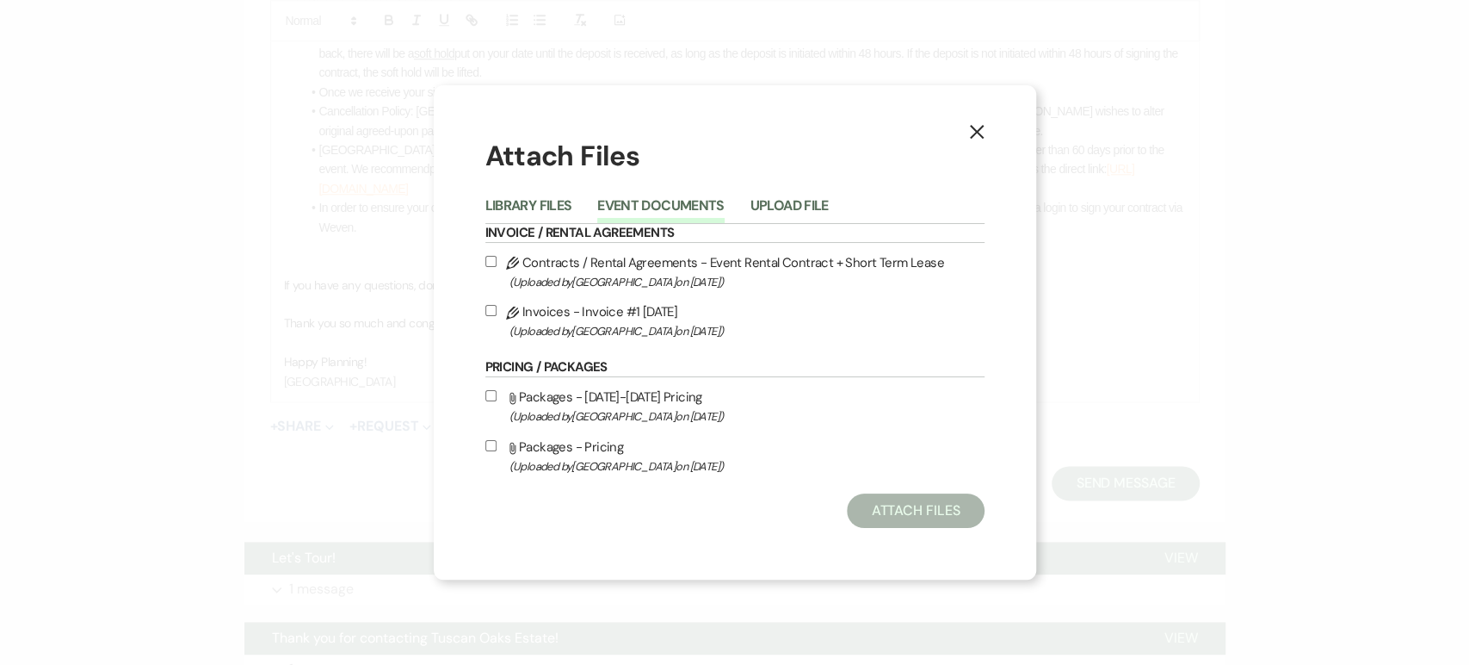
click at [494, 263] on input "Pencil Contracts / Rental Agreements - Event Rental Contract + Short Term Lease…" at bounding box center [491, 261] width 11 height 11
checkbox input "true"
click at [873, 515] on button "Attach Files" at bounding box center [915, 510] width 137 height 34
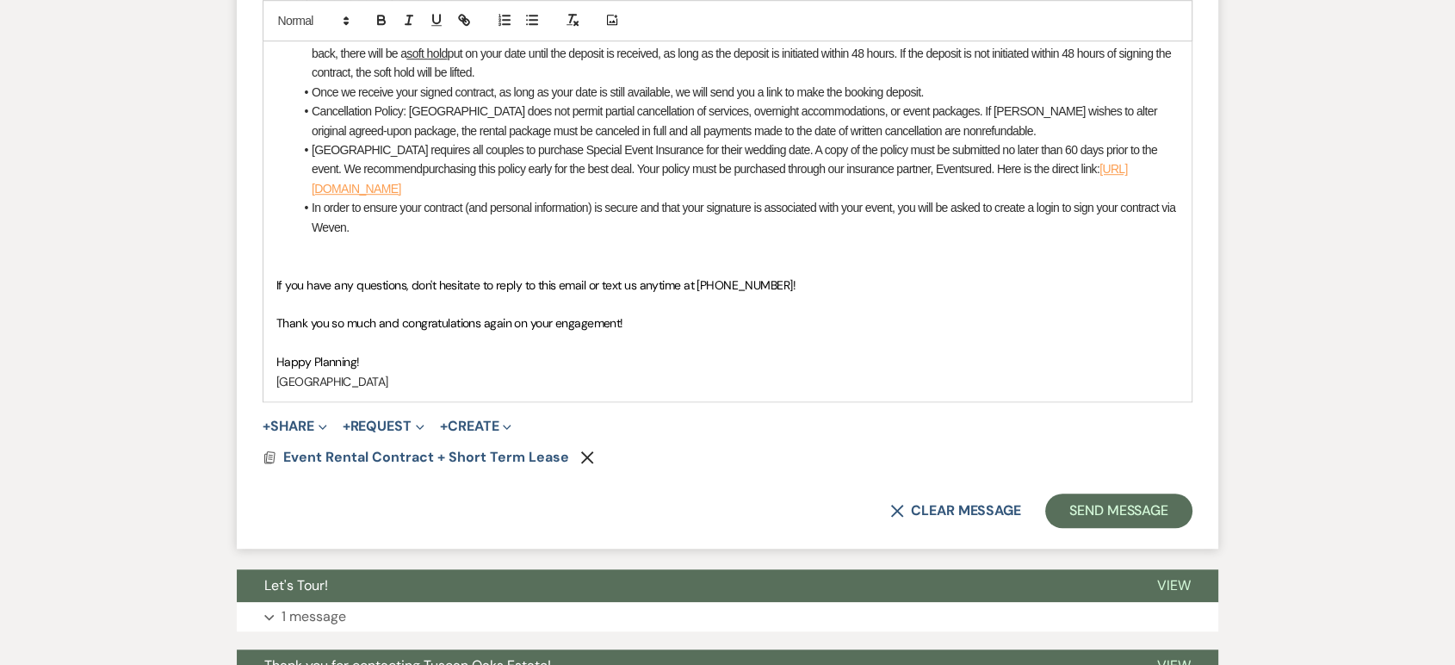
scroll to position [1402, 0]
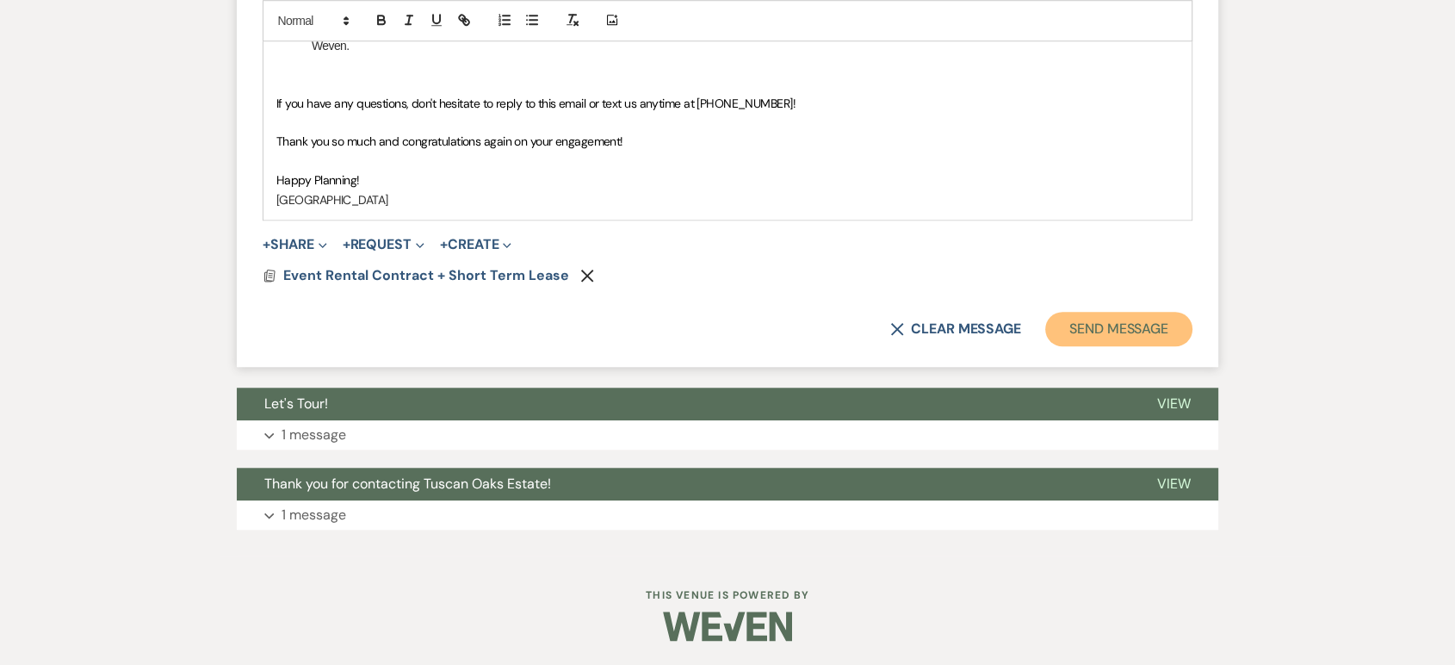
click at [1098, 336] on button "Send Message" at bounding box center [1118, 329] width 147 height 34
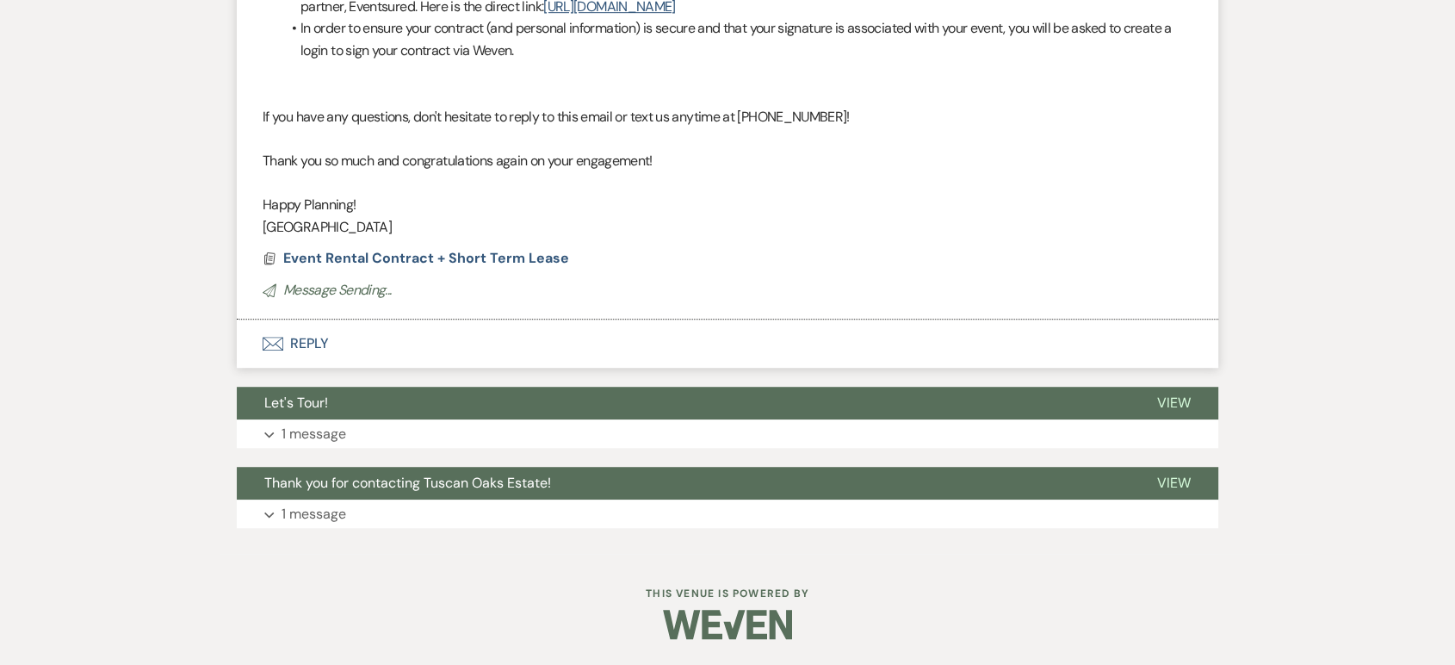
scroll to position [762, 0]
